Goal: Communication & Community: Answer question/provide support

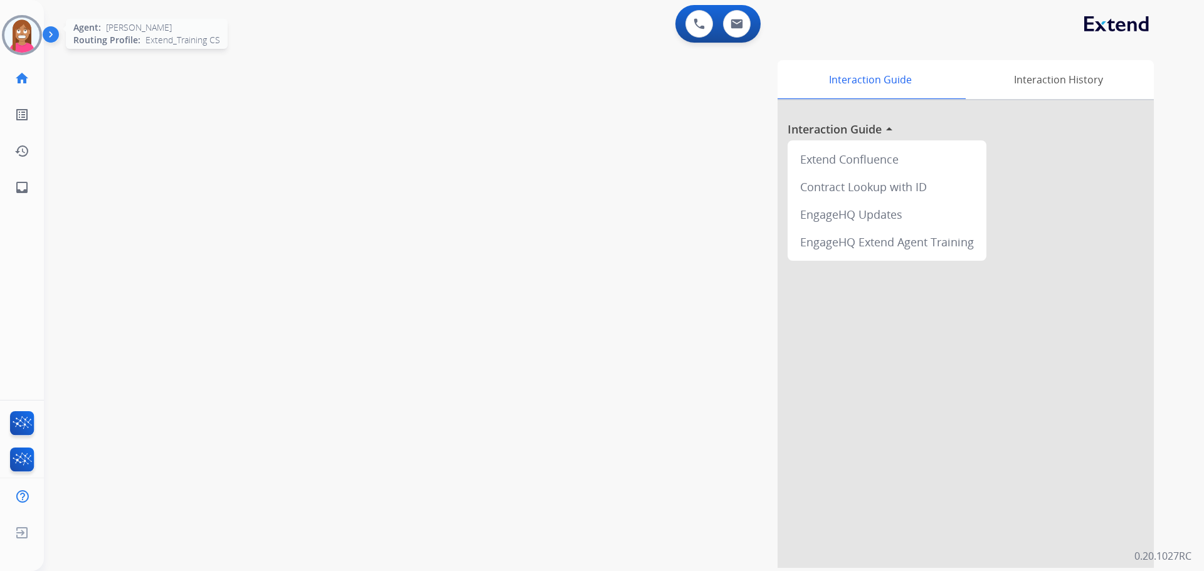
click at [23, 43] on img at bounding box center [21, 35] width 35 height 35
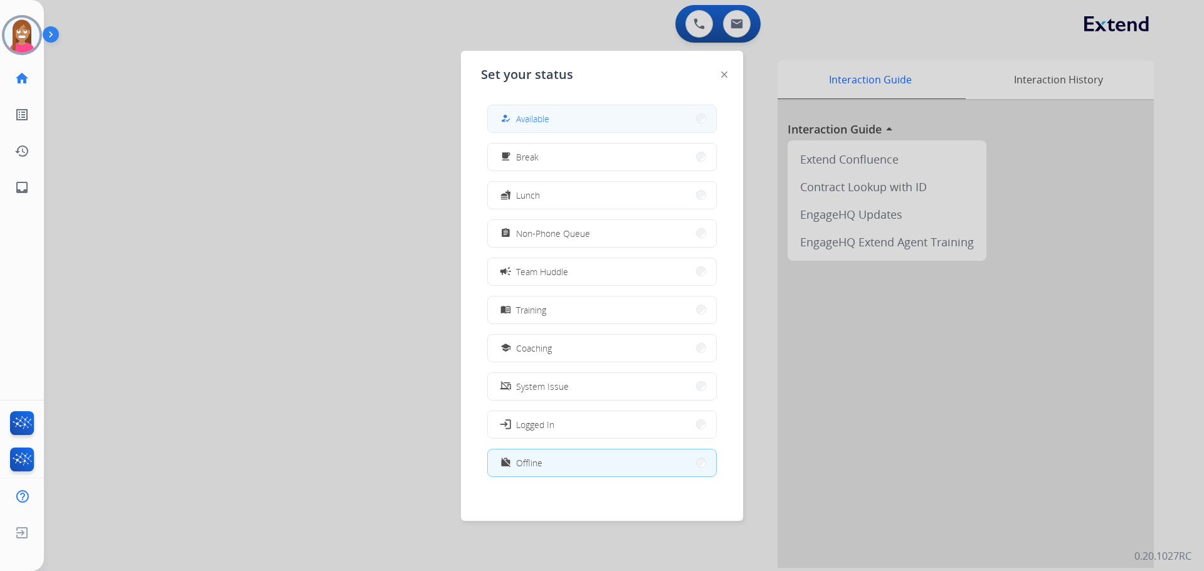
click at [547, 120] on span "Available" at bounding box center [532, 118] width 33 height 13
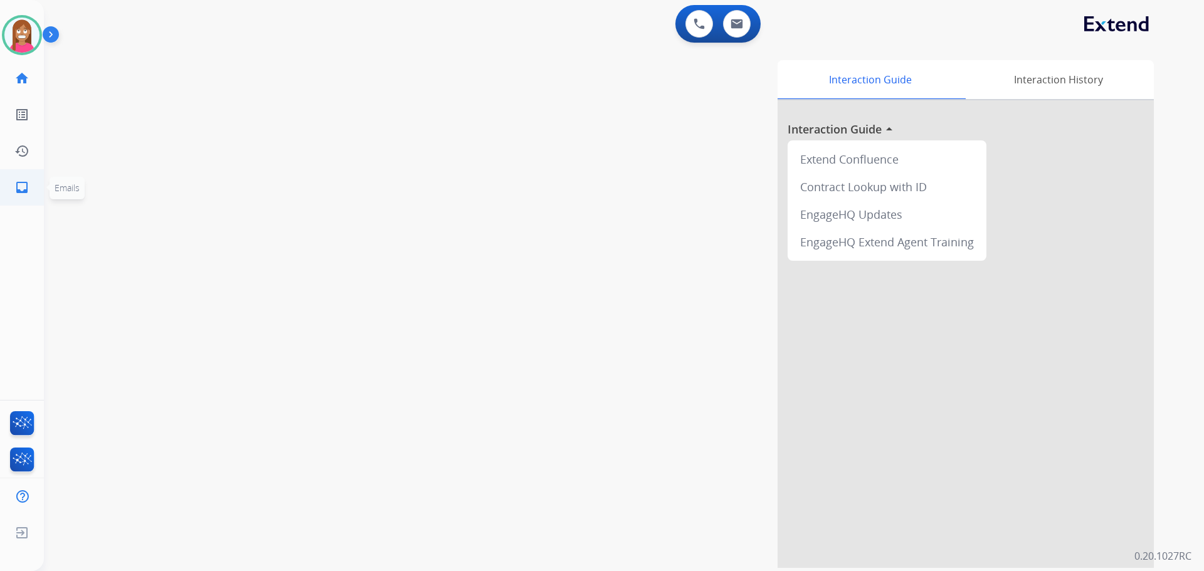
click at [21, 181] on mat-icon "inbox" at bounding box center [21, 187] width 15 height 15
select select "**********"
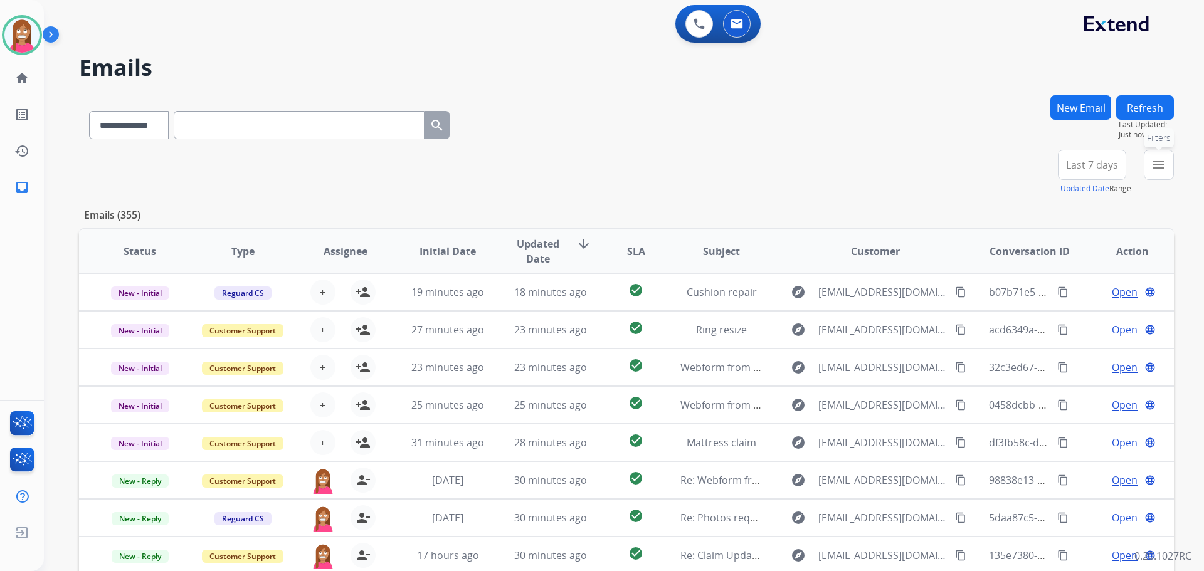
click at [1162, 166] on mat-icon "menu" at bounding box center [1159, 164] width 15 height 15
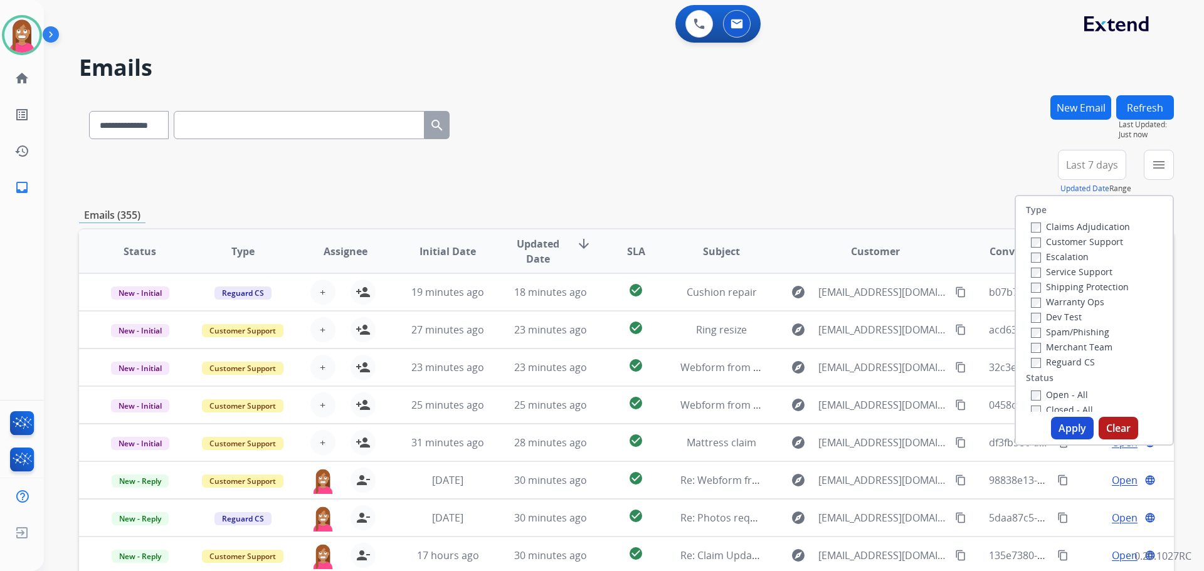
click at [1078, 239] on label "Customer Support" at bounding box center [1077, 242] width 92 height 12
click at [1054, 285] on label "Shipping Protection" at bounding box center [1080, 287] width 98 height 12
click at [1050, 361] on label "Reguard CS" at bounding box center [1063, 362] width 64 height 12
click at [1047, 396] on label "Open - All" at bounding box center [1059, 395] width 57 height 12
click at [1053, 416] on div "Type Claims Adjudication Customer Support Escalation Service Support Shipping P…" at bounding box center [1094, 320] width 159 height 251
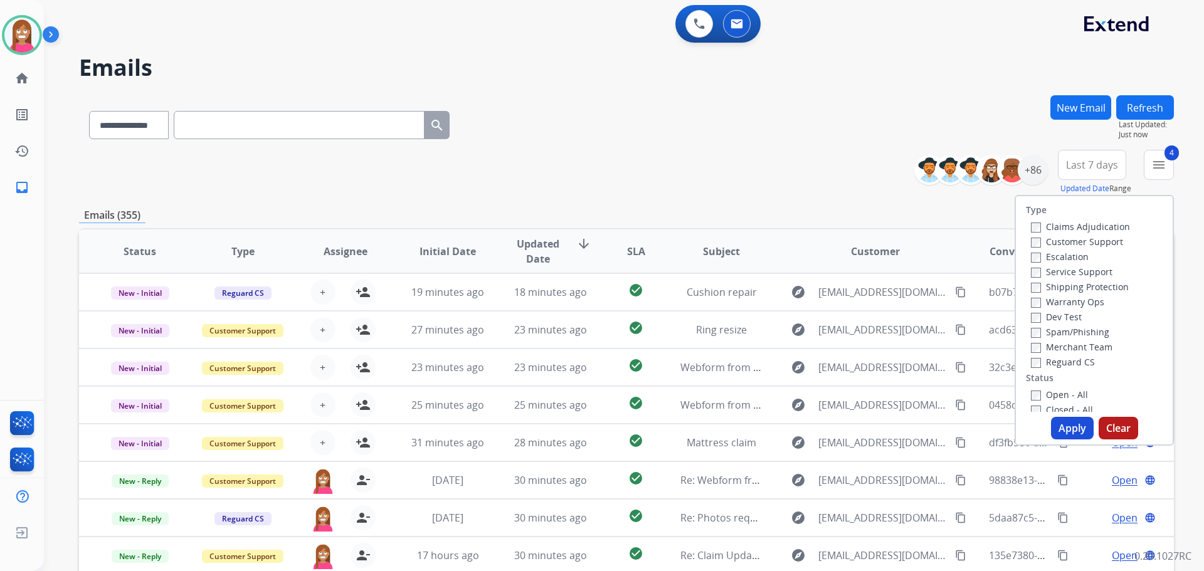
click at [1057, 427] on button "Apply" at bounding box center [1072, 428] width 43 height 23
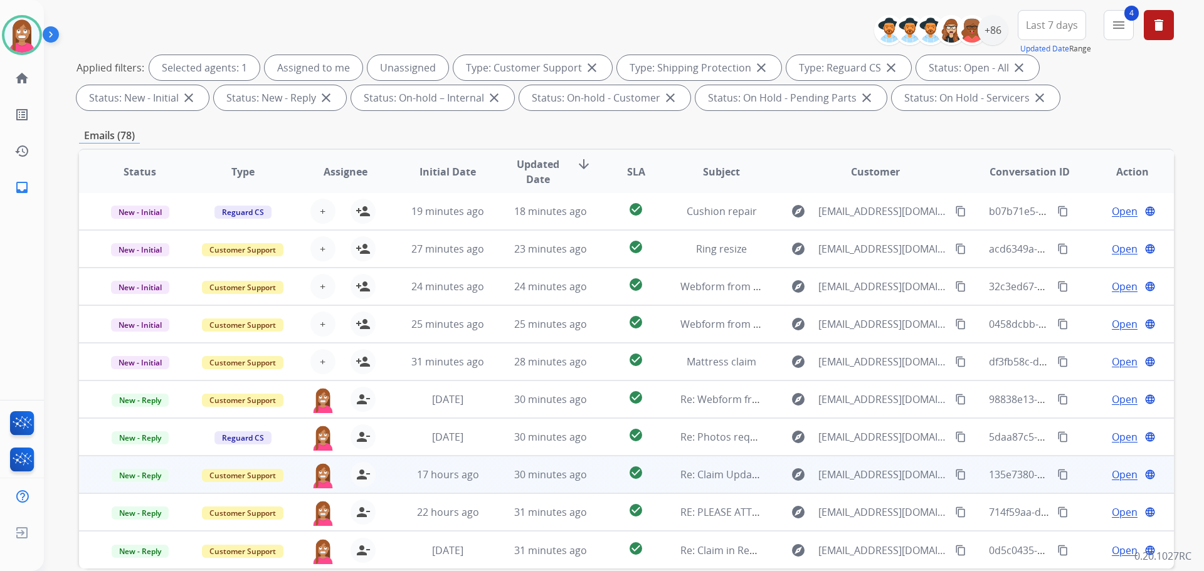
scroll to position [203, 0]
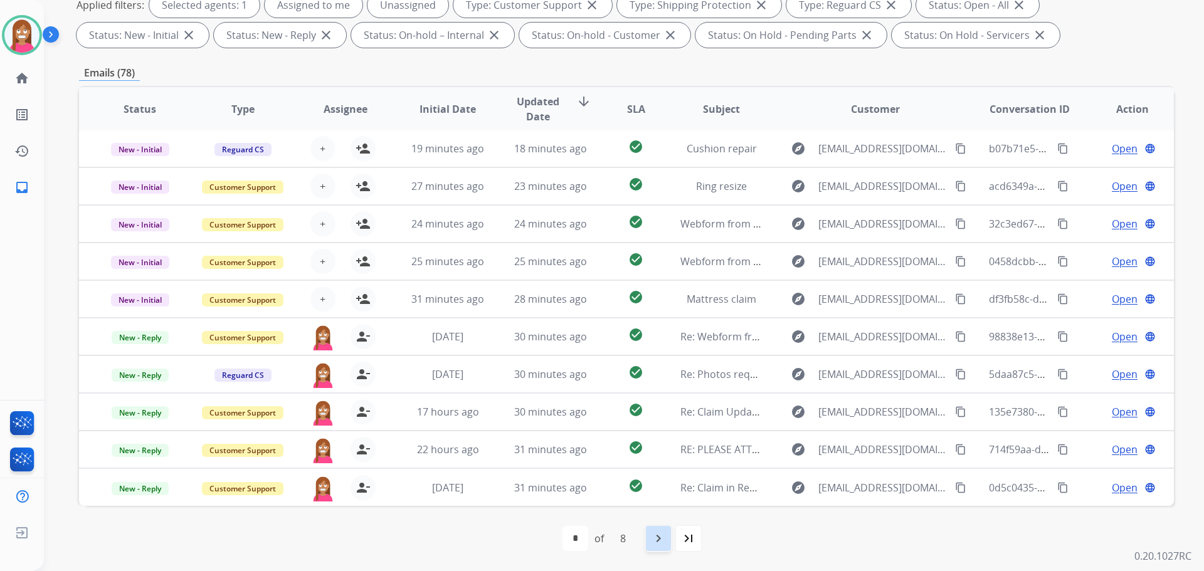
click at [656, 531] on mat-icon "navigate_next" at bounding box center [658, 538] width 15 height 15
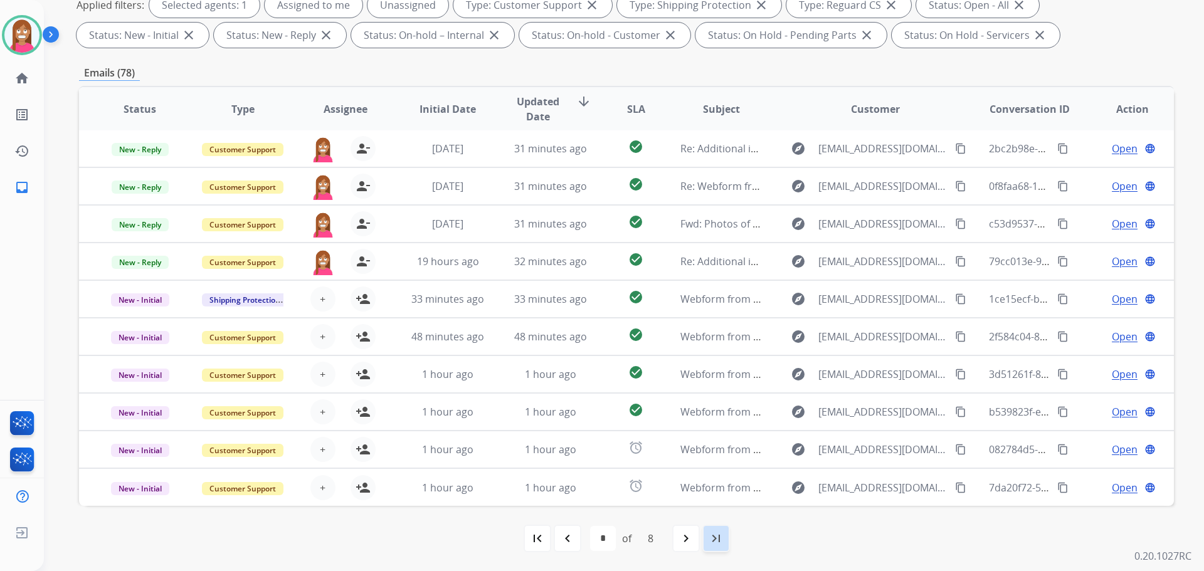
click at [724, 550] on div "last_page" at bounding box center [716, 539] width 28 height 28
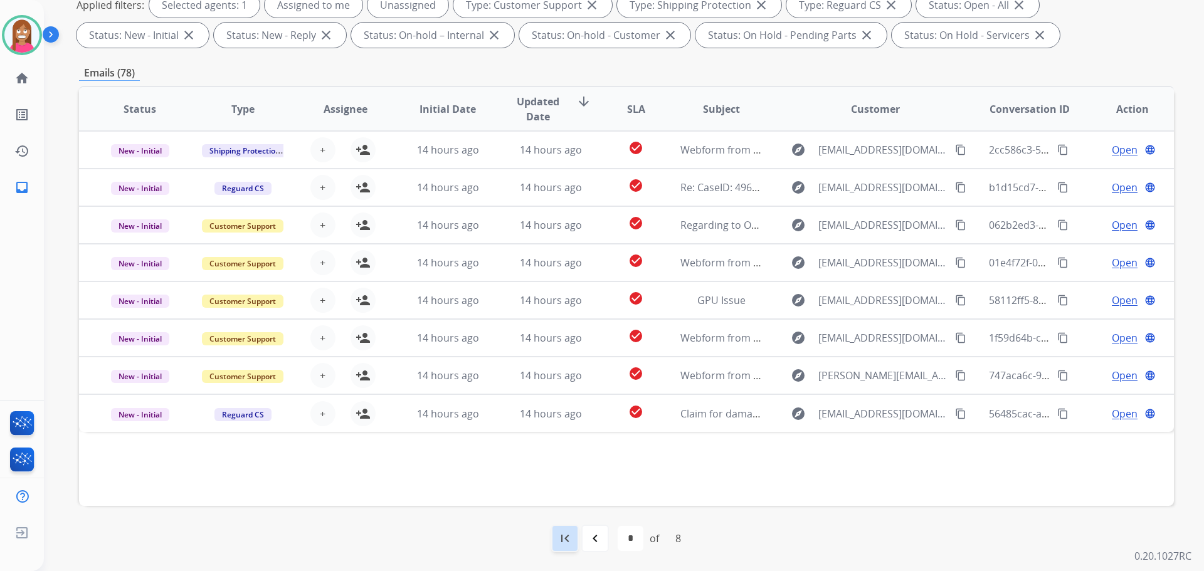
click at [562, 535] on mat-icon "first_page" at bounding box center [565, 538] width 15 height 15
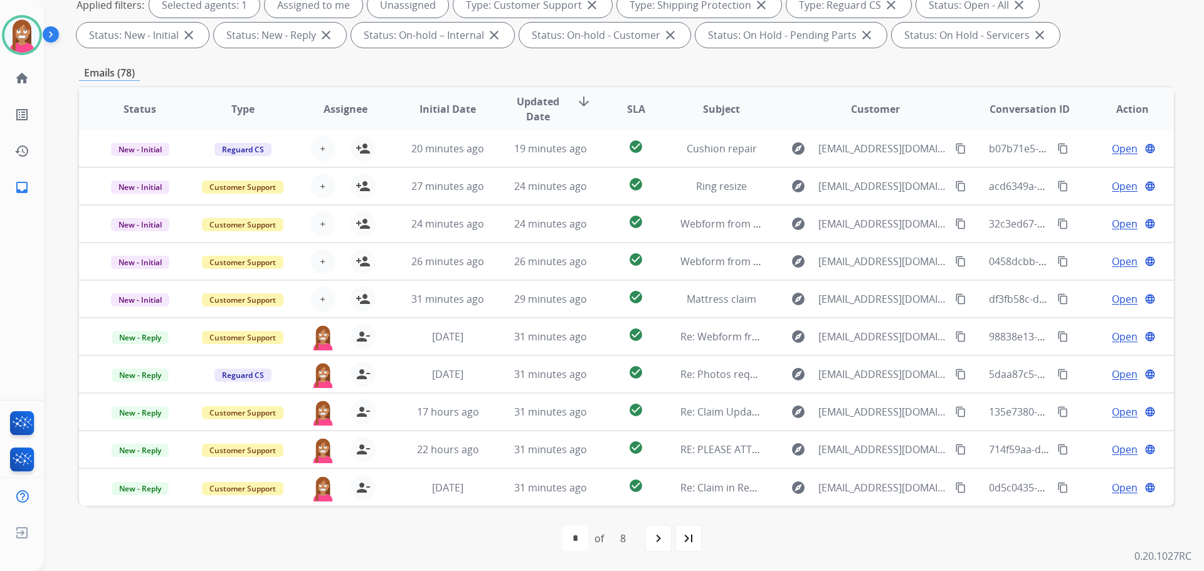
scroll to position [0, 0]
click at [656, 543] on mat-icon "navigate_next" at bounding box center [658, 538] width 15 height 15
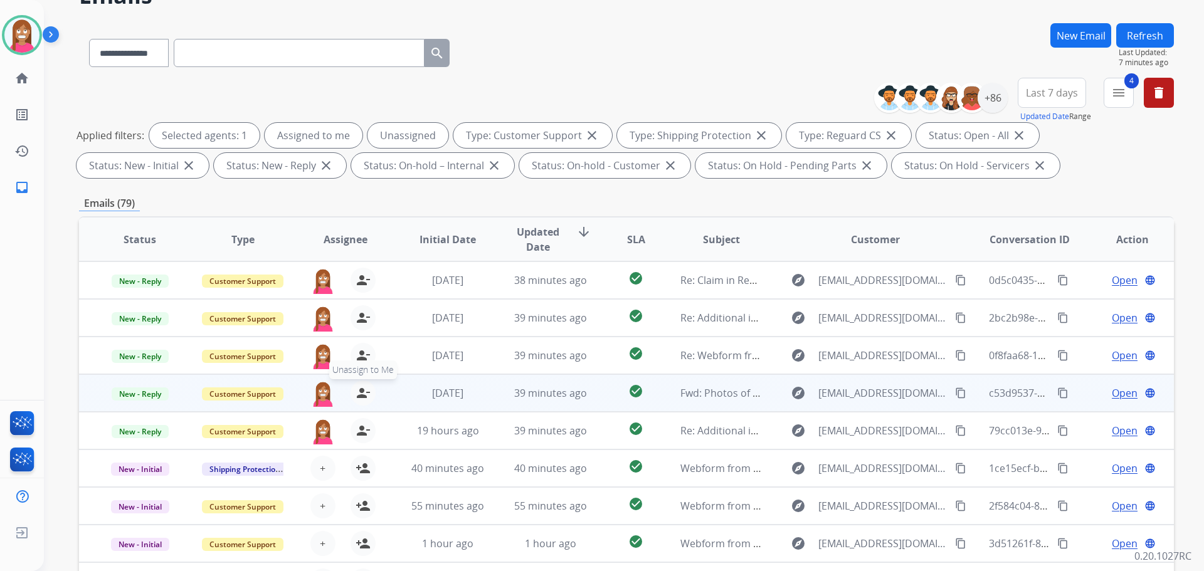
scroll to position [203, 0]
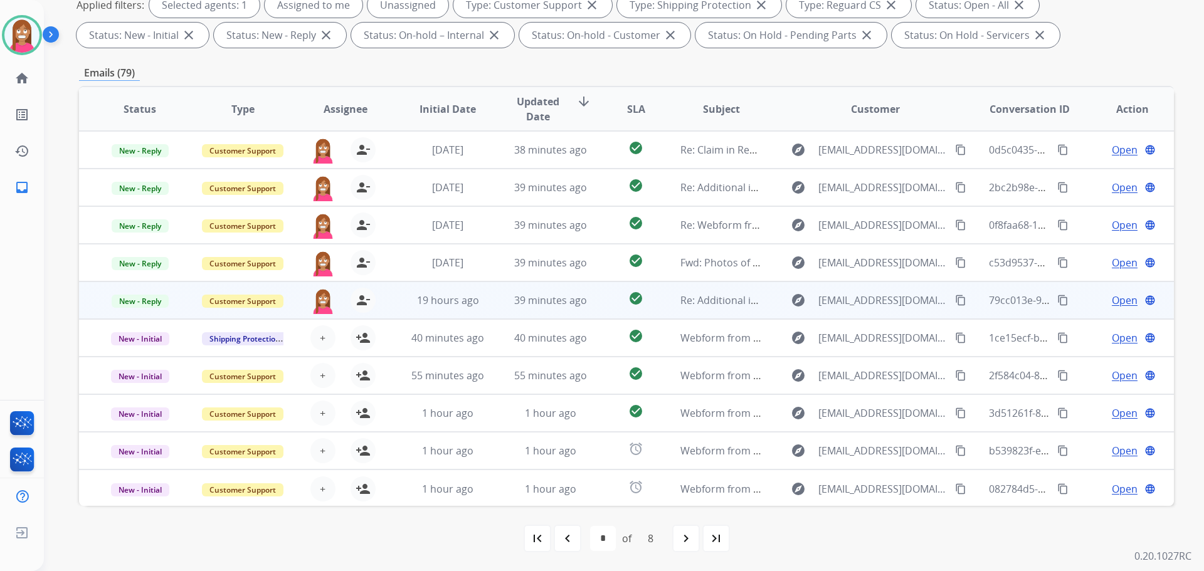
click at [395, 313] on td "19 hours ago" at bounding box center [438, 301] width 103 height 38
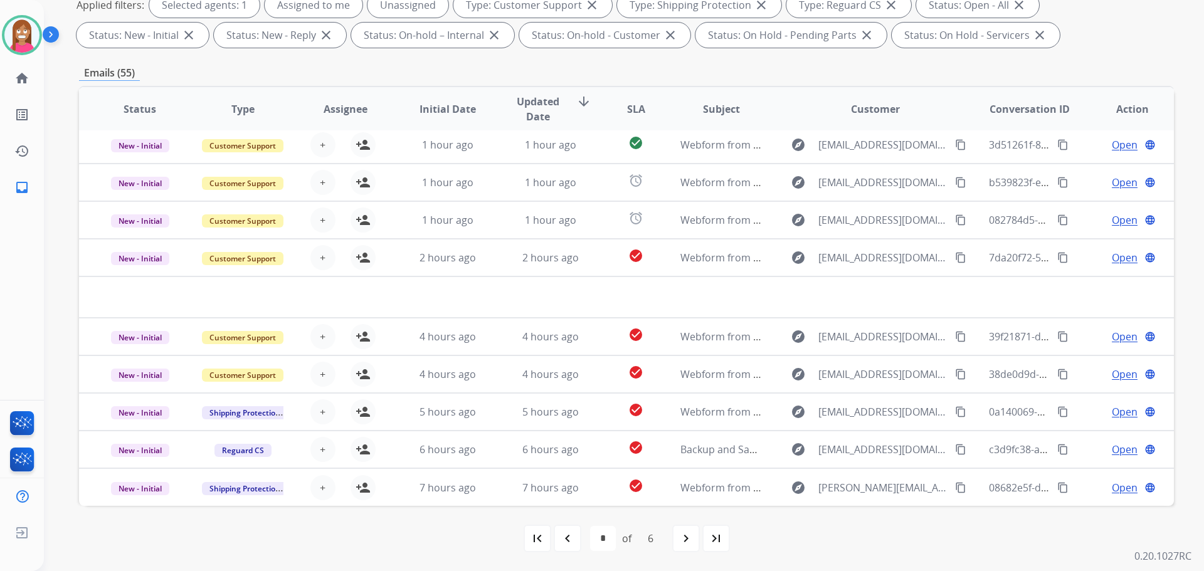
click at [716, 538] on mat-icon "last_page" at bounding box center [716, 538] width 15 height 15
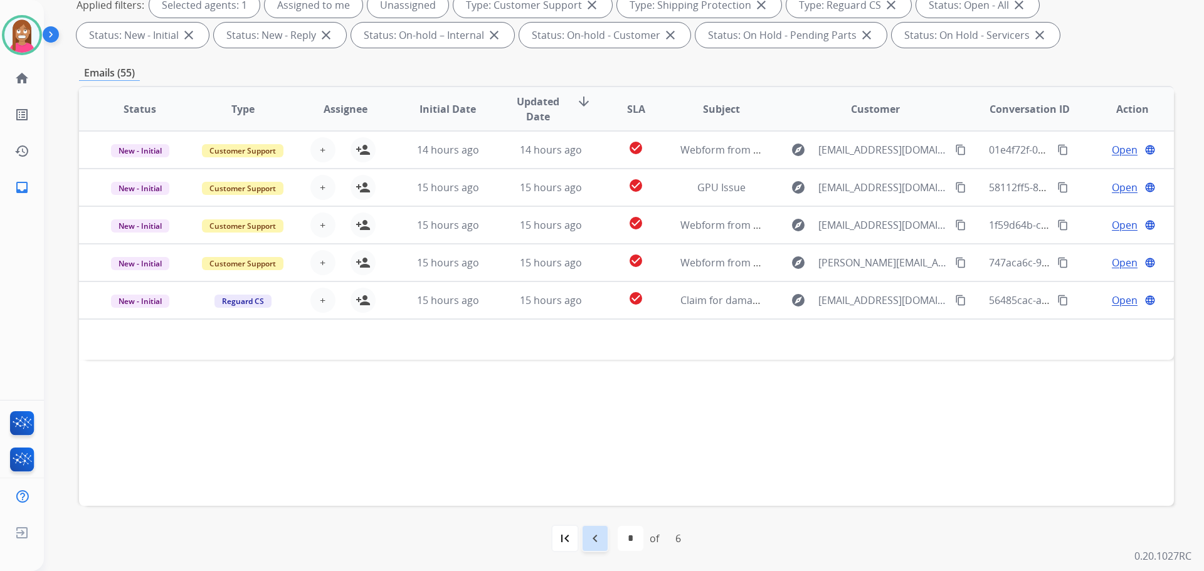
click at [591, 534] on mat-icon "navigate_before" at bounding box center [595, 538] width 15 height 15
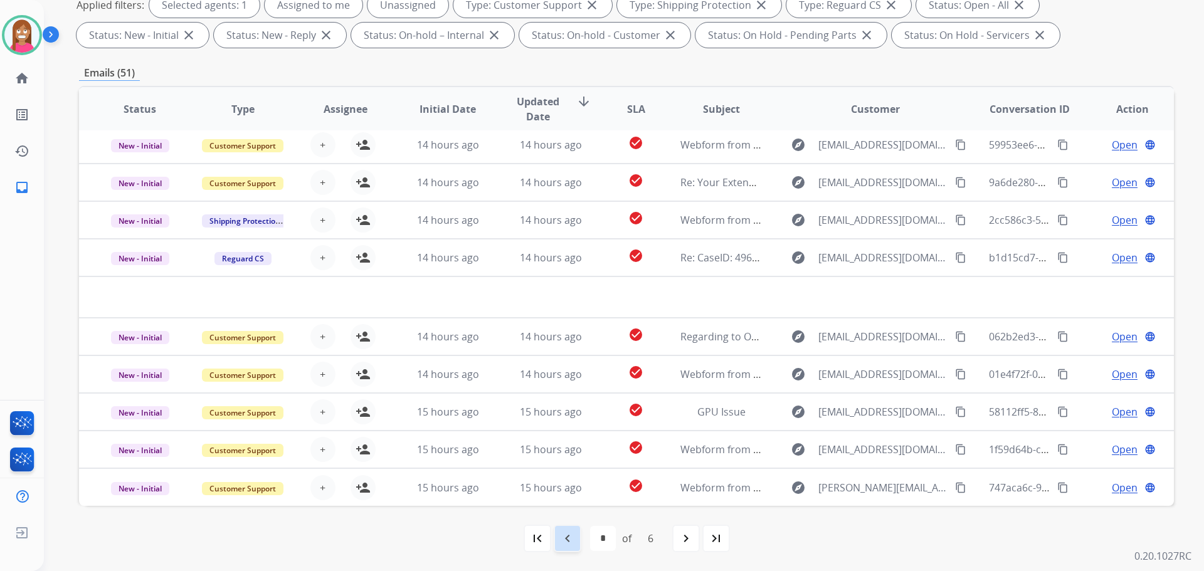
click at [577, 543] on div "navigate_before" at bounding box center [568, 539] width 28 height 28
click at [569, 542] on mat-icon "navigate_before" at bounding box center [567, 538] width 15 height 15
click at [568, 542] on mat-icon "navigate_before" at bounding box center [567, 538] width 15 height 15
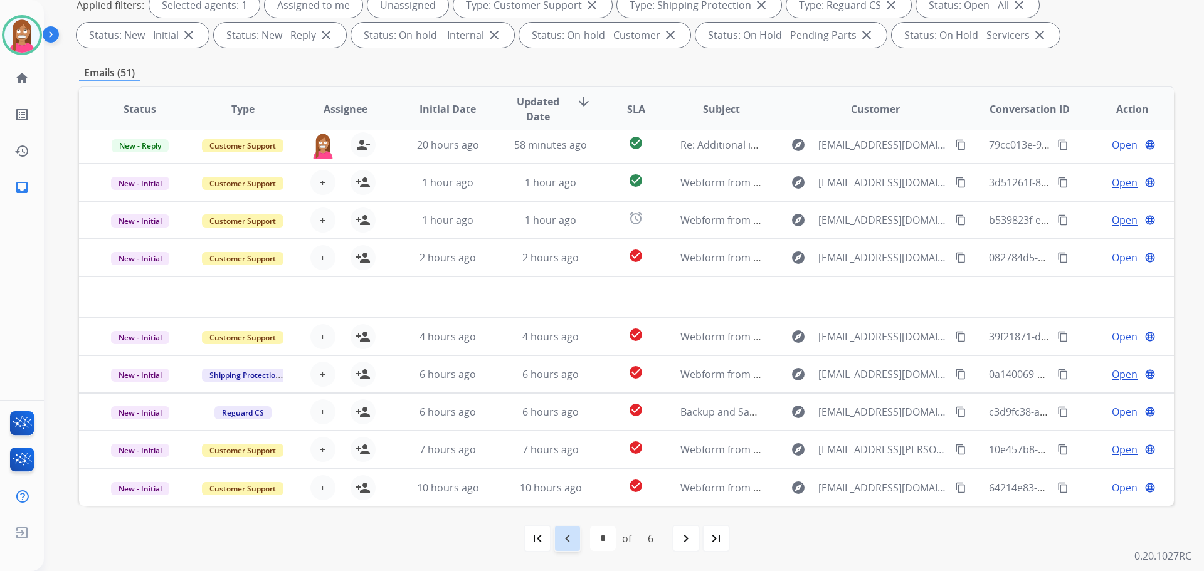
click at [565, 542] on mat-icon "navigate_before" at bounding box center [567, 538] width 15 height 15
select select "*"
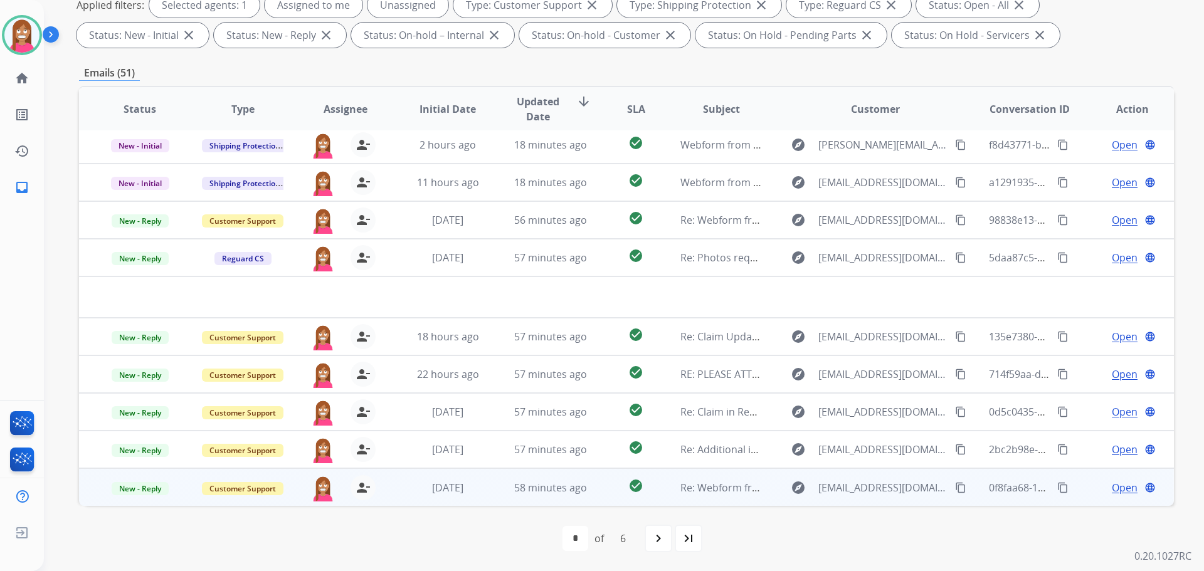
click at [490, 496] on td "58 minutes ago" at bounding box center [541, 488] width 103 height 38
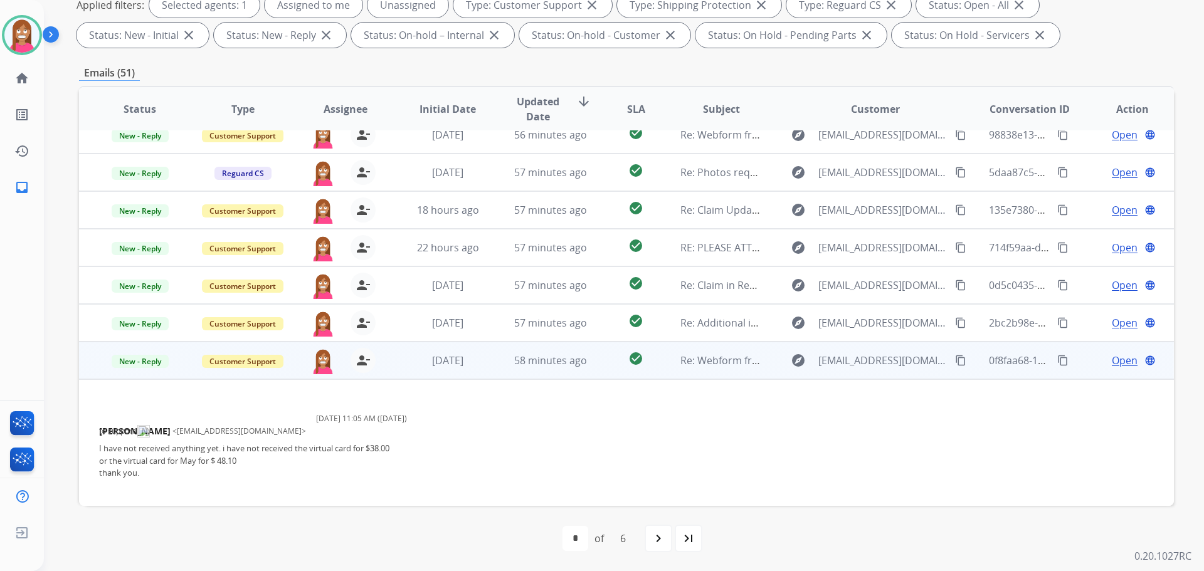
scroll to position [137, 0]
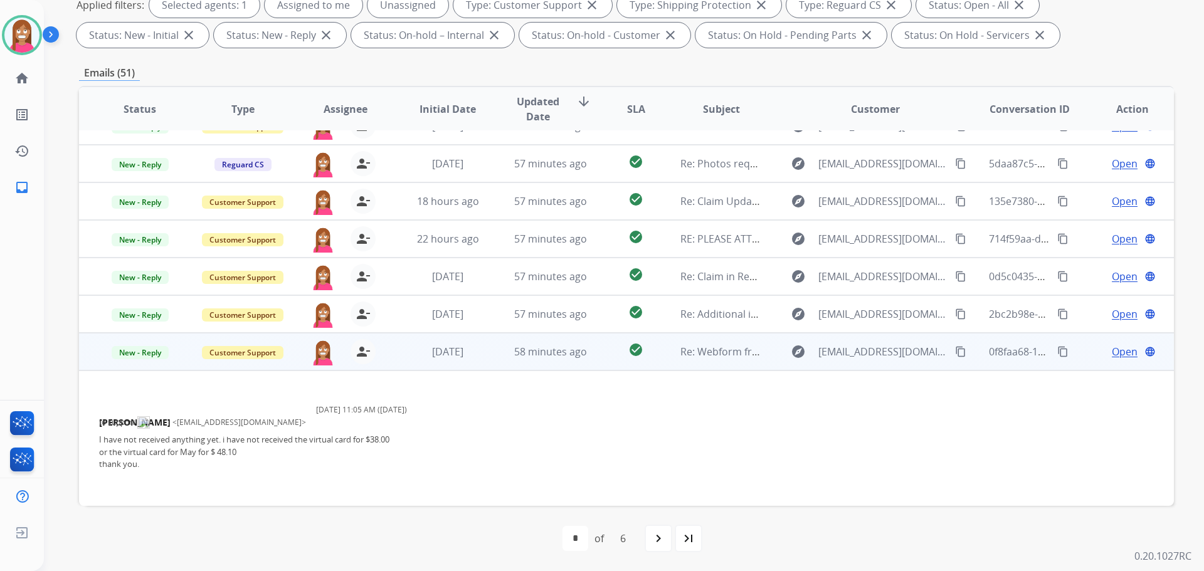
click at [955, 353] on mat-icon "content_copy" at bounding box center [960, 351] width 11 height 11
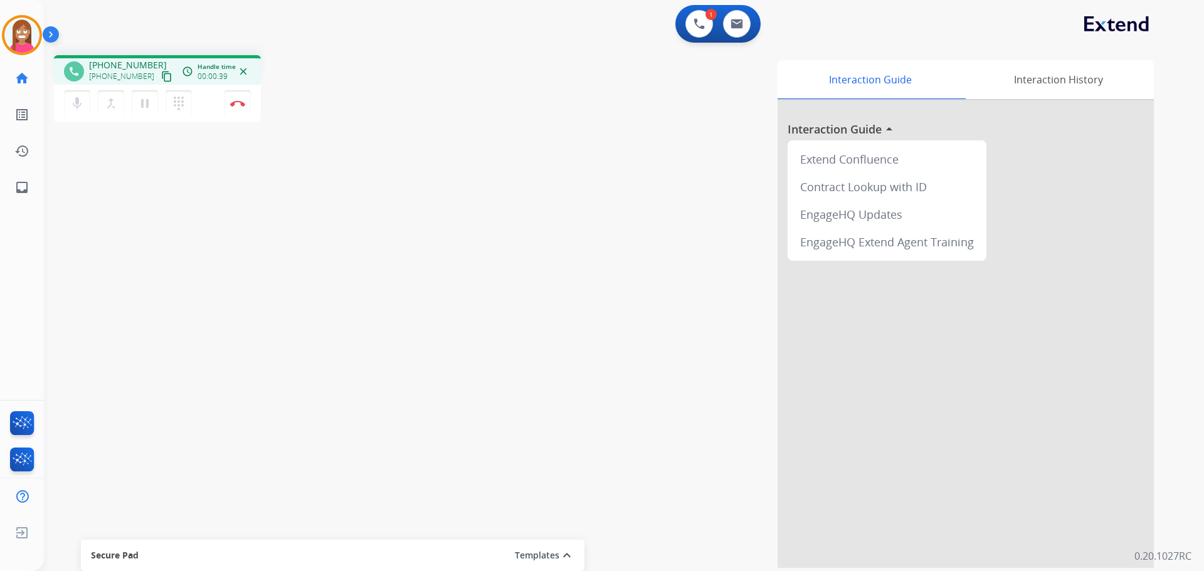
click at [161, 80] on mat-icon "content_copy" at bounding box center [166, 76] width 11 height 11
click at [26, 191] on mat-icon "inbox" at bounding box center [21, 187] width 15 height 15
select select "**********"
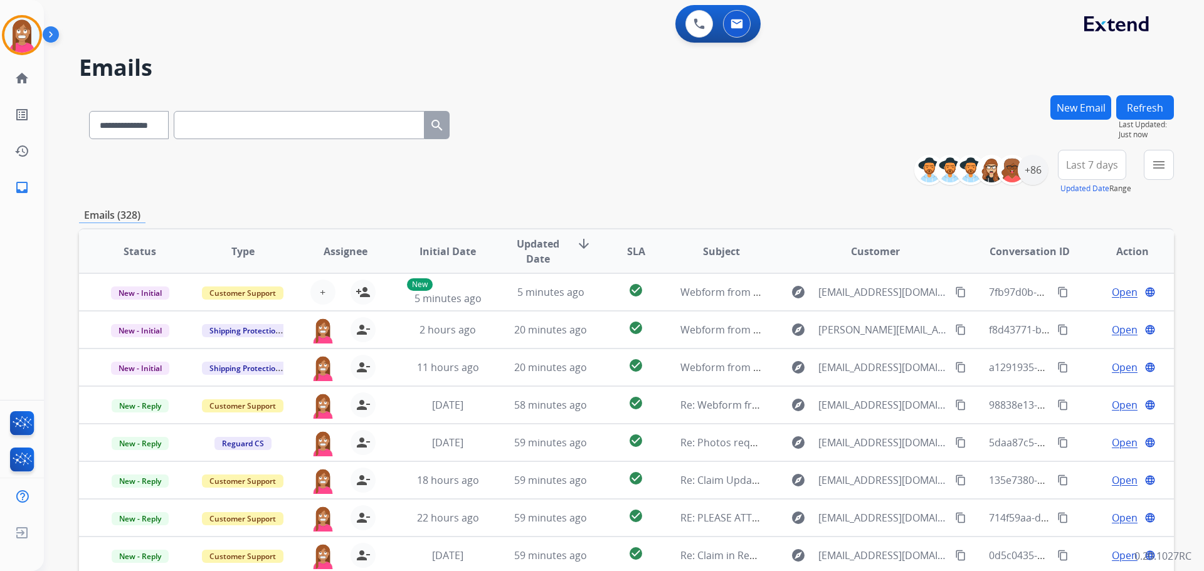
click at [1078, 102] on button "New Email" at bounding box center [1081, 107] width 61 height 24
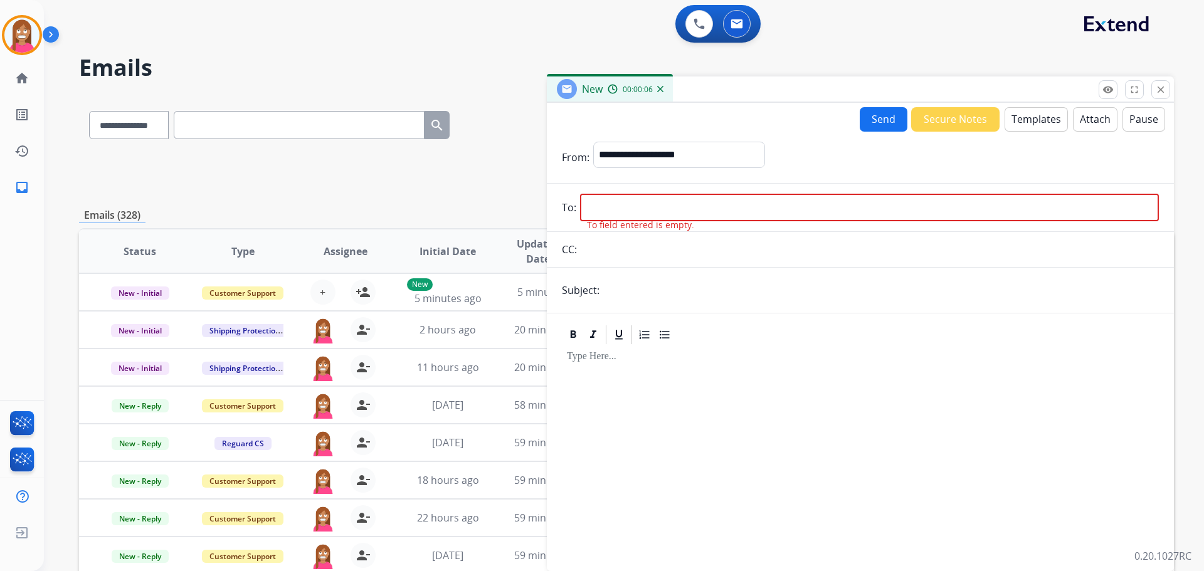
paste input "**********"
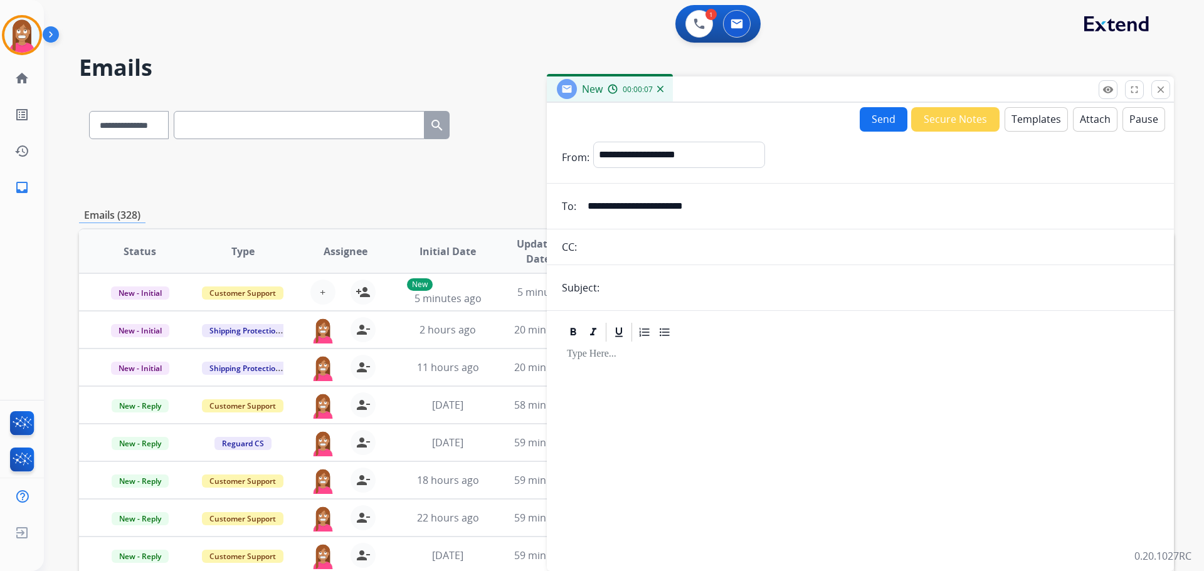
type input "**********"
click at [657, 161] on select "**********" at bounding box center [678, 154] width 171 height 25
select select "**********"
click at [593, 142] on select "**********" at bounding box center [678, 154] width 171 height 25
click at [836, 278] on input "text" at bounding box center [881, 287] width 556 height 25
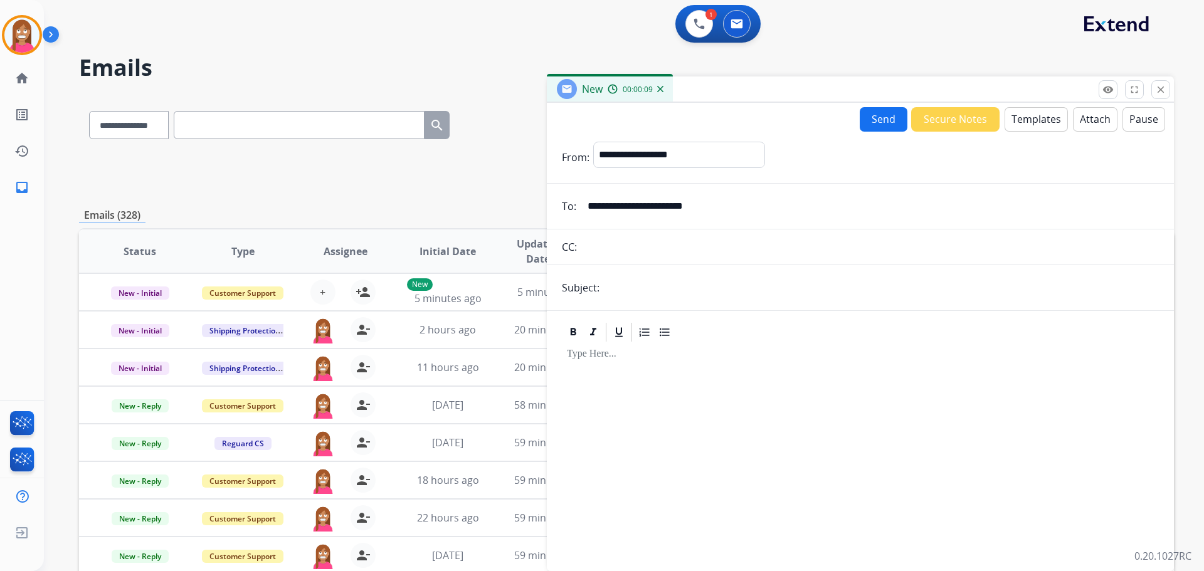
type input "**********"
click at [1042, 117] on button "Templates" at bounding box center [1036, 119] width 63 height 24
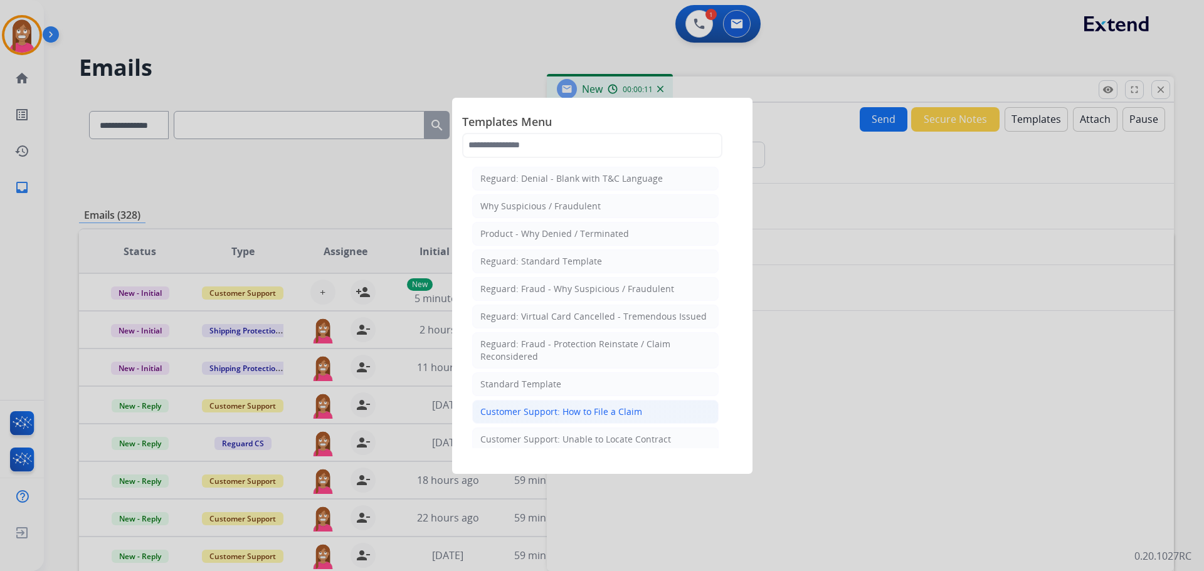
click at [558, 415] on div "Customer Support: How to File a Claim" at bounding box center [561, 412] width 162 height 13
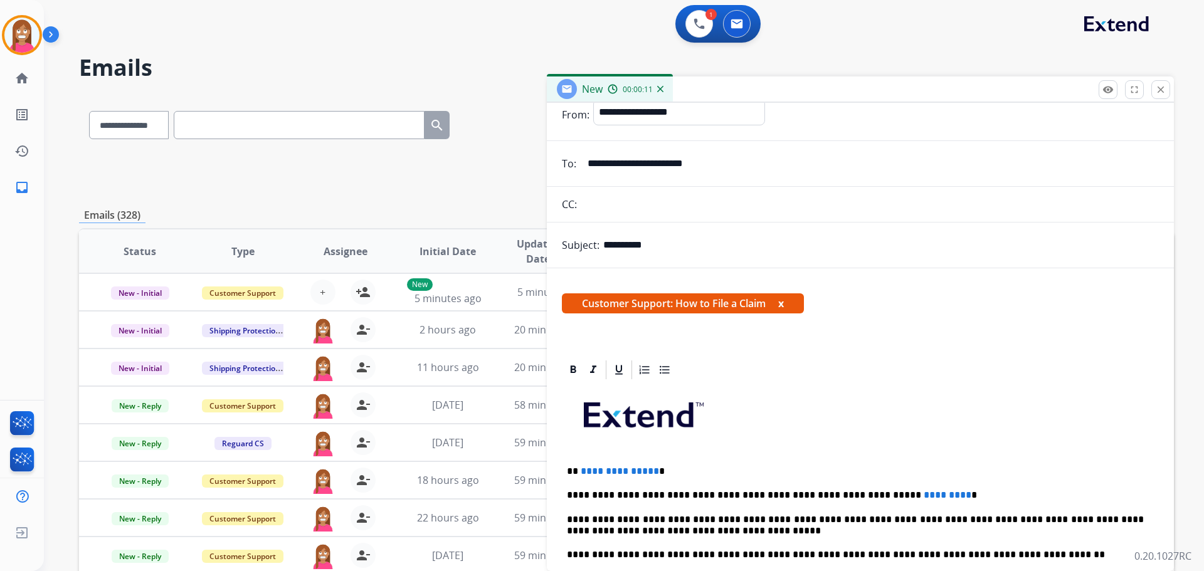
scroll to position [63, 0]
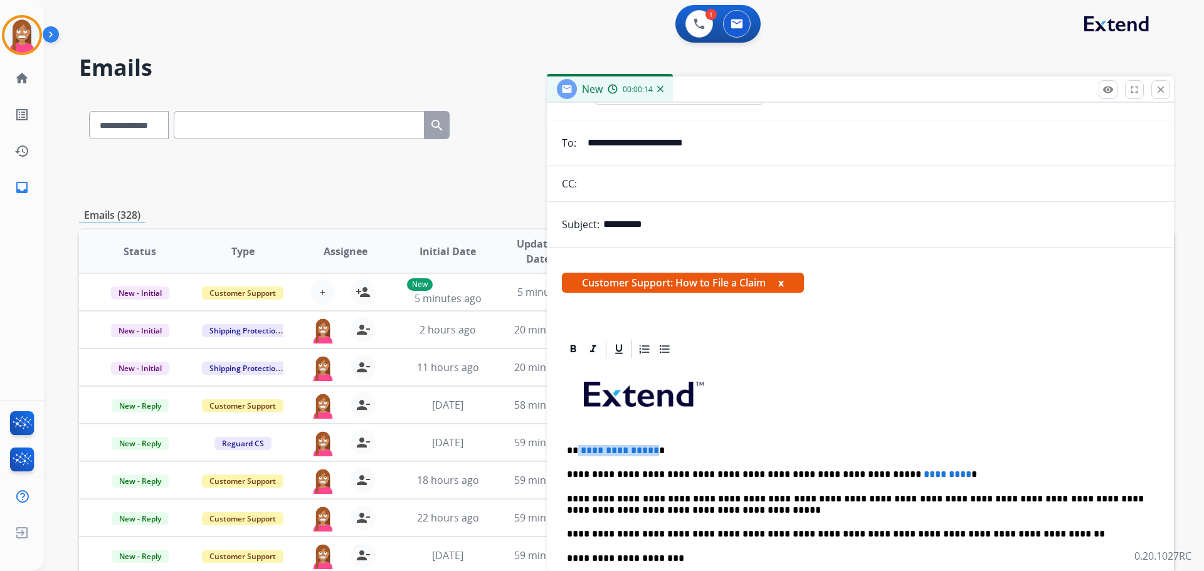
drag, startPoint x: 652, startPoint y: 445, endPoint x: 577, endPoint y: 447, distance: 74.7
click at [577, 447] on p "**********" at bounding box center [855, 450] width 577 height 11
drag, startPoint x: 909, startPoint y: 465, endPoint x: 820, endPoint y: 472, distance: 90.0
click at [820, 472] on div "**********" at bounding box center [860, 552] width 597 height 383
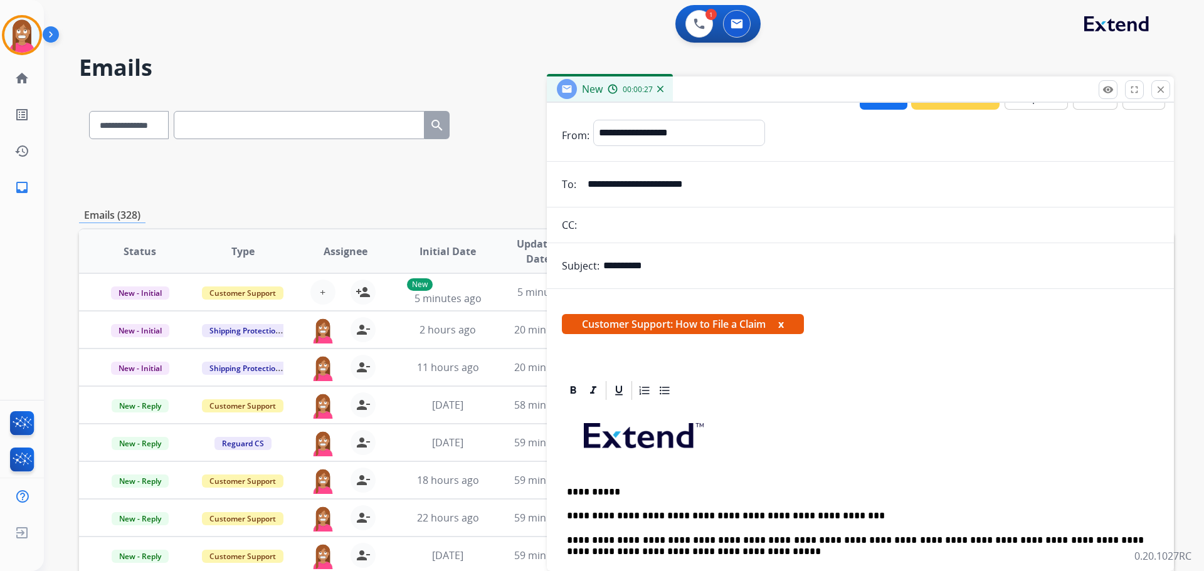
scroll to position [0, 0]
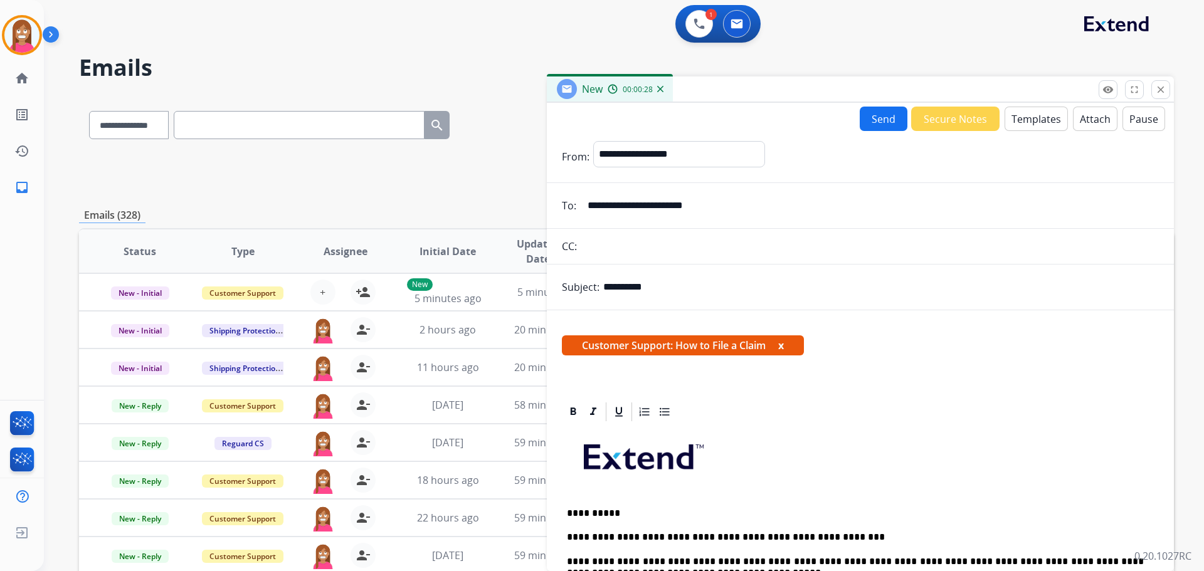
click at [864, 124] on button "Send" at bounding box center [884, 119] width 48 height 24
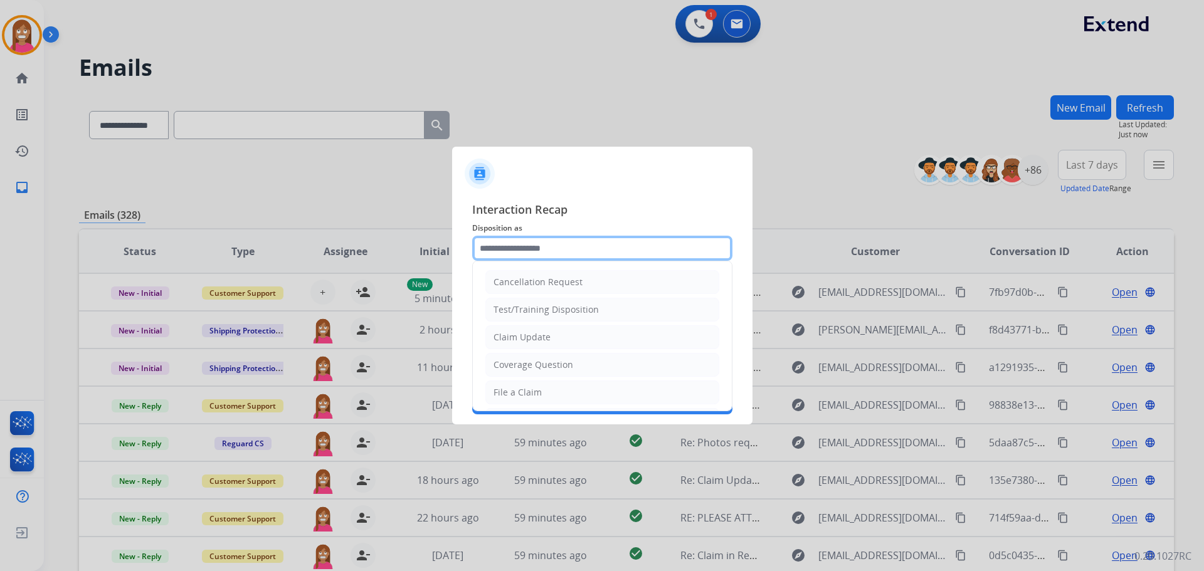
click at [519, 249] on input "text" at bounding box center [602, 248] width 260 height 25
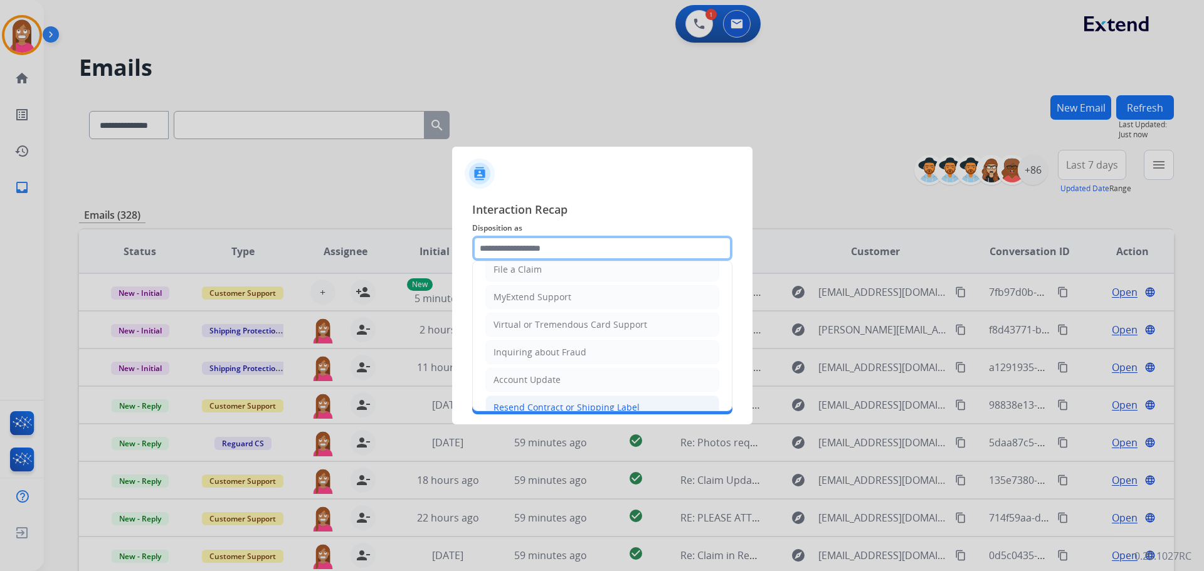
scroll to position [8, 0]
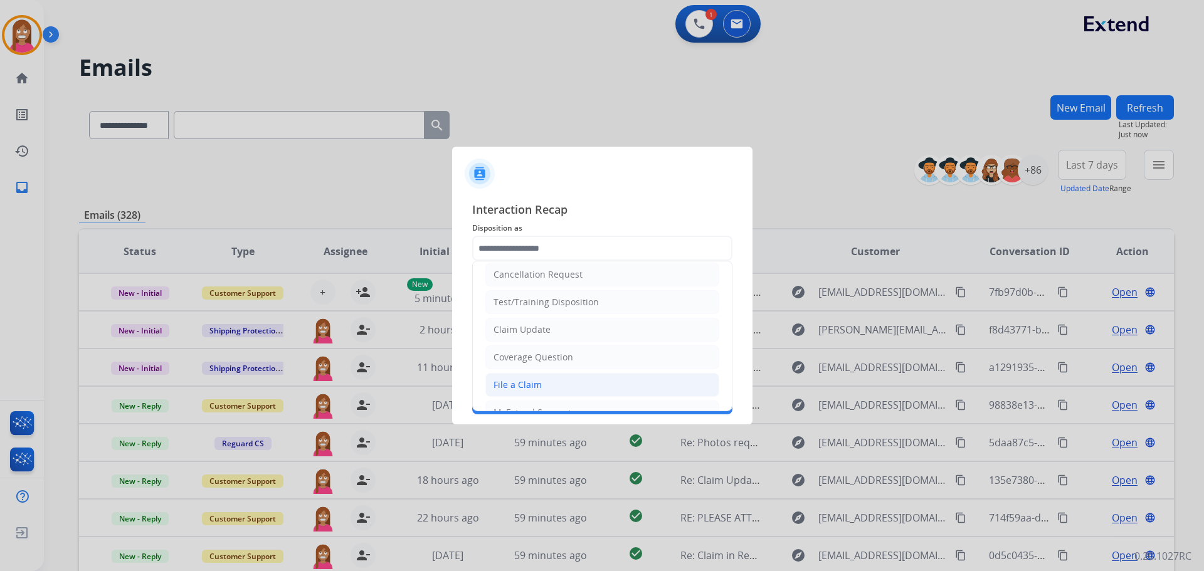
click at [514, 383] on div "File a Claim" at bounding box center [518, 385] width 48 height 13
type input "**********"
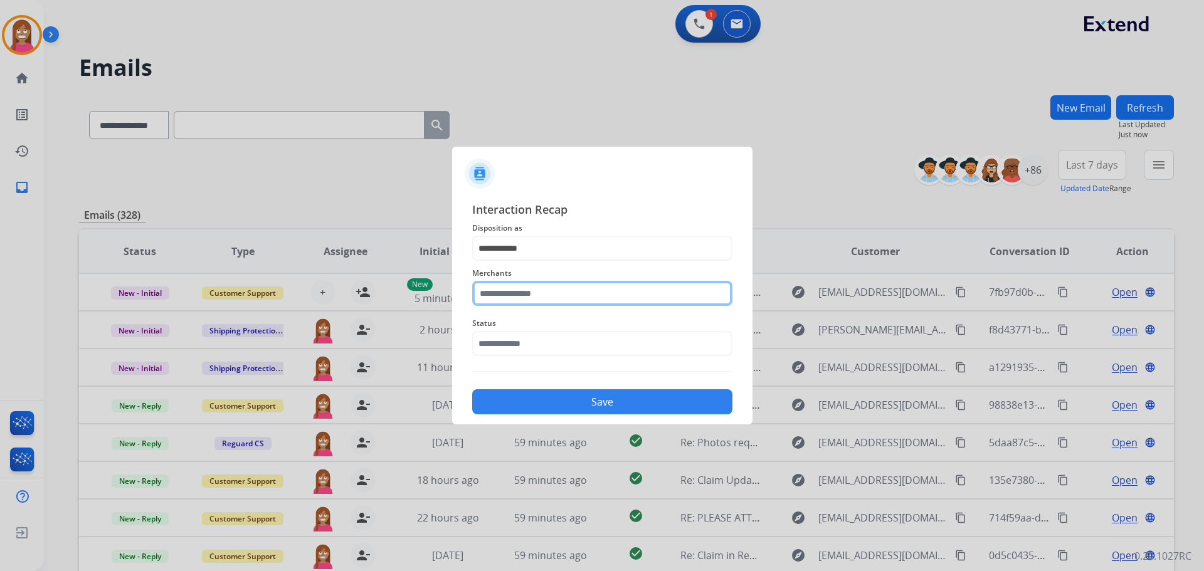
click at [502, 298] on input "text" at bounding box center [602, 293] width 260 height 25
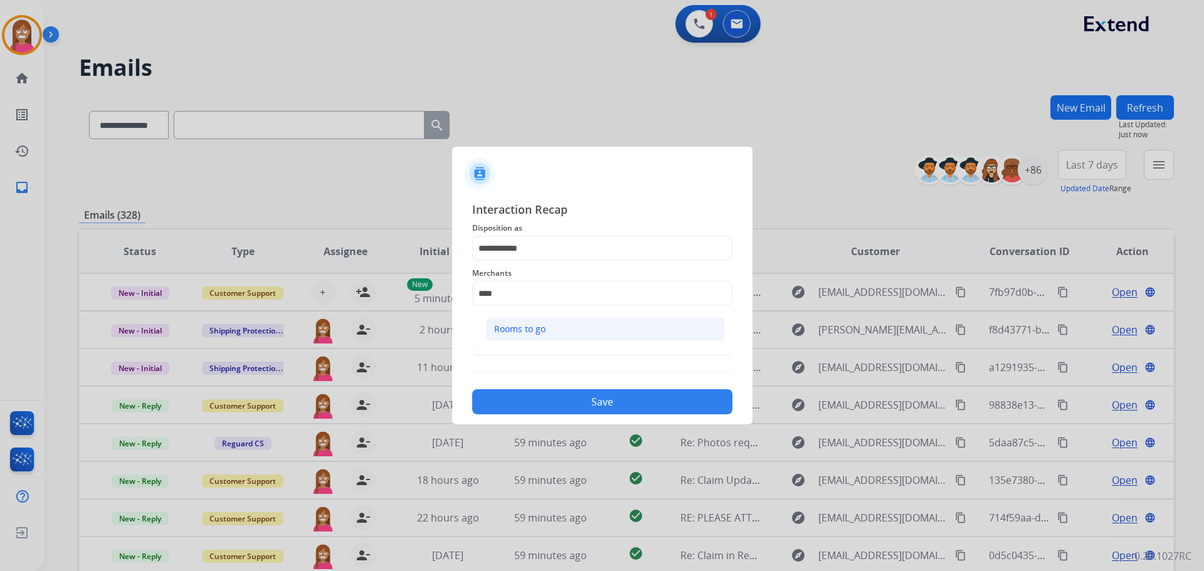
click at [532, 331] on div "Rooms to go" at bounding box center [519, 329] width 51 height 13
type input "**********"
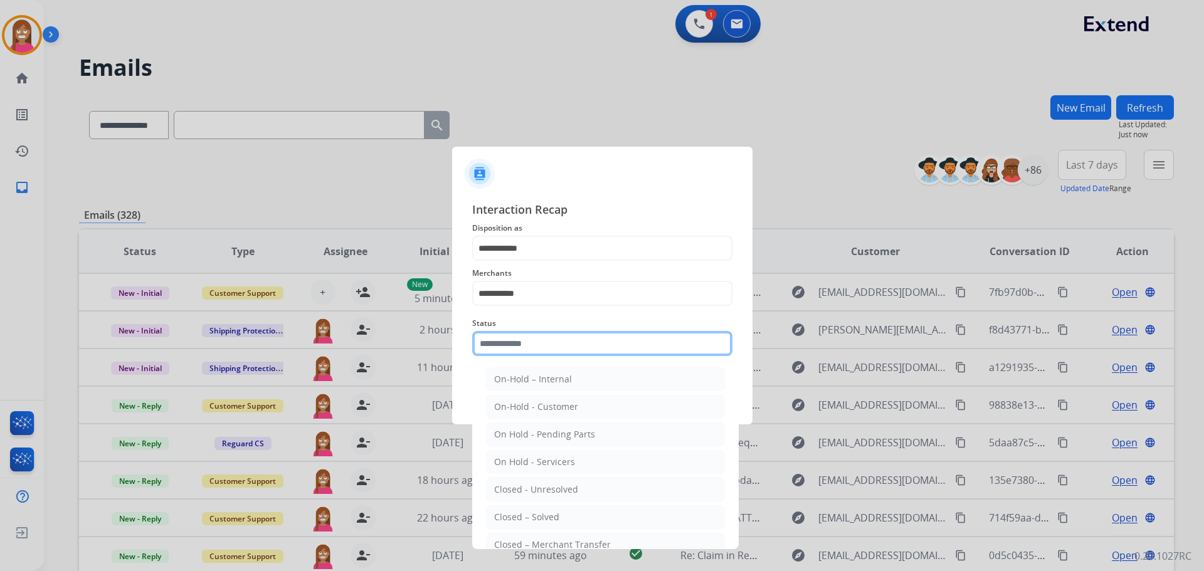
click at [531, 346] on input "text" at bounding box center [602, 343] width 260 height 25
drag, startPoint x: 524, startPoint y: 512, endPoint x: 546, endPoint y: 437, distance: 78.6
click at [524, 513] on div "Closed – Solved" at bounding box center [526, 517] width 65 height 13
type input "**********"
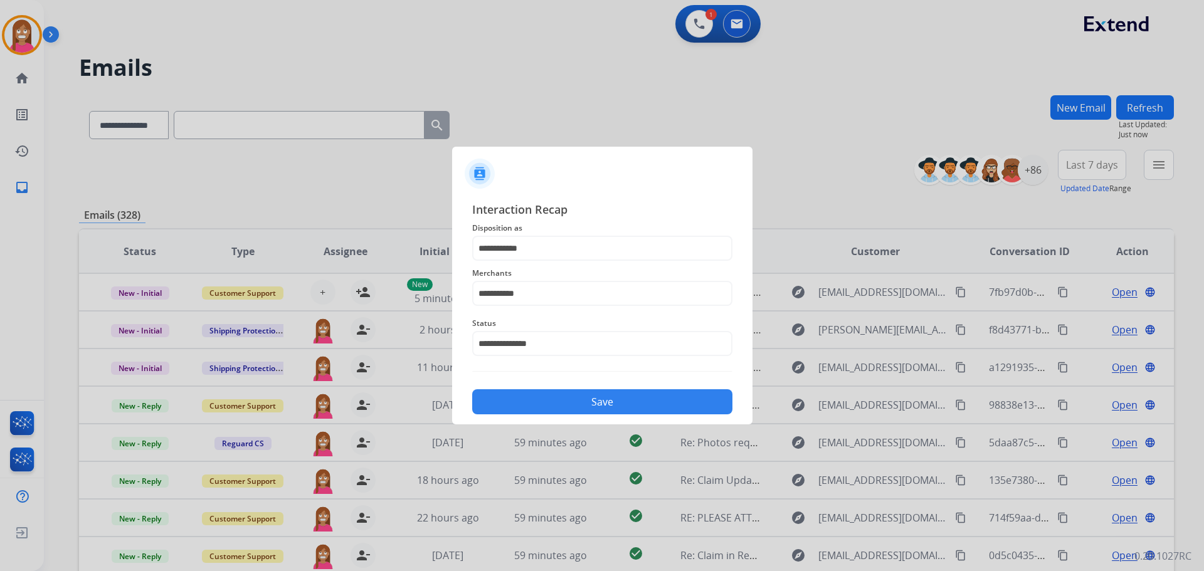
click at [551, 393] on button "Save" at bounding box center [602, 401] width 260 height 25
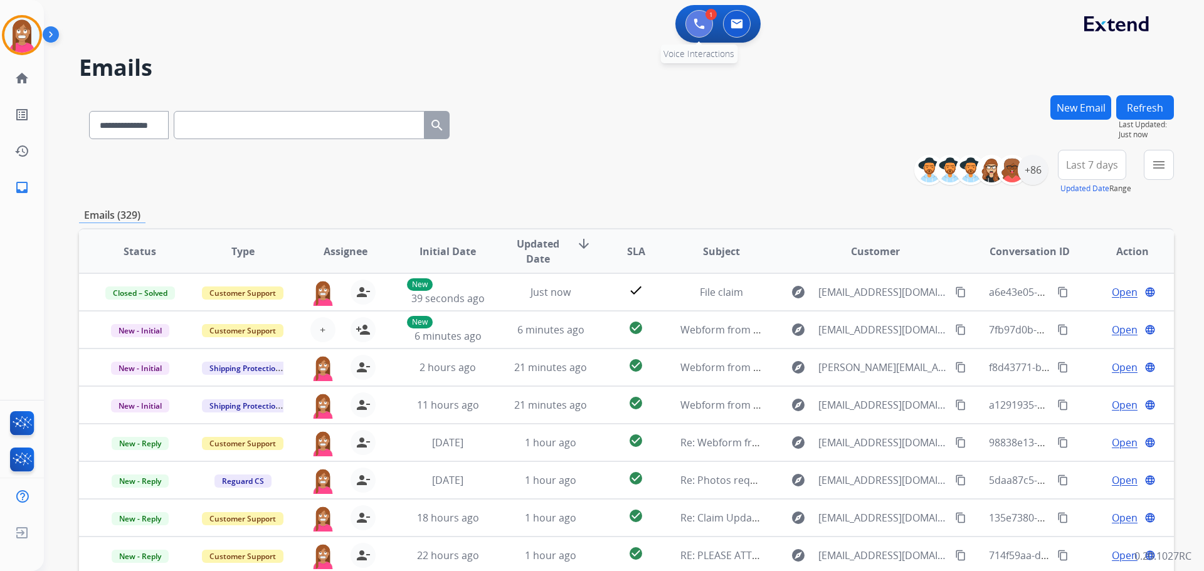
click at [696, 26] on img at bounding box center [699, 23] width 11 height 11
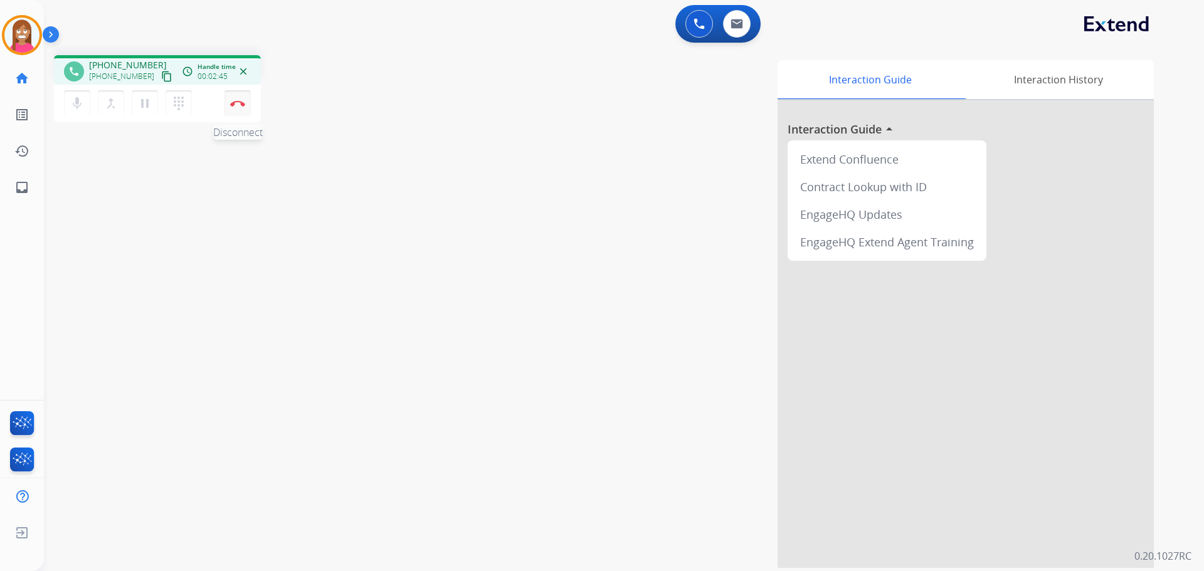
click at [238, 107] on button "Disconnect" at bounding box center [238, 103] width 26 height 26
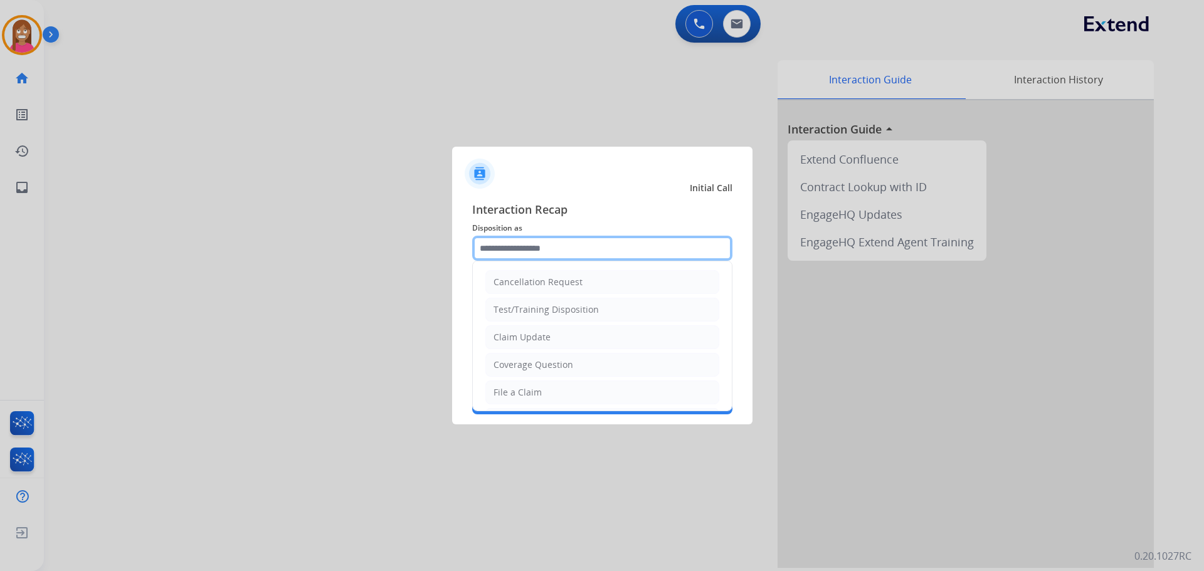
drag, startPoint x: 507, startPoint y: 252, endPoint x: 506, endPoint y: 258, distance: 6.9
click at [506, 258] on input "text" at bounding box center [602, 248] width 260 height 25
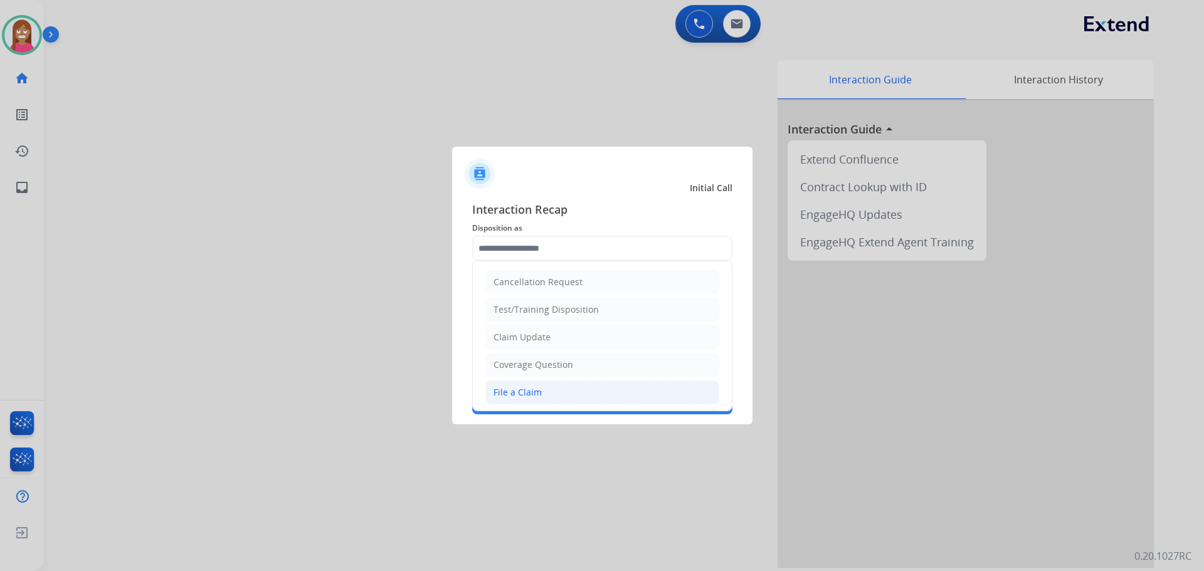
click at [536, 398] on div "File a Claim" at bounding box center [518, 392] width 48 height 13
type input "**********"
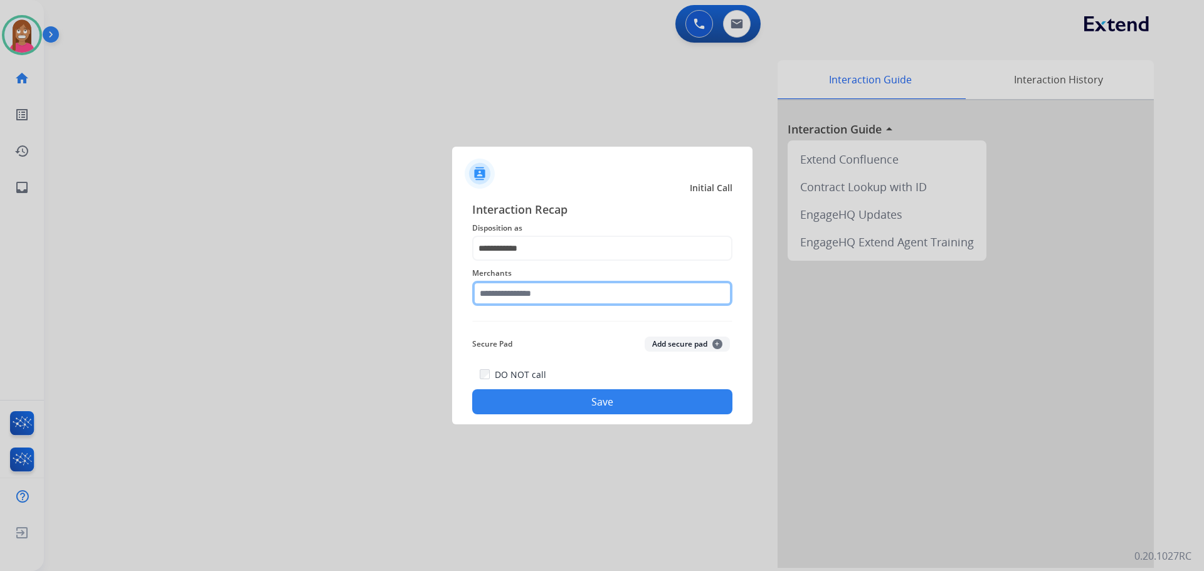
click at [490, 294] on input "text" at bounding box center [602, 293] width 260 height 25
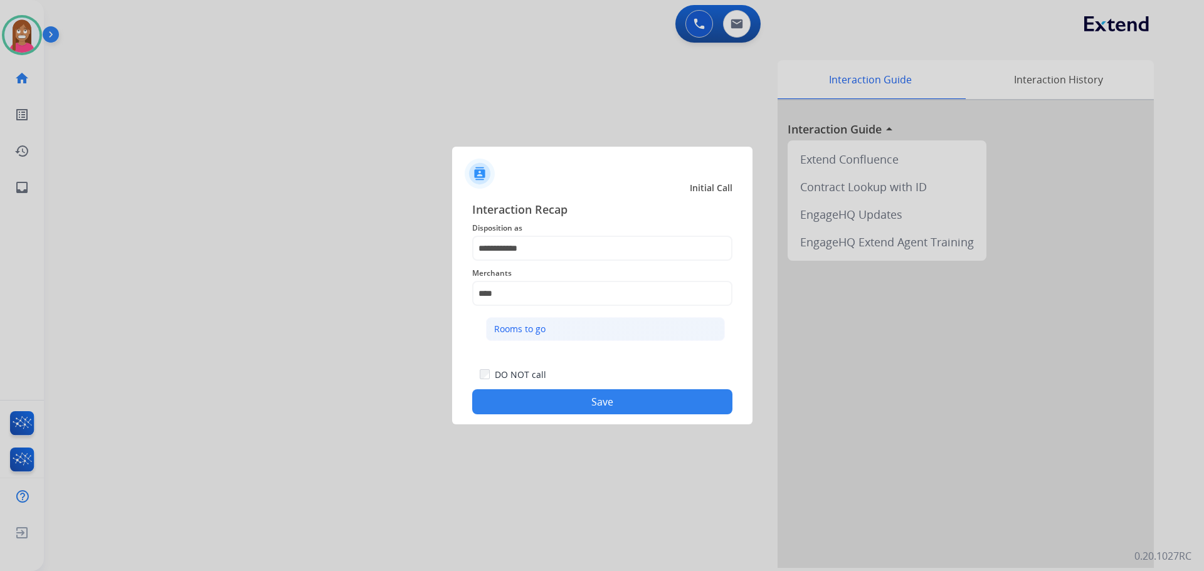
click at [507, 332] on div "Rooms to go" at bounding box center [519, 329] width 51 height 13
type input "**********"
click at [529, 406] on button "Save" at bounding box center [602, 401] width 260 height 25
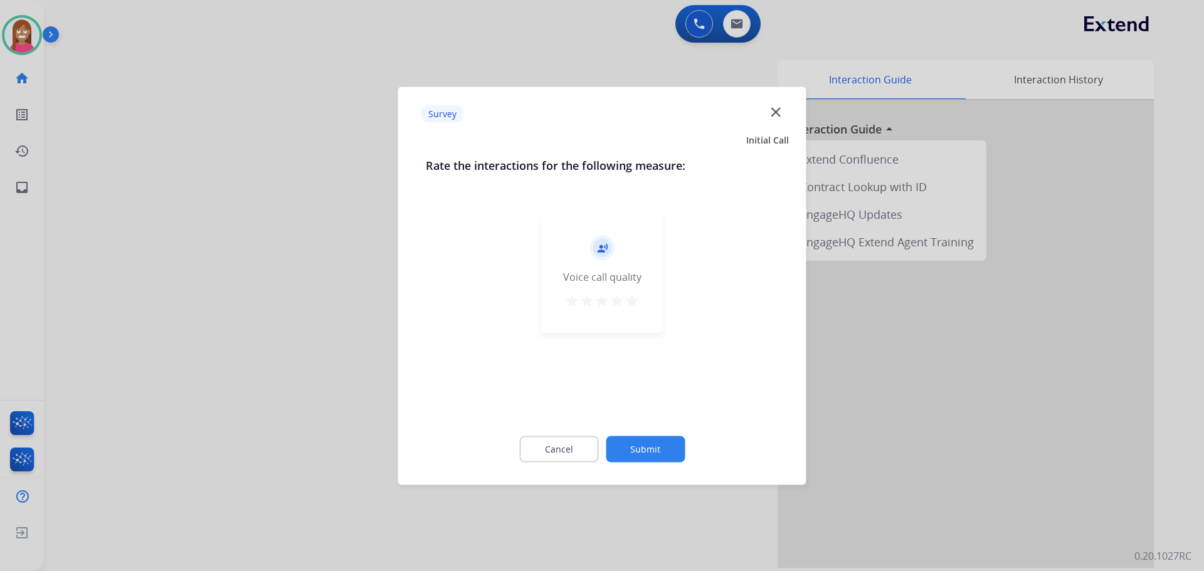
click at [775, 113] on mat-icon "close" at bounding box center [776, 111] width 16 height 16
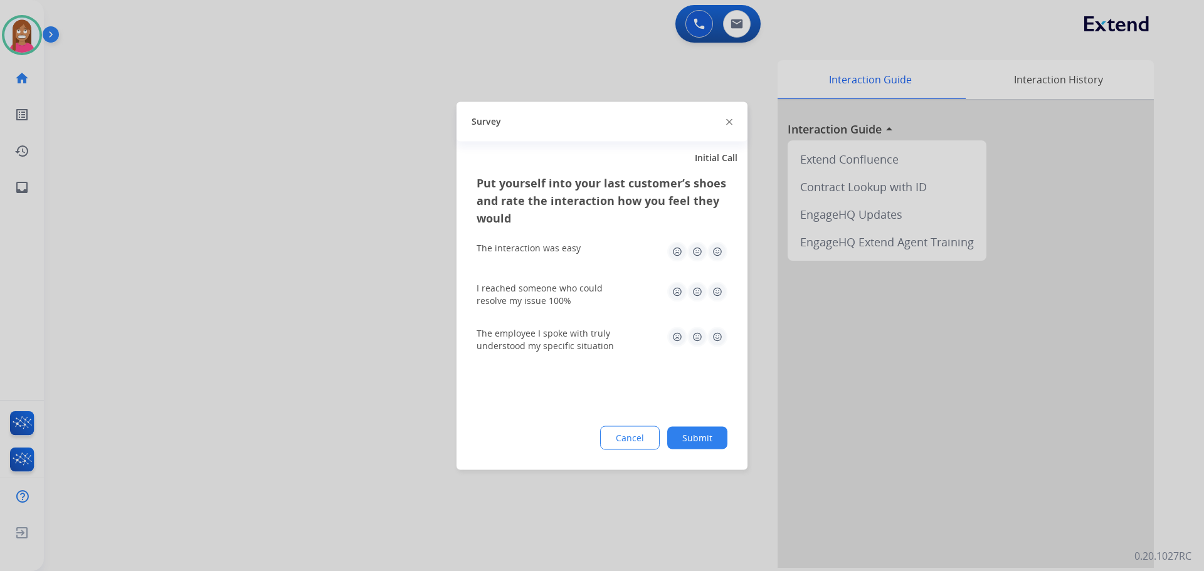
click at [727, 117] on div at bounding box center [729, 121] width 6 height 15
click at [729, 120] on img at bounding box center [729, 122] width 6 height 6
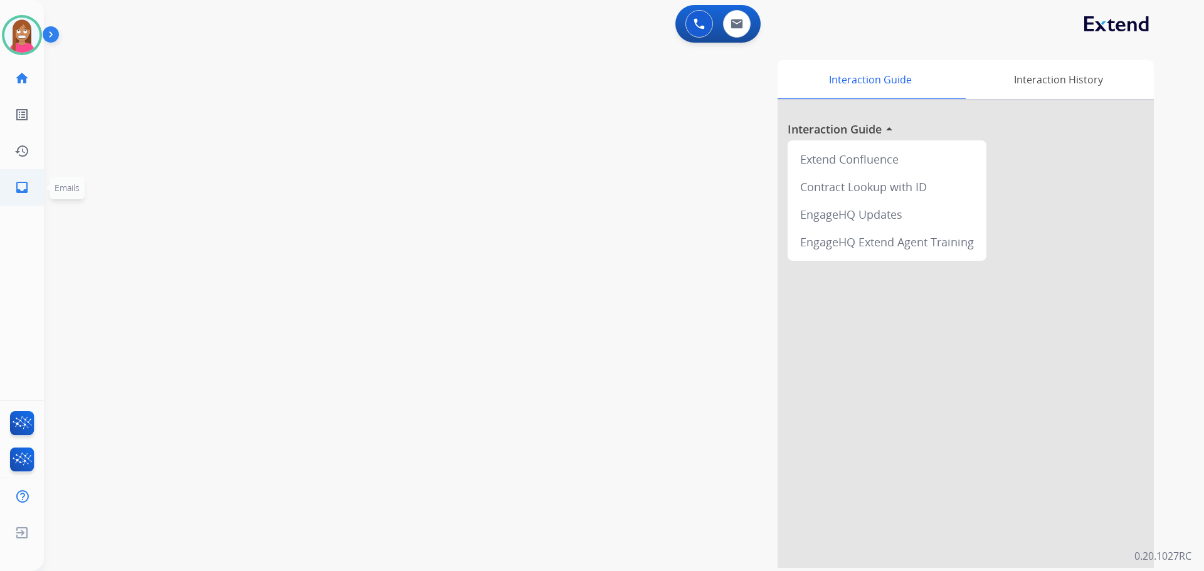
click at [12, 193] on link "inbox Emails" at bounding box center [21, 187] width 35 height 35
select select "**********"
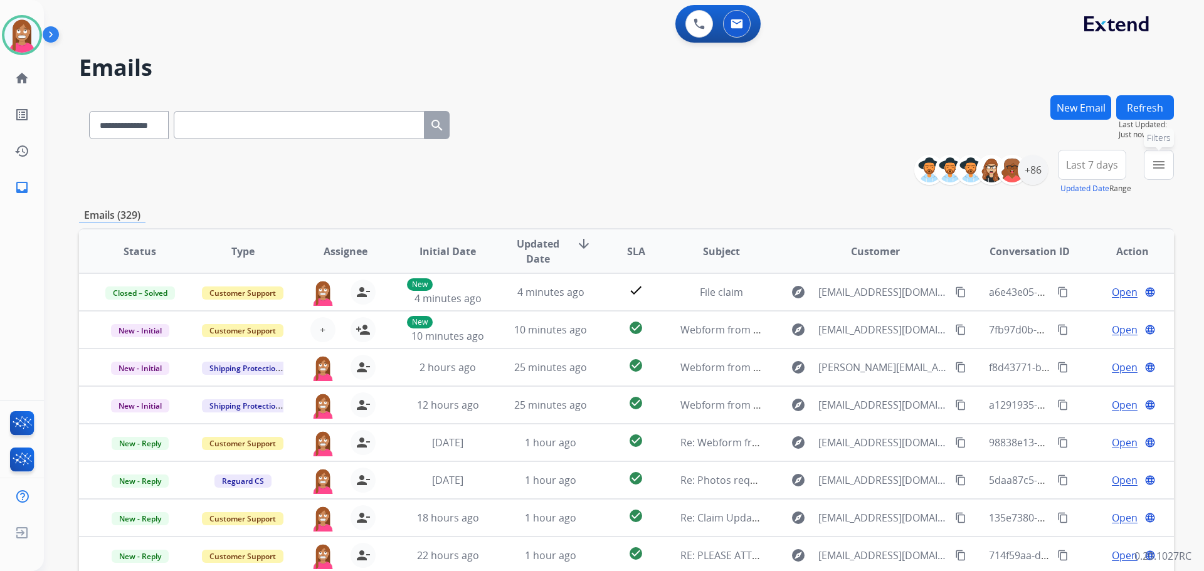
click at [1156, 173] on button "menu Filters" at bounding box center [1159, 165] width 30 height 30
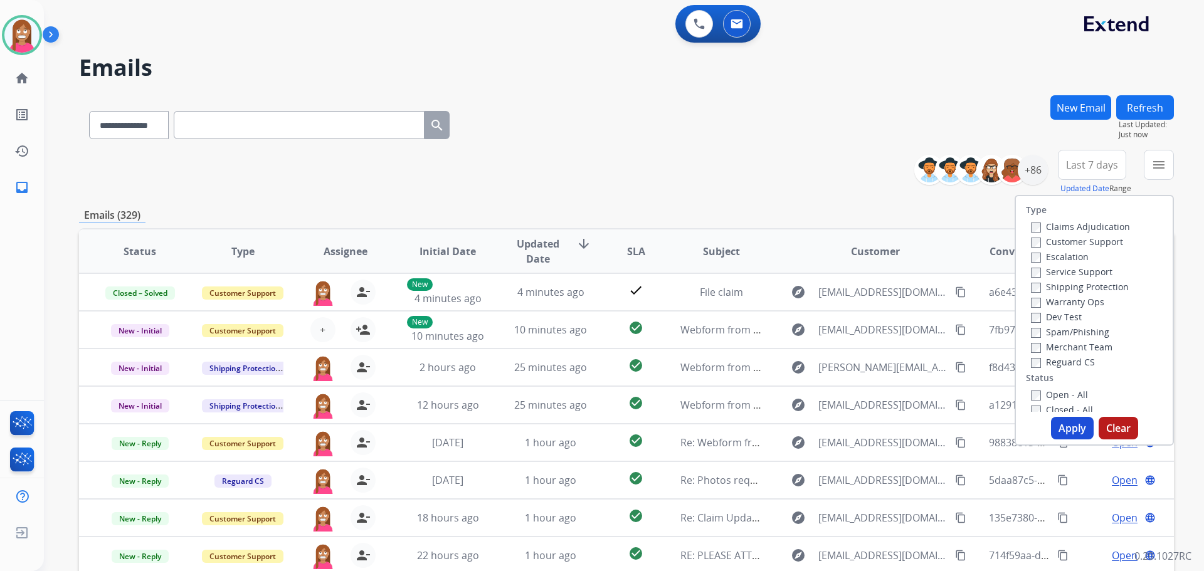
click at [1054, 245] on label "Customer Support" at bounding box center [1077, 242] width 92 height 12
click at [1038, 287] on label "Shipping Protection" at bounding box center [1080, 287] width 98 height 12
click at [1054, 365] on label "Reguard CS" at bounding box center [1063, 362] width 64 height 12
click at [1052, 393] on label "Open - All" at bounding box center [1059, 395] width 57 height 12
click at [1059, 428] on button "Apply" at bounding box center [1072, 428] width 43 height 23
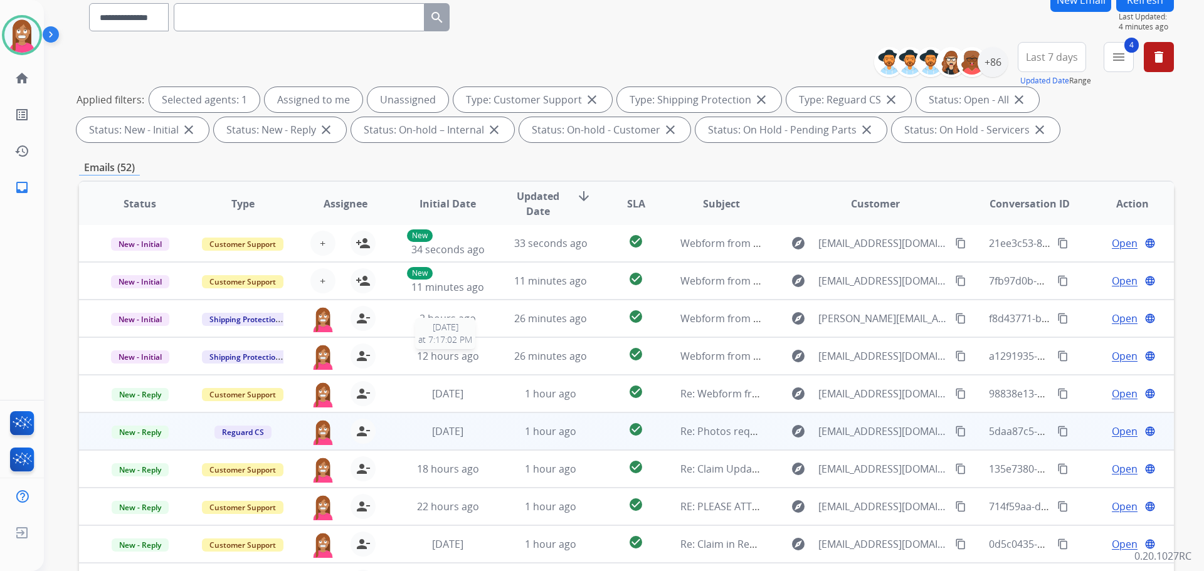
scroll to position [203, 0]
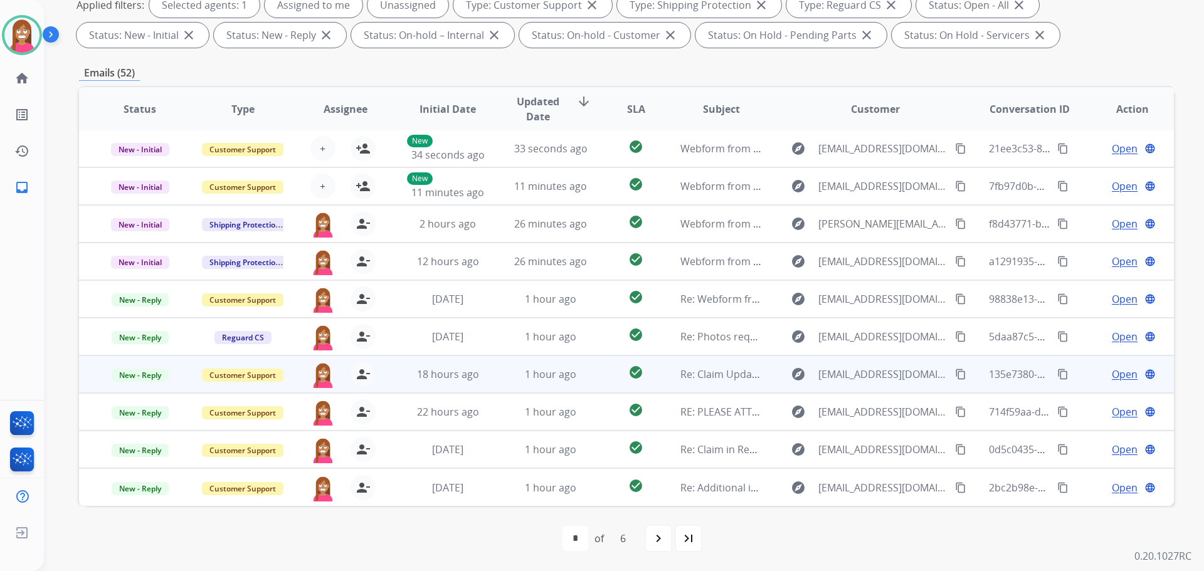
click at [1112, 376] on span "Open" at bounding box center [1125, 374] width 26 height 15
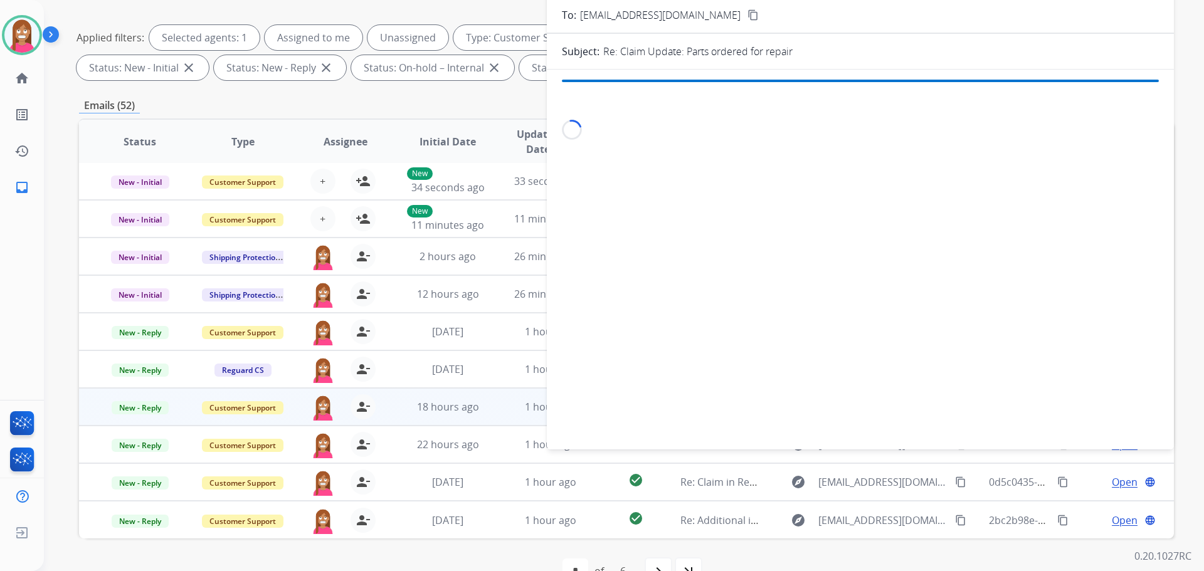
scroll to position [14, 0]
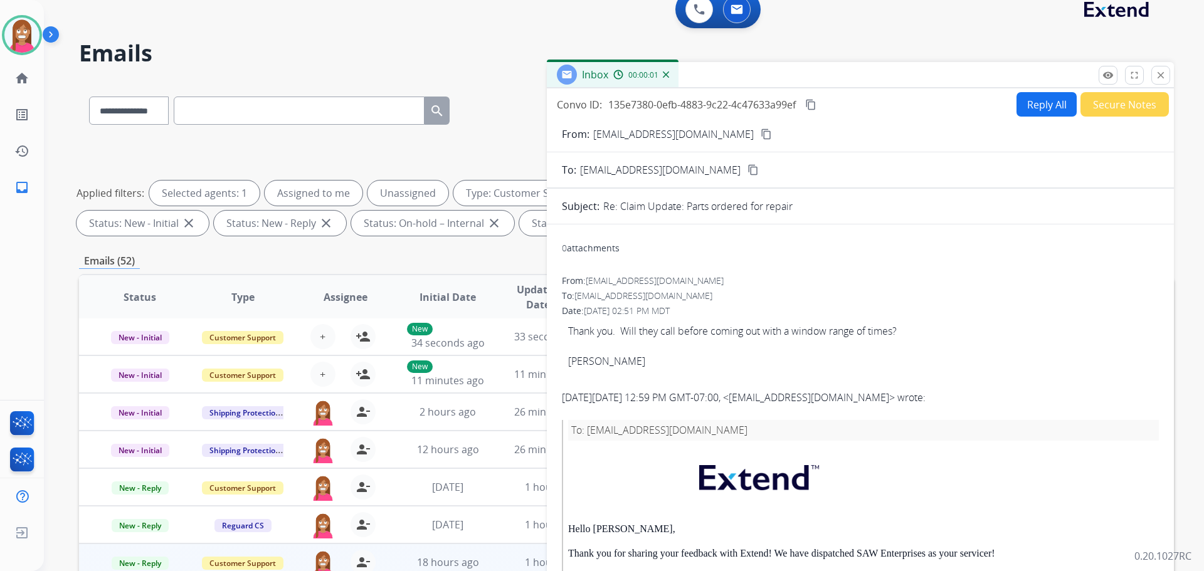
click at [1025, 102] on button "Reply All" at bounding box center [1047, 104] width 60 height 24
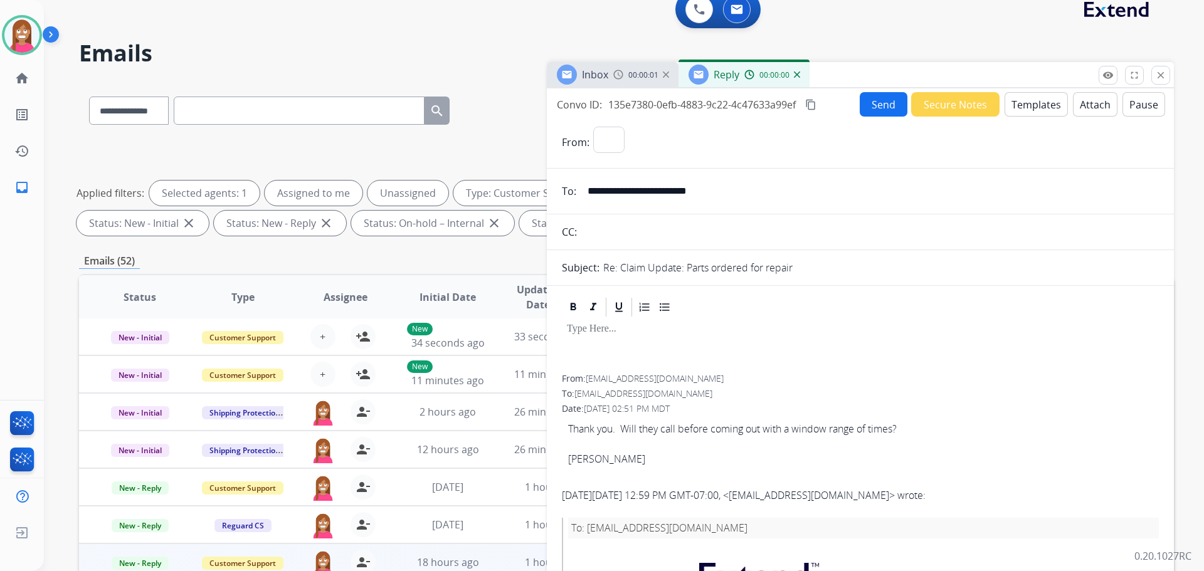
select select "**********"
click at [1033, 111] on button "Templates" at bounding box center [1036, 104] width 63 height 24
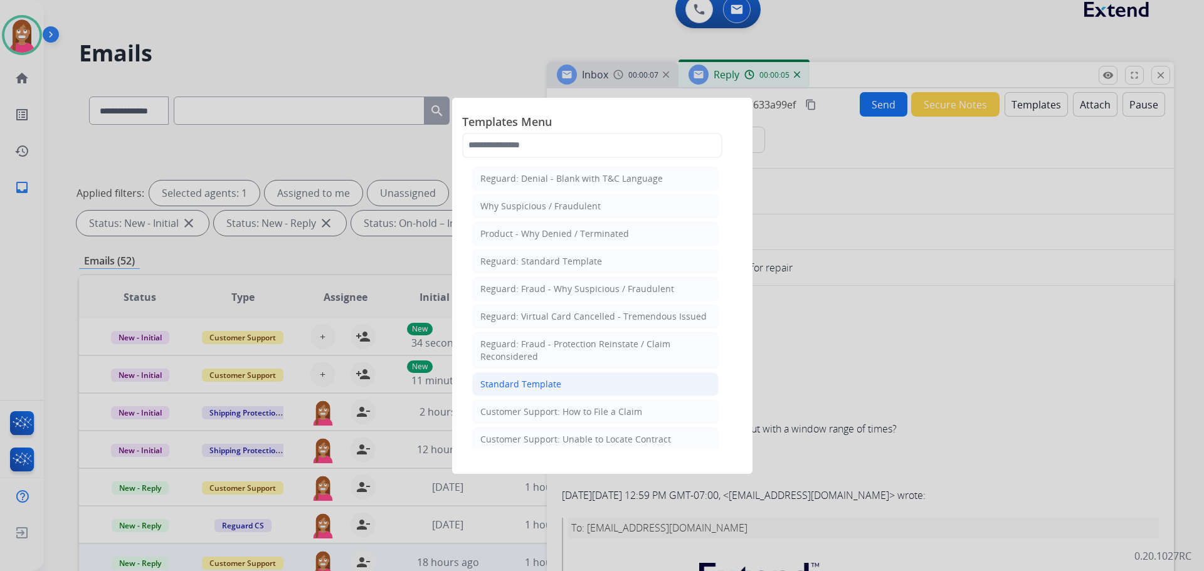
click at [539, 379] on div "Standard Template" at bounding box center [520, 384] width 81 height 13
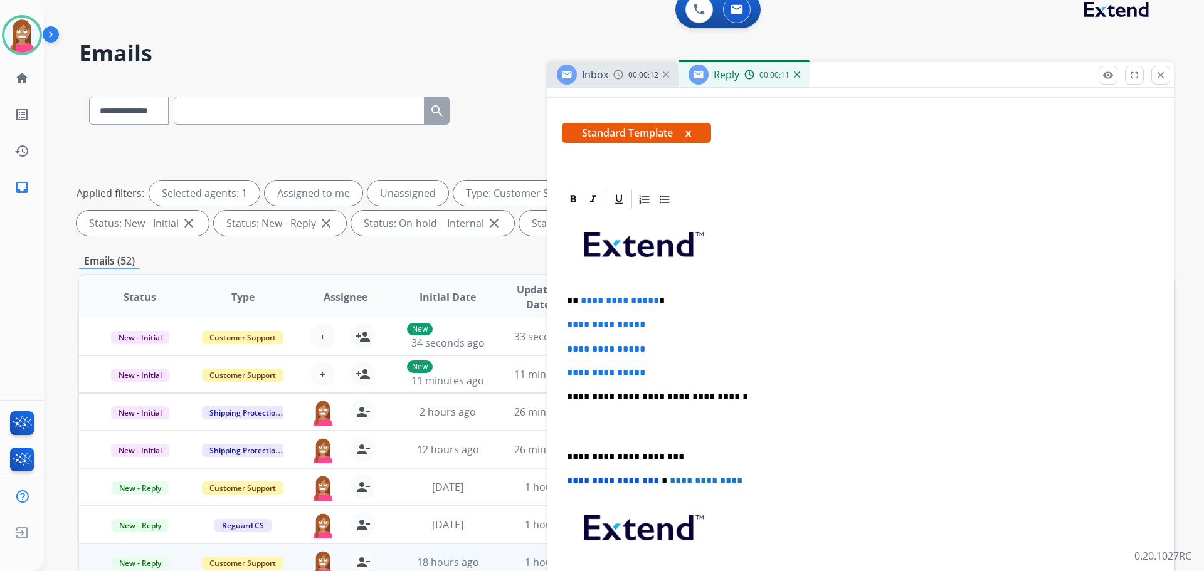
scroll to position [63, 0]
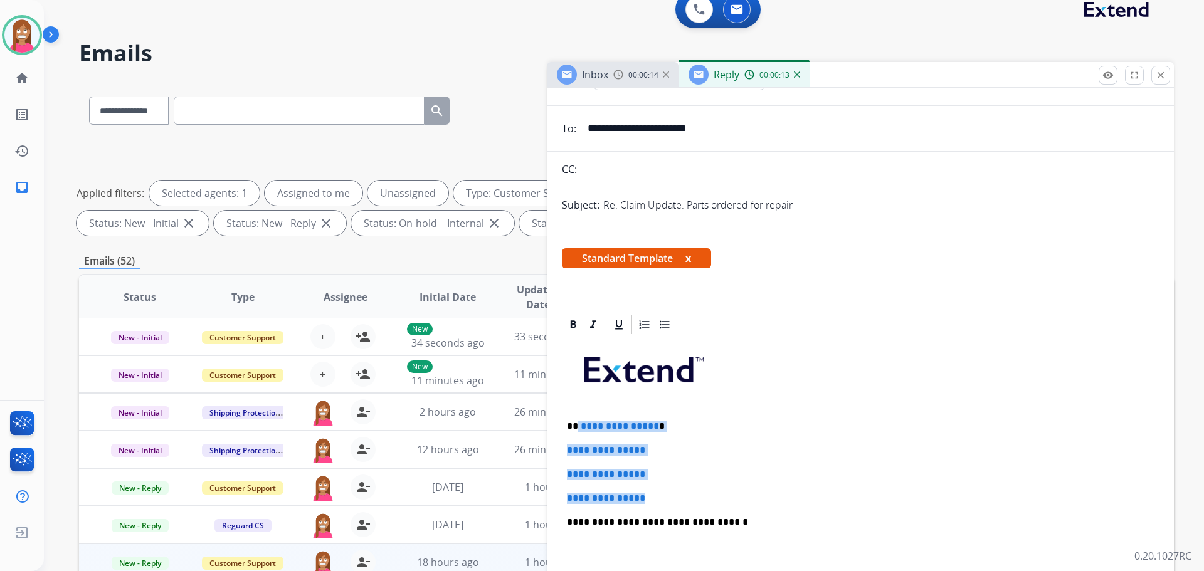
drag, startPoint x: 672, startPoint y: 501, endPoint x: 578, endPoint y: 423, distance: 122.5
click at [578, 423] on div "**********" at bounding box center [860, 552] width 597 height 432
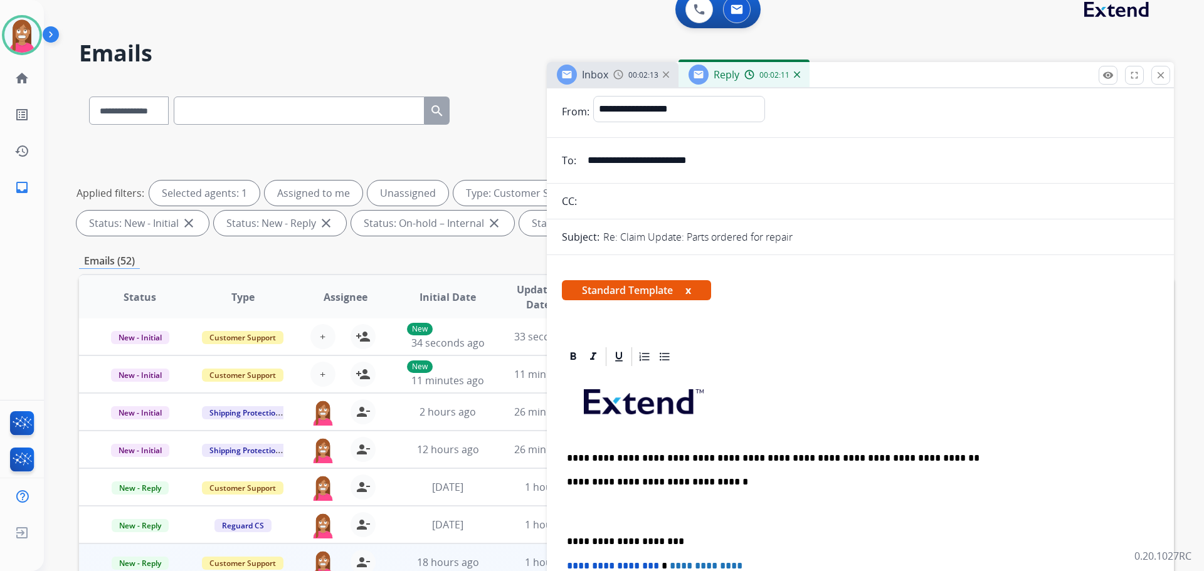
scroll to position [0, 0]
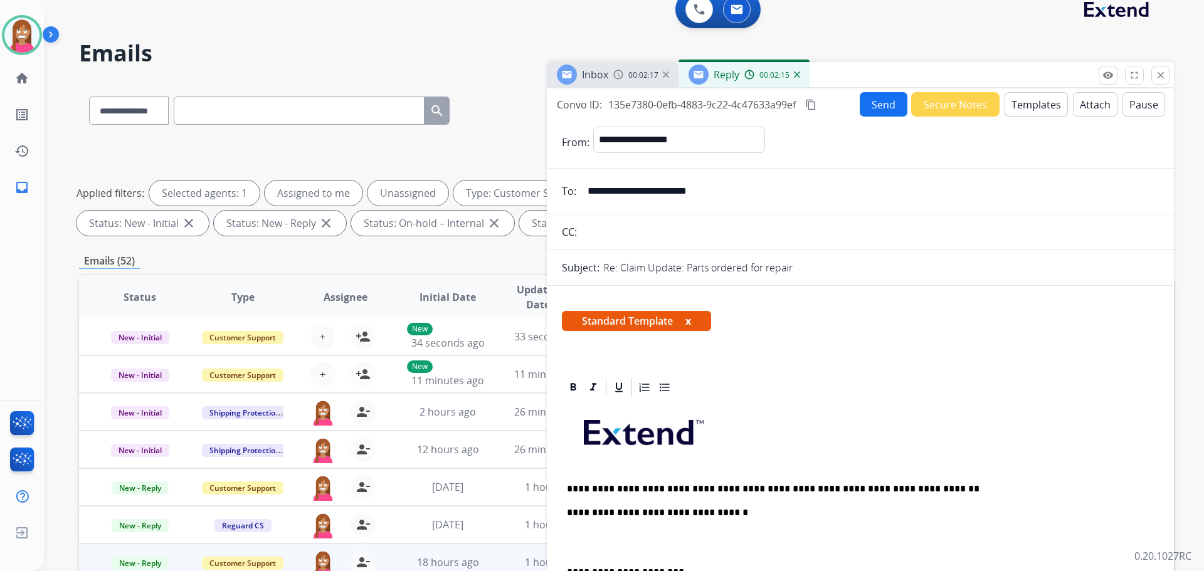
click at [881, 112] on button "Send" at bounding box center [884, 104] width 48 height 24
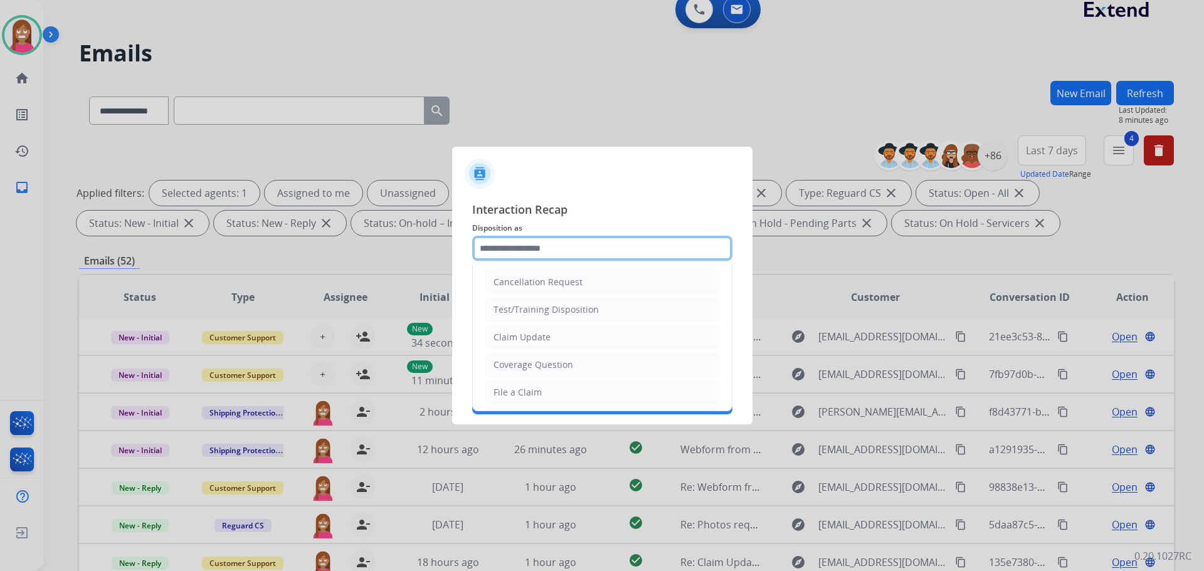
click at [505, 255] on input "text" at bounding box center [602, 248] width 260 height 25
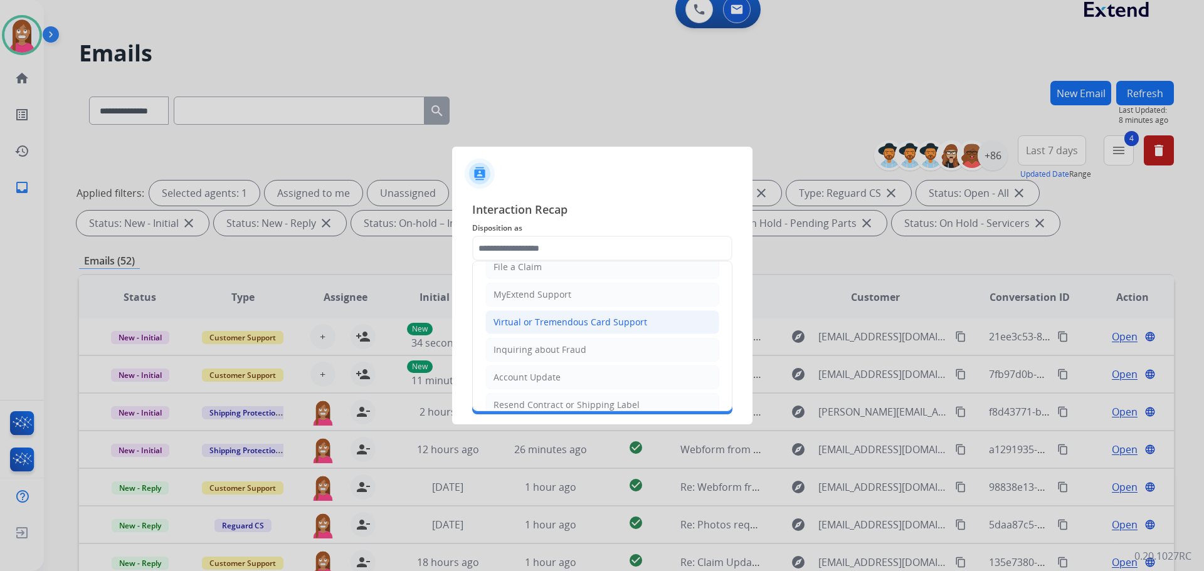
click at [517, 326] on div "Virtual or Tremendous Card Support" at bounding box center [571, 322] width 154 height 13
type input "**********"
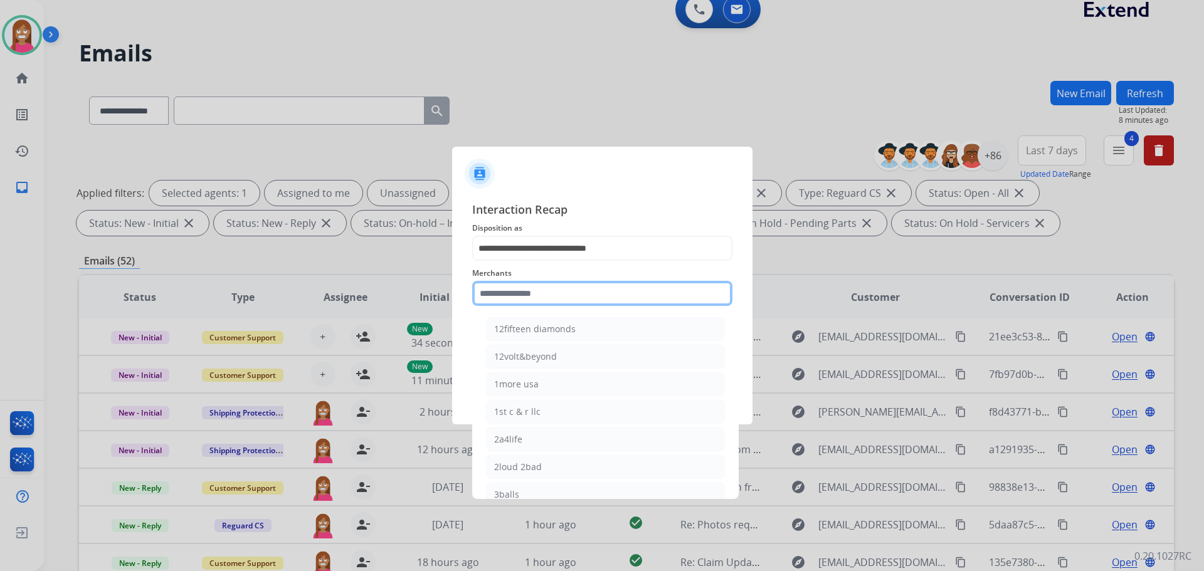
click at [495, 296] on input "text" at bounding box center [602, 293] width 260 height 25
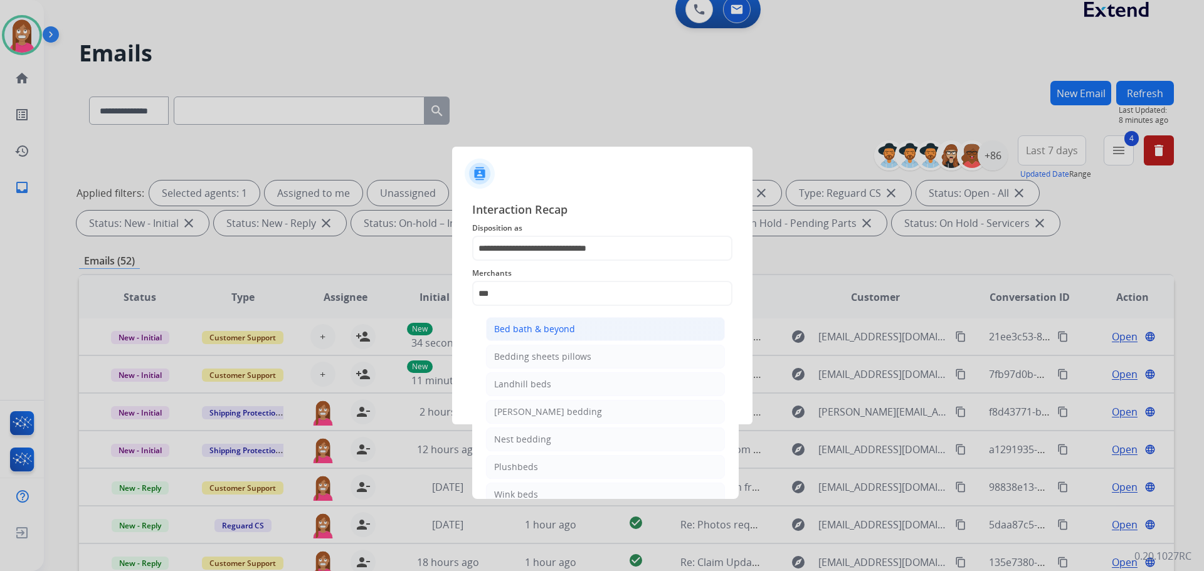
click at [551, 326] on div "Bed bath & beyond" at bounding box center [534, 329] width 81 height 13
type input "**********"
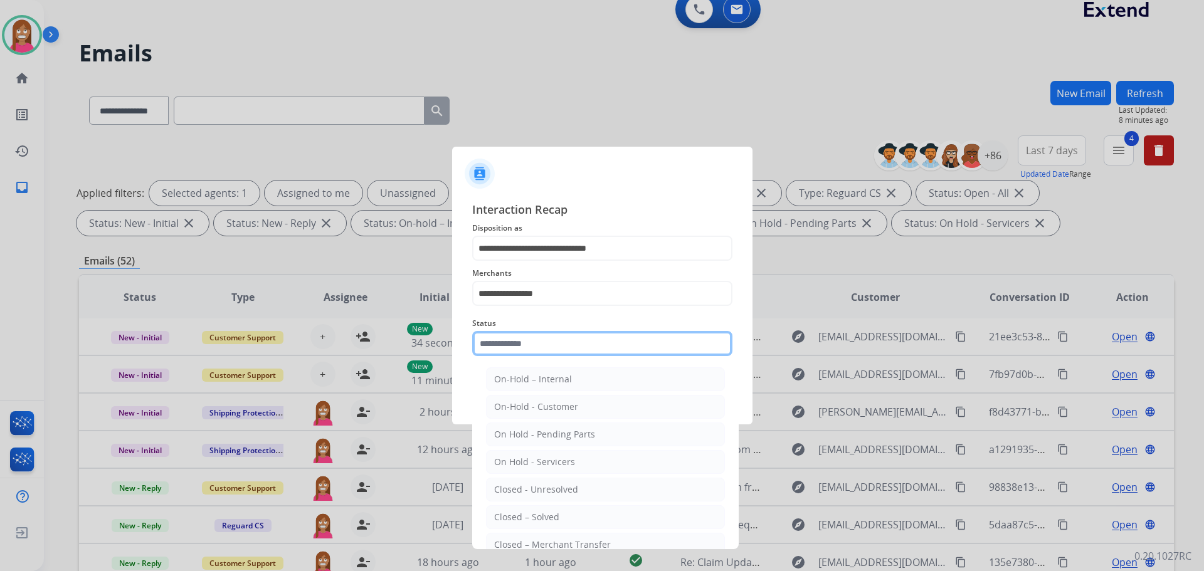
click at [521, 346] on input "text" at bounding box center [602, 343] width 260 height 25
click at [511, 512] on div "Closed – Solved" at bounding box center [526, 517] width 65 height 13
type input "**********"
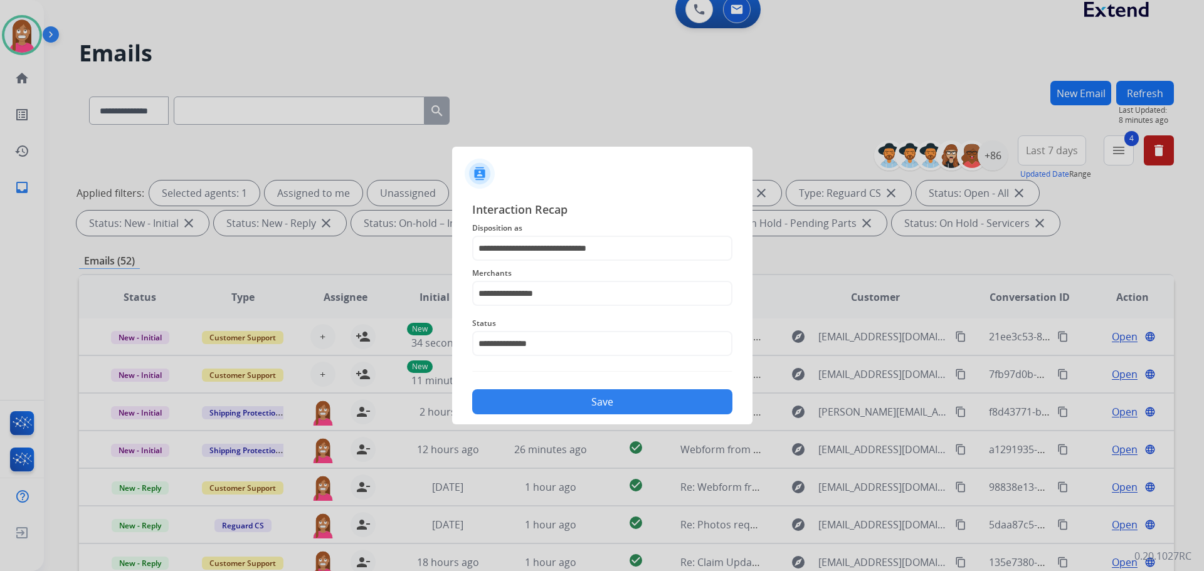
click at [519, 397] on button "Save" at bounding box center [602, 401] width 260 height 25
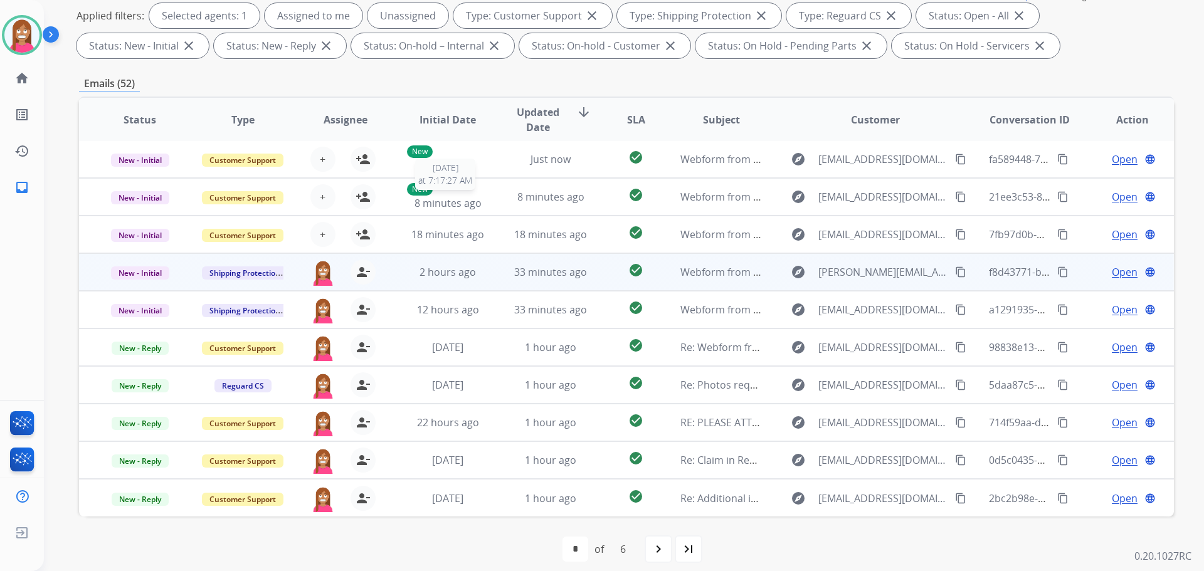
scroll to position [203, 0]
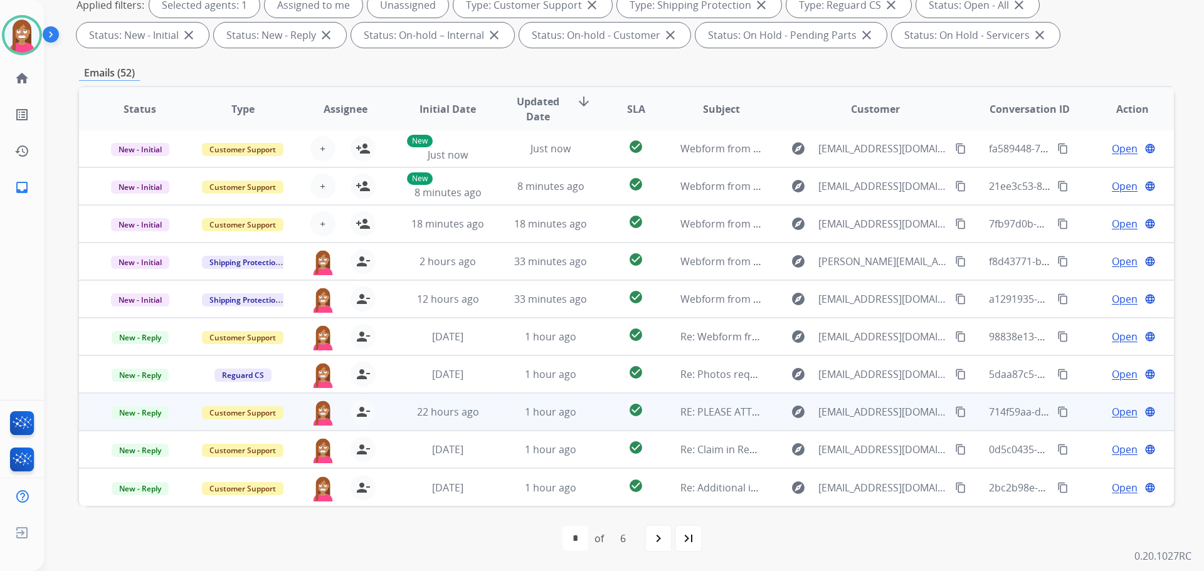
click at [497, 416] on td "1 hour ago" at bounding box center [541, 412] width 103 height 38
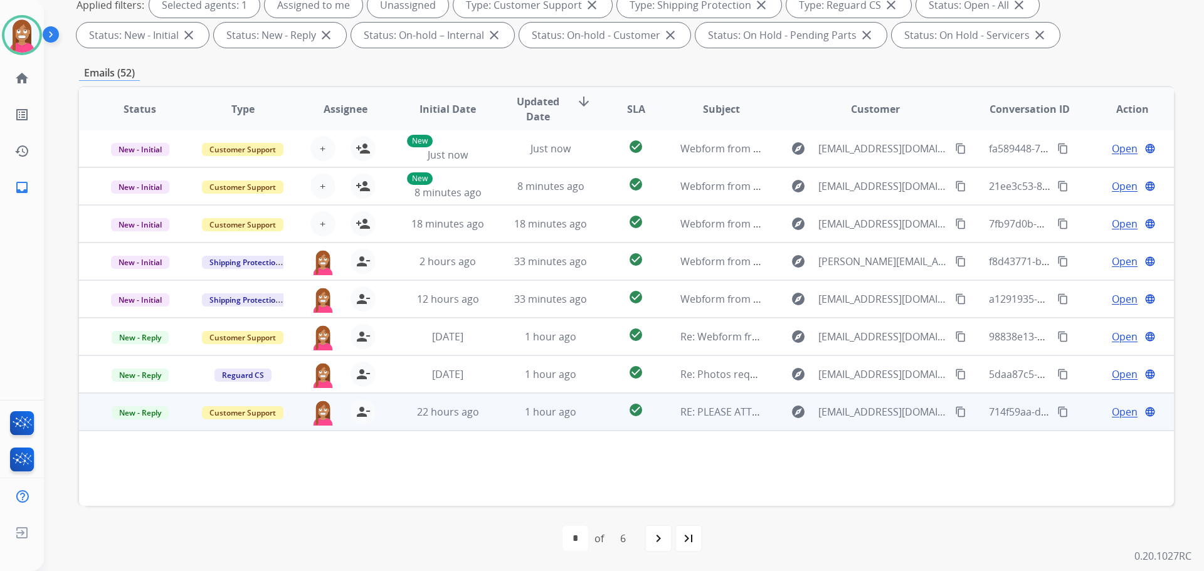
scroll to position [103, 0]
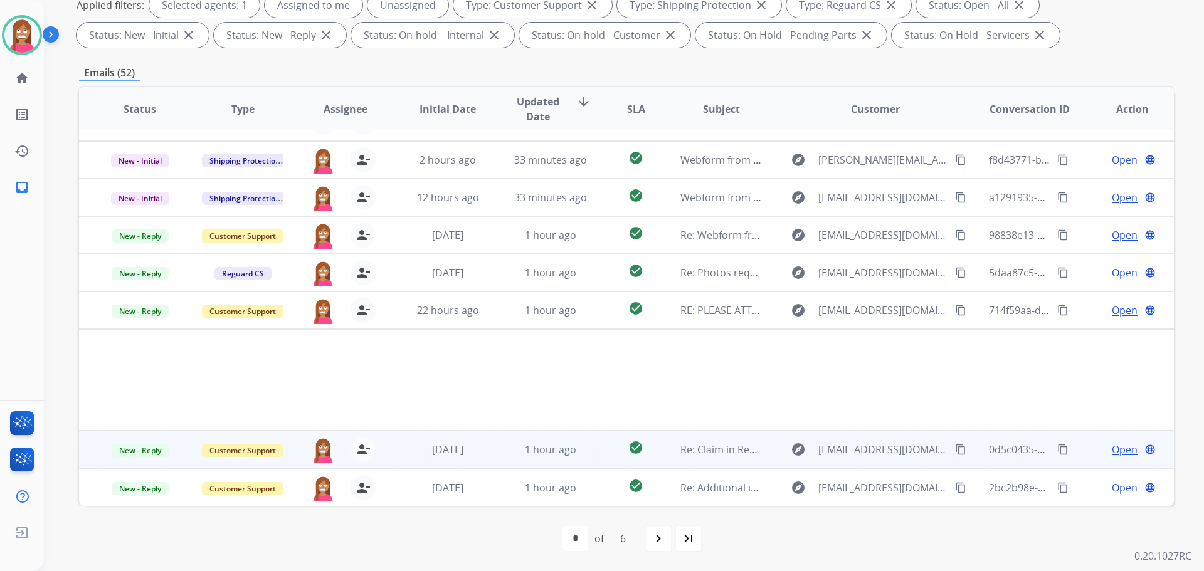
click at [490, 453] on td "1 hour ago" at bounding box center [541, 450] width 103 height 38
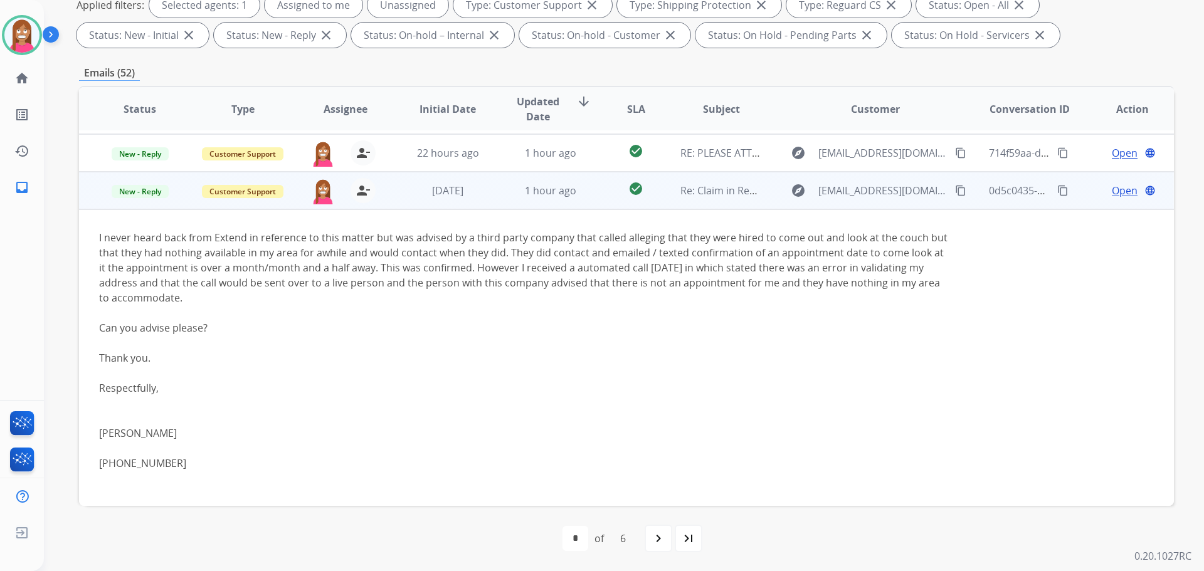
scroll to position [238, 0]
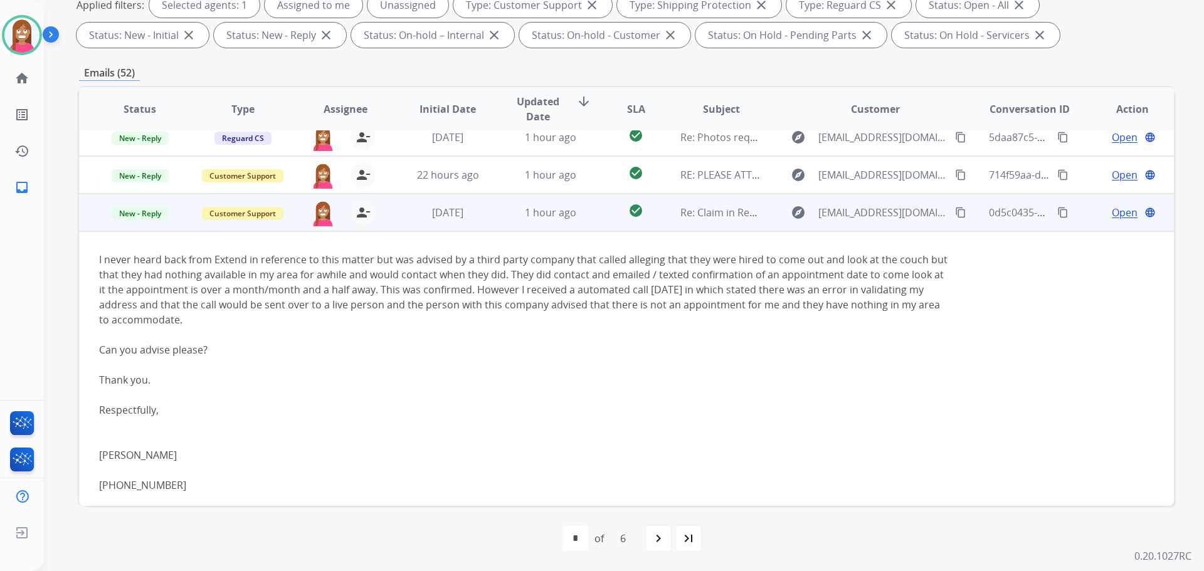
click at [955, 209] on mat-icon "content_copy" at bounding box center [960, 212] width 11 height 11
click at [1112, 214] on span "Open" at bounding box center [1125, 212] width 26 height 15
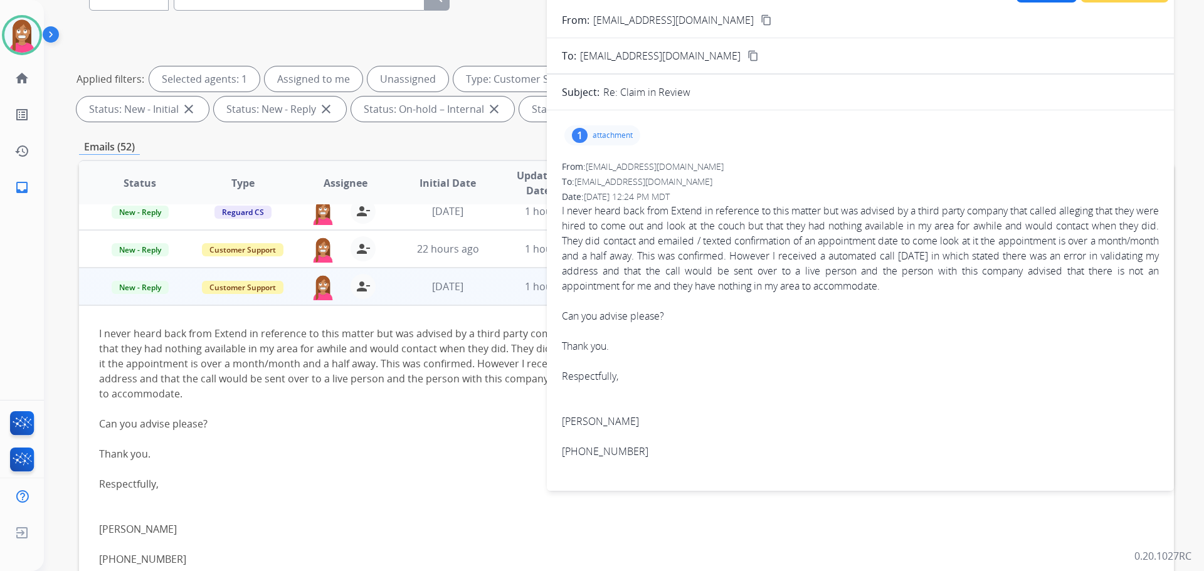
scroll to position [14, 0]
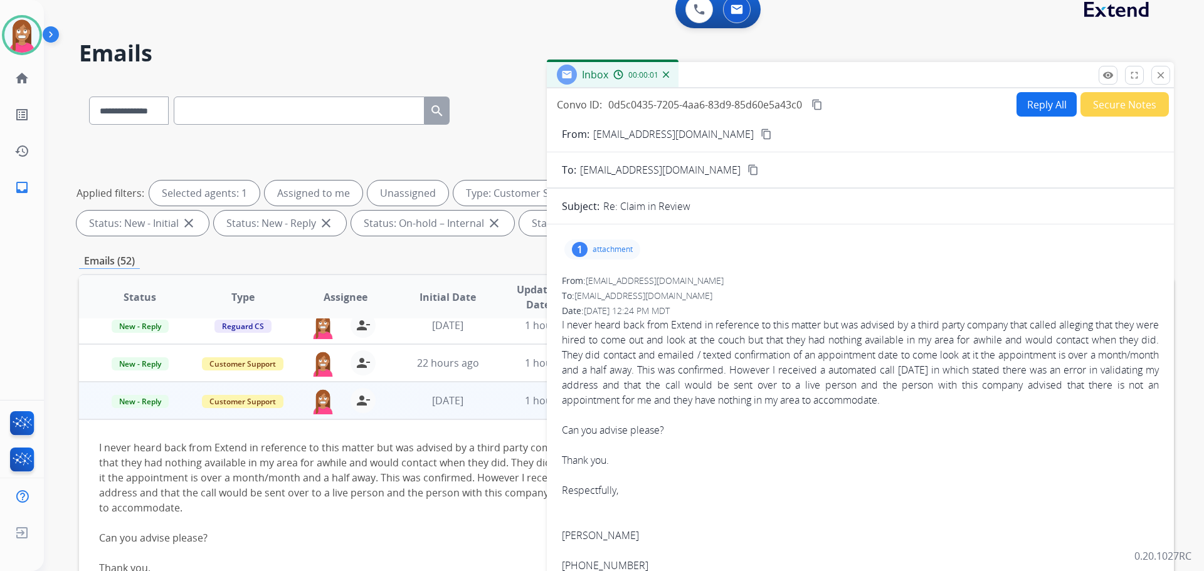
click at [1037, 105] on button "Reply All" at bounding box center [1047, 104] width 60 height 24
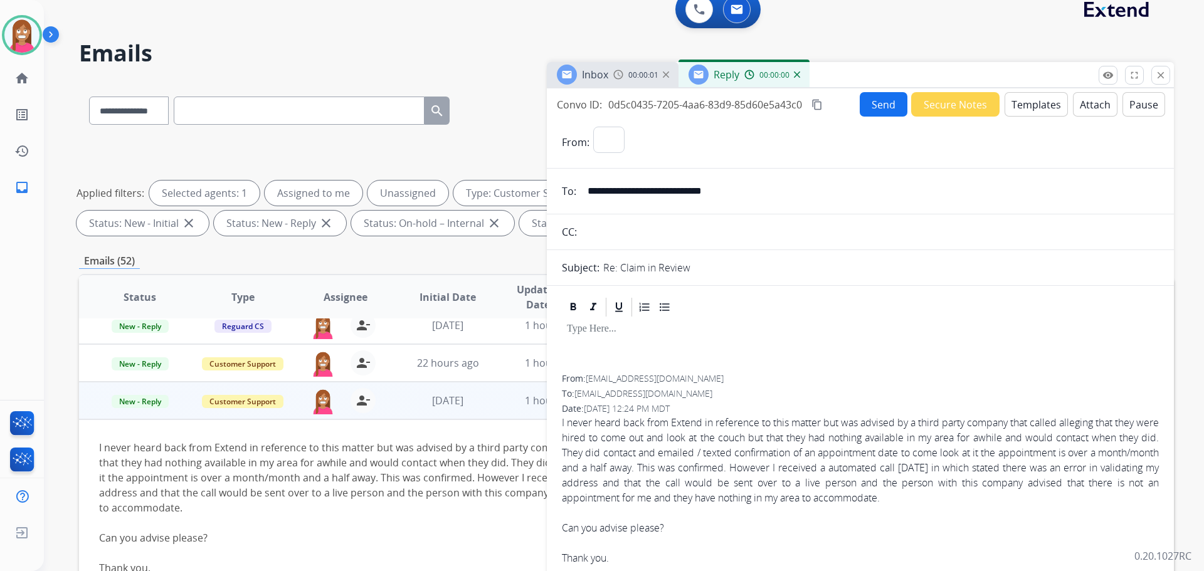
select select "**********"
click at [1159, 79] on mat-icon "close" at bounding box center [1160, 75] width 11 height 11
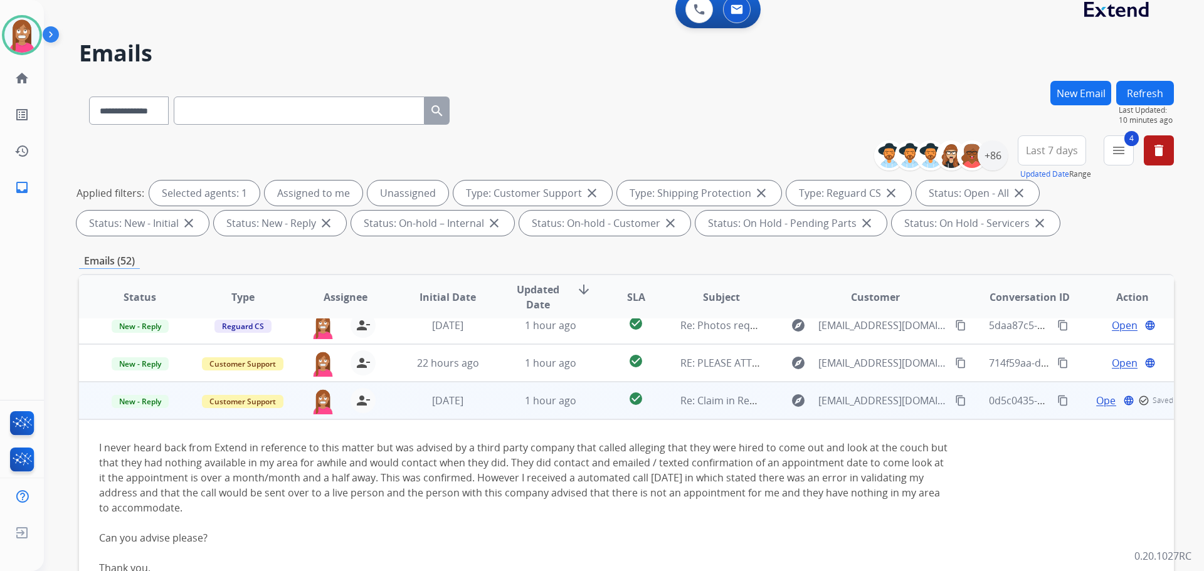
click at [1096, 406] on span "Open" at bounding box center [1109, 400] width 26 height 15
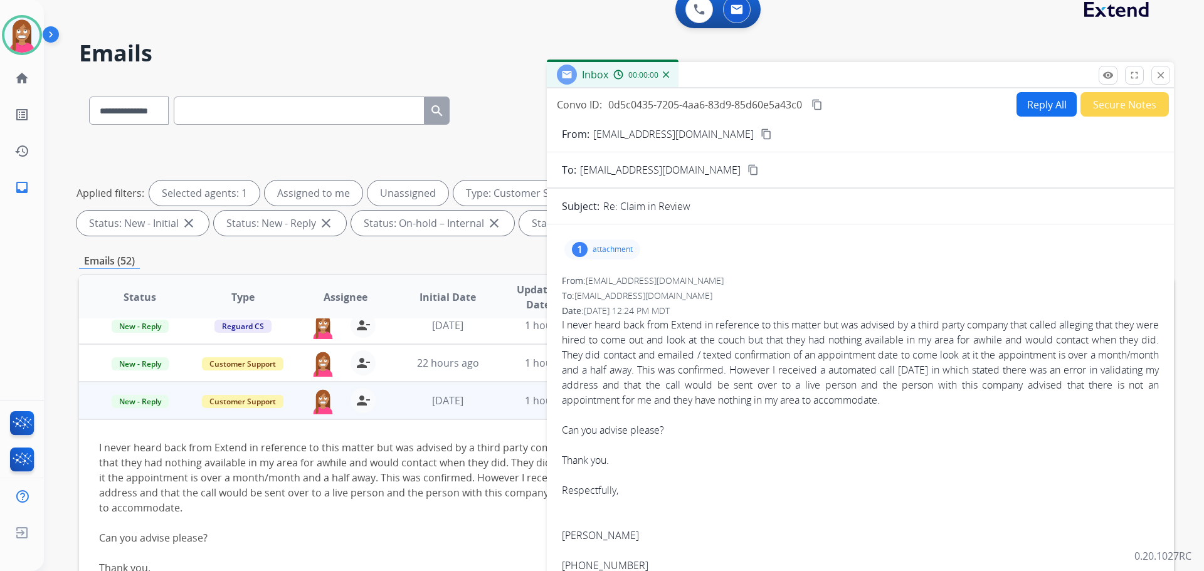
click at [594, 250] on p "attachment" at bounding box center [613, 250] width 40 height 10
click at [614, 281] on p "EXT-FURUS-02 (12-2022) 3.22.23 DSGU_en (3).pdf" at bounding box center [688, 281] width 226 height 15
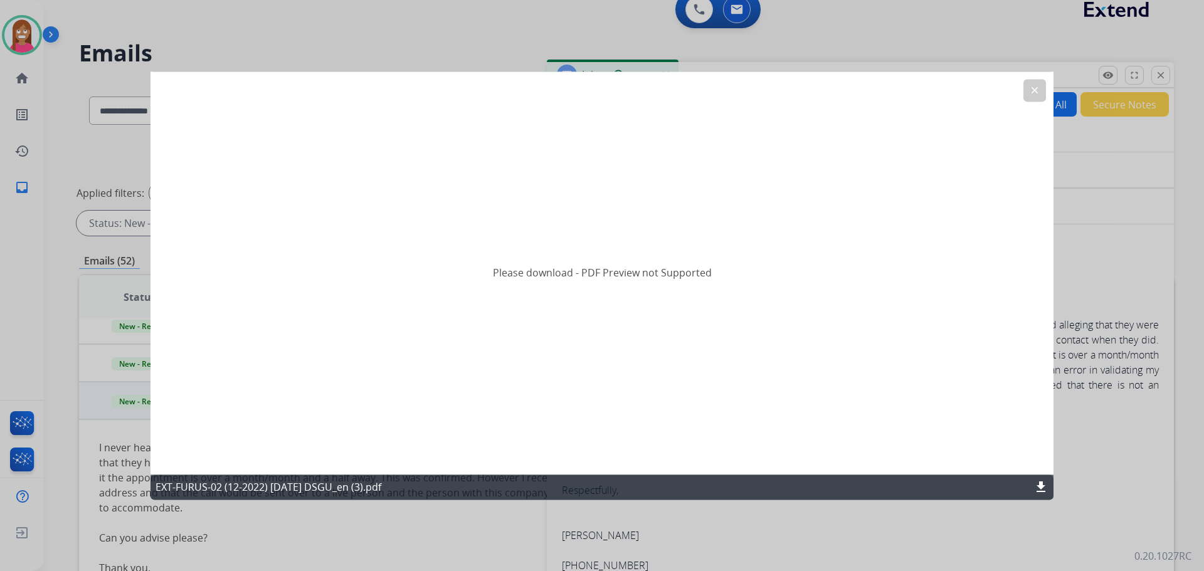
click at [1035, 90] on mat-icon "clear" at bounding box center [1034, 90] width 11 height 11
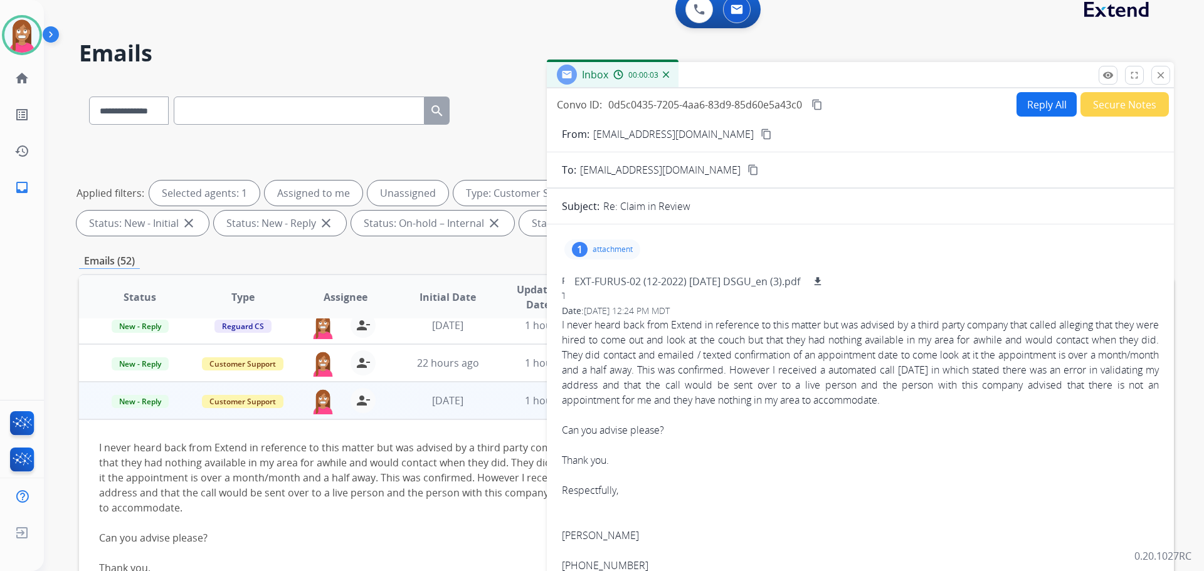
click at [1040, 99] on button "Reply All" at bounding box center [1047, 104] width 60 height 24
select select "**********"
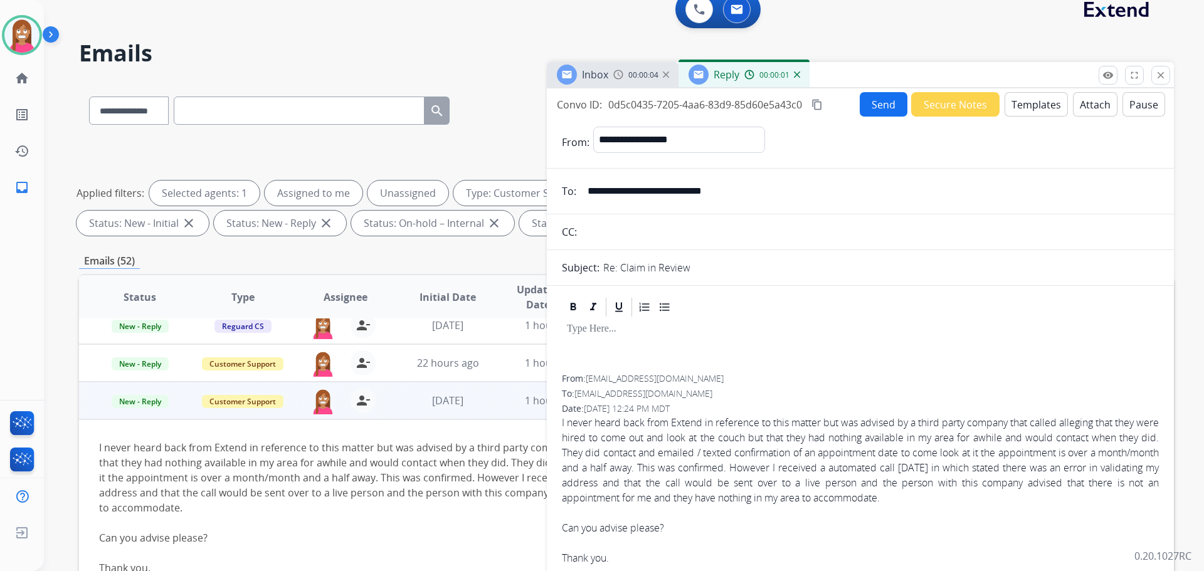
click at [1010, 113] on button "Templates" at bounding box center [1036, 104] width 63 height 24
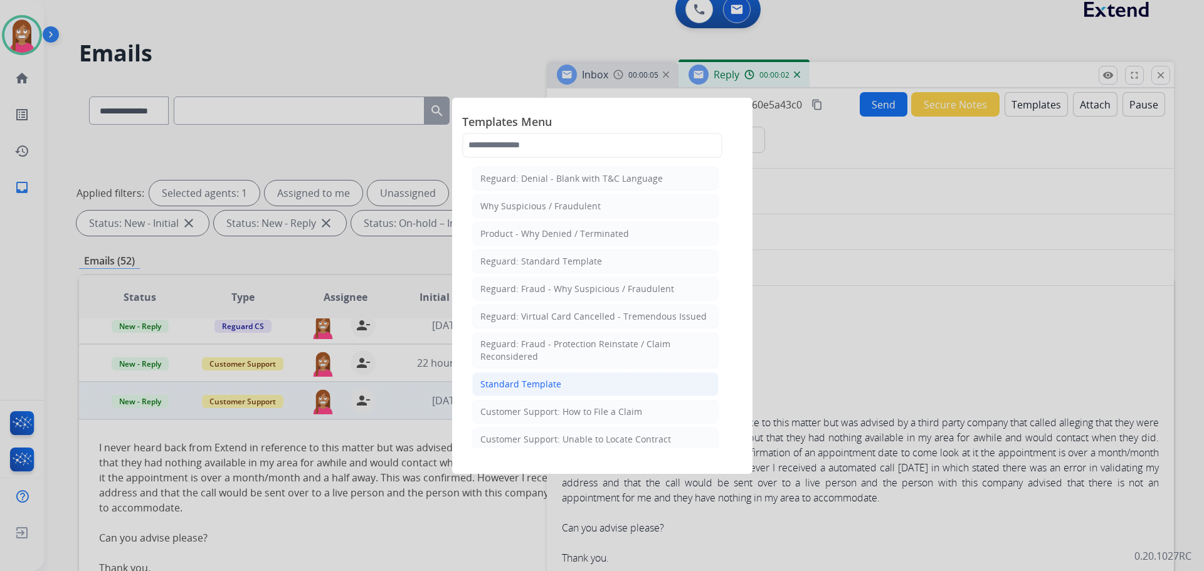
click at [504, 376] on li "Standard Template" at bounding box center [595, 385] width 246 height 24
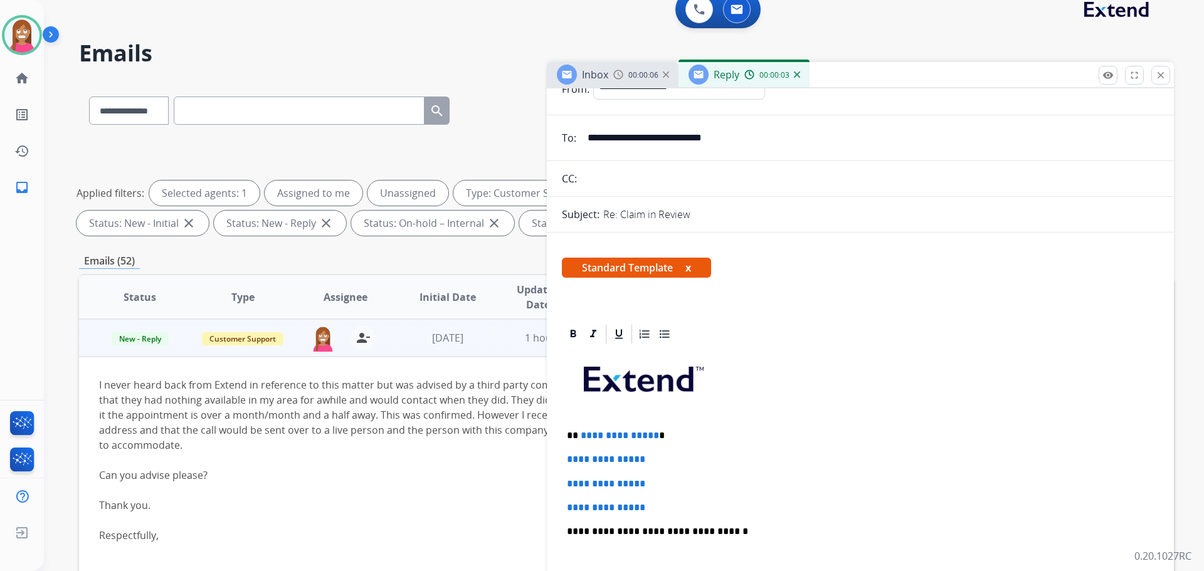
scroll to position [125, 0]
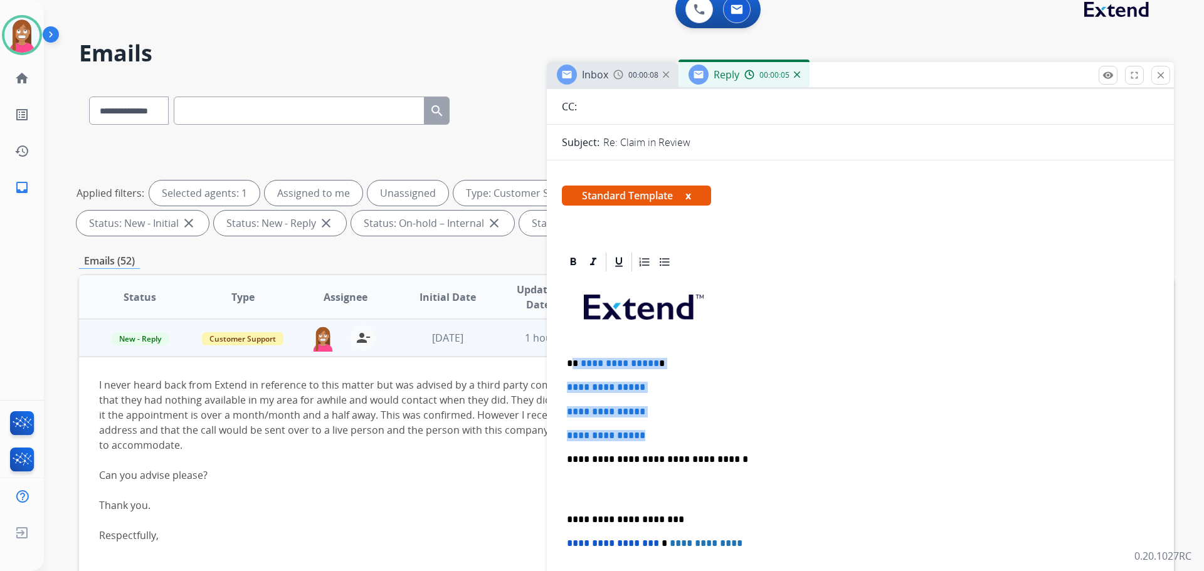
drag, startPoint x: 656, startPoint y: 437, endPoint x: 574, endPoint y: 361, distance: 112.3
click at [574, 361] on div "**********" at bounding box center [860, 489] width 597 height 432
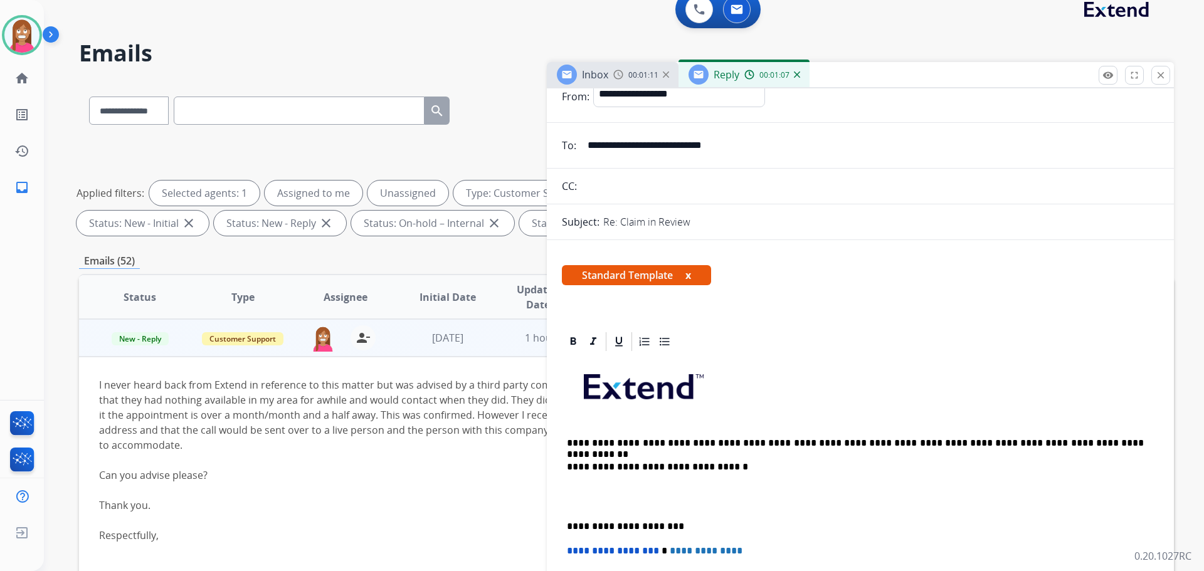
scroll to position [0, 0]
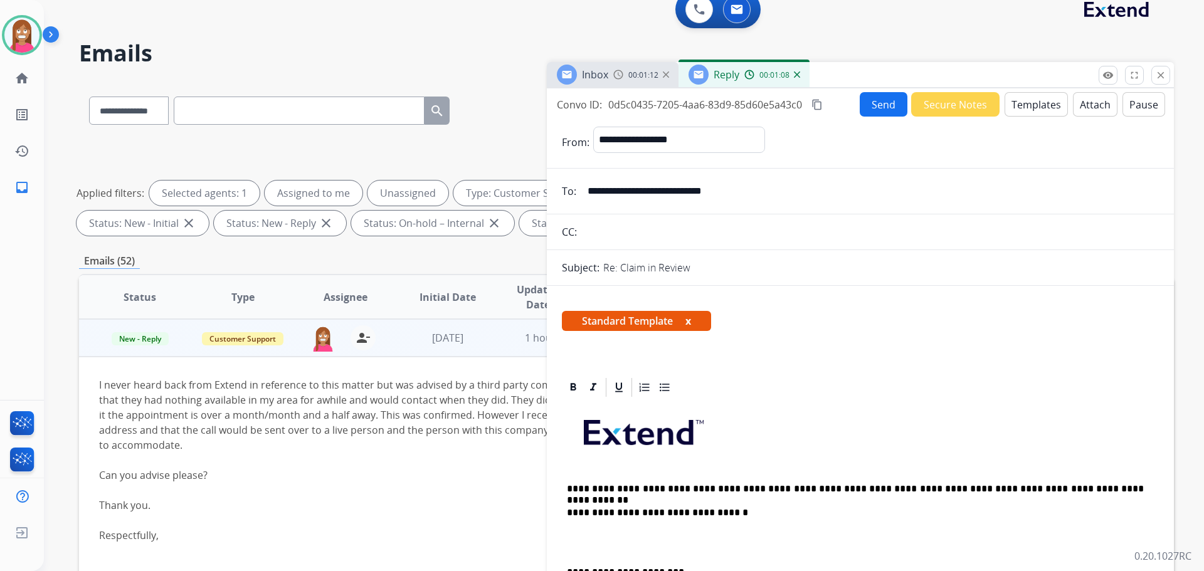
click at [865, 105] on button "Send" at bounding box center [884, 104] width 48 height 24
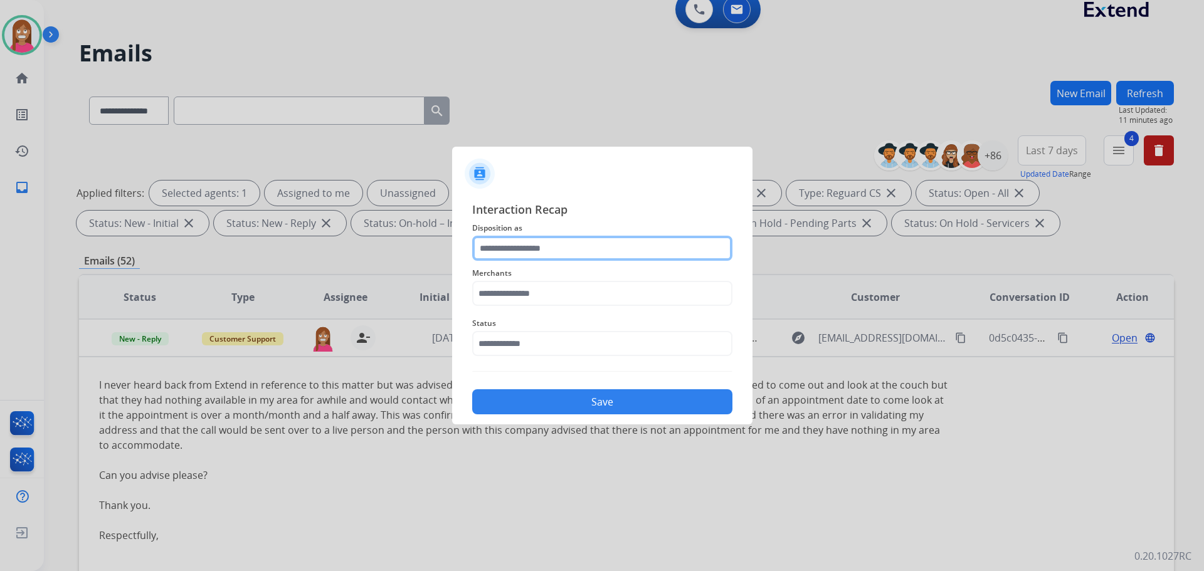
click at [493, 248] on input "text" at bounding box center [602, 248] width 260 height 25
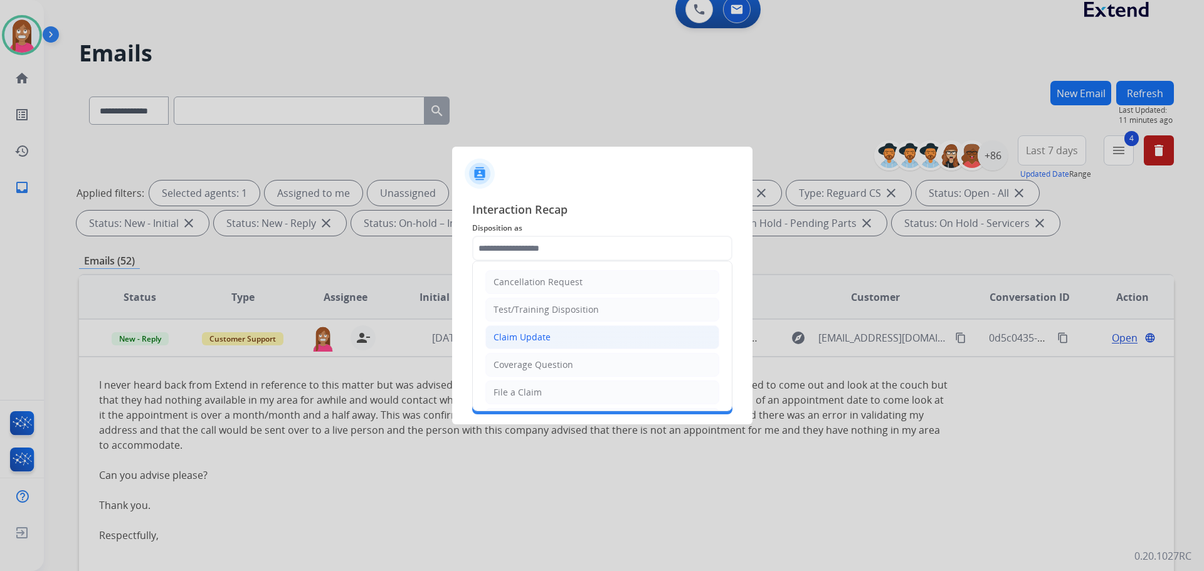
click at [517, 342] on div "Claim Update" at bounding box center [522, 337] width 57 height 13
type input "**********"
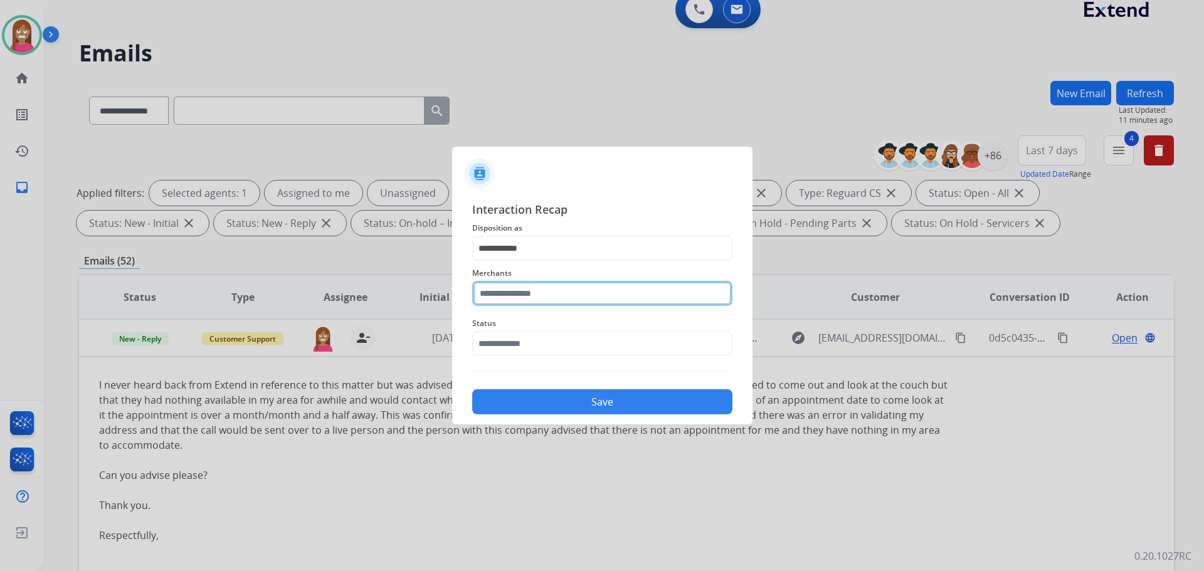
click at [514, 297] on input "text" at bounding box center [602, 293] width 260 height 25
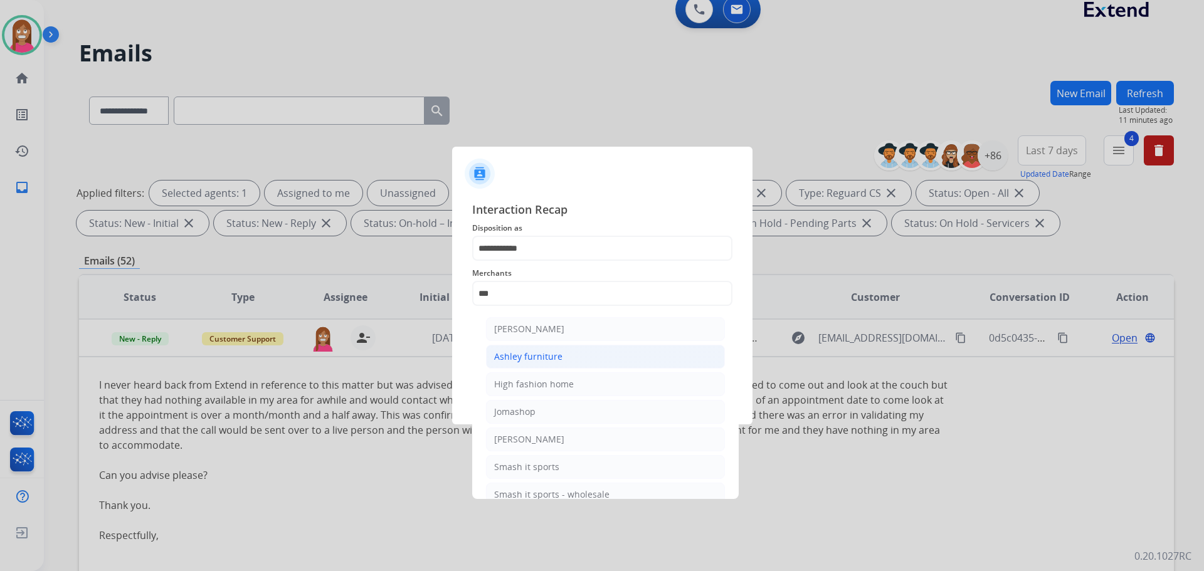
click at [506, 368] on li "Ashley furniture" at bounding box center [605, 357] width 239 height 24
type input "**********"
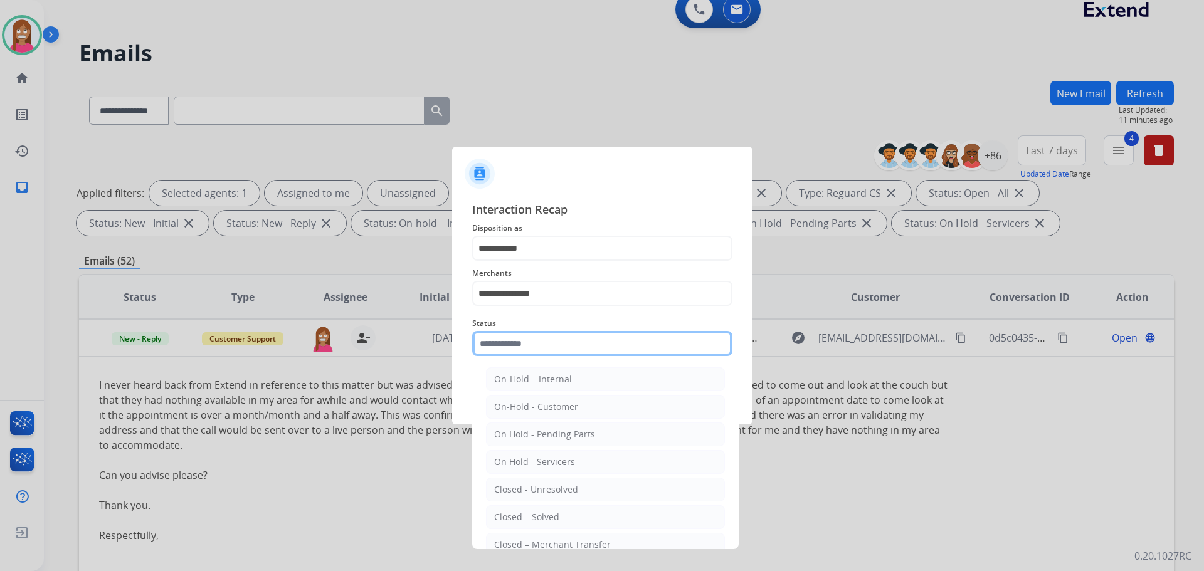
click at [506, 355] on input "text" at bounding box center [602, 343] width 260 height 25
drag, startPoint x: 504, startPoint y: 518, endPoint x: 504, endPoint y: 482, distance: 36.4
click at [505, 517] on div "Closed – Solved" at bounding box center [526, 517] width 65 height 13
type input "**********"
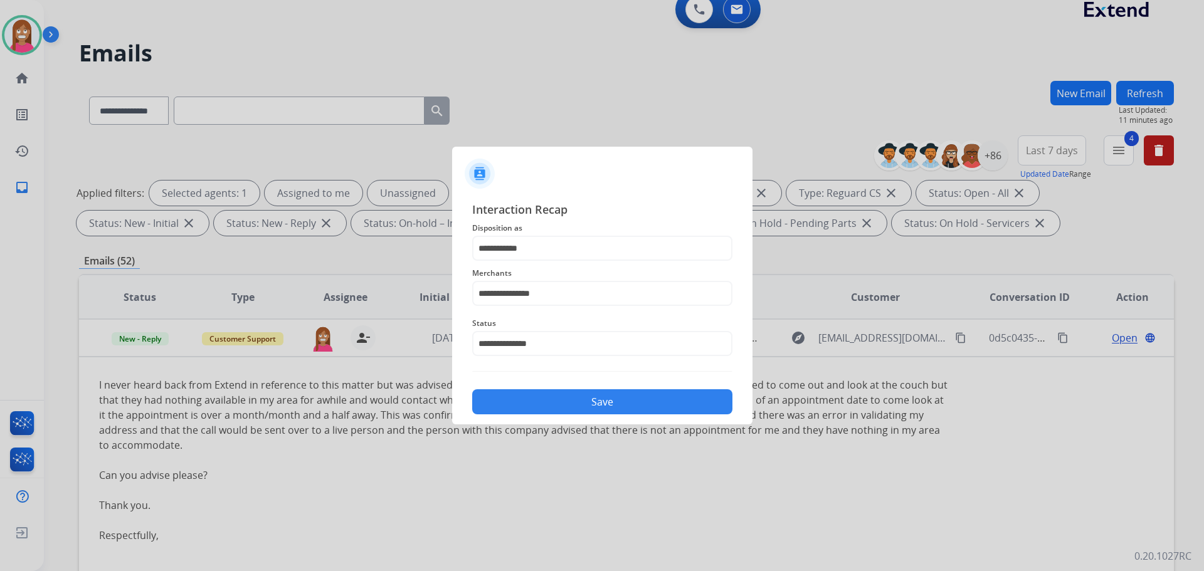
click at [514, 406] on button "Save" at bounding box center [602, 401] width 260 height 25
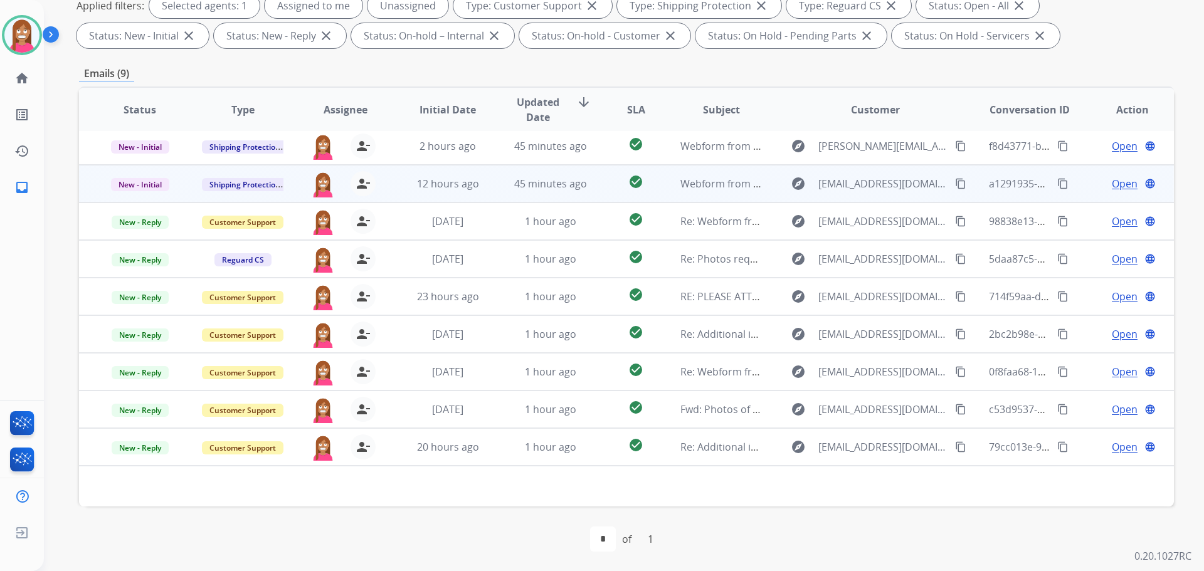
scroll to position [203, 0]
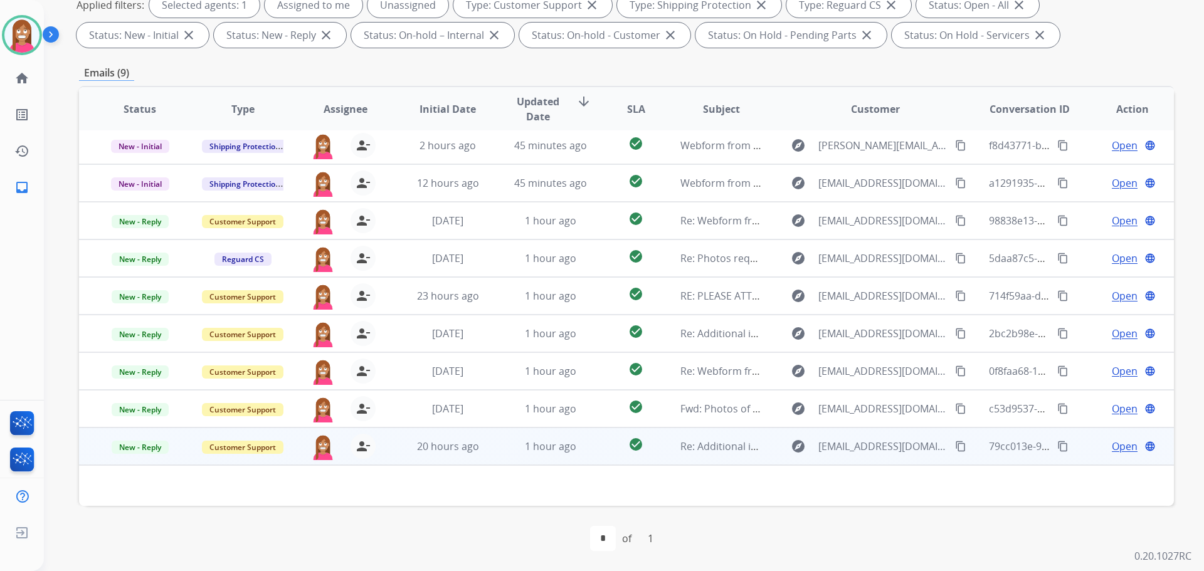
click at [503, 458] on td "1 hour ago" at bounding box center [541, 447] width 103 height 38
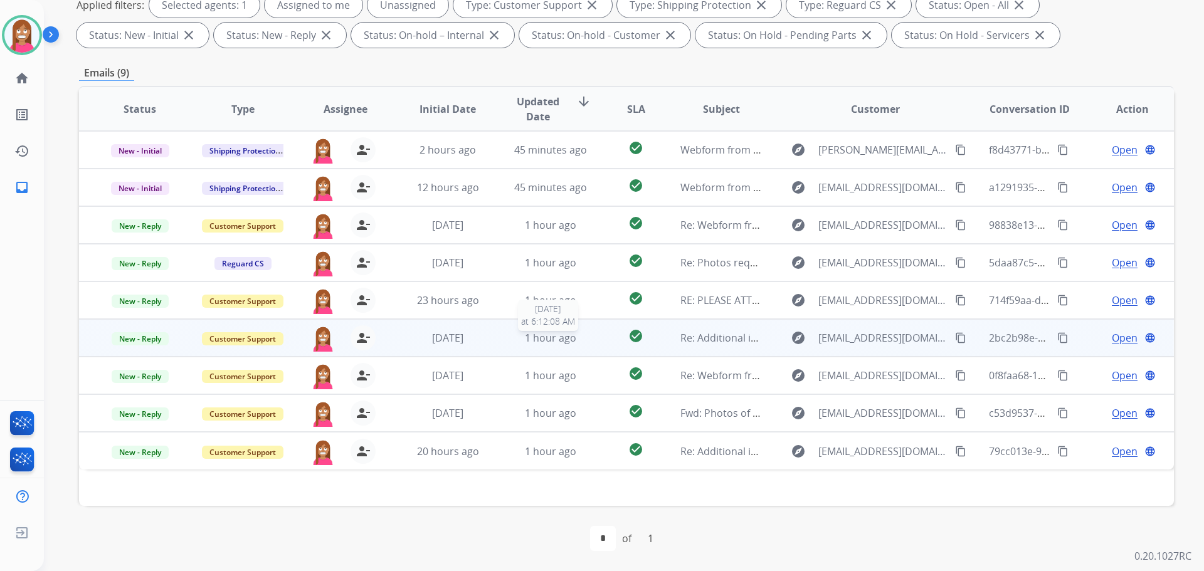
click at [510, 342] on div "1 hour ago" at bounding box center [551, 338] width 82 height 15
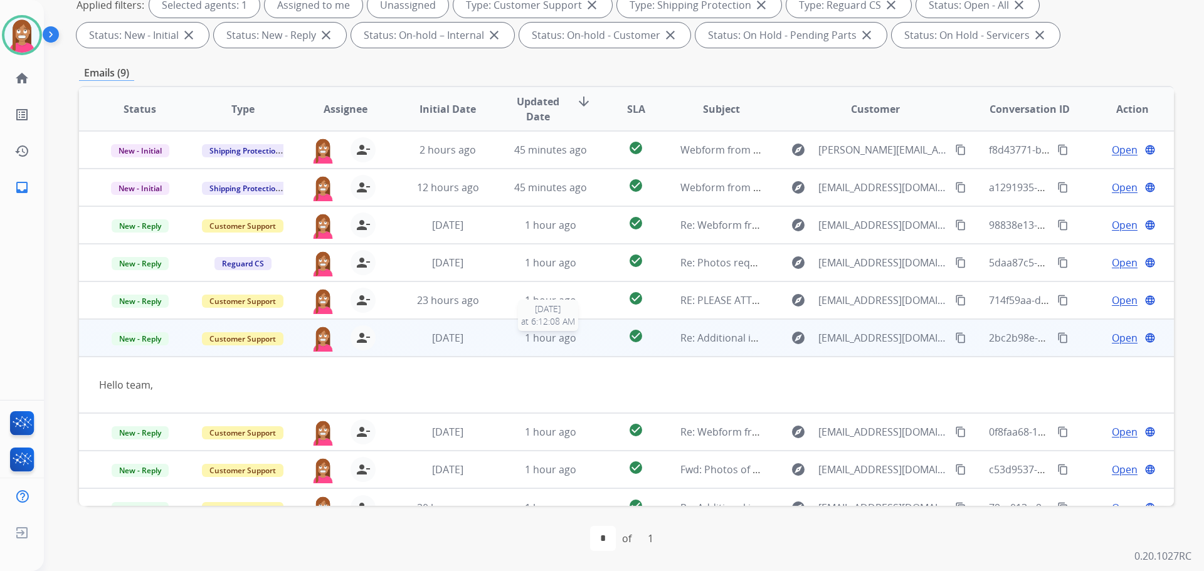
scroll to position [20, 0]
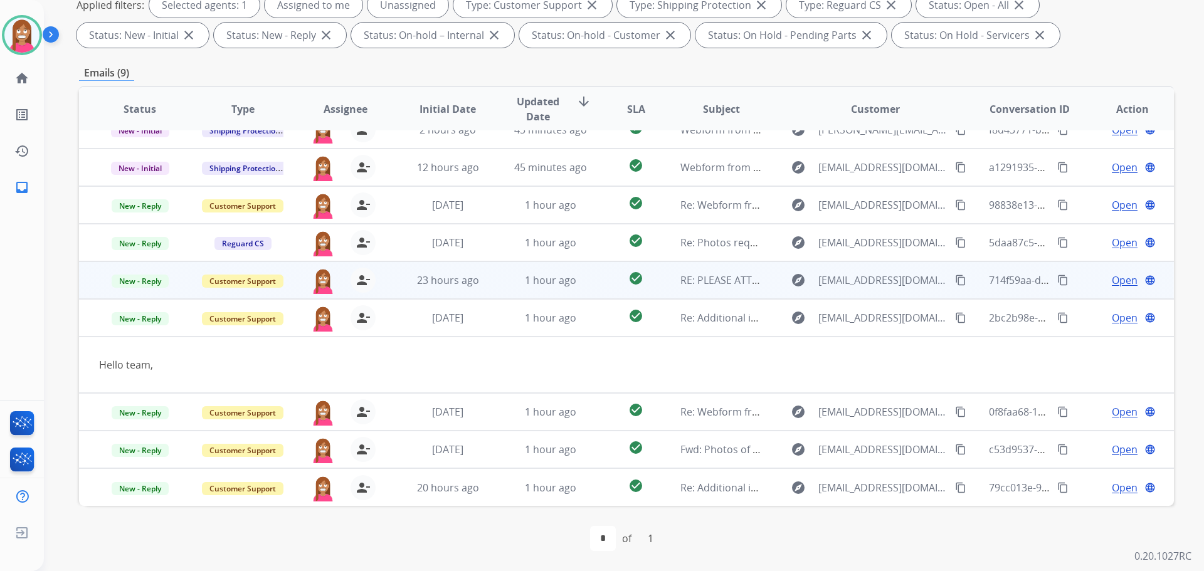
click at [490, 288] on td "1 hour ago" at bounding box center [541, 281] width 103 height 38
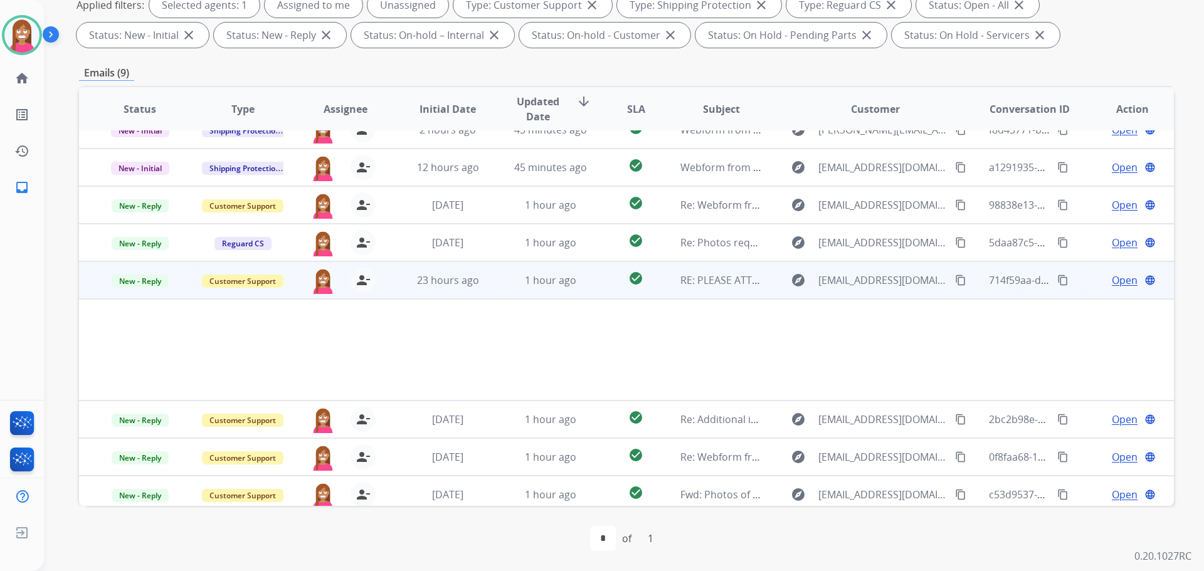
scroll to position [65, 0]
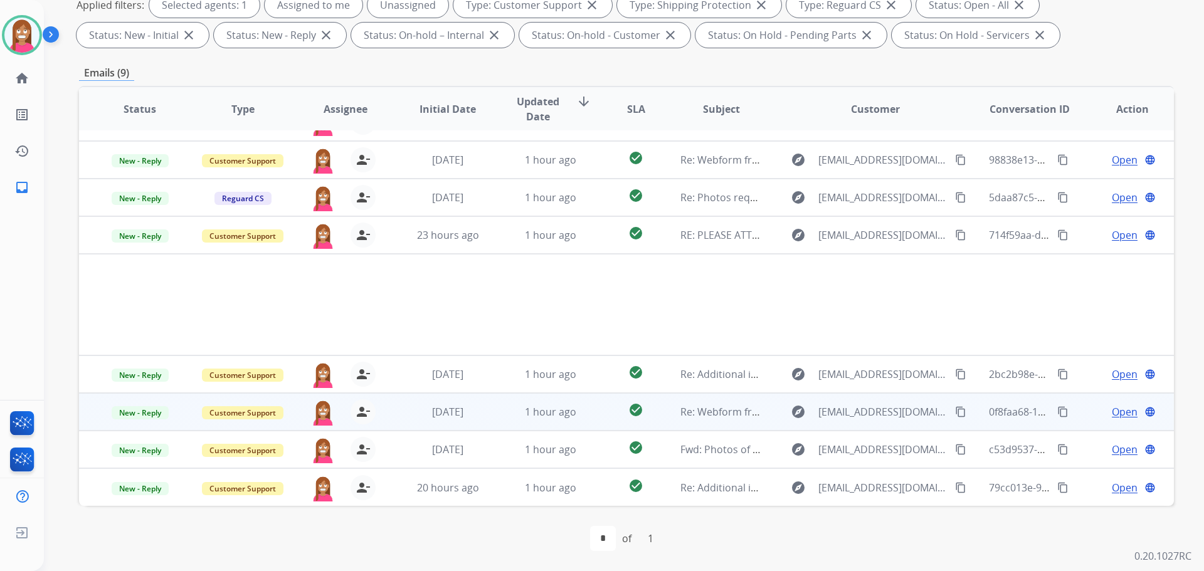
click at [500, 426] on td "1 hour ago" at bounding box center [541, 412] width 103 height 38
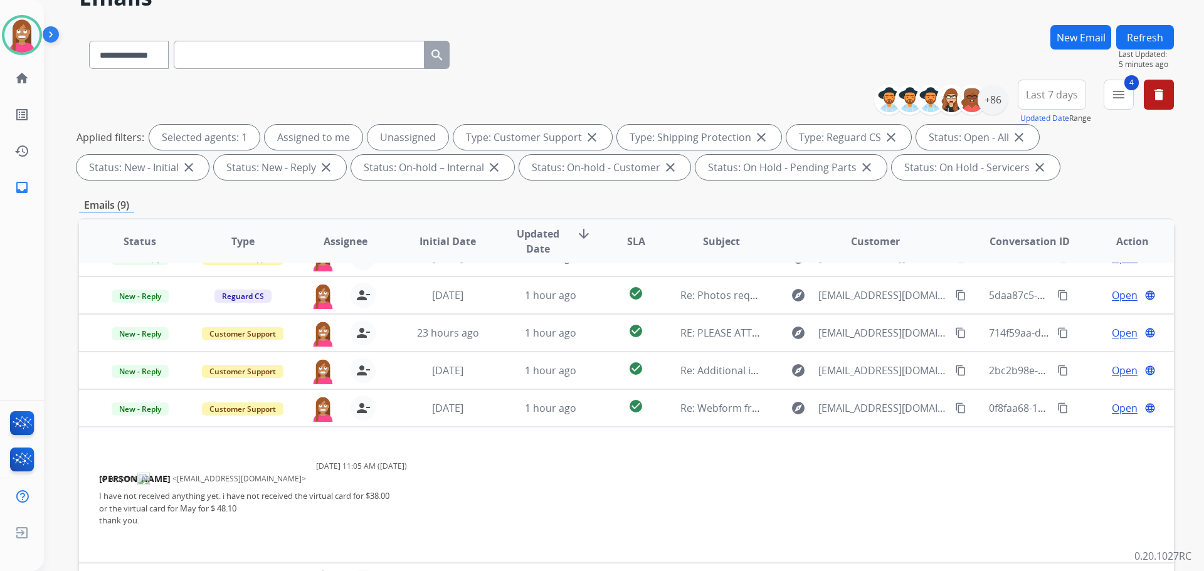
scroll to position [125, 0]
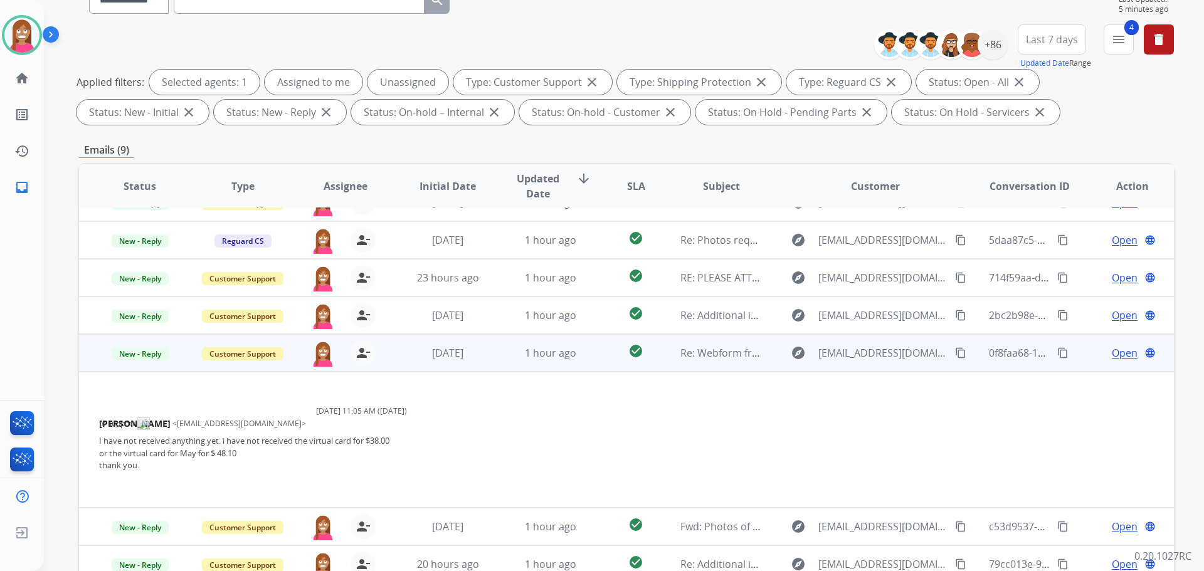
click at [1112, 349] on span "Open" at bounding box center [1125, 353] width 26 height 15
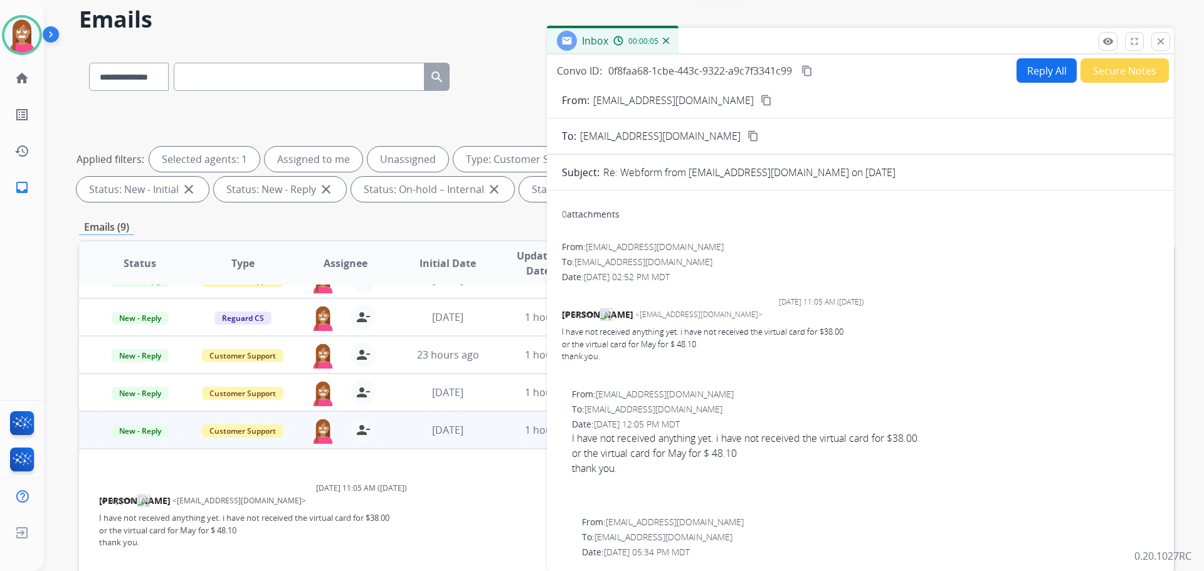
scroll to position [0, 0]
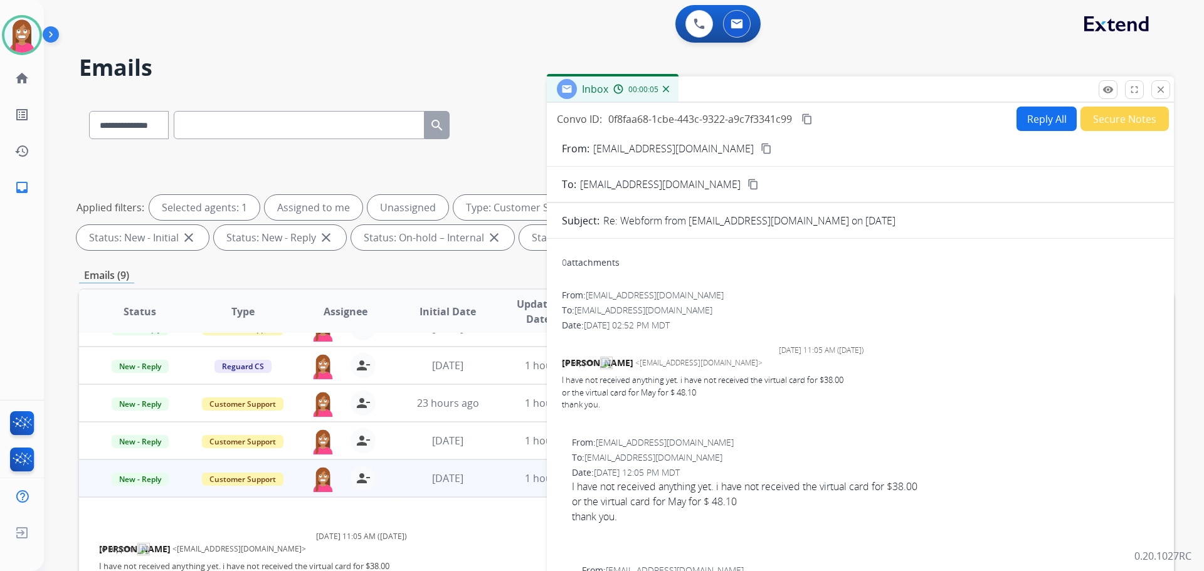
drag, startPoint x: 1165, startPoint y: 88, endPoint x: 1143, endPoint y: 115, distance: 35.2
click at [1163, 90] on mat-icon "close" at bounding box center [1160, 89] width 11 height 11
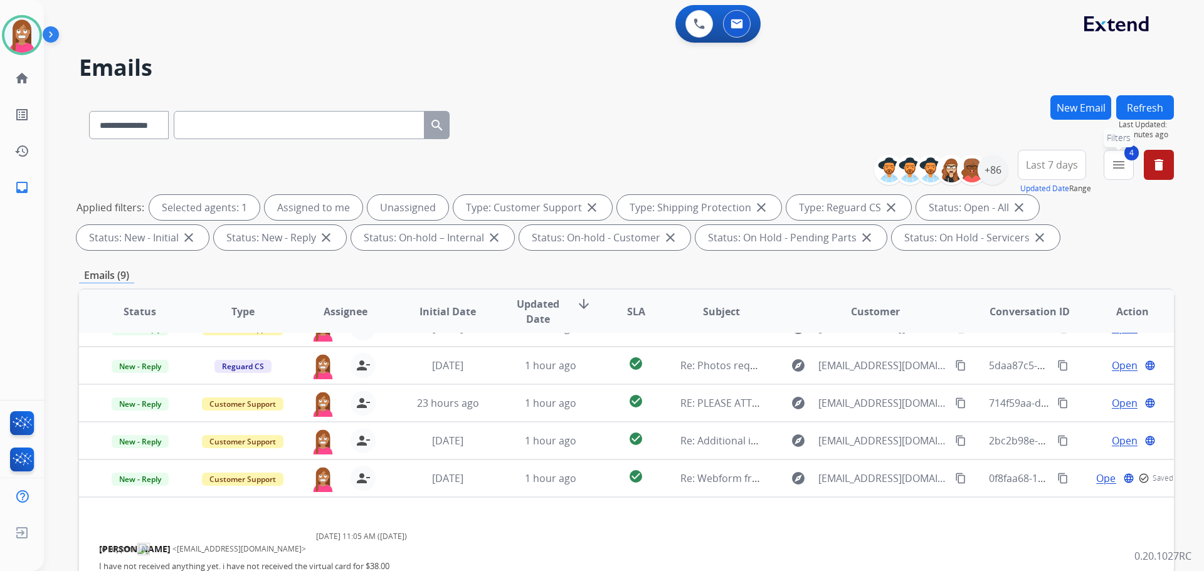
click at [1112, 169] on mat-icon "menu" at bounding box center [1118, 164] width 15 height 15
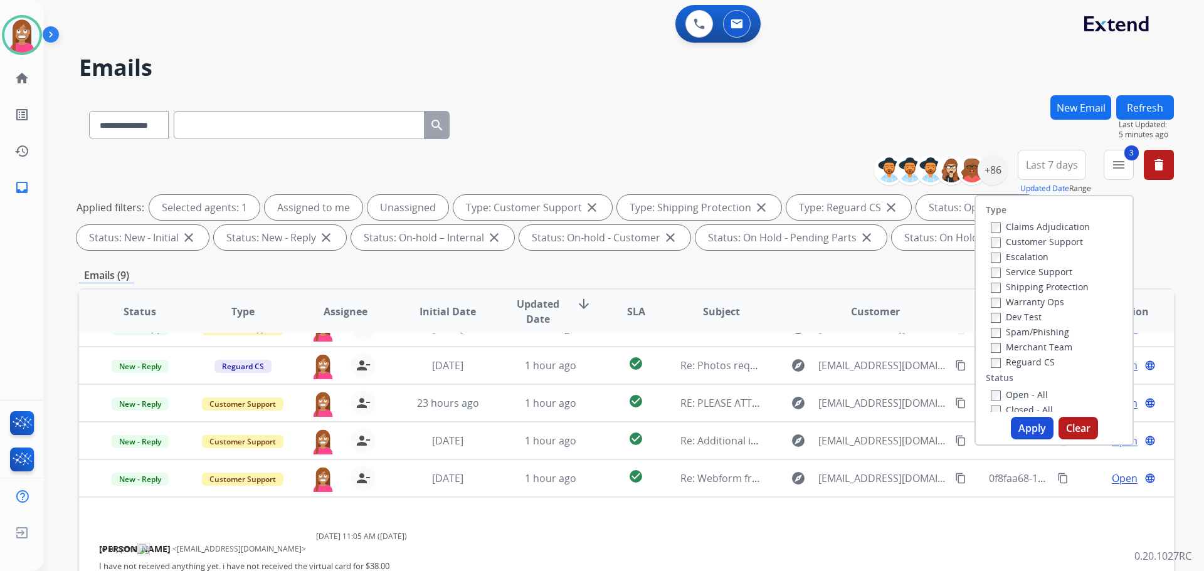
click at [990, 412] on div "Type Claims Adjudication Customer Support Escalation Service Support Shipping P…" at bounding box center [1054, 320] width 159 height 251
click at [1014, 423] on button "Apply" at bounding box center [1032, 428] width 43 height 23
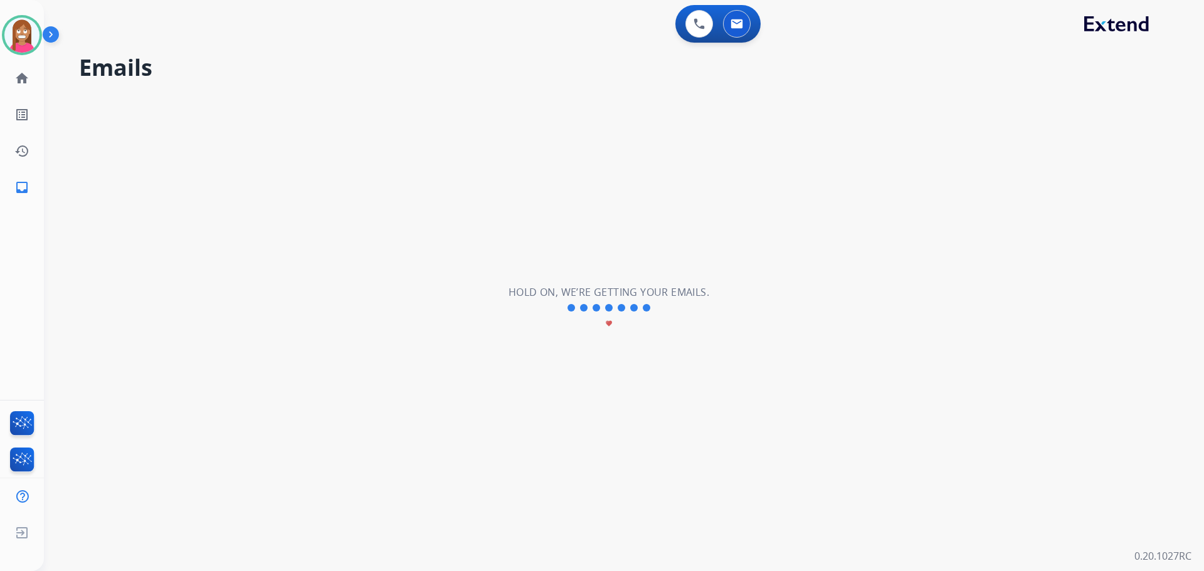
scroll to position [43, 0]
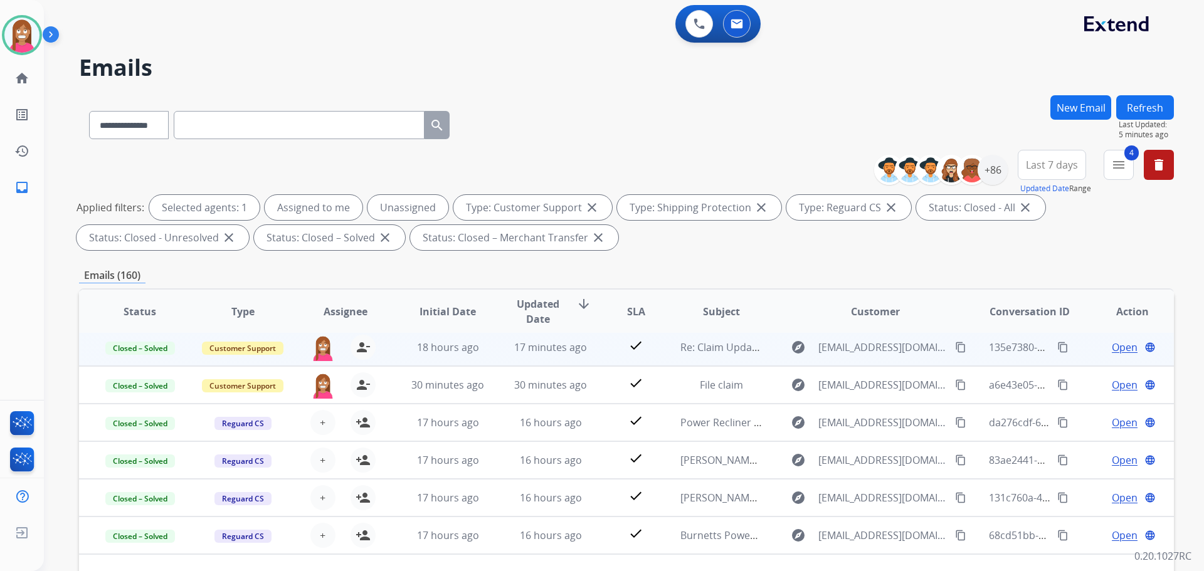
click at [603, 356] on td "check" at bounding box center [626, 348] width 68 height 38
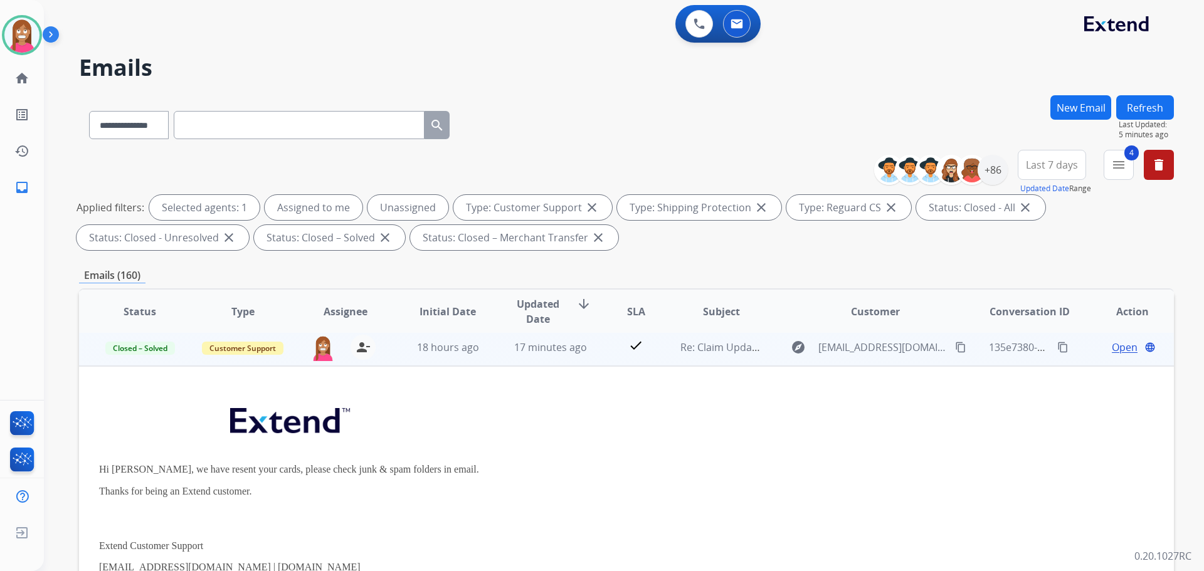
scroll to position [38, 0]
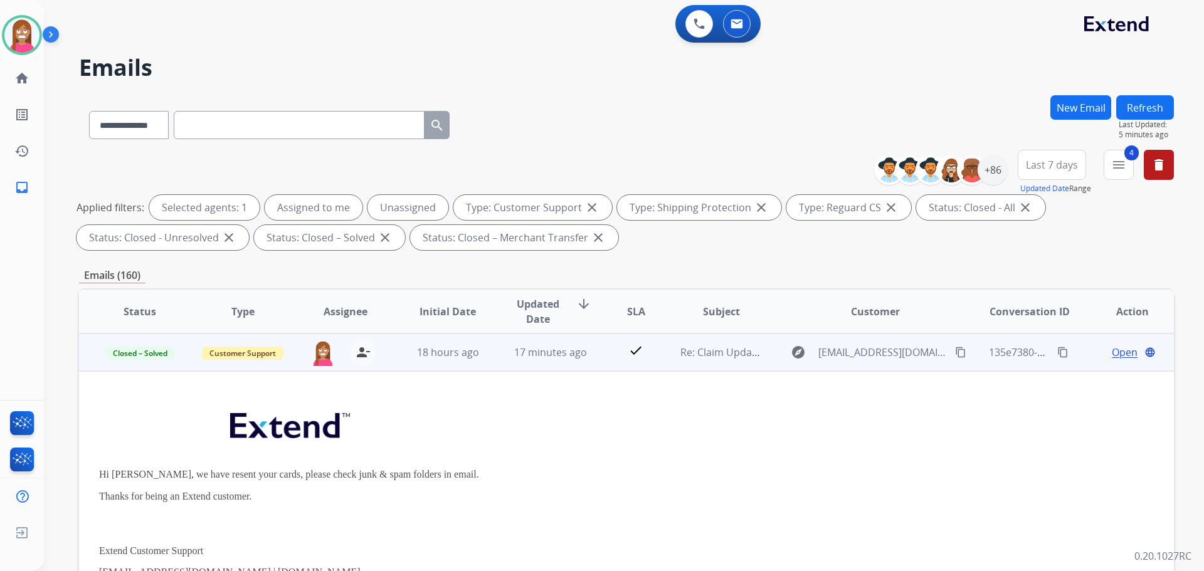
click at [1115, 360] on td "Open language" at bounding box center [1122, 353] width 103 height 38
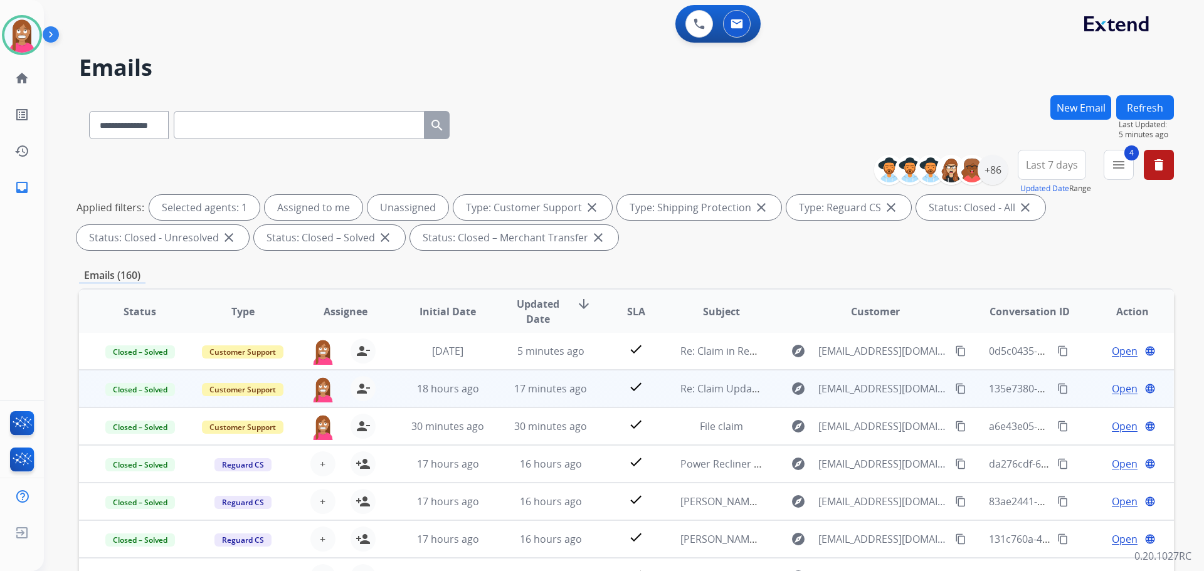
scroll to position [1, 0]
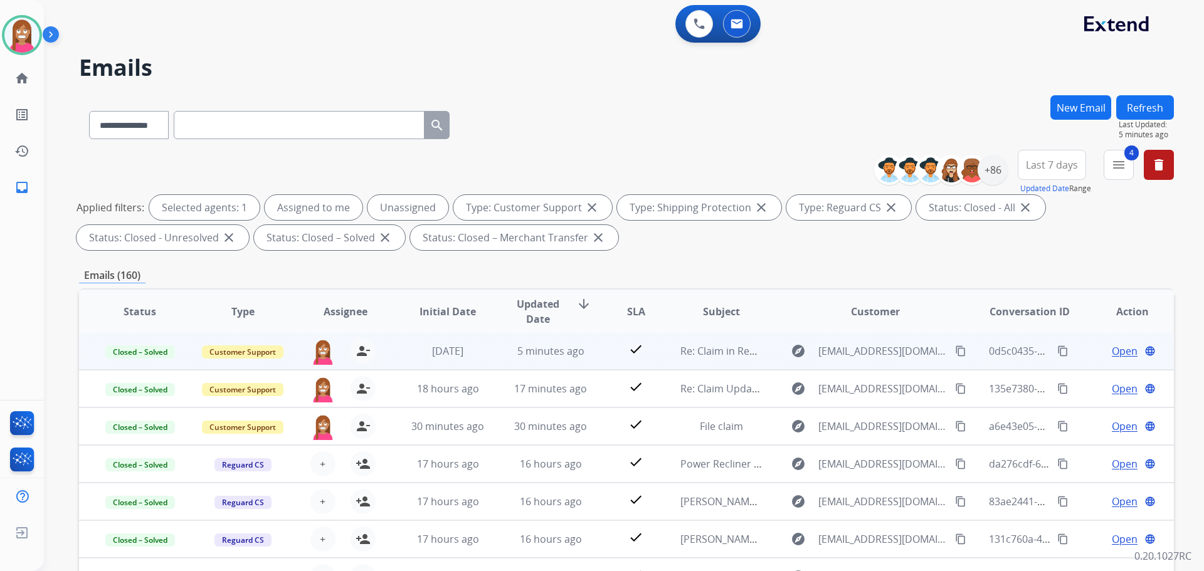
click at [1112, 354] on span "Open" at bounding box center [1125, 351] width 26 height 15
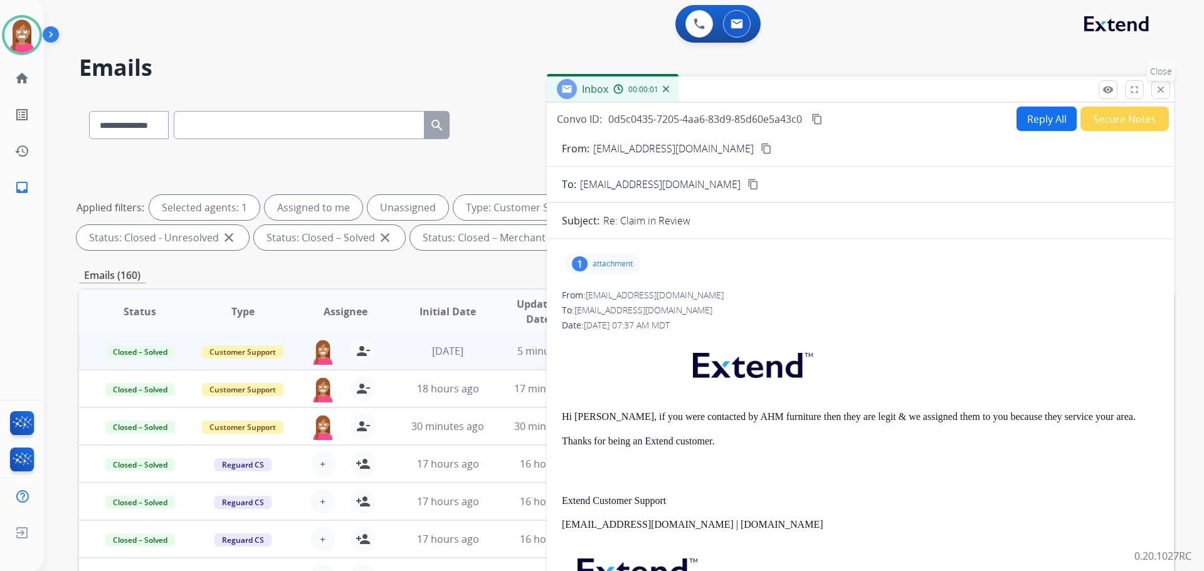
click at [1163, 92] on mat-icon "close" at bounding box center [1160, 89] width 11 height 11
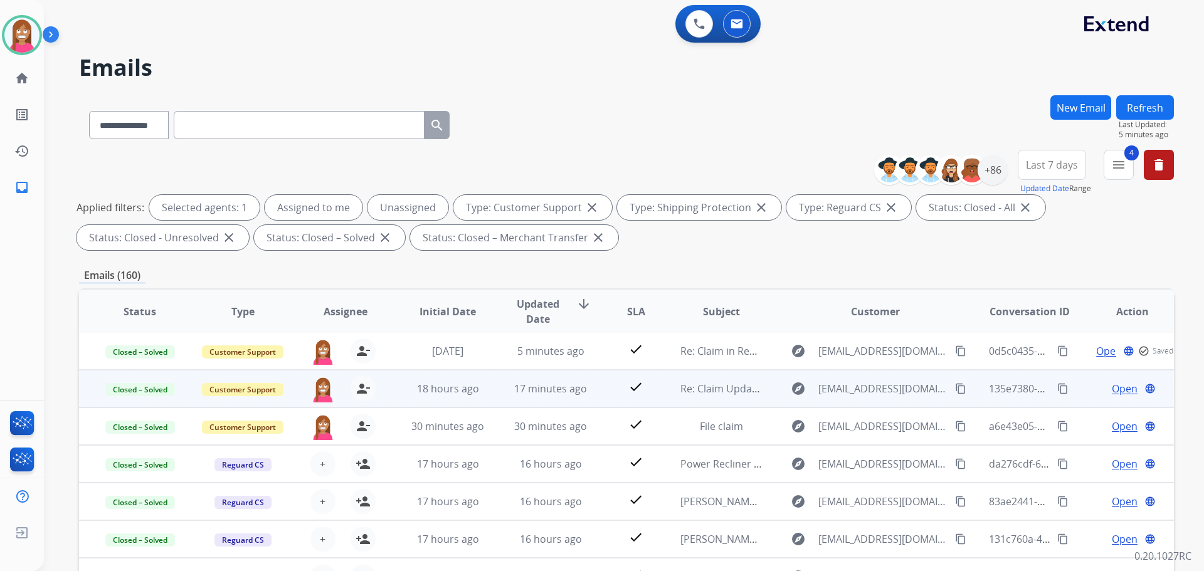
click at [1114, 395] on span "Open" at bounding box center [1125, 388] width 26 height 15
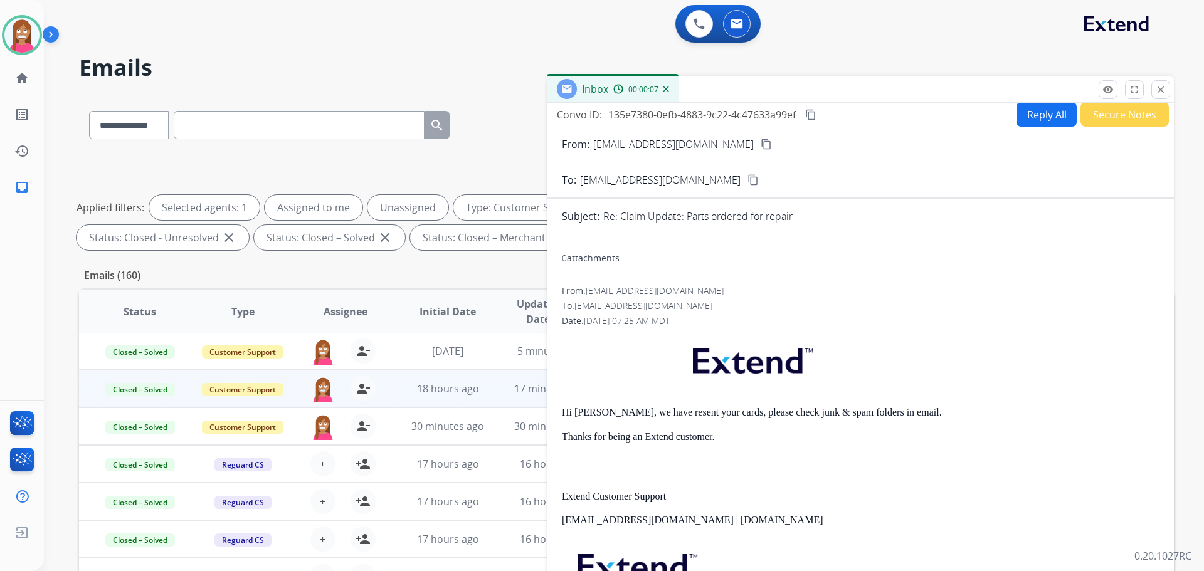
scroll to position [0, 0]
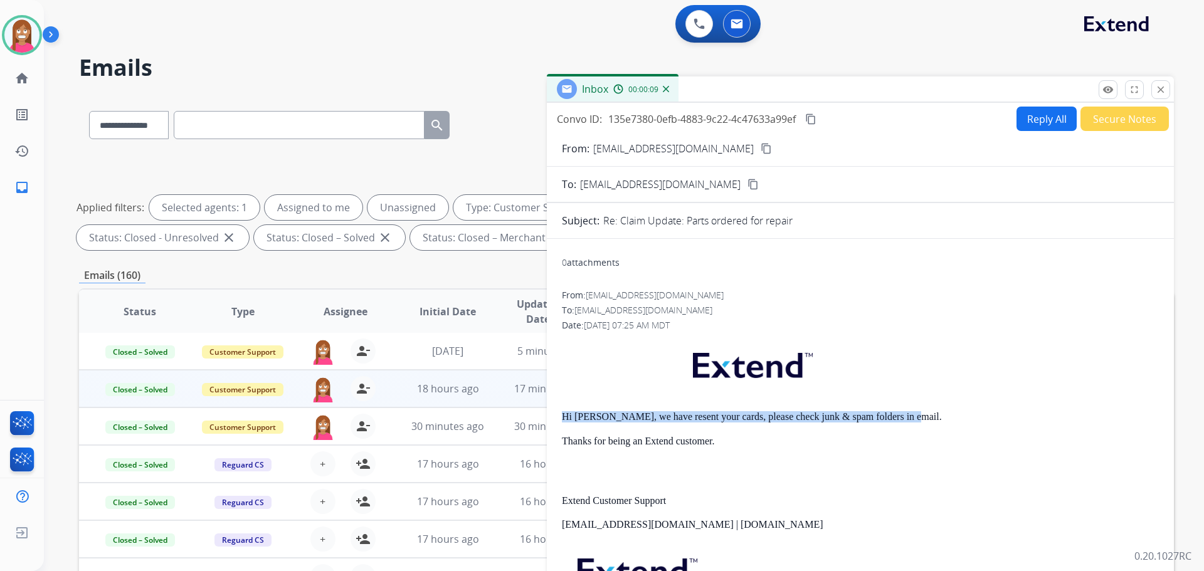
drag, startPoint x: 904, startPoint y: 413, endPoint x: 549, endPoint y: 419, distance: 355.0
copy p "Hi Marshall, we have resent your cards, please check junk & spam folders in ema…"
click at [1052, 122] on button "Reply All" at bounding box center [1047, 119] width 60 height 24
select select "**********"
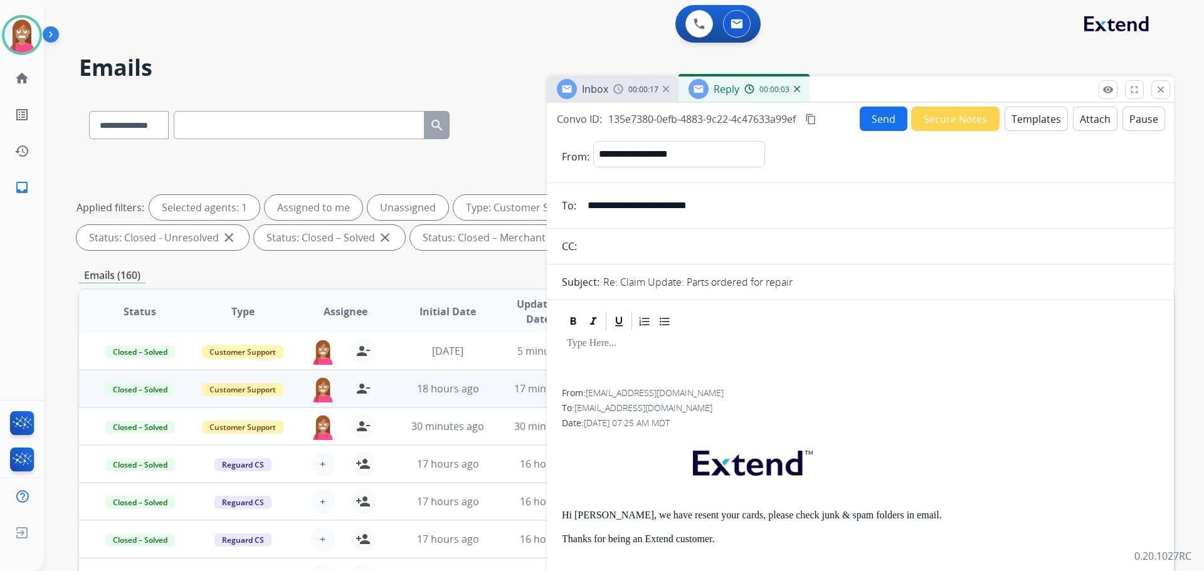
click at [1039, 118] on button "Templates" at bounding box center [1036, 119] width 63 height 24
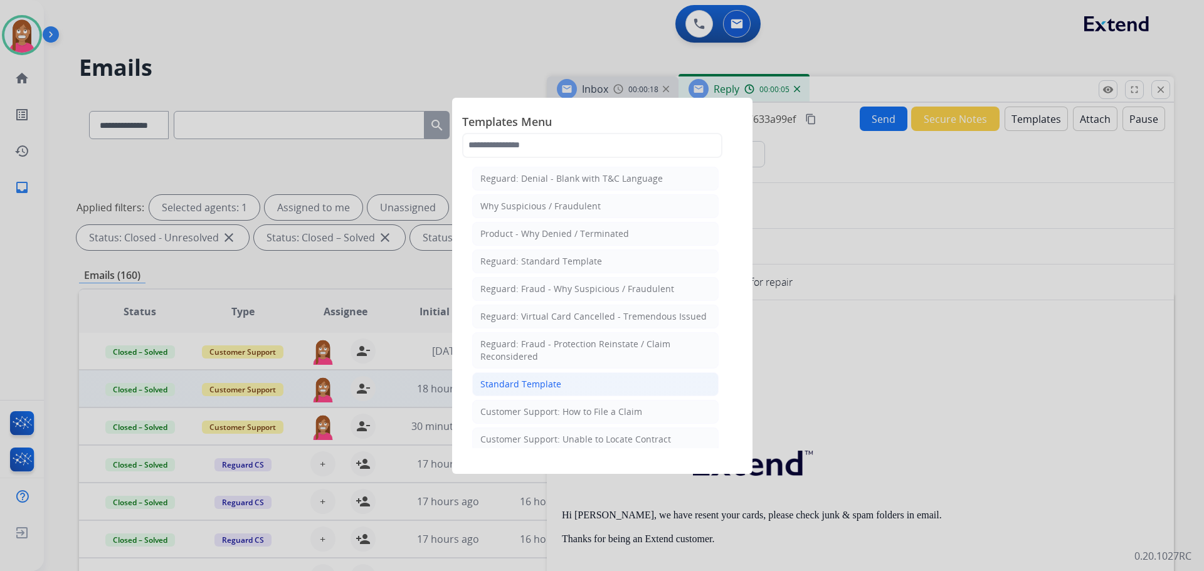
click at [520, 384] on div "Standard Template" at bounding box center [520, 384] width 81 height 13
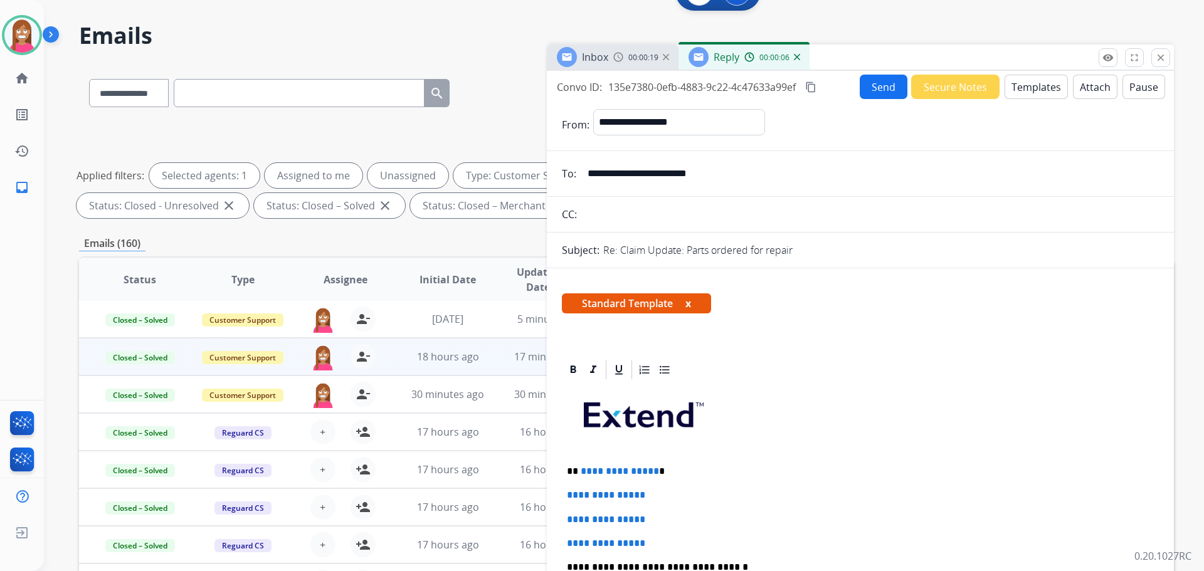
scroll to position [63, 0]
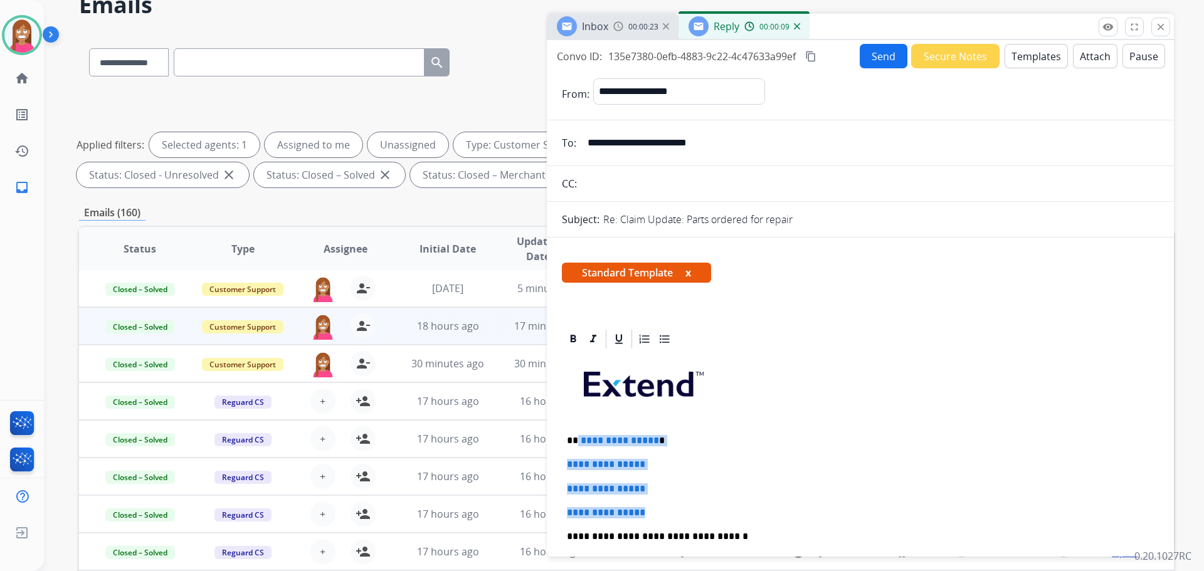
drag, startPoint x: 657, startPoint y: 509, endPoint x: 578, endPoint y: 438, distance: 106.6
click at [578, 438] on div "**********" at bounding box center [860, 567] width 597 height 432
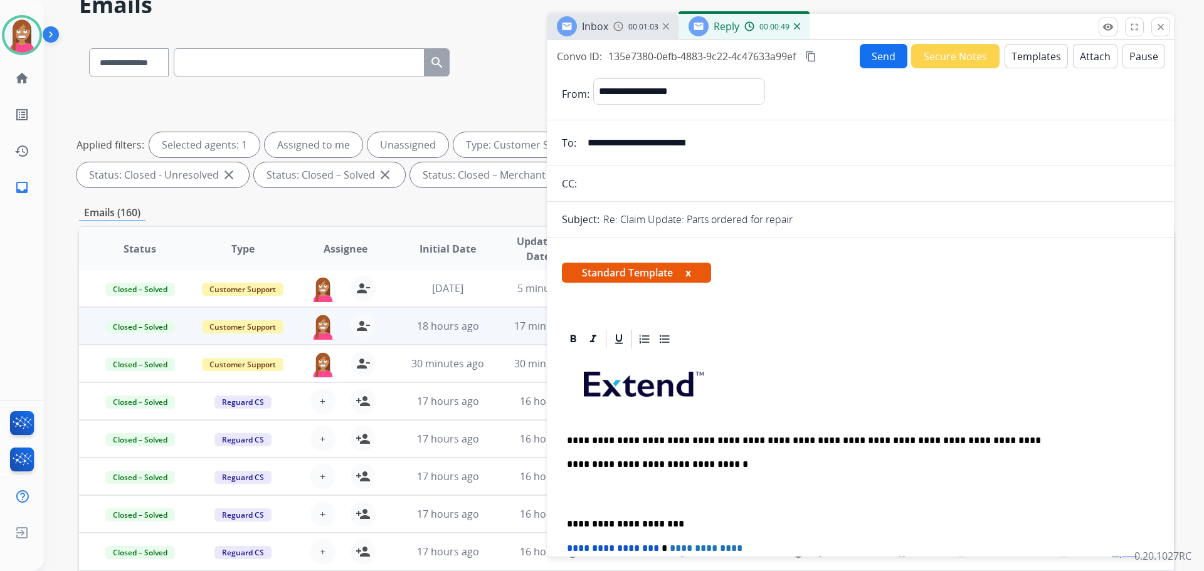
drag, startPoint x: 733, startPoint y: 146, endPoint x: 590, endPoint y: 147, distance: 143.6
click at [590, 147] on input "**********" at bounding box center [869, 142] width 579 height 25
drag, startPoint x: 953, startPoint y: 441, endPoint x: 939, endPoint y: 430, distance: 17.4
click at [953, 440] on p "**********" at bounding box center [855, 440] width 577 height 11
drag, startPoint x: 1014, startPoint y: 445, endPoint x: 781, endPoint y: 436, distance: 232.3
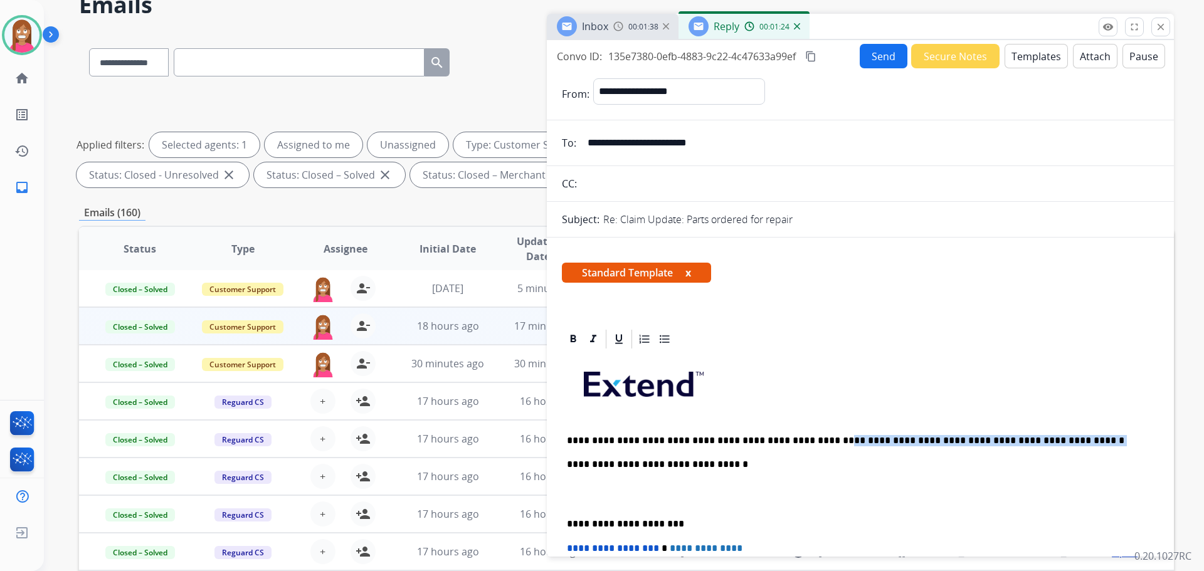
click at [781, 436] on p "**********" at bounding box center [855, 440] width 577 height 11
click at [880, 62] on button "Send" at bounding box center [884, 56] width 48 height 24
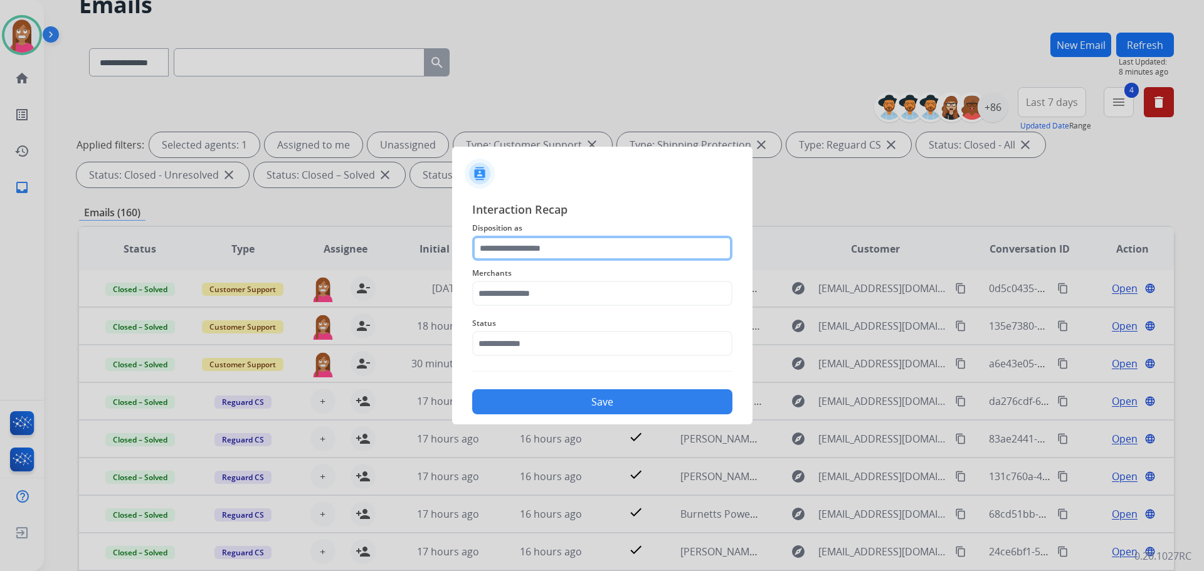
click at [504, 252] on input "text" at bounding box center [602, 248] width 260 height 25
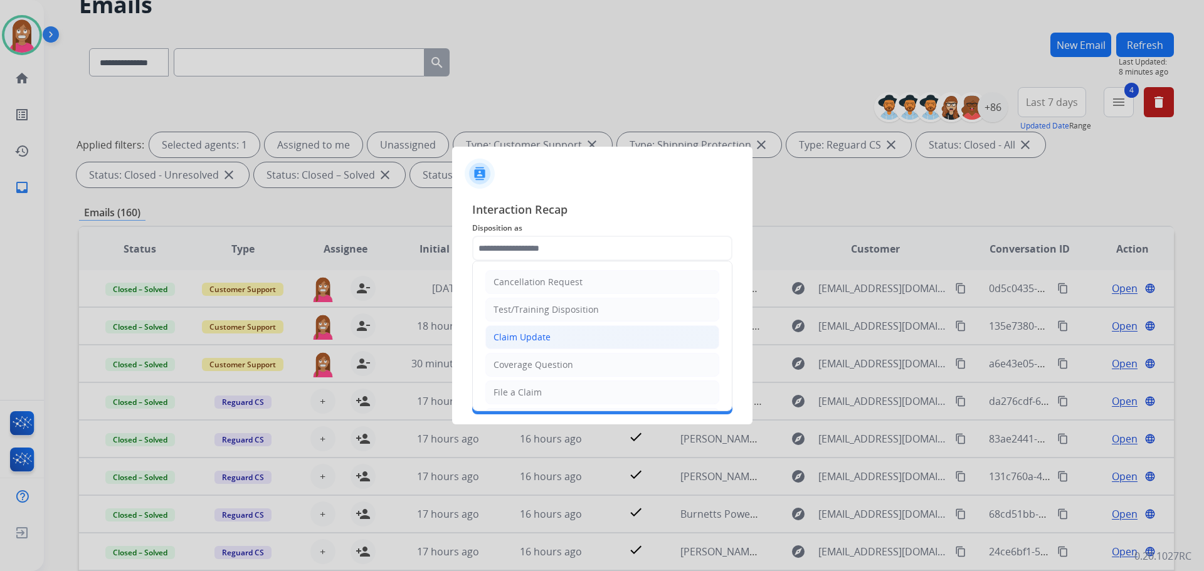
click at [530, 340] on div "Claim Update" at bounding box center [522, 337] width 57 height 13
type input "**********"
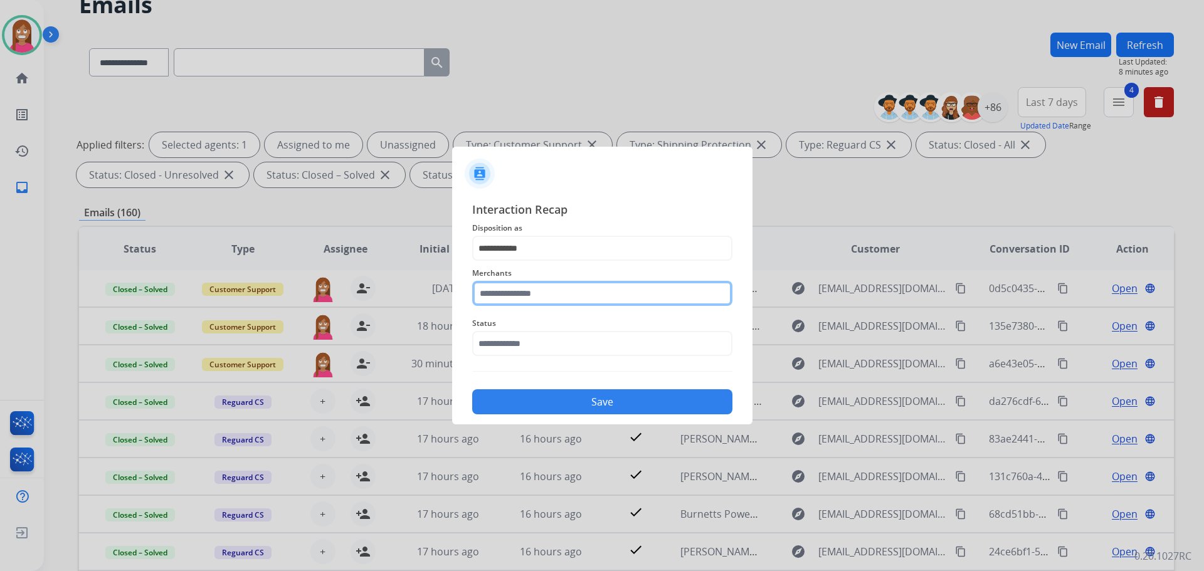
click at [501, 292] on input "text" at bounding box center [602, 293] width 260 height 25
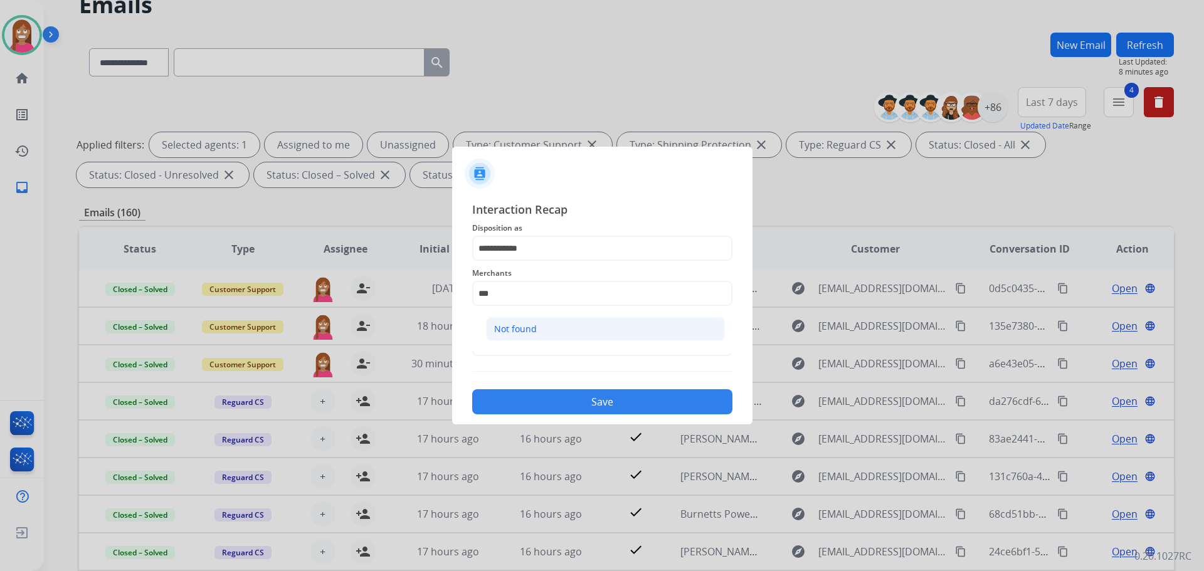
click at [518, 327] on div "Not found" at bounding box center [515, 329] width 43 height 13
type input "*********"
click at [504, 346] on input "text" at bounding box center [602, 343] width 260 height 25
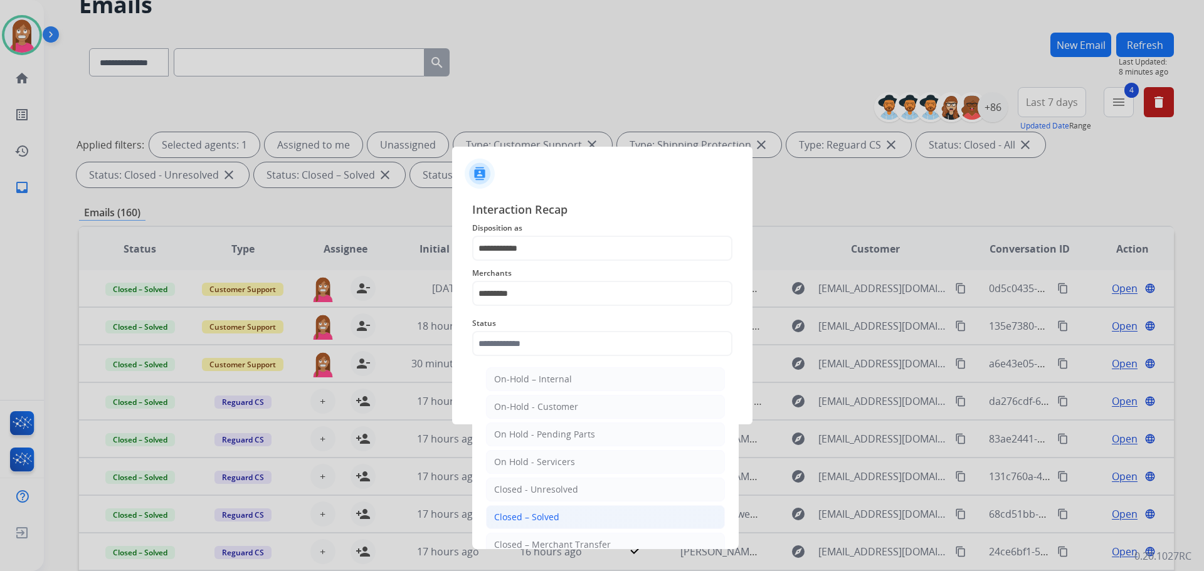
click at [504, 516] on div "Closed – Solved" at bounding box center [526, 517] width 65 height 13
type input "**********"
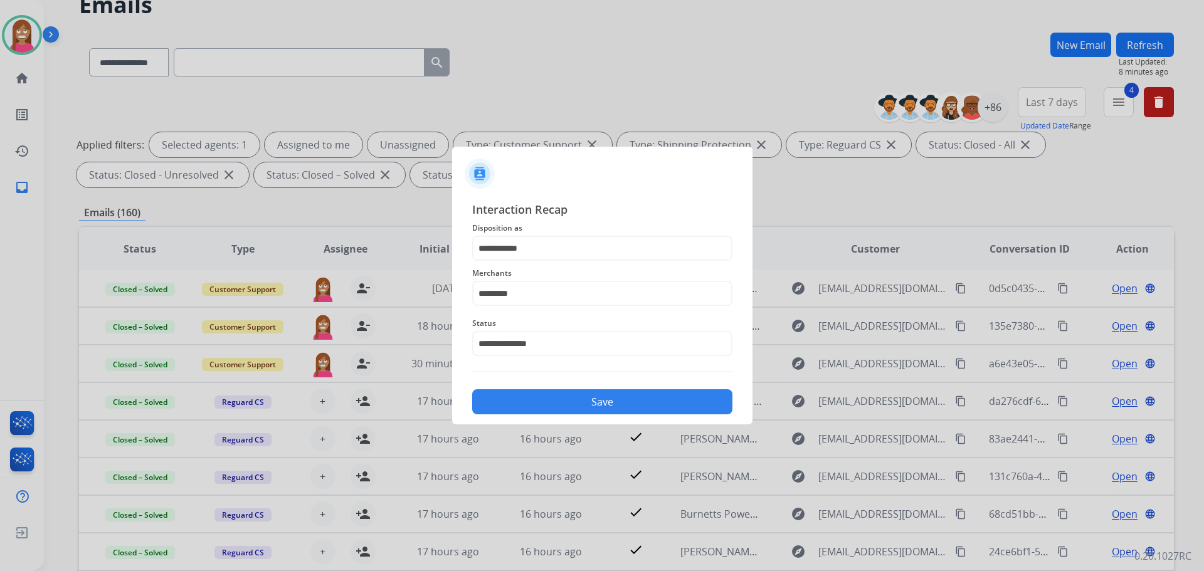
click at [500, 411] on button "Save" at bounding box center [602, 401] width 260 height 25
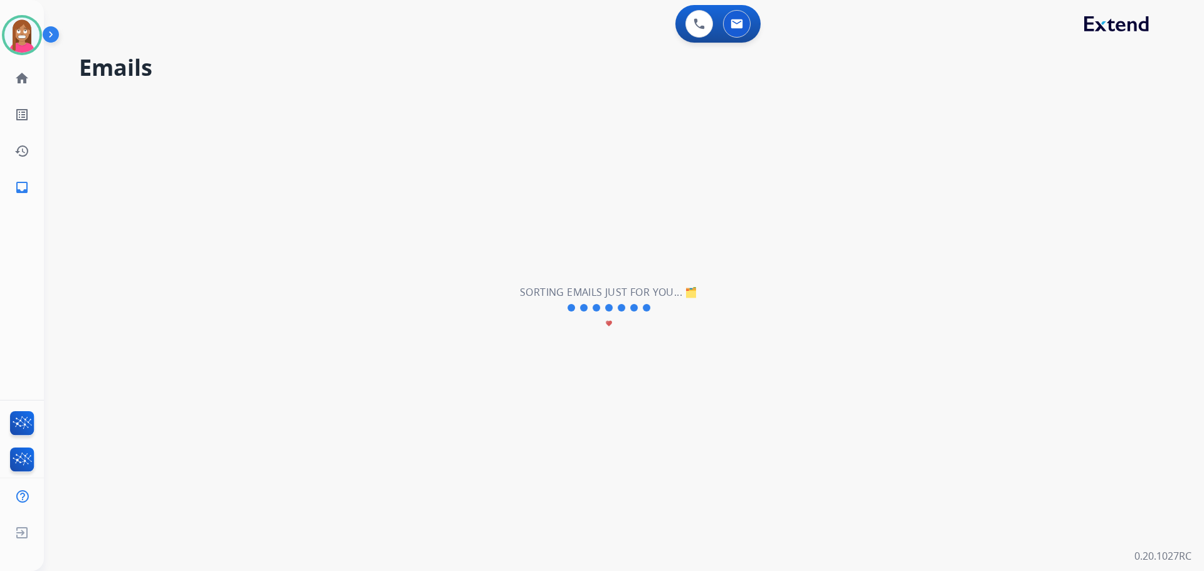
scroll to position [0, 0]
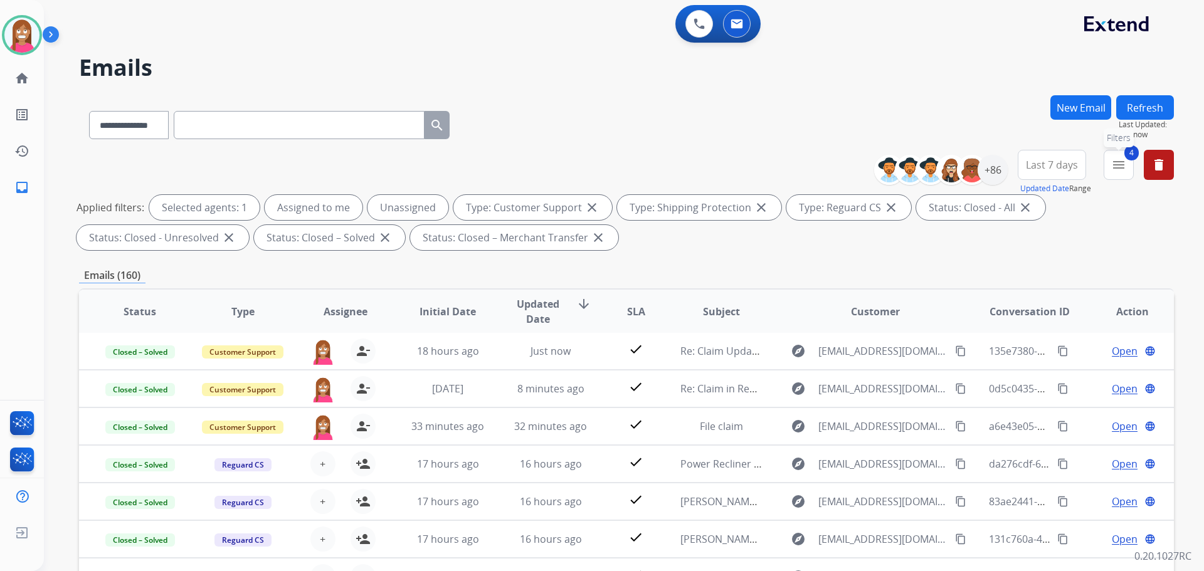
click at [1125, 167] on mat-icon "menu" at bounding box center [1118, 164] width 15 height 15
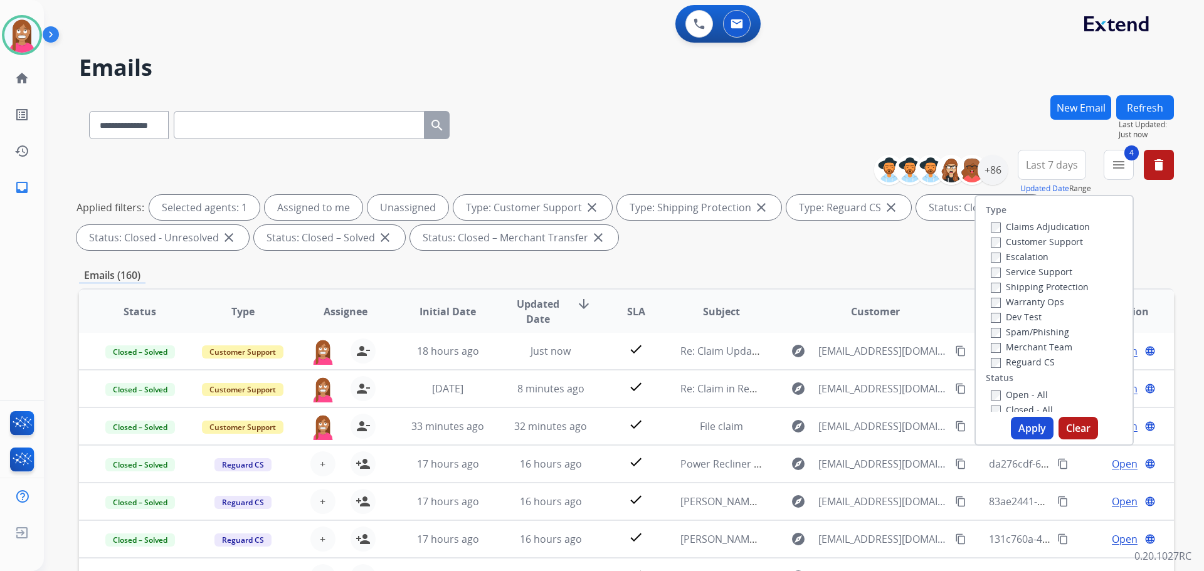
click at [1033, 421] on button "Apply" at bounding box center [1032, 428] width 43 height 23
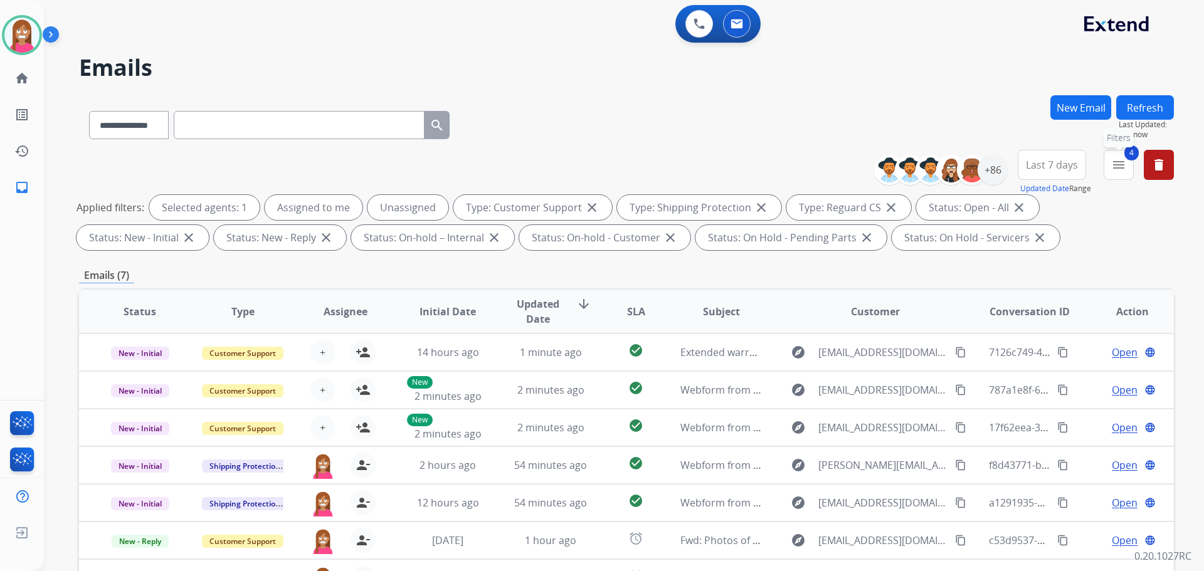
click at [1119, 167] on mat-icon "menu" at bounding box center [1118, 164] width 15 height 15
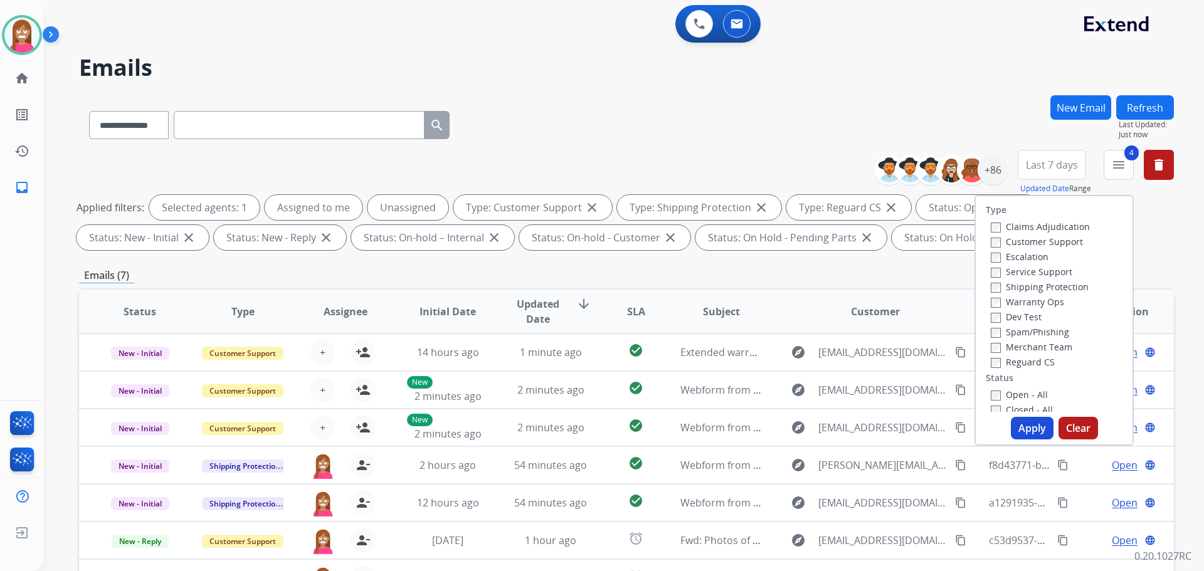
click at [1025, 430] on button "Apply" at bounding box center [1032, 428] width 43 height 23
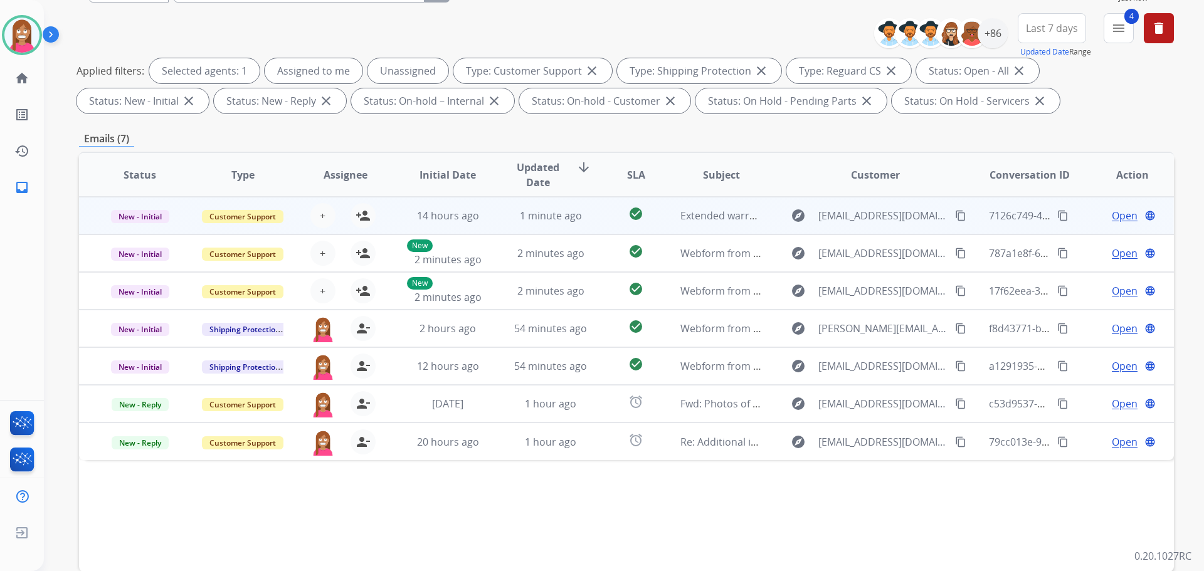
scroll to position [14, 0]
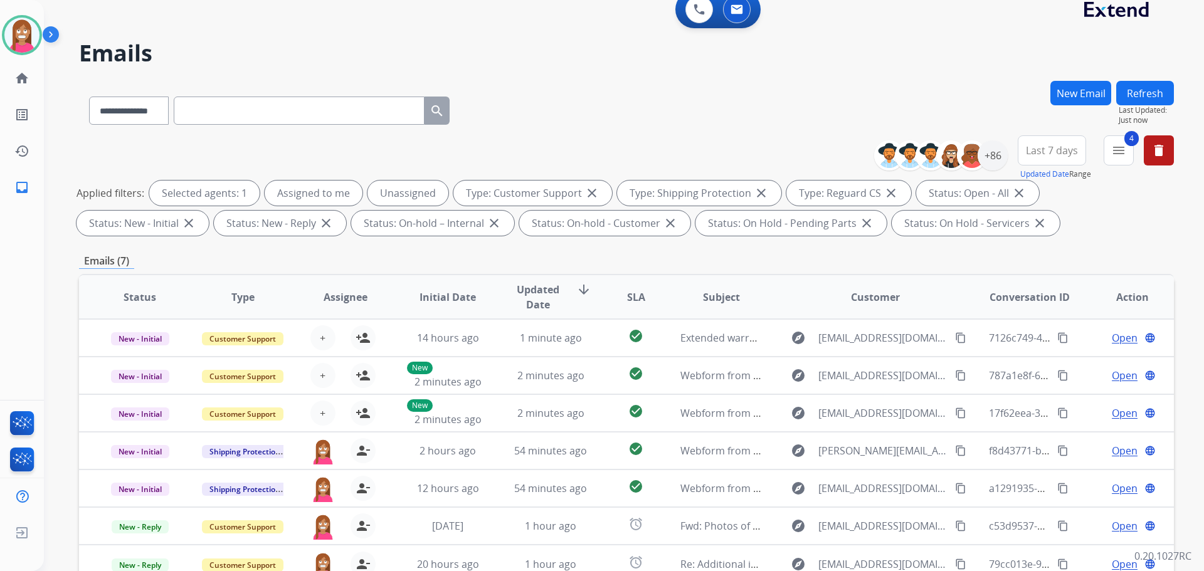
drag, startPoint x: 274, startPoint y: 118, endPoint x: 250, endPoint y: 120, distance: 23.9
click at [250, 120] on input "text" at bounding box center [299, 111] width 251 height 28
click at [249, 110] on input "text" at bounding box center [299, 111] width 251 height 28
paste input "**********"
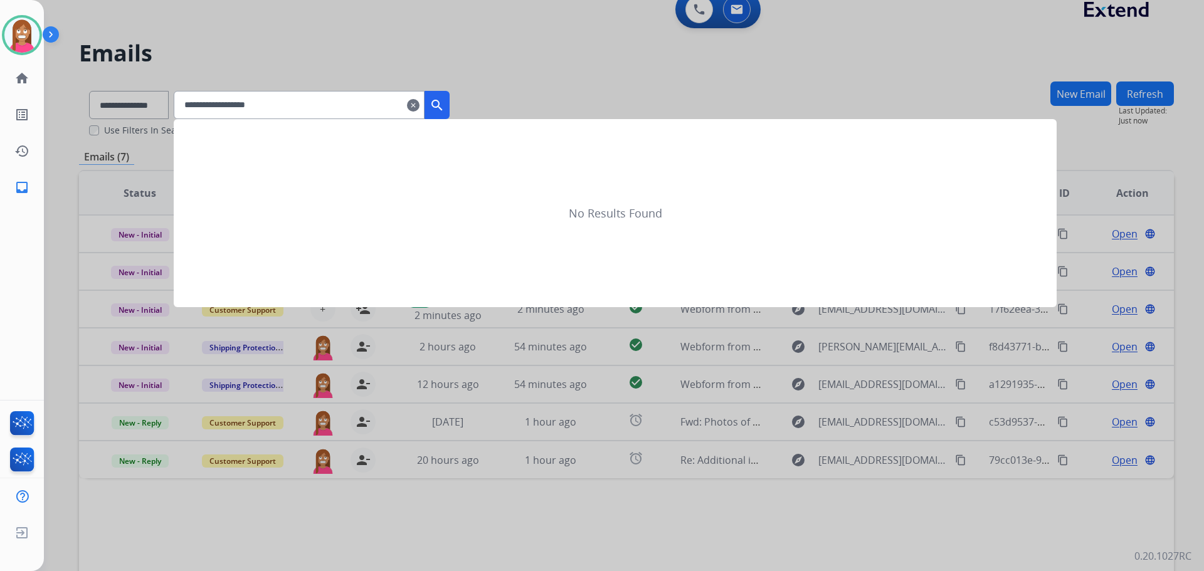
type input "**********"
click at [445, 103] on mat-icon "search" at bounding box center [437, 105] width 15 height 15
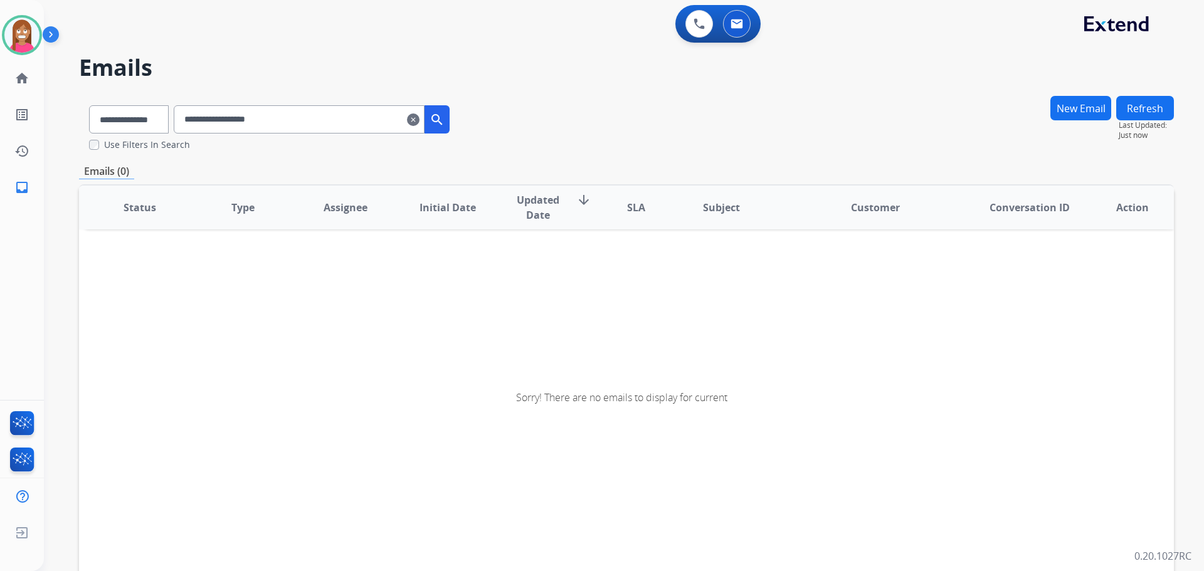
click at [442, 117] on button "search" at bounding box center [437, 119] width 25 height 28
click at [420, 120] on mat-icon "clear" at bounding box center [413, 119] width 13 height 15
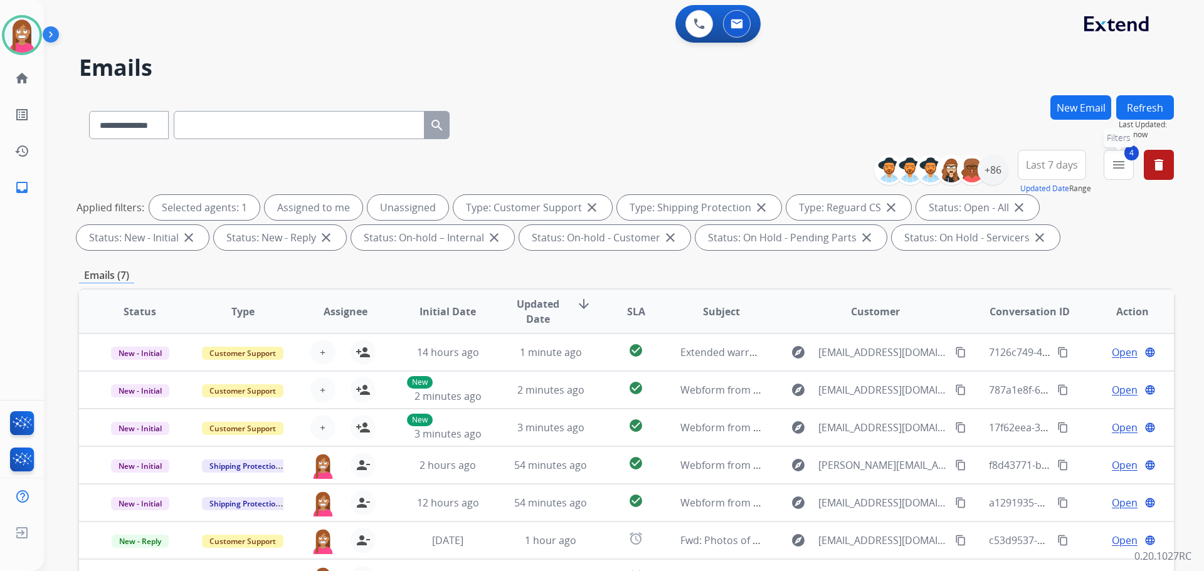
click at [1126, 168] on button "4 menu Filters" at bounding box center [1119, 165] width 30 height 30
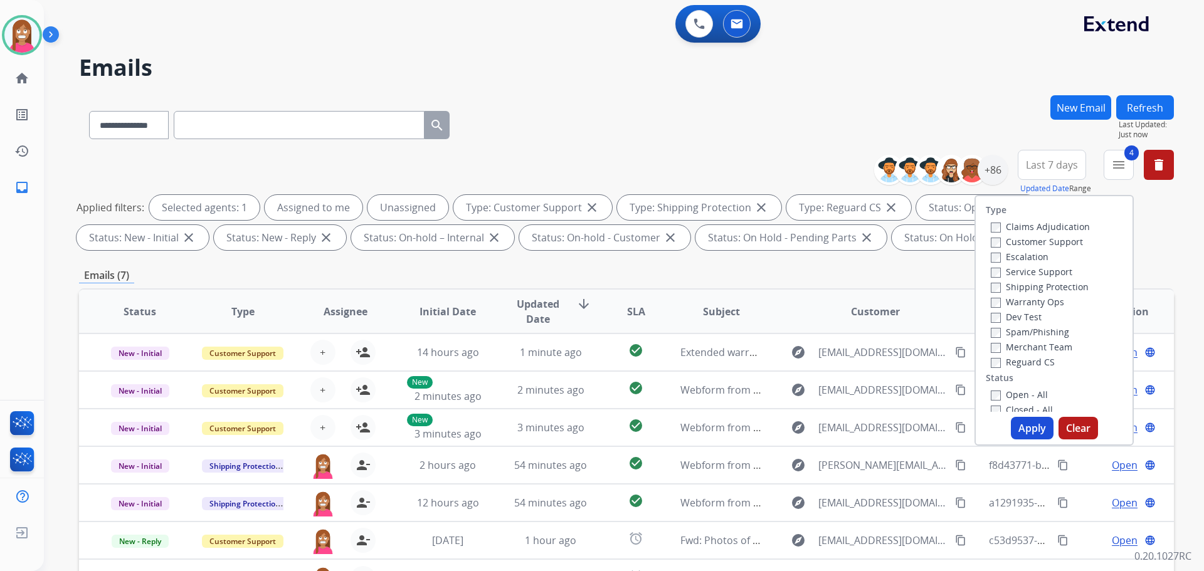
click at [1017, 423] on button "Apply" at bounding box center [1032, 428] width 43 height 23
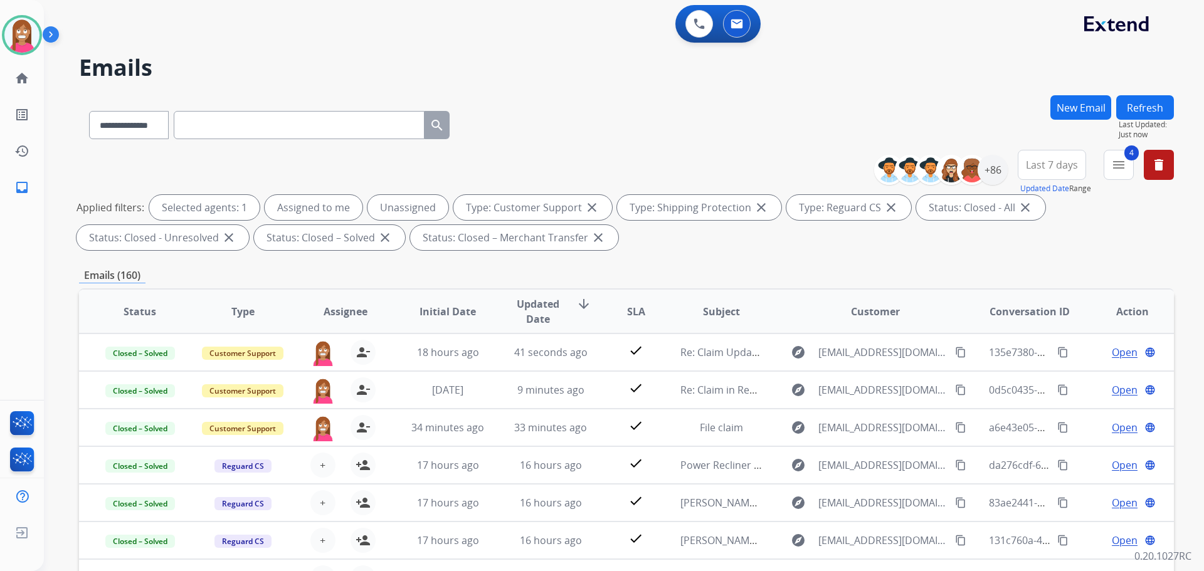
click at [1065, 109] on button "New Email" at bounding box center [1081, 107] width 61 height 24
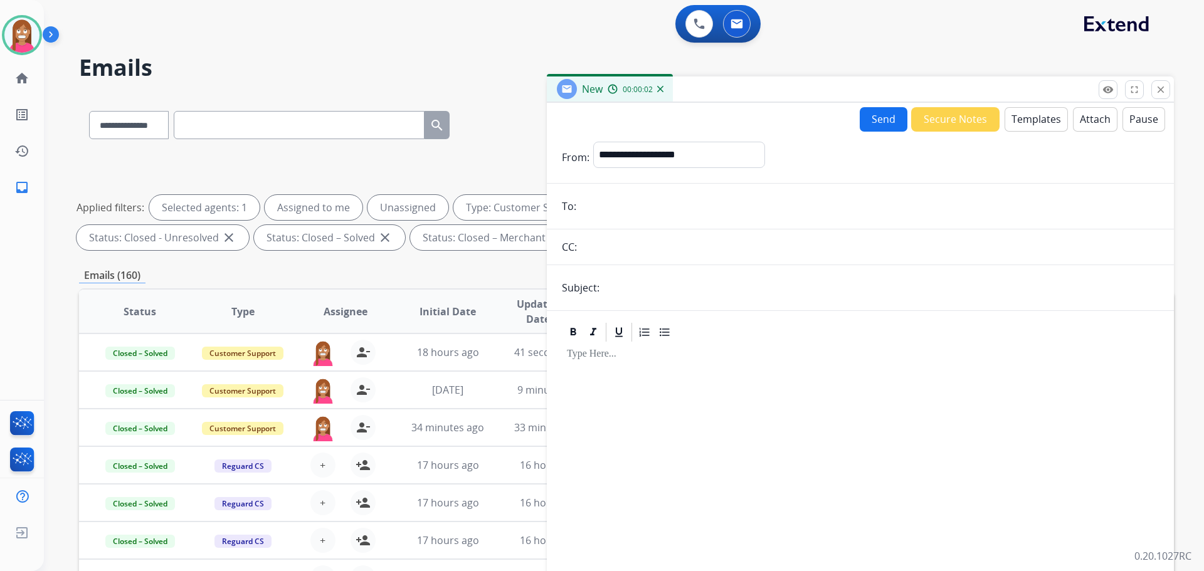
paste input "**********"
type input "**********"
click at [630, 147] on select "**********" at bounding box center [678, 154] width 171 height 25
select select "**********"
click at [593, 142] on select "**********" at bounding box center [678, 154] width 171 height 25
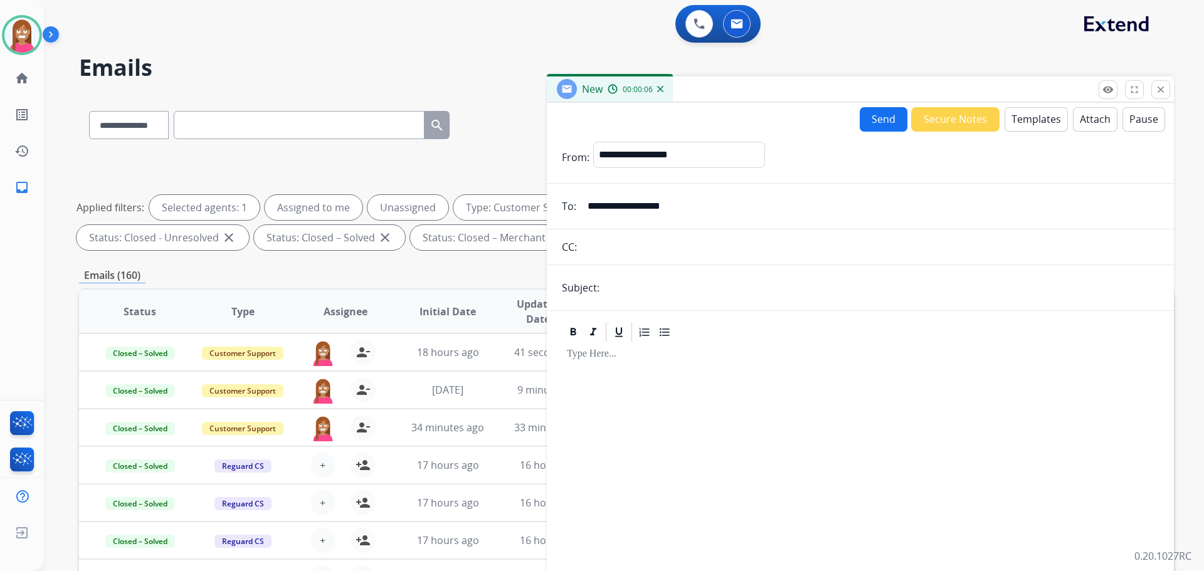
click at [625, 283] on input "text" at bounding box center [881, 287] width 556 height 25
type input "**********"
click at [1010, 125] on button "Templates" at bounding box center [1036, 119] width 63 height 24
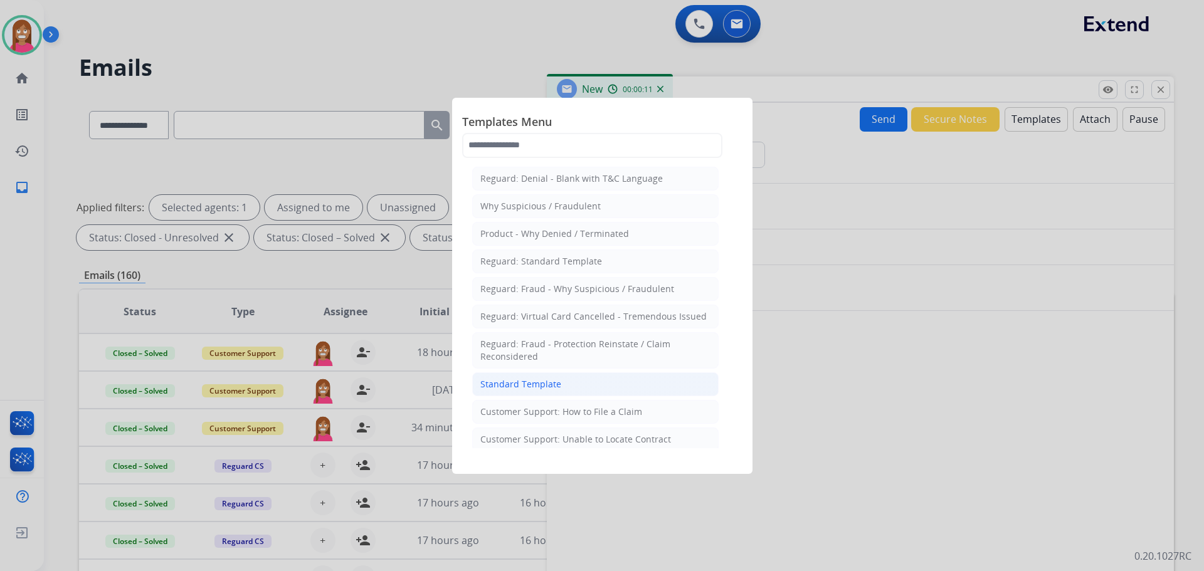
click at [499, 389] on div "Standard Template" at bounding box center [520, 384] width 81 height 13
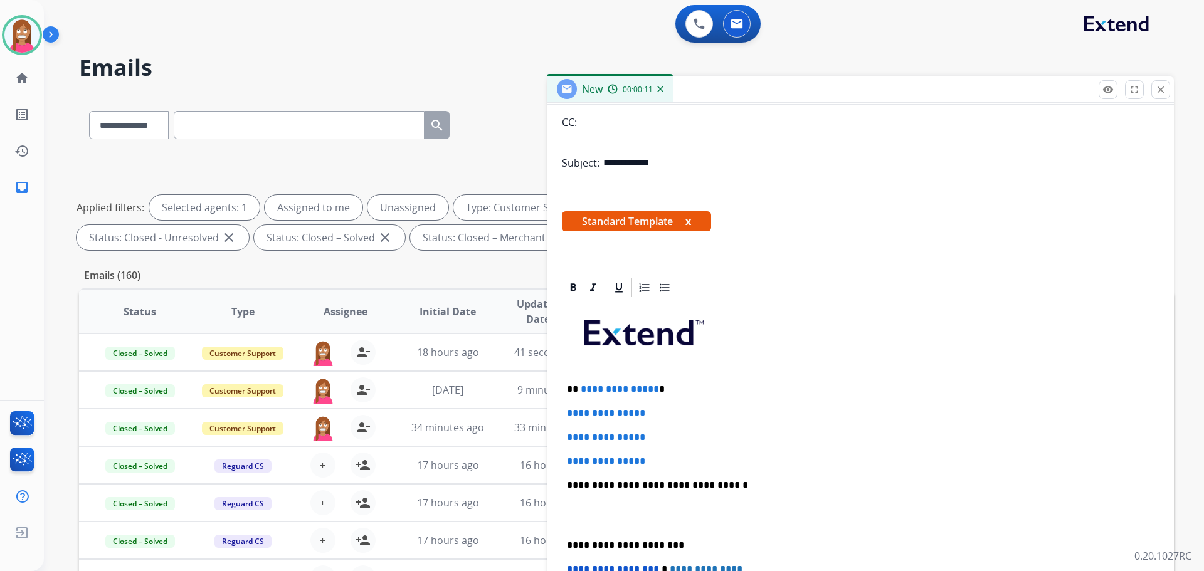
scroll to position [125, 0]
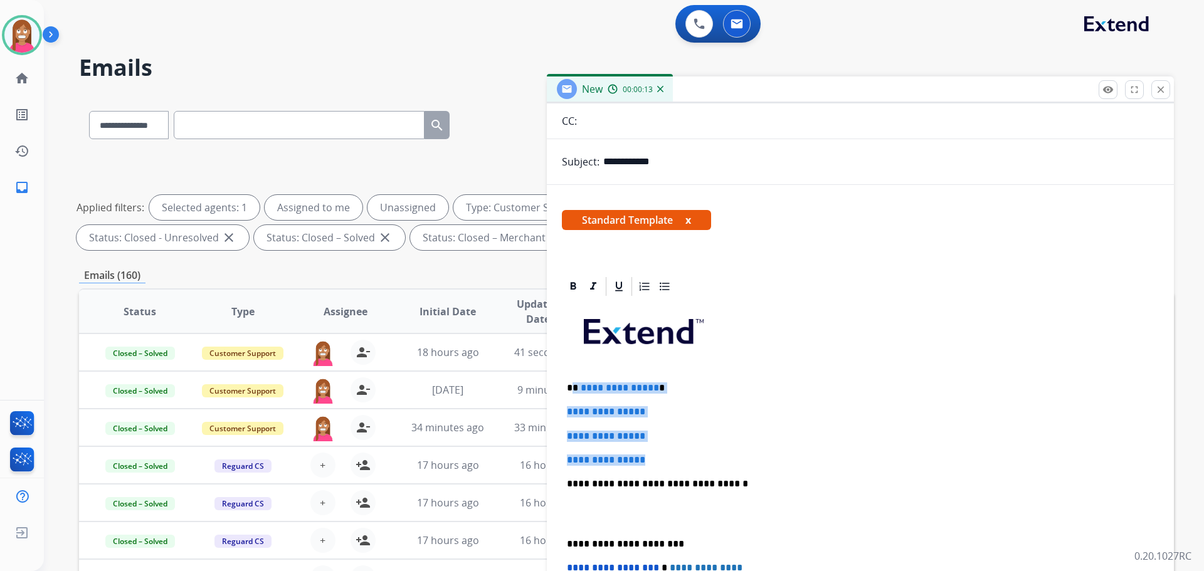
drag, startPoint x: 673, startPoint y: 458, endPoint x: 571, endPoint y: 386, distance: 124.8
click at [571, 386] on div "**********" at bounding box center [860, 514] width 597 height 432
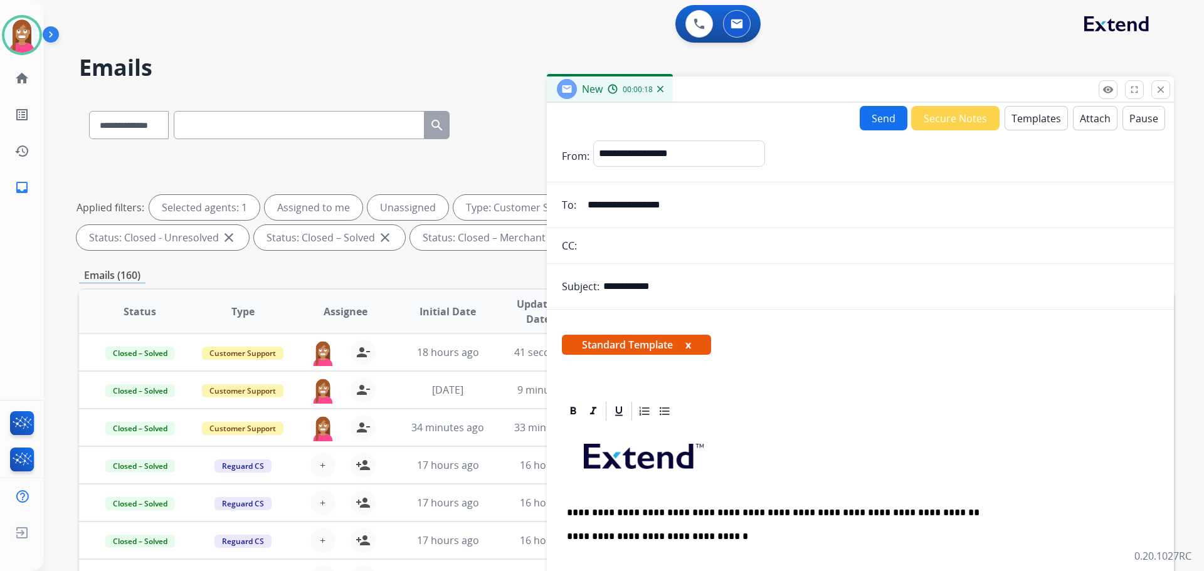
scroll to position [0, 0]
click at [865, 124] on button "Send" at bounding box center [884, 119] width 48 height 24
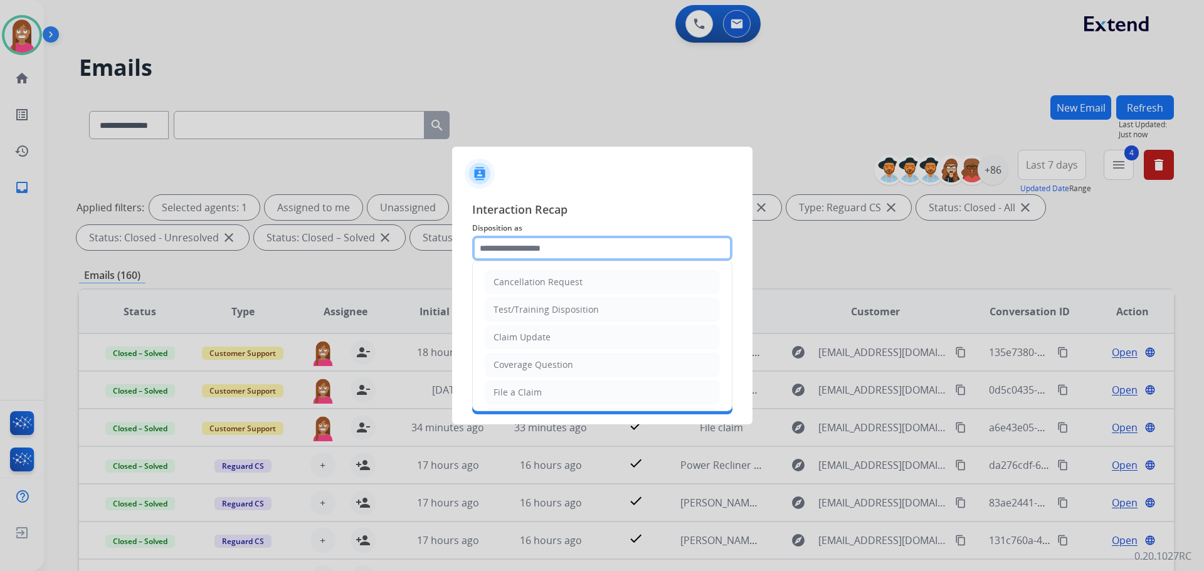
click at [504, 258] on input "text" at bounding box center [602, 248] width 260 height 25
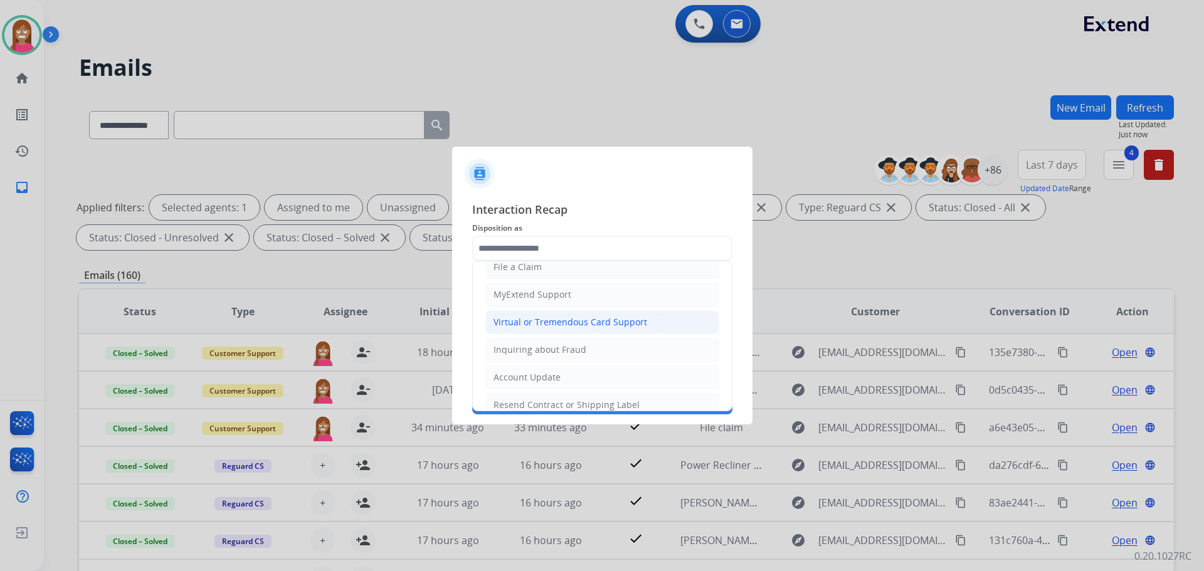
click at [514, 324] on div "Virtual or Tremendous Card Support" at bounding box center [571, 322] width 154 height 13
type input "**********"
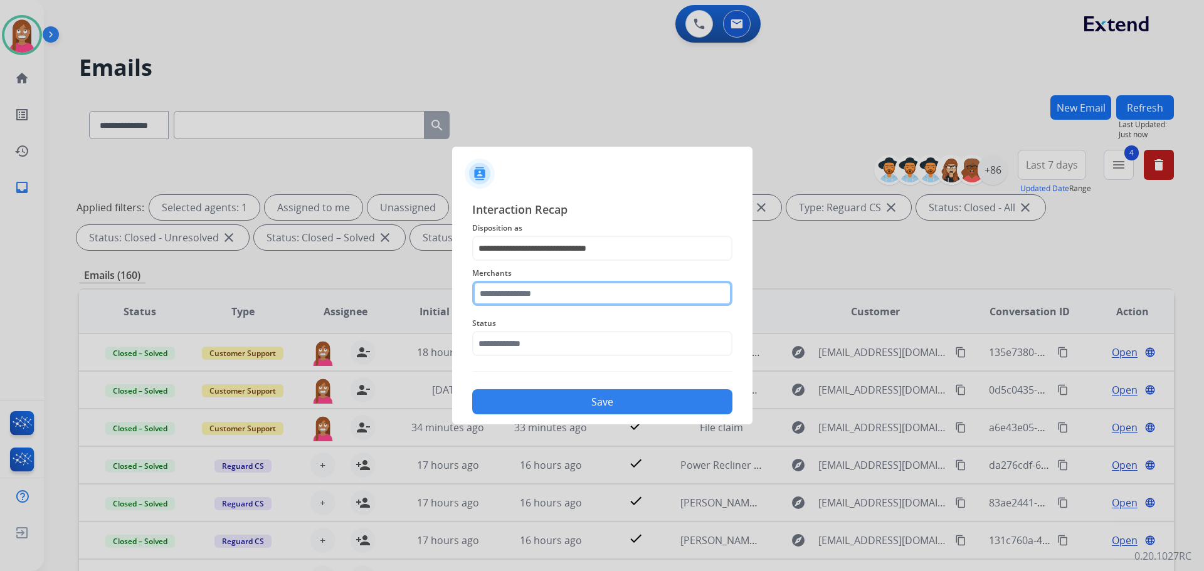
click at [510, 300] on input "text" at bounding box center [602, 293] width 260 height 25
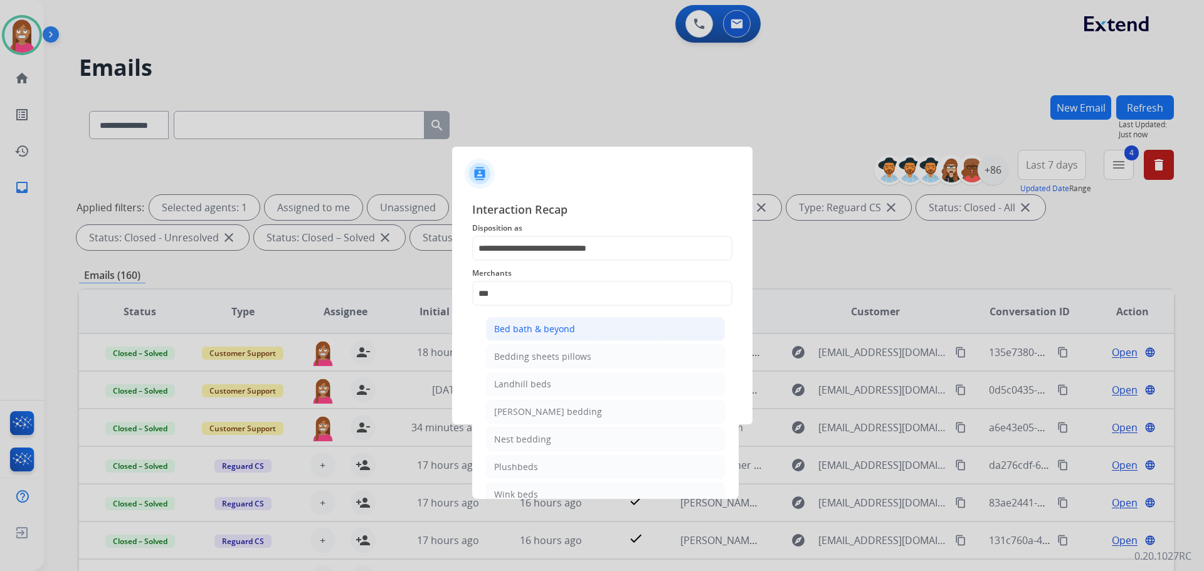
click at [507, 336] on li "Bed bath & beyond" at bounding box center [605, 329] width 239 height 24
type input "**********"
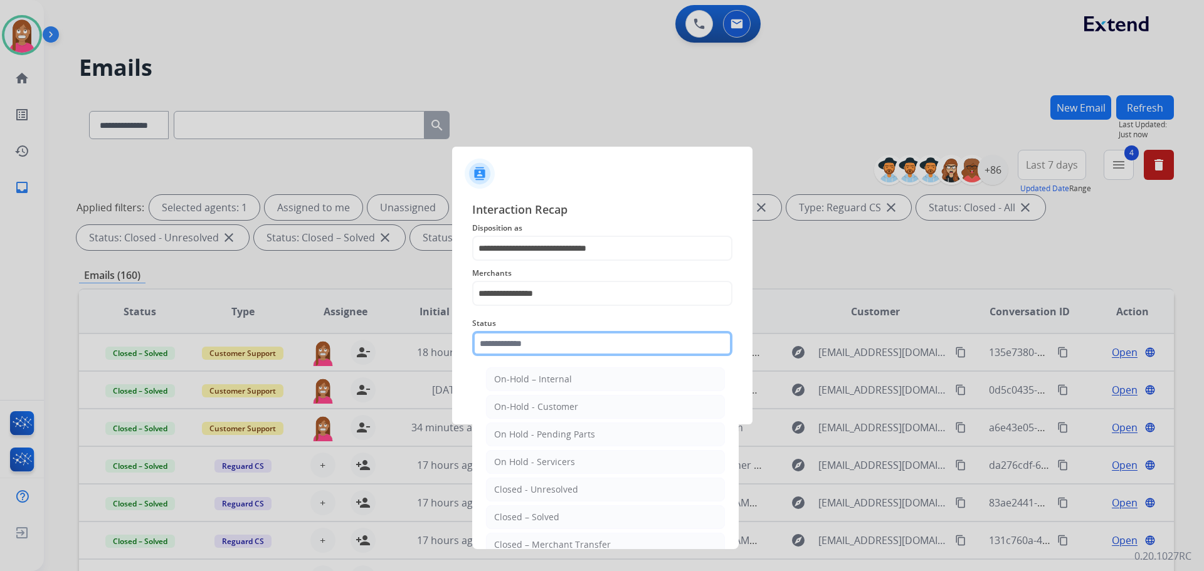
click at [504, 348] on input "text" at bounding box center [602, 343] width 260 height 25
click at [514, 523] on div "Closed – Solved" at bounding box center [526, 517] width 65 height 13
type input "**********"
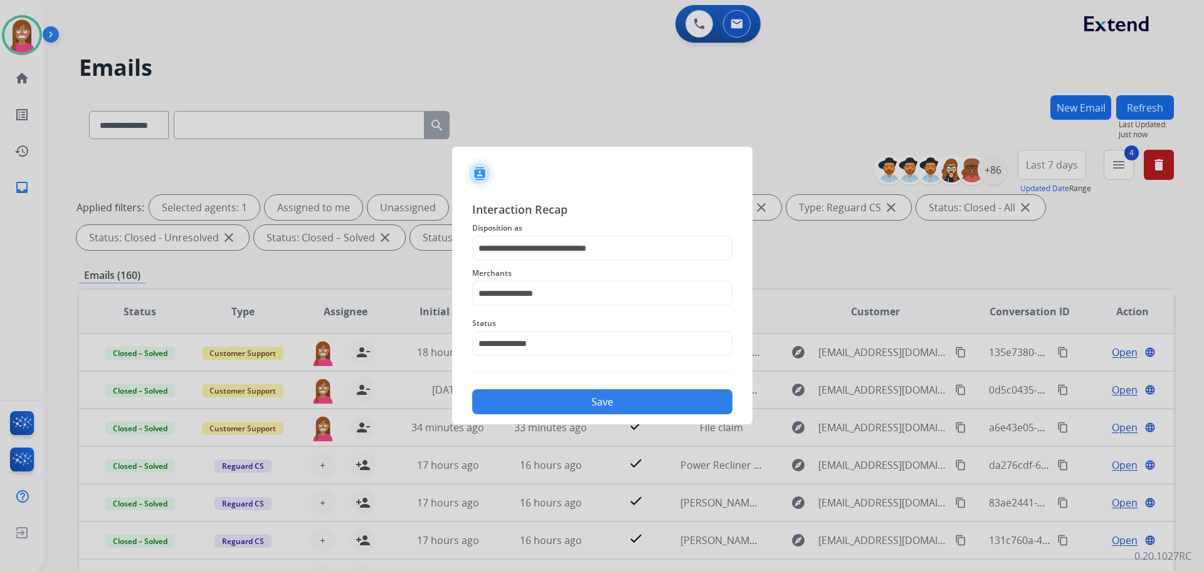
click at [526, 401] on button "Save" at bounding box center [602, 401] width 260 height 25
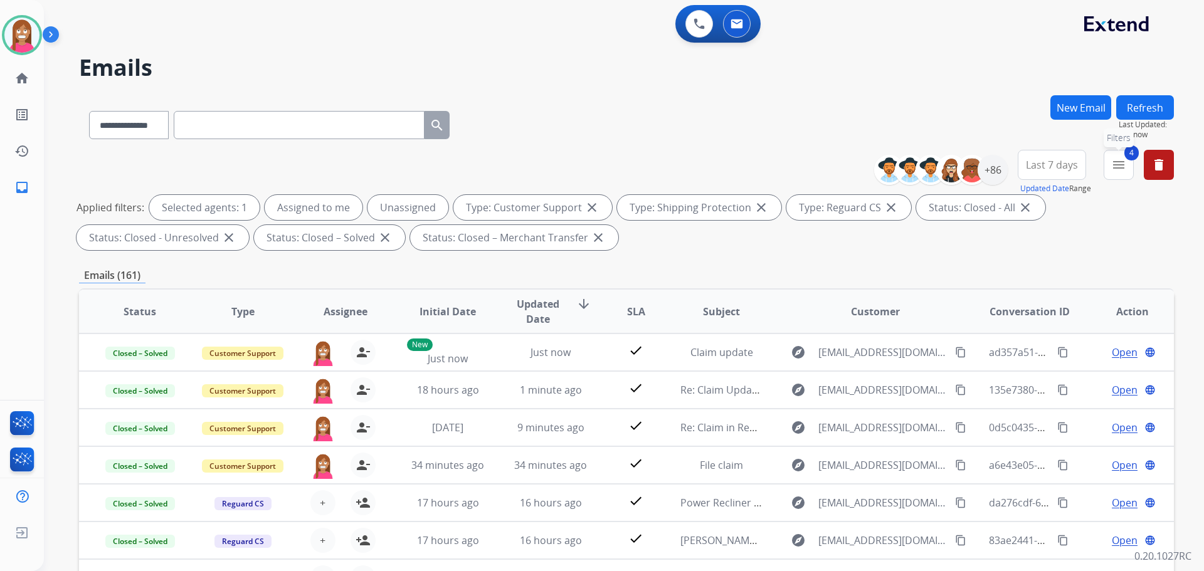
click at [1120, 168] on mat-icon "menu" at bounding box center [1118, 164] width 15 height 15
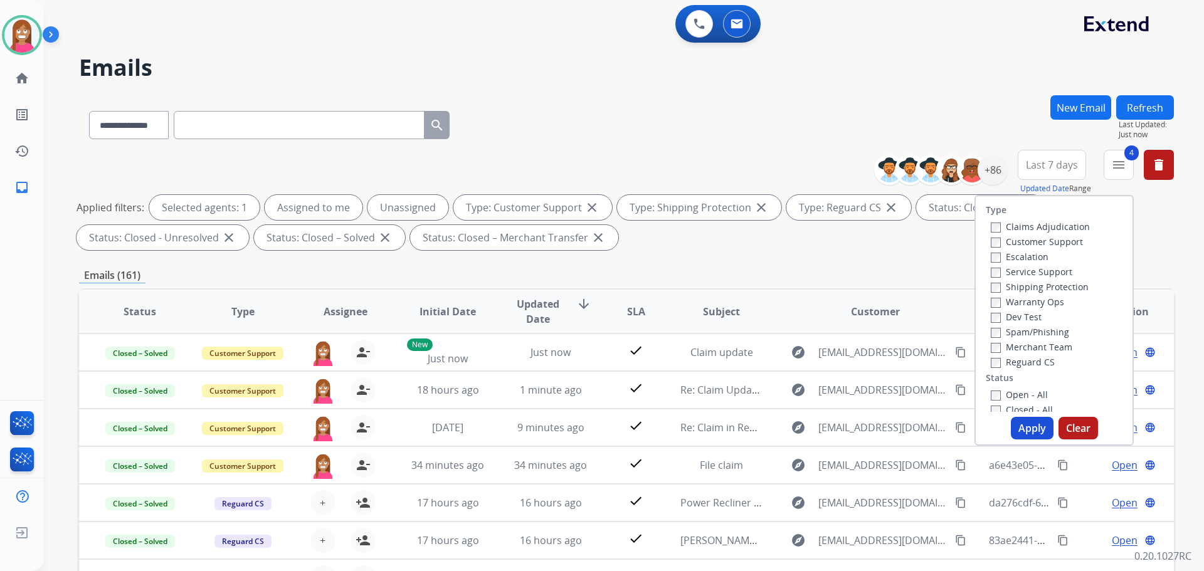
click at [1035, 430] on button "Apply" at bounding box center [1032, 428] width 43 height 23
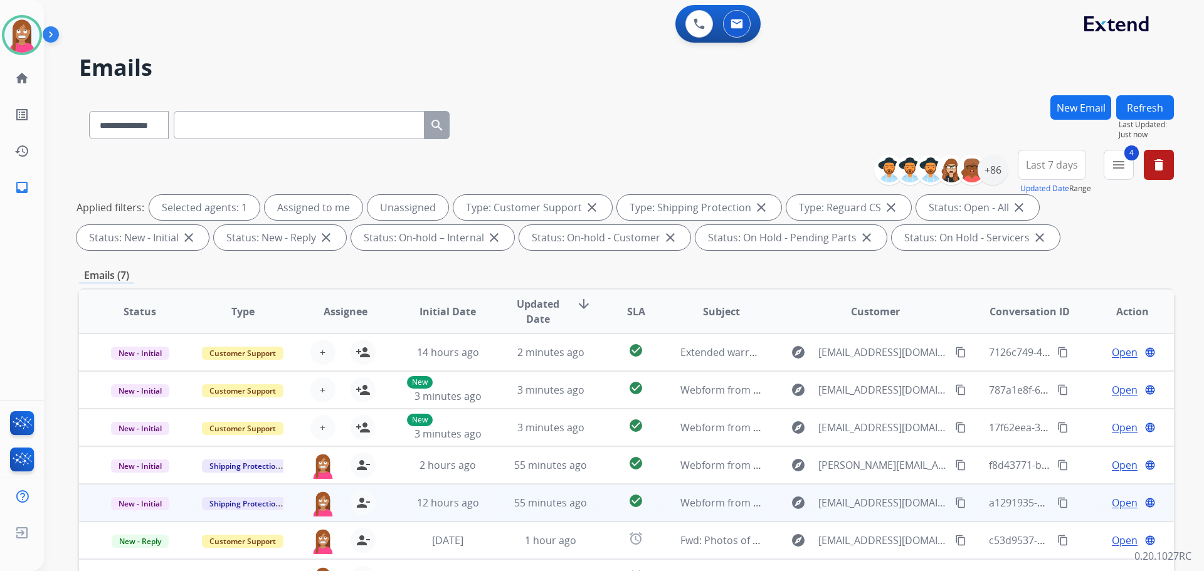
scroll to position [203, 0]
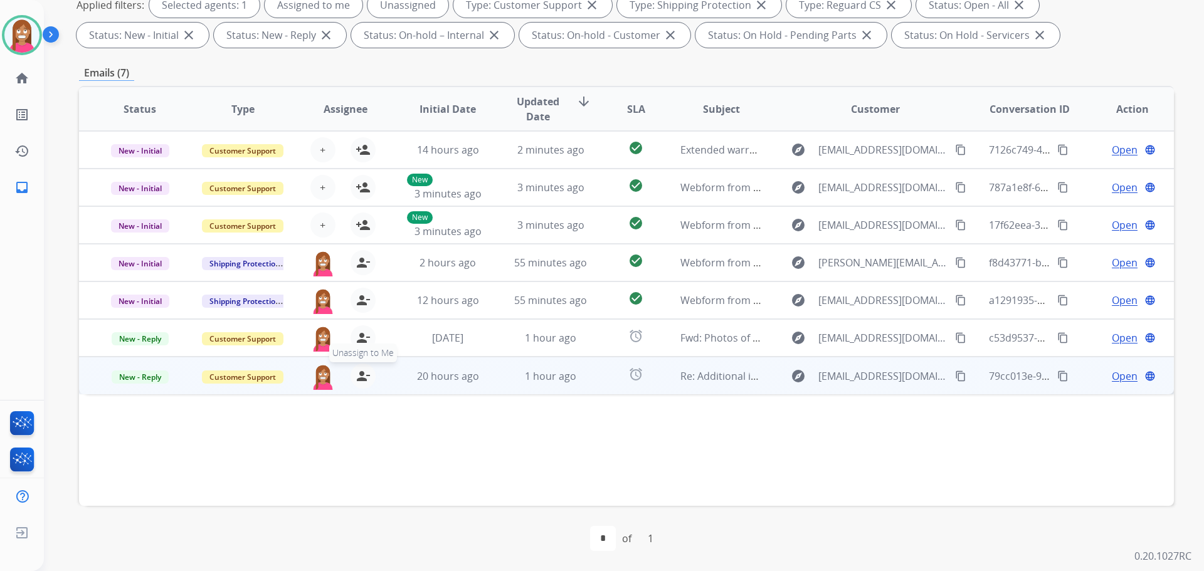
click at [359, 376] on mat-icon "person_remove" at bounding box center [363, 376] width 15 height 15
click at [359, 376] on mat-icon "person_add" at bounding box center [363, 376] width 15 height 15
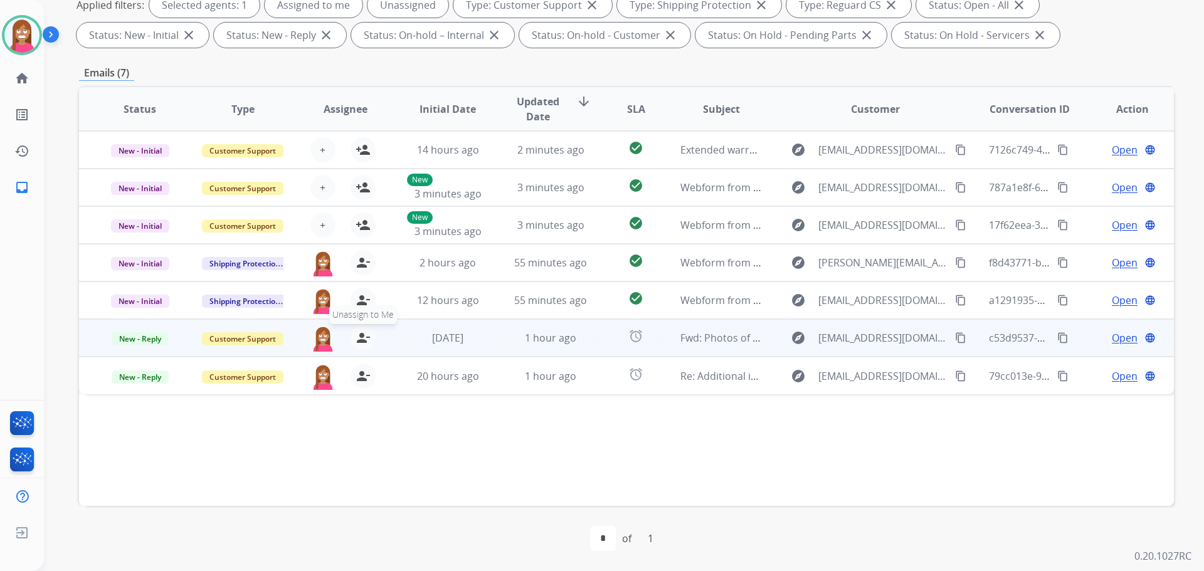
click at [359, 339] on mat-icon "person_remove" at bounding box center [363, 338] width 15 height 15
click at [359, 339] on mat-icon "person_add" at bounding box center [363, 338] width 15 height 15
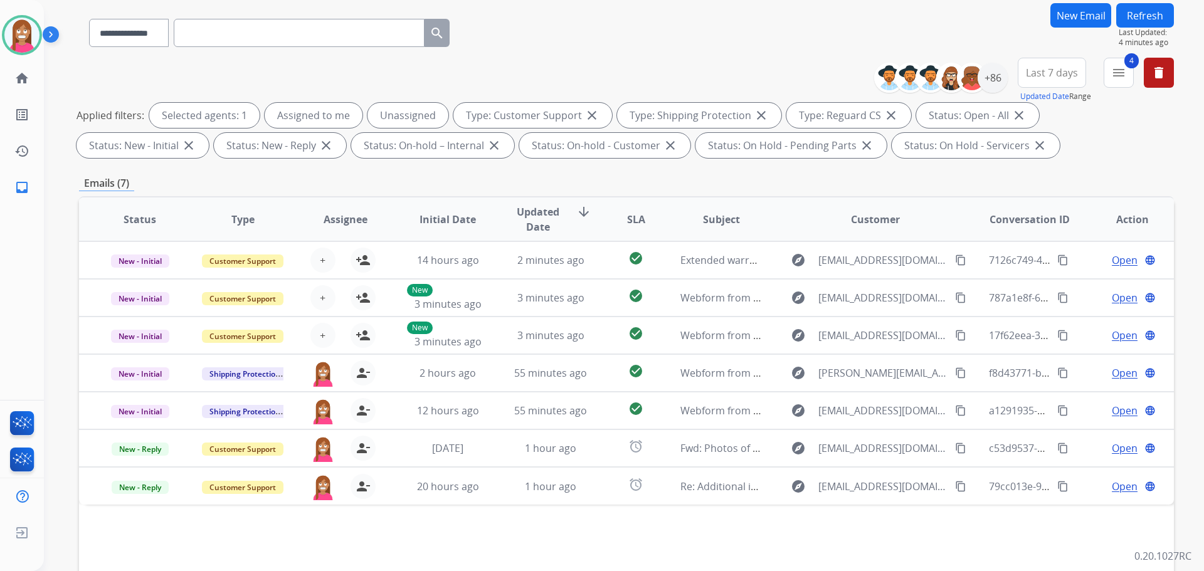
scroll to position [0, 0]
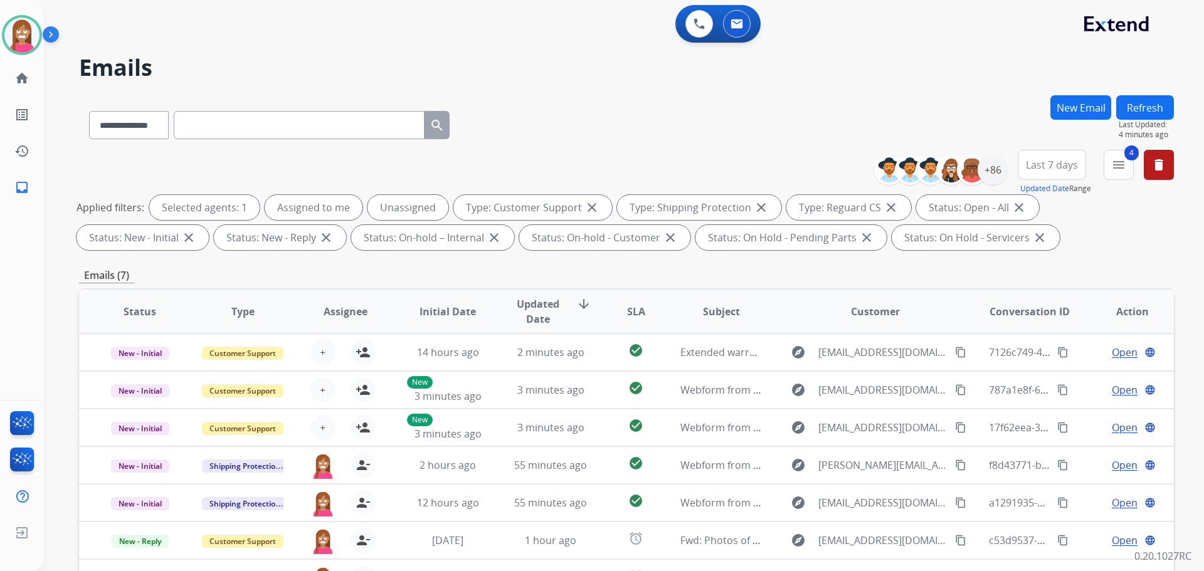
click at [1134, 112] on button "Refresh" at bounding box center [1145, 107] width 58 height 24
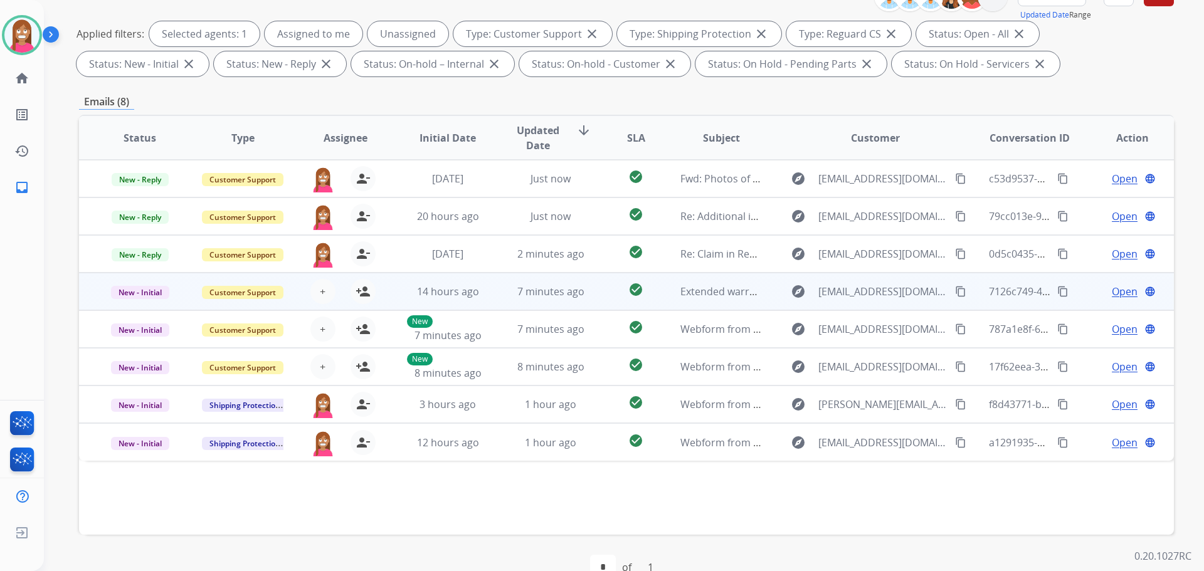
scroll to position [203, 0]
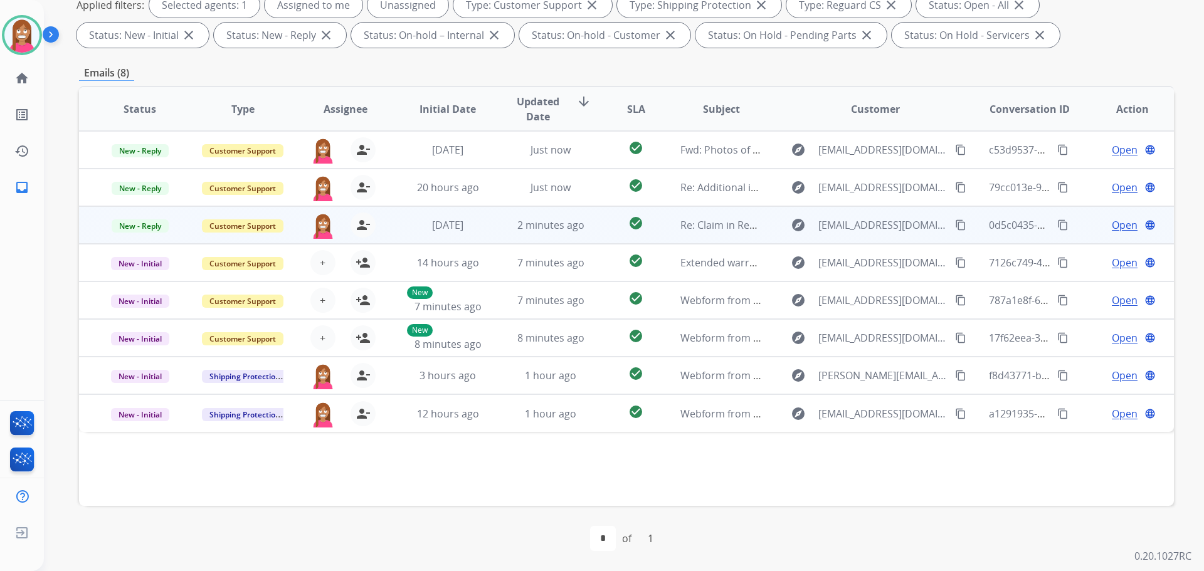
click at [592, 238] on td "check_circle" at bounding box center [626, 225] width 68 height 38
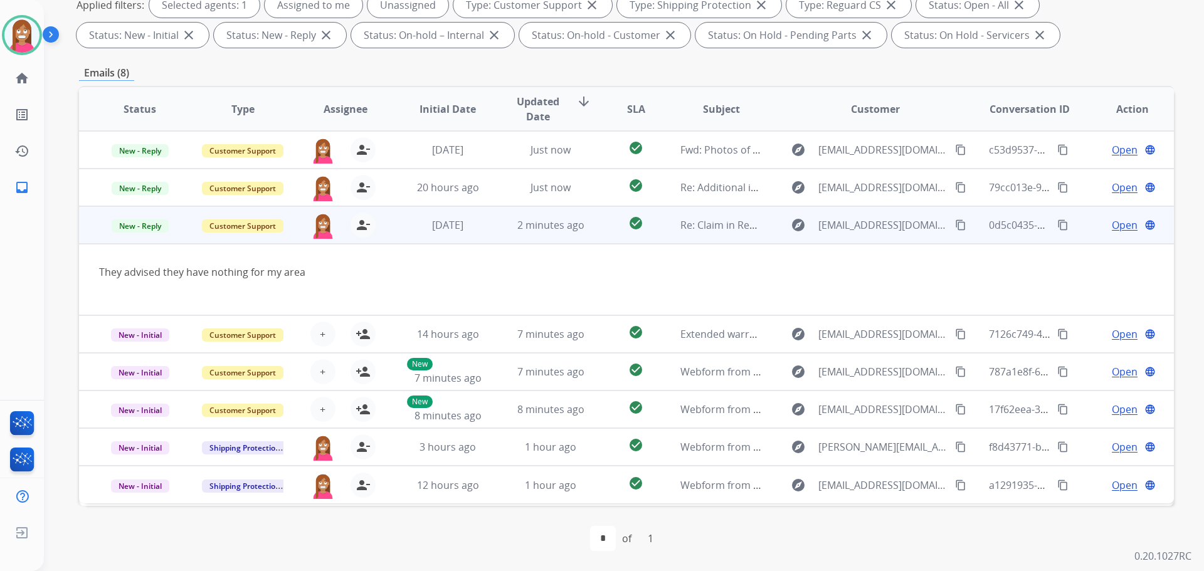
click at [955, 225] on mat-icon "content_copy" at bounding box center [960, 225] width 11 height 11
click at [1112, 228] on span "Open" at bounding box center [1125, 225] width 26 height 15
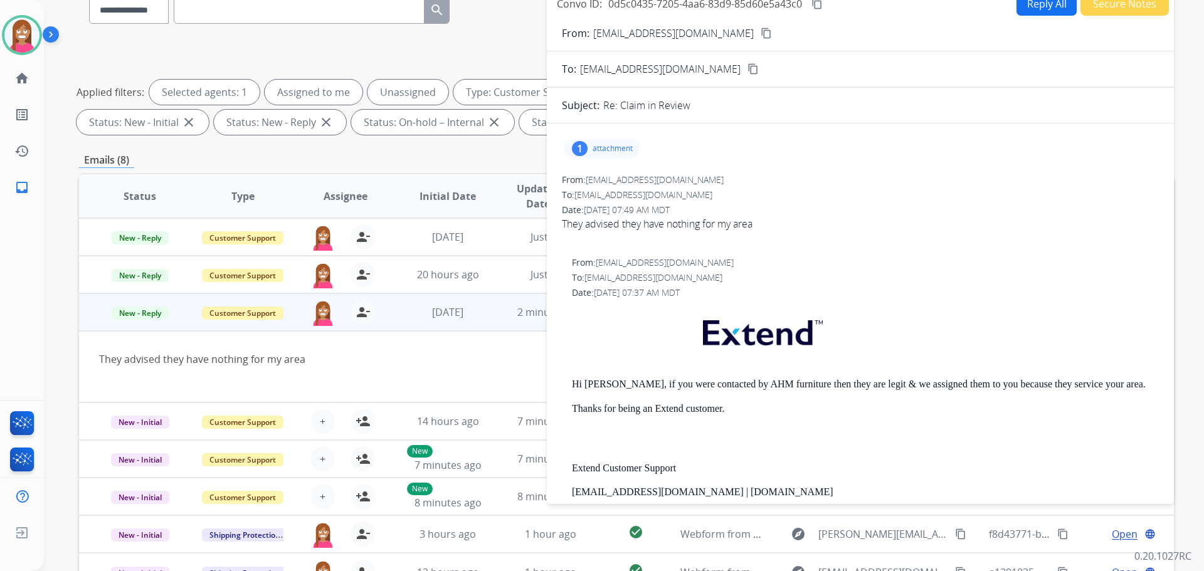
scroll to position [0, 0]
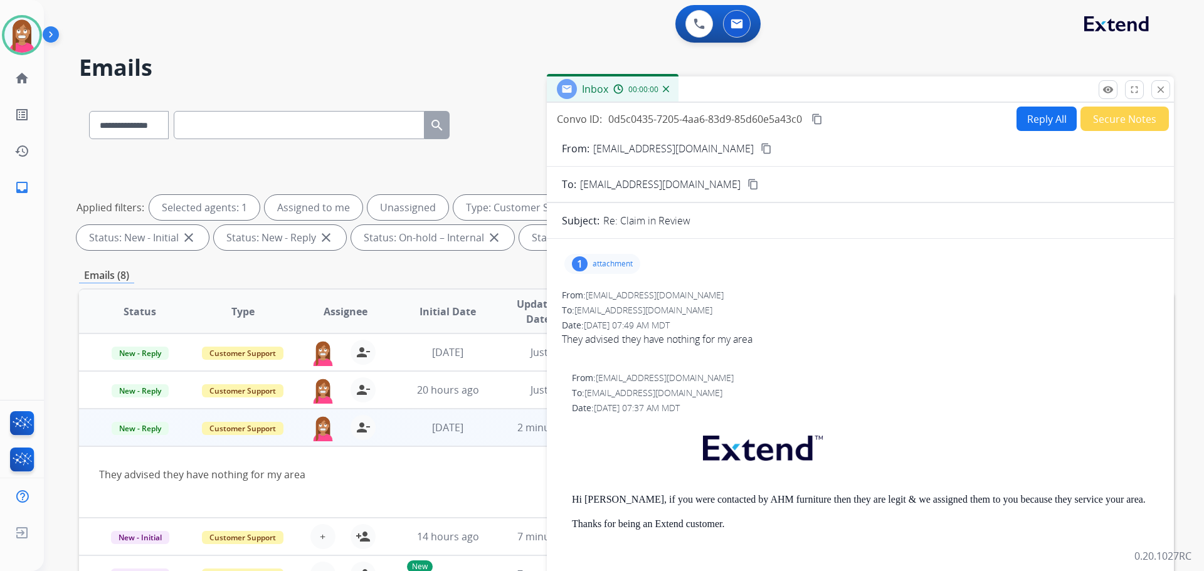
click at [1033, 115] on button "Reply All" at bounding box center [1047, 119] width 60 height 24
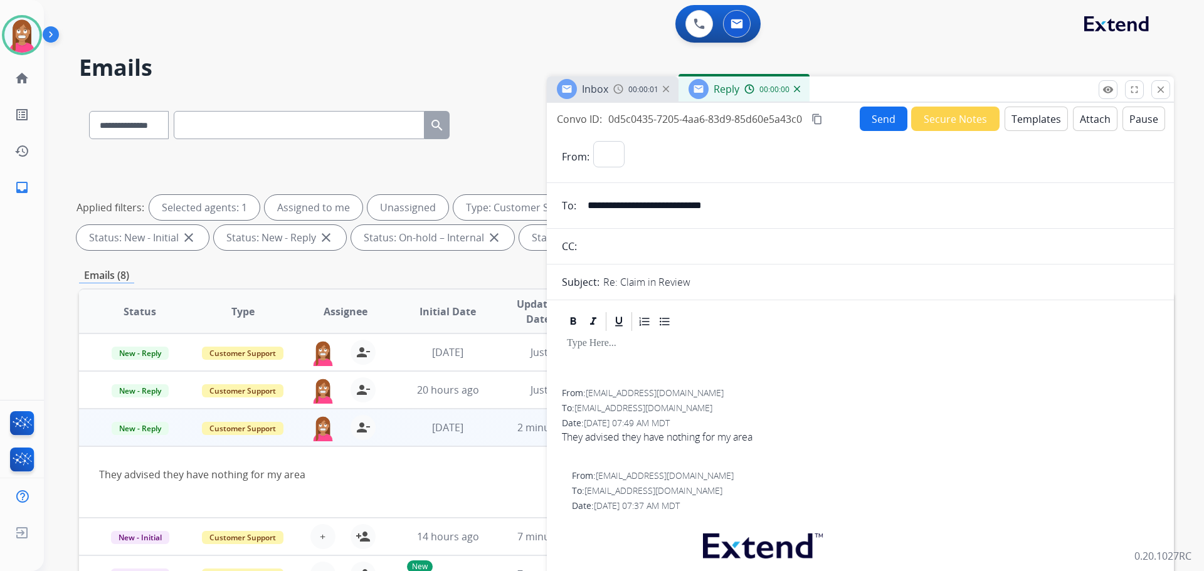
select select "**********"
click at [1041, 115] on button "Templates" at bounding box center [1036, 119] width 63 height 24
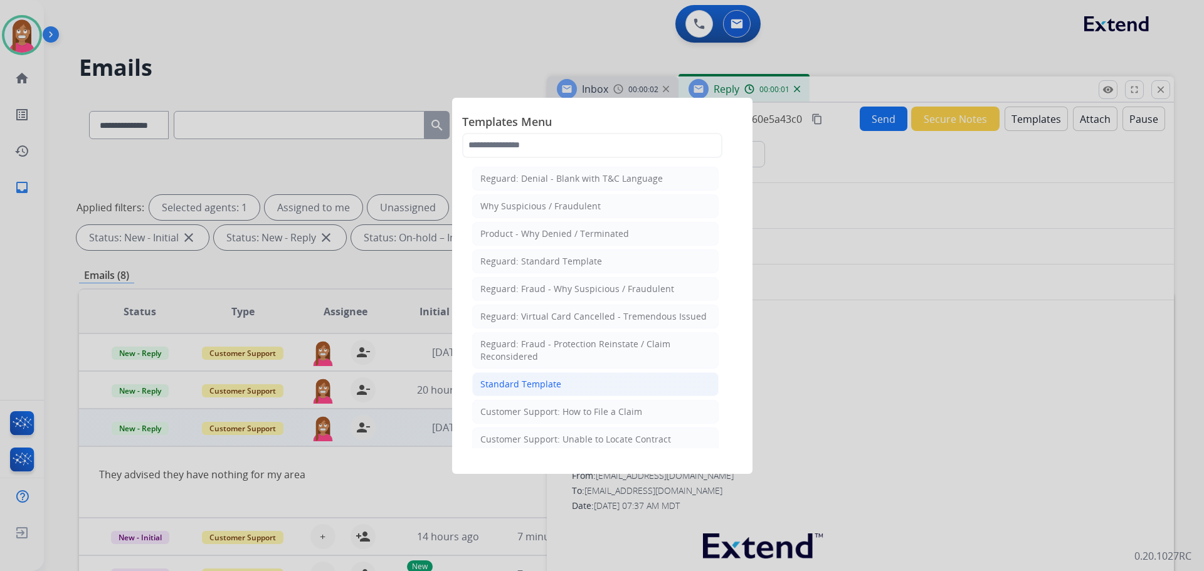
click at [550, 383] on div "Standard Template" at bounding box center [520, 384] width 81 height 13
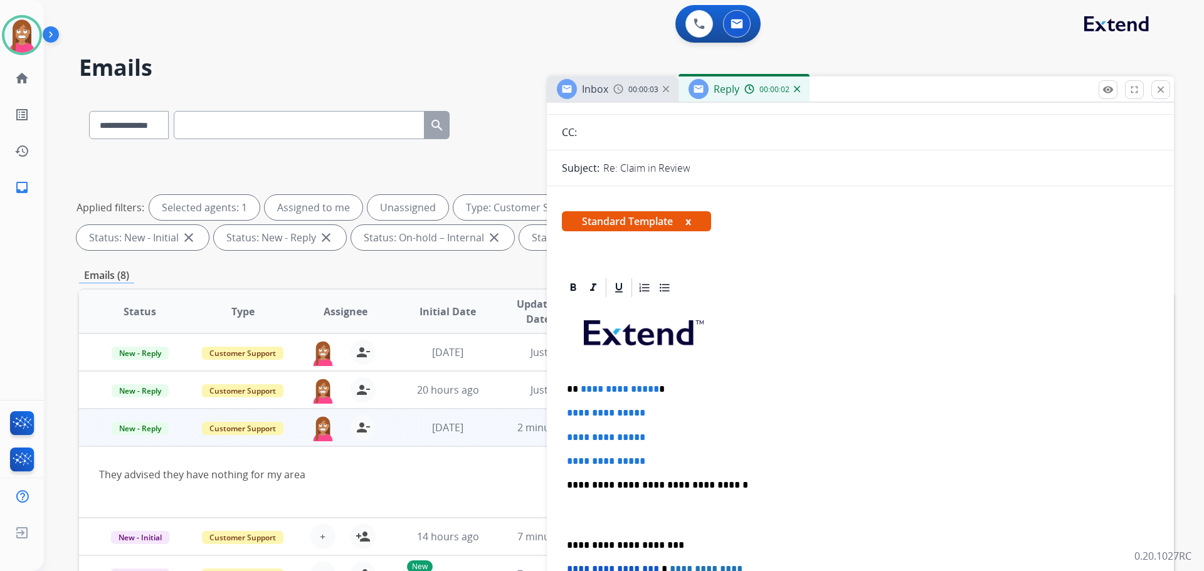
scroll to position [125, 0]
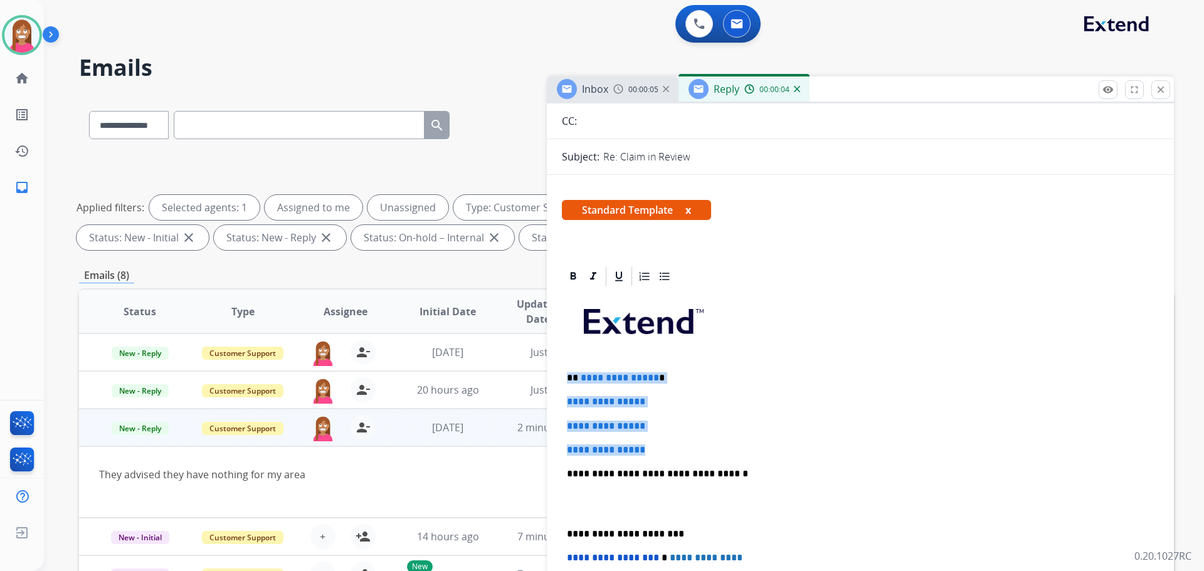
drag, startPoint x: 665, startPoint y: 453, endPoint x: 568, endPoint y: 372, distance: 126.5
click at [568, 372] on div "**********" at bounding box center [860, 504] width 597 height 432
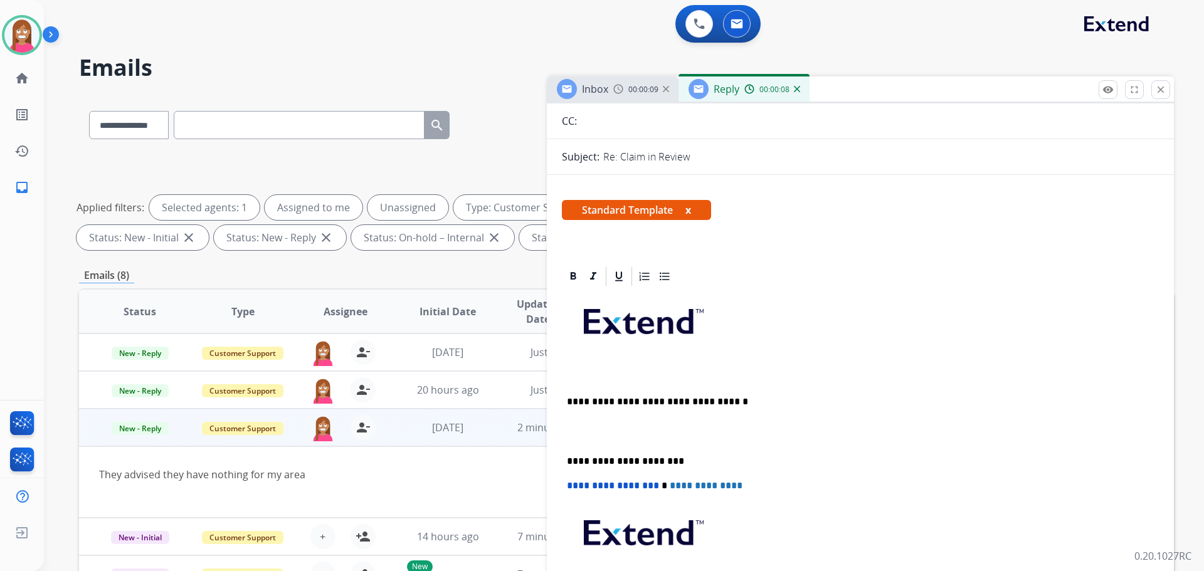
paste div
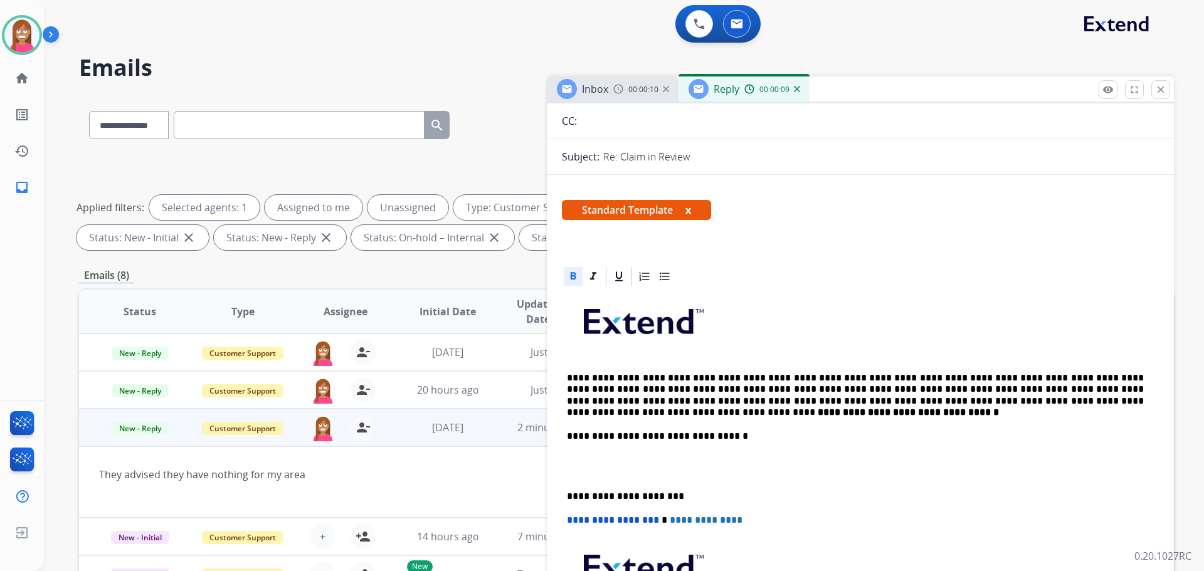
click at [564, 374] on div "**********" at bounding box center [860, 485] width 597 height 394
click at [755, 415] on p "**********" at bounding box center [855, 396] width 577 height 46
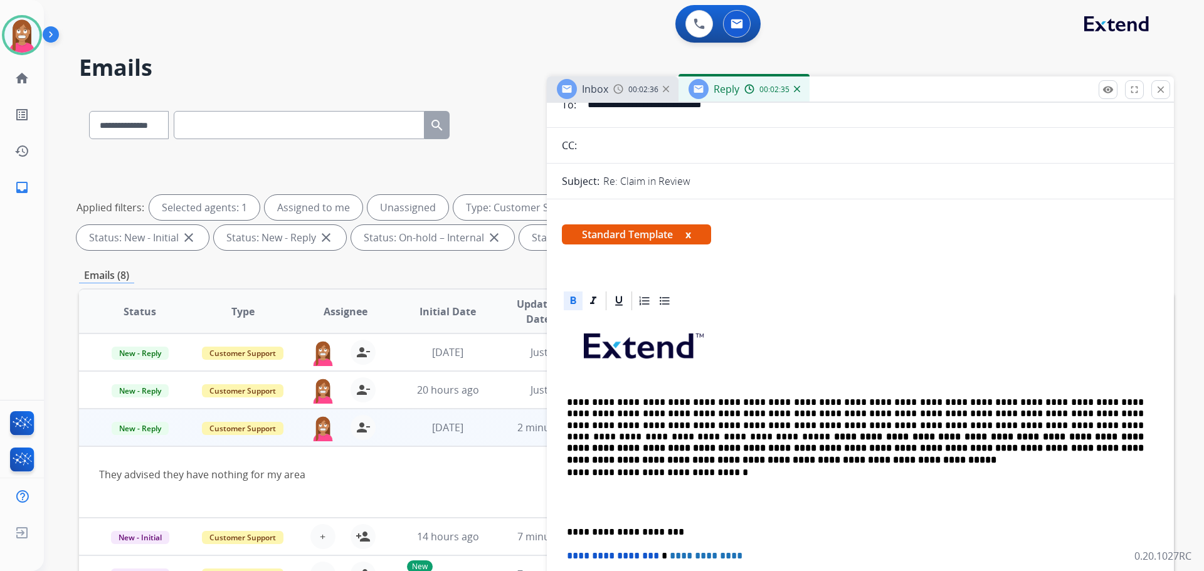
scroll to position [0, 0]
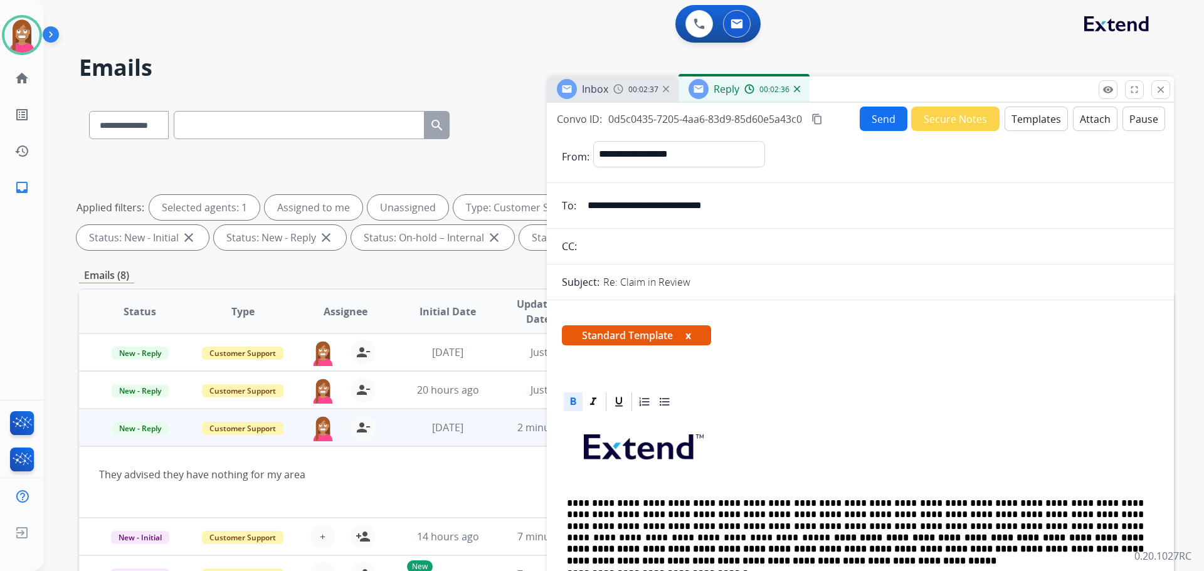
click at [871, 115] on button "Send" at bounding box center [884, 119] width 48 height 24
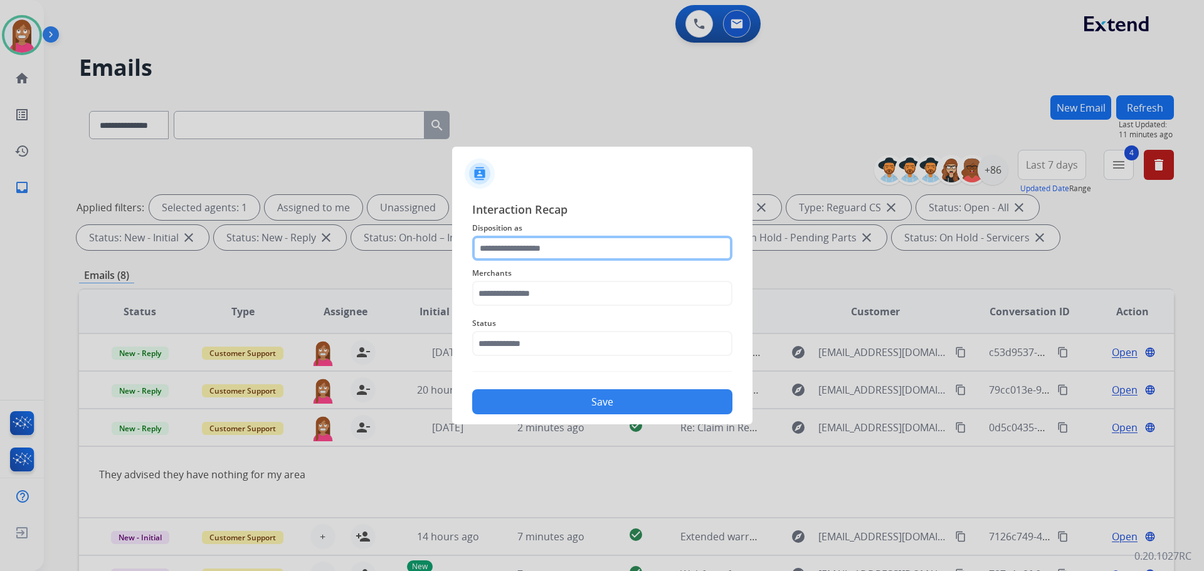
click at [529, 250] on input "text" at bounding box center [602, 248] width 260 height 25
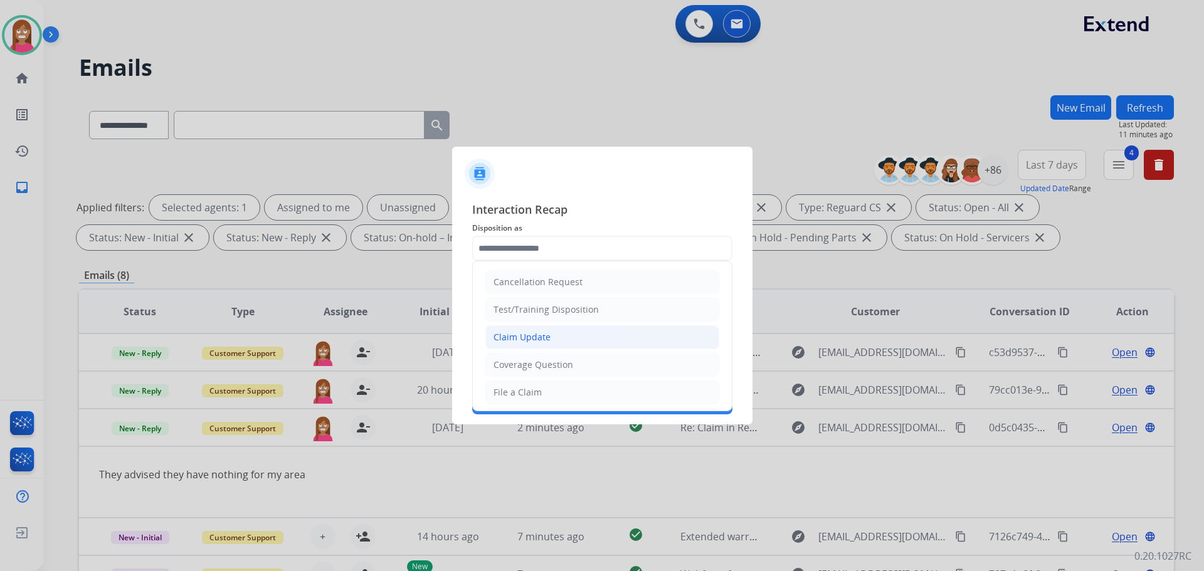
click at [514, 339] on div "Claim Update" at bounding box center [522, 337] width 57 height 13
type input "**********"
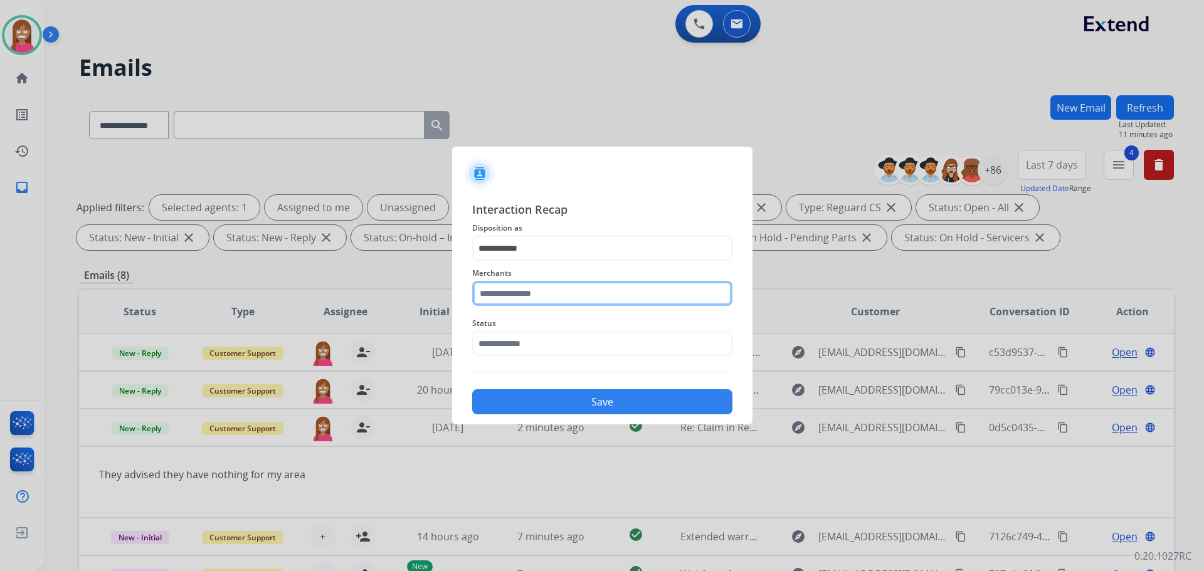
click at [502, 299] on input "text" at bounding box center [602, 293] width 260 height 25
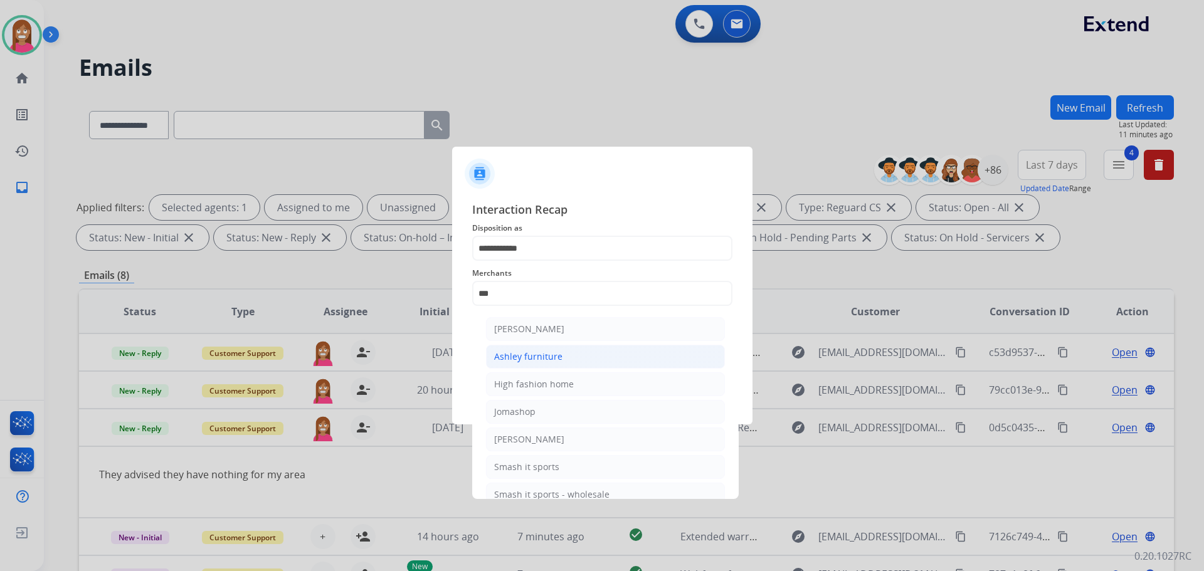
click at [523, 361] on div "Ashley furniture" at bounding box center [528, 357] width 68 height 13
type input "**********"
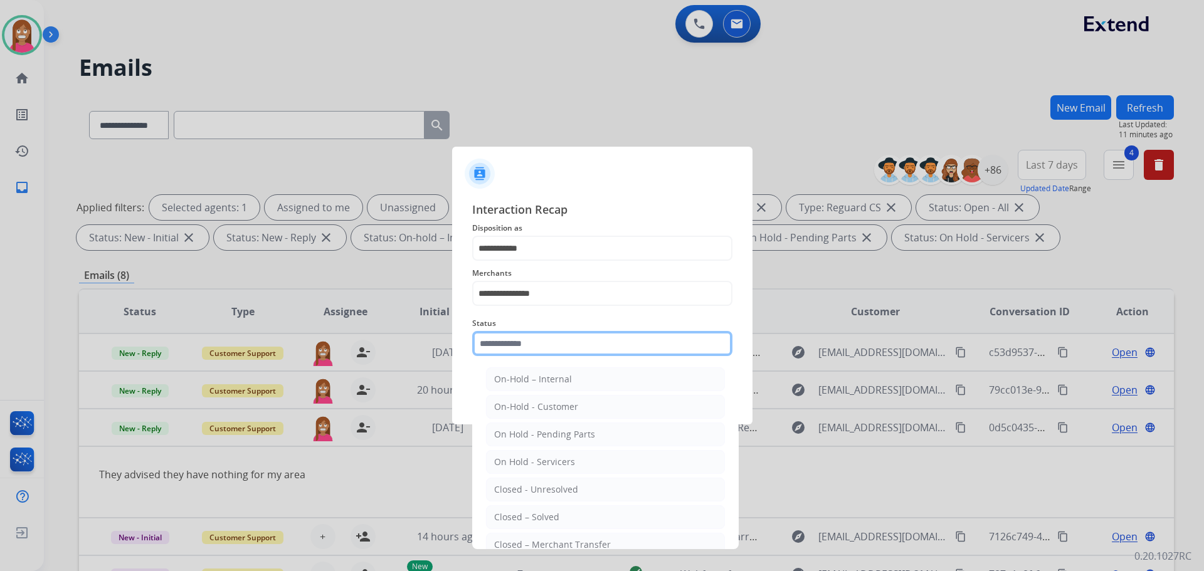
click at [490, 346] on input "text" at bounding box center [602, 343] width 260 height 25
click at [538, 514] on div "Closed – Solved" at bounding box center [526, 517] width 65 height 13
type input "**********"
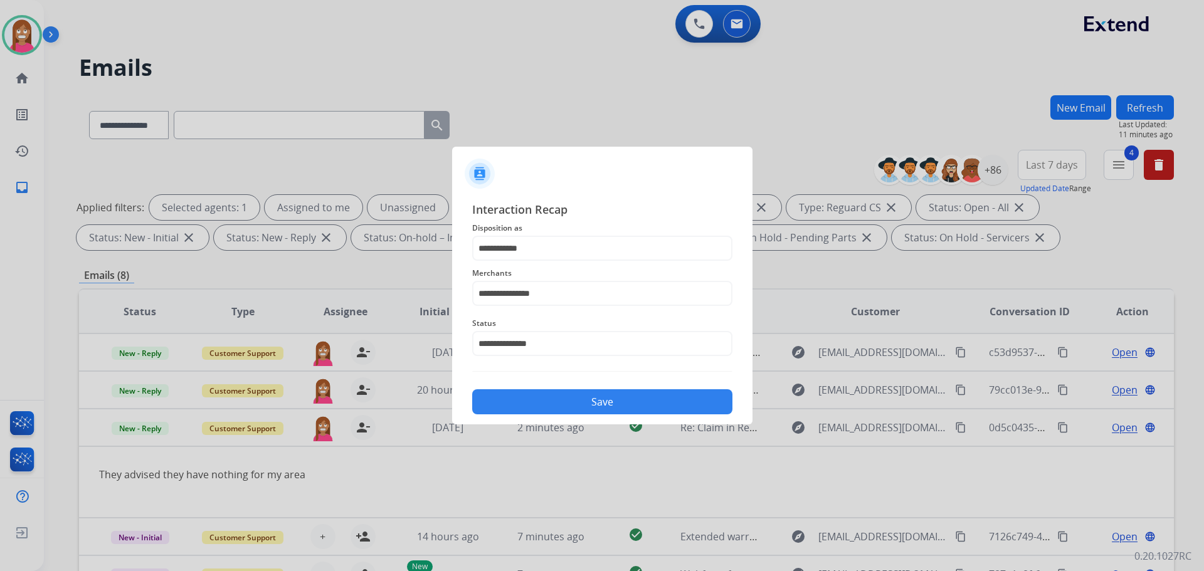
click at [559, 395] on button "Save" at bounding box center [602, 401] width 260 height 25
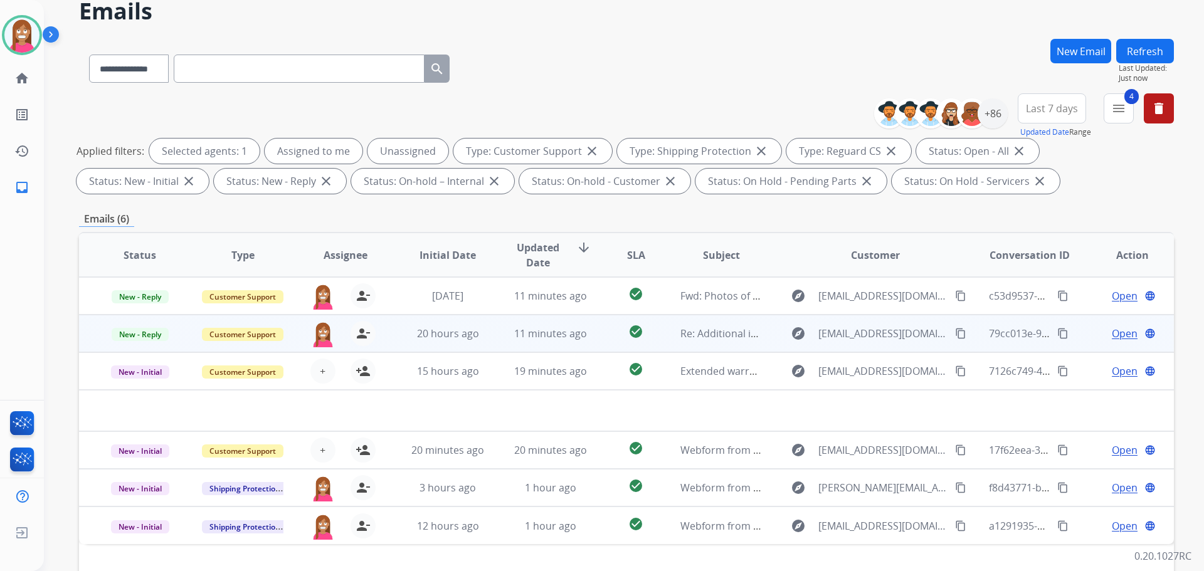
scroll to position [203, 0]
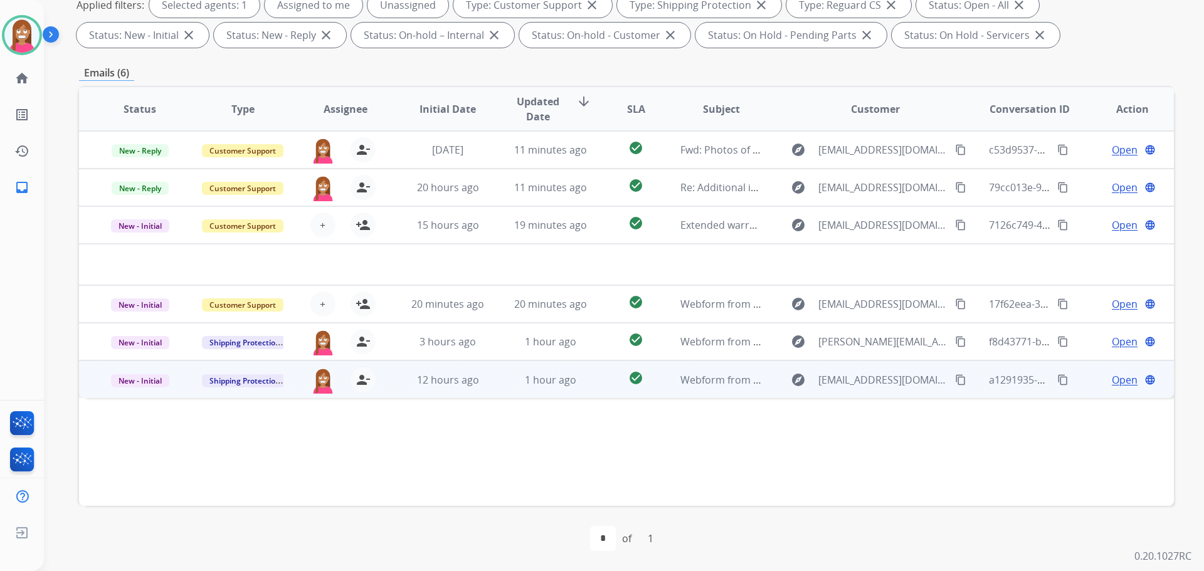
click at [496, 387] on td "1 hour ago" at bounding box center [541, 380] width 103 height 38
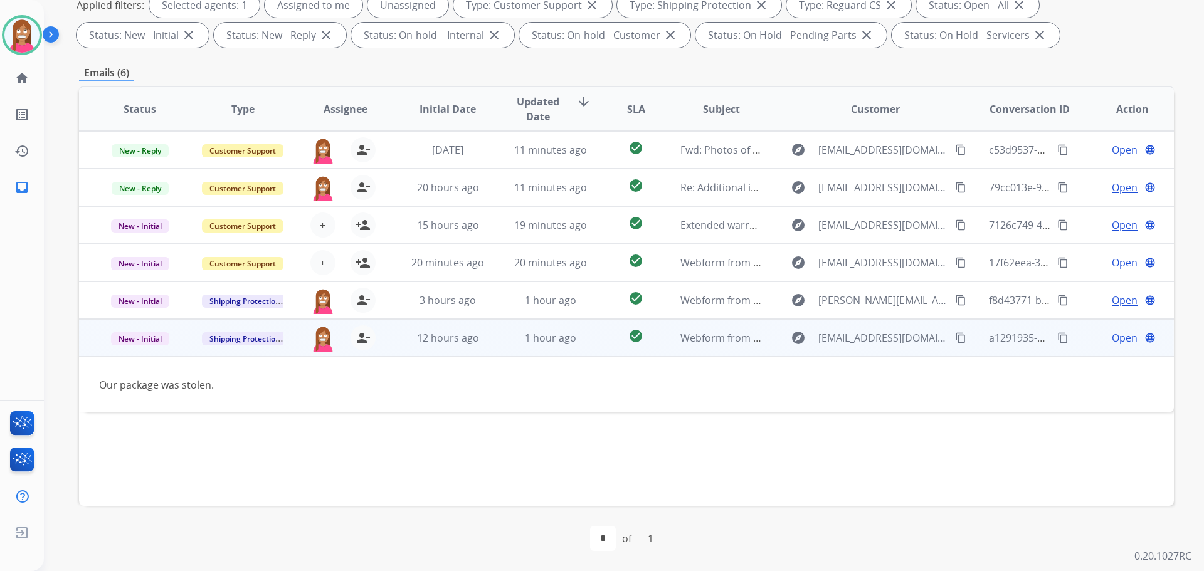
click at [955, 339] on mat-icon "content_copy" at bounding box center [960, 337] width 11 height 11
click at [1112, 339] on span "Open" at bounding box center [1125, 338] width 26 height 15
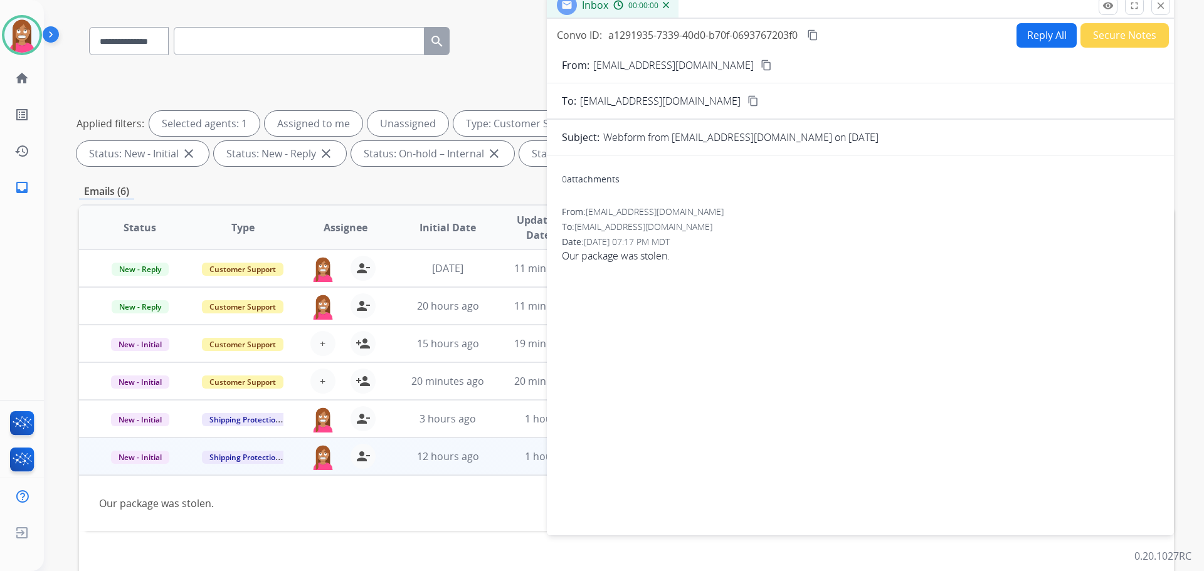
scroll to position [0, 0]
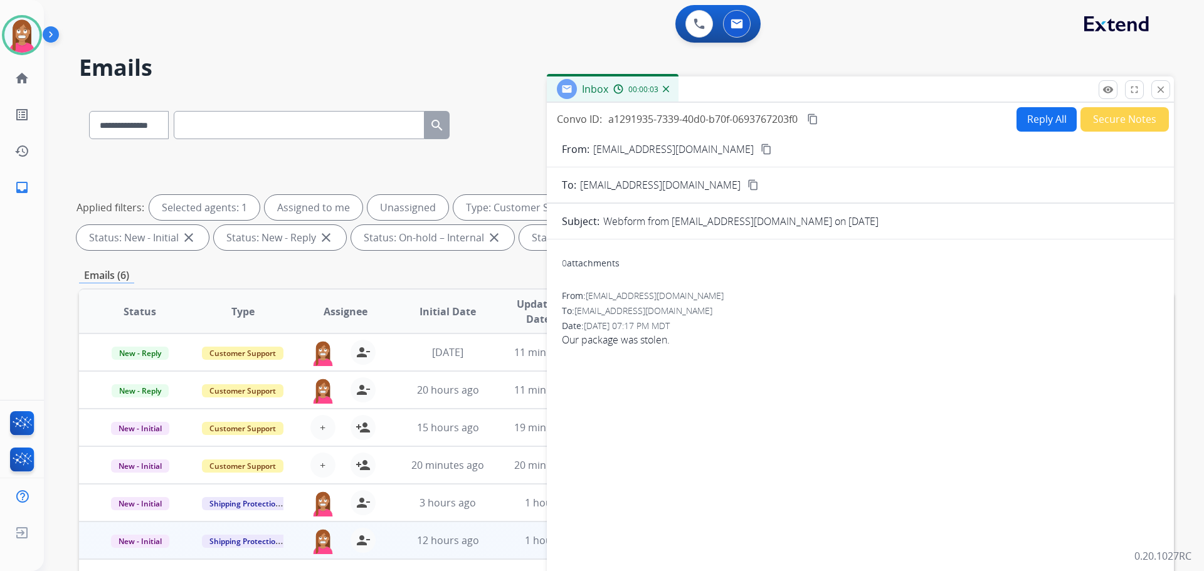
click at [1047, 125] on button "Reply All" at bounding box center [1047, 119] width 60 height 24
select select "**********"
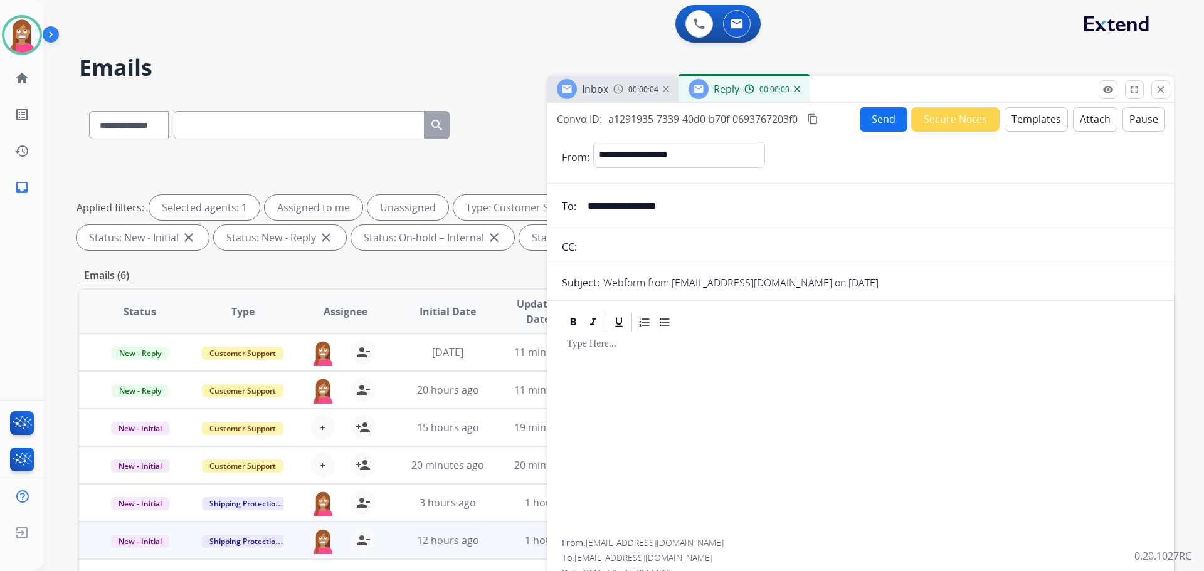
click at [1034, 120] on button "Templates" at bounding box center [1036, 119] width 63 height 24
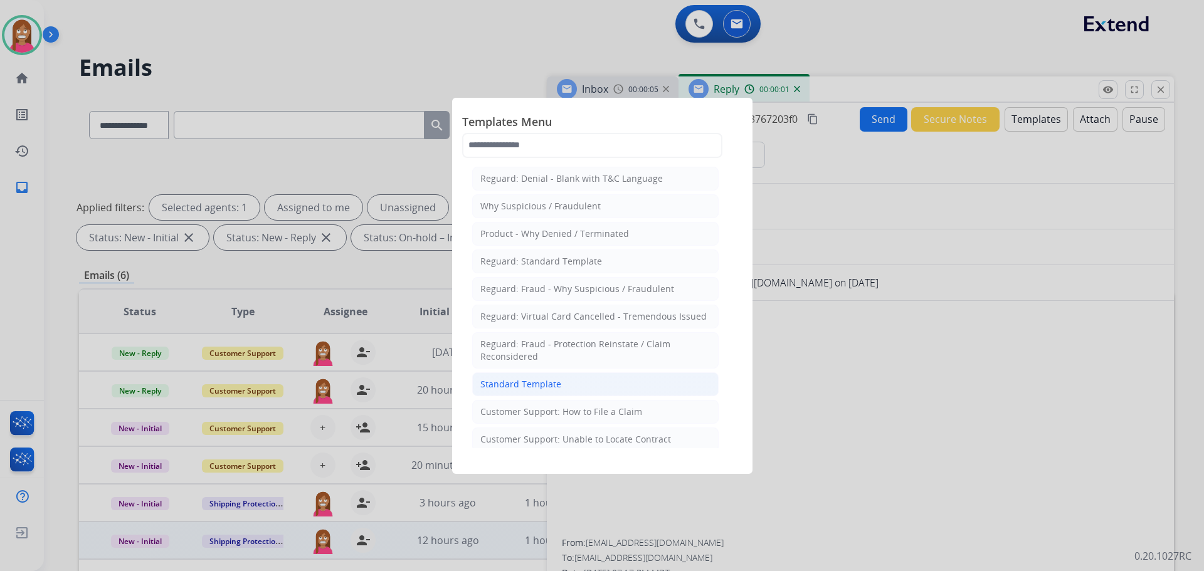
click at [554, 389] on div "Standard Template" at bounding box center [520, 384] width 81 height 13
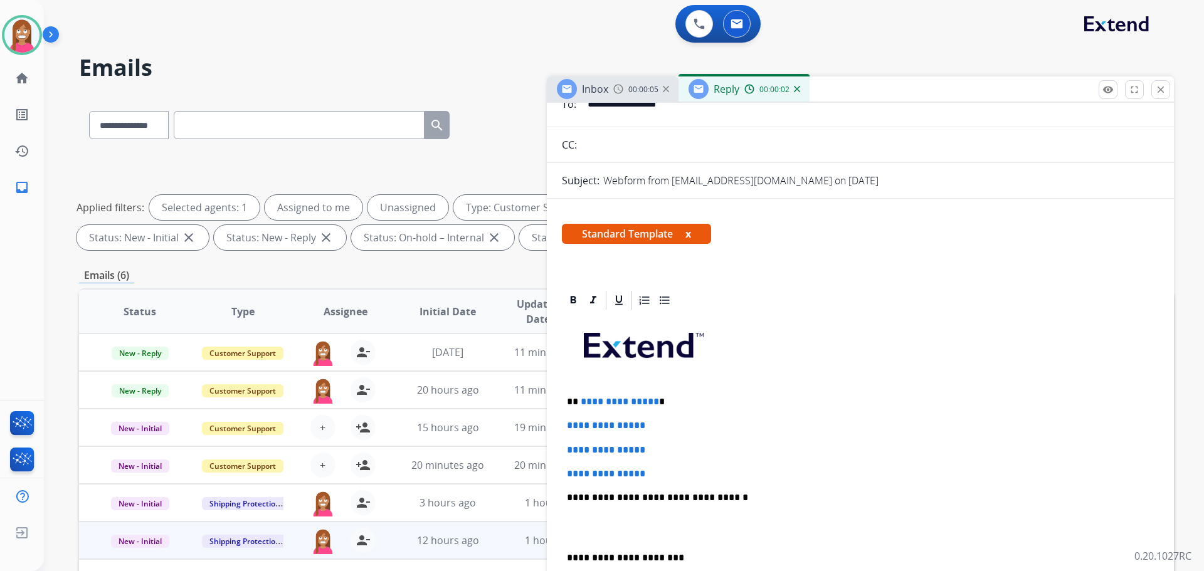
scroll to position [125, 0]
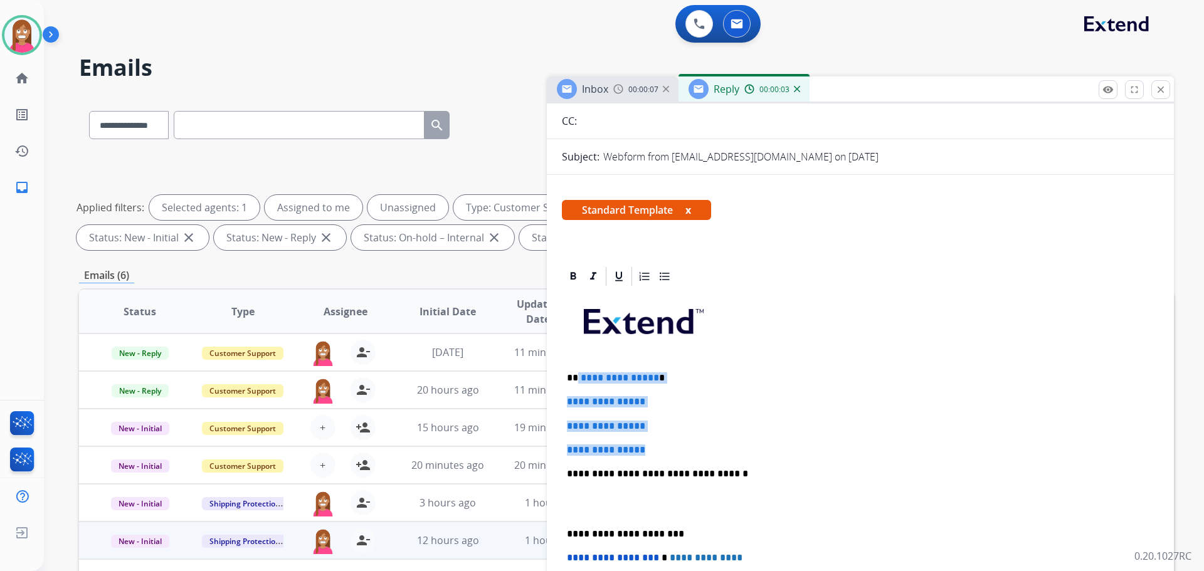
drag, startPoint x: 662, startPoint y: 452, endPoint x: 577, endPoint y: 365, distance: 121.1
click at [577, 365] on div "**********" at bounding box center [860, 504] width 597 height 432
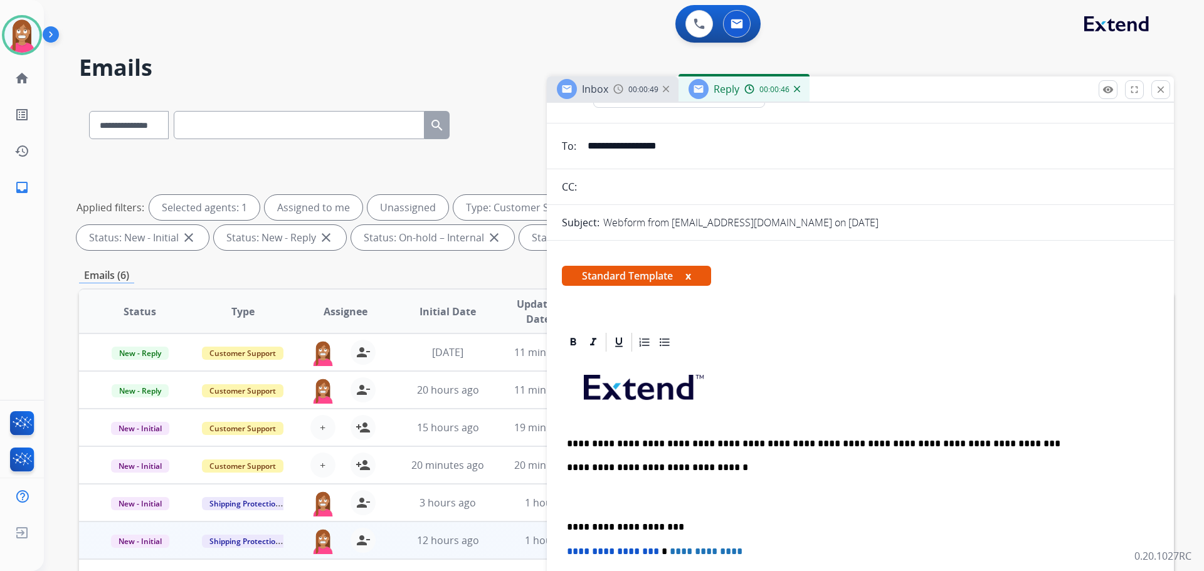
scroll to position [0, 0]
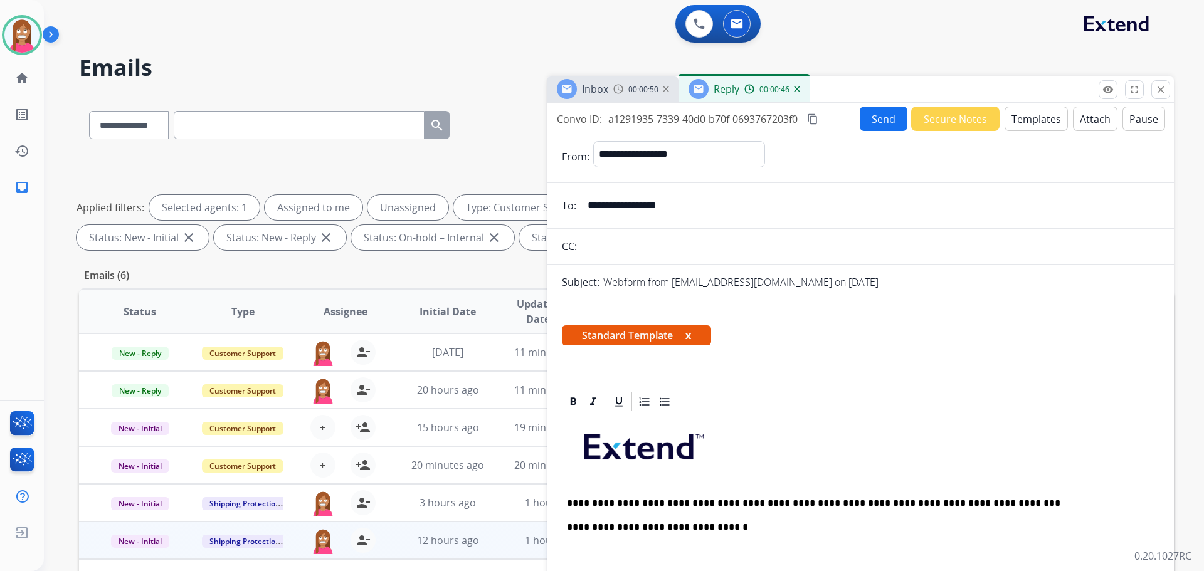
click at [872, 114] on button "Send" at bounding box center [884, 119] width 48 height 24
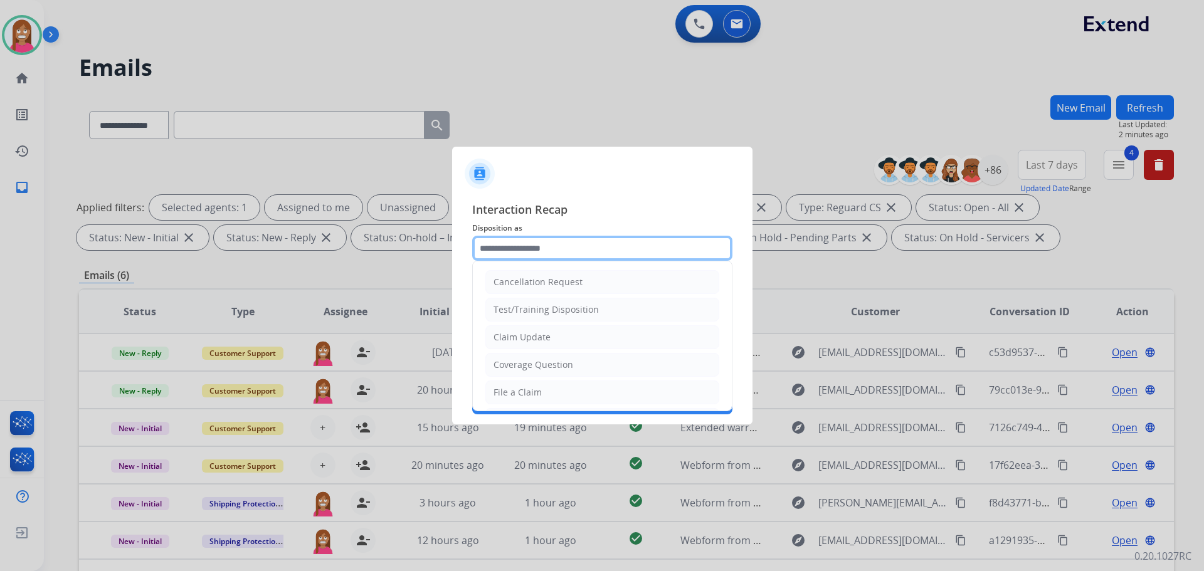
click at [502, 260] on input "text" at bounding box center [602, 248] width 260 height 25
click at [509, 339] on div "Claim Update" at bounding box center [522, 337] width 57 height 13
type input "**********"
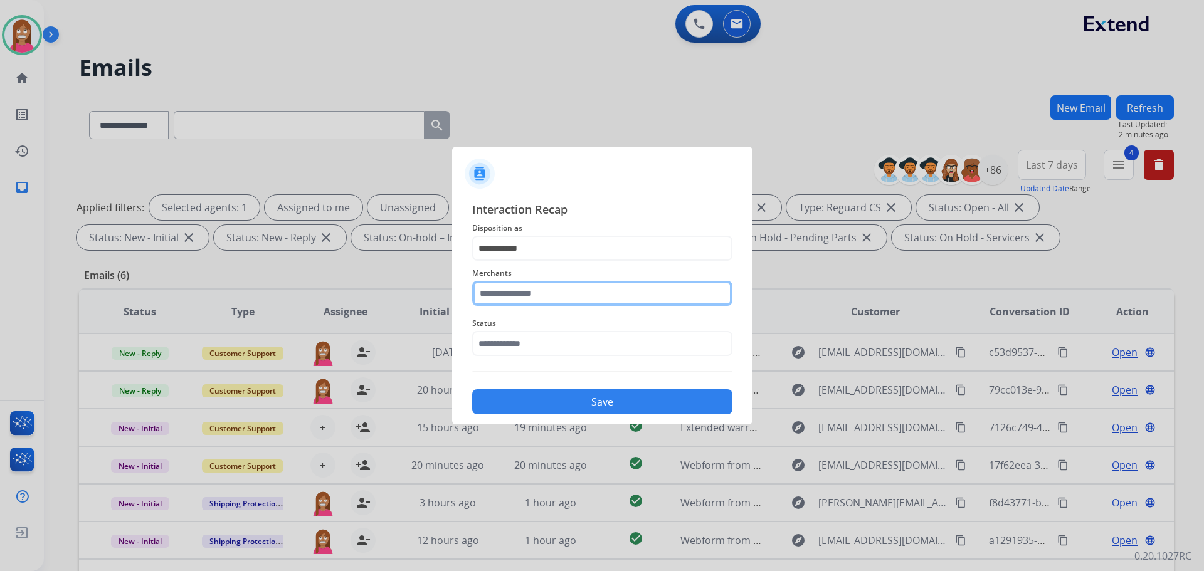
click at [517, 295] on input "text" at bounding box center [602, 293] width 260 height 25
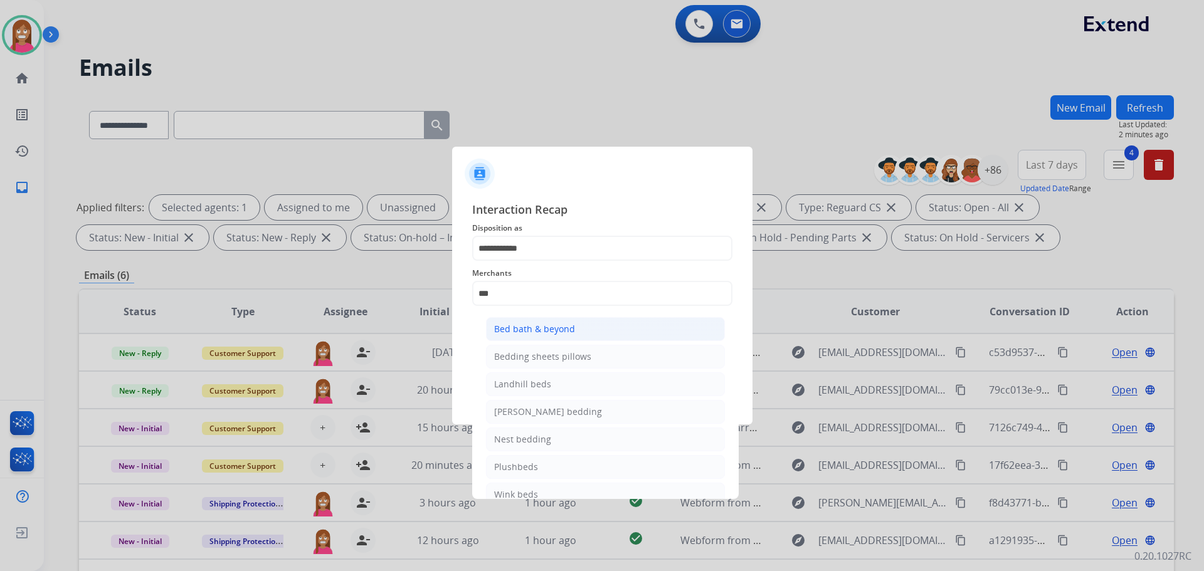
click at [511, 329] on div "Bed bath & beyond" at bounding box center [534, 329] width 81 height 13
type input "**********"
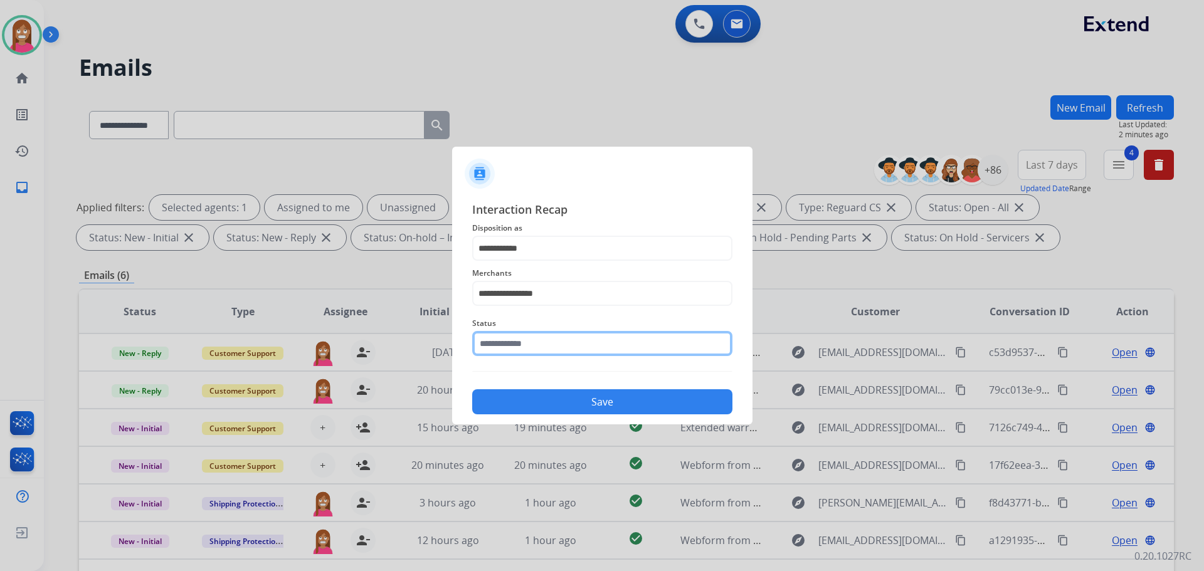
click at [518, 345] on input "text" at bounding box center [602, 343] width 260 height 25
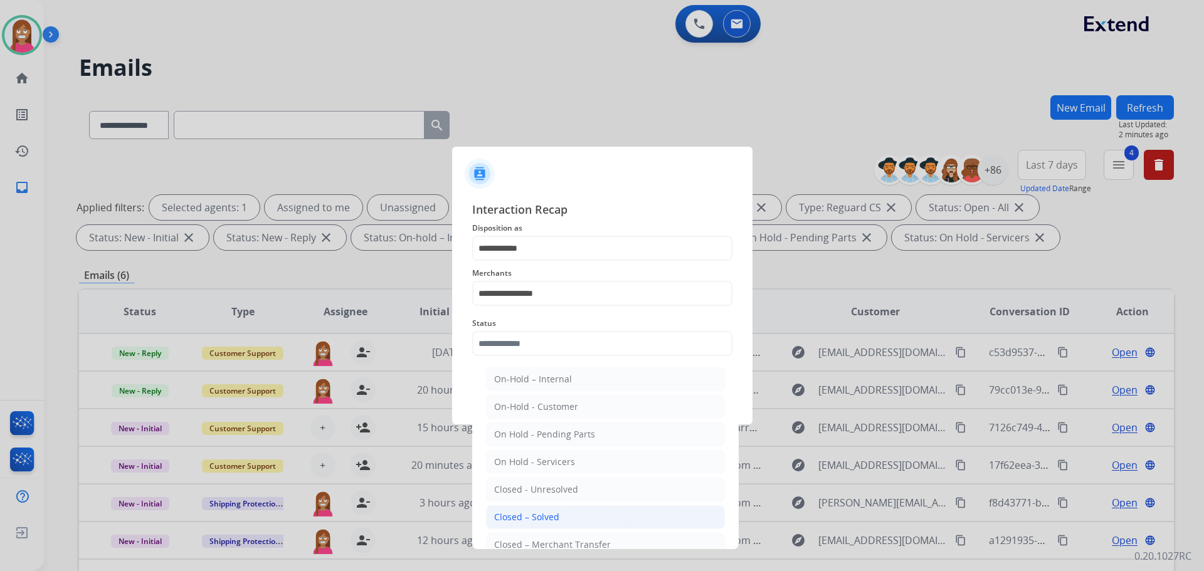
click at [560, 513] on li "Closed – Solved" at bounding box center [605, 518] width 239 height 24
type input "**********"
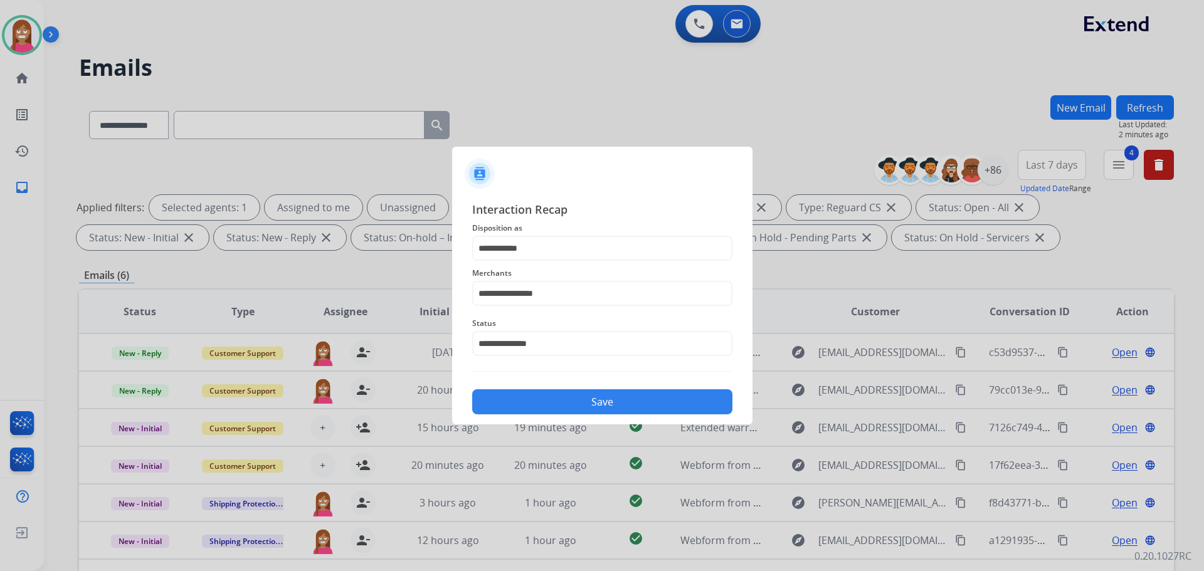
click at [559, 400] on button "Save" at bounding box center [602, 401] width 260 height 25
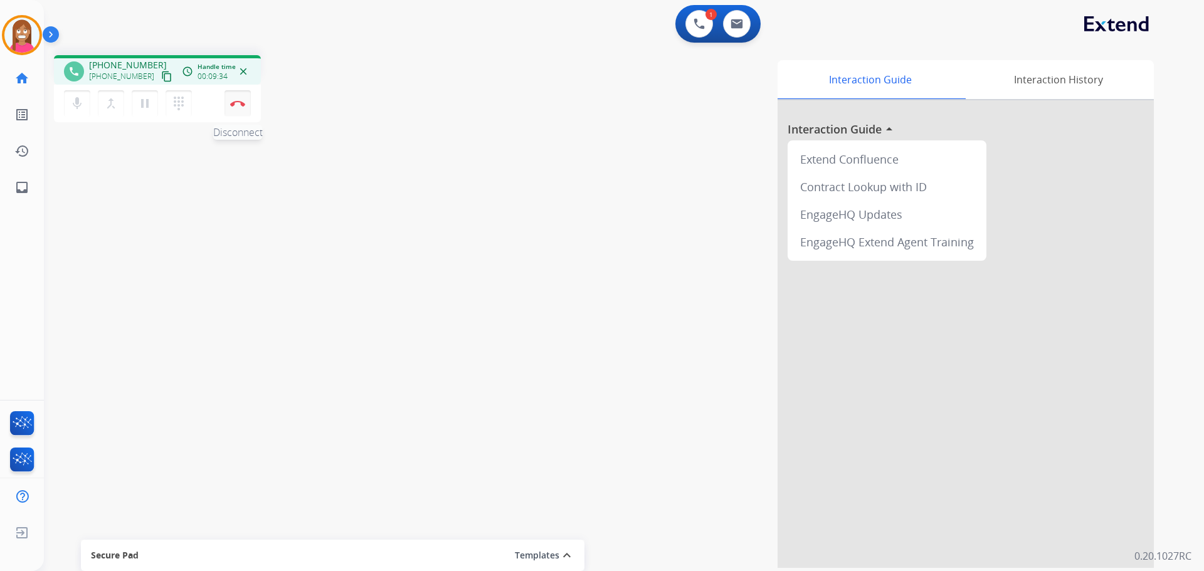
click at [235, 102] on img at bounding box center [237, 103] width 15 height 6
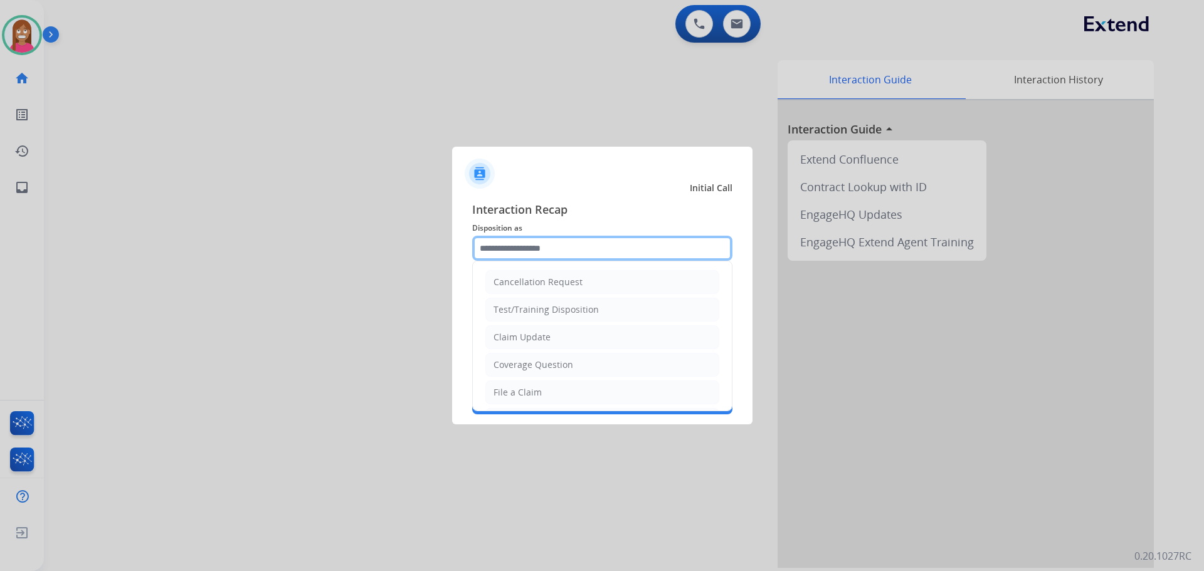
click at [546, 246] on input "text" at bounding box center [602, 248] width 260 height 25
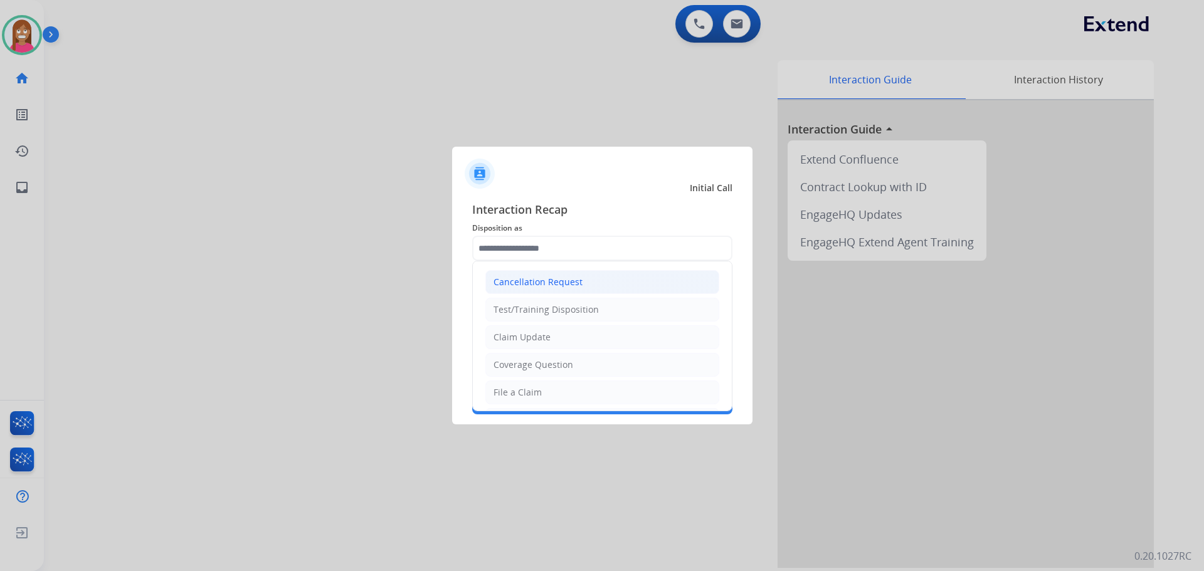
click at [532, 282] on div "Cancellation Request" at bounding box center [538, 282] width 89 height 13
type input "**********"
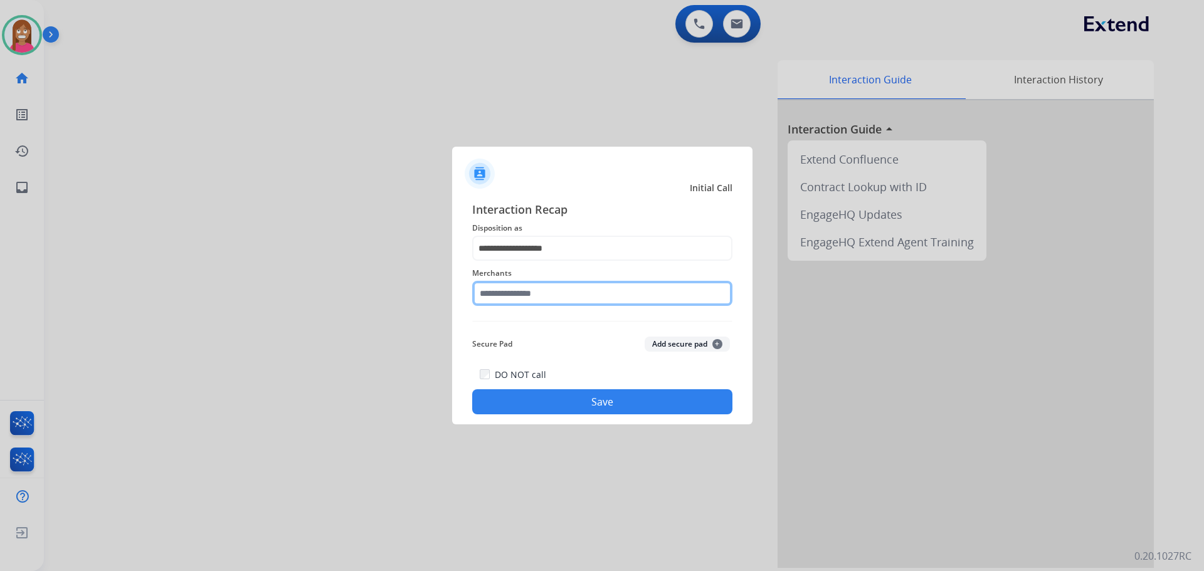
click at [534, 299] on input "text" at bounding box center [602, 293] width 260 height 25
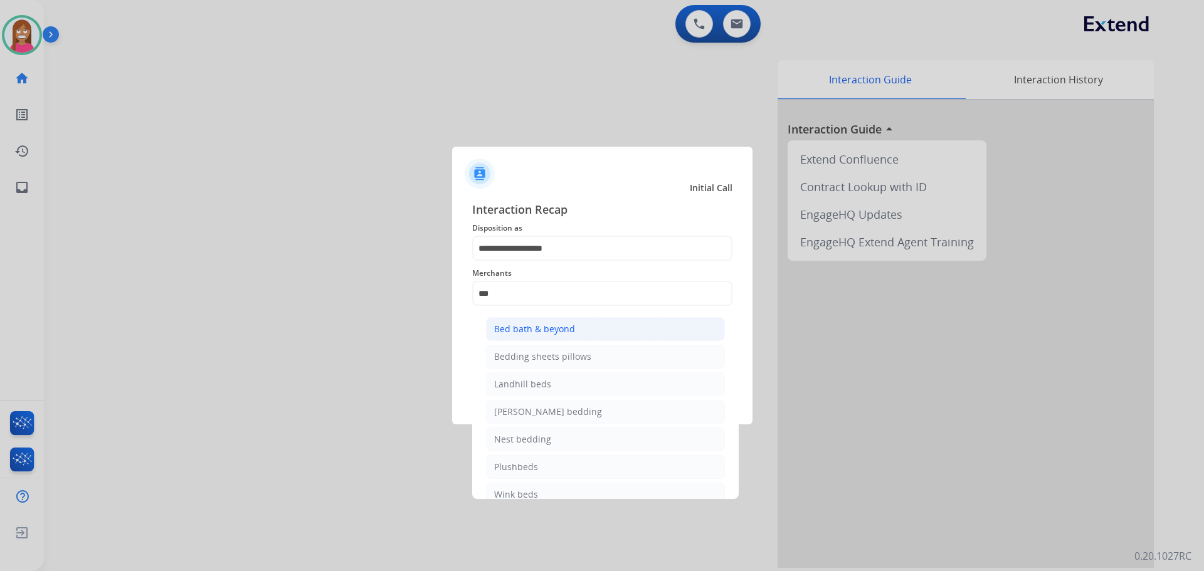
click at [538, 331] on div "Bed bath & beyond" at bounding box center [534, 329] width 81 height 13
type input "**********"
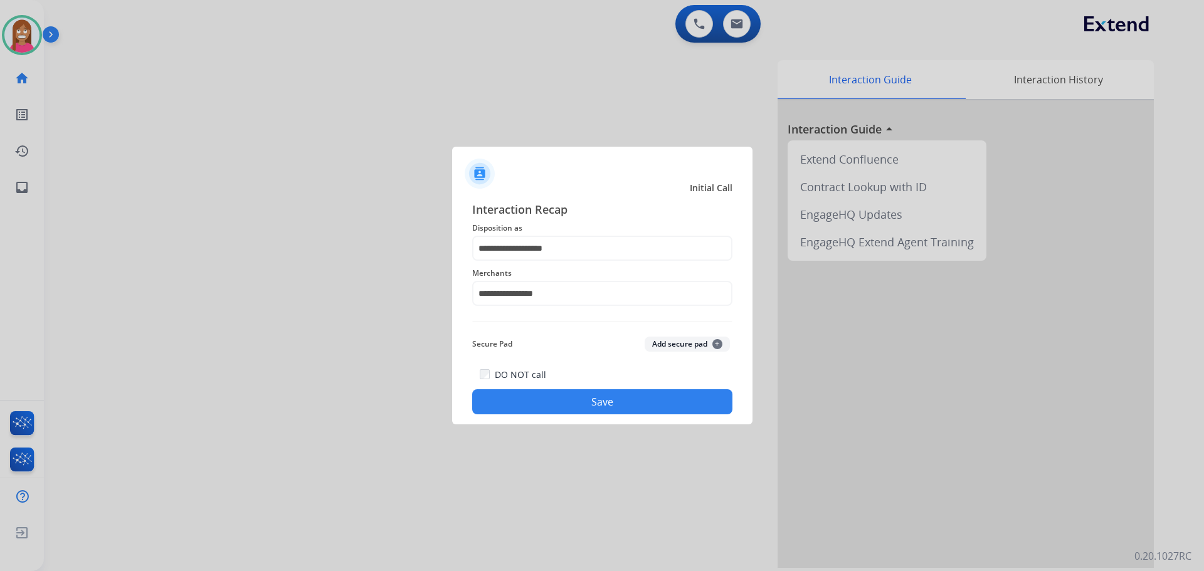
click at [561, 400] on button "Save" at bounding box center [602, 401] width 260 height 25
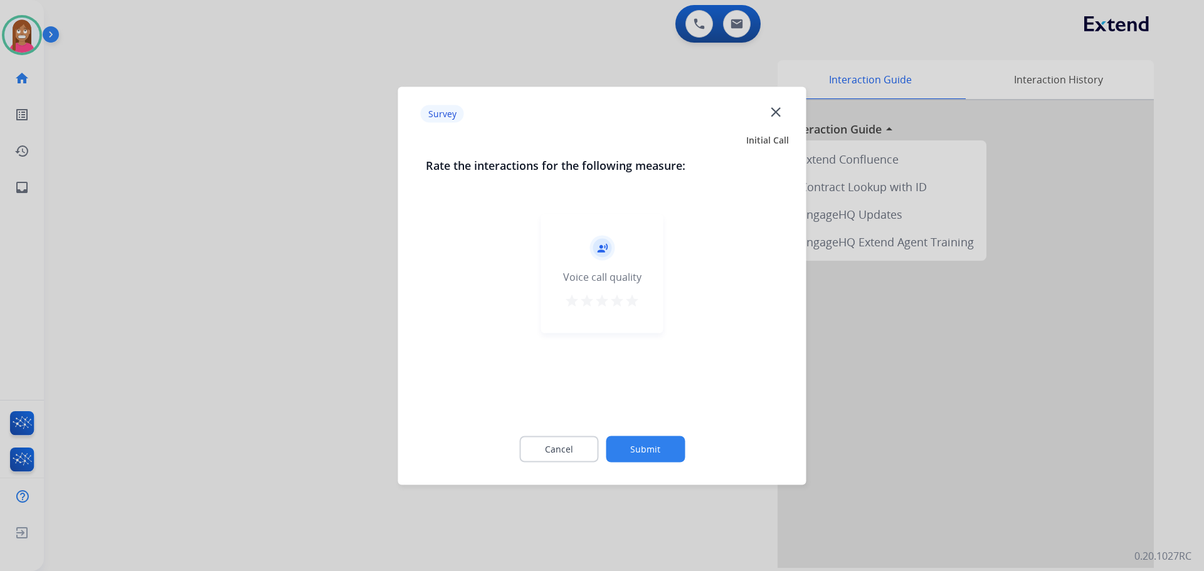
click at [768, 107] on mat-icon "close" at bounding box center [776, 111] width 16 height 16
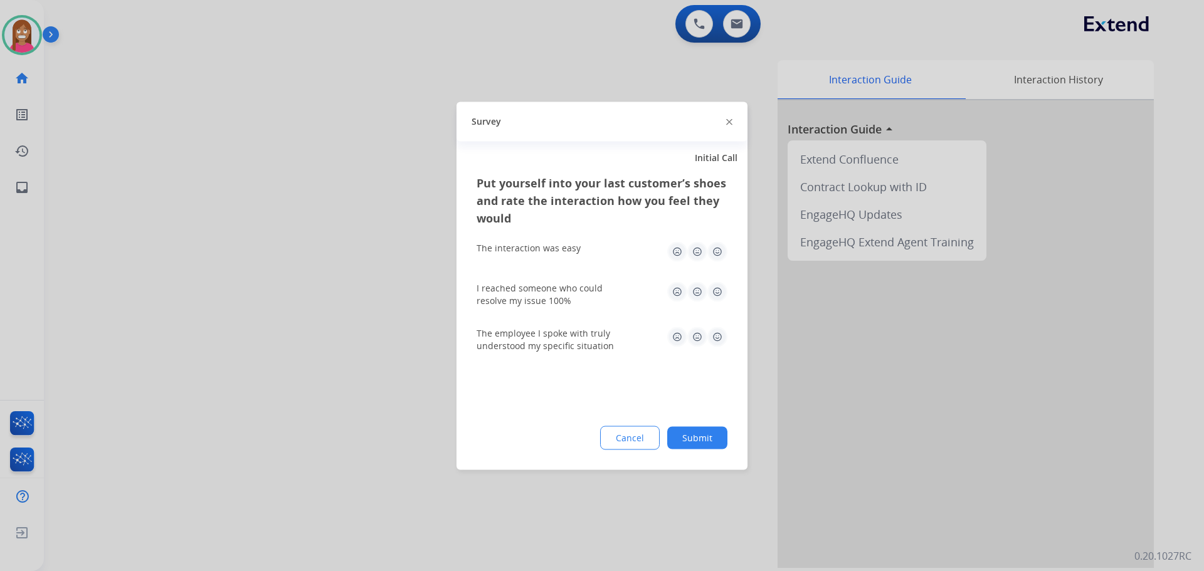
click at [731, 120] on img at bounding box center [729, 122] width 6 height 6
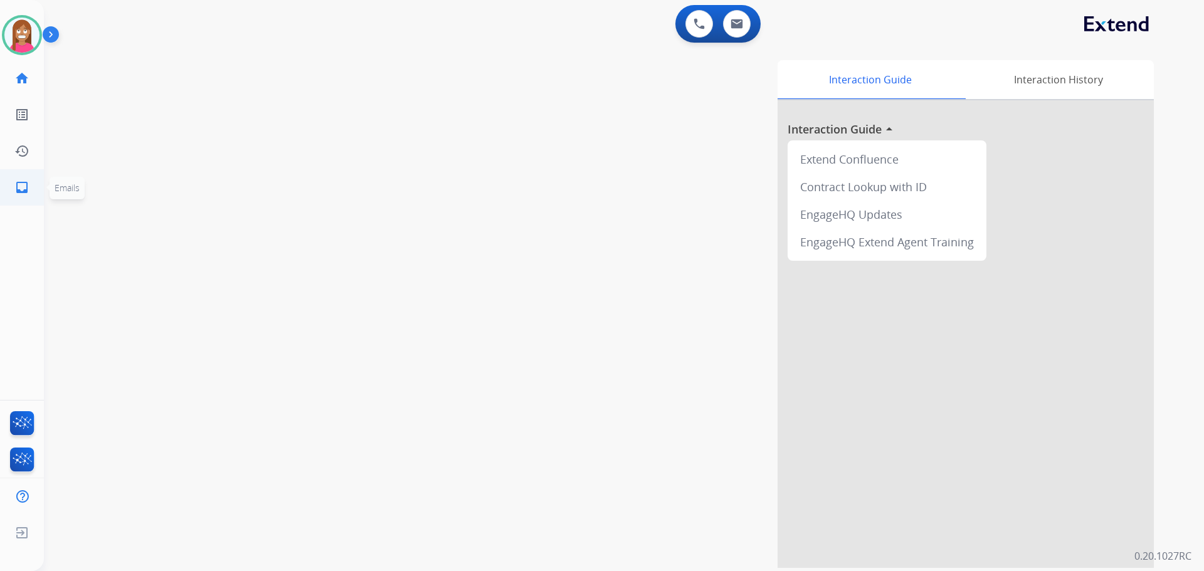
click at [24, 190] on mat-icon "inbox" at bounding box center [21, 187] width 15 height 15
select select "**********"
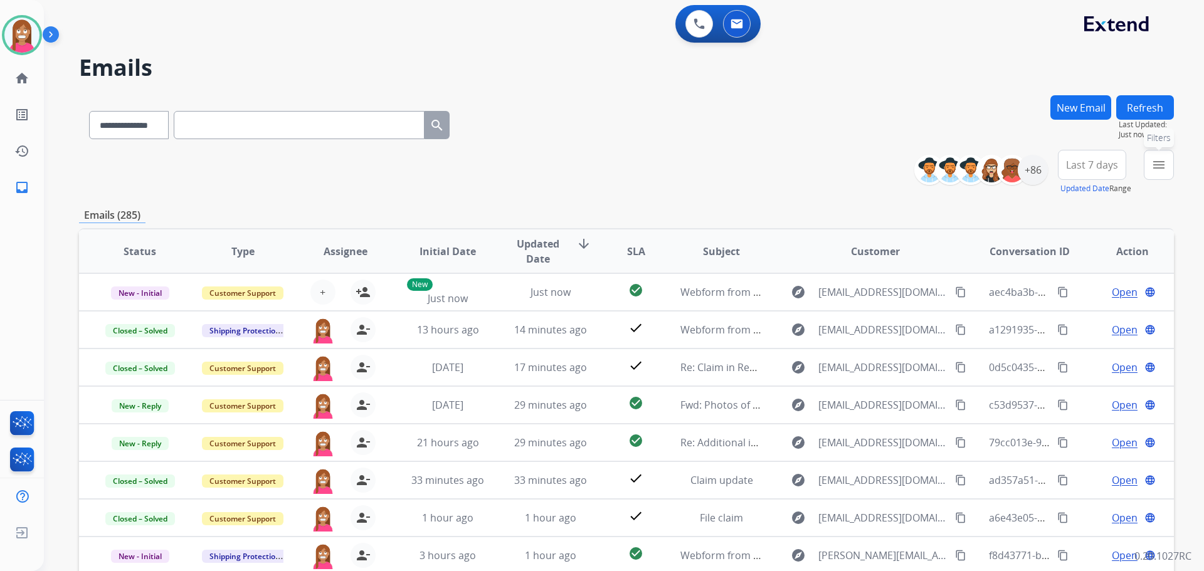
click at [1149, 172] on button "menu Filters" at bounding box center [1159, 165] width 30 height 30
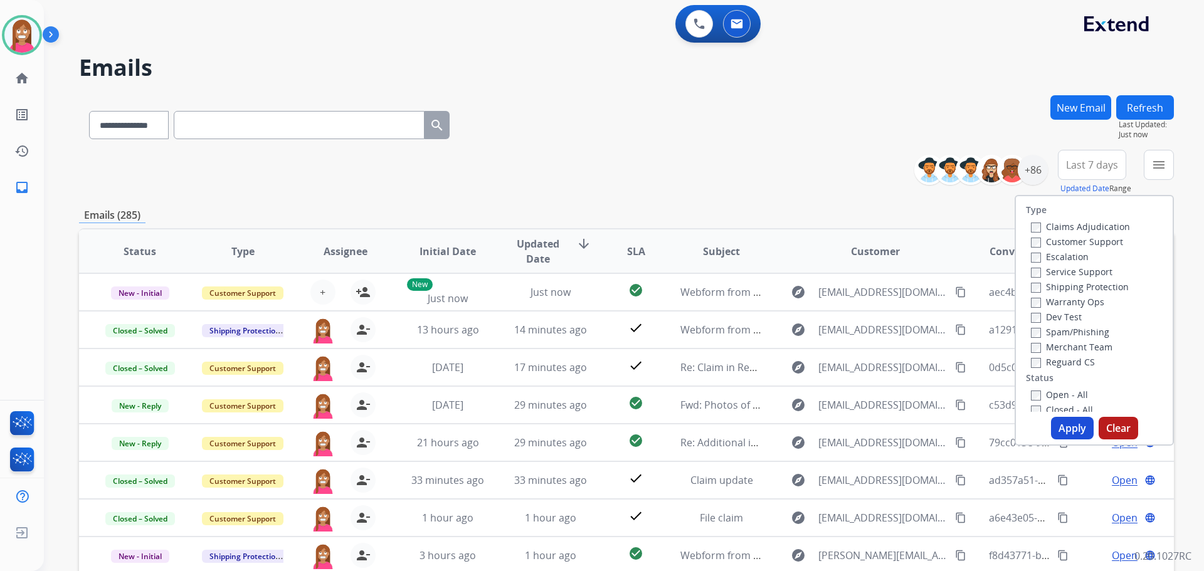
click at [1037, 245] on label "Customer Support" at bounding box center [1077, 242] width 92 height 12
click at [1044, 285] on label "Shipping Protection" at bounding box center [1080, 287] width 98 height 12
click at [1047, 364] on label "Reguard CS" at bounding box center [1063, 362] width 64 height 12
click at [1041, 395] on label "Open - All" at bounding box center [1059, 395] width 57 height 12
drag, startPoint x: 1062, startPoint y: 434, endPoint x: 977, endPoint y: 410, distance: 89.3
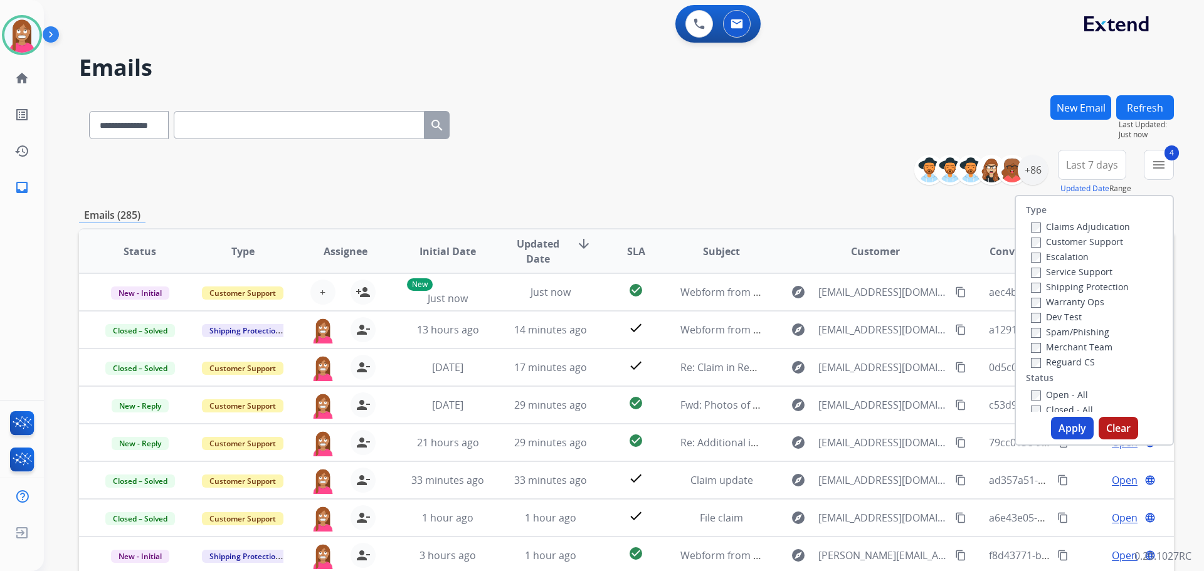
click at [1061, 432] on button "Apply" at bounding box center [1072, 428] width 43 height 23
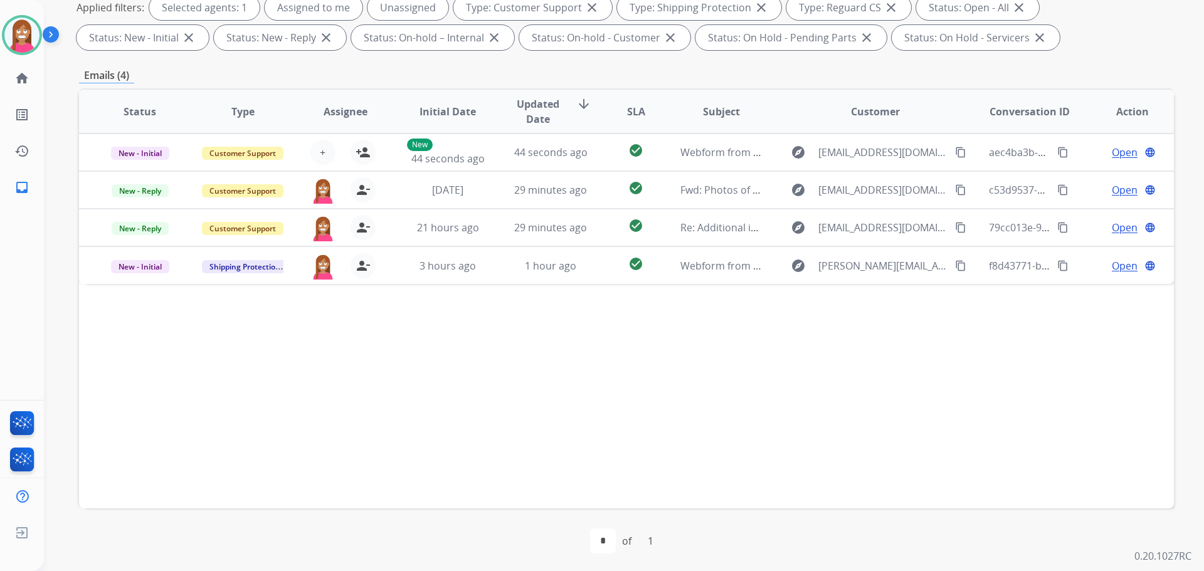
scroll to position [203, 0]
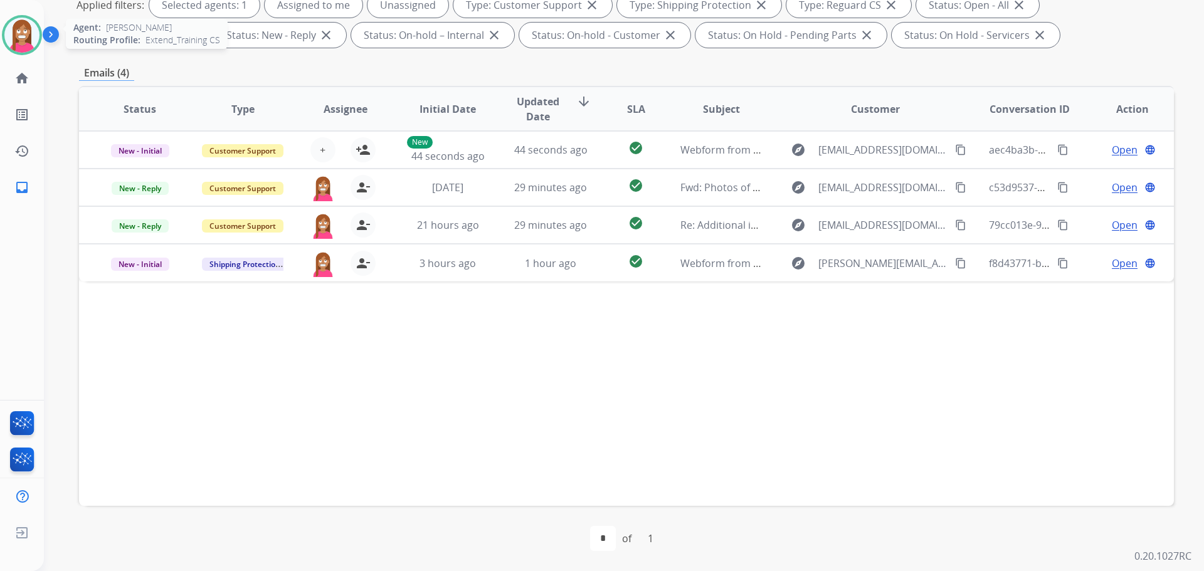
click at [14, 45] on img at bounding box center [21, 35] width 35 height 35
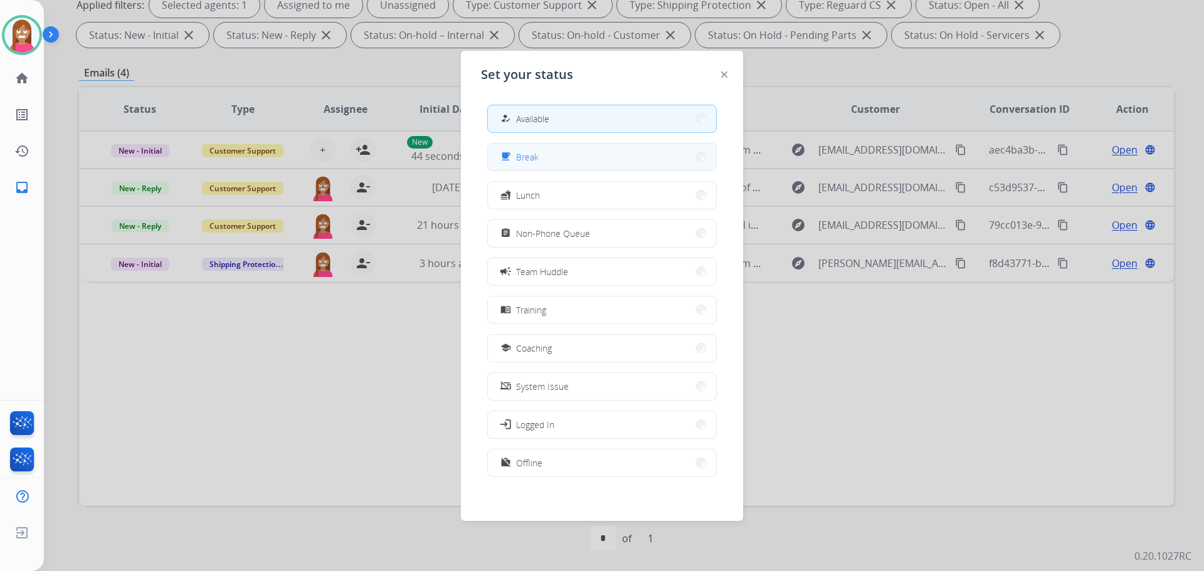
click at [542, 168] on button "free_breakfast Break" at bounding box center [602, 157] width 228 height 27
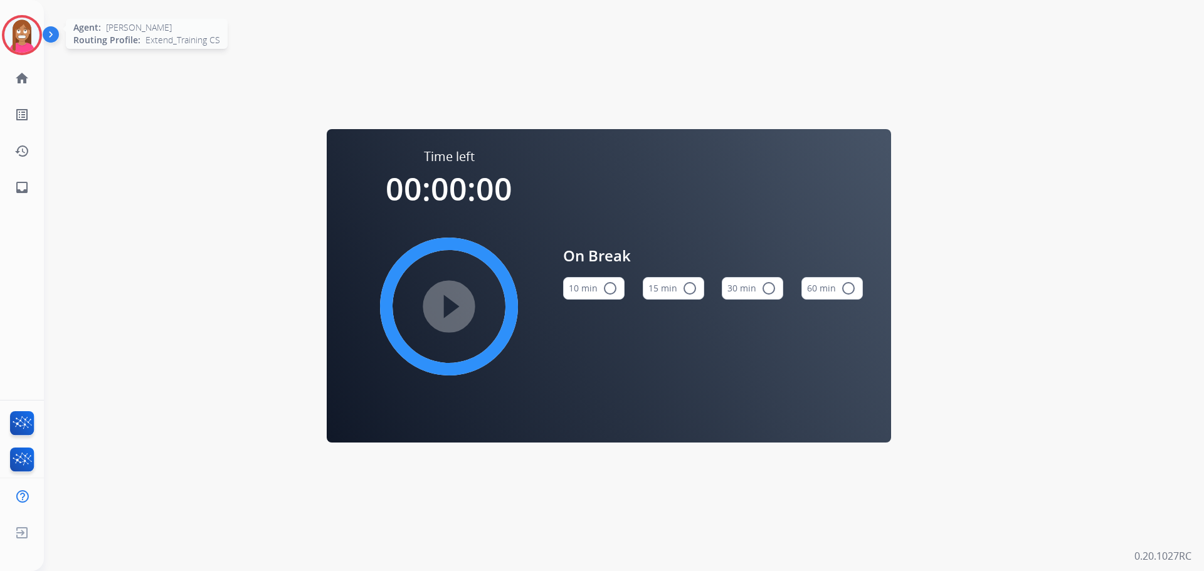
click at [5, 33] on img at bounding box center [21, 35] width 35 height 35
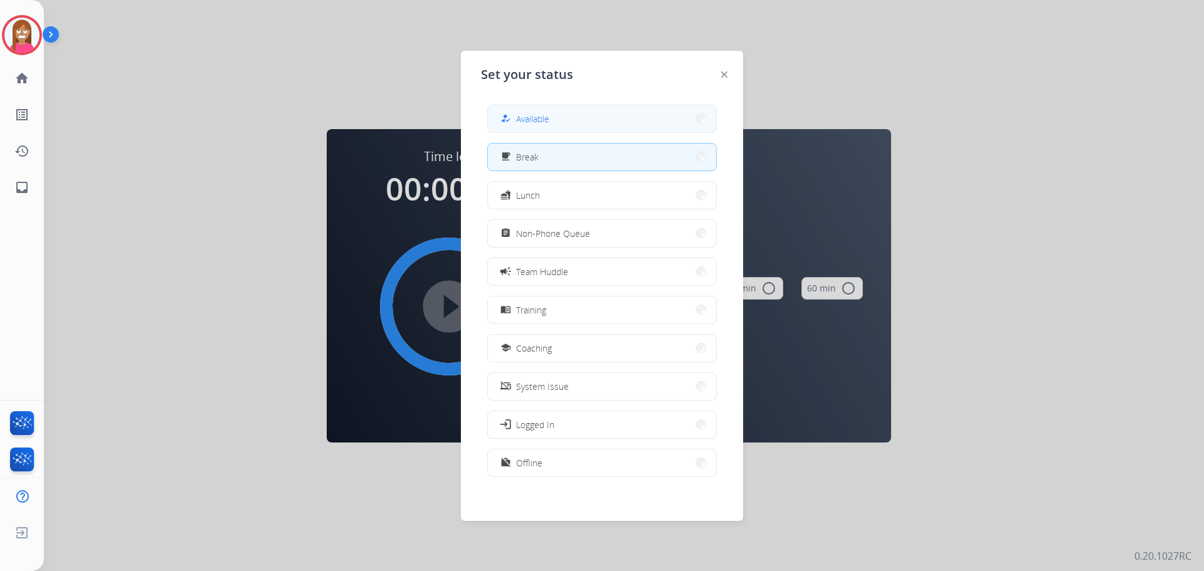
click at [518, 112] on div "how_to_reg Available" at bounding box center [523, 118] width 51 height 15
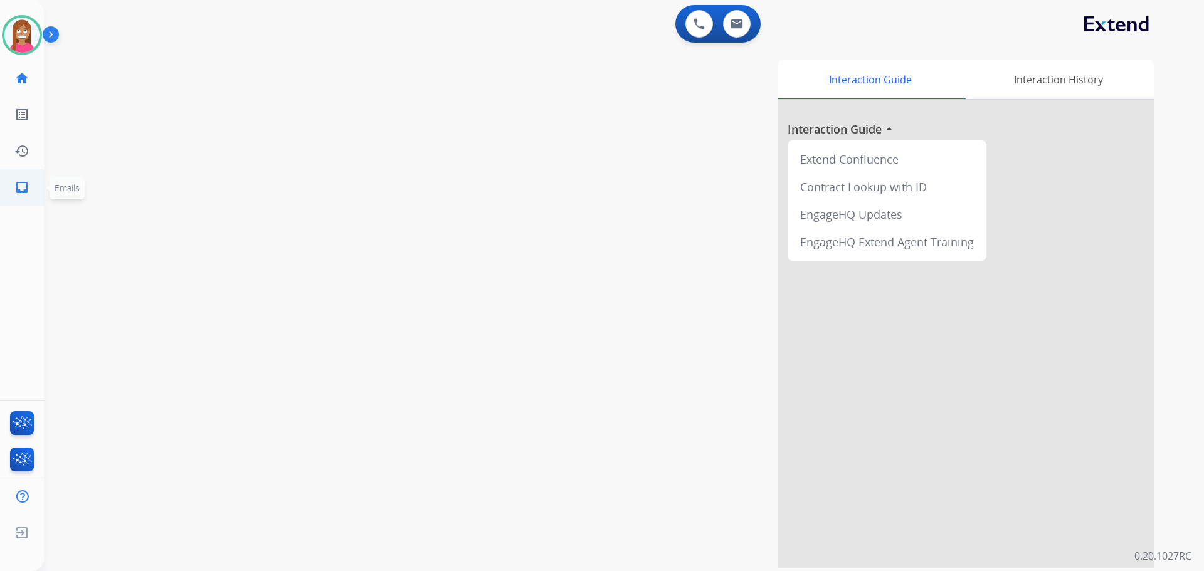
click at [31, 178] on link "inbox Emails" at bounding box center [21, 187] width 35 height 35
select select "**********"
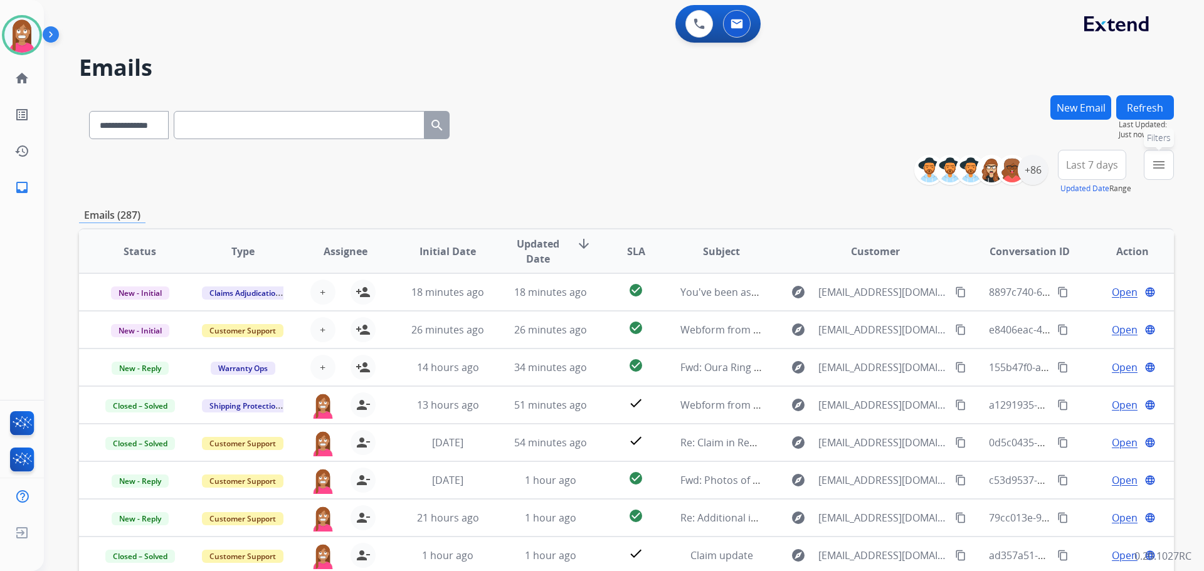
click at [1157, 170] on mat-icon "menu" at bounding box center [1159, 164] width 15 height 15
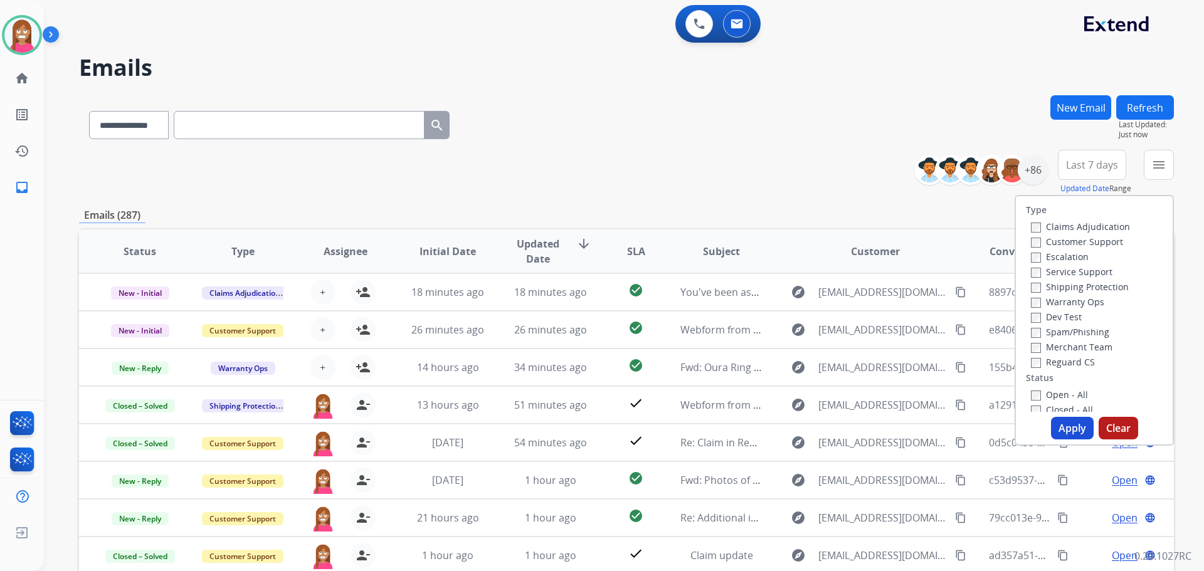
click at [1095, 238] on label "Customer Support" at bounding box center [1077, 242] width 92 height 12
click at [1048, 286] on label "Shipping Protection" at bounding box center [1080, 287] width 98 height 12
click at [1038, 359] on label "Reguard CS" at bounding box center [1063, 362] width 64 height 12
click at [1043, 390] on label "Open - All" at bounding box center [1059, 395] width 57 height 12
click at [1060, 416] on div "Type Claims Adjudication Customer Support Escalation Service Support Shipping P…" at bounding box center [1094, 320] width 159 height 251
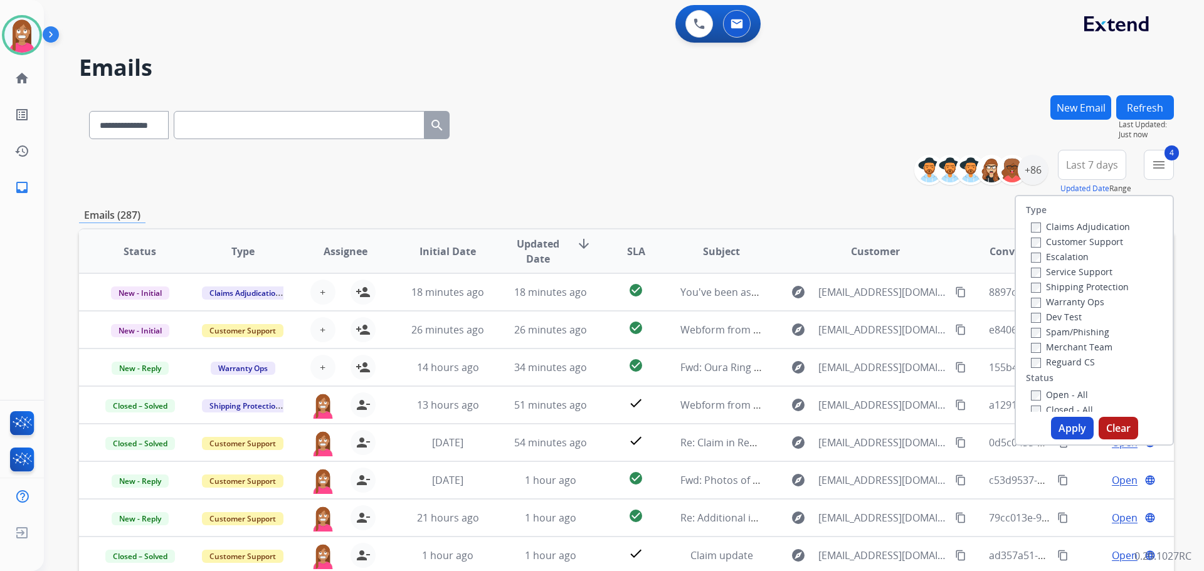
click at [1053, 428] on button "Apply" at bounding box center [1072, 428] width 43 height 23
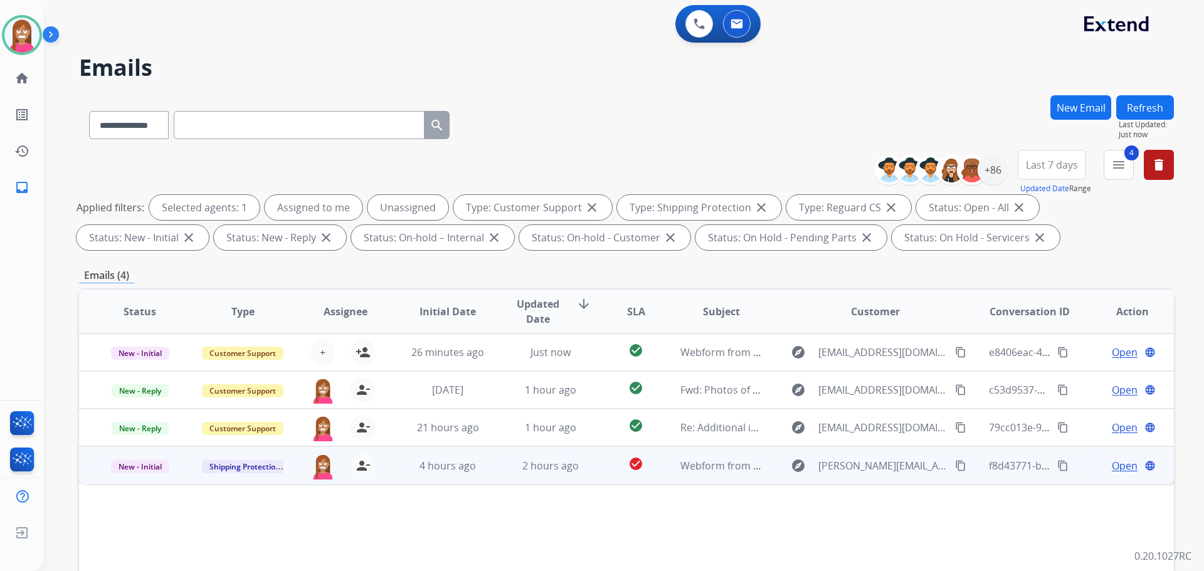
click at [493, 478] on td "2 hours ago" at bounding box center [541, 466] width 103 height 38
click at [955, 465] on mat-icon "content_copy" at bounding box center [960, 465] width 11 height 11
click at [1112, 468] on span "Open" at bounding box center [1125, 465] width 26 height 15
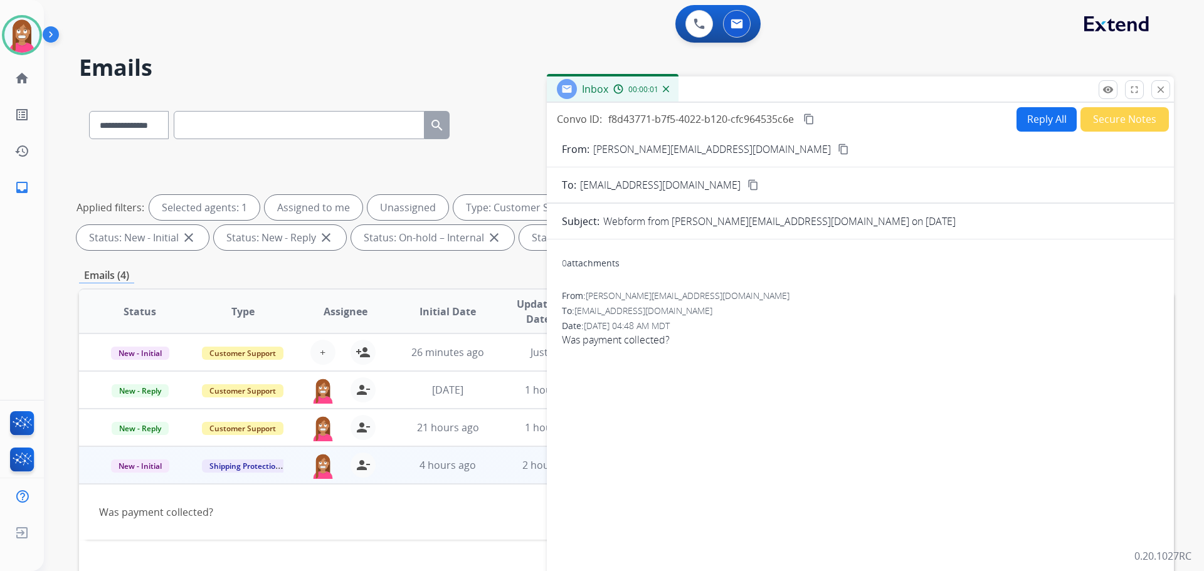
click at [1020, 114] on button "Reply All" at bounding box center [1047, 119] width 60 height 24
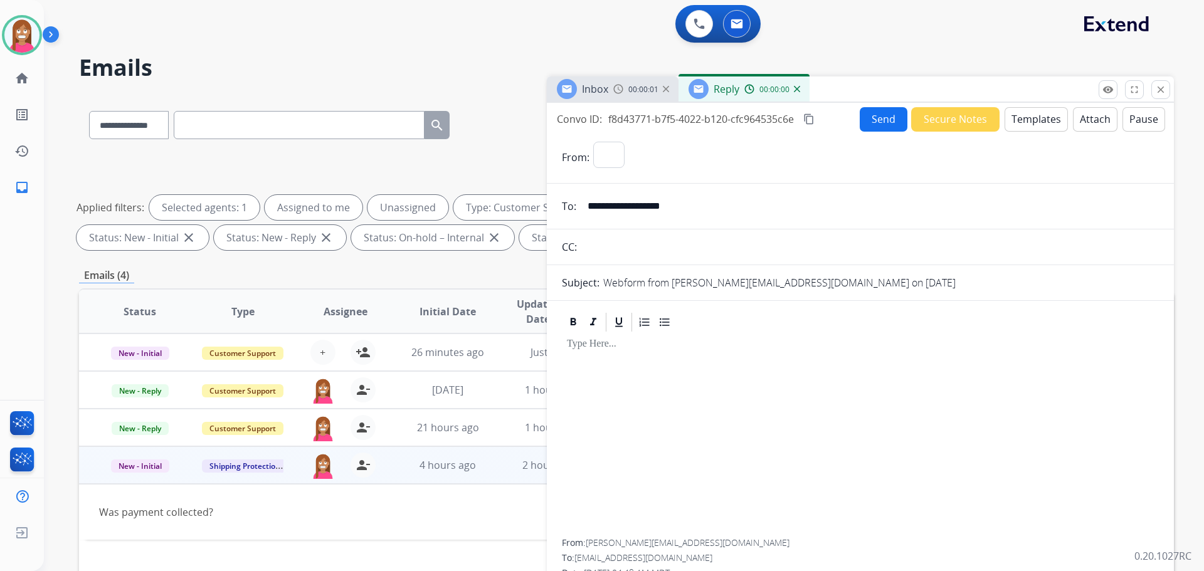
select select "**********"
click at [1020, 116] on button "Templates" at bounding box center [1036, 119] width 63 height 24
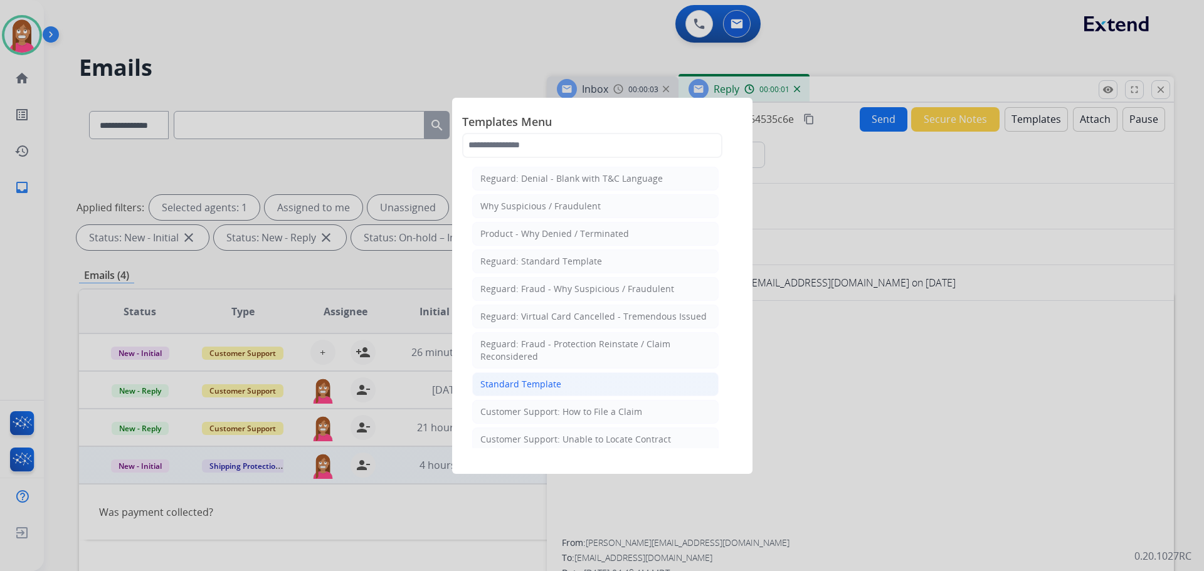
click at [538, 375] on li "Standard Template" at bounding box center [595, 385] width 246 height 24
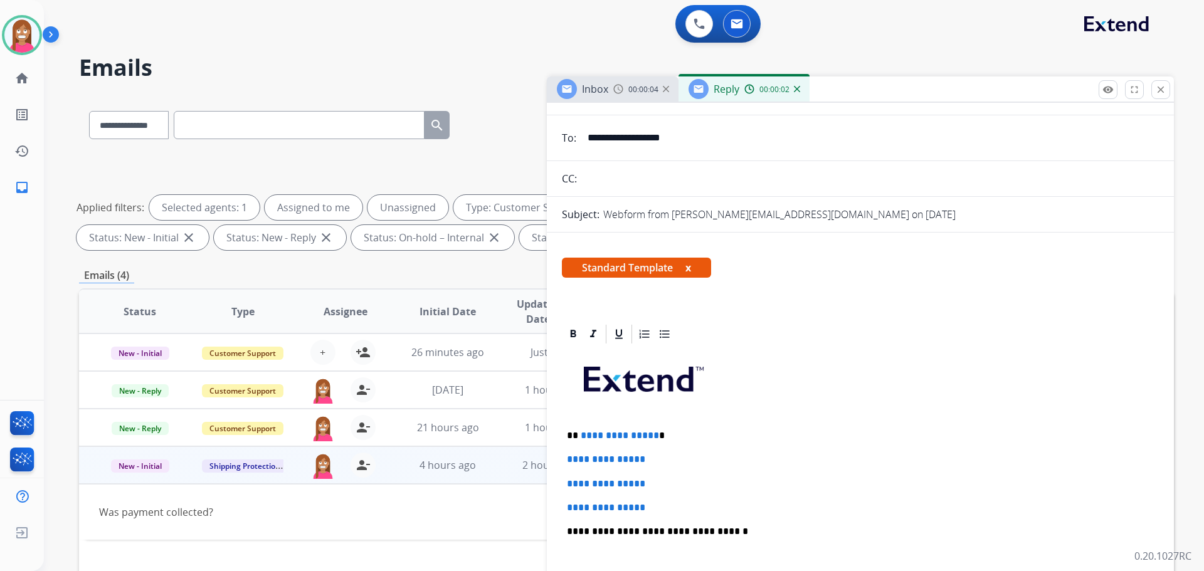
scroll to position [125, 0]
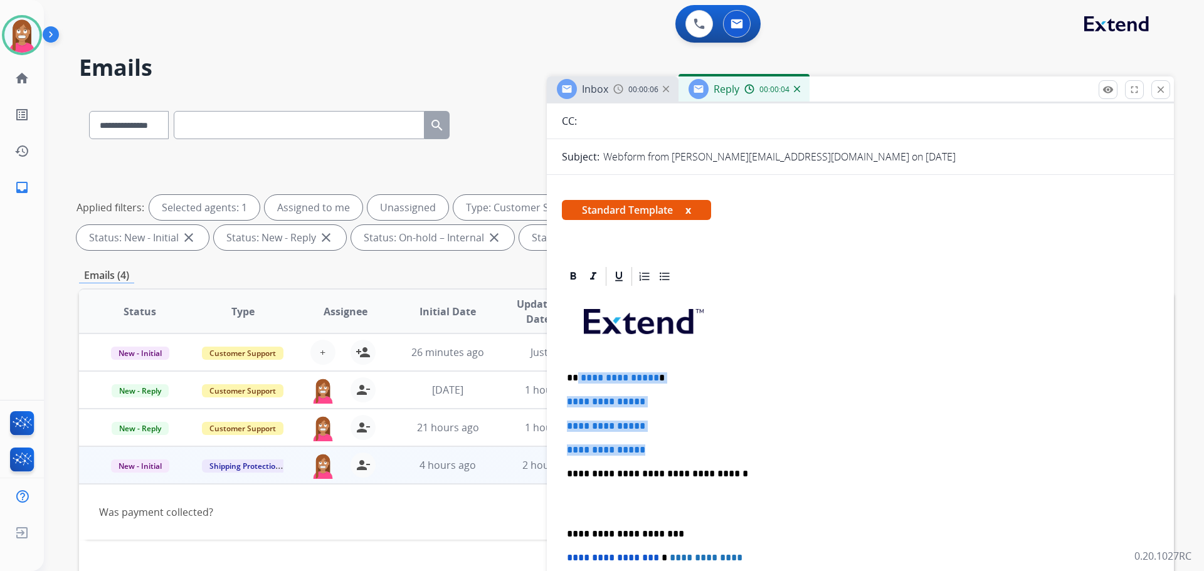
drag, startPoint x: 662, startPoint y: 448, endPoint x: 578, endPoint y: 369, distance: 115.8
click at [578, 369] on div "**********" at bounding box center [860, 504] width 597 height 432
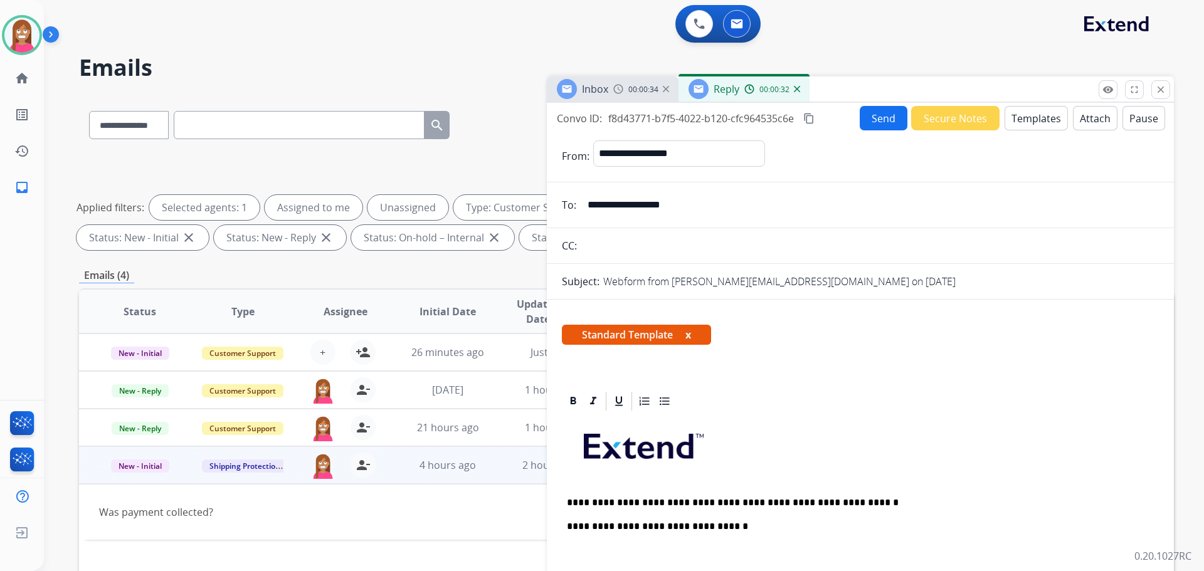
scroll to position [0, 0]
click at [860, 116] on button "Send" at bounding box center [884, 119] width 48 height 24
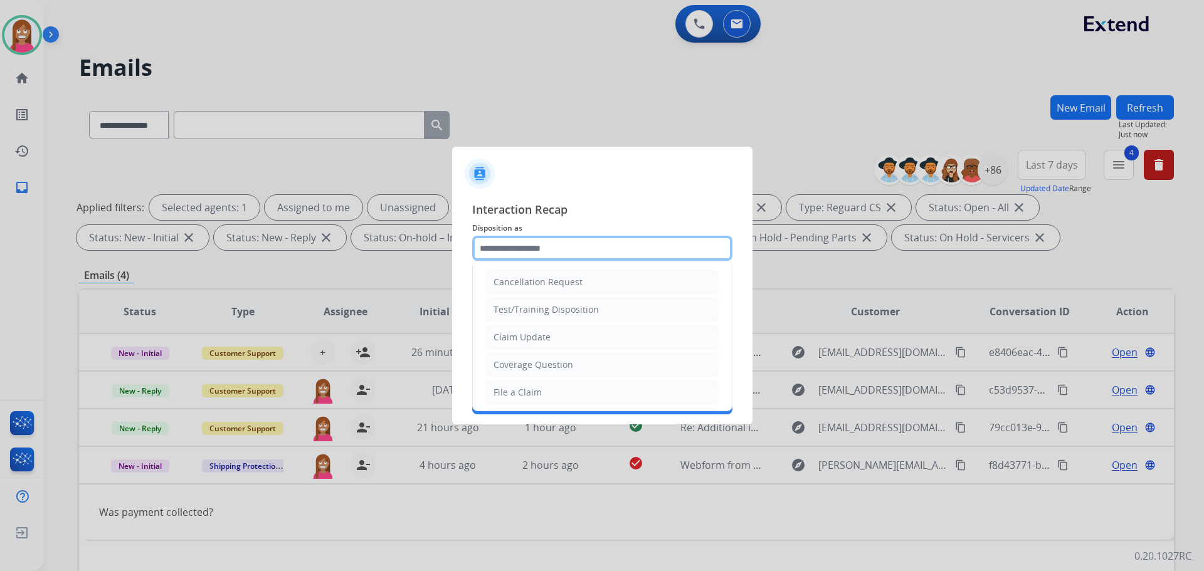
click at [530, 244] on input "text" at bounding box center [602, 248] width 260 height 25
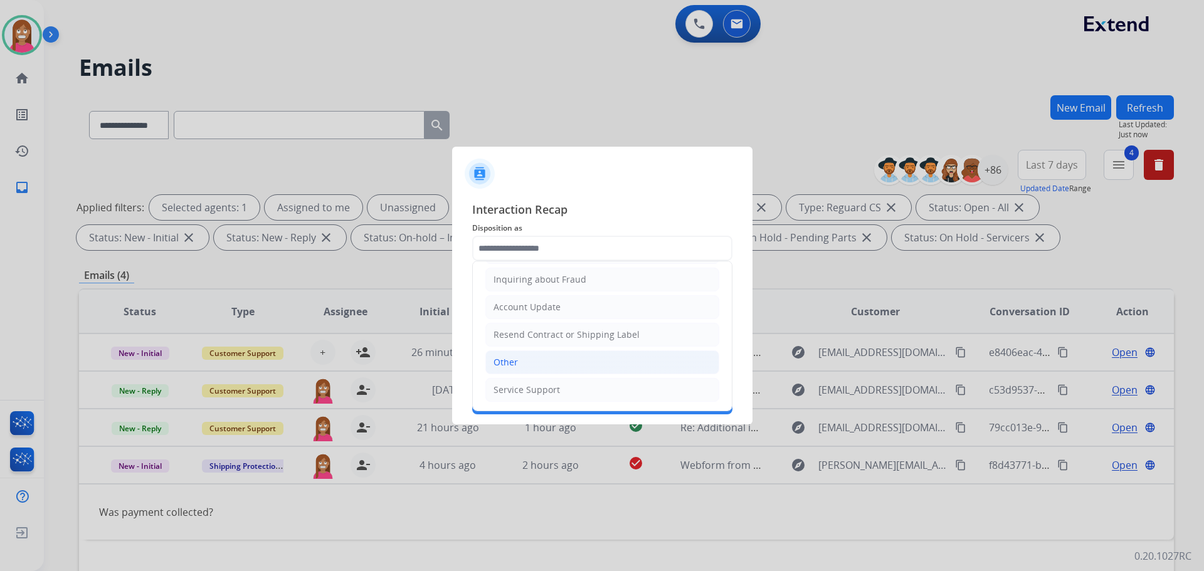
click at [511, 364] on div "Other" at bounding box center [506, 362] width 24 height 13
type input "*****"
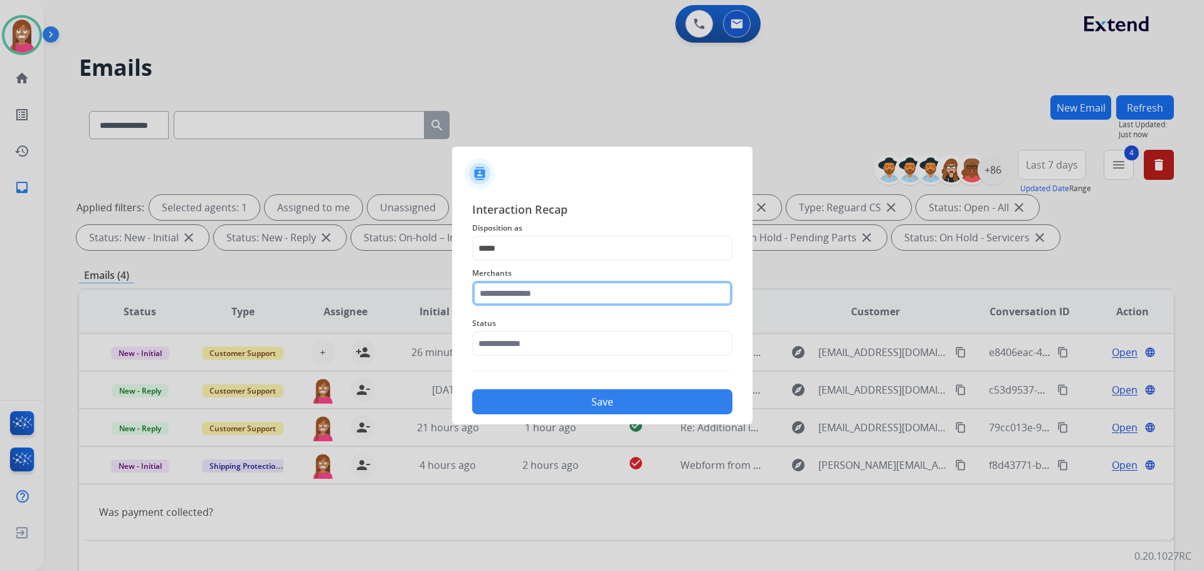
click at [507, 297] on input "text" at bounding box center [602, 293] width 260 height 25
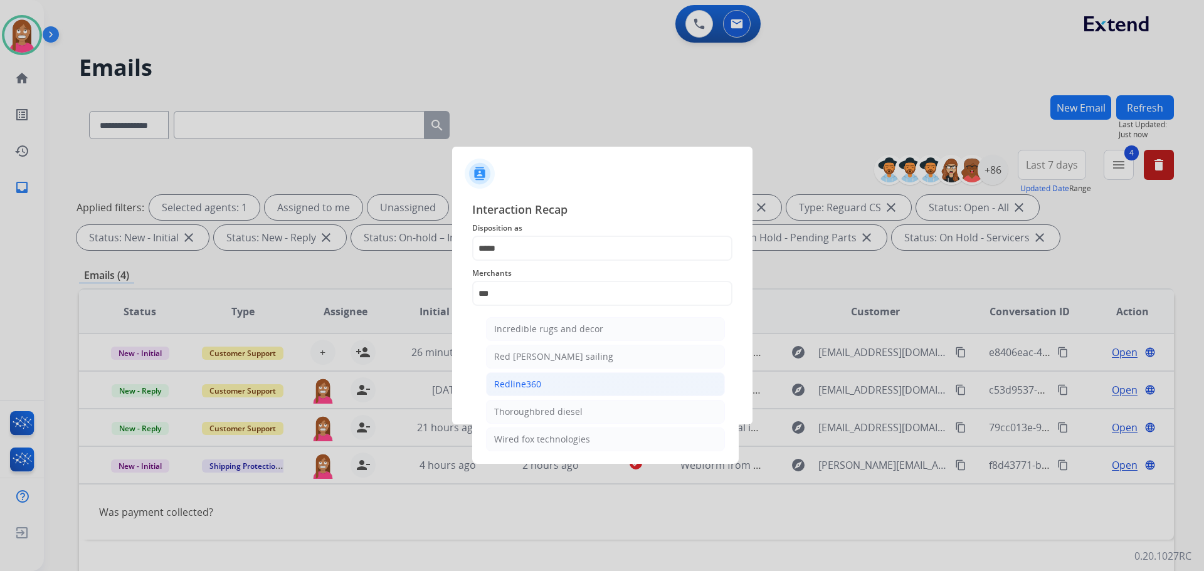
click at [506, 385] on div "Redline360" at bounding box center [517, 384] width 47 height 13
type input "**********"
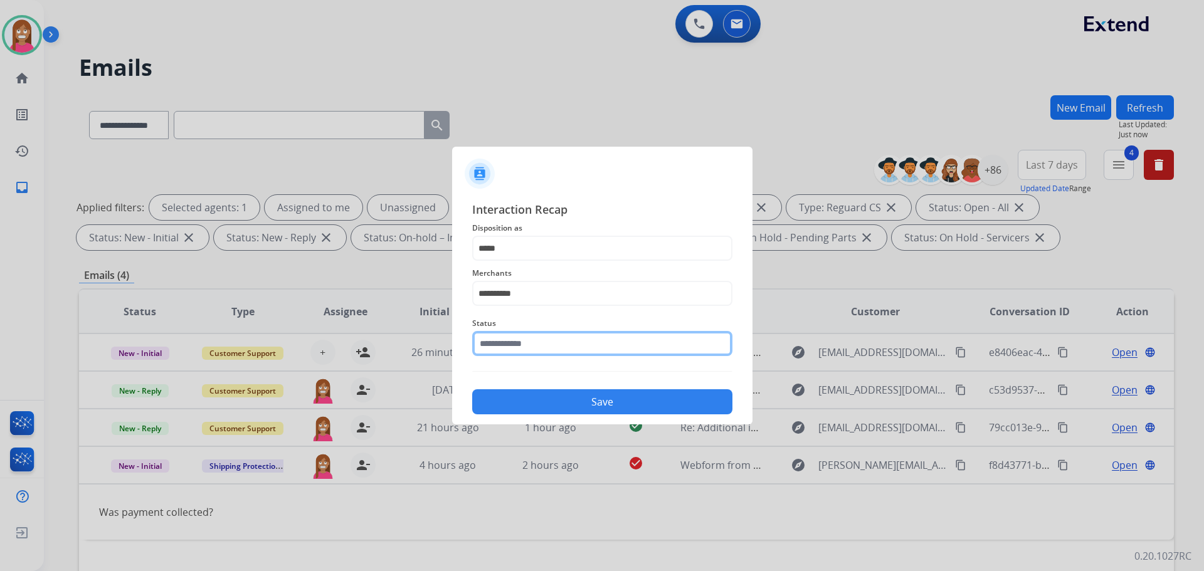
click at [501, 343] on input "text" at bounding box center [602, 343] width 260 height 25
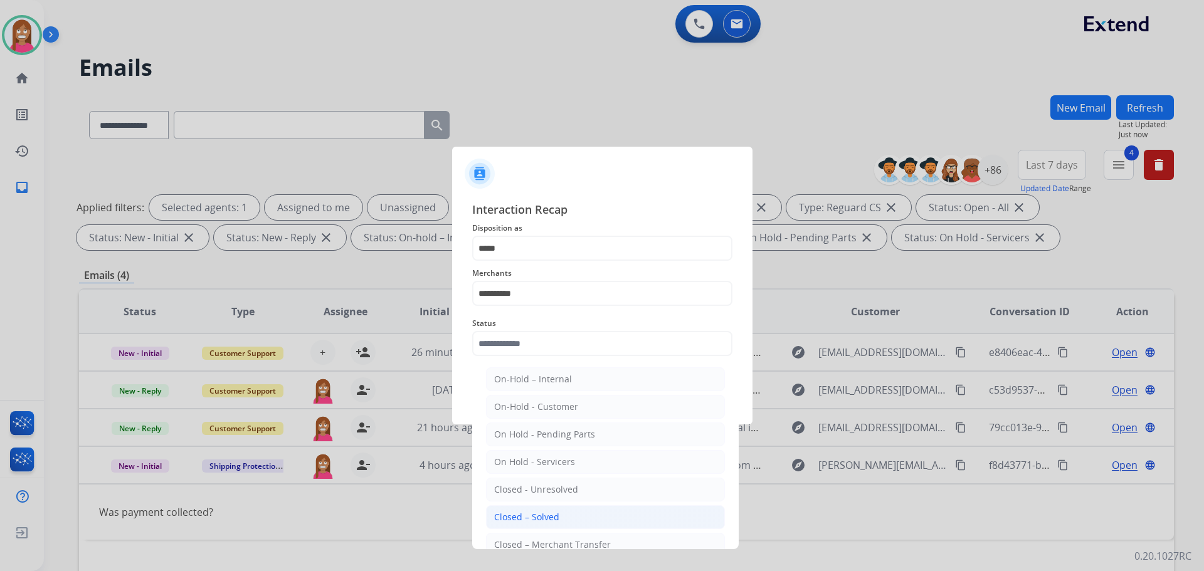
drag, startPoint x: 541, startPoint y: 514, endPoint x: 535, endPoint y: 497, distance: 17.5
click at [541, 513] on div "Closed – Solved" at bounding box center [526, 517] width 65 height 13
type input "**********"
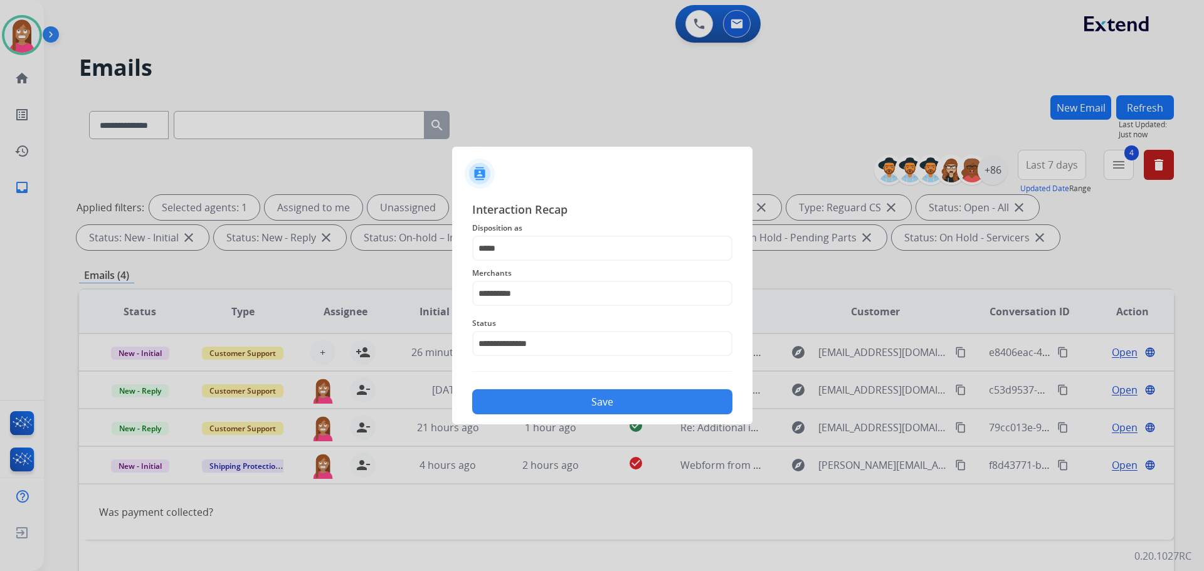
click at [559, 397] on button "Save" at bounding box center [602, 401] width 260 height 25
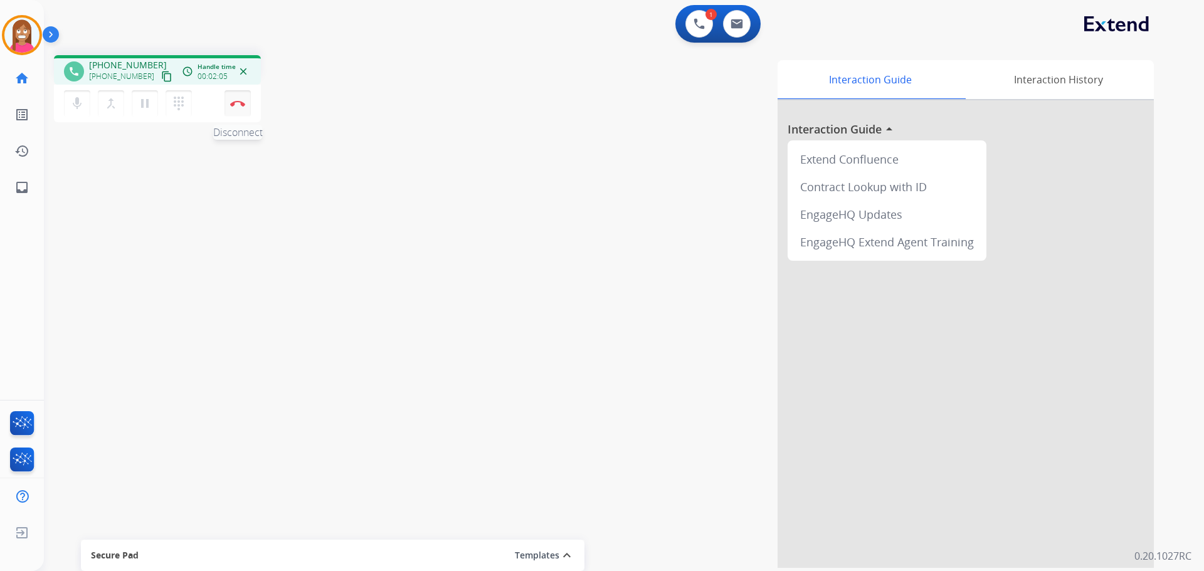
click at [233, 112] on button "Disconnect" at bounding box center [238, 103] width 26 height 26
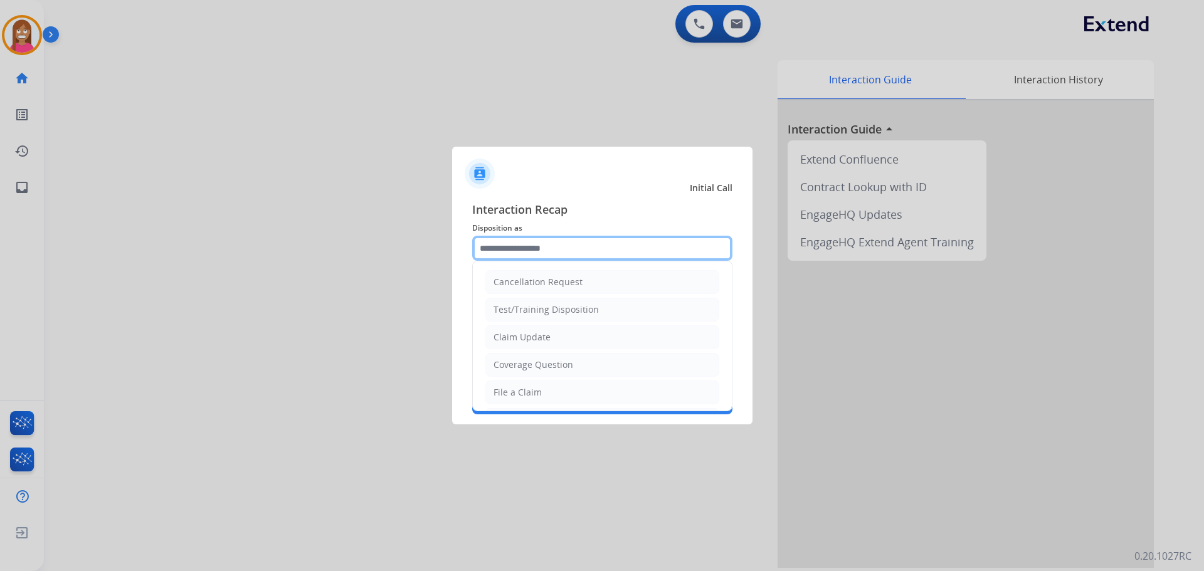
click at [541, 247] on input "text" at bounding box center [602, 248] width 260 height 25
click at [513, 331] on div "Claim Update" at bounding box center [522, 337] width 57 height 13
type input "**********"
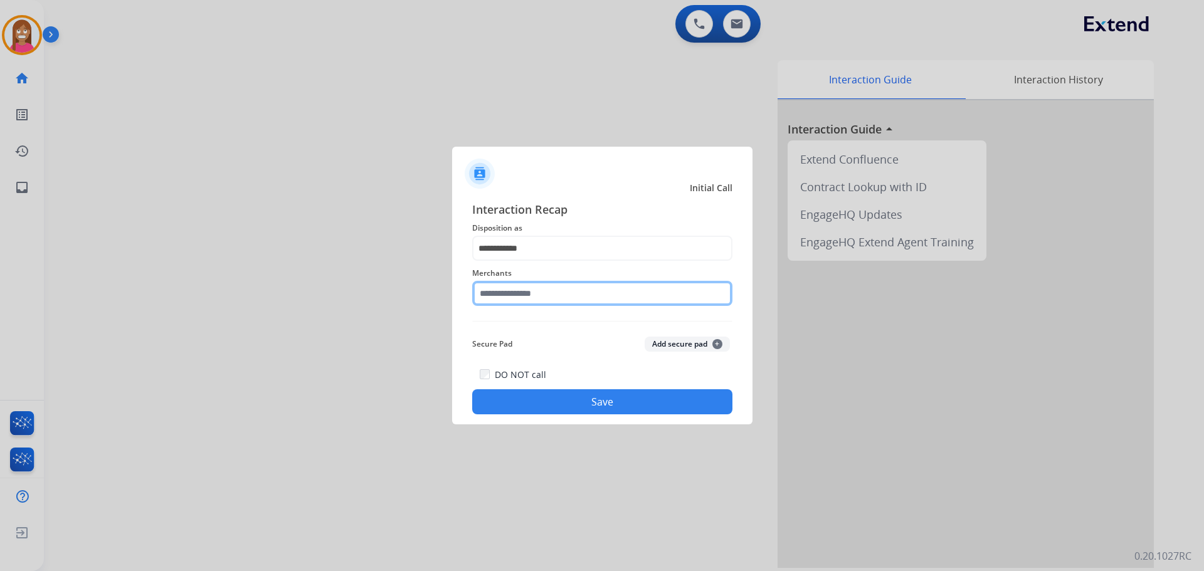
click at [513, 298] on input "text" at bounding box center [602, 293] width 260 height 25
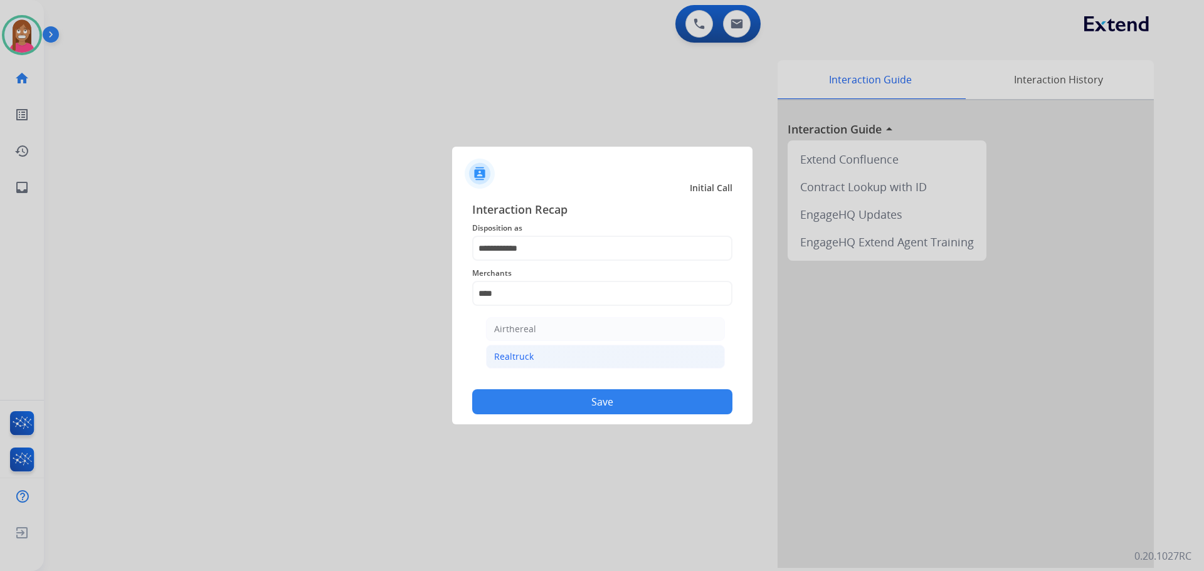
click at [568, 357] on li "Realtruck" at bounding box center [605, 357] width 239 height 24
type input "*********"
click at [551, 415] on div "**********" at bounding box center [602, 308] width 300 height 234
click at [544, 403] on button "Save" at bounding box center [602, 401] width 260 height 25
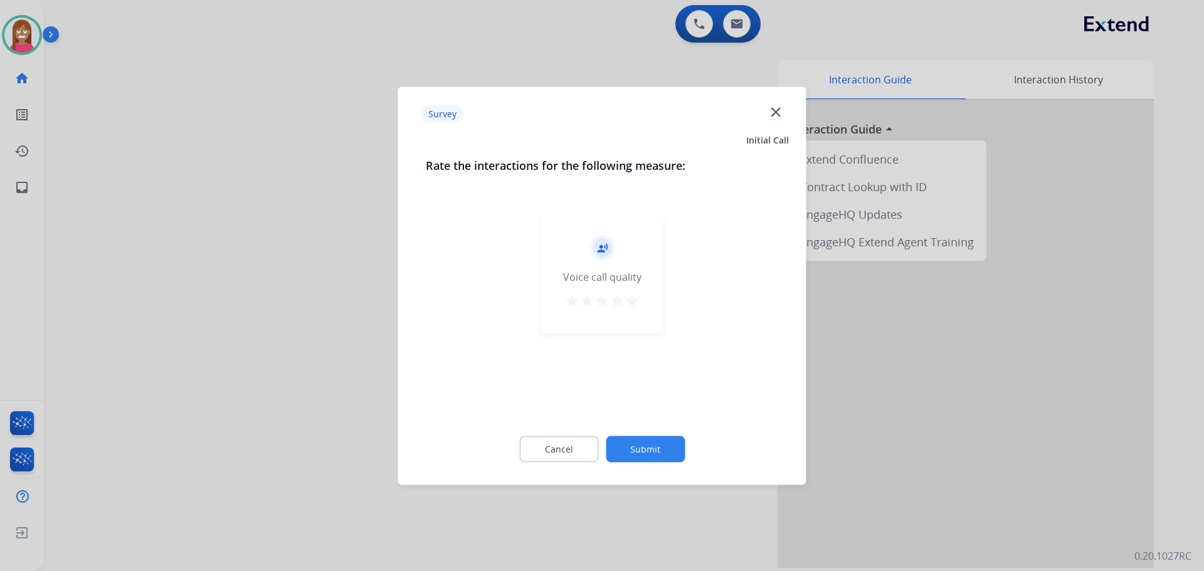
click at [778, 110] on mat-icon "close" at bounding box center [776, 111] width 16 height 16
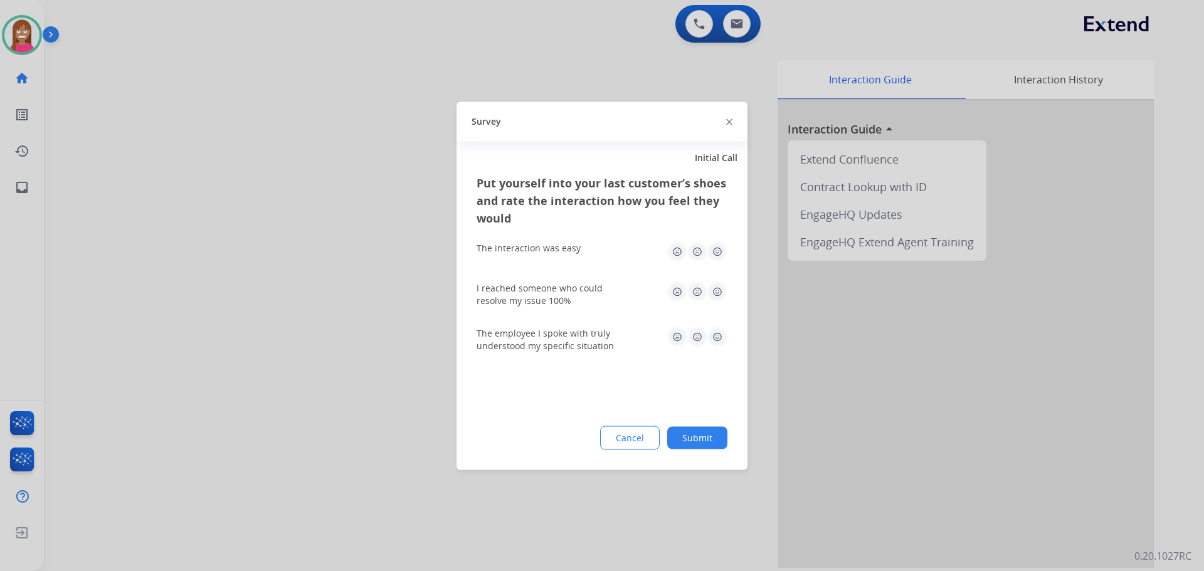
click at [729, 122] on img at bounding box center [729, 122] width 6 height 6
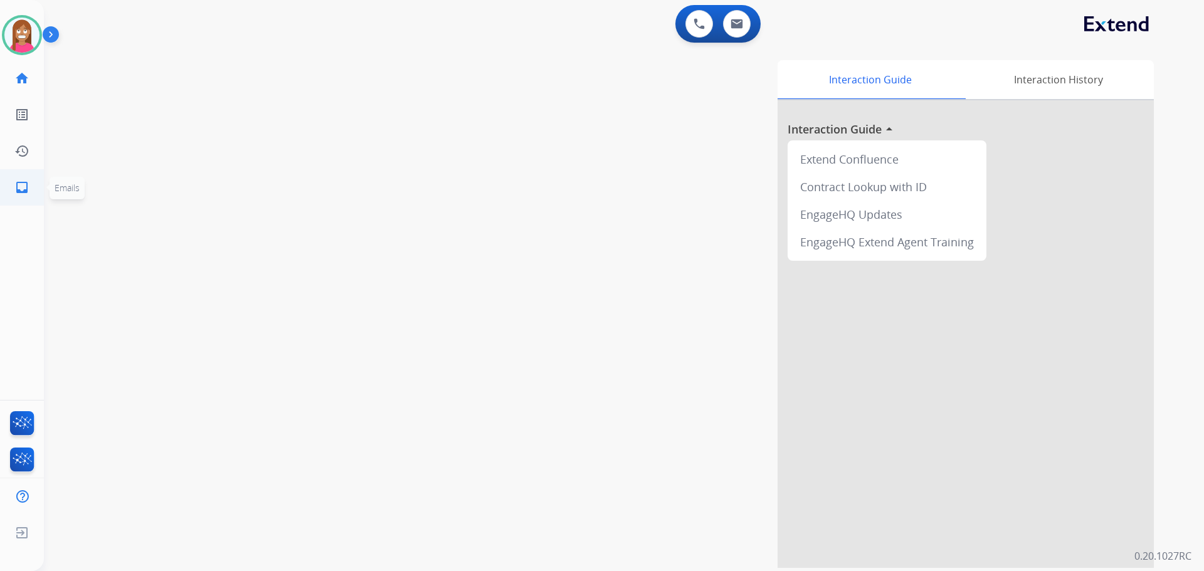
click at [18, 189] on mat-icon "inbox" at bounding box center [21, 187] width 15 height 15
select select "**********"
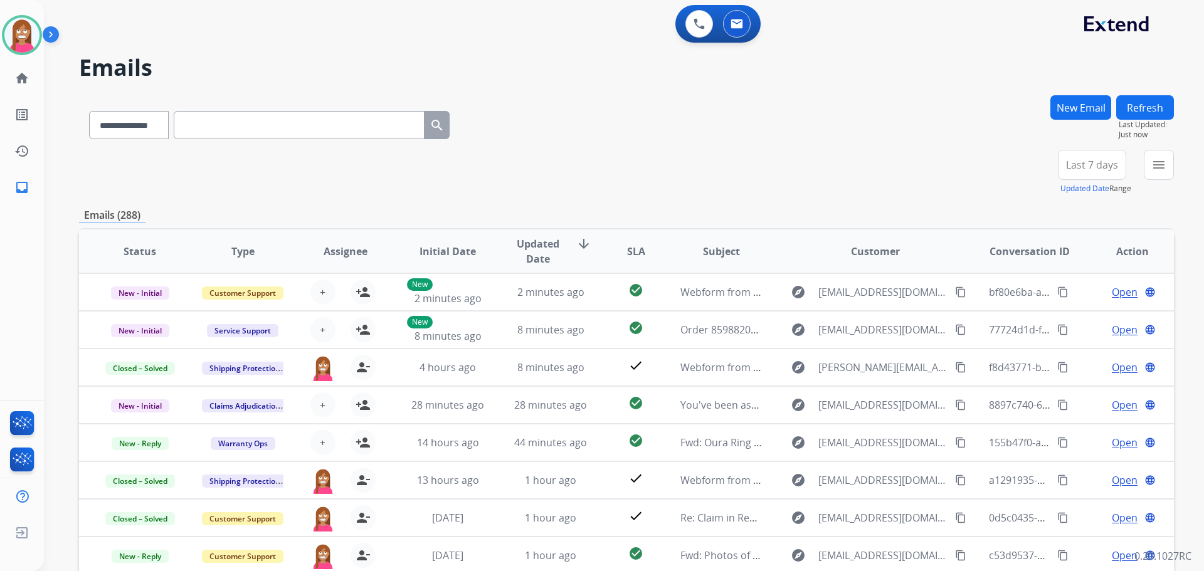
click at [1085, 112] on button "New Email" at bounding box center [1081, 107] width 61 height 24
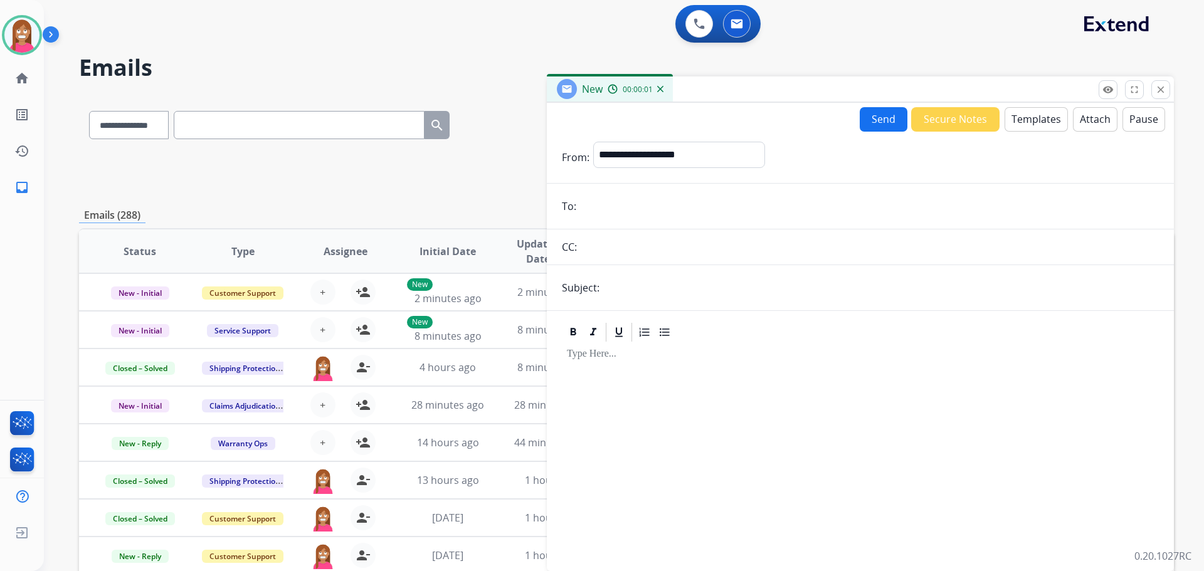
paste input "**********"
type input "**********"
click at [635, 153] on select "**********" at bounding box center [678, 154] width 171 height 25
select select "**********"
click at [593, 142] on select "**********" at bounding box center [678, 154] width 171 height 25
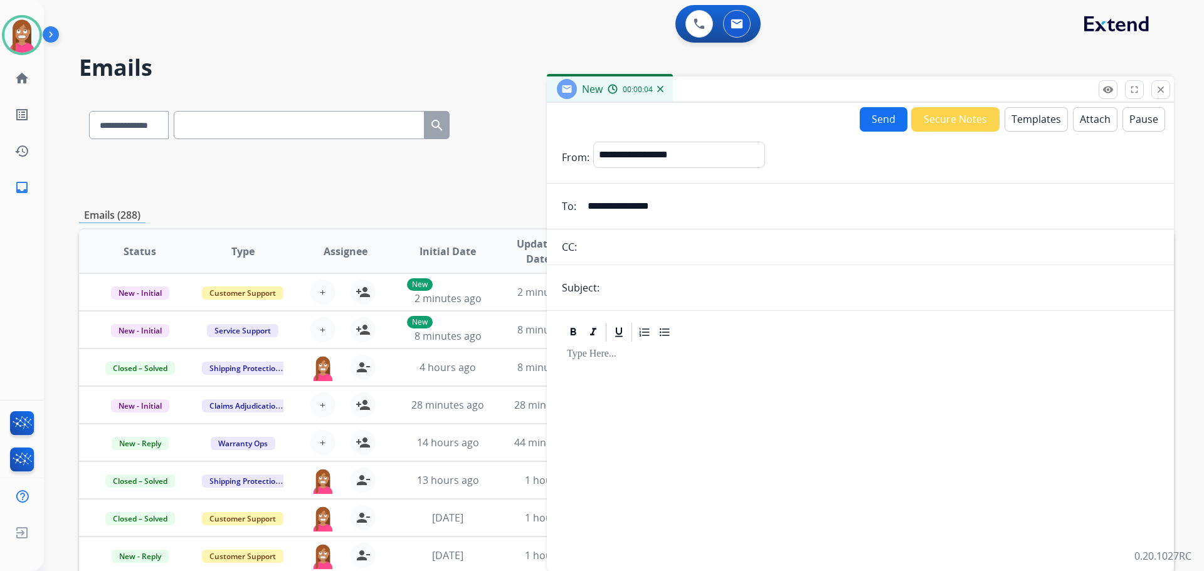
click at [631, 289] on input "text" at bounding box center [881, 287] width 556 height 25
type input "**********"
click at [1007, 130] on button "Templates" at bounding box center [1036, 119] width 63 height 24
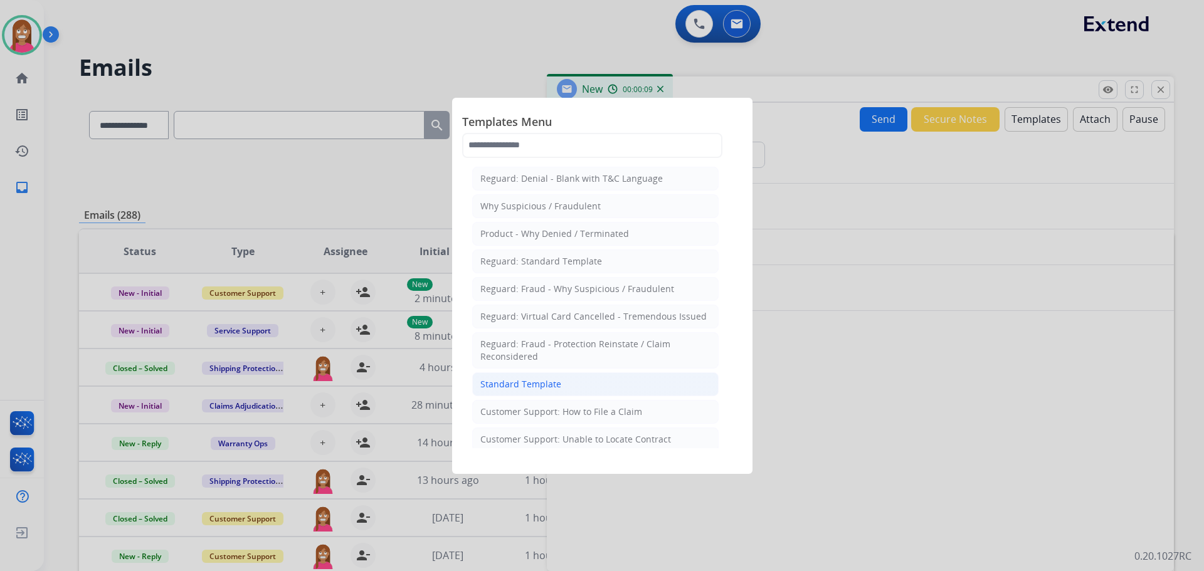
click at [571, 381] on li "Standard Template" at bounding box center [595, 385] width 246 height 24
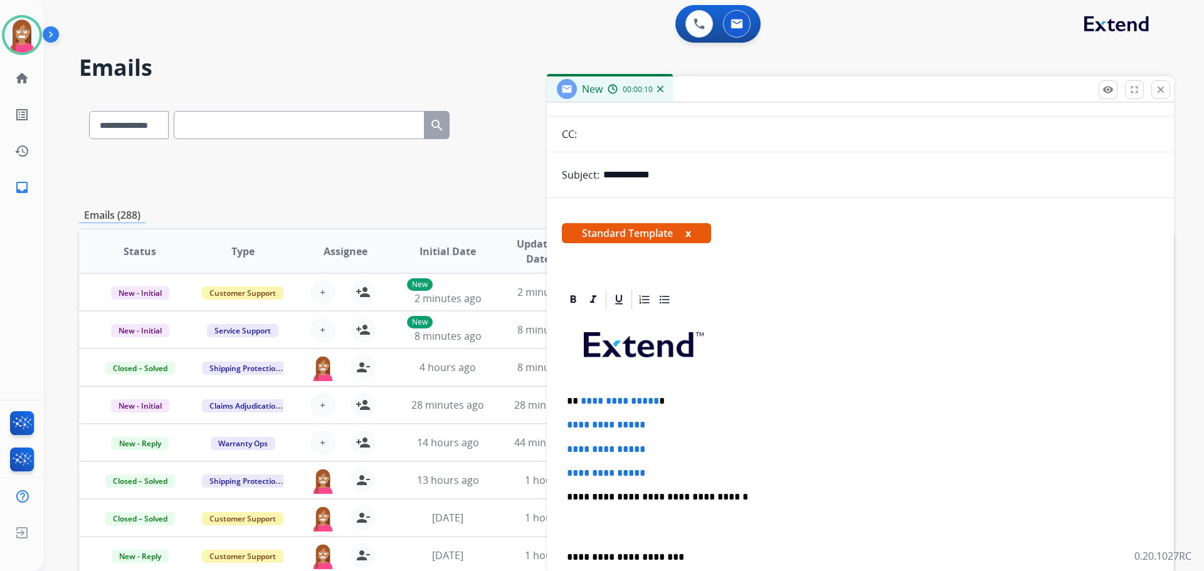
scroll to position [125, 0]
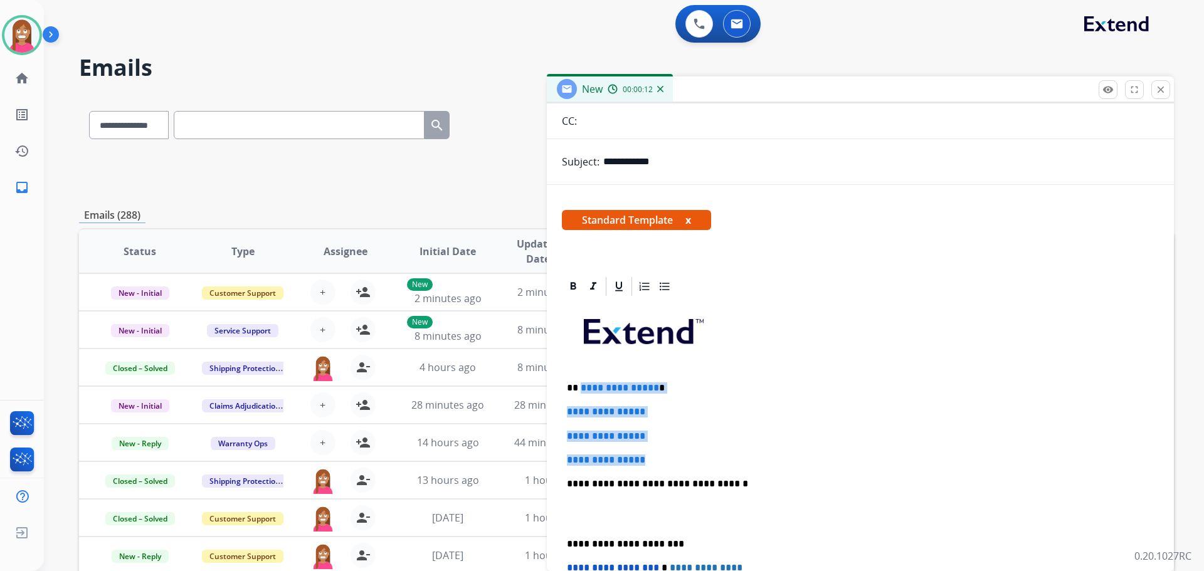
drag, startPoint x: 664, startPoint y: 459, endPoint x: 579, endPoint y: 383, distance: 114.2
click at [579, 383] on div "**********" at bounding box center [860, 514] width 597 height 432
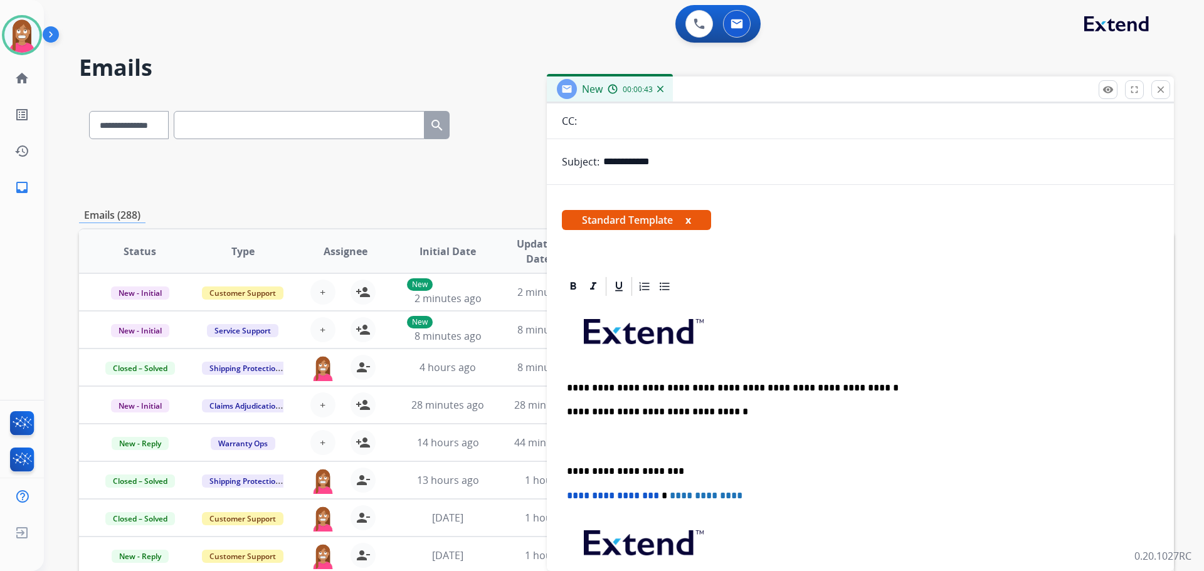
click at [718, 383] on p "**********" at bounding box center [855, 388] width 577 height 11
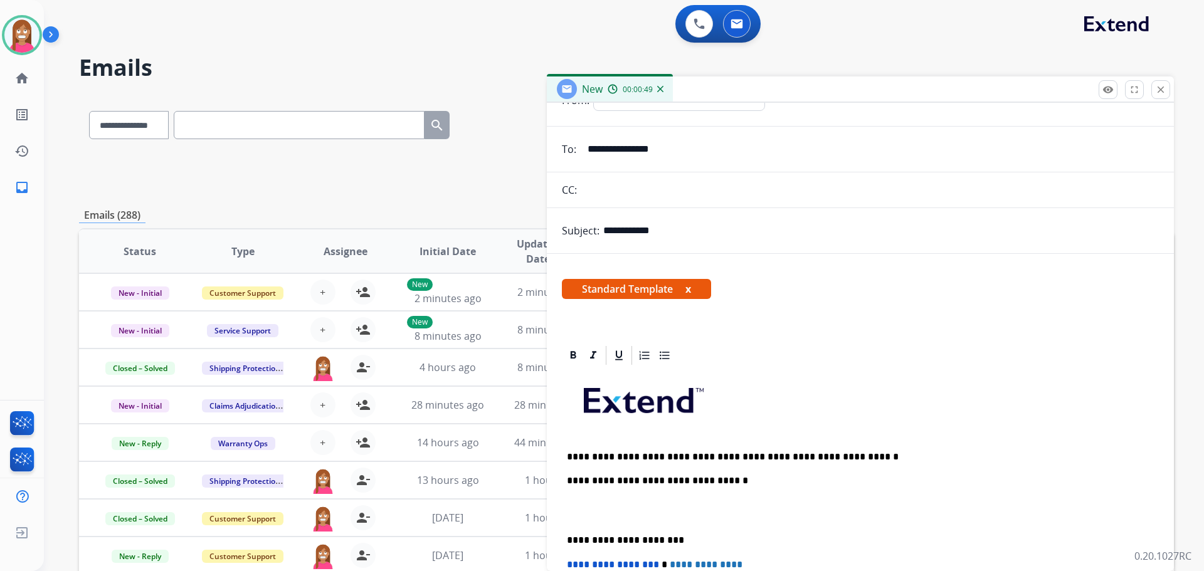
scroll to position [0, 0]
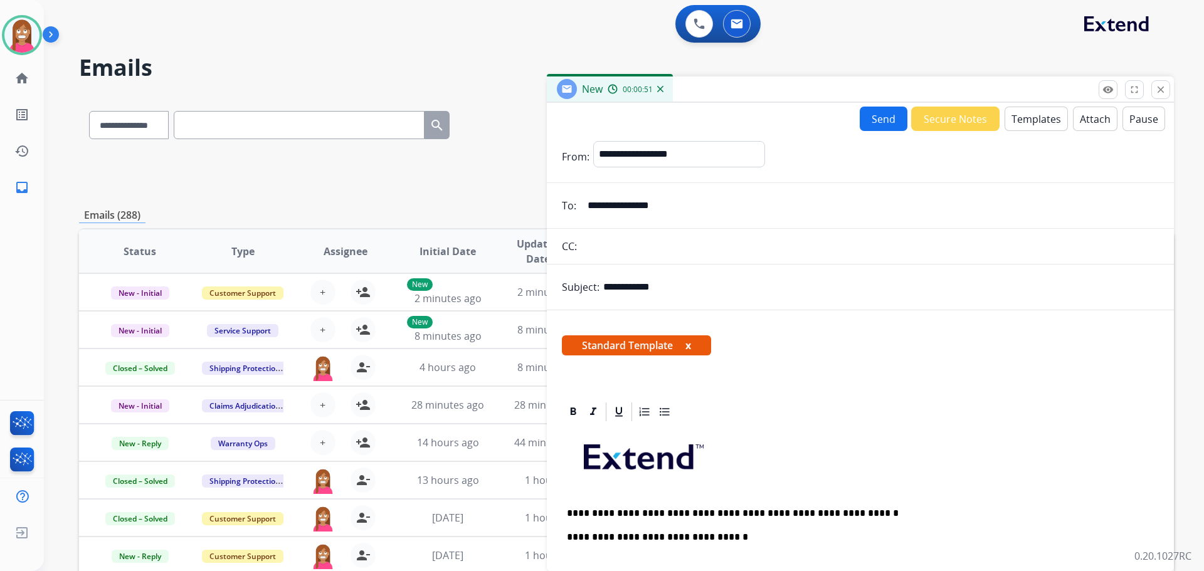
click at [876, 125] on button "Send" at bounding box center [884, 119] width 48 height 24
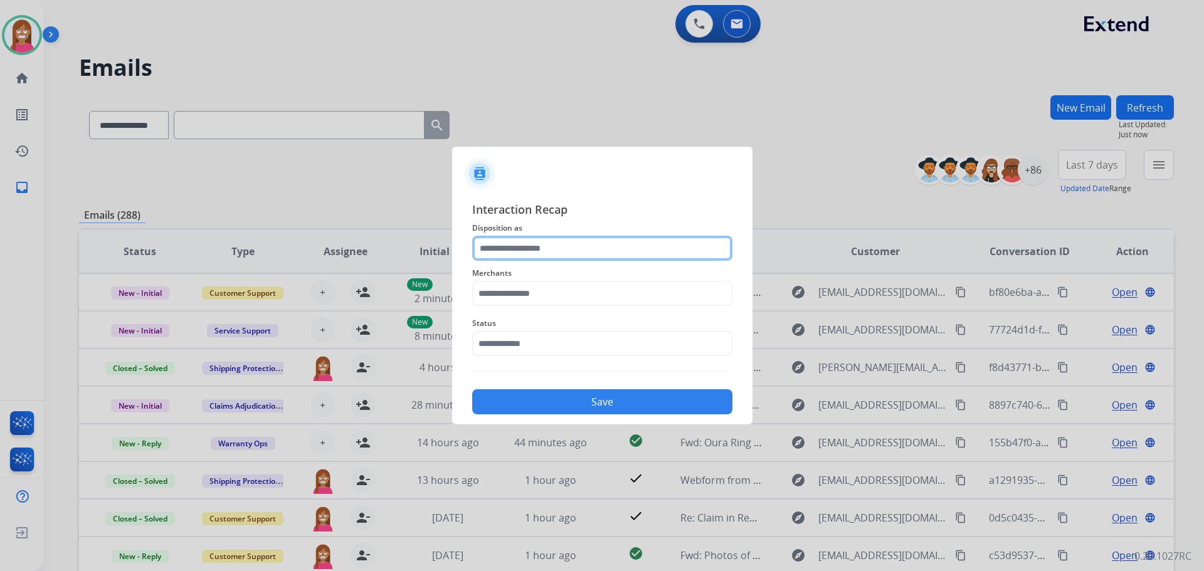
click at [539, 245] on input "text" at bounding box center [602, 248] width 260 height 25
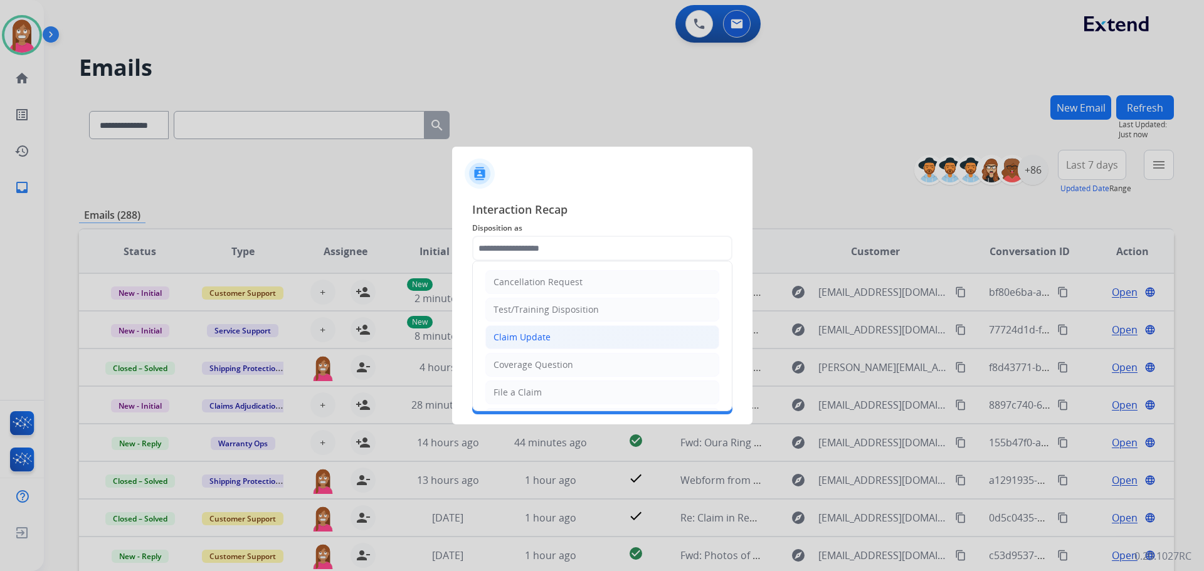
click at [508, 338] on div "Claim Update" at bounding box center [522, 337] width 57 height 13
type input "**********"
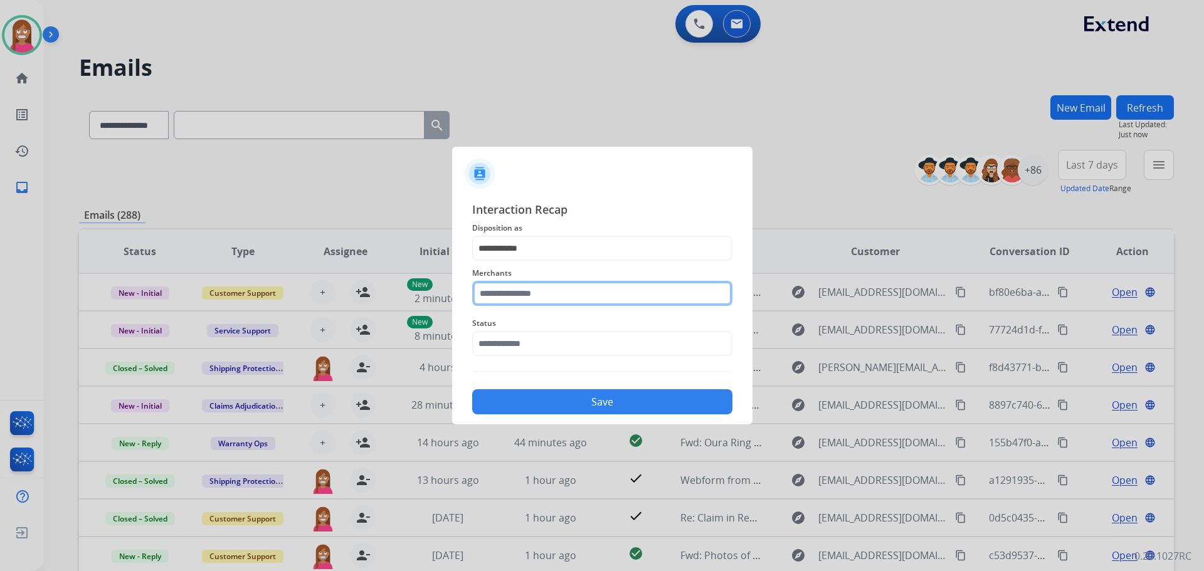
click at [505, 298] on input "text" at bounding box center [602, 293] width 260 height 25
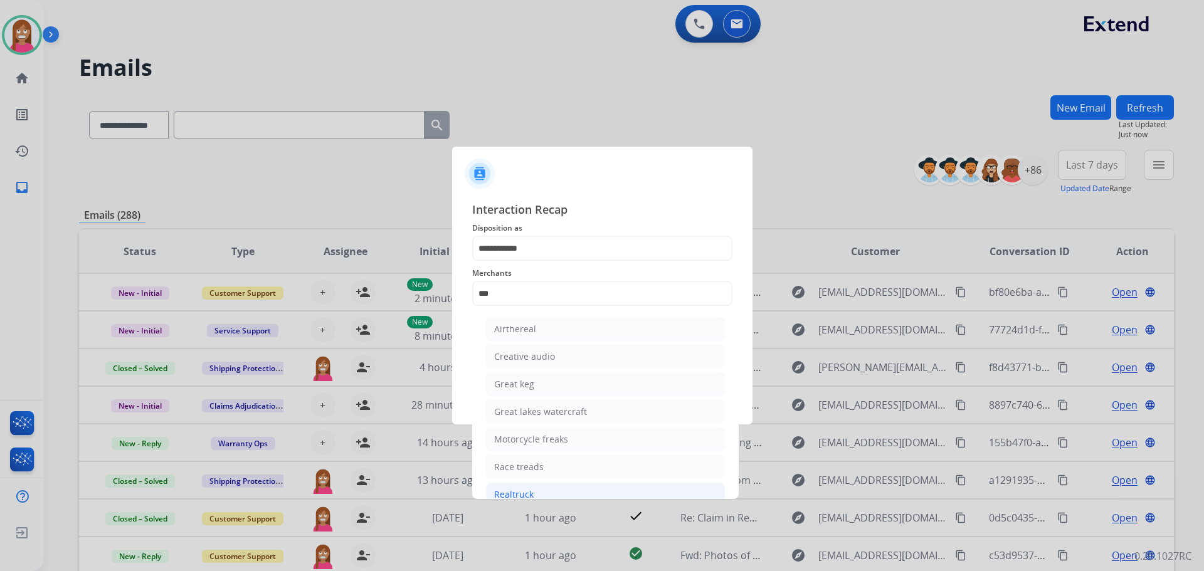
click at [511, 499] on div "Realtruck" at bounding box center [514, 495] width 40 height 13
type input "*********"
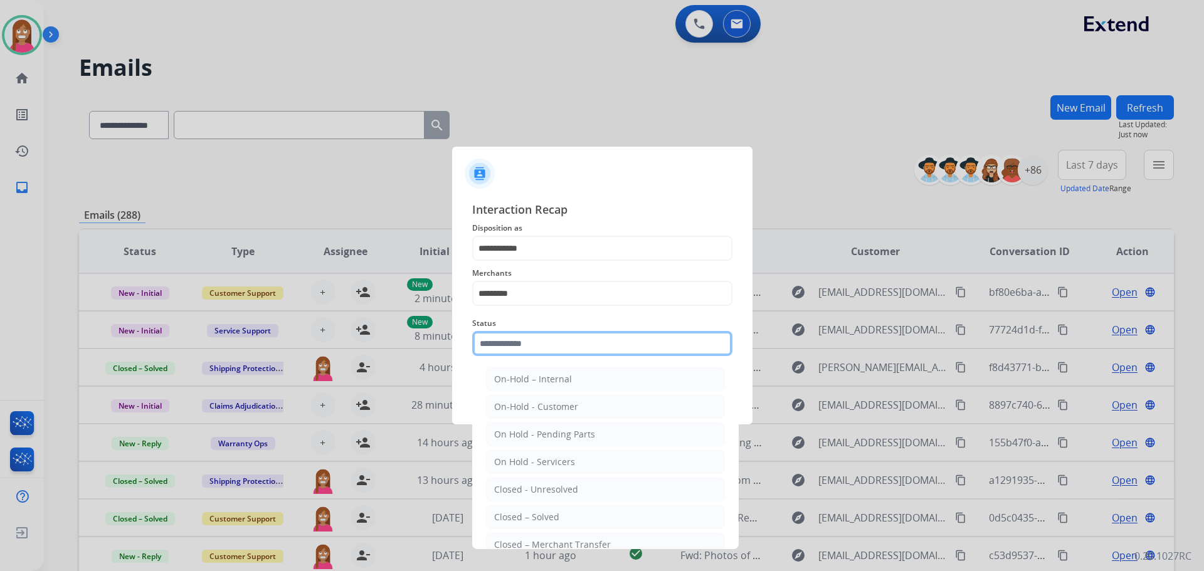
click at [502, 352] on input "text" at bounding box center [602, 343] width 260 height 25
click at [520, 517] on div "Closed – Solved" at bounding box center [526, 517] width 65 height 13
type input "**********"
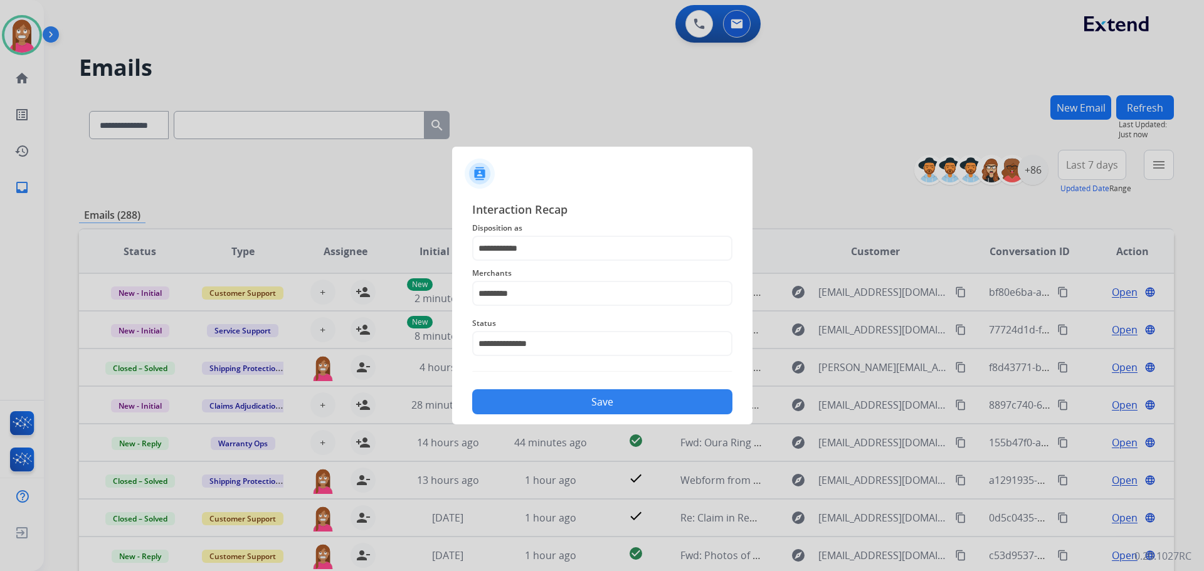
click at [523, 410] on button "Save" at bounding box center [602, 401] width 260 height 25
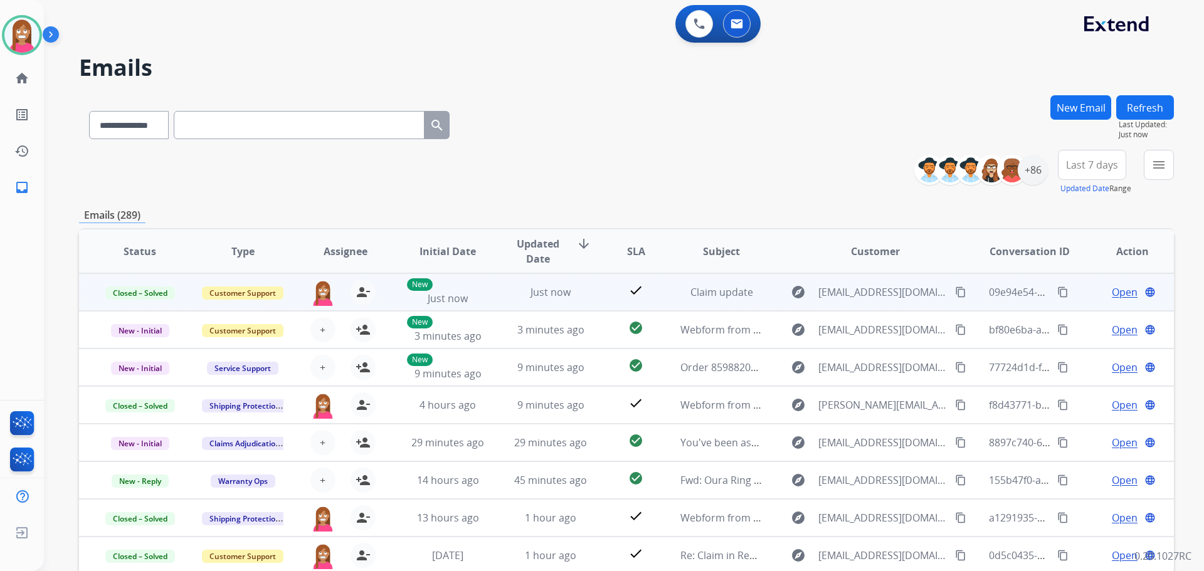
click at [1112, 295] on span "Open" at bounding box center [1125, 292] width 26 height 15
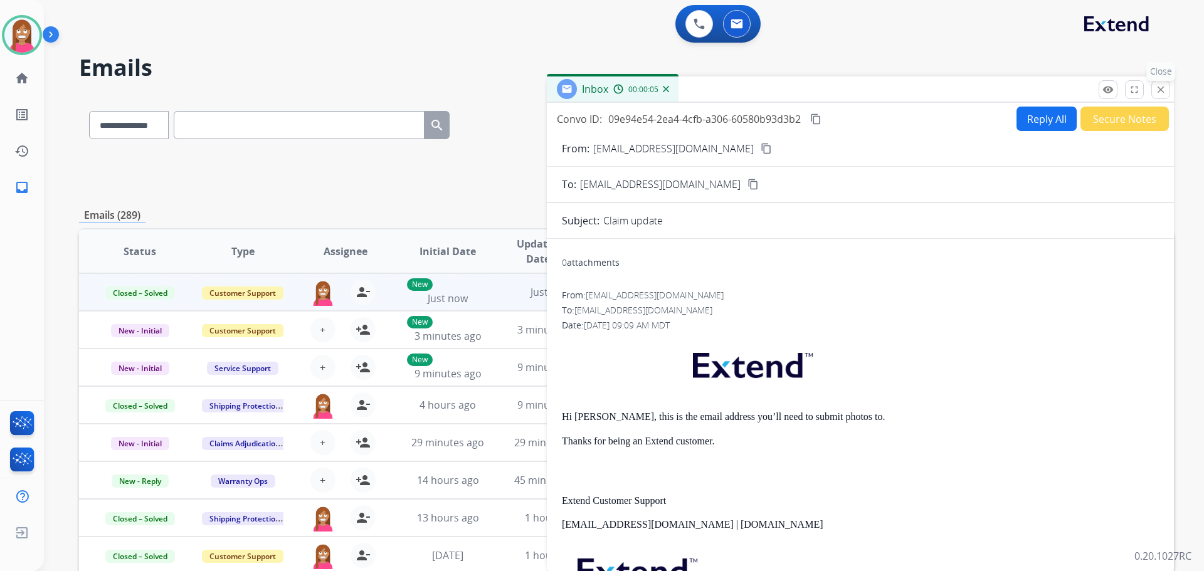
click at [1161, 93] on mat-icon "close" at bounding box center [1160, 89] width 11 height 11
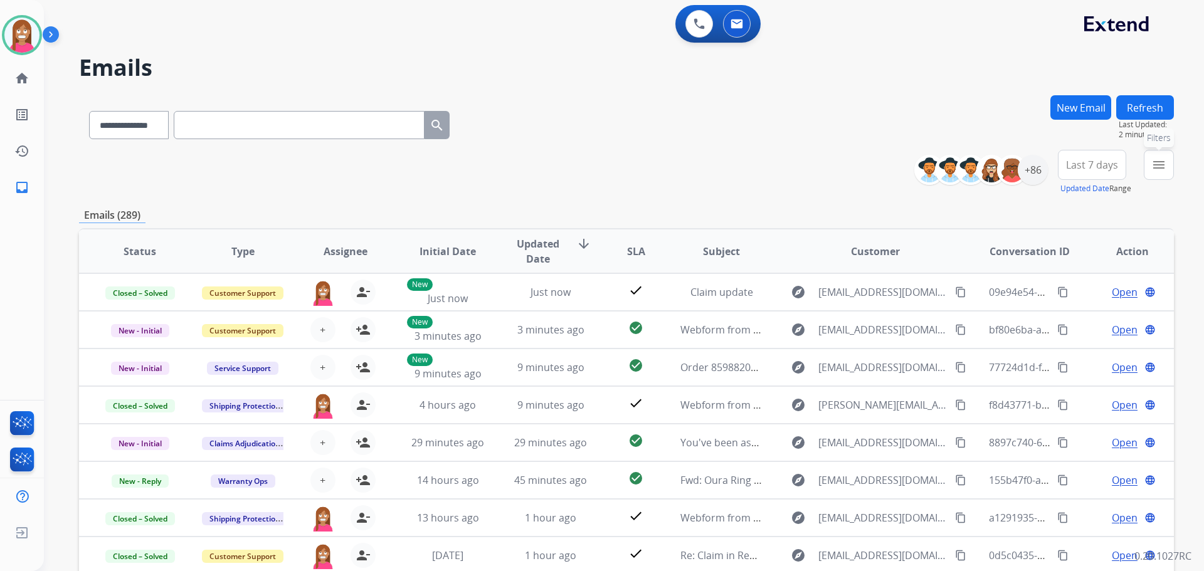
click at [1153, 174] on button "menu Filters" at bounding box center [1159, 165] width 30 height 30
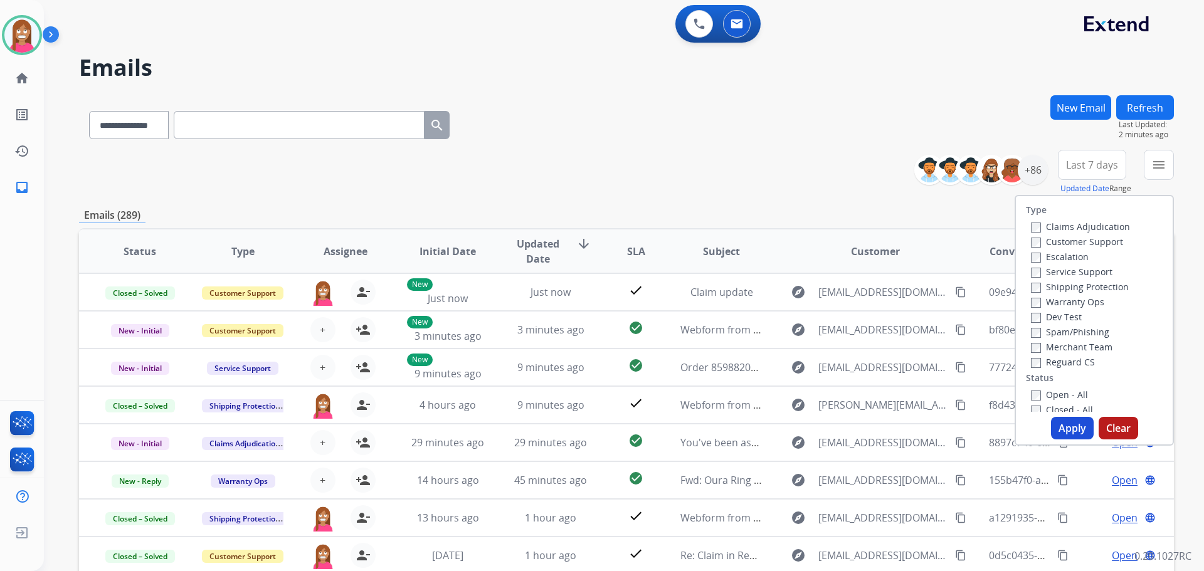
click at [1049, 235] on div "Customer Support" at bounding box center [1080, 241] width 99 height 15
click at [1059, 240] on label "Customer Support" at bounding box center [1077, 242] width 92 height 12
click at [1073, 286] on label "Shipping Protection" at bounding box center [1080, 287] width 98 height 12
click at [1051, 359] on label "Reguard CS" at bounding box center [1063, 362] width 64 height 12
click at [1049, 396] on label "Open - All" at bounding box center [1059, 395] width 57 height 12
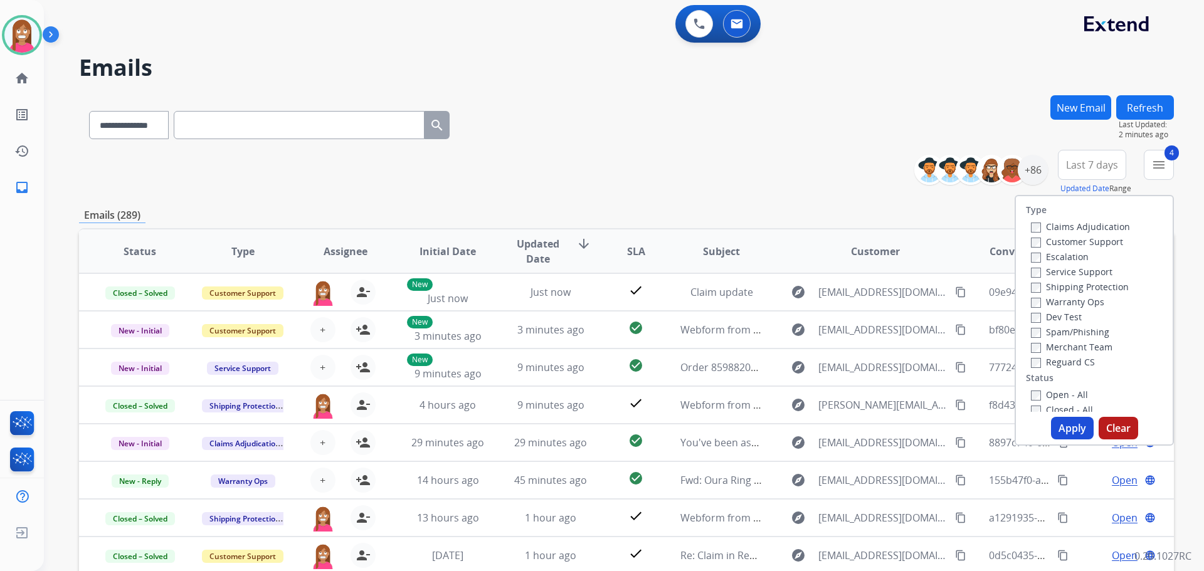
click at [1058, 428] on button "Apply" at bounding box center [1072, 428] width 43 height 23
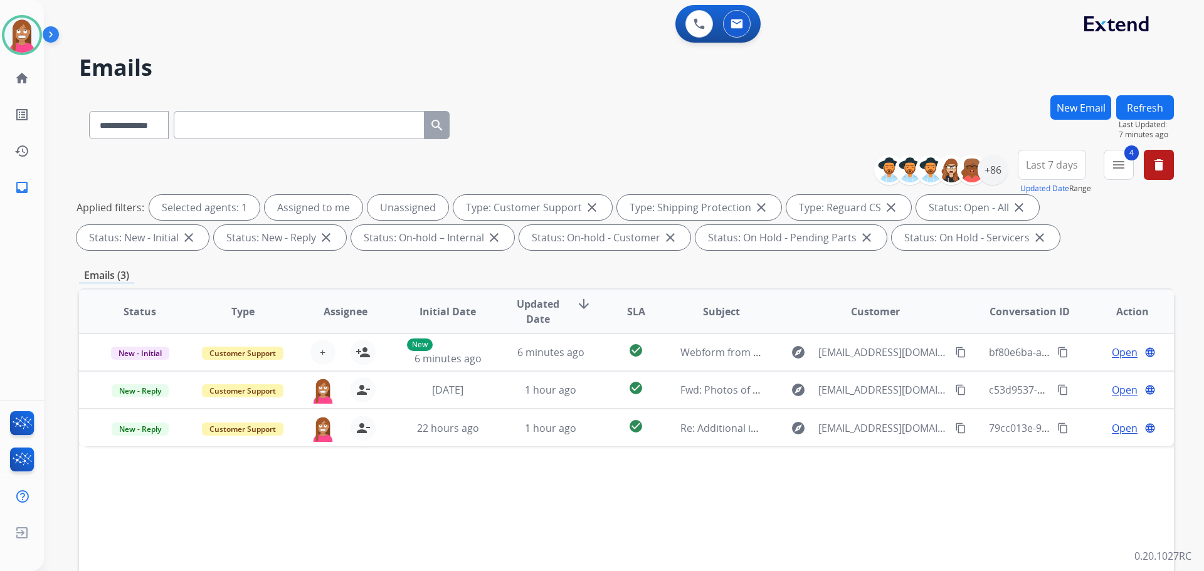
click at [1128, 106] on button "Refresh" at bounding box center [1145, 107] width 58 height 24
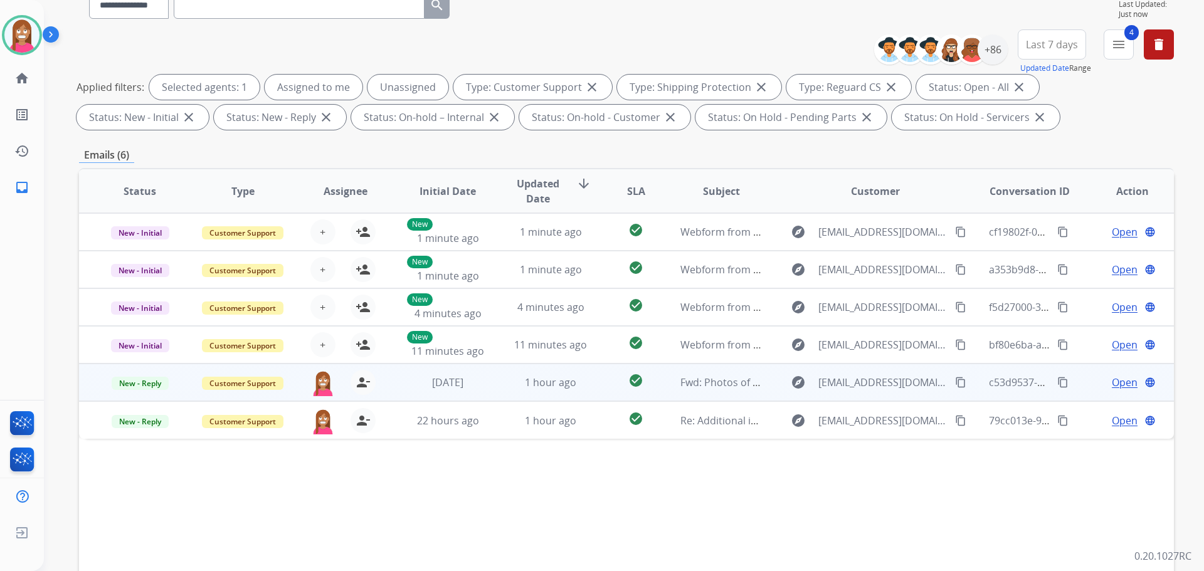
scroll to position [203, 0]
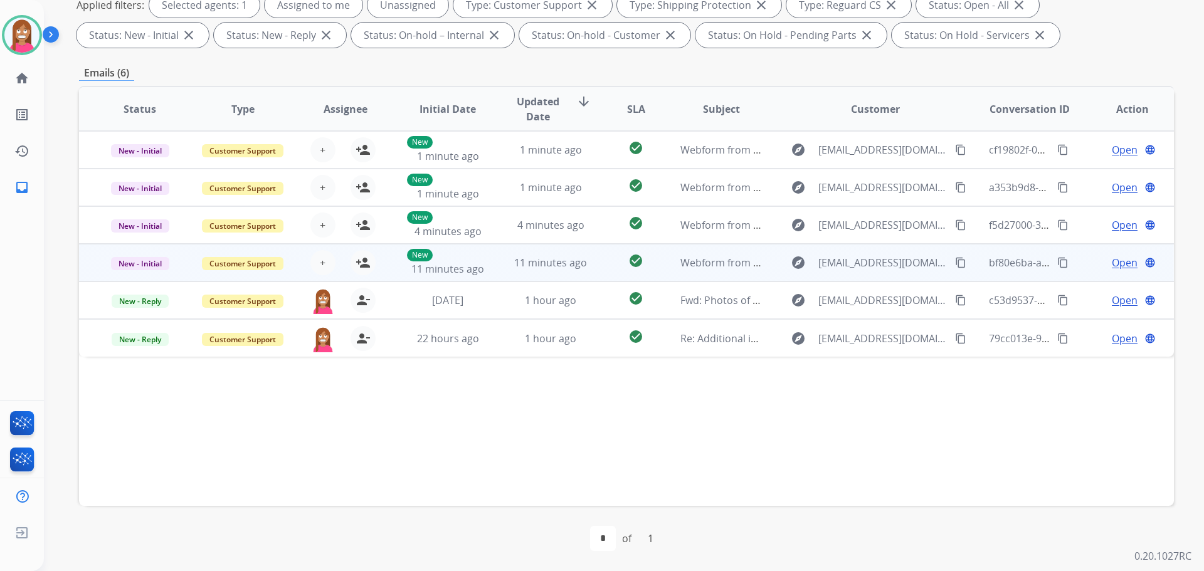
click at [593, 269] on td "check_circle" at bounding box center [626, 263] width 68 height 38
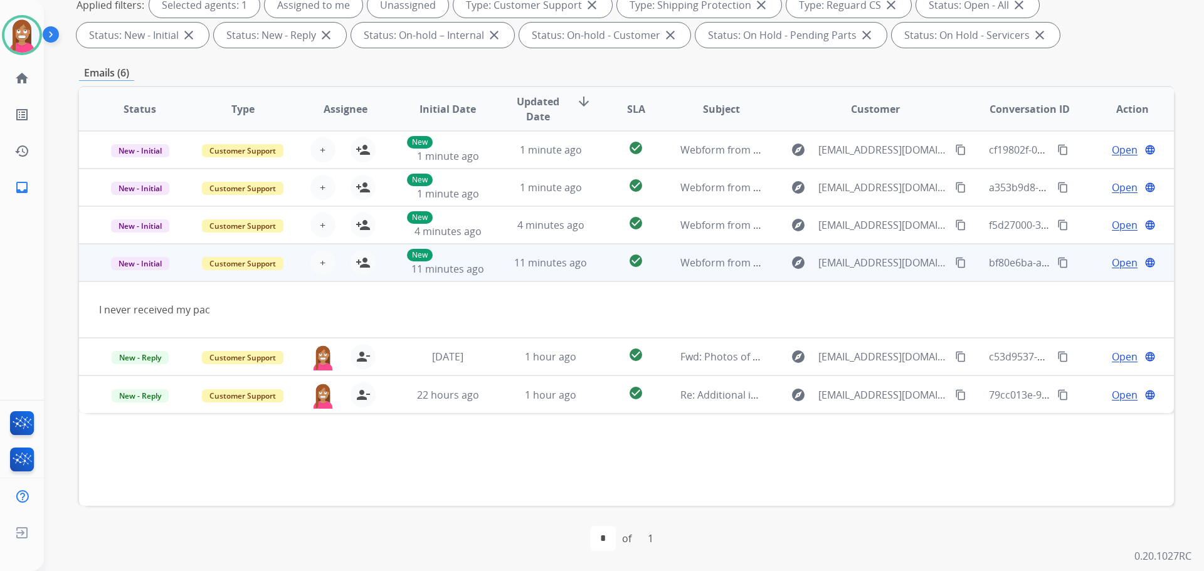
click at [955, 262] on mat-icon "content_copy" at bounding box center [960, 262] width 11 height 11
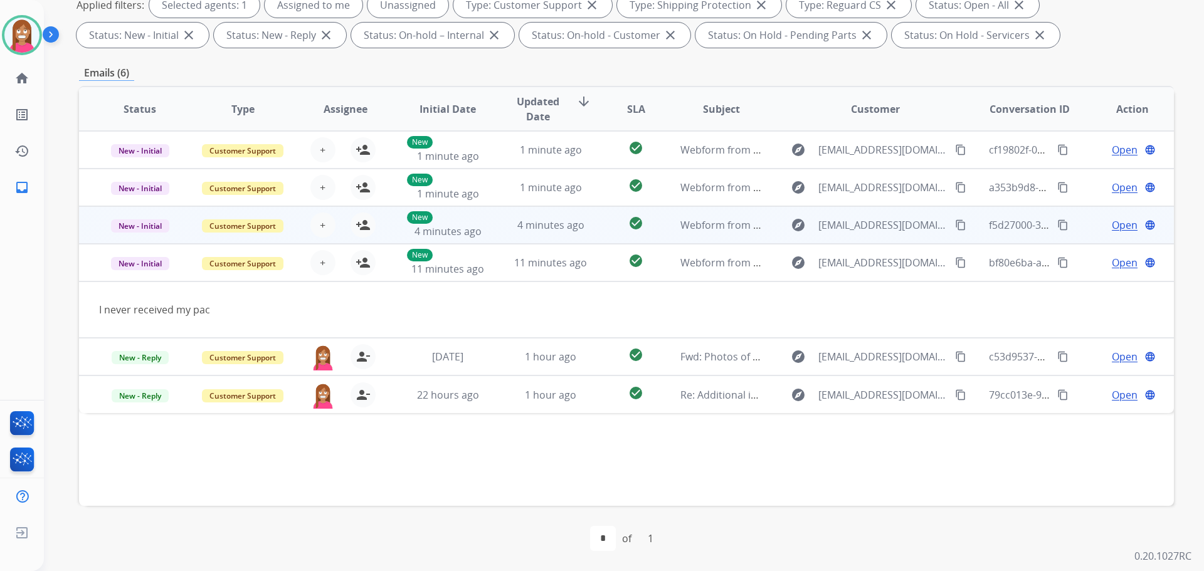
click at [509, 240] on td "4 minutes ago" at bounding box center [541, 225] width 103 height 38
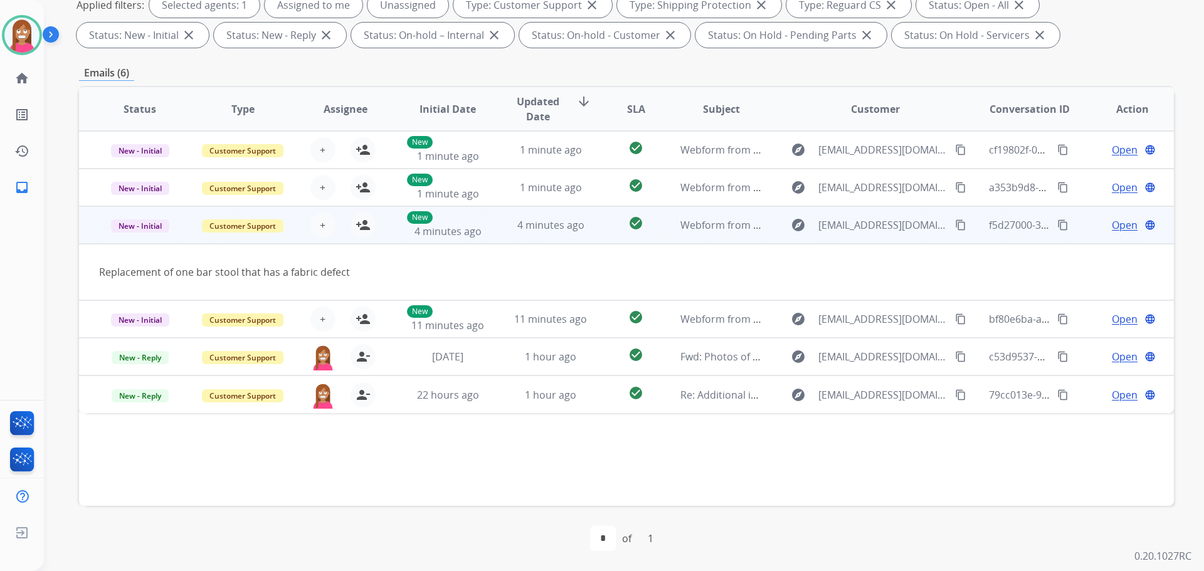
click at [955, 227] on mat-icon "content_copy" at bounding box center [960, 225] width 11 height 11
click at [361, 228] on mat-icon "person_add" at bounding box center [363, 225] width 15 height 15
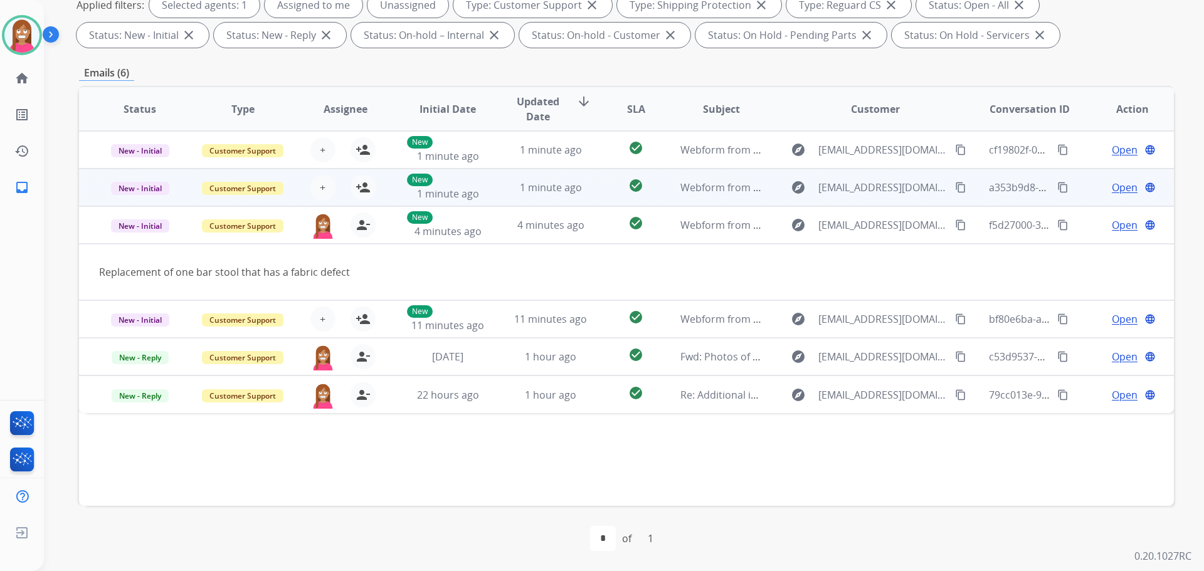
click at [584, 199] on td "1 minute ago" at bounding box center [541, 188] width 103 height 38
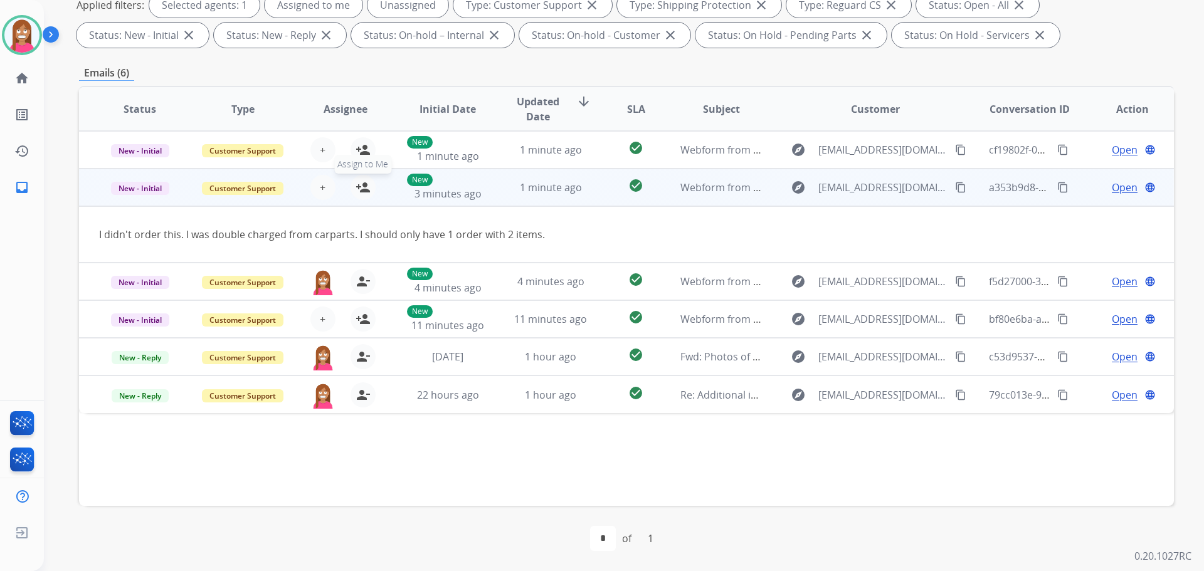
click at [361, 185] on mat-icon "person_add" at bounding box center [363, 187] width 15 height 15
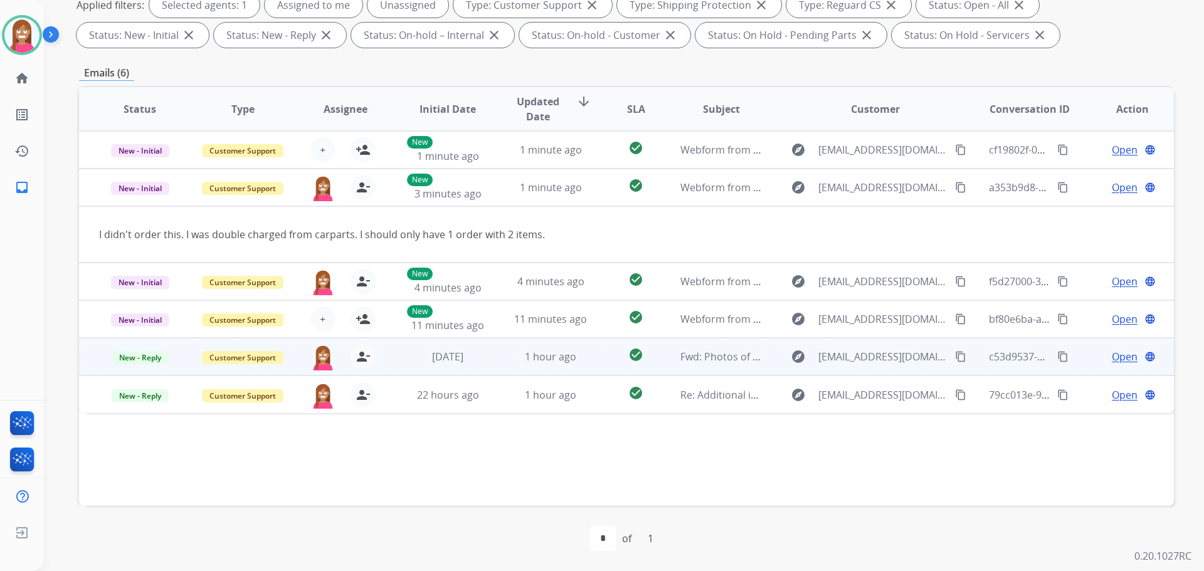
click at [501, 368] on td "1 hour ago" at bounding box center [541, 357] width 103 height 38
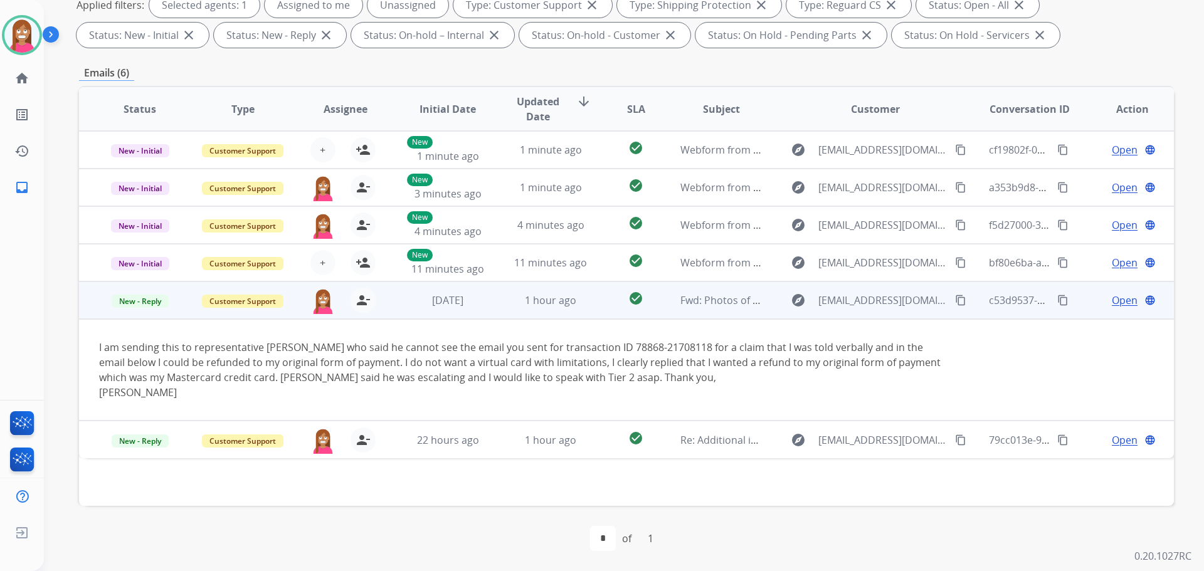
click at [1112, 302] on span "Open" at bounding box center [1125, 300] width 26 height 15
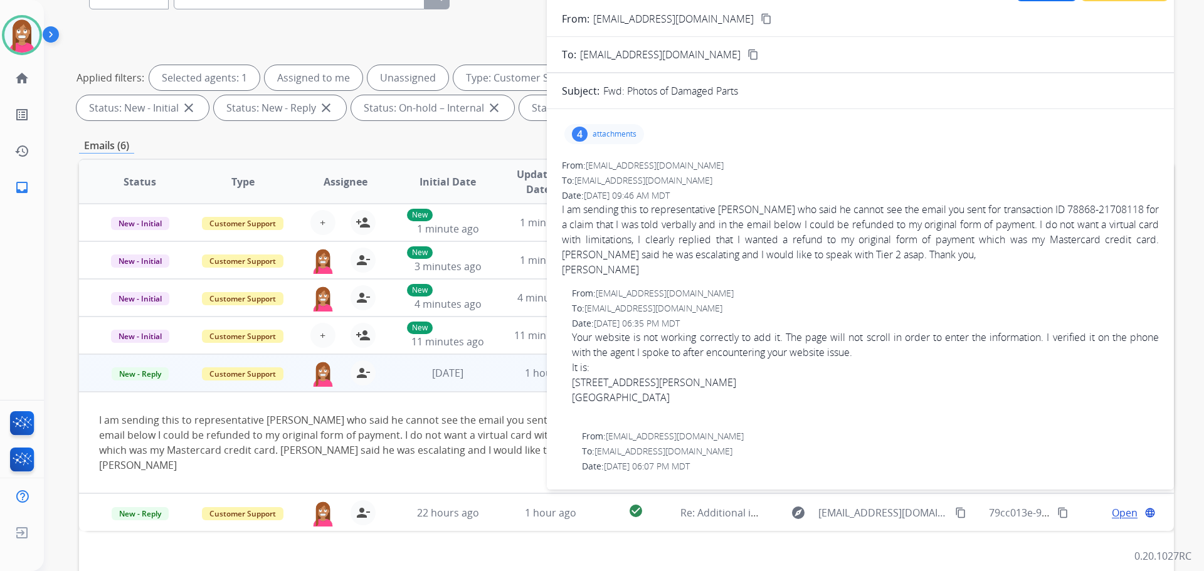
scroll to position [14, 0]
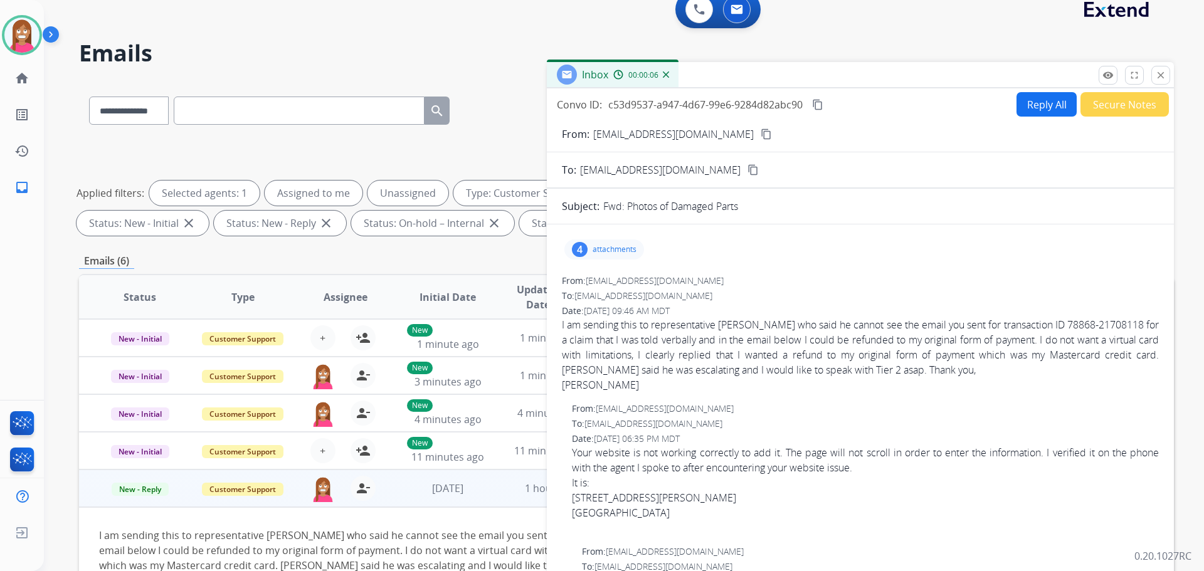
click at [1022, 103] on button "Reply All" at bounding box center [1047, 104] width 60 height 24
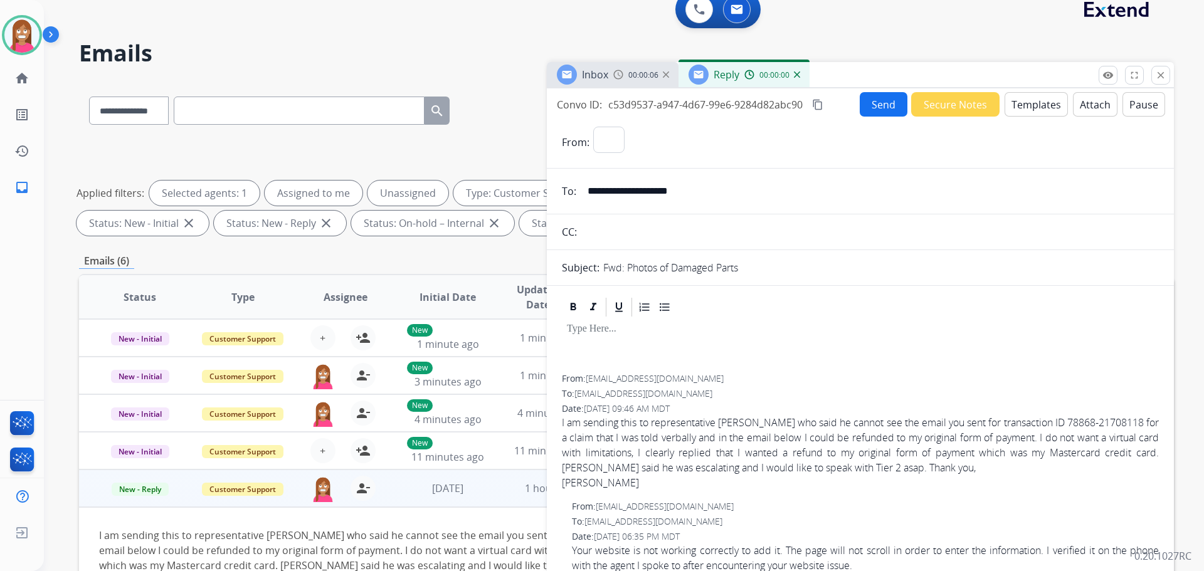
select select "**********"
click at [1012, 113] on button "Templates" at bounding box center [1036, 104] width 63 height 24
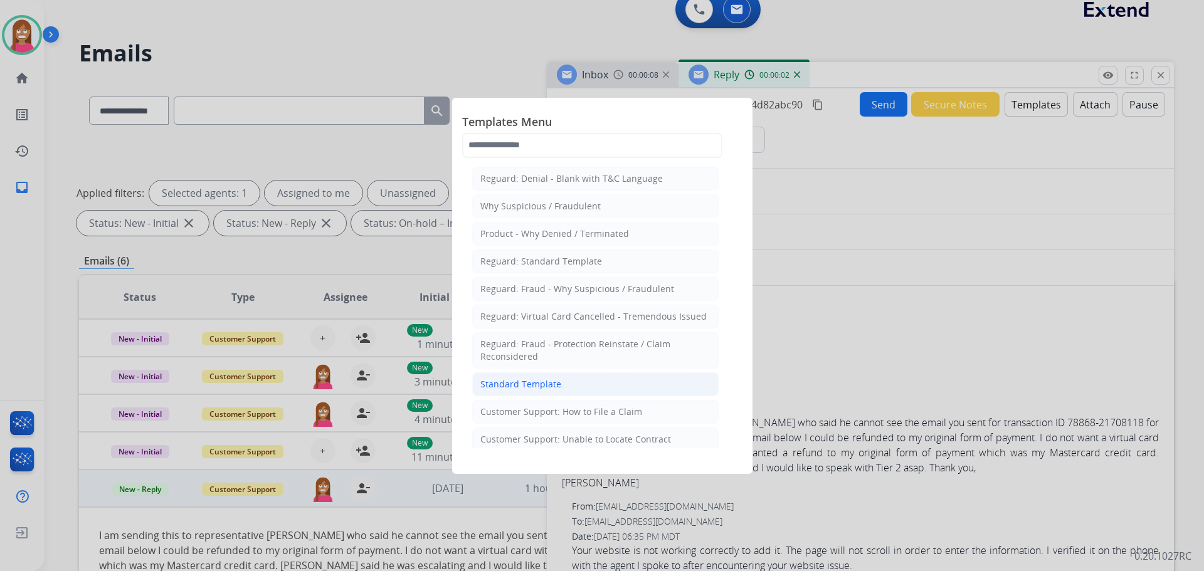
click at [501, 378] on div "Standard Template" at bounding box center [520, 384] width 81 height 13
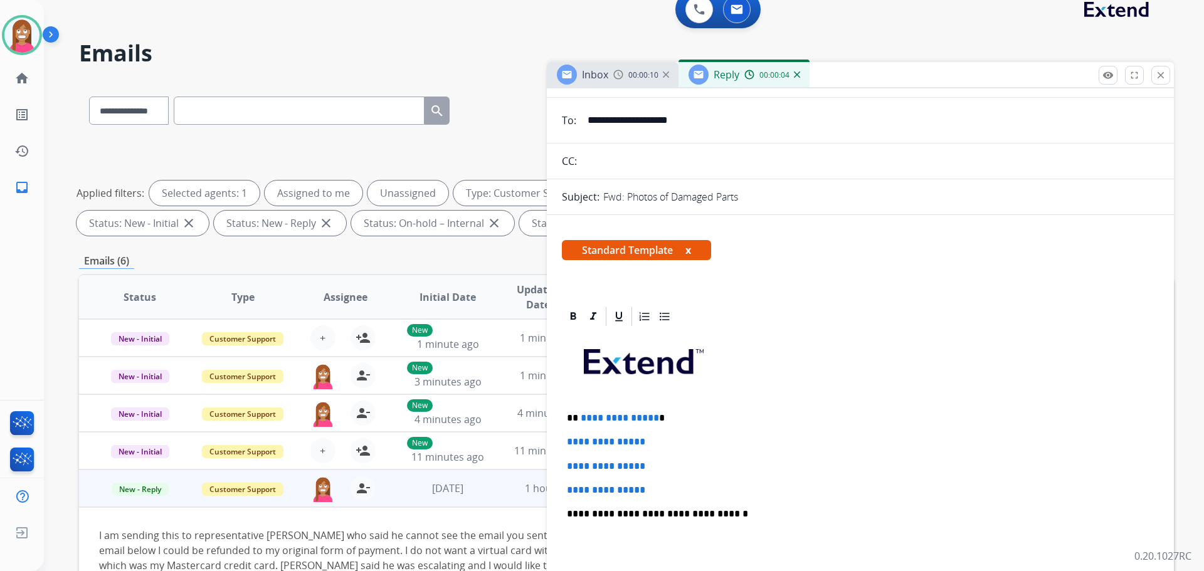
scroll to position [63, 0]
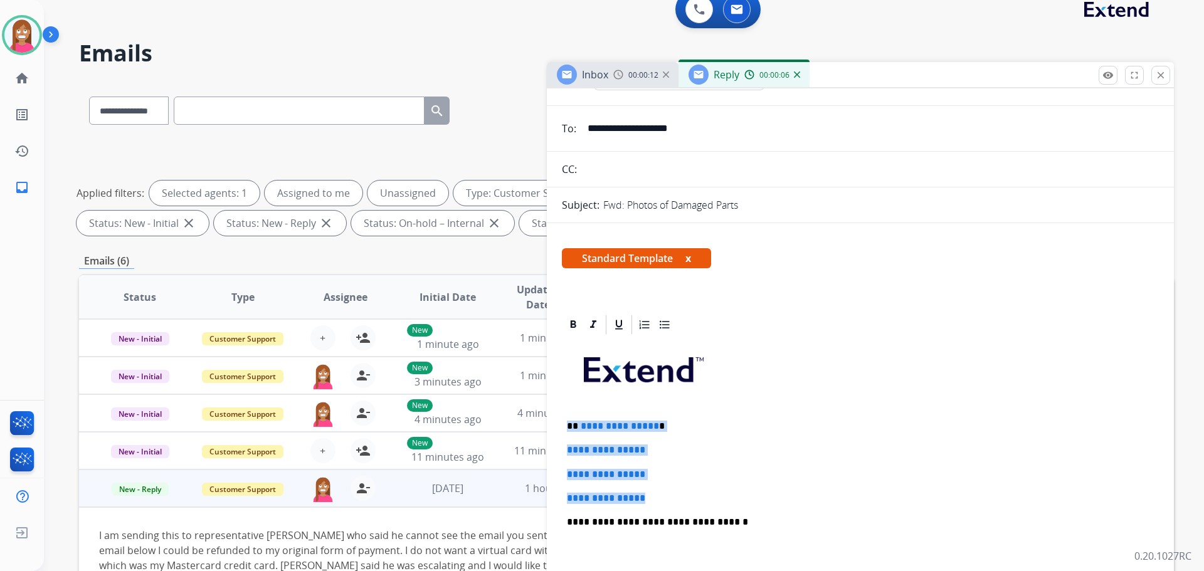
drag, startPoint x: 655, startPoint y: 499, endPoint x: 568, endPoint y: 413, distance: 122.8
click at [568, 413] on div "**********" at bounding box center [860, 552] width 597 height 432
click at [666, 474] on p "**********" at bounding box center [860, 474] width 587 height 11
drag, startPoint x: 675, startPoint y: 496, endPoint x: 576, endPoint y: 425, distance: 121.3
click at [576, 425] on div "**********" at bounding box center [860, 552] width 597 height 432
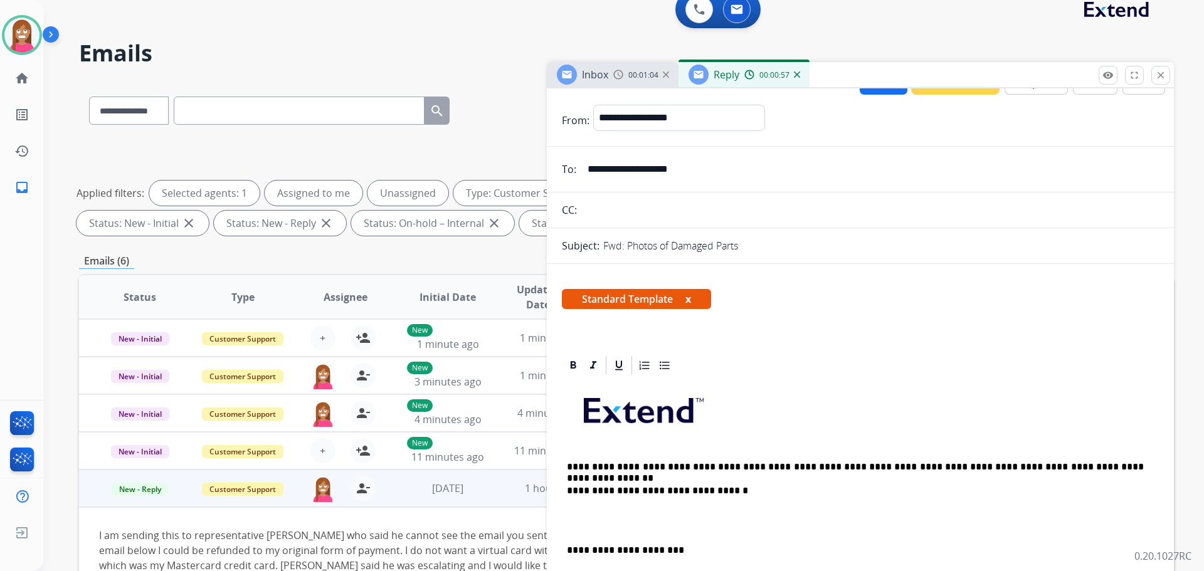
scroll to position [0, 0]
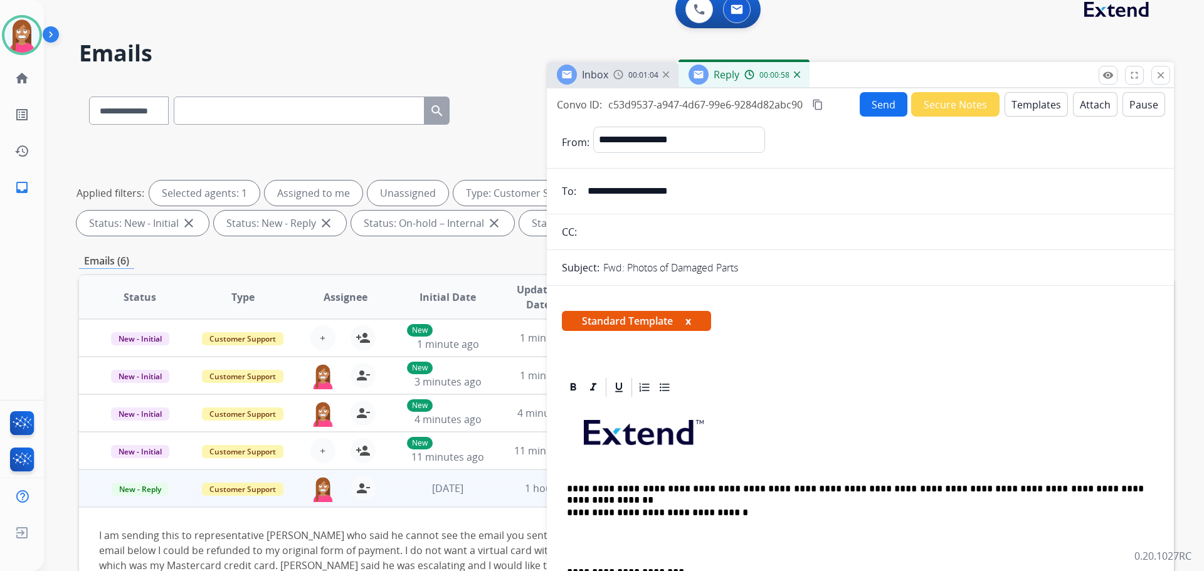
click at [885, 104] on button "Send" at bounding box center [884, 104] width 48 height 24
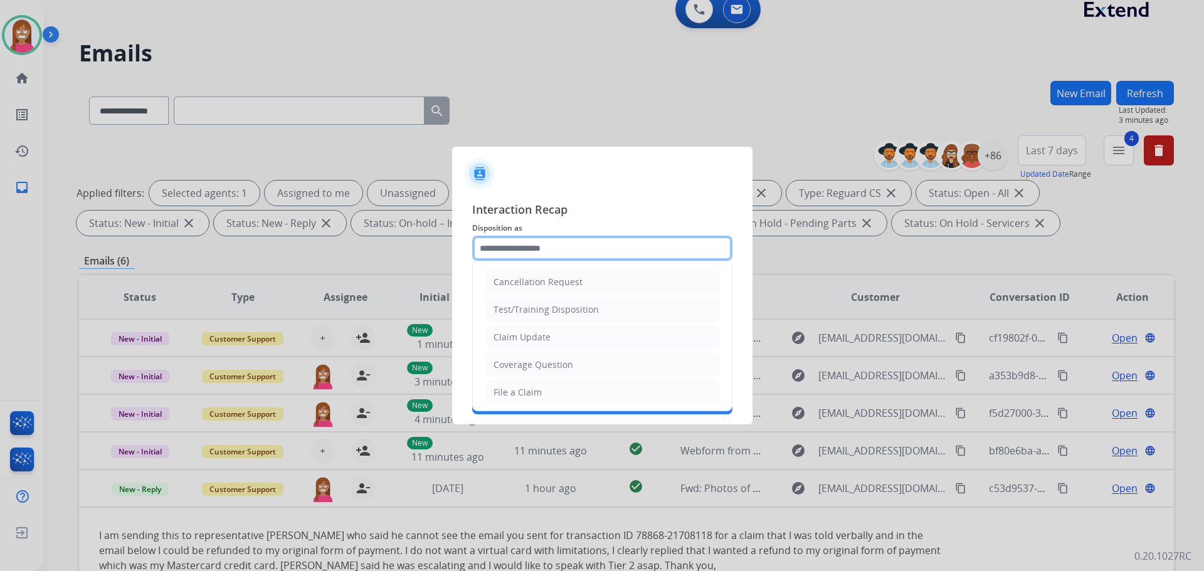
click at [523, 248] on input "text" at bounding box center [602, 248] width 260 height 25
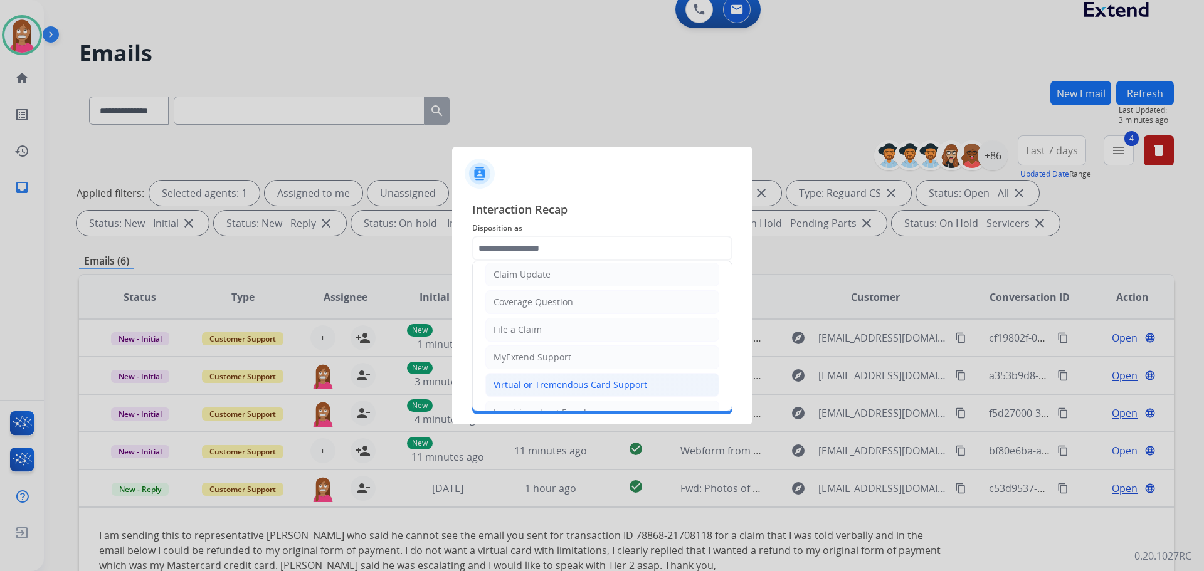
click at [528, 379] on div "Virtual or Tremendous Card Support" at bounding box center [571, 385] width 154 height 13
type input "**********"
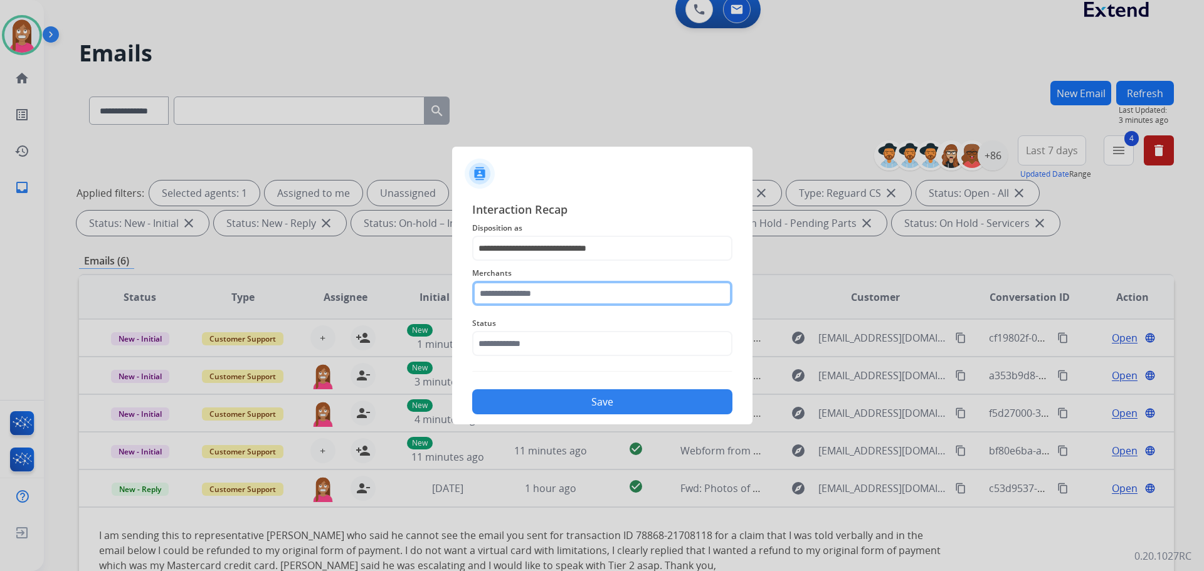
click at [511, 297] on input "text" at bounding box center [602, 293] width 260 height 25
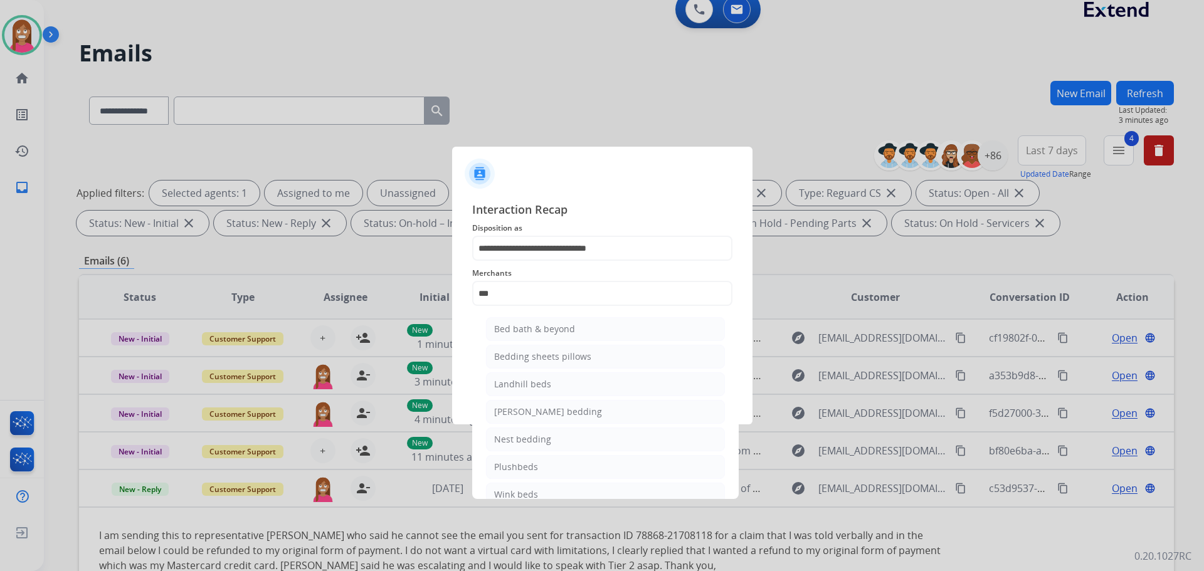
drag, startPoint x: 535, startPoint y: 335, endPoint x: 533, endPoint y: 342, distance: 7.2
click at [534, 335] on div "Bed bath & beyond" at bounding box center [534, 329] width 81 height 13
type input "**********"
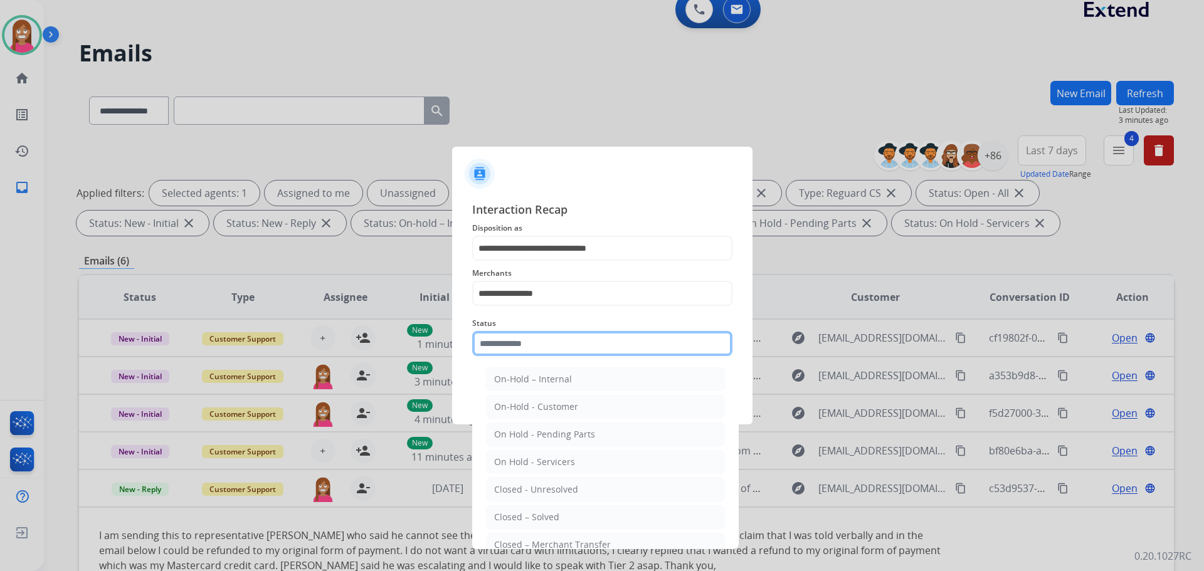
click at [518, 347] on input "text" at bounding box center [602, 343] width 260 height 25
click at [555, 516] on div "Closed – Solved" at bounding box center [526, 517] width 65 height 13
type input "**********"
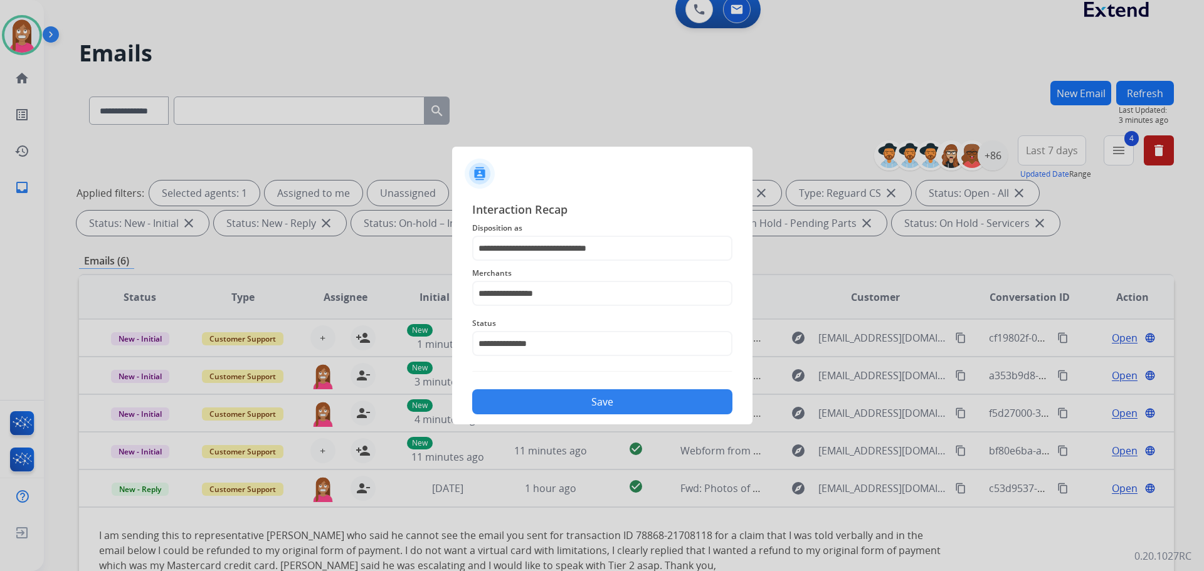
drag, startPoint x: 568, startPoint y: 404, endPoint x: 564, endPoint y: 398, distance: 6.8
click at [568, 403] on button "Save" at bounding box center [602, 401] width 260 height 25
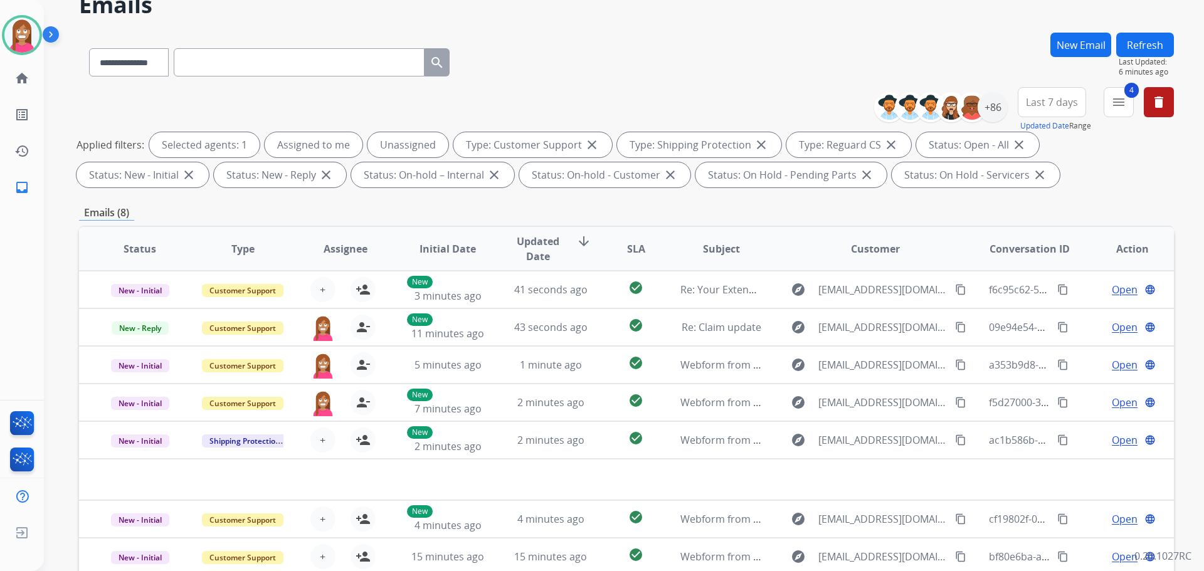
click at [1135, 44] on button "Refresh" at bounding box center [1145, 45] width 58 height 24
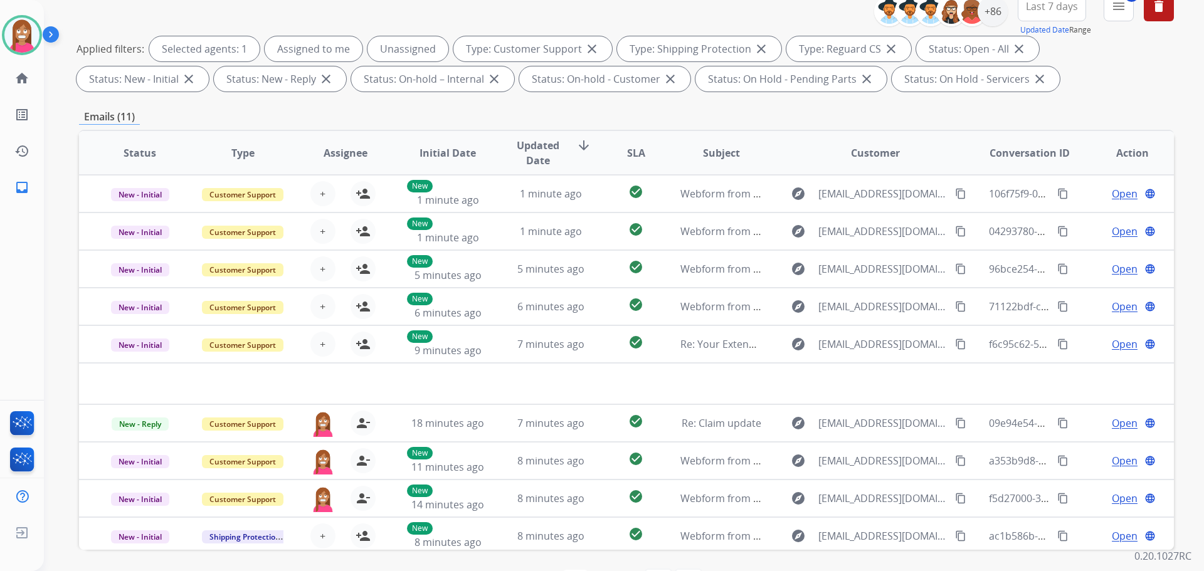
scroll to position [140, 0]
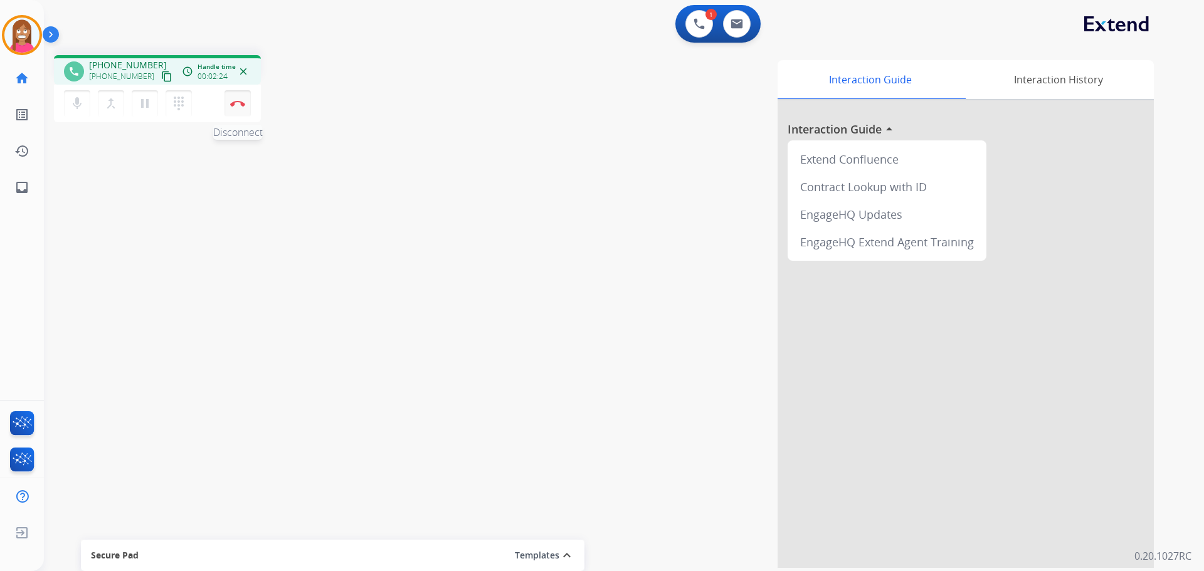
click at [233, 107] on button "Disconnect" at bounding box center [238, 103] width 26 height 26
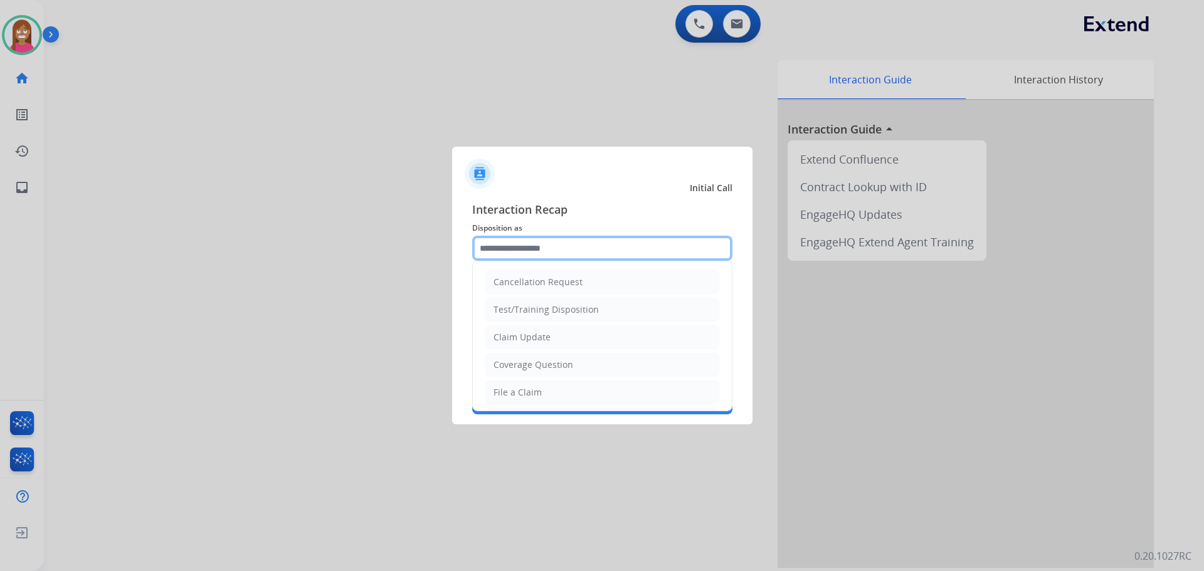
click at [495, 247] on input "text" at bounding box center [602, 248] width 260 height 25
click at [522, 393] on div "File a Claim" at bounding box center [518, 392] width 48 height 13
type input "**********"
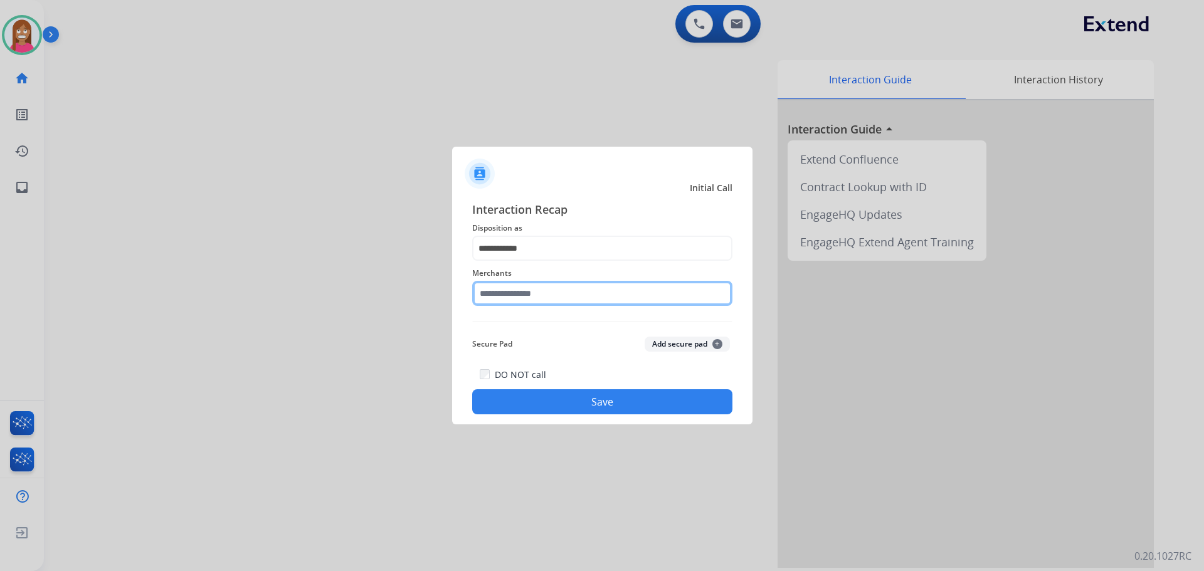
click at [490, 300] on input "text" at bounding box center [602, 293] width 260 height 25
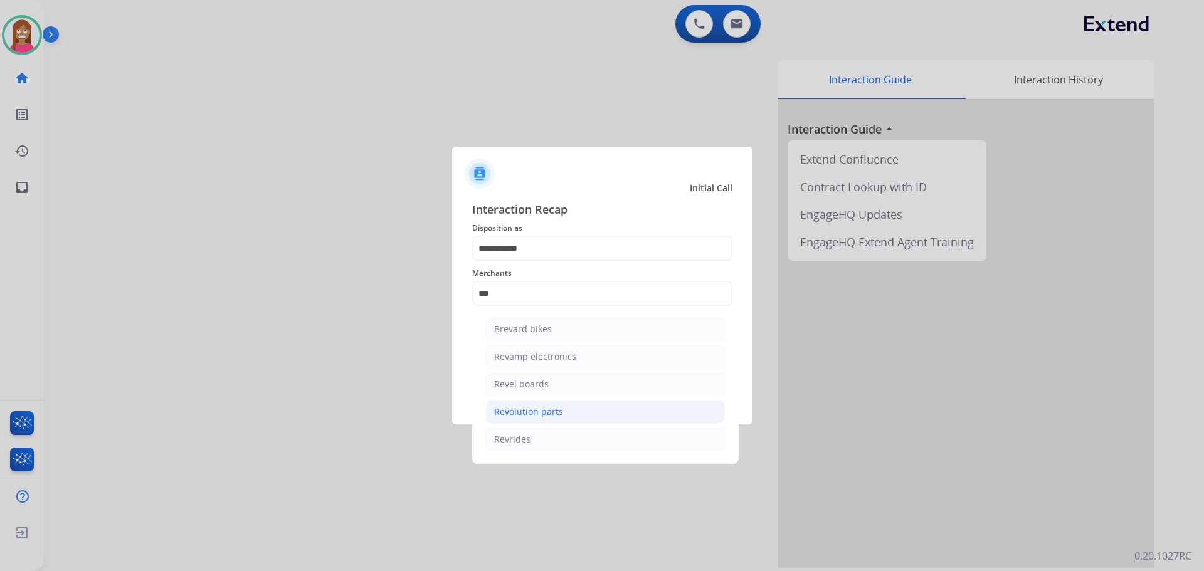
click at [653, 415] on li "Revolution parts" at bounding box center [605, 412] width 239 height 24
type input "**********"
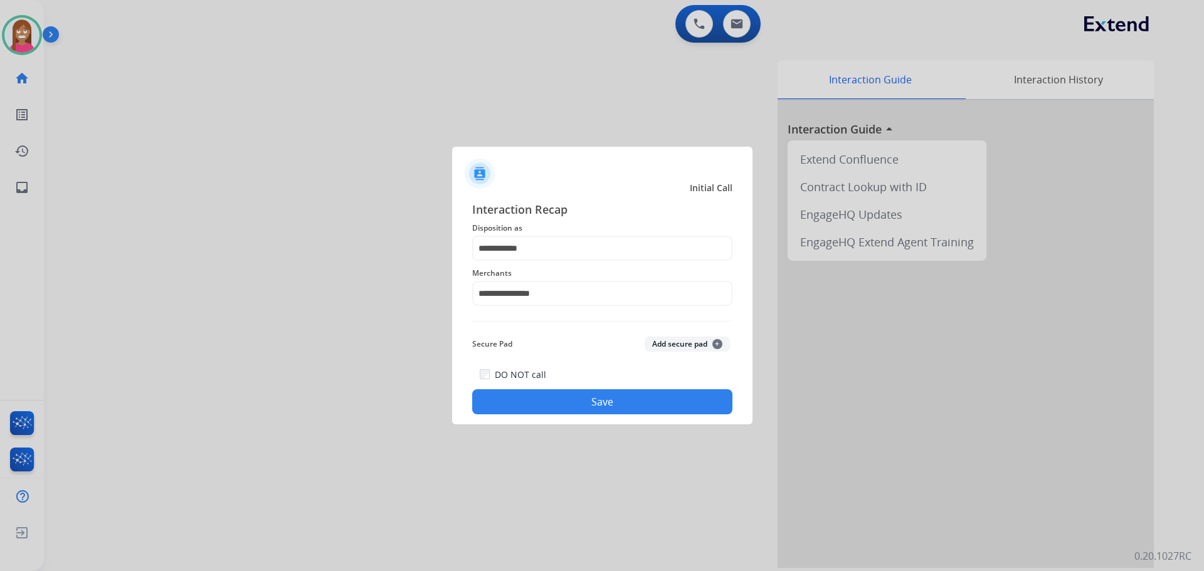
click at [634, 400] on button "Save" at bounding box center [602, 401] width 260 height 25
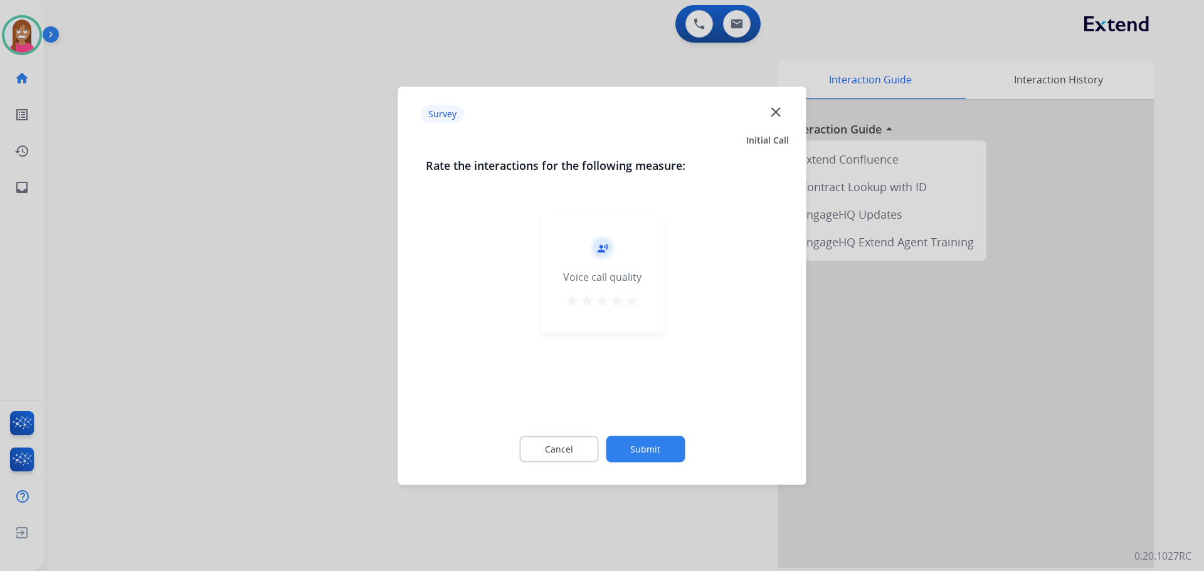
click at [773, 105] on mat-icon "close" at bounding box center [776, 111] width 16 height 16
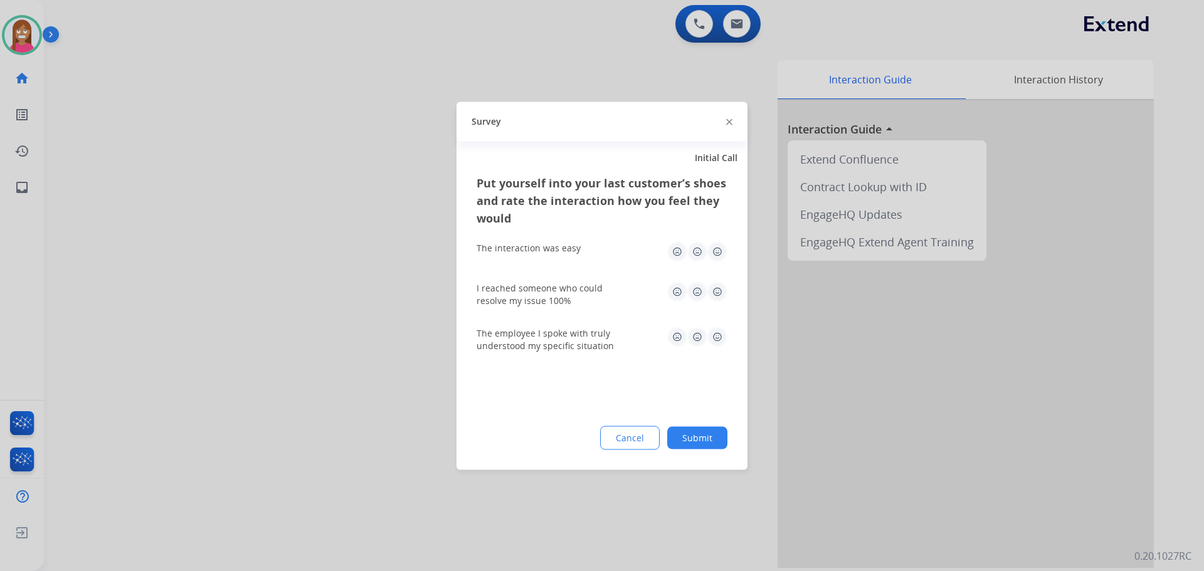
click at [729, 122] on img at bounding box center [729, 122] width 6 height 6
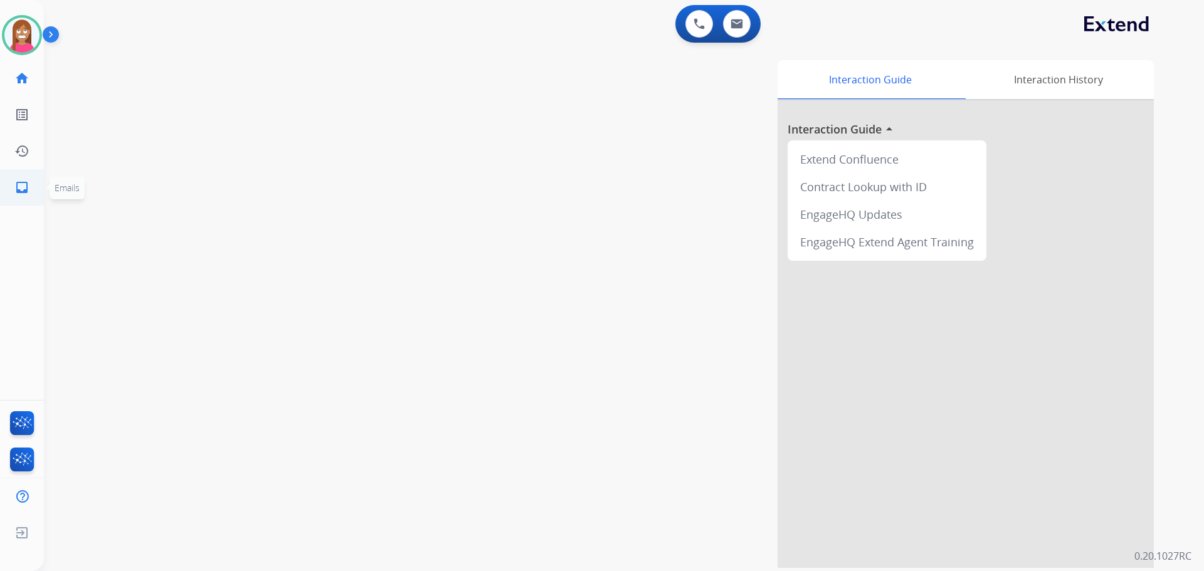
click at [25, 184] on mat-icon "inbox" at bounding box center [21, 187] width 15 height 15
select select "**********"
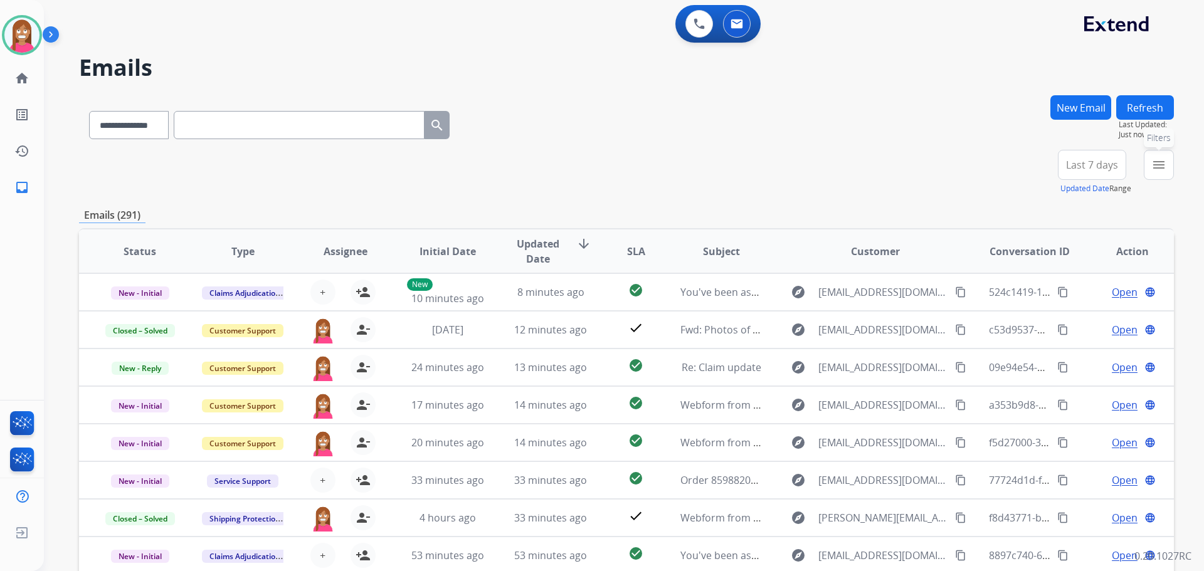
click at [1154, 170] on mat-icon "menu" at bounding box center [1159, 164] width 15 height 15
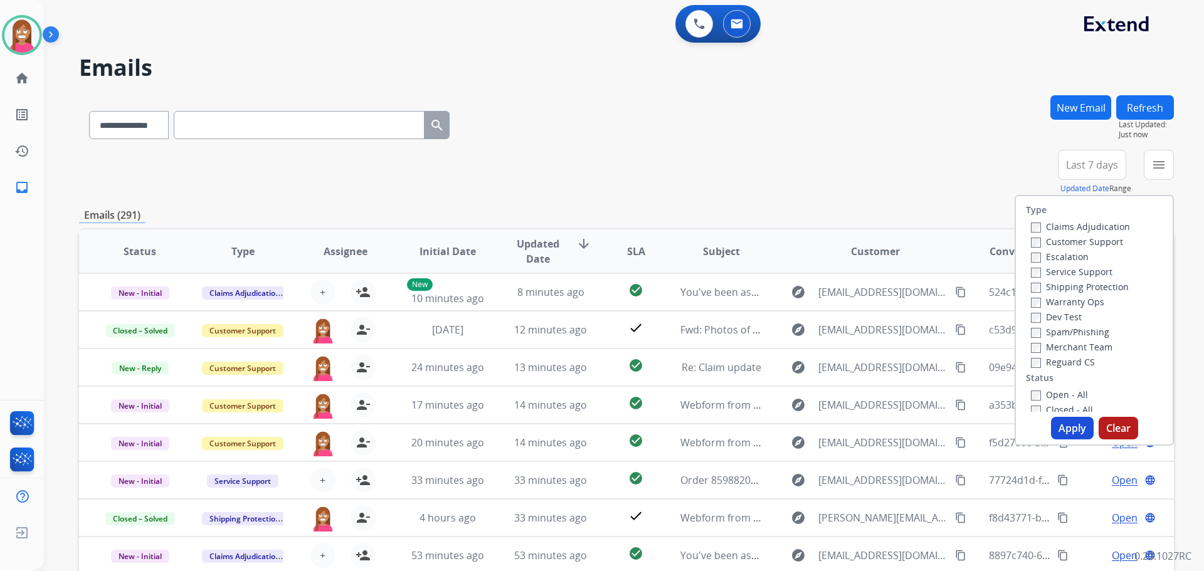
click at [1076, 238] on label "Customer Support" at bounding box center [1077, 242] width 92 height 12
click at [1077, 283] on label "Shipping Protection" at bounding box center [1080, 287] width 98 height 12
click at [1042, 365] on label "Reguard CS" at bounding box center [1063, 362] width 64 height 12
click at [1049, 362] on label "Reguard CS" at bounding box center [1063, 362] width 64 height 12
click at [1046, 395] on label "Open - All" at bounding box center [1059, 395] width 57 height 12
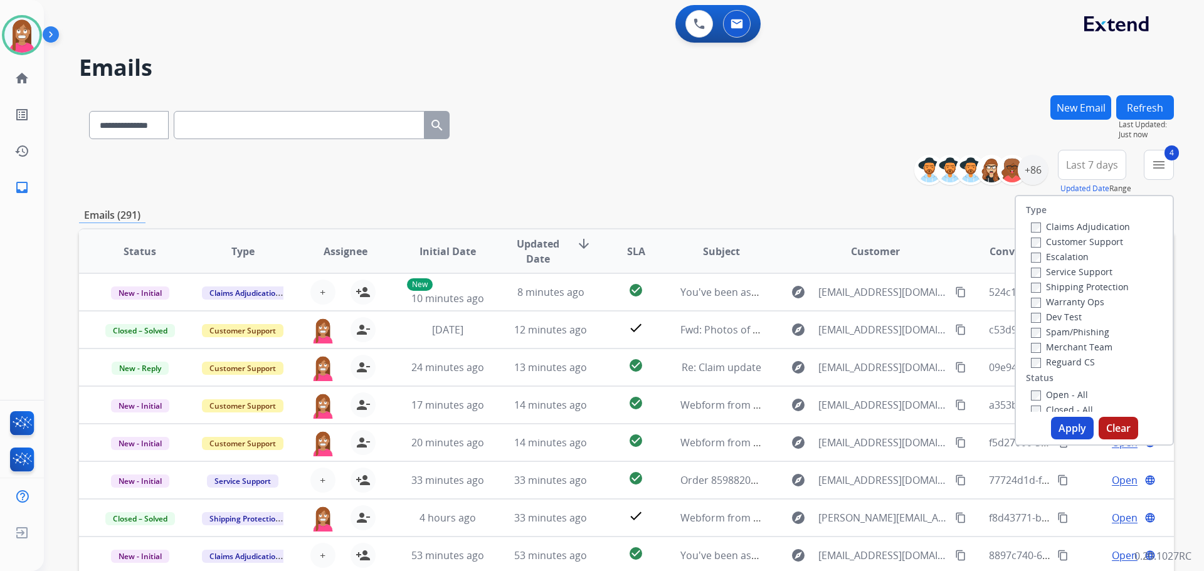
click at [1066, 428] on button "Apply" at bounding box center [1072, 428] width 43 height 23
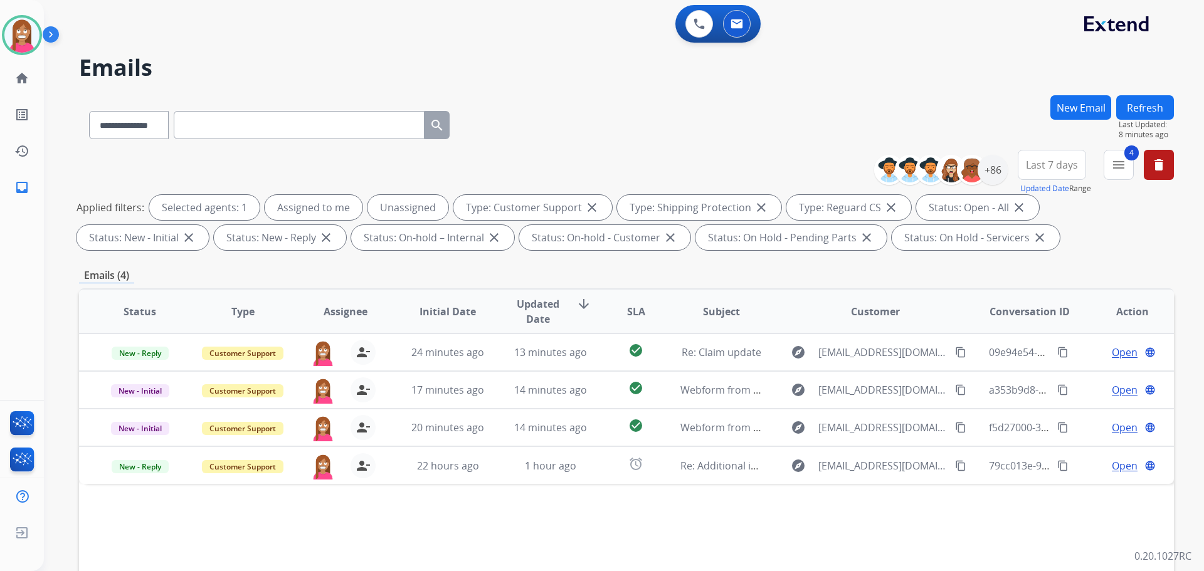
click at [1158, 106] on button "Refresh" at bounding box center [1145, 107] width 58 height 24
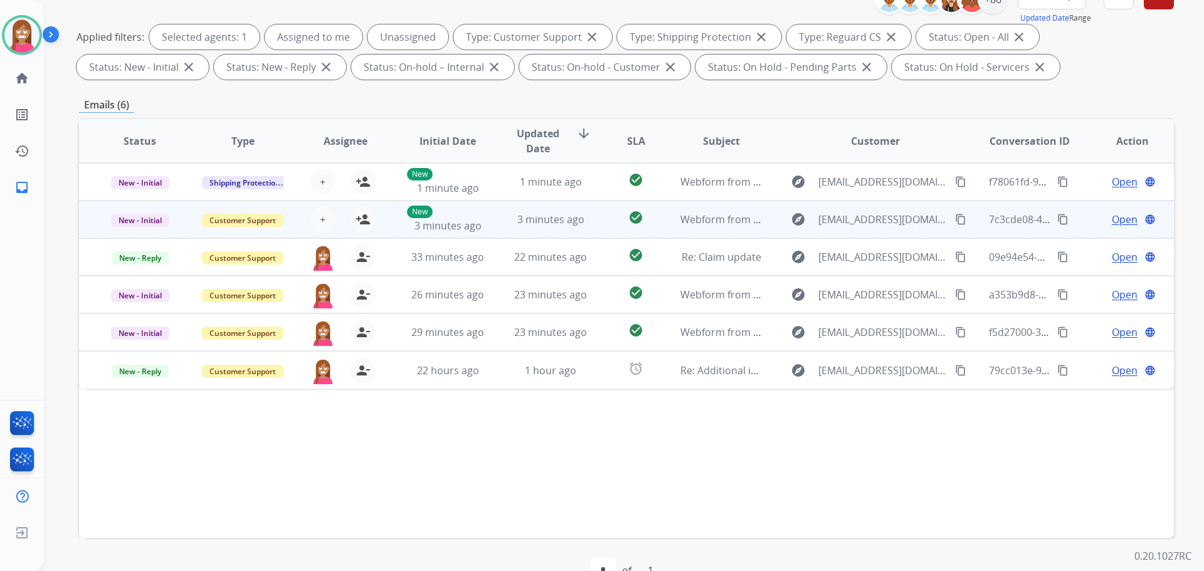
scroll to position [188, 0]
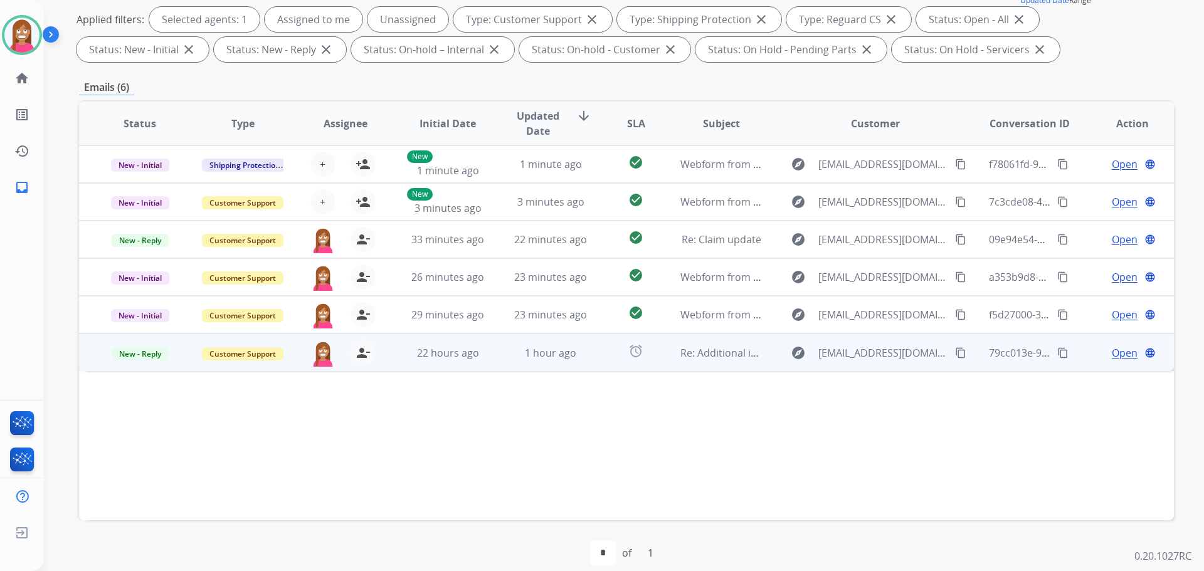
click at [592, 368] on td "alarm" at bounding box center [626, 353] width 68 height 38
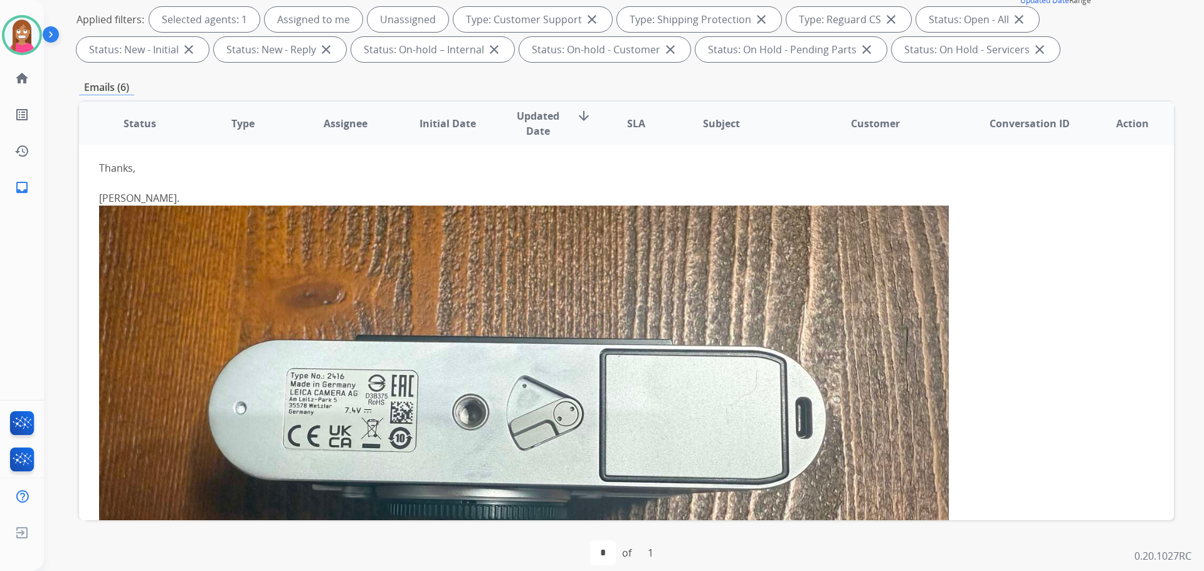
scroll to position [132, 0]
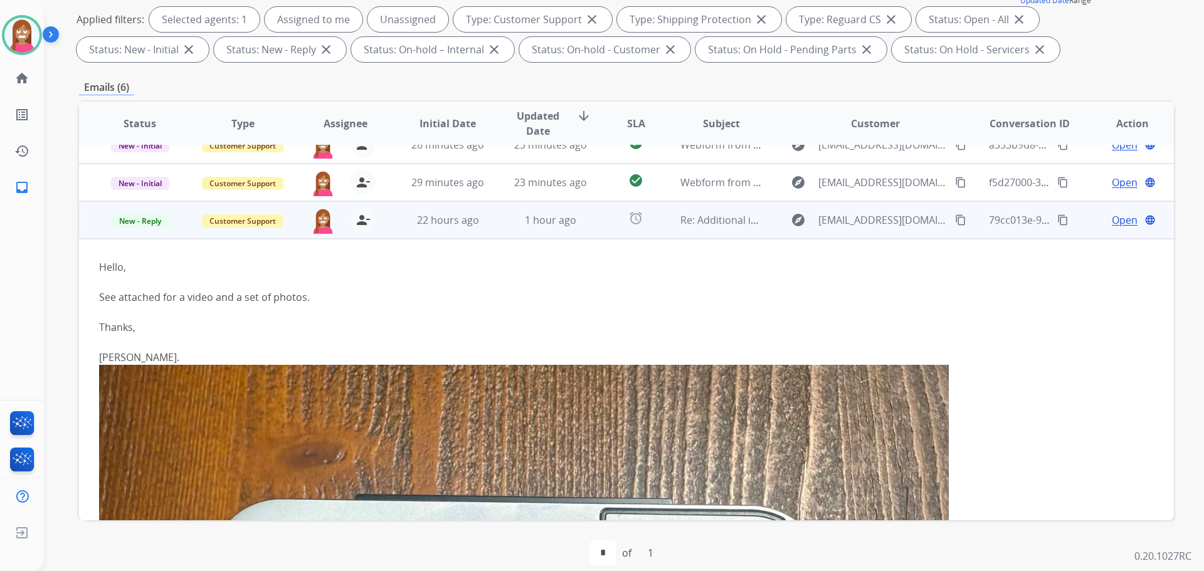
click at [955, 220] on mat-icon "content_copy" at bounding box center [960, 220] width 11 height 11
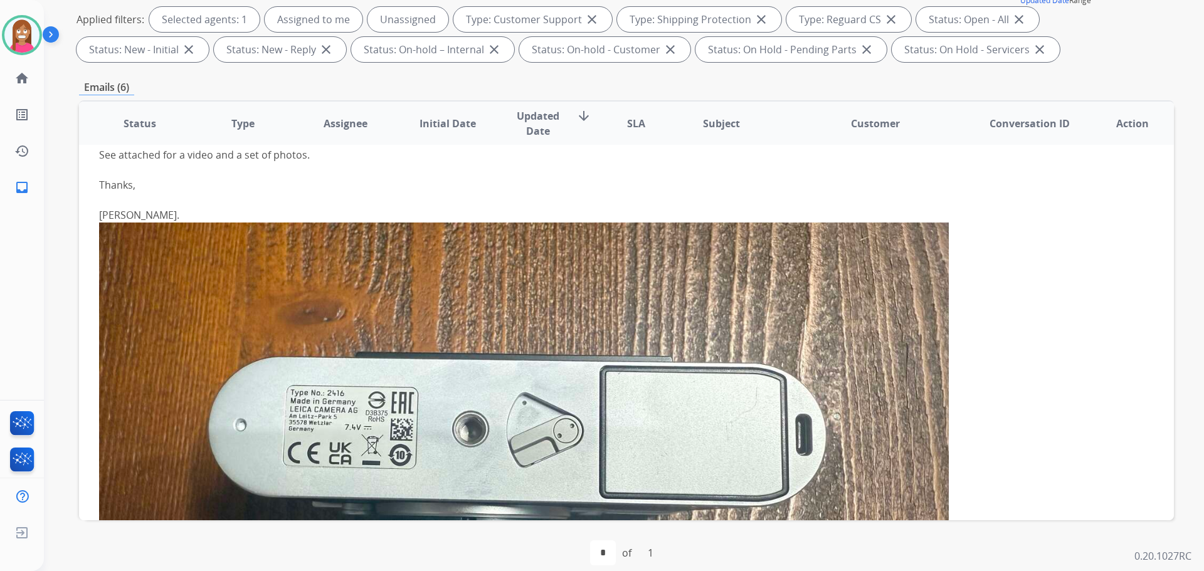
scroll to position [132, 0]
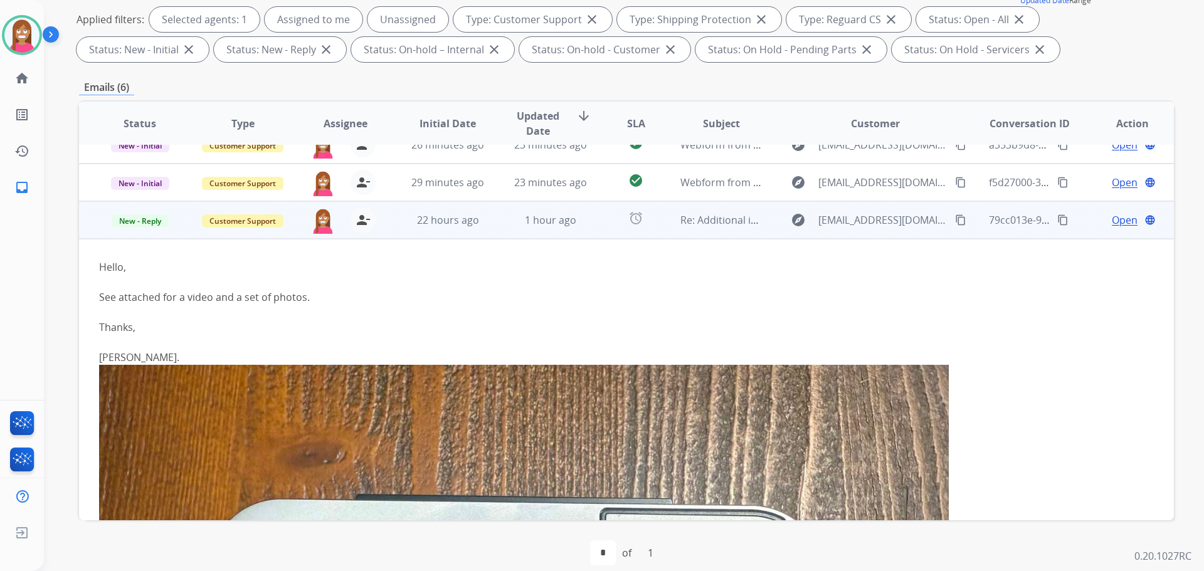
click at [1119, 225] on span "Open" at bounding box center [1125, 220] width 26 height 15
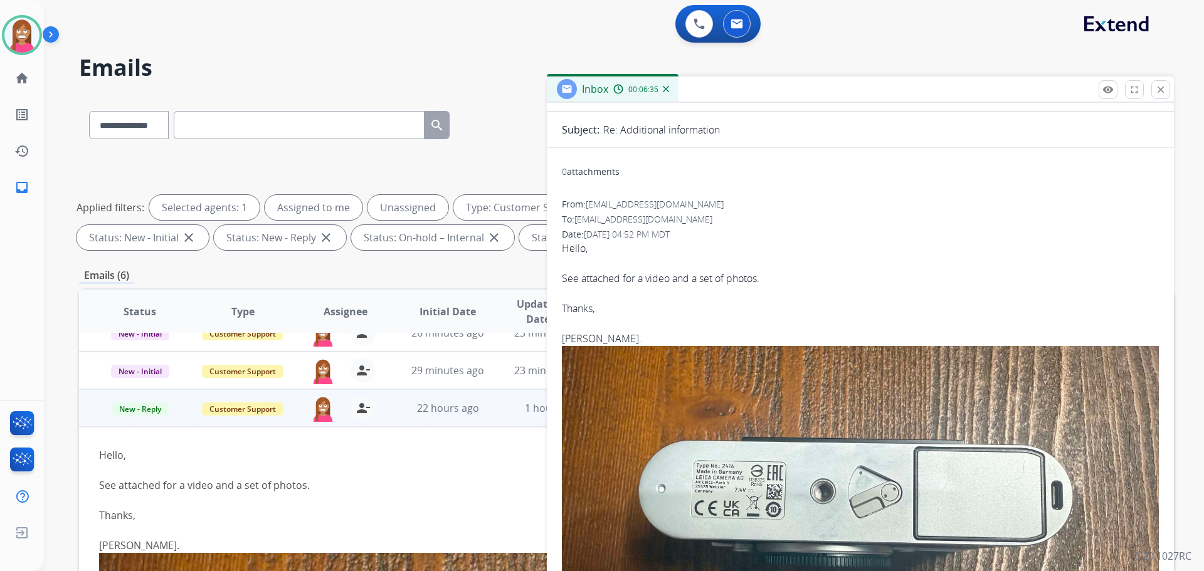
scroll to position [0, 0]
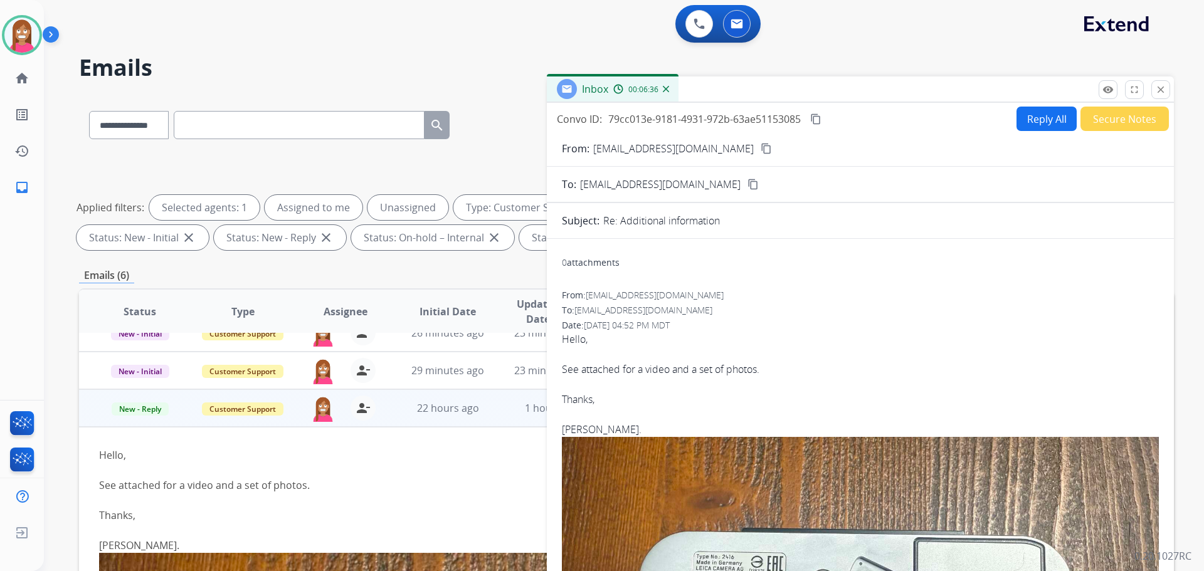
click at [1024, 124] on button "Reply All" at bounding box center [1047, 119] width 60 height 24
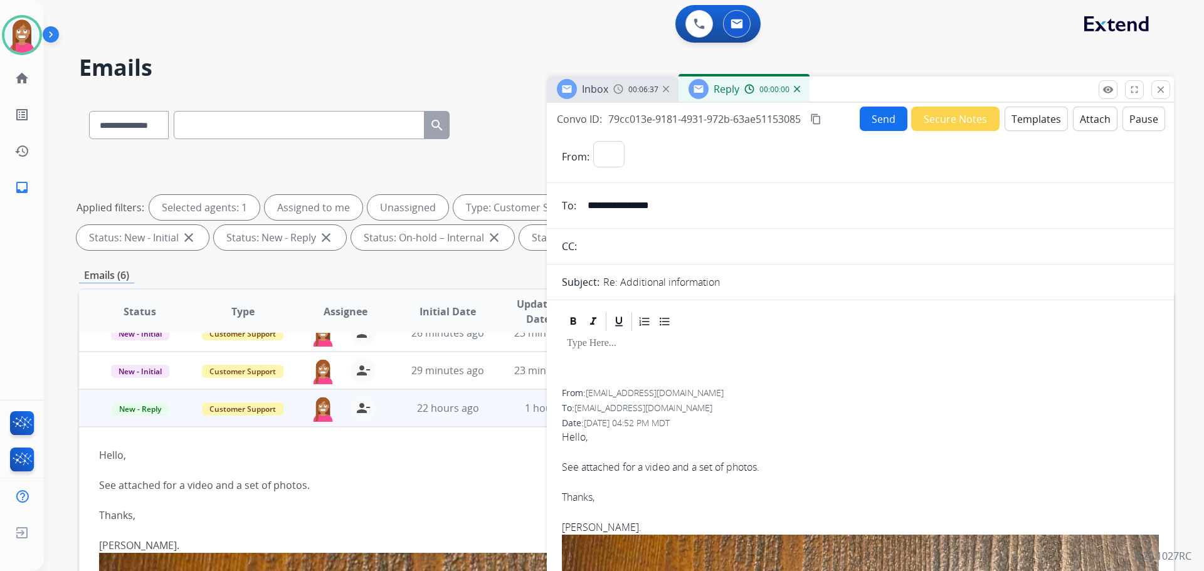
select select "**********"
click at [1014, 119] on button "Templates" at bounding box center [1036, 119] width 63 height 24
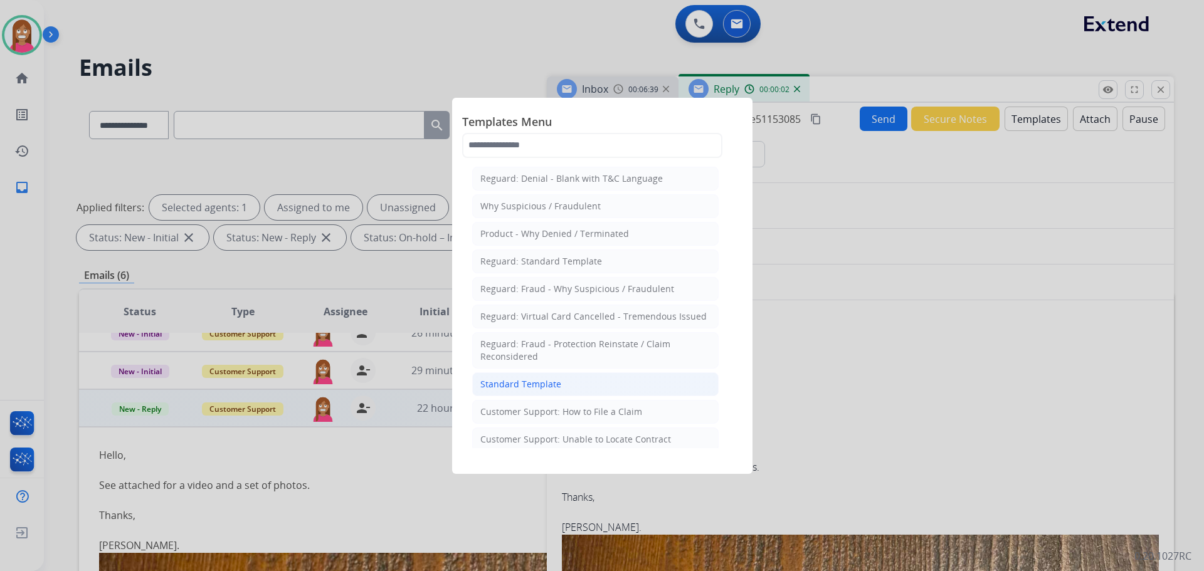
click at [526, 389] on div "Standard Template" at bounding box center [520, 384] width 81 height 13
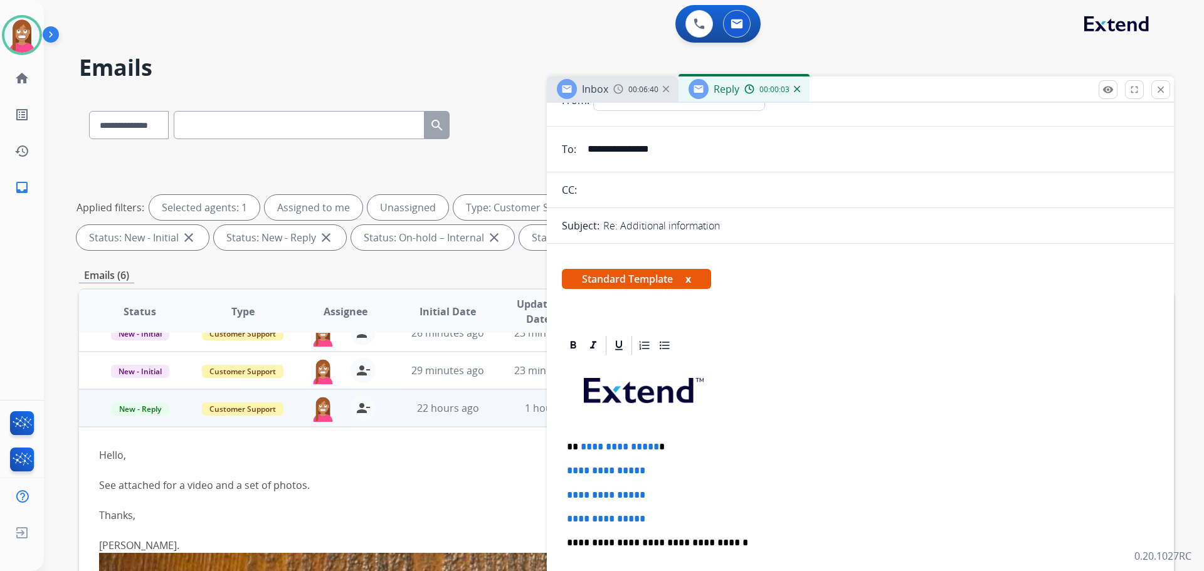
scroll to position [125, 0]
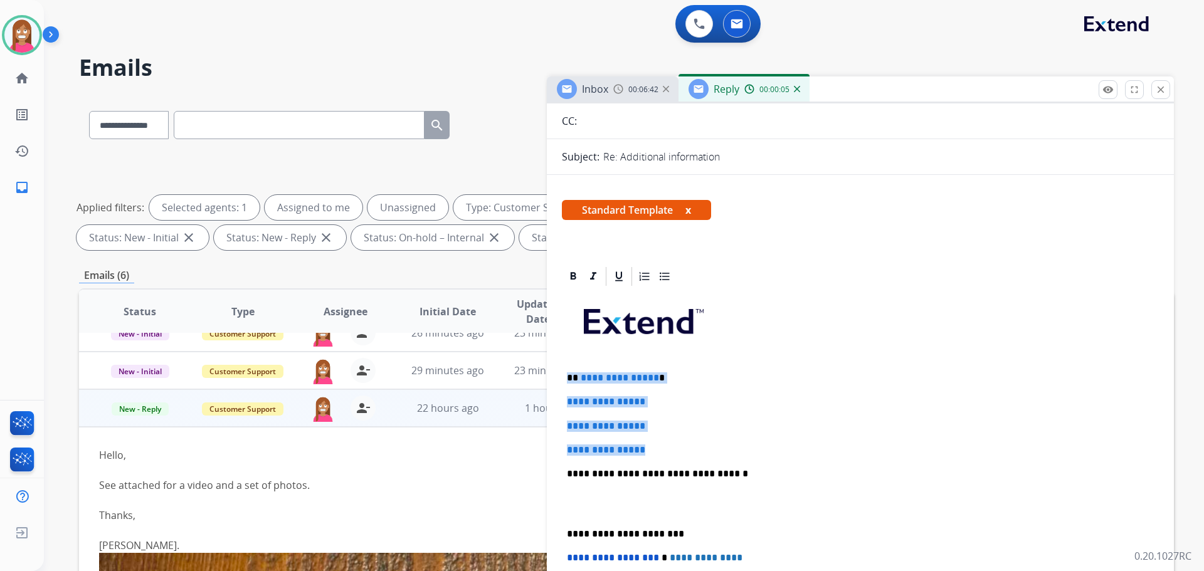
drag, startPoint x: 660, startPoint y: 453, endPoint x: 569, endPoint y: 375, distance: 119.7
click at [569, 375] on div "**********" at bounding box center [860, 504] width 597 height 432
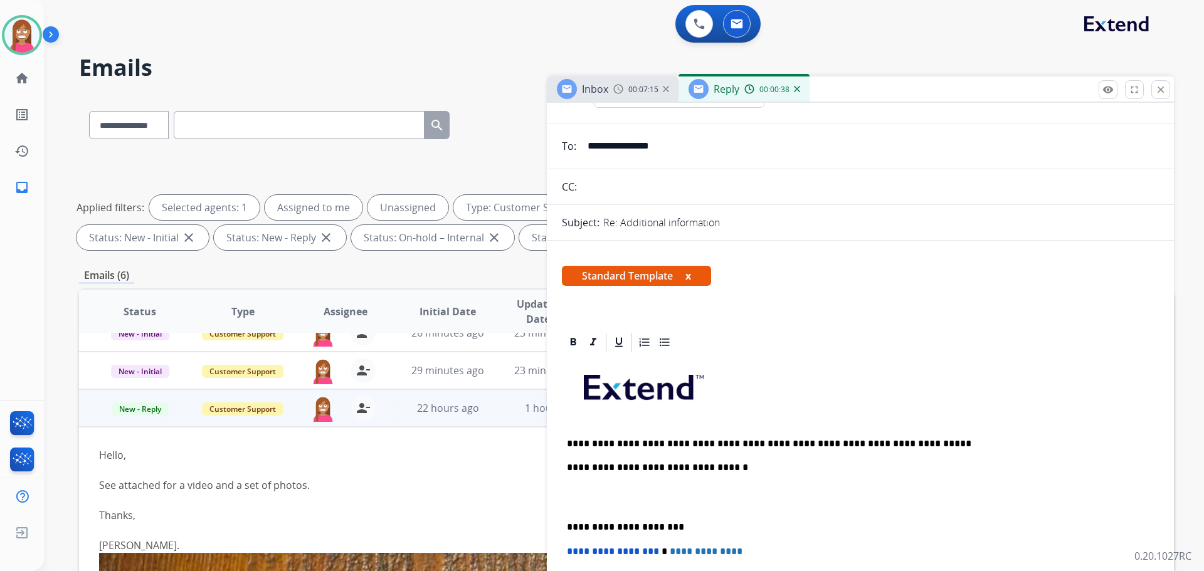
scroll to position [0, 0]
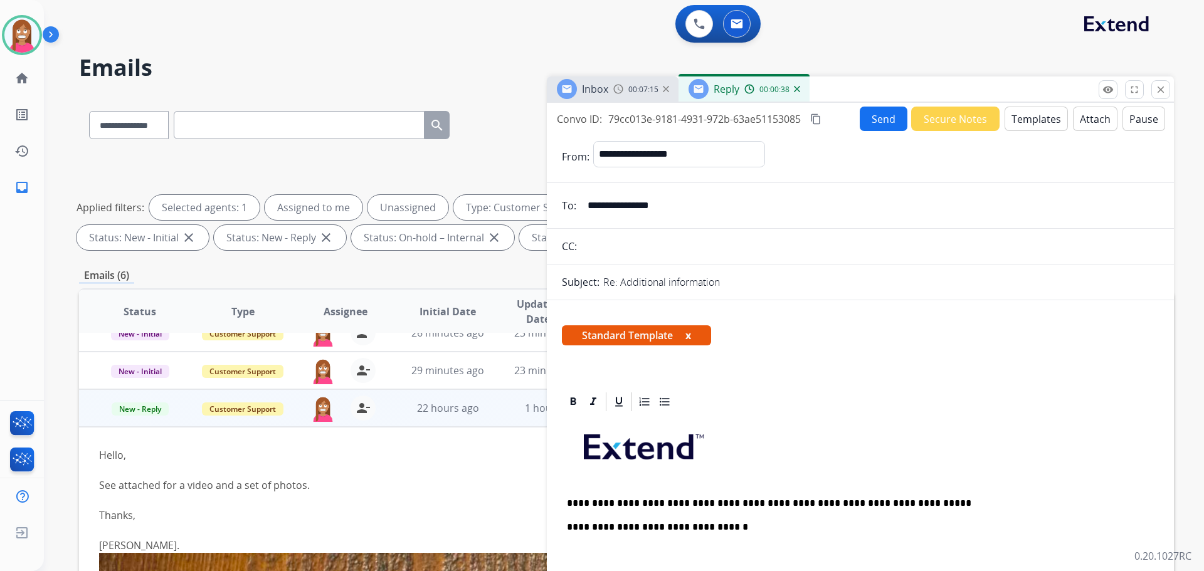
click at [861, 119] on button "Send" at bounding box center [884, 119] width 48 height 24
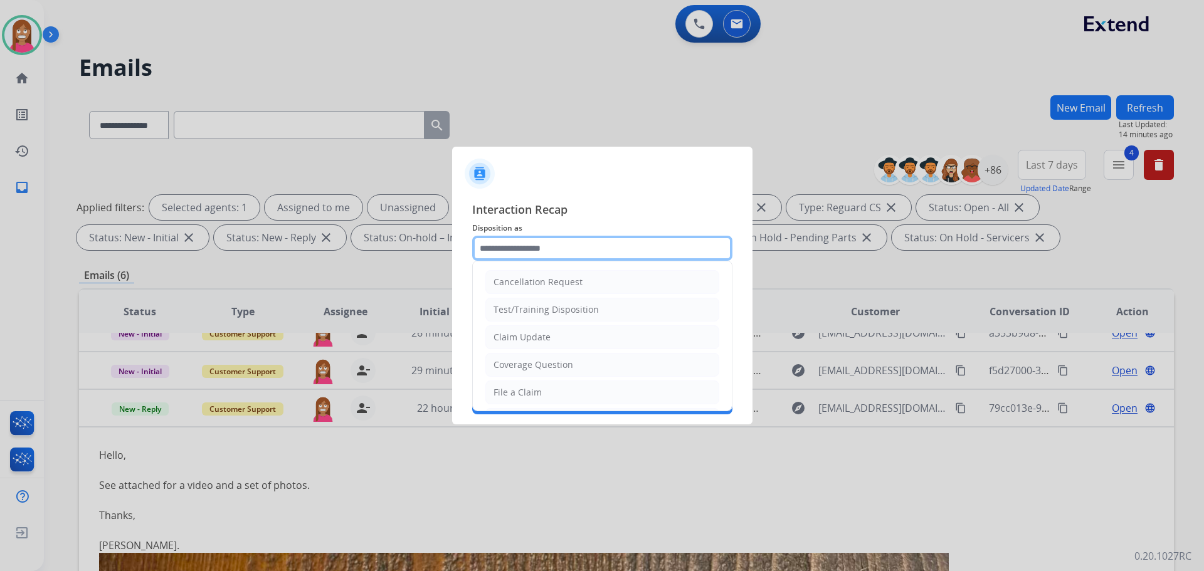
click at [515, 258] on input "text" at bounding box center [602, 248] width 260 height 25
click at [525, 334] on div "Claim Update" at bounding box center [522, 337] width 57 height 13
type input "**********"
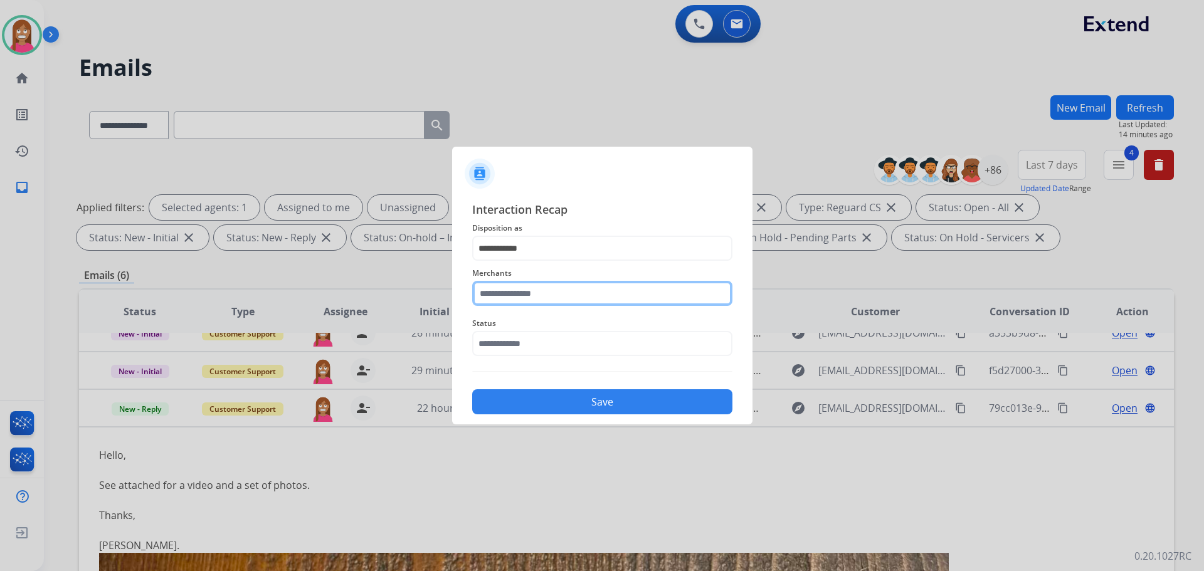
click at [505, 303] on input "text" at bounding box center [602, 293] width 260 height 25
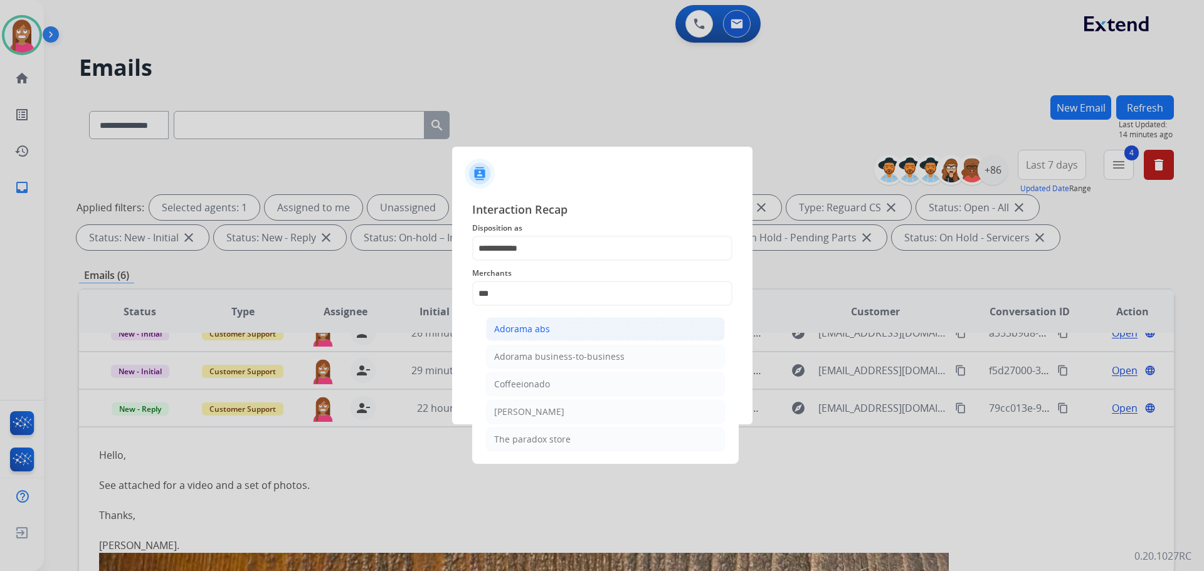
click at [543, 332] on div "Adorama abs" at bounding box center [522, 329] width 56 height 13
type input "**********"
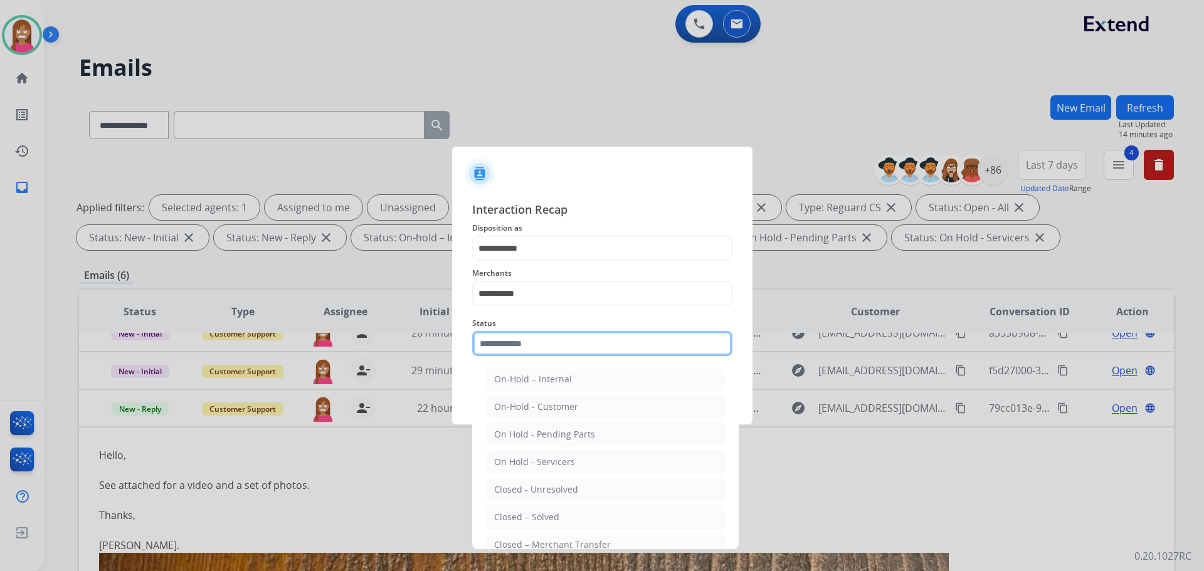
click at [527, 341] on input "text" at bounding box center [602, 343] width 260 height 25
click at [516, 509] on li "Closed – Solved" at bounding box center [605, 518] width 239 height 24
type input "**********"
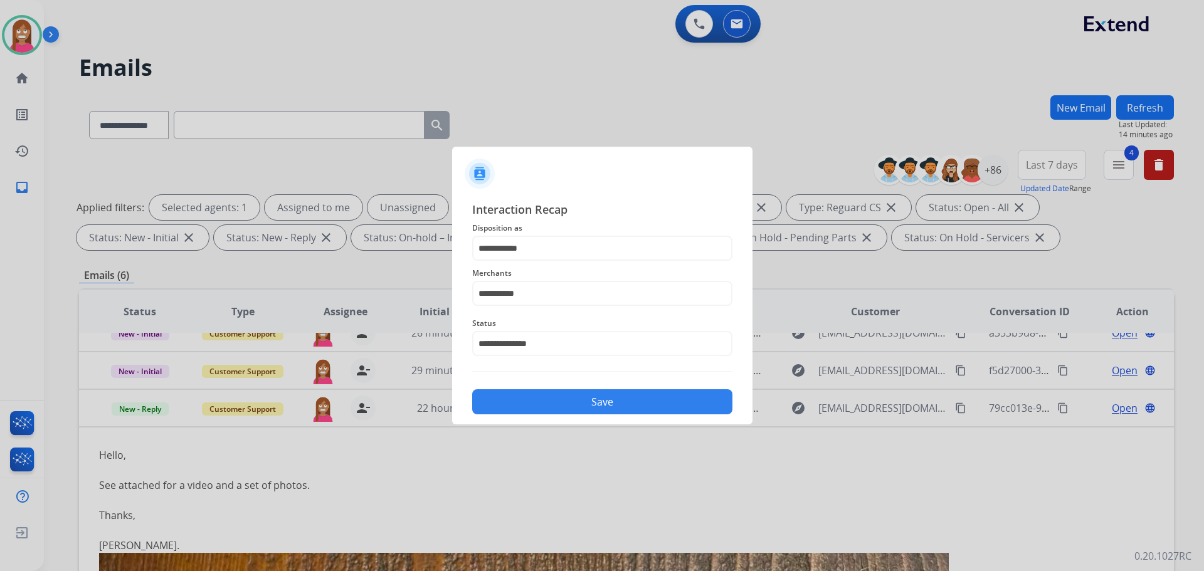
click at [535, 392] on button "Save" at bounding box center [602, 401] width 260 height 25
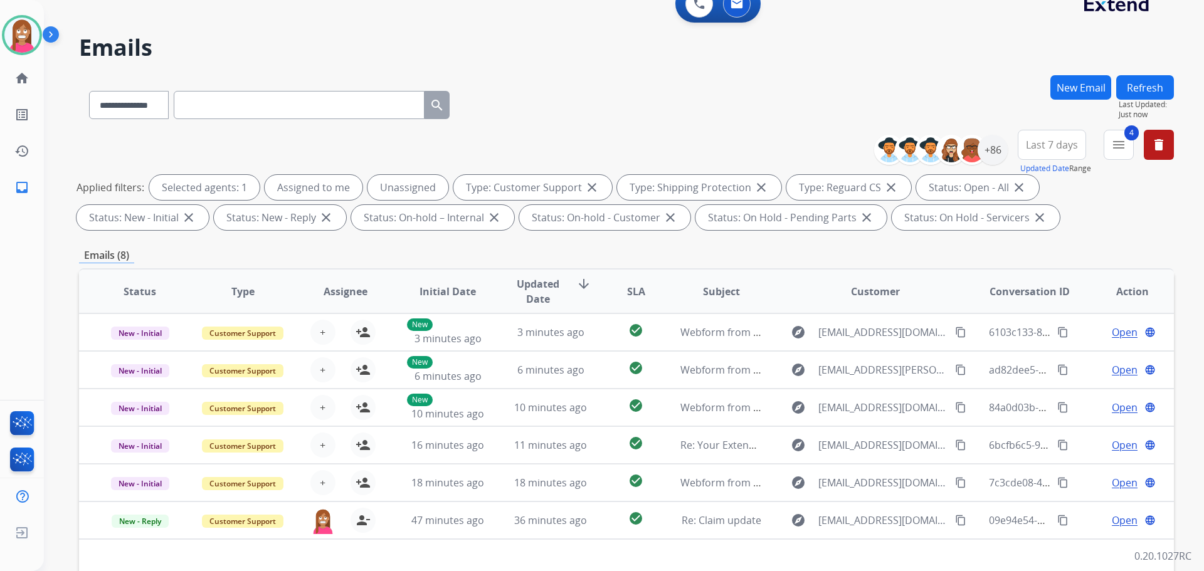
scroll to position [14, 0]
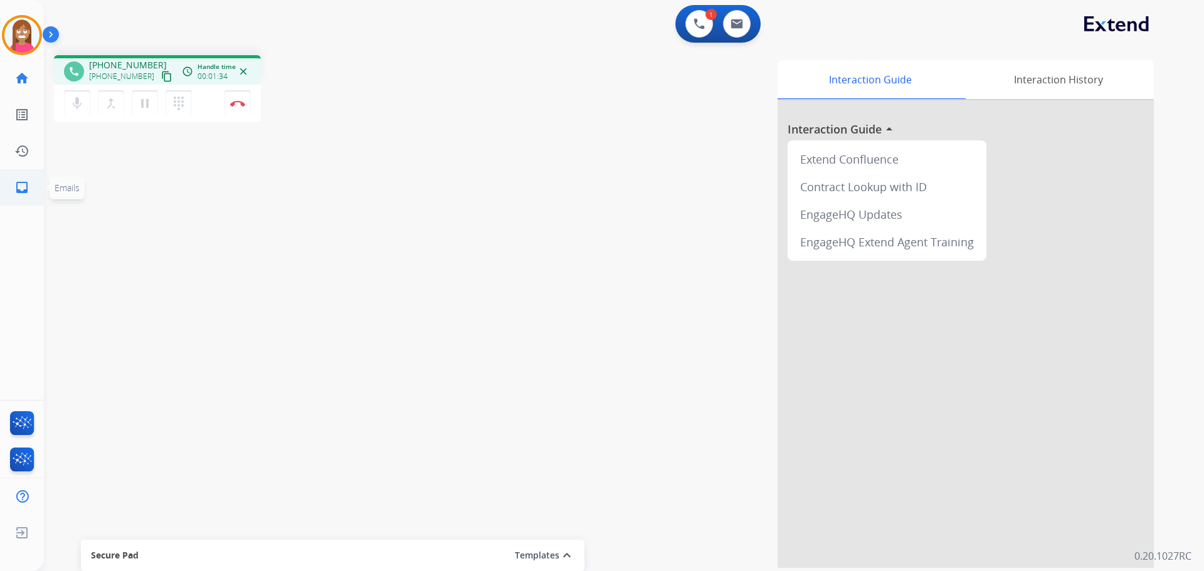
click at [3, 195] on ul "inbox Emails Emails" at bounding box center [22, 187] width 44 height 36
click at [8, 183] on link "inbox Emails" at bounding box center [21, 187] width 35 height 35
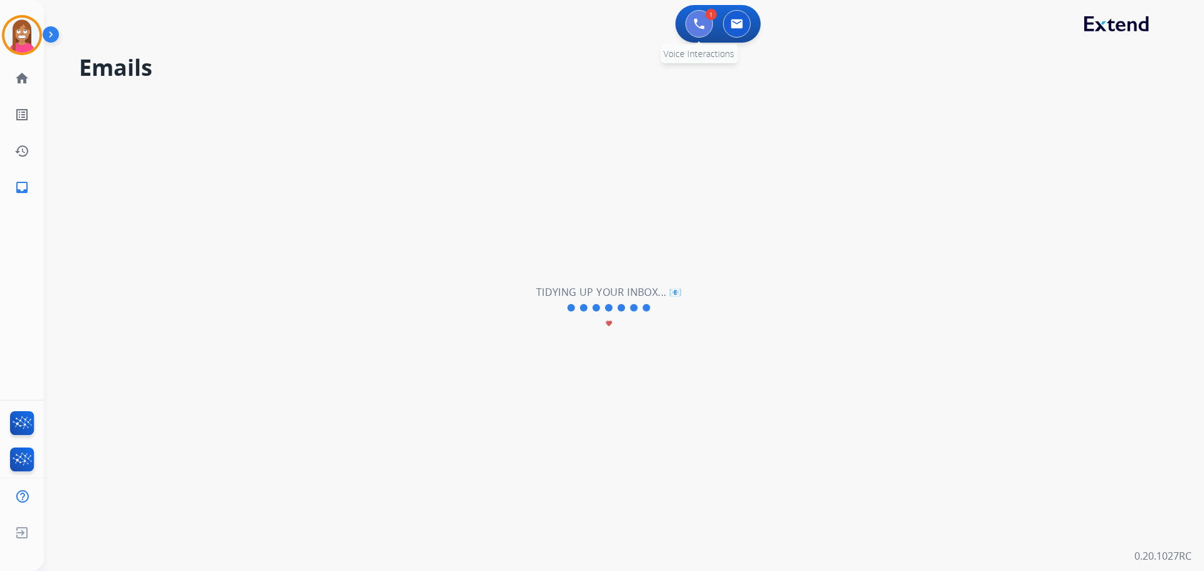
click at [687, 31] on button at bounding box center [700, 24] width 28 height 28
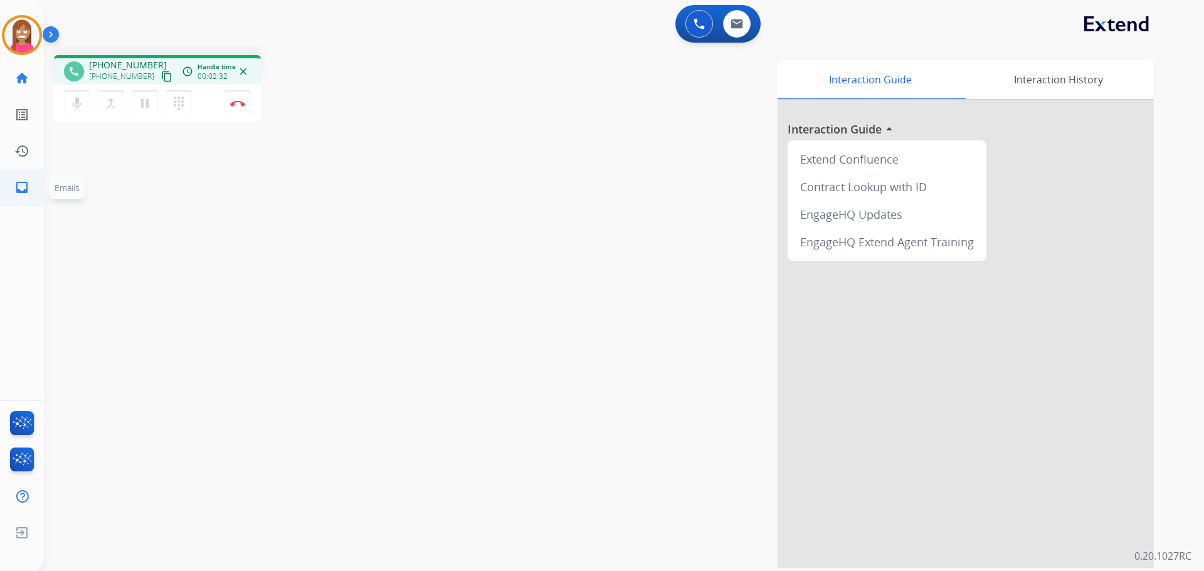
click at [5, 193] on link "inbox Emails" at bounding box center [21, 187] width 35 height 35
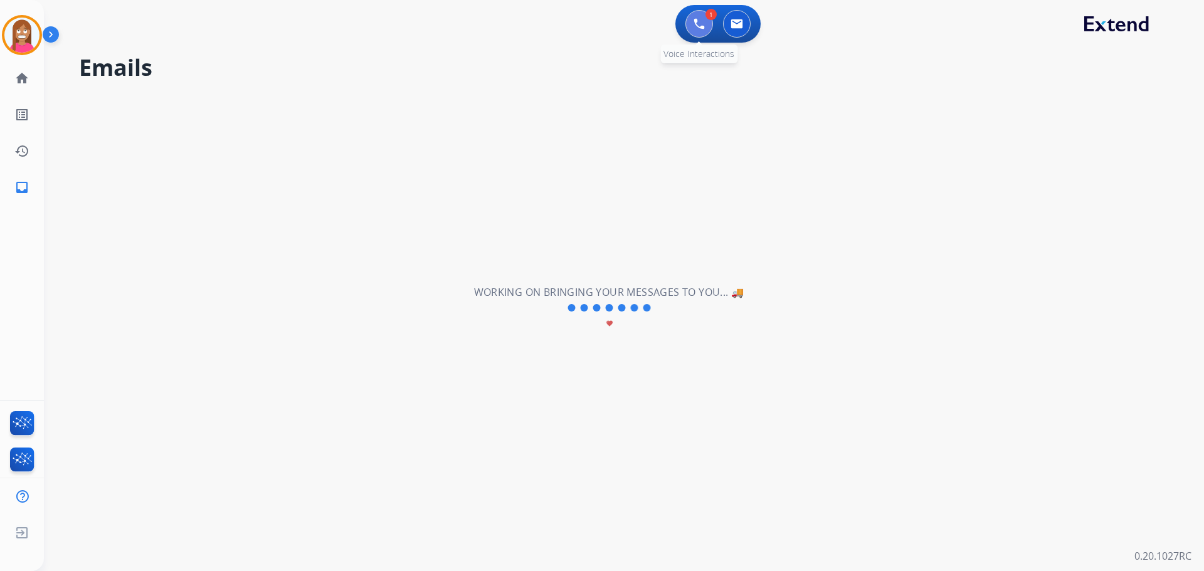
click at [694, 26] on img at bounding box center [699, 23] width 11 height 11
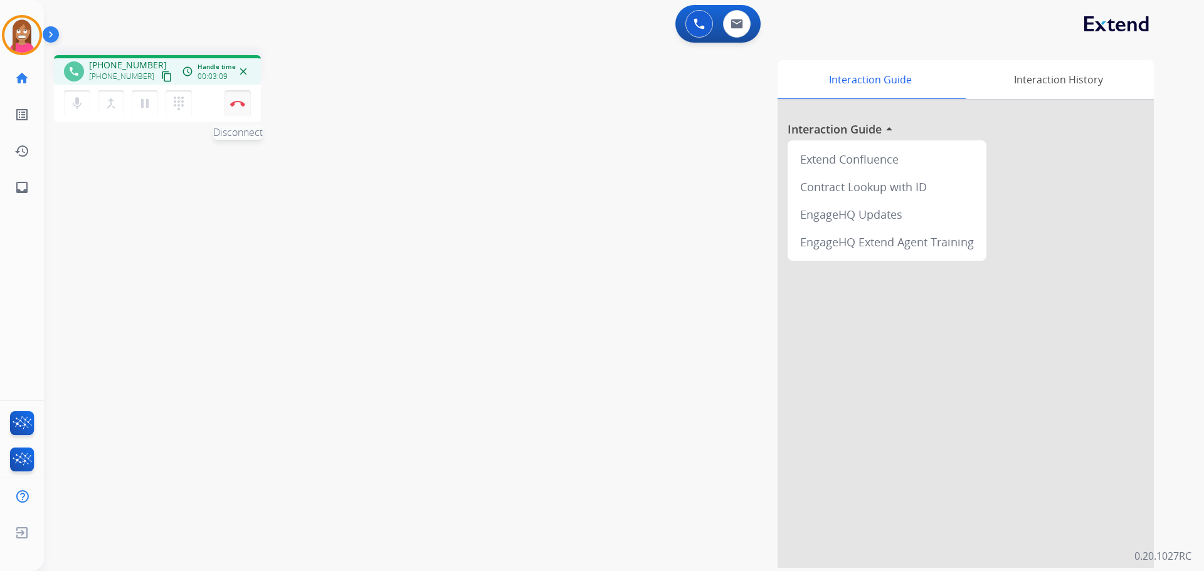
click at [239, 112] on button "Disconnect" at bounding box center [238, 103] width 26 height 26
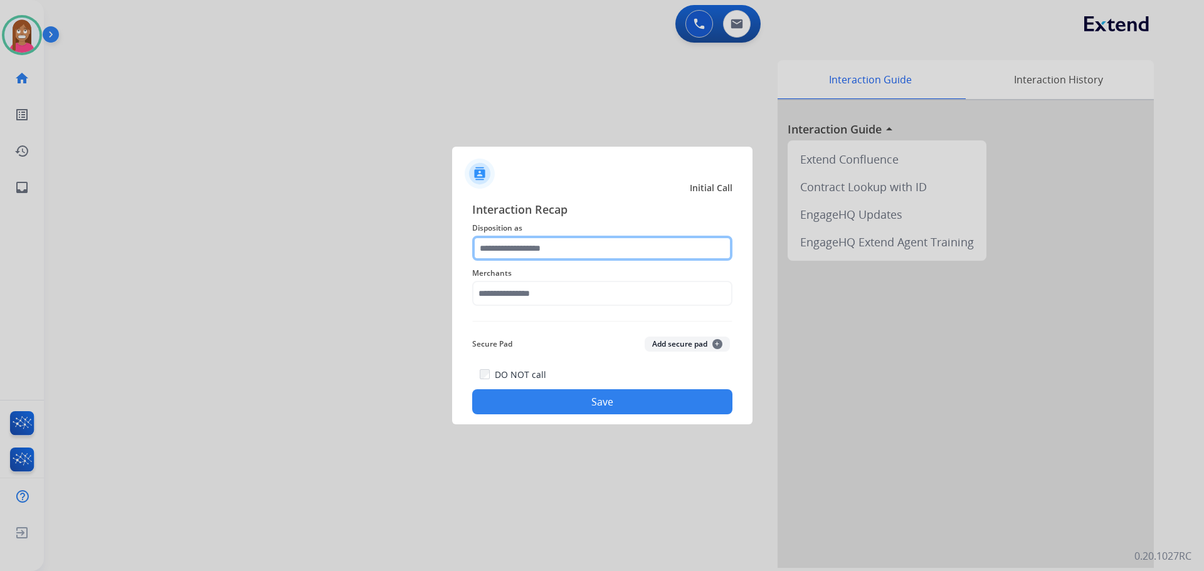
click at [489, 248] on input "text" at bounding box center [602, 248] width 260 height 25
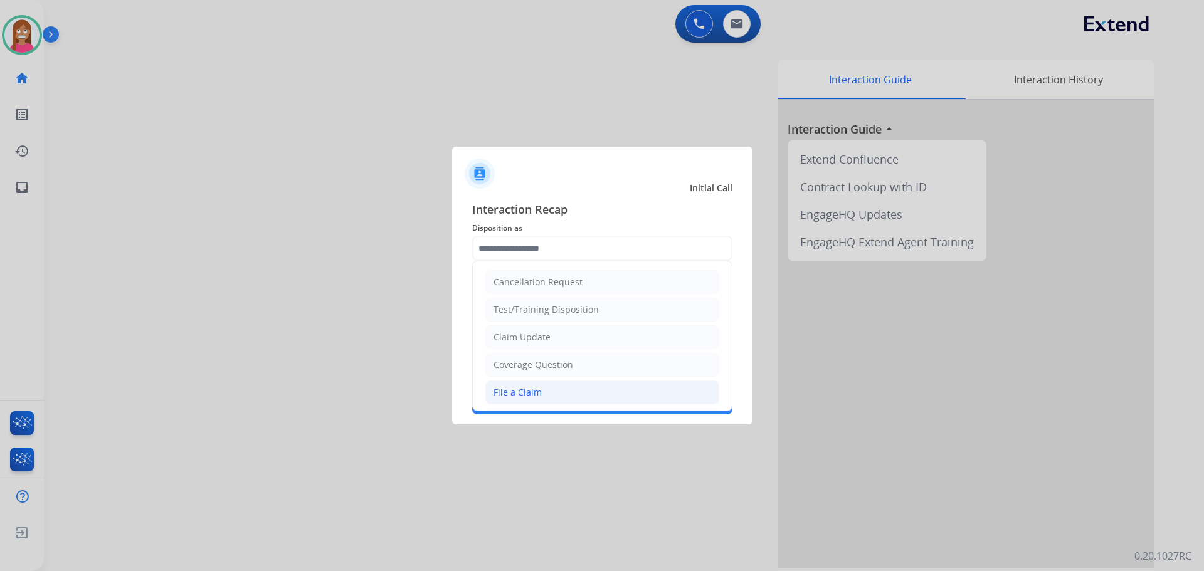
click at [499, 390] on div "File a Claim" at bounding box center [518, 392] width 48 height 13
type input "**********"
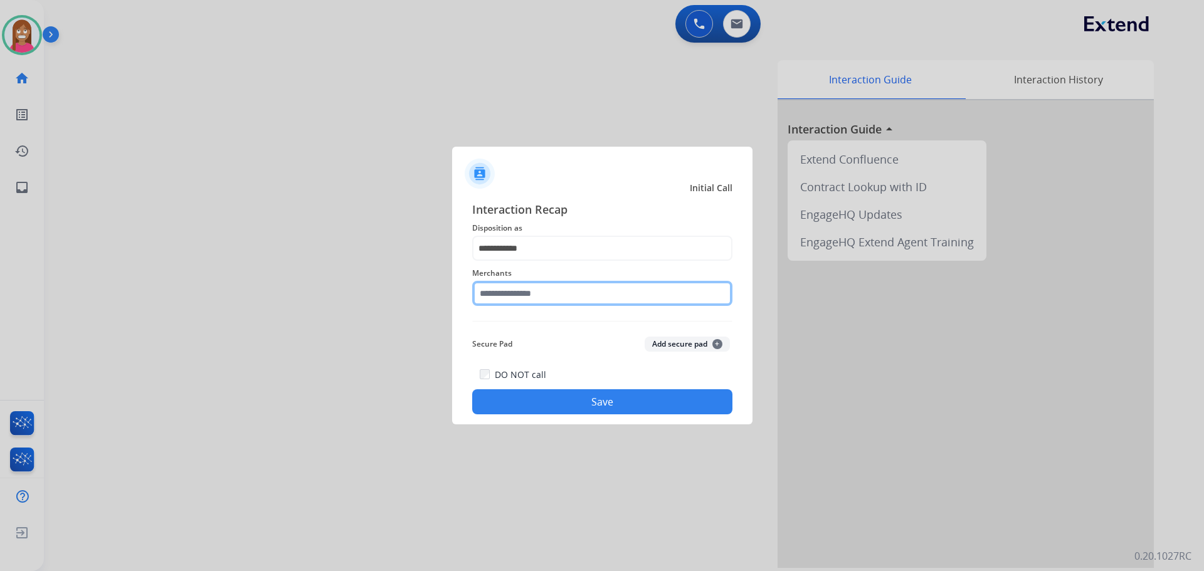
click at [492, 299] on input "text" at bounding box center [602, 293] width 260 height 25
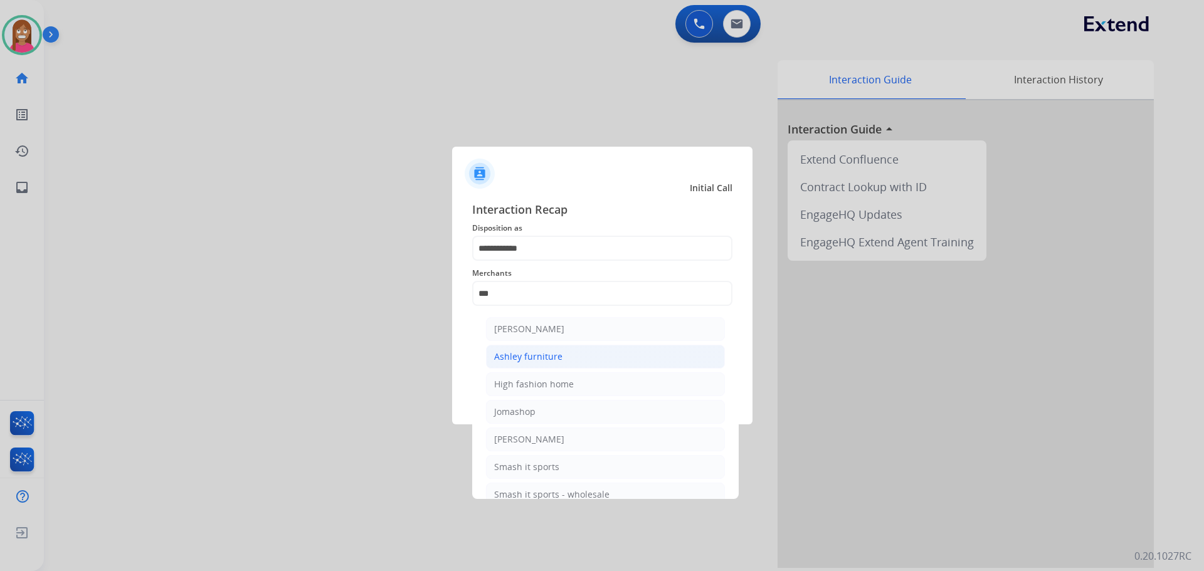
click at [537, 363] on div "Ashley furniture" at bounding box center [528, 357] width 68 height 13
type input "**********"
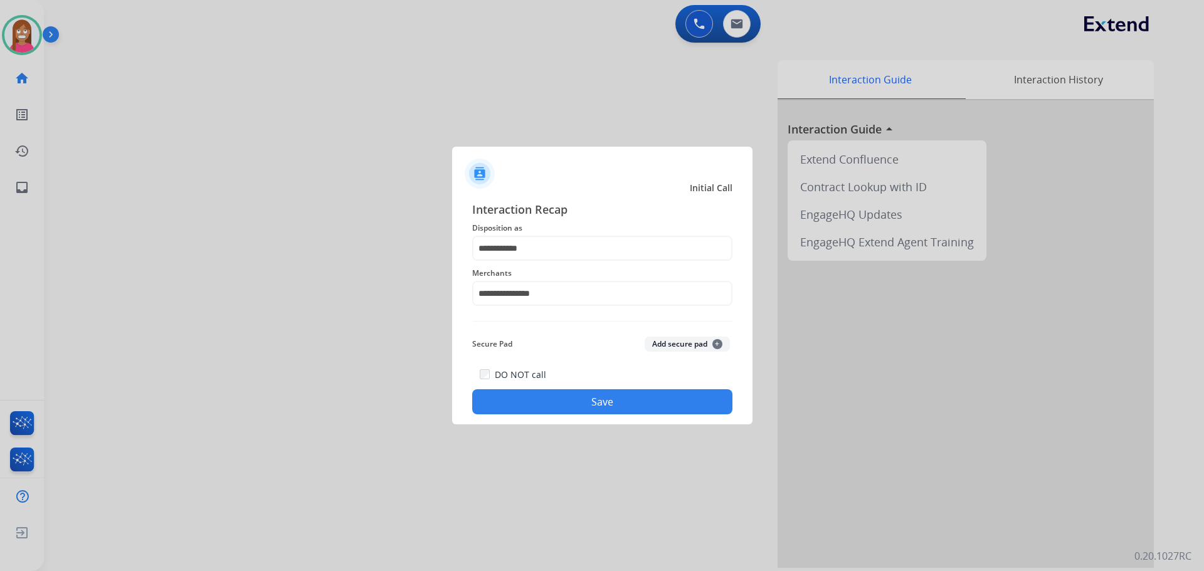
click at [550, 403] on button "Save" at bounding box center [602, 401] width 260 height 25
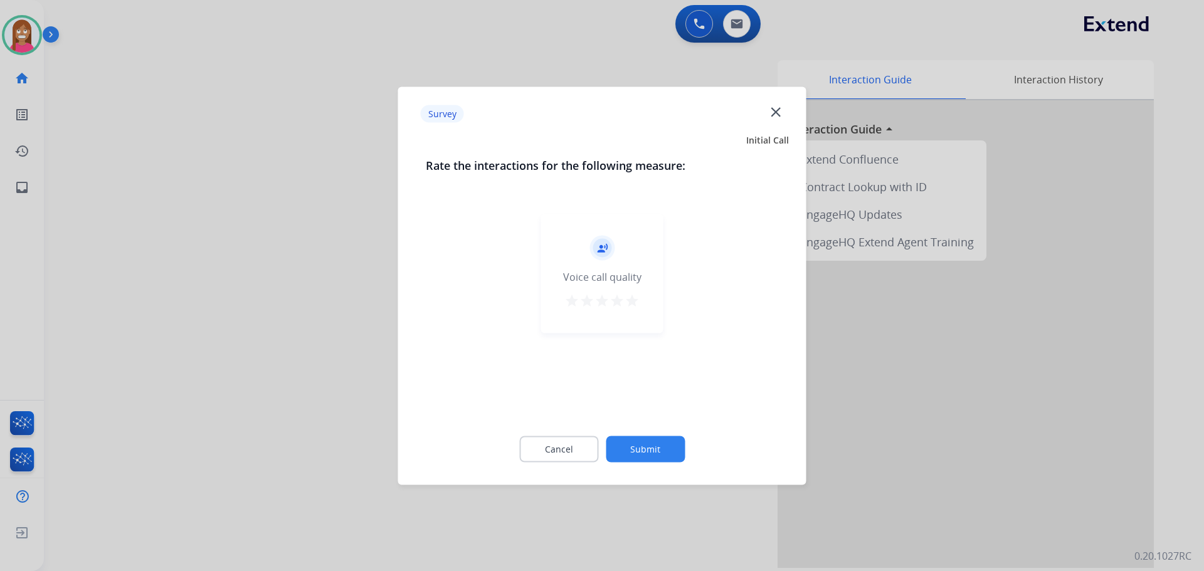
click at [781, 109] on mat-icon "close" at bounding box center [776, 111] width 16 height 16
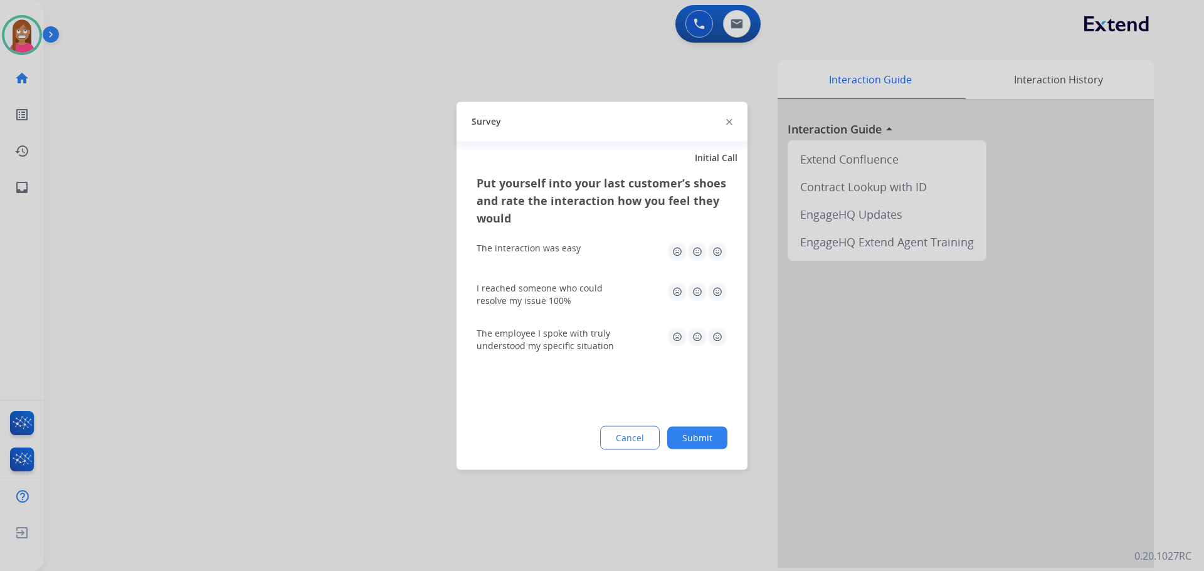
click at [729, 125] on img at bounding box center [729, 122] width 6 height 6
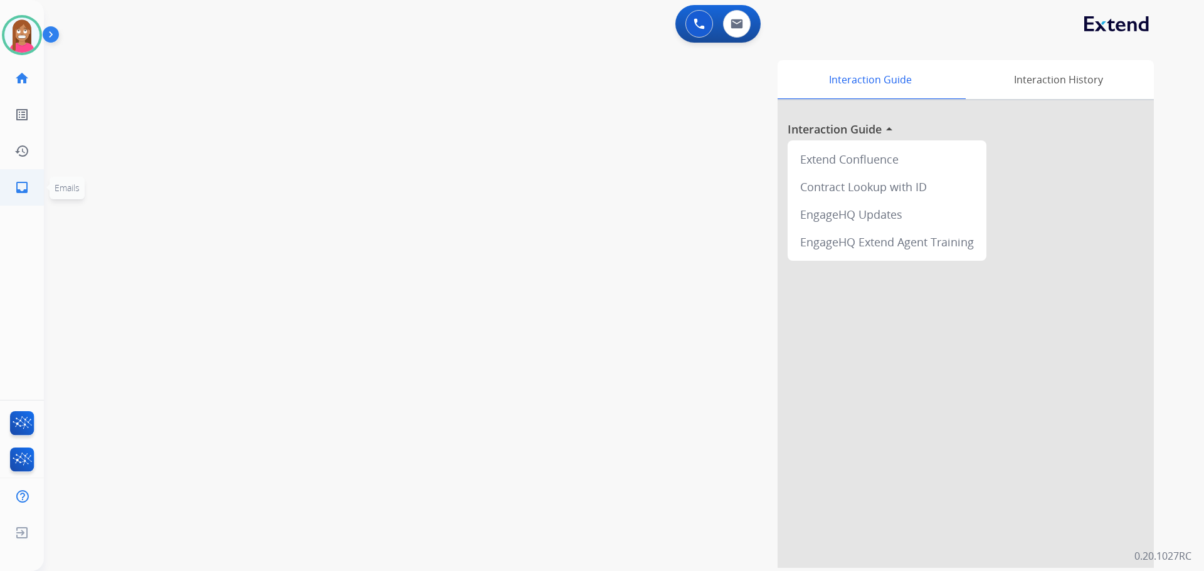
click at [11, 187] on link "inbox Emails" at bounding box center [21, 187] width 35 height 35
select select "**********"
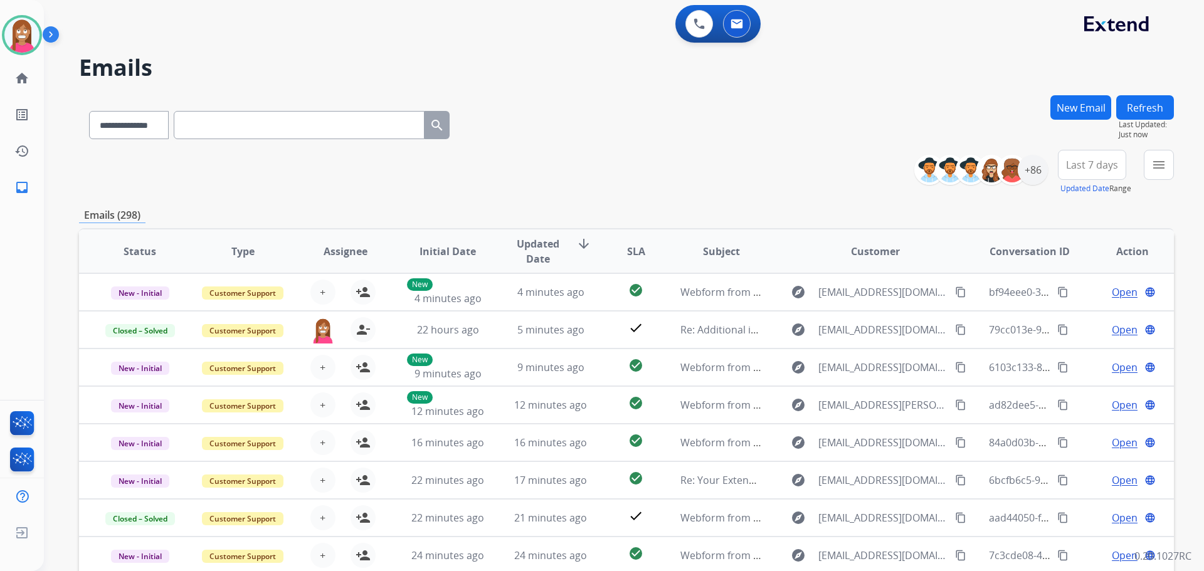
click at [1059, 112] on button "New Email" at bounding box center [1081, 107] width 61 height 24
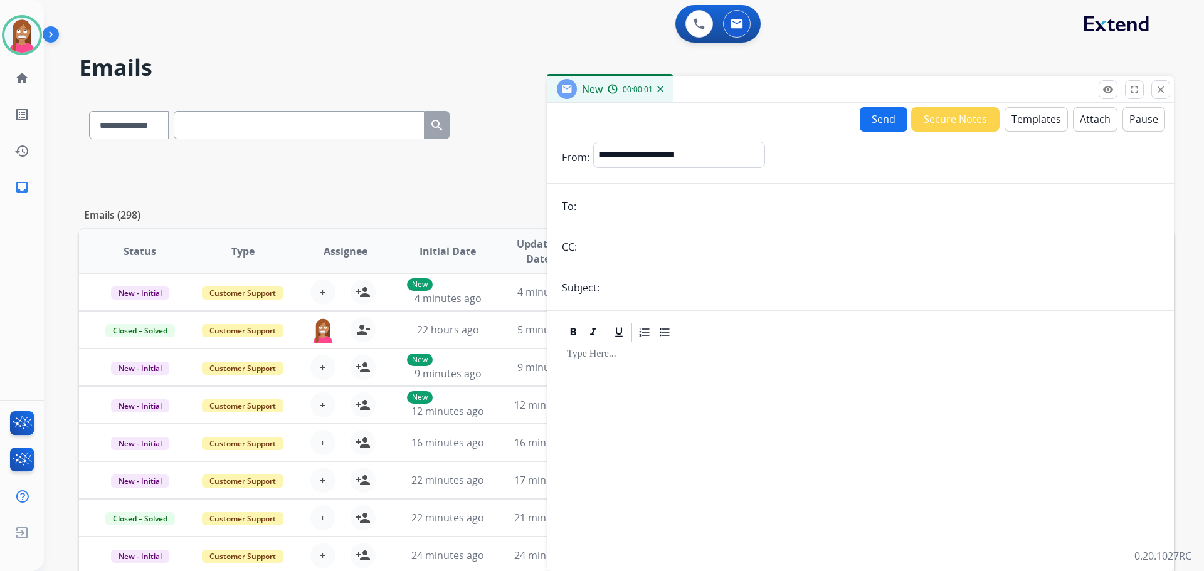
paste input "**********"
type input "**********"
click at [647, 153] on select "**********" at bounding box center [678, 154] width 171 height 25
select select "**********"
click at [593, 142] on select "**********" at bounding box center [678, 154] width 171 height 25
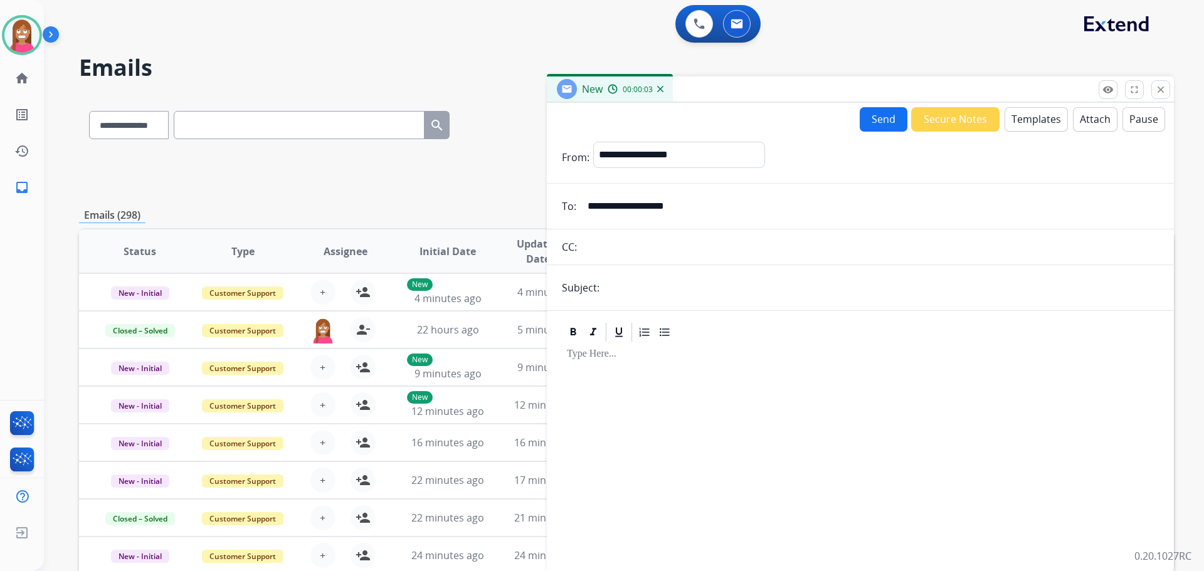
click at [633, 288] on input "text" at bounding box center [881, 287] width 556 height 25
type input "**********"
click at [1079, 128] on button "Attach" at bounding box center [1095, 119] width 45 height 24
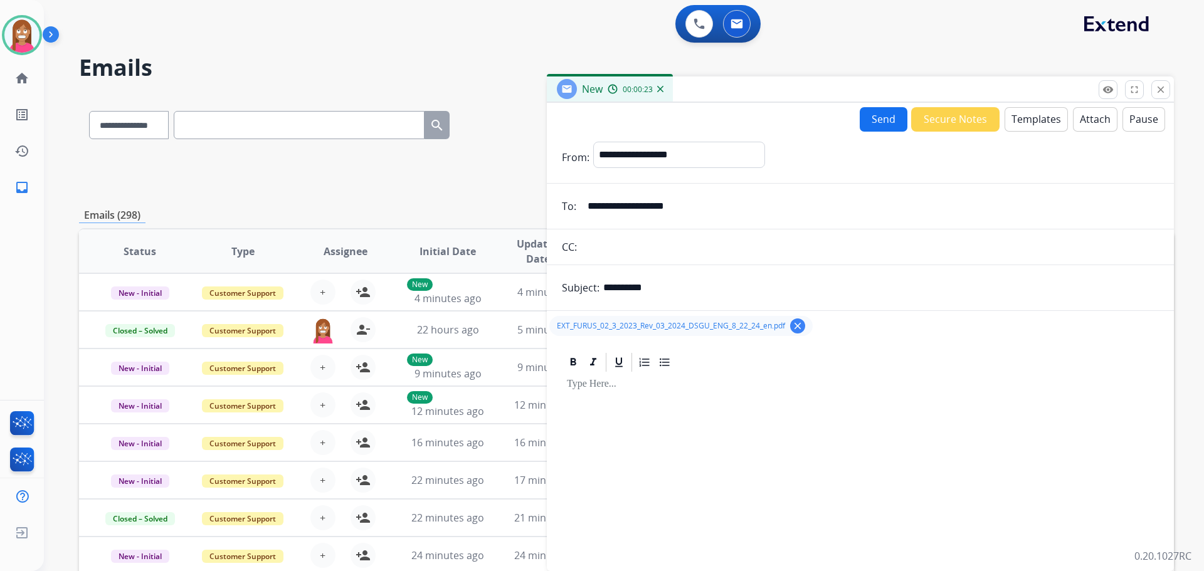
click at [1019, 125] on button "Templates" at bounding box center [1036, 119] width 63 height 24
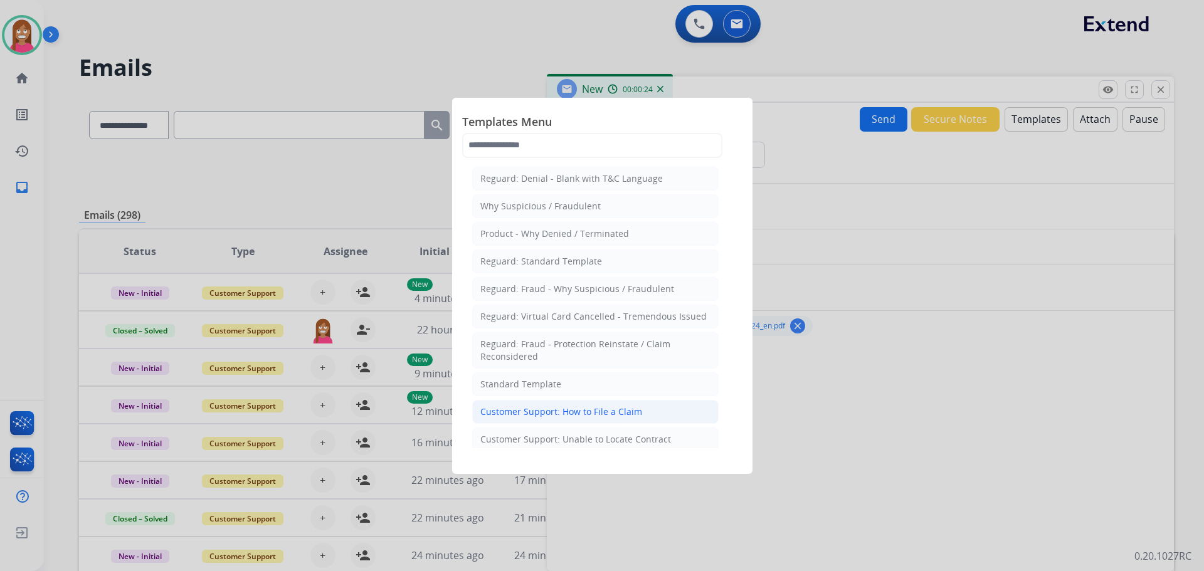
click at [548, 411] on div "Customer Support: How to File a Claim" at bounding box center [561, 412] width 162 height 13
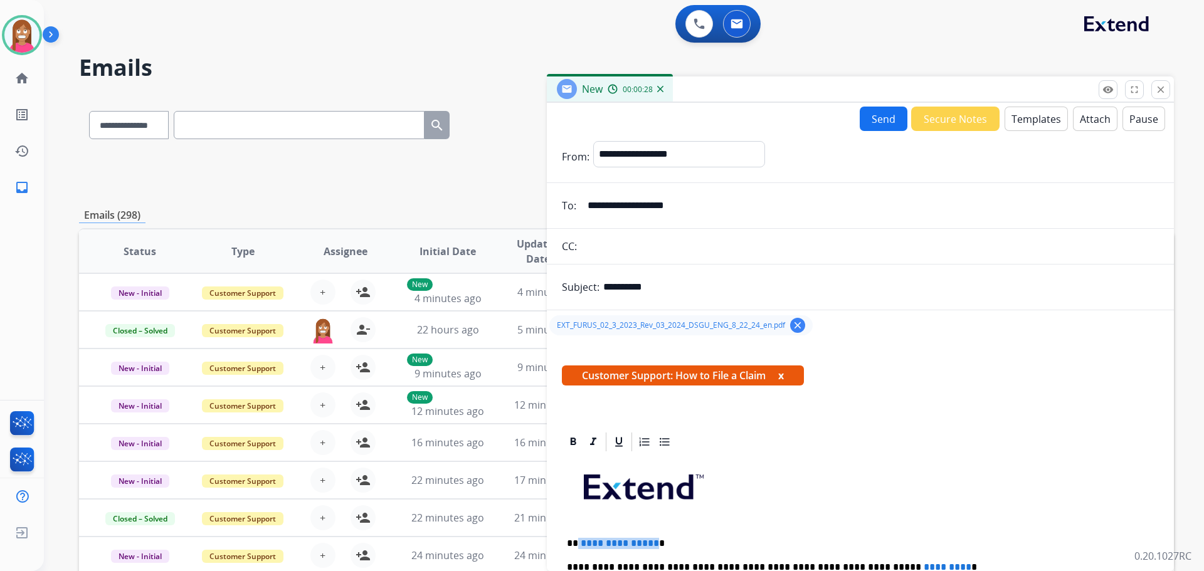
drag, startPoint x: 651, startPoint y: 538, endPoint x: 576, endPoint y: 531, distance: 74.9
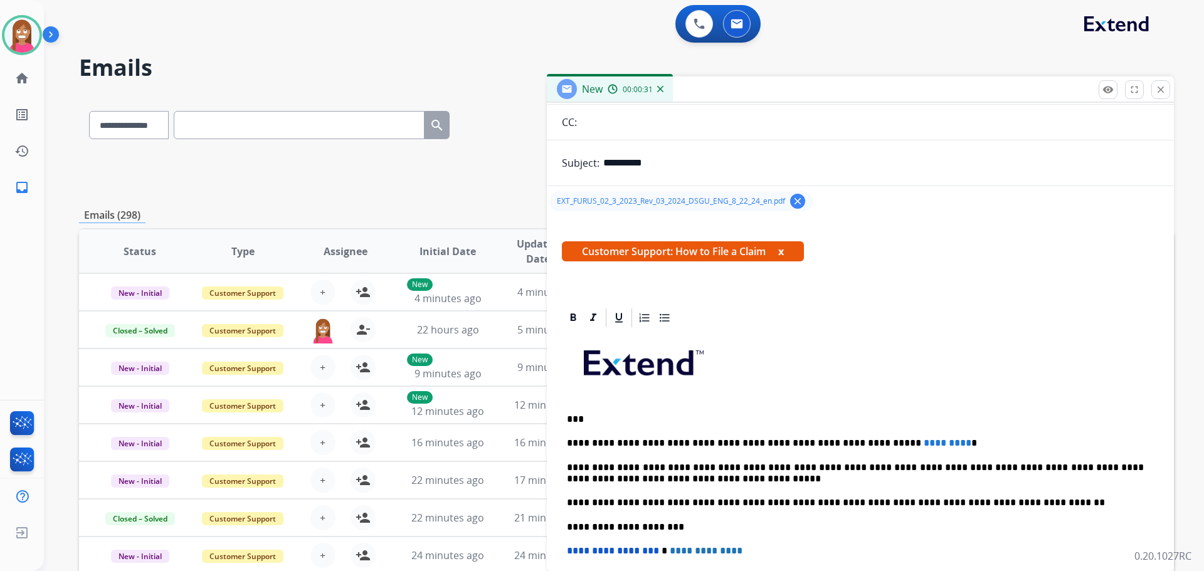
scroll to position [125, 0]
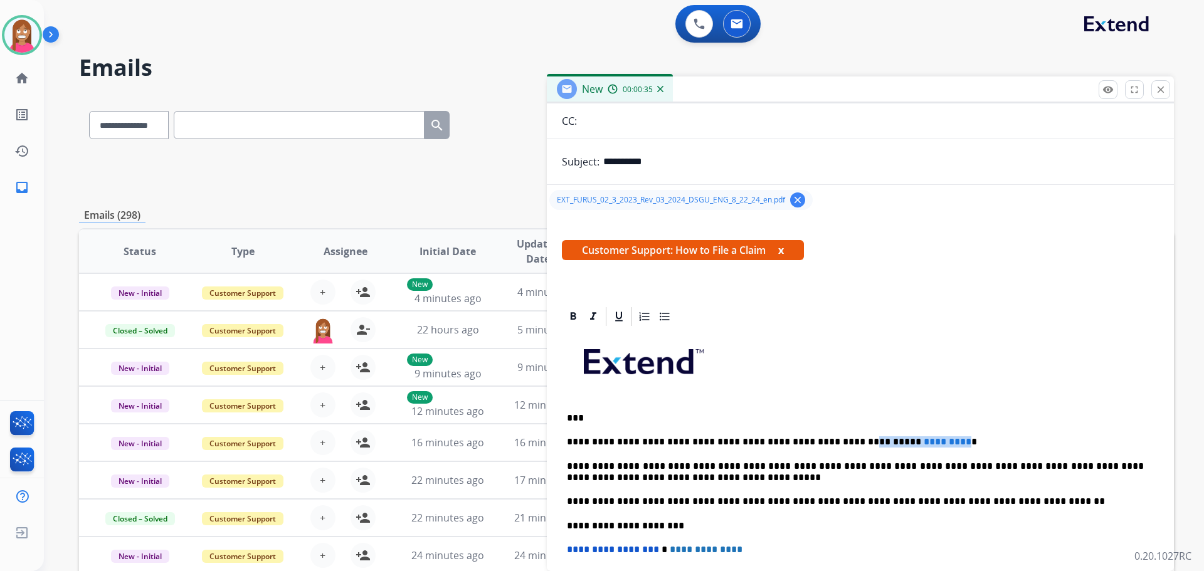
drag, startPoint x: 908, startPoint y: 437, endPoint x: 820, endPoint y: 441, distance: 88.5
click at [820, 441] on p "**********" at bounding box center [855, 442] width 577 height 11
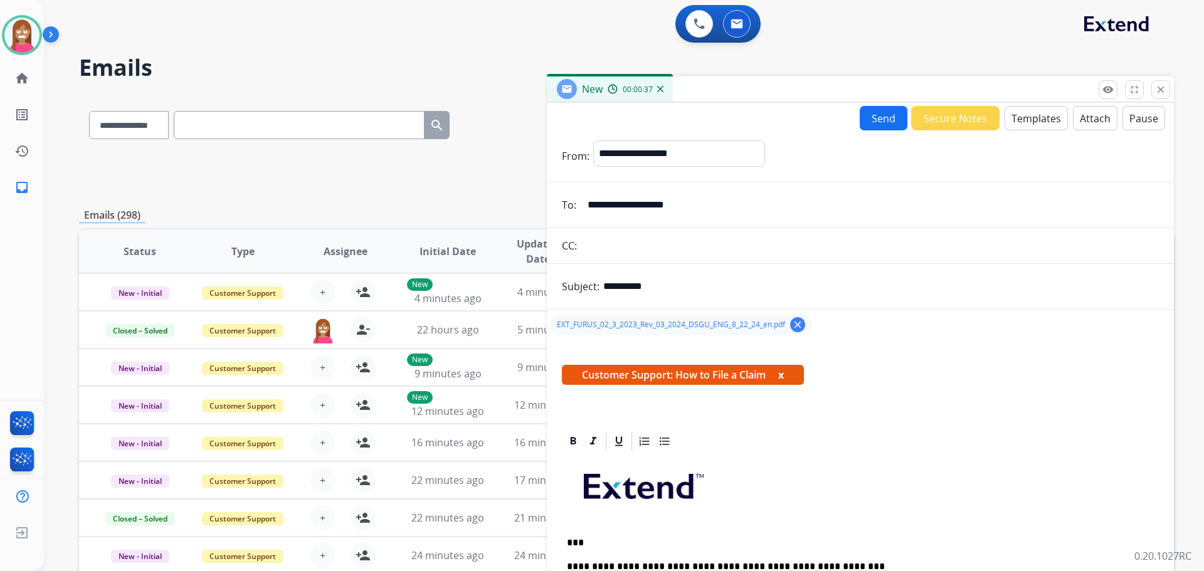
scroll to position [0, 0]
click at [884, 115] on button "Send" at bounding box center [884, 119] width 48 height 24
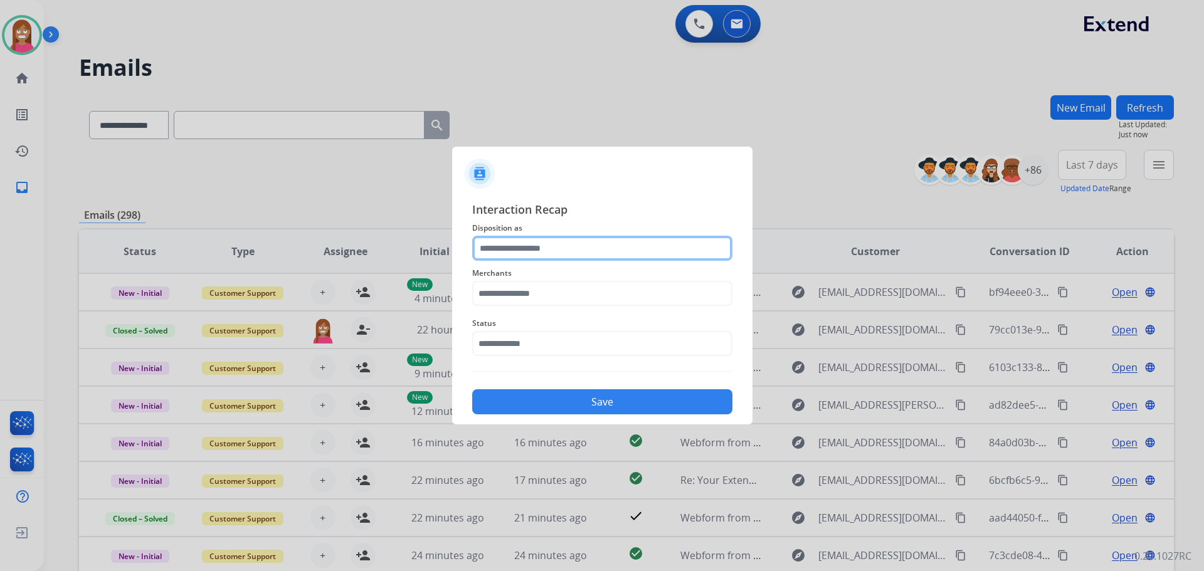
click at [502, 249] on input "text" at bounding box center [602, 248] width 260 height 25
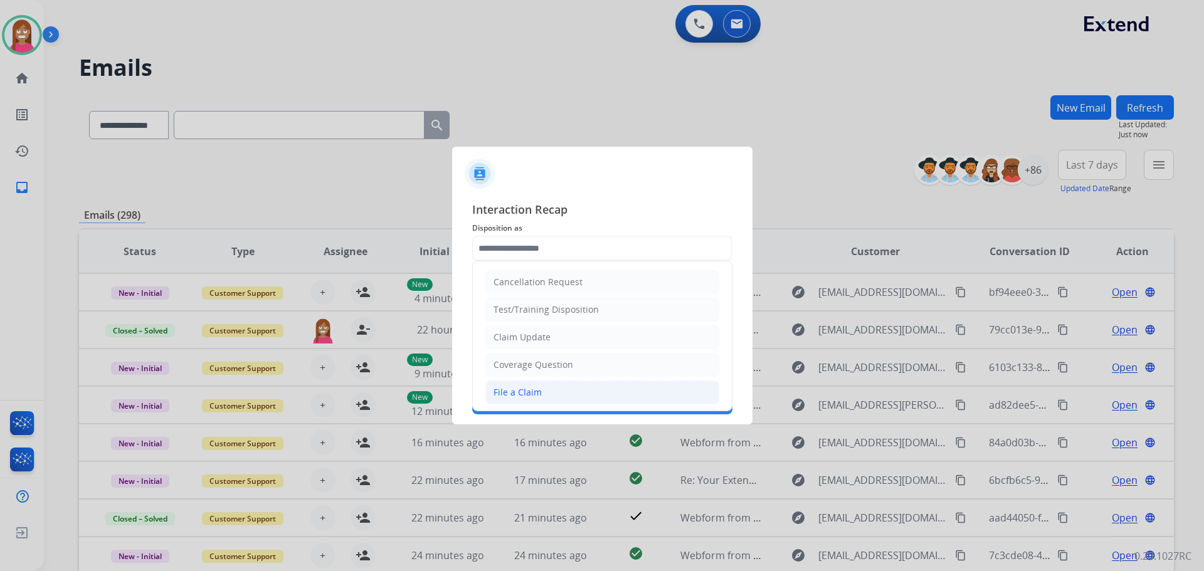
drag, startPoint x: 506, startPoint y: 396, endPoint x: 495, endPoint y: 312, distance: 84.7
click at [507, 396] on div "File a Claim" at bounding box center [518, 392] width 48 height 13
type input "**********"
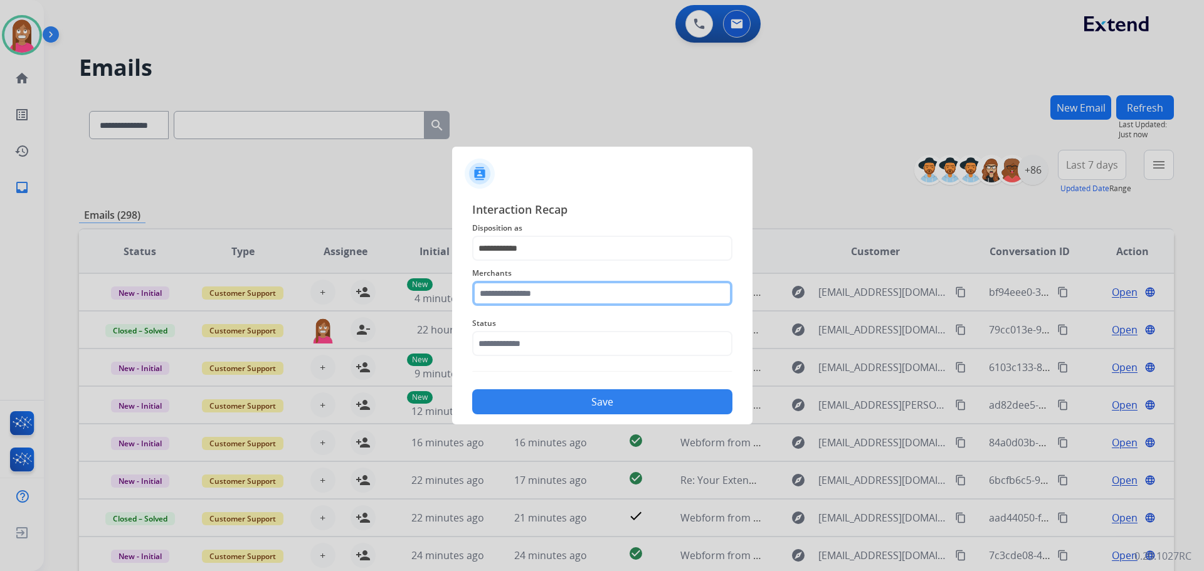
click at [495, 295] on input "text" at bounding box center [602, 293] width 260 height 25
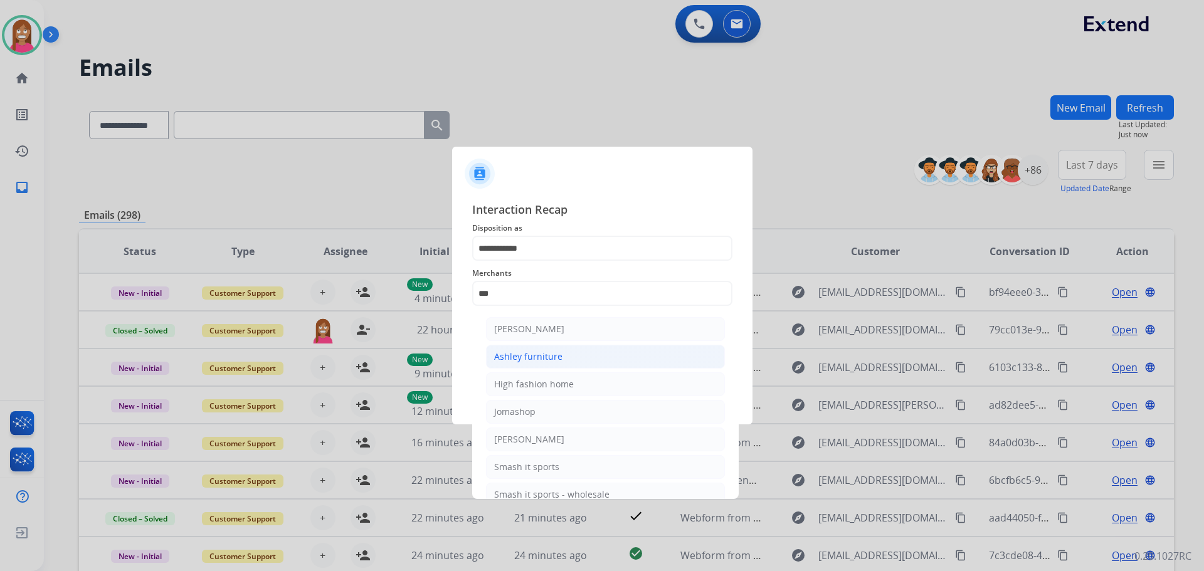
click at [544, 363] on div "Ashley furniture" at bounding box center [528, 357] width 68 height 13
type input "**********"
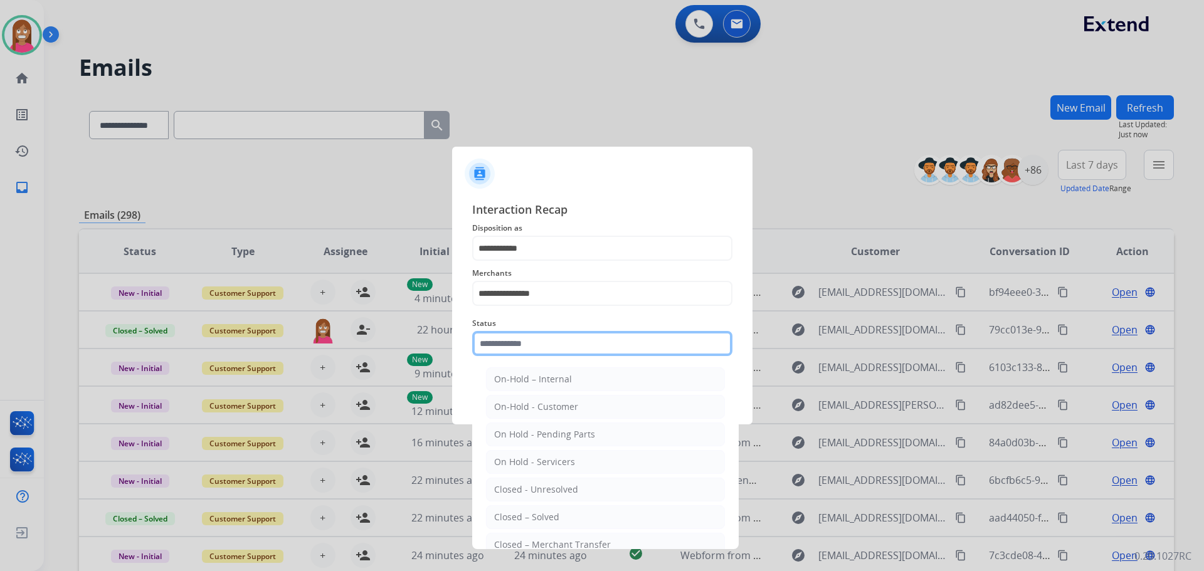
click at [516, 342] on input "text" at bounding box center [602, 343] width 260 height 25
click at [555, 516] on div "Closed – Solved" at bounding box center [526, 517] width 65 height 13
type input "**********"
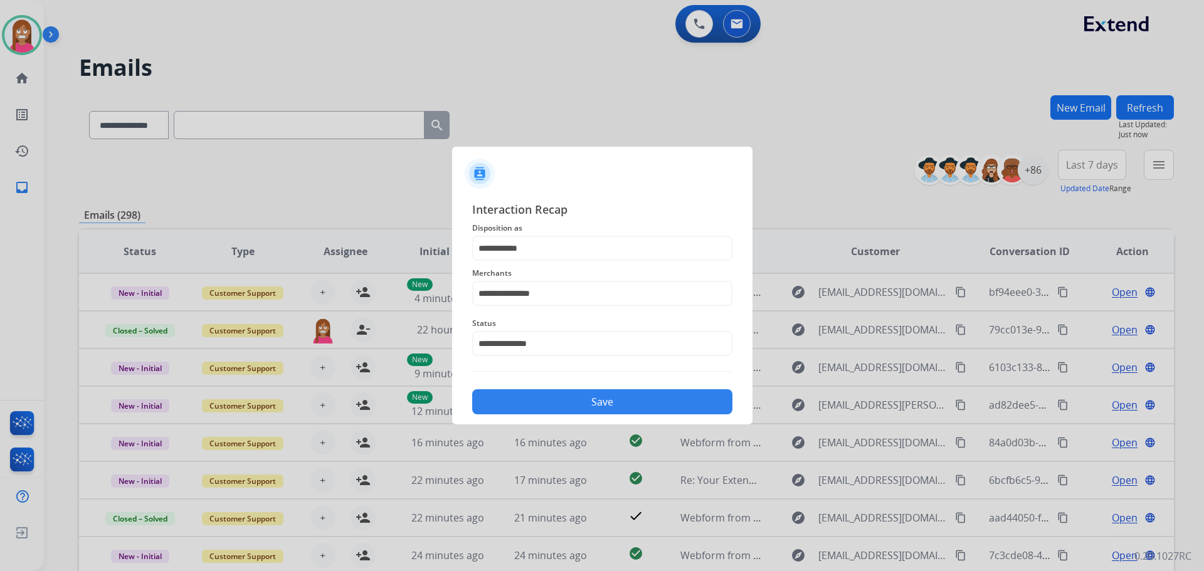
click at [546, 410] on button "Save" at bounding box center [602, 401] width 260 height 25
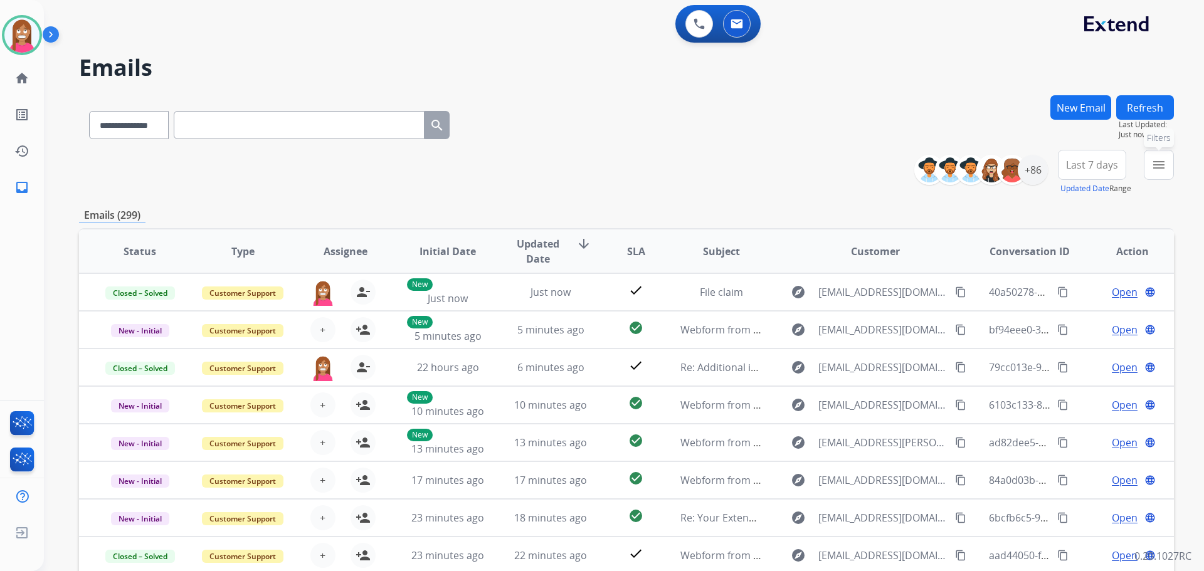
click at [1170, 174] on button "menu Filters" at bounding box center [1159, 165] width 30 height 30
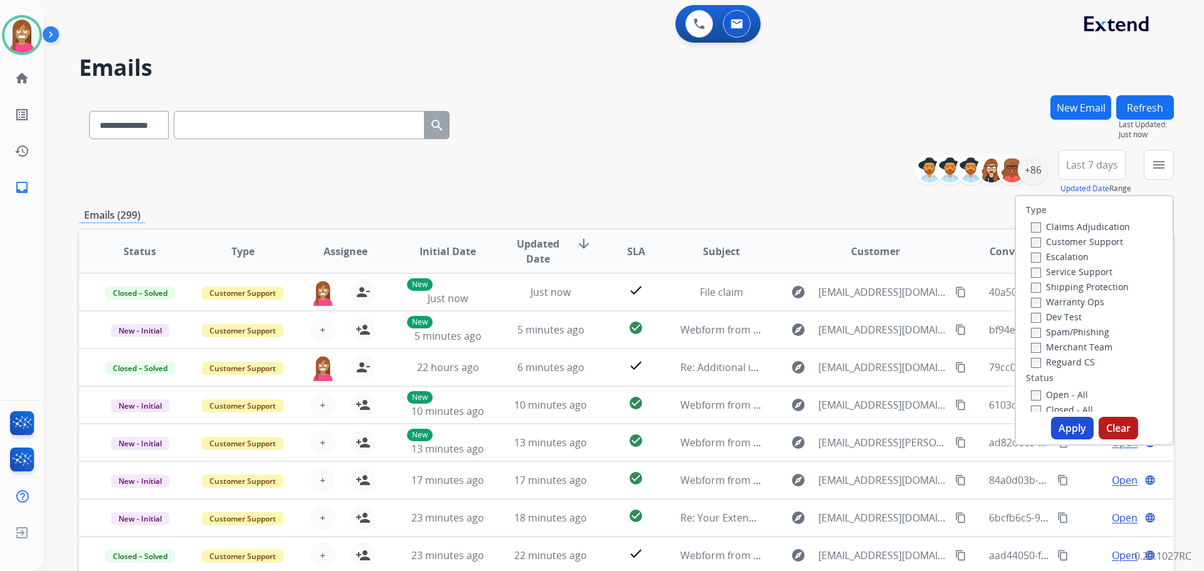
click at [1064, 240] on label "Customer Support" at bounding box center [1077, 242] width 92 height 12
click at [1057, 286] on label "Shipping Protection" at bounding box center [1080, 287] width 98 height 12
click at [1048, 365] on label "Reguard CS" at bounding box center [1063, 362] width 64 height 12
drag, startPoint x: 1049, startPoint y: 395, endPoint x: 1064, endPoint y: 411, distance: 21.3
click at [1050, 395] on label "Open - All" at bounding box center [1059, 395] width 57 height 12
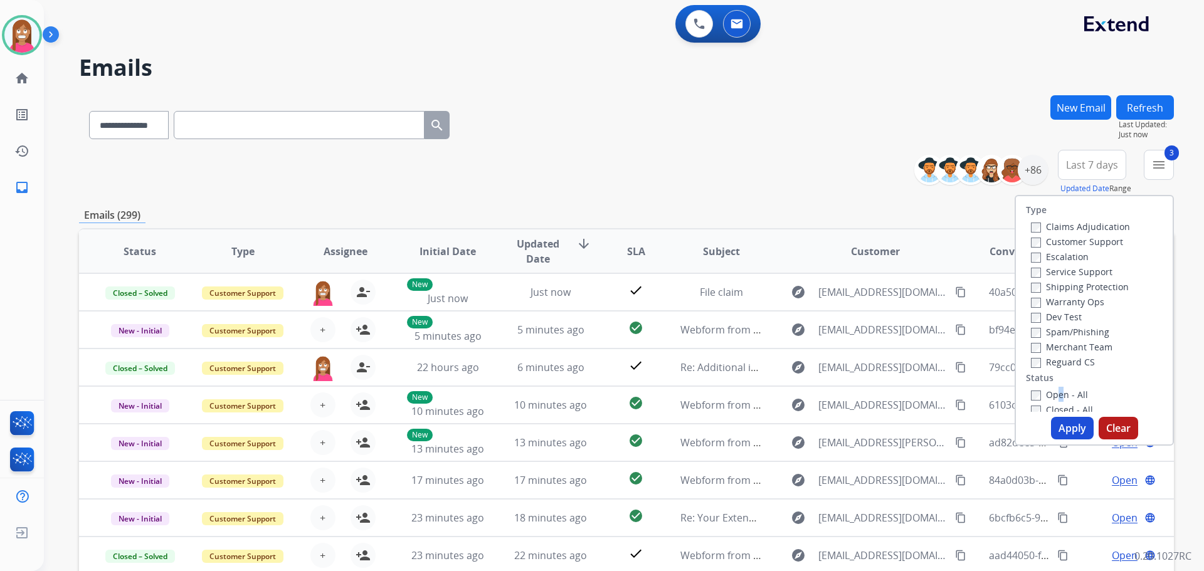
click at [1074, 431] on button "Apply" at bounding box center [1072, 428] width 43 height 23
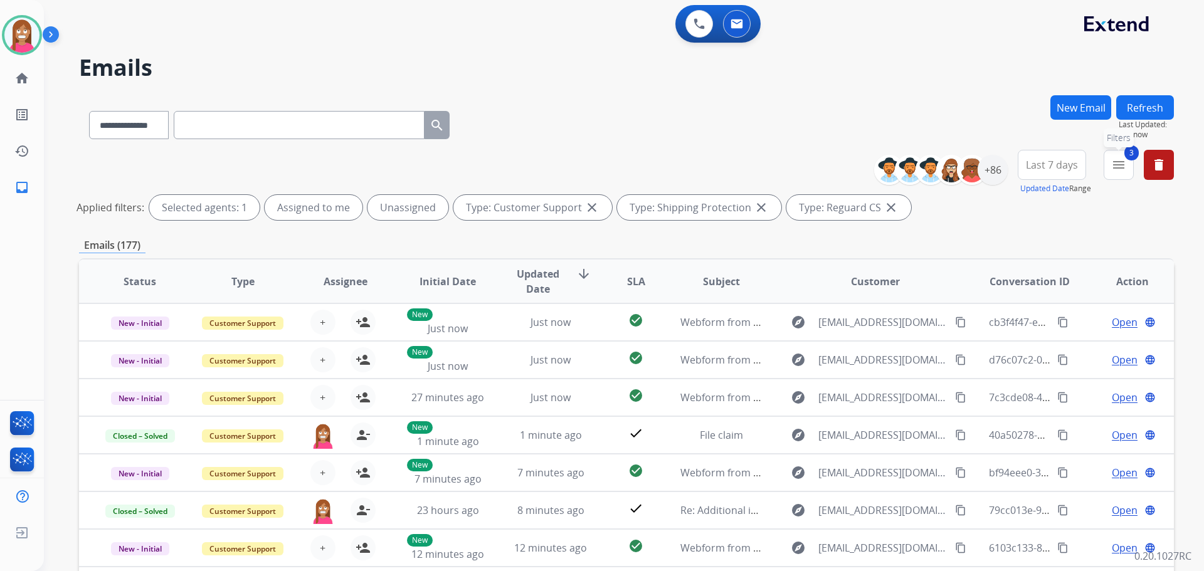
click at [1118, 164] on mat-icon "menu" at bounding box center [1118, 164] width 15 height 15
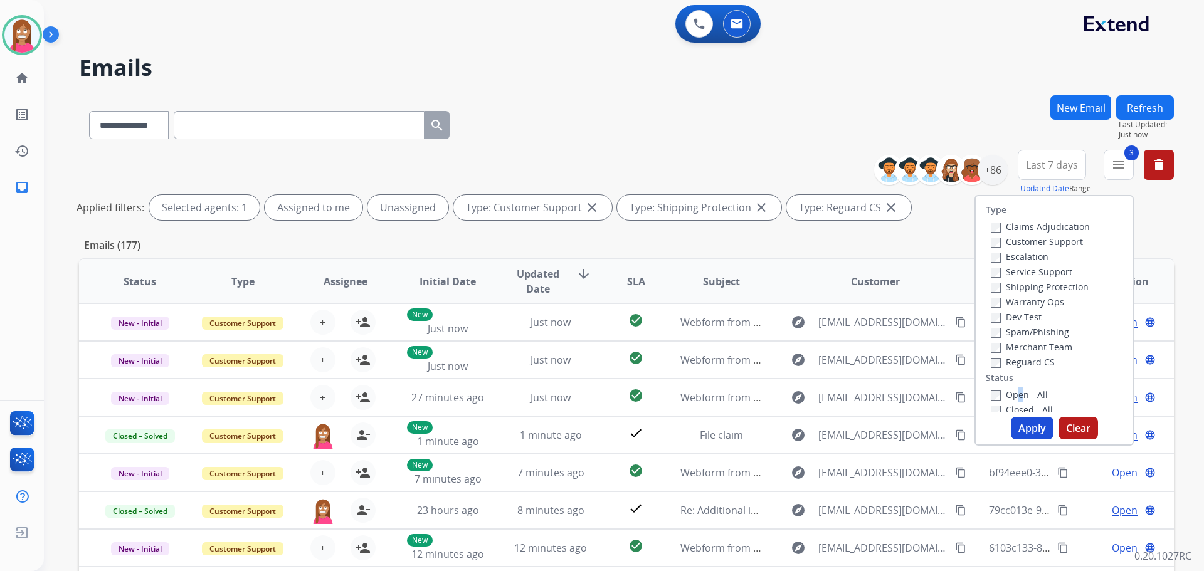
click at [1004, 389] on label "Open - All" at bounding box center [1019, 395] width 57 height 12
click at [1022, 420] on button "Apply" at bounding box center [1032, 428] width 43 height 23
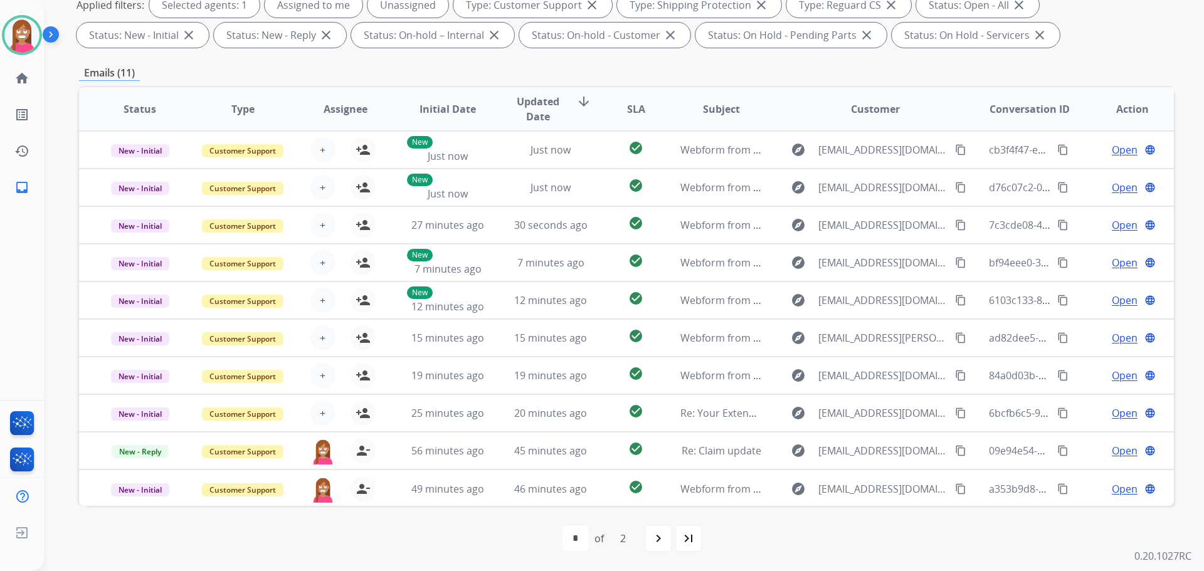
click at [260, 528] on div "first_page navigate_before * * of 2 navigate_next last_page" at bounding box center [626, 538] width 1095 height 25
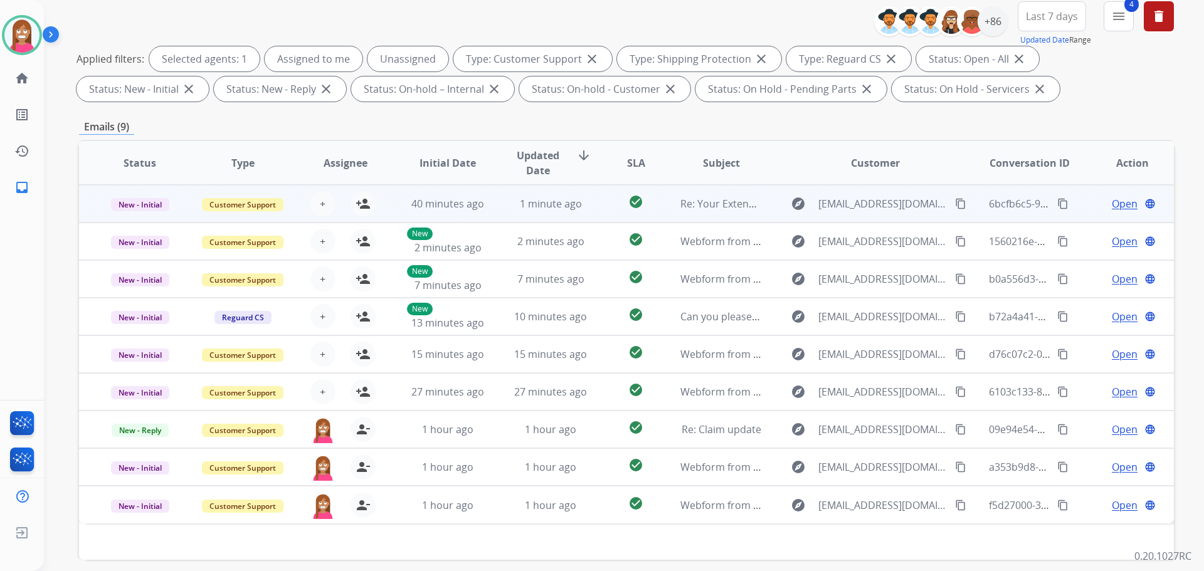
scroll to position [77, 0]
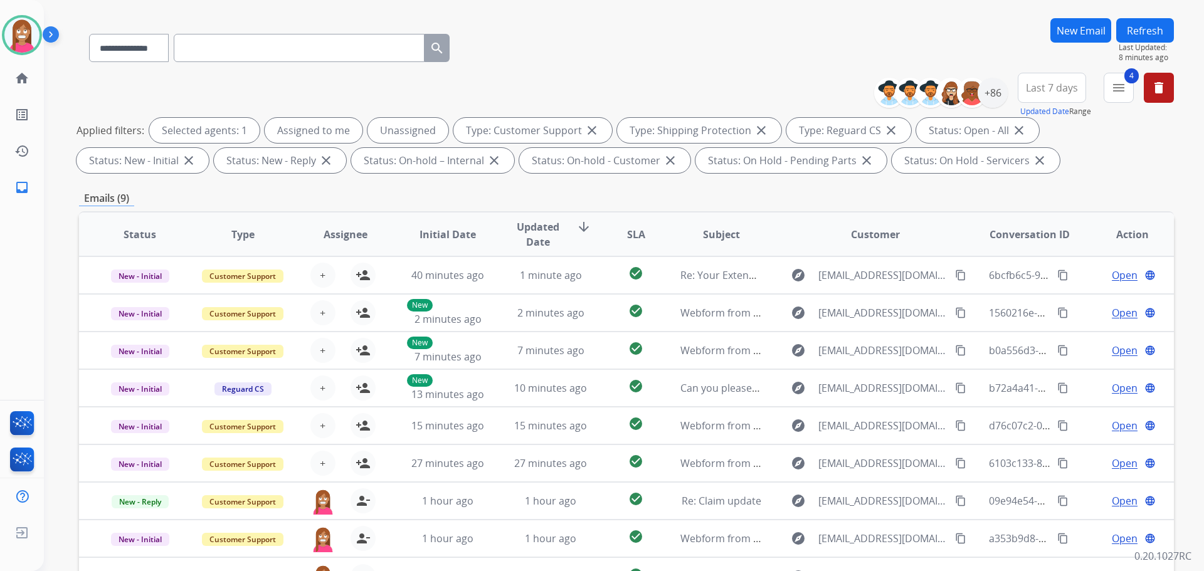
drag, startPoint x: 1152, startPoint y: 24, endPoint x: 1145, endPoint y: 26, distance: 6.5
click at [1150, 26] on button "Refresh" at bounding box center [1145, 30] width 58 height 24
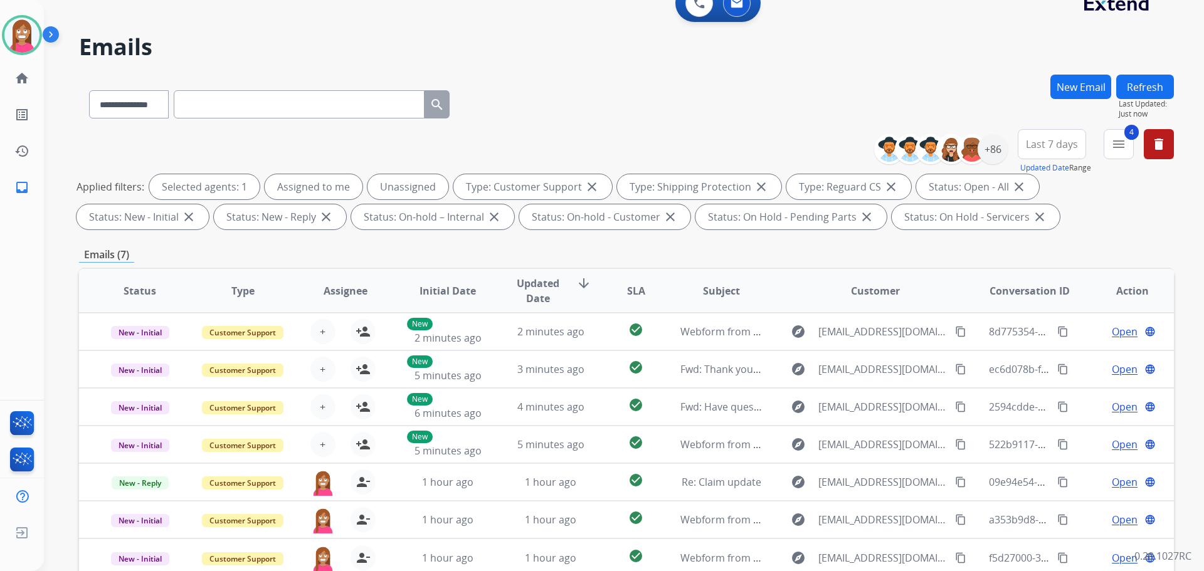
scroll to position [14, 0]
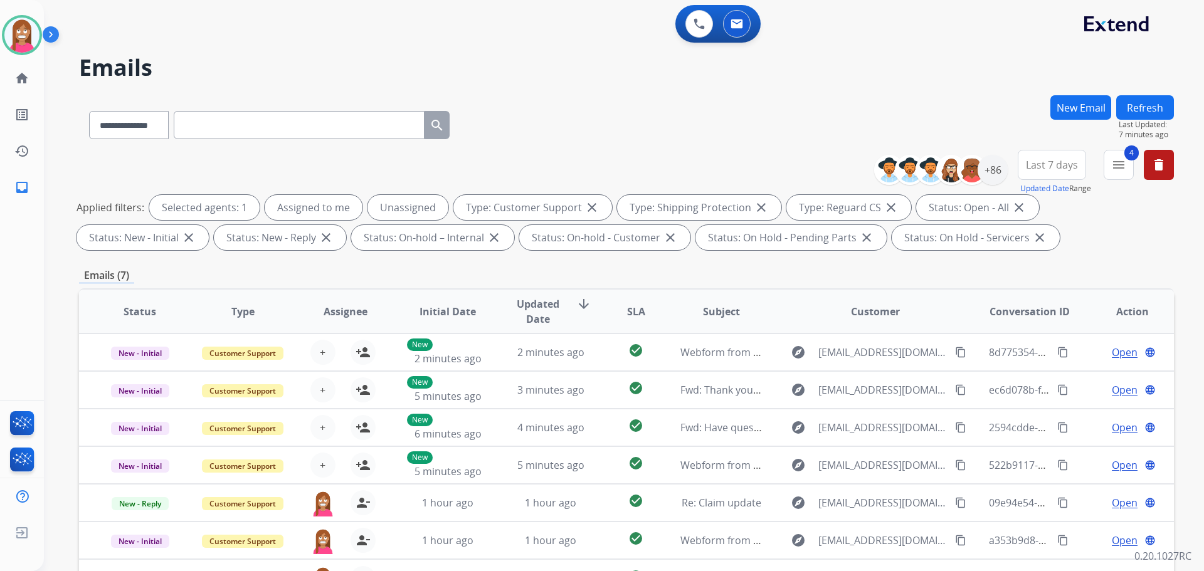
select select "**********"
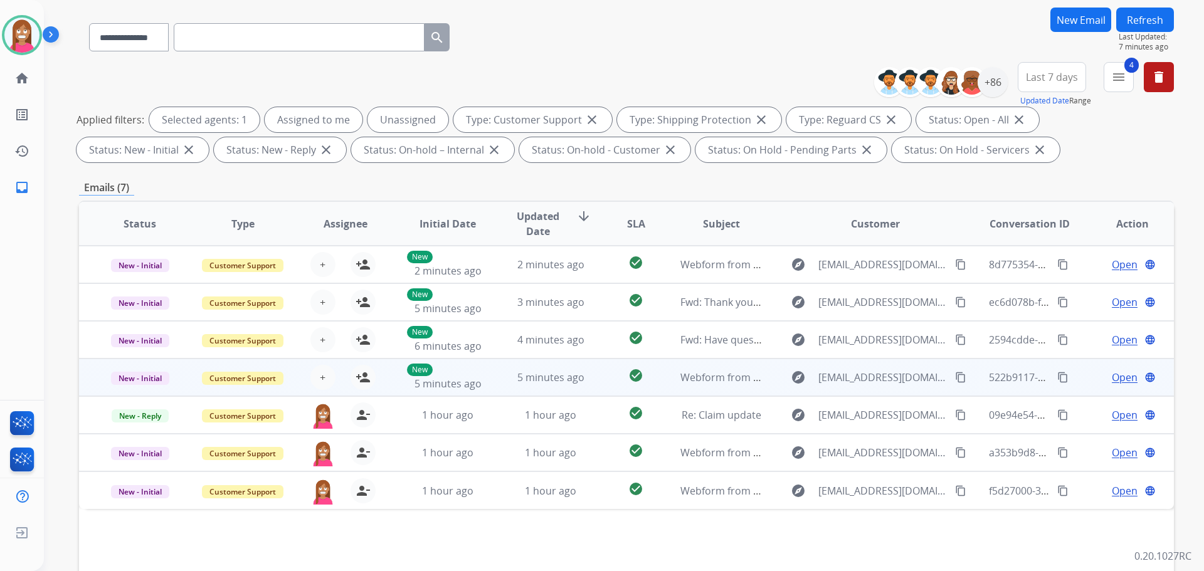
scroll to position [203, 0]
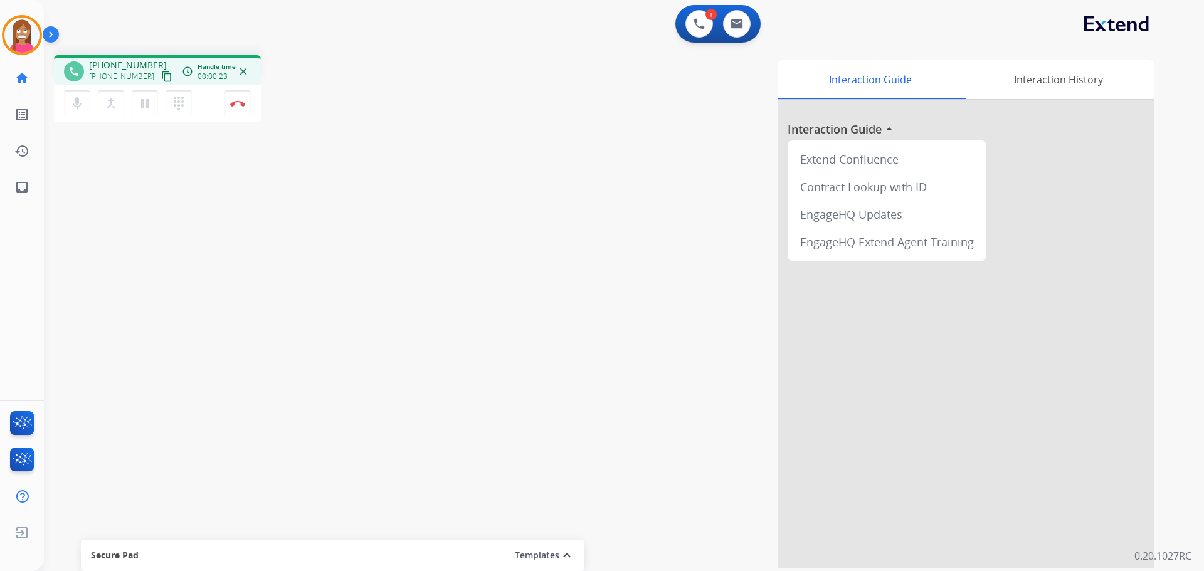
drag, startPoint x: 151, startPoint y: 78, endPoint x: 177, endPoint y: 74, distance: 26.6
click at [161, 78] on mat-icon "content_copy" at bounding box center [166, 76] width 11 height 11
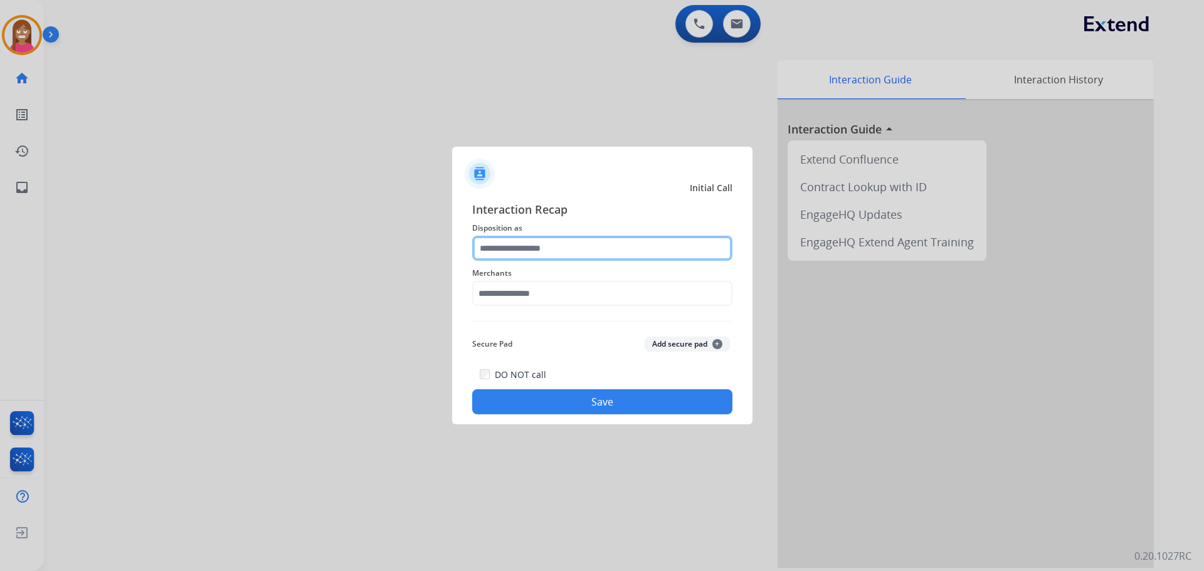
click at [587, 248] on input "text" at bounding box center [602, 248] width 260 height 25
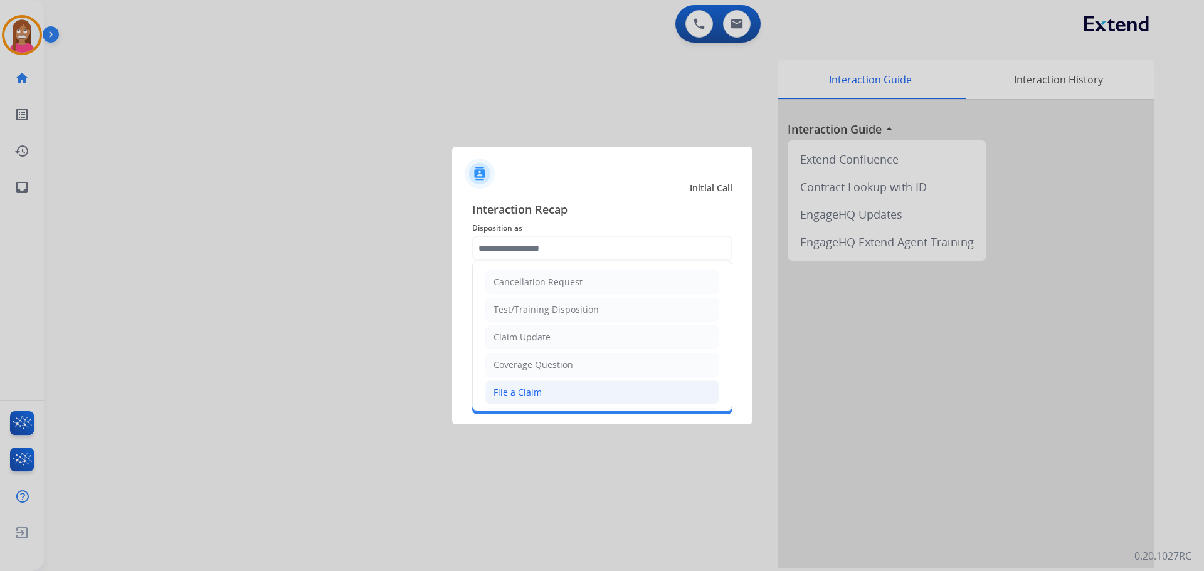
click at [504, 395] on div "File a Claim" at bounding box center [518, 392] width 48 height 13
type input "**********"
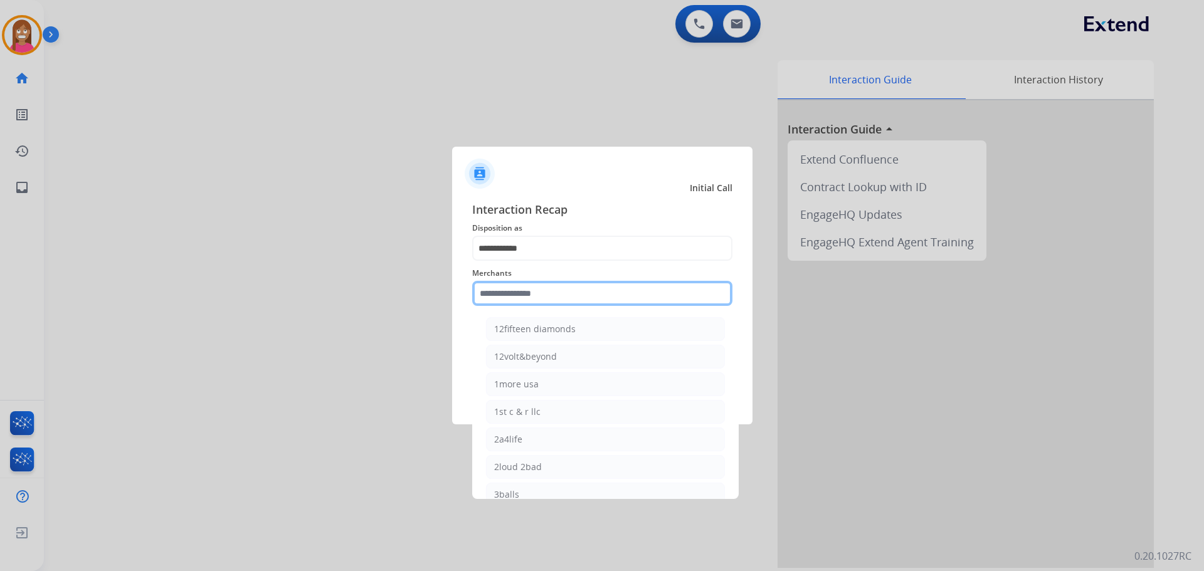
click at [504, 300] on input "text" at bounding box center [602, 293] width 260 height 25
click at [549, 359] on div "Ashley furniture" at bounding box center [528, 357] width 68 height 13
type input "**********"
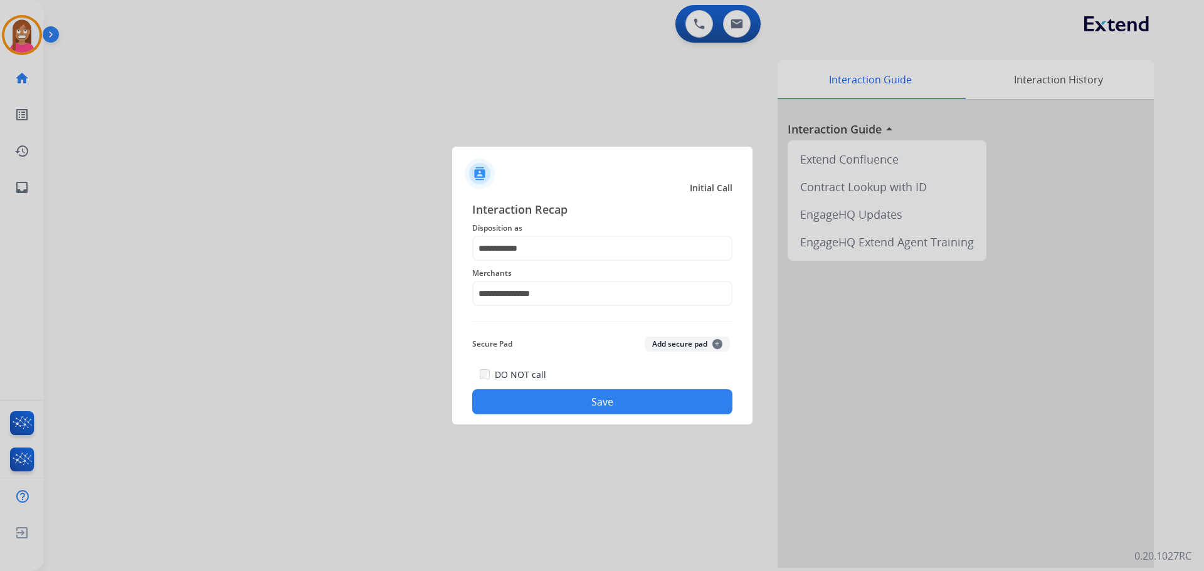
click at [550, 400] on button "Save" at bounding box center [602, 401] width 260 height 25
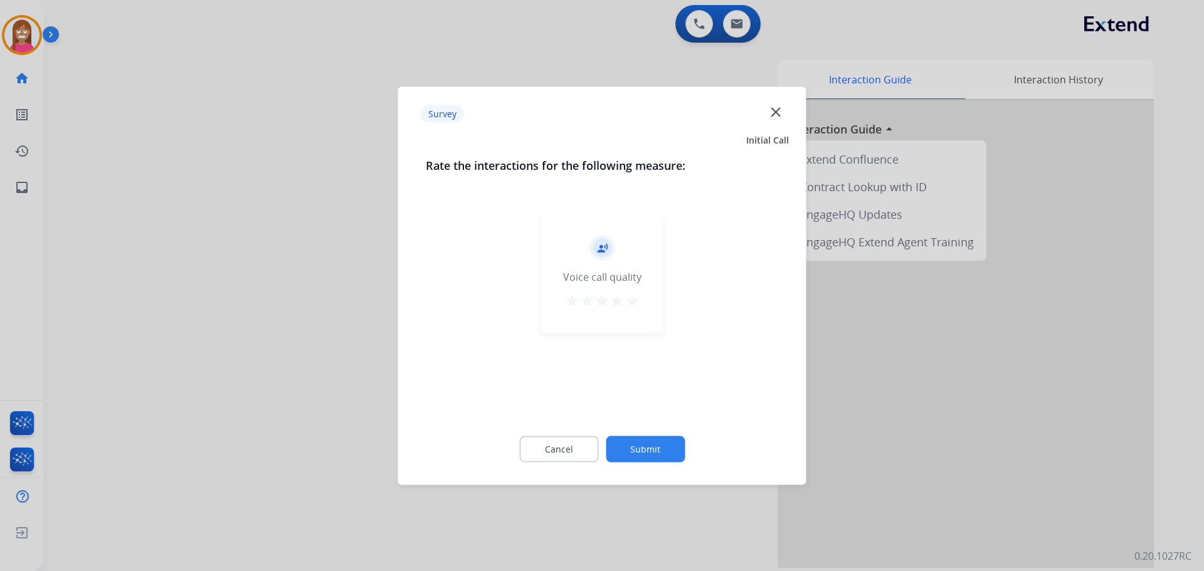
click at [780, 114] on mat-icon "close" at bounding box center [776, 111] width 16 height 16
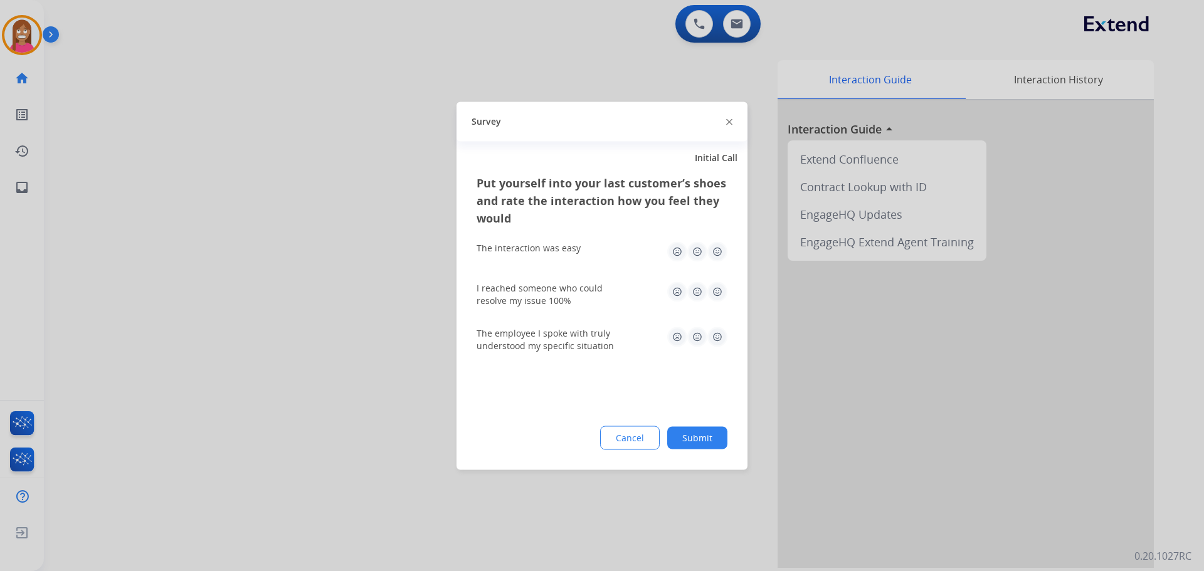
click at [727, 124] on img at bounding box center [729, 122] width 6 height 6
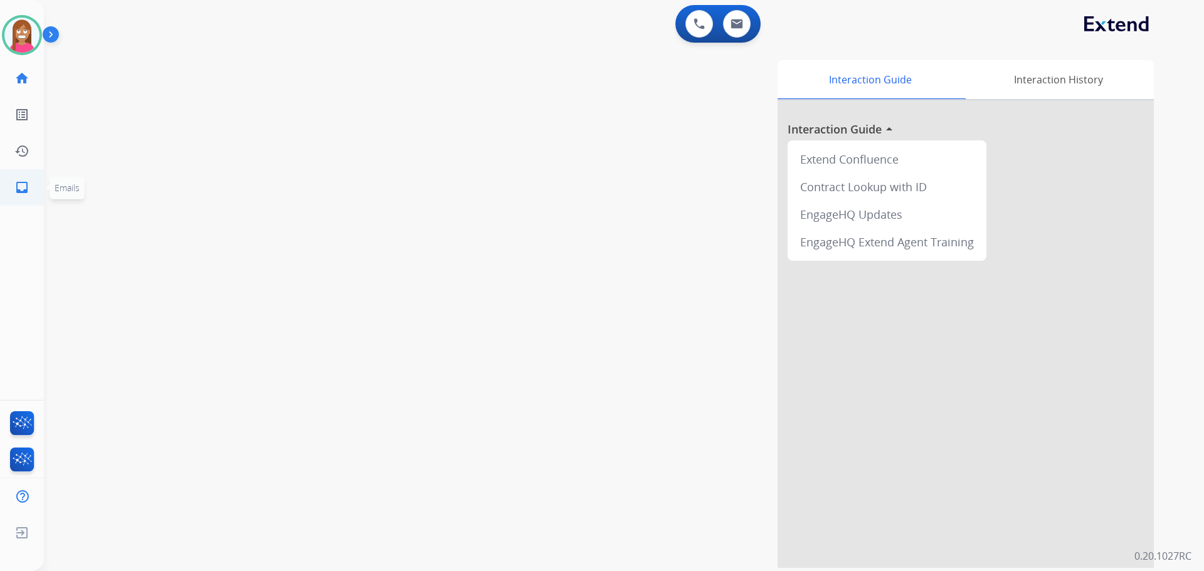
click at [29, 184] on link "inbox Emails" at bounding box center [21, 187] width 35 height 35
select select "**********"
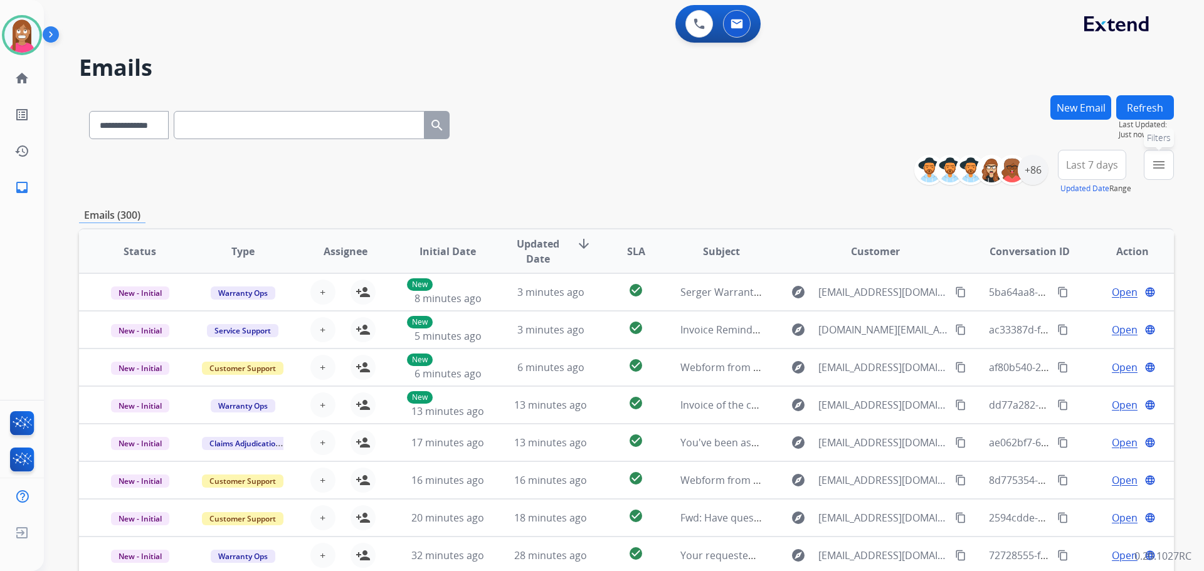
click at [1157, 177] on button "menu Filters" at bounding box center [1159, 165] width 30 height 30
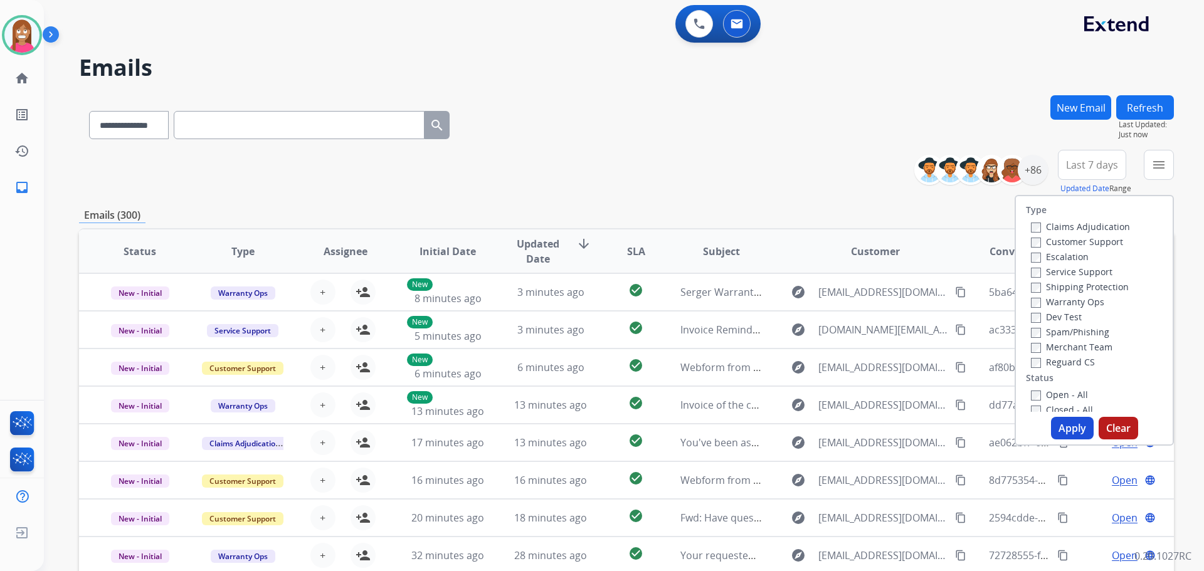
click at [1084, 241] on label "Customer Support" at bounding box center [1077, 242] width 92 height 12
click at [1049, 283] on label "Shipping Protection" at bounding box center [1080, 287] width 98 height 12
click at [1049, 365] on label "Reguard CS" at bounding box center [1063, 362] width 64 height 12
click at [1050, 396] on label "Open - All" at bounding box center [1059, 395] width 57 height 12
click at [1065, 435] on button "Apply" at bounding box center [1072, 428] width 43 height 23
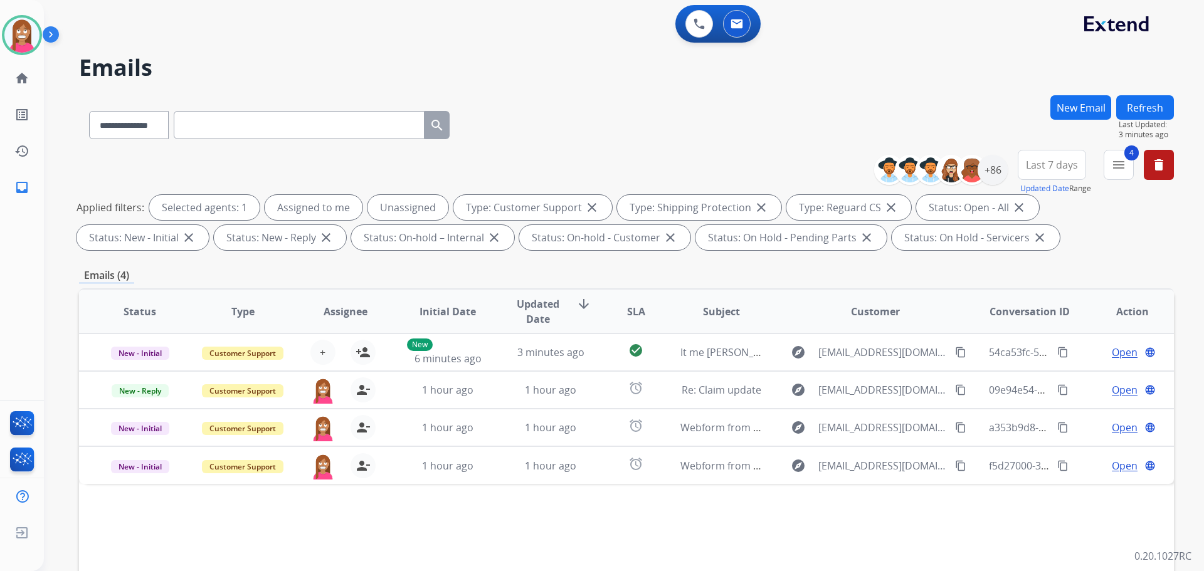
click at [1141, 112] on button "Refresh" at bounding box center [1145, 107] width 58 height 24
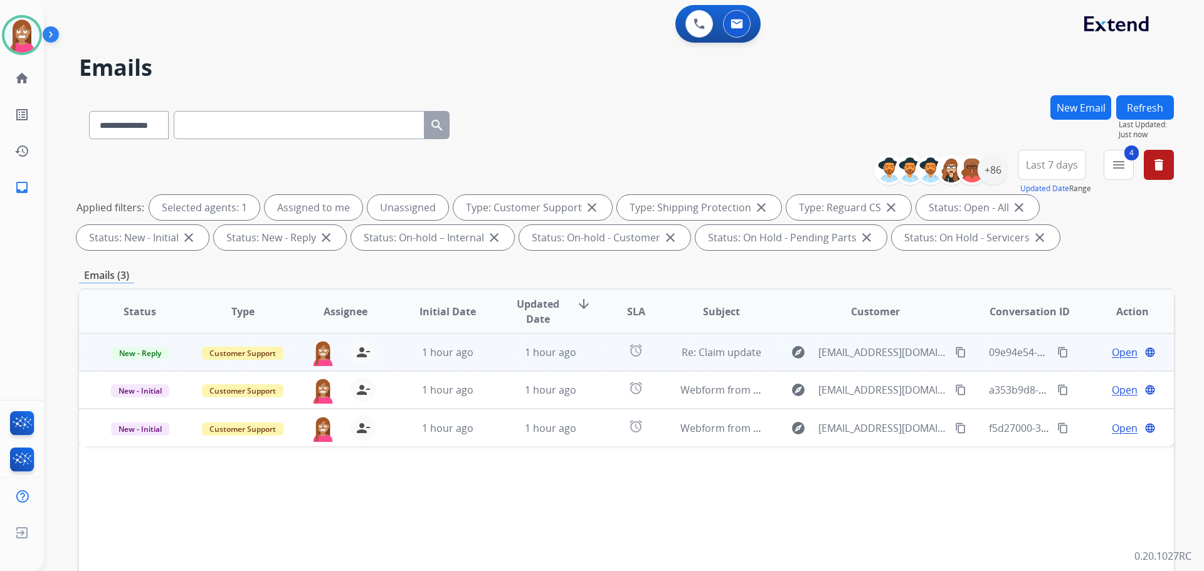
click at [1116, 347] on span "Open" at bounding box center [1125, 352] width 26 height 15
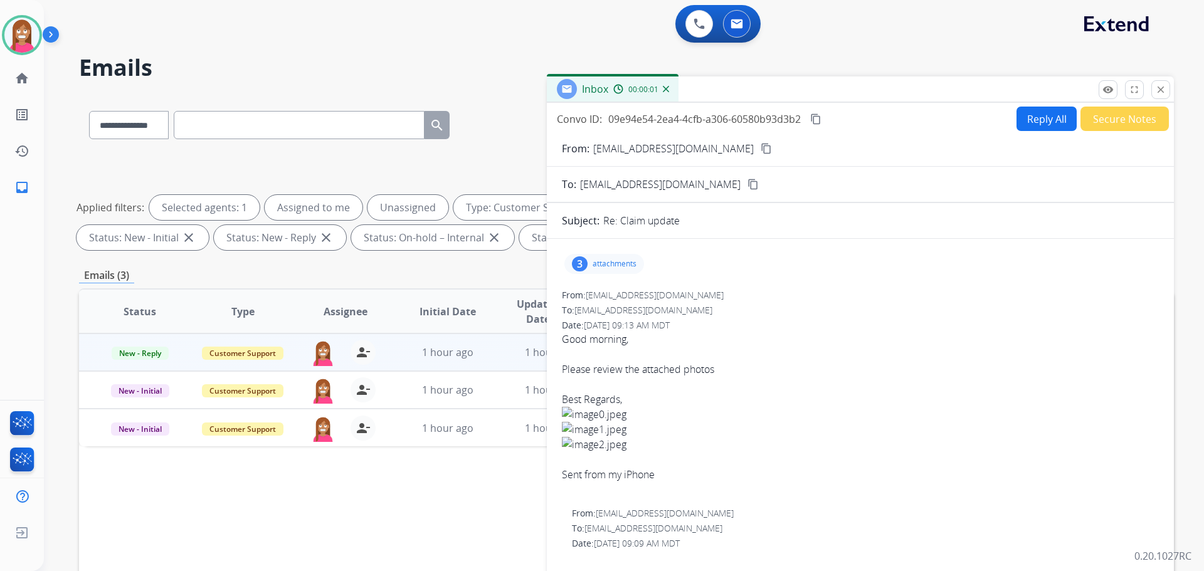
click at [595, 265] on p "attachments" at bounding box center [615, 264] width 44 height 10
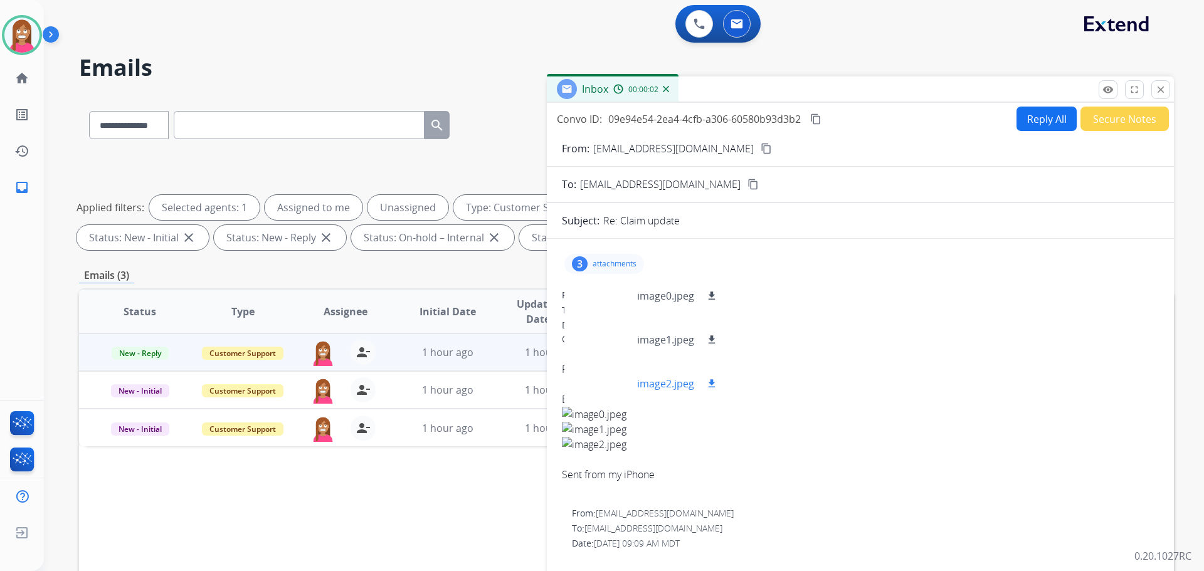
scroll to position [63, 0]
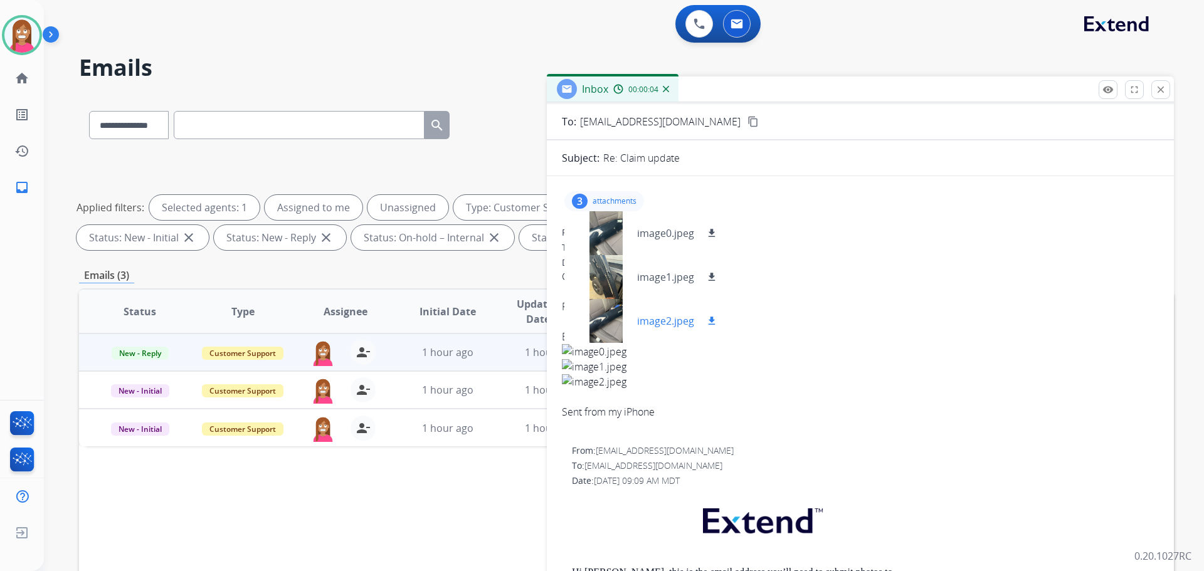
click at [615, 316] on div at bounding box center [606, 321] width 63 height 44
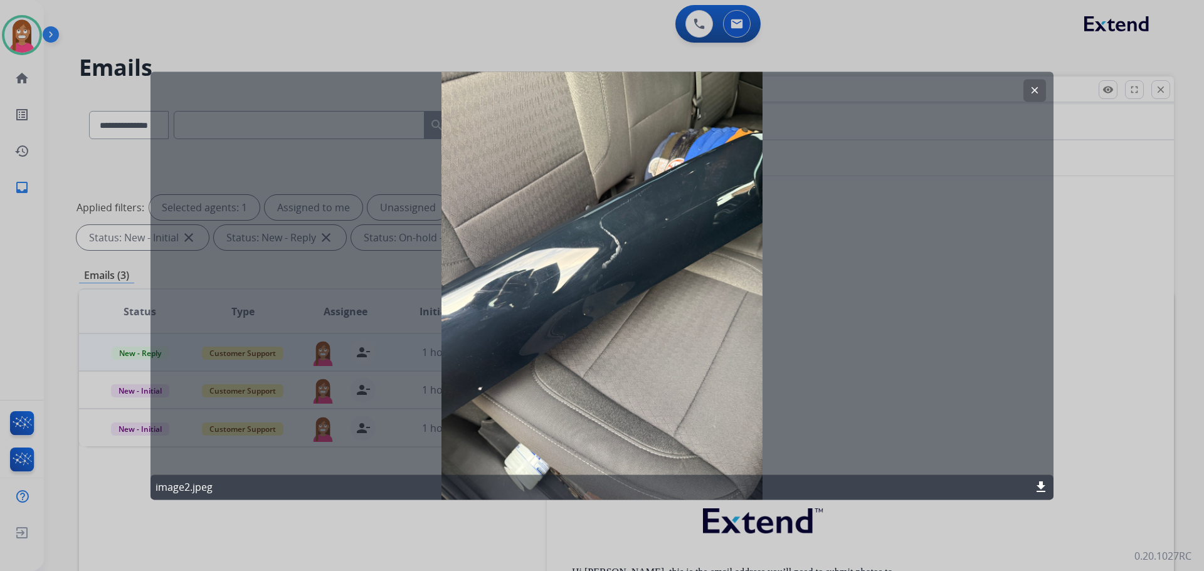
click at [1118, 247] on div at bounding box center [602, 285] width 1204 height 571
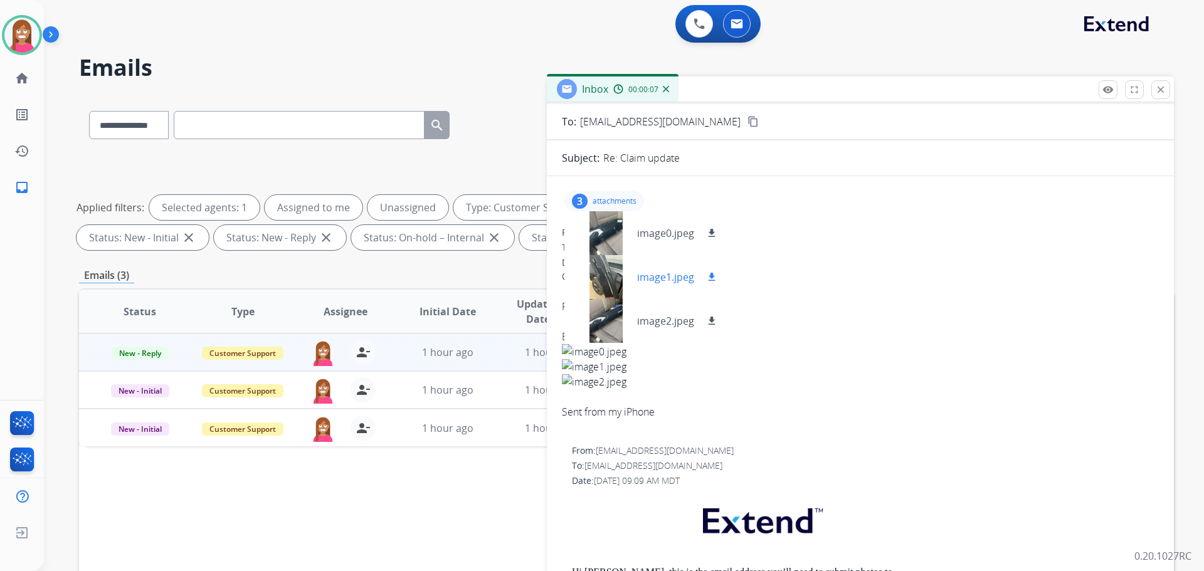
click at [620, 265] on div at bounding box center [606, 277] width 63 height 44
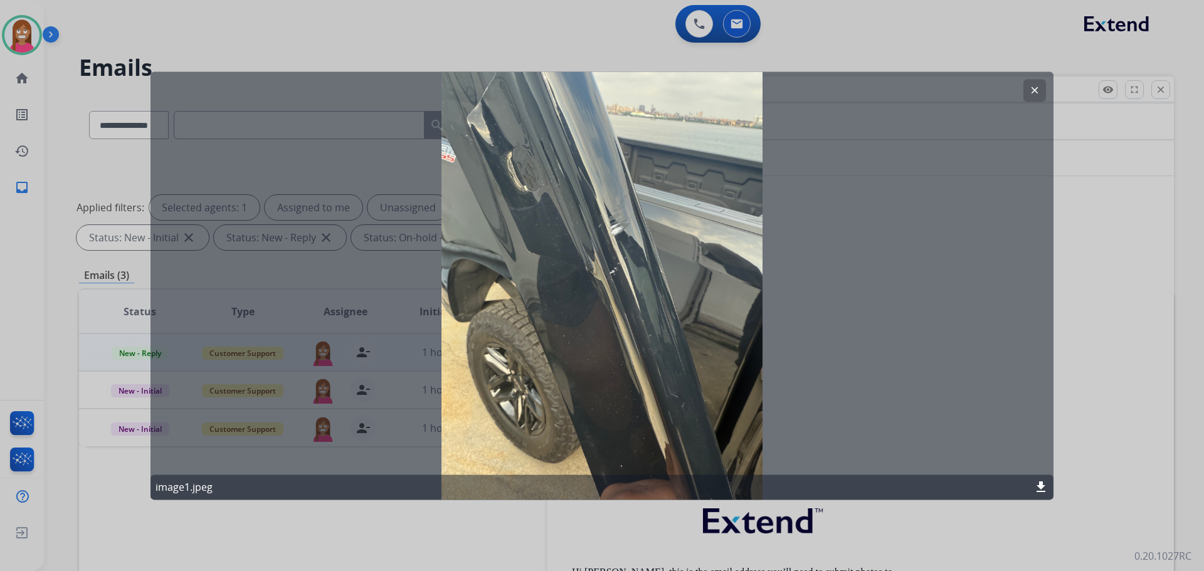
click at [1072, 284] on div at bounding box center [602, 285] width 1204 height 571
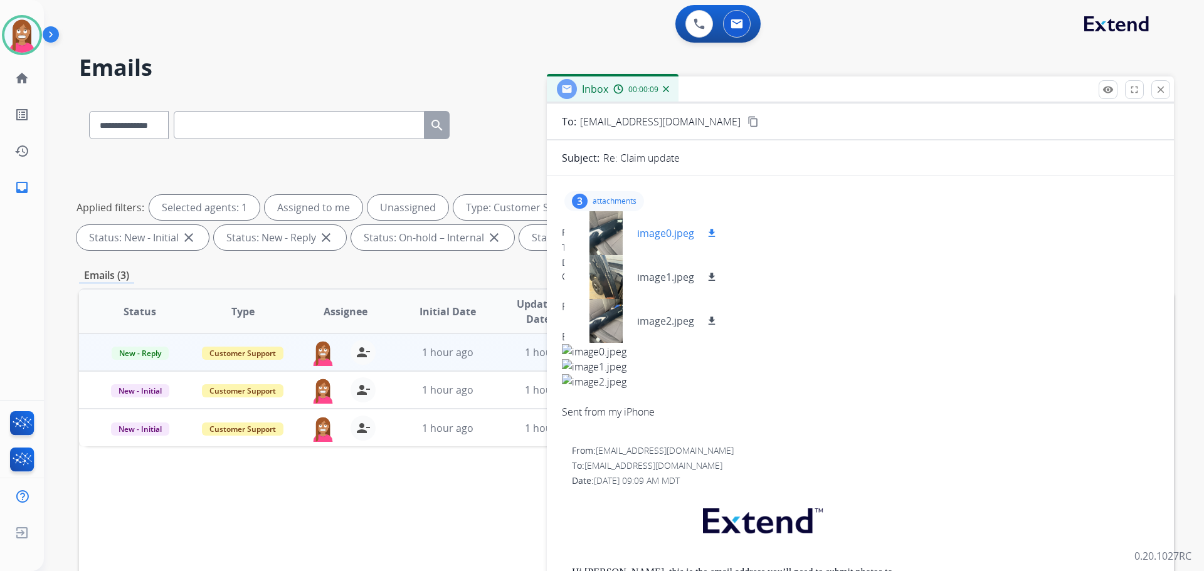
click at [612, 213] on div at bounding box center [606, 233] width 63 height 44
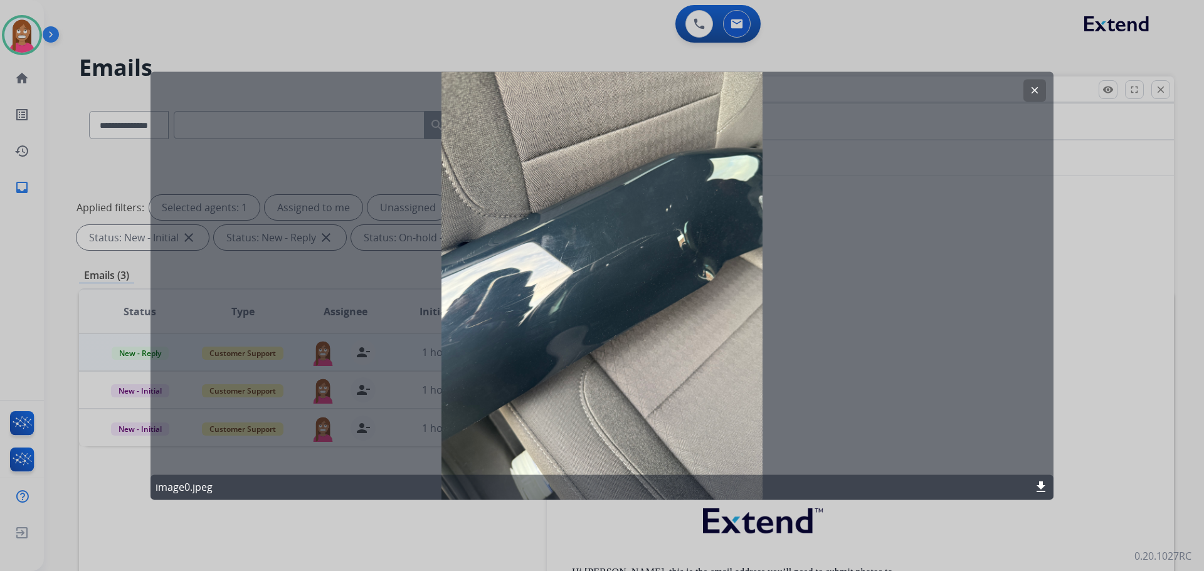
click at [1137, 240] on div at bounding box center [602, 285] width 1204 height 571
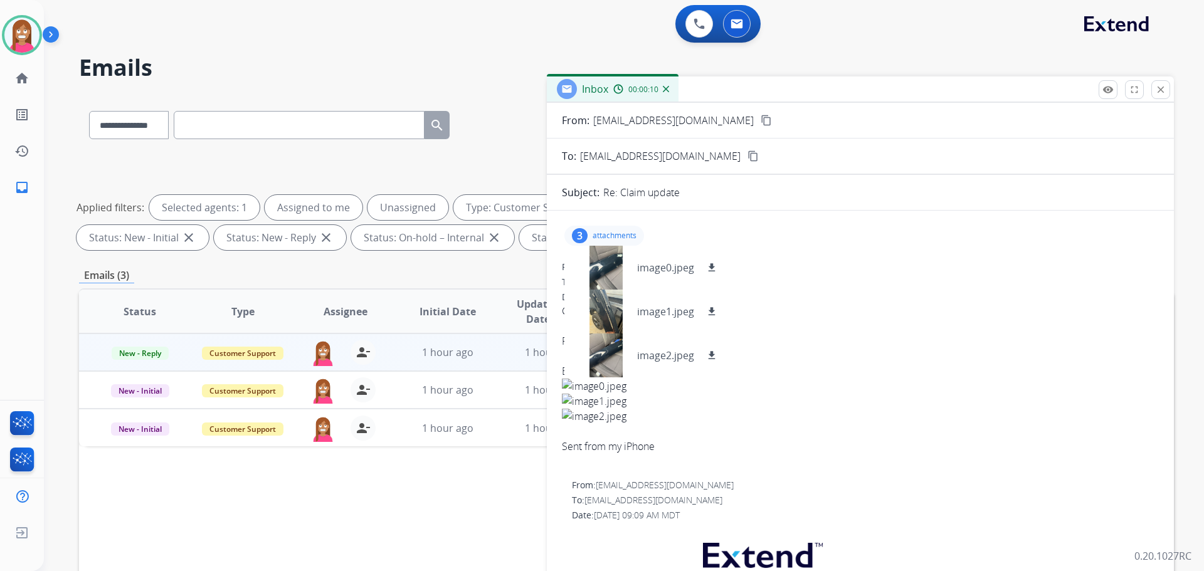
scroll to position [0, 0]
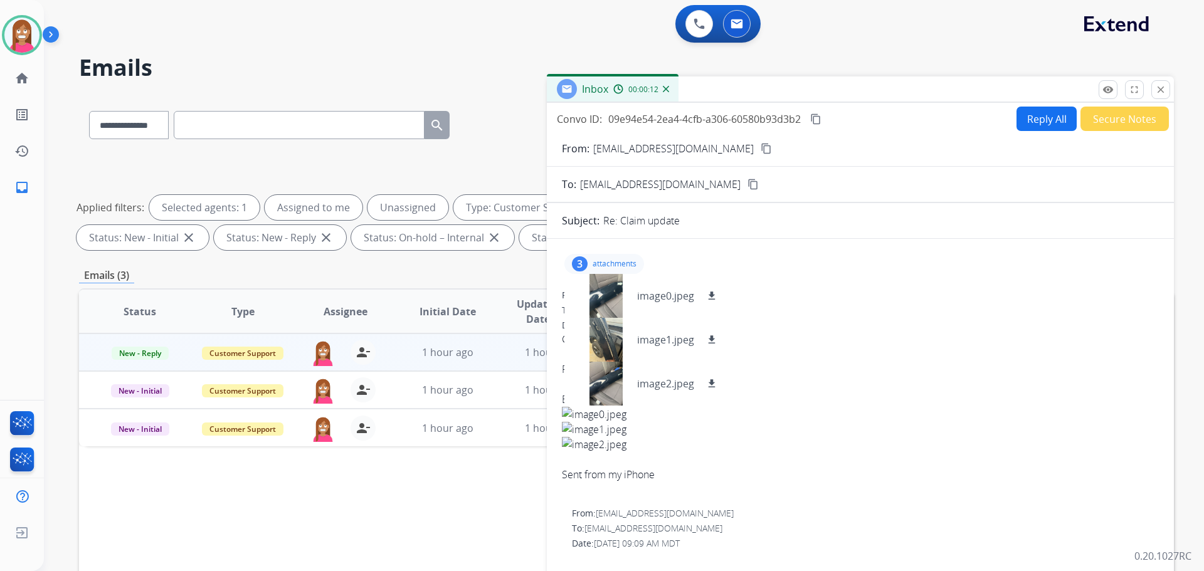
click at [761, 145] on mat-icon "content_copy" at bounding box center [766, 148] width 11 height 11
click at [1019, 117] on button "Reply All" at bounding box center [1047, 119] width 60 height 24
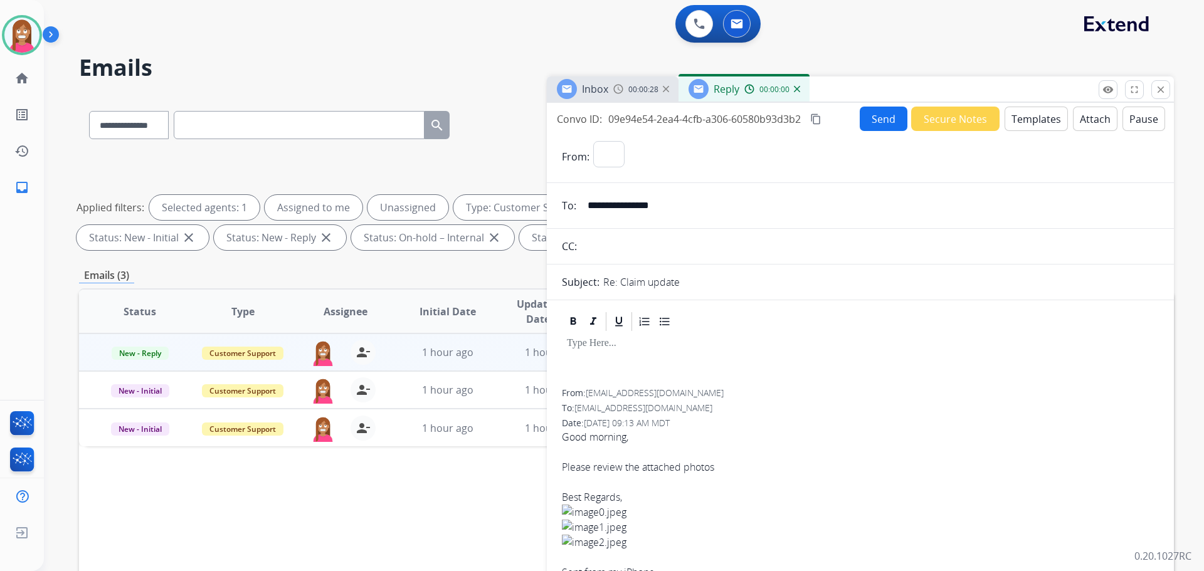
select select "**********"
click at [1009, 115] on button "Templates" at bounding box center [1036, 119] width 63 height 24
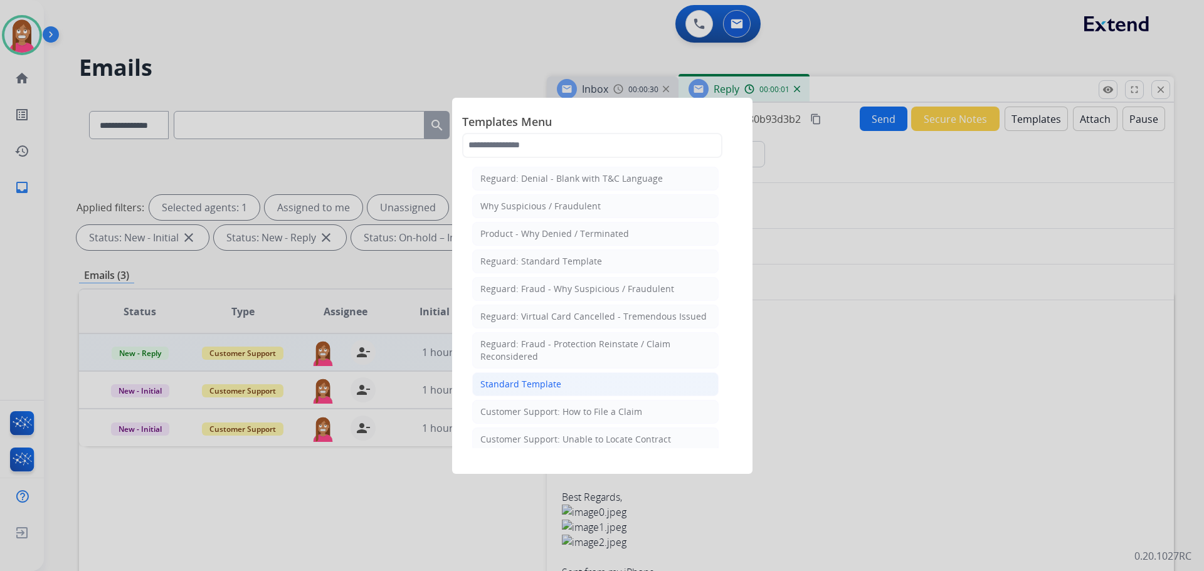
click at [509, 383] on div "Standard Template" at bounding box center [520, 384] width 81 height 13
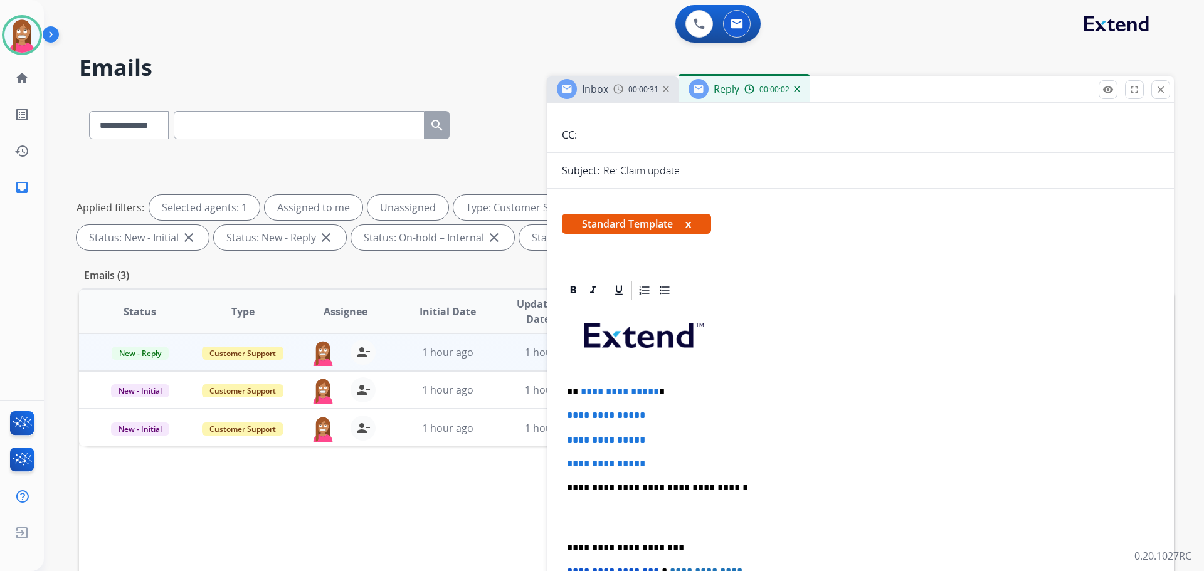
scroll to position [125, 0]
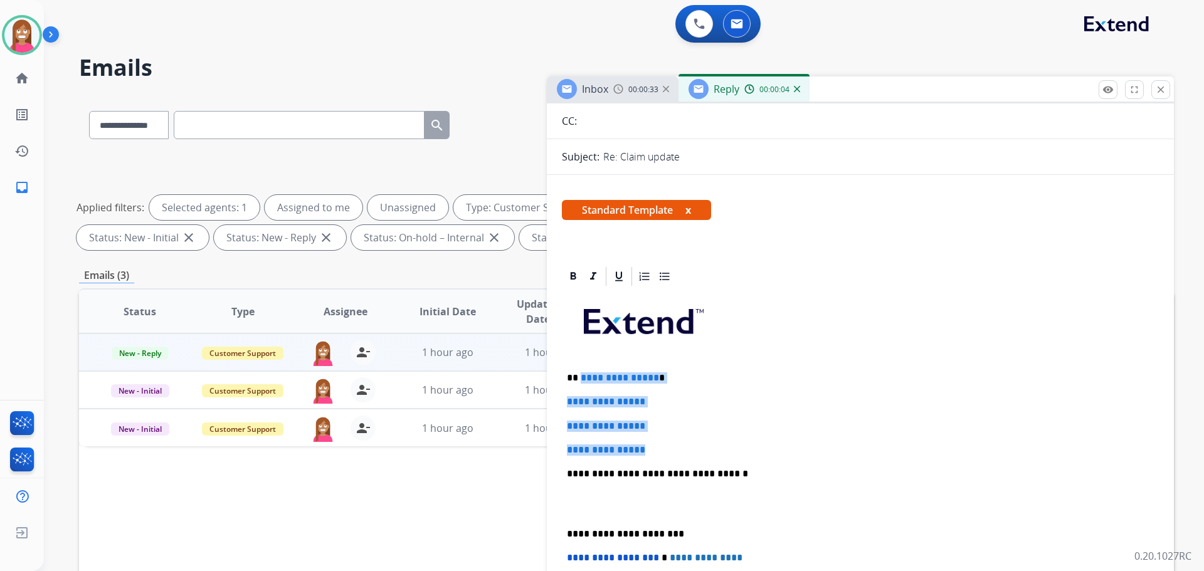
drag, startPoint x: 674, startPoint y: 448, endPoint x: 579, endPoint y: 372, distance: 121.8
click at [579, 372] on div "**********" at bounding box center [860, 504] width 597 height 432
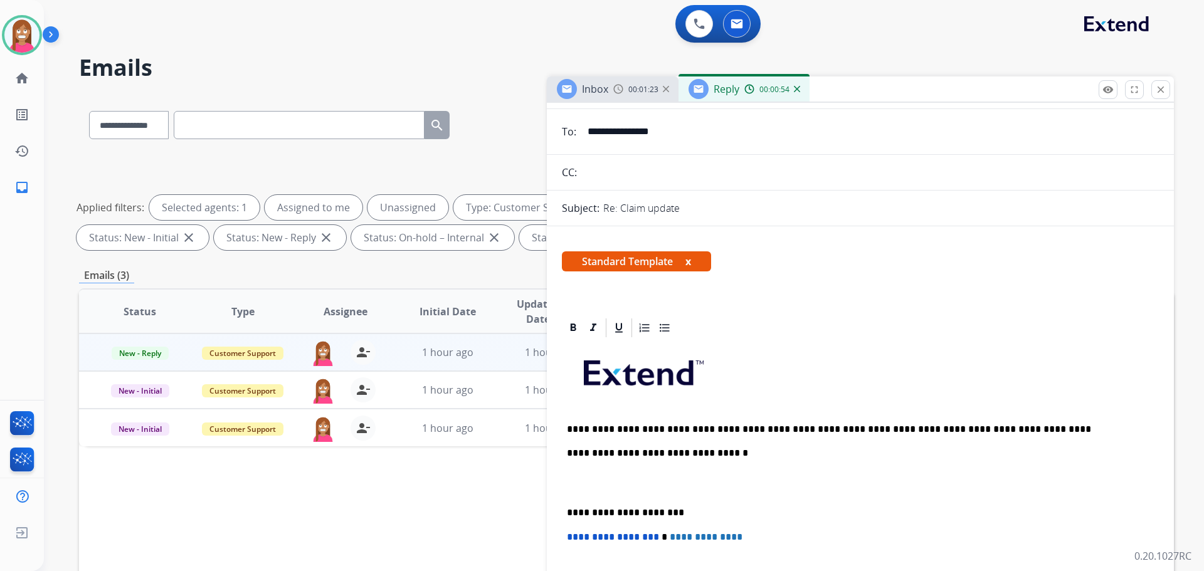
scroll to position [0, 0]
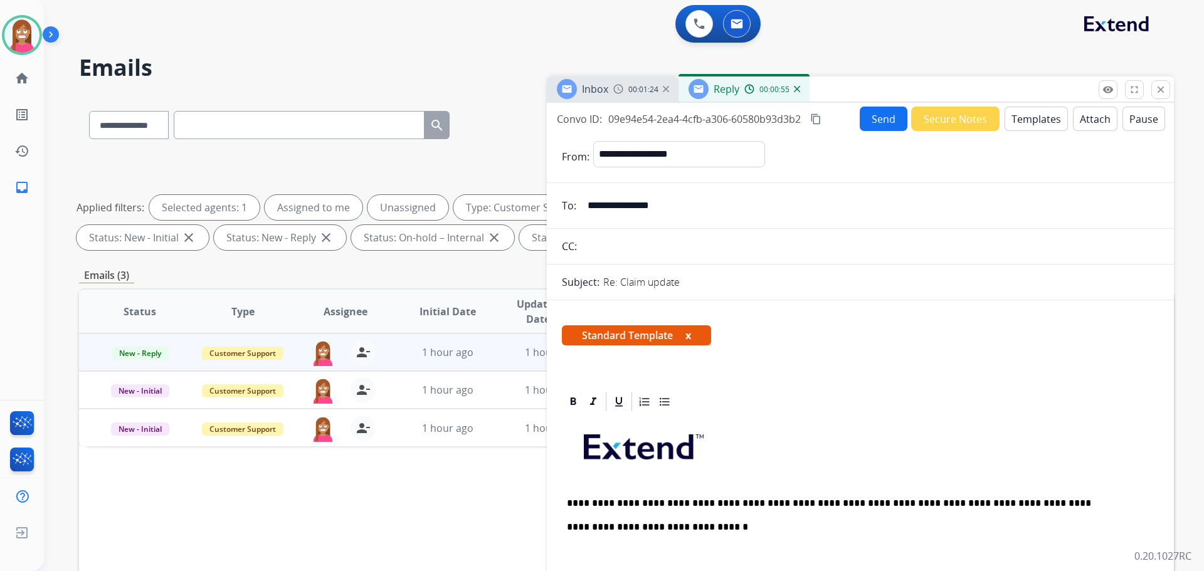
click at [871, 115] on button "Send" at bounding box center [884, 119] width 48 height 24
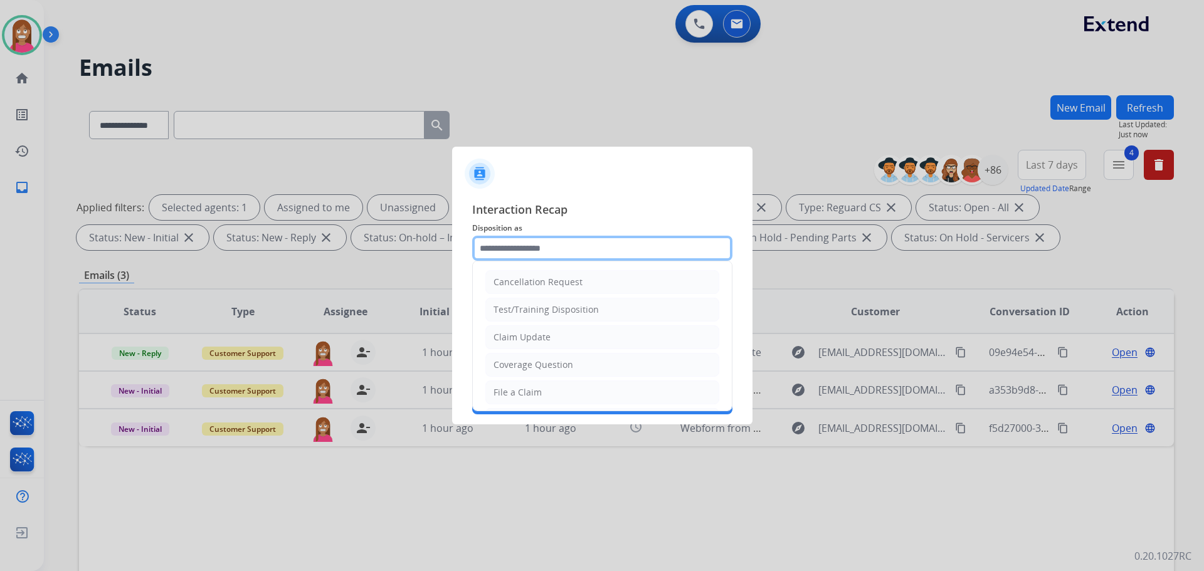
click at [588, 250] on input "text" at bounding box center [602, 248] width 260 height 25
click at [539, 323] on ul "Cancellation Request Test/Training Disposition Claim Update Coverage Question F…" at bounding box center [602, 434] width 259 height 345
click at [539, 336] on div "Claim Update" at bounding box center [522, 337] width 57 height 13
type input "**********"
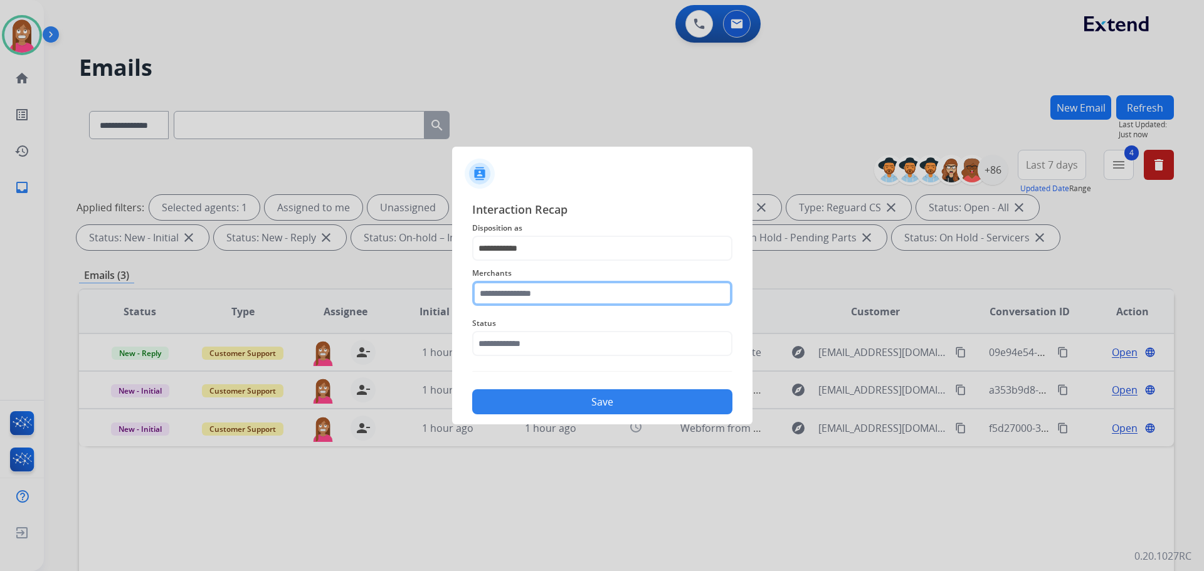
click at [517, 294] on input "text" at bounding box center [602, 293] width 260 height 25
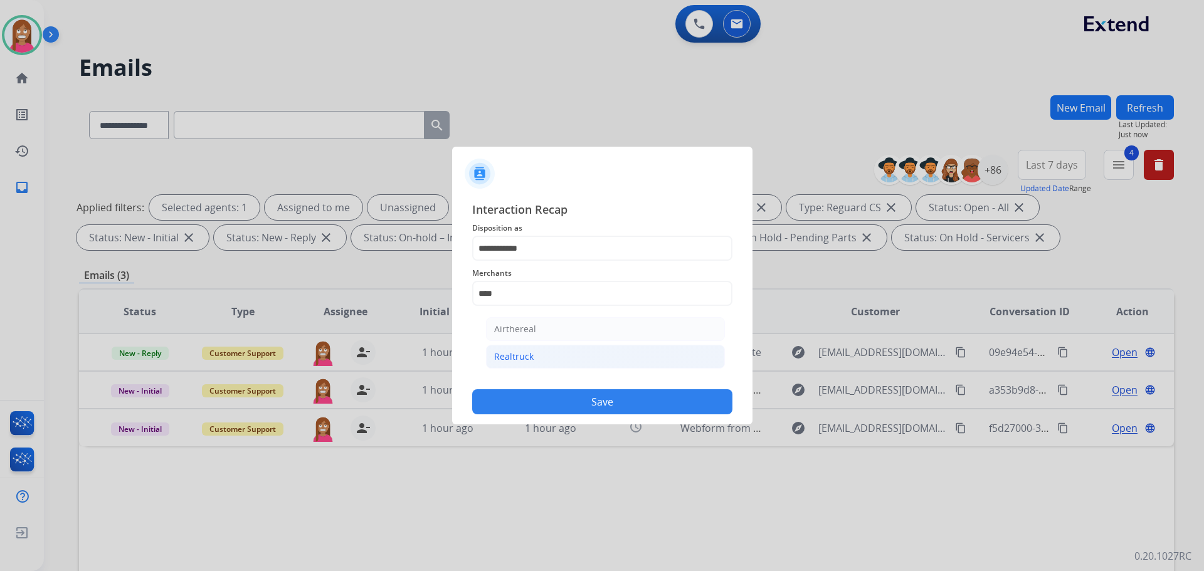
click at [569, 361] on li "Realtruck" at bounding box center [605, 357] width 239 height 24
type input "*********"
click at [507, 345] on input "text" at bounding box center [602, 343] width 260 height 25
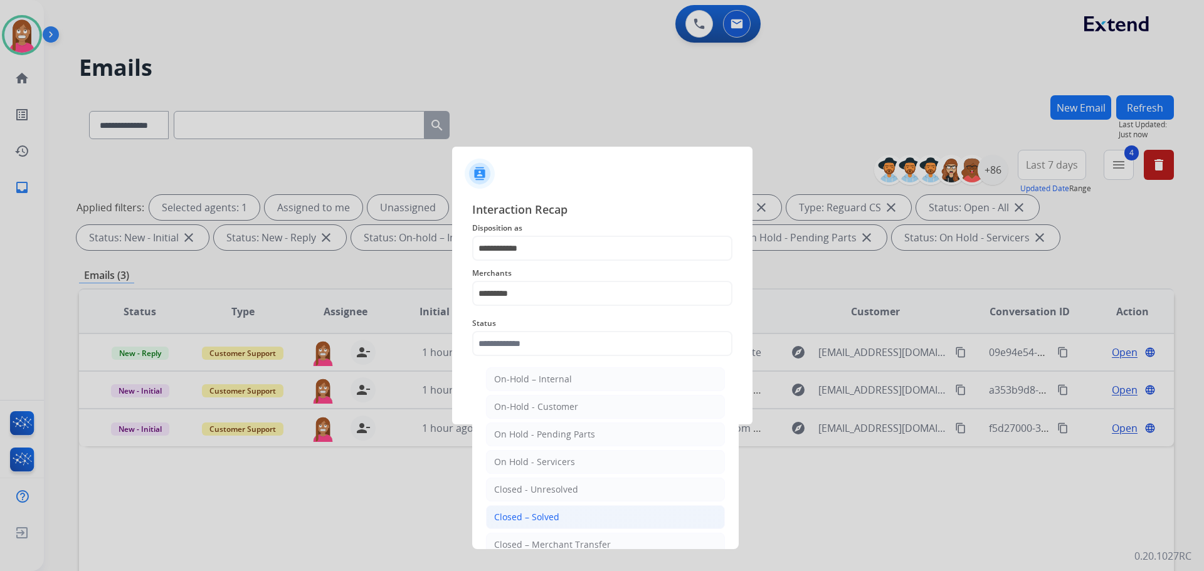
click at [529, 516] on div "Closed – Solved" at bounding box center [526, 517] width 65 height 13
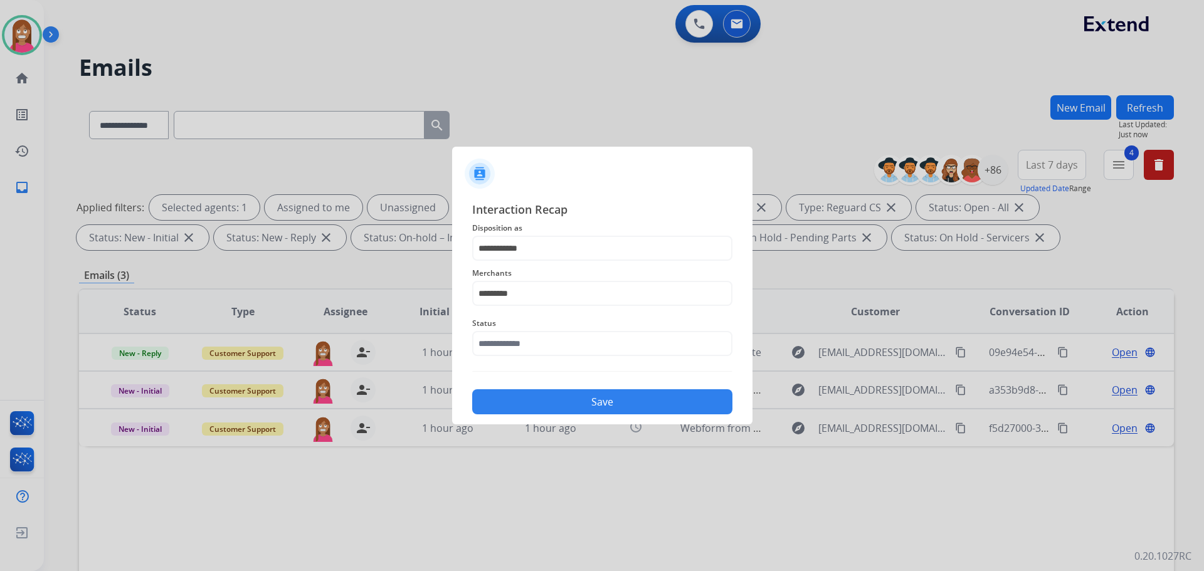
type input "**********"
click at [548, 403] on button "Save" at bounding box center [602, 401] width 260 height 25
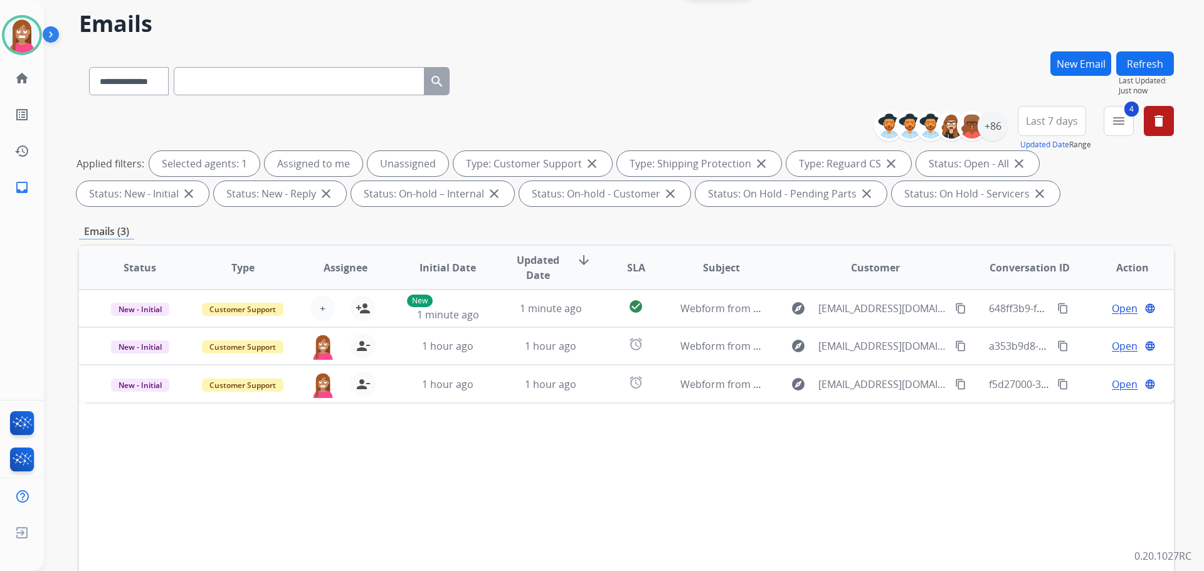
scroll to position [203, 0]
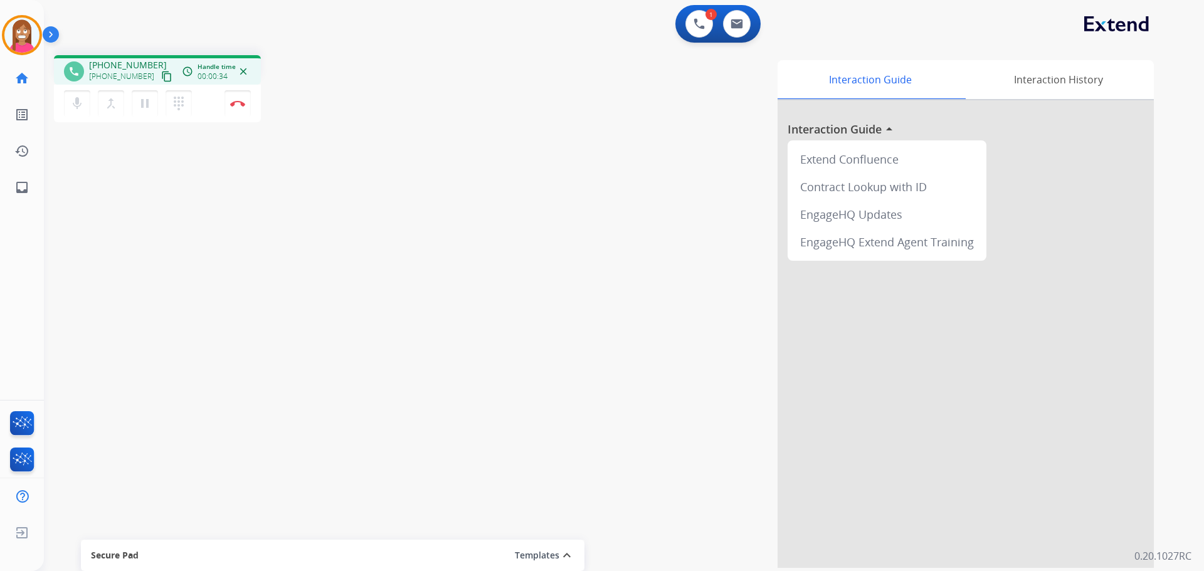
click at [161, 78] on mat-icon "content_copy" at bounding box center [166, 76] width 11 height 11
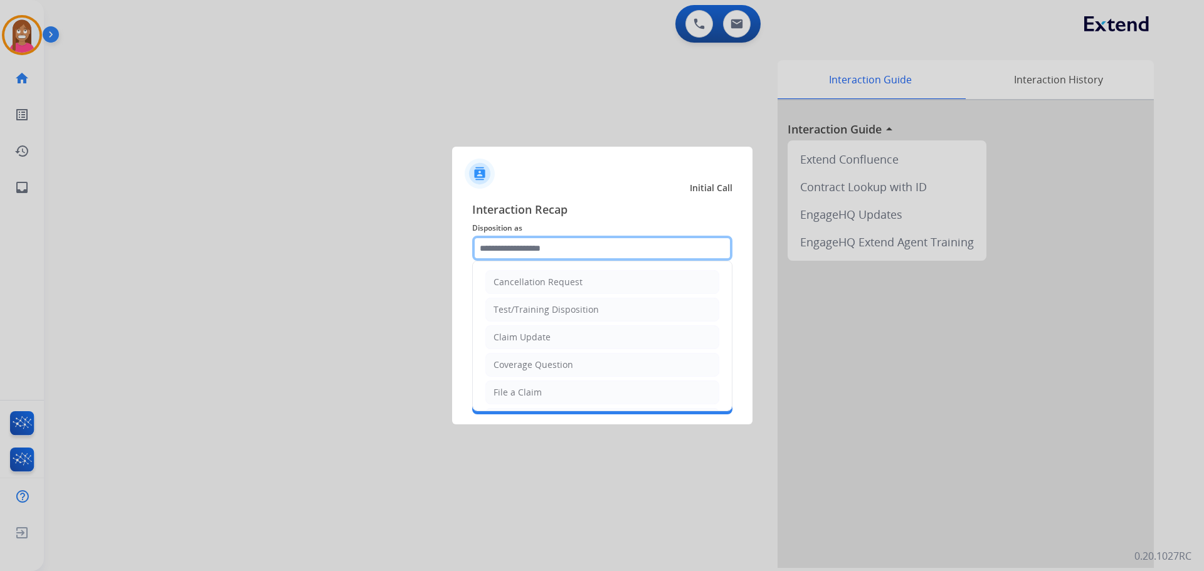
click at [563, 241] on input "text" at bounding box center [602, 248] width 260 height 25
click at [517, 367] on div "Coverage Question" at bounding box center [534, 365] width 80 height 13
type input "**********"
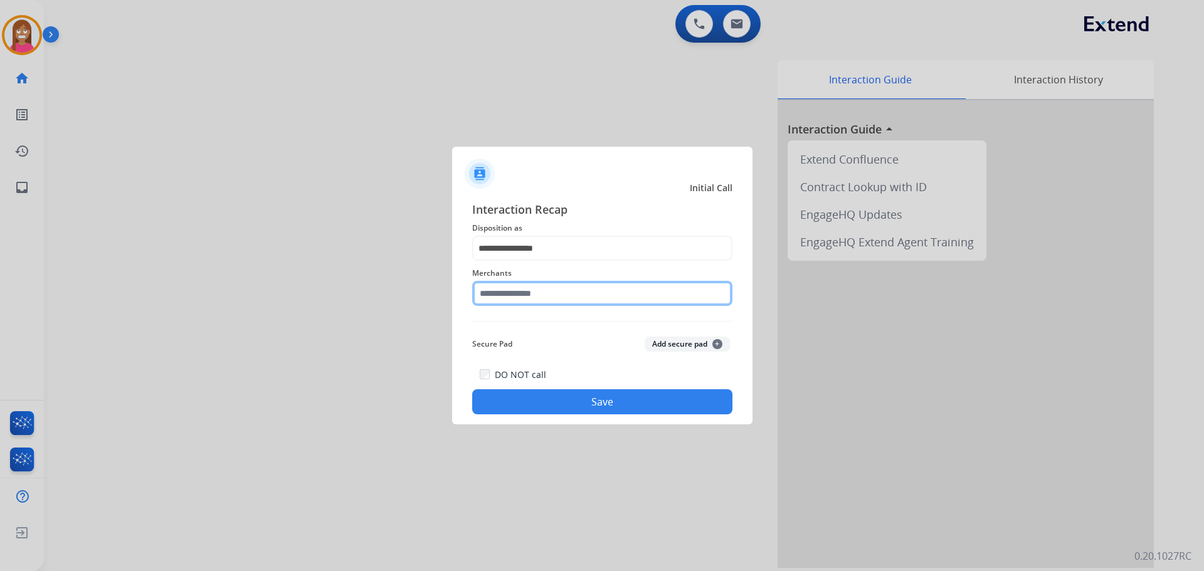
click at [504, 300] on input "text" at bounding box center [602, 293] width 260 height 25
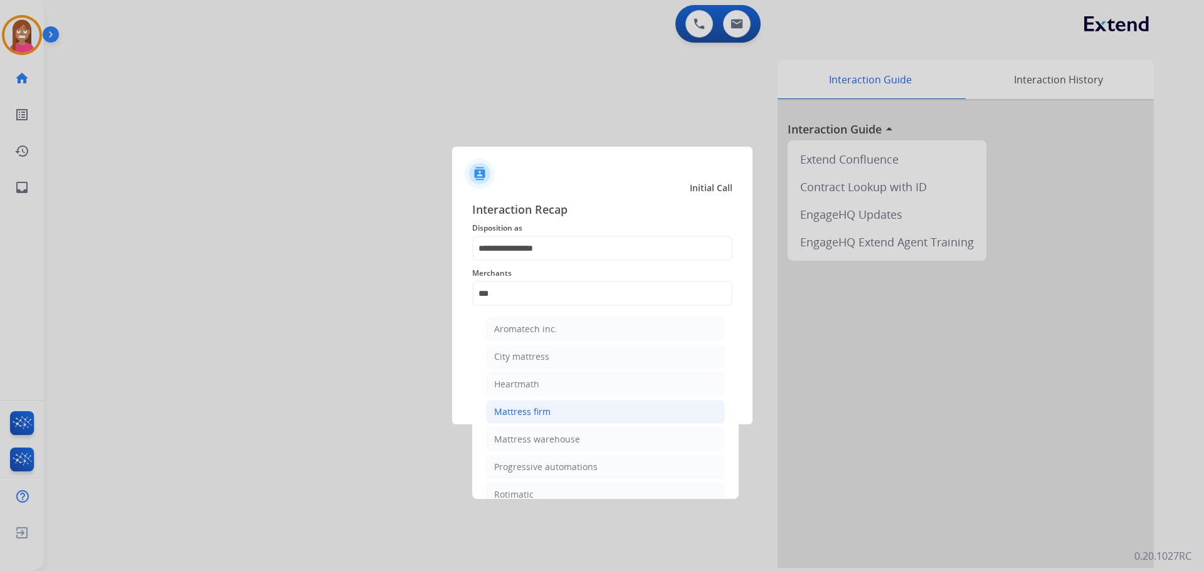
click at [563, 416] on li "Mattress firm" at bounding box center [605, 412] width 239 height 24
type input "**********"
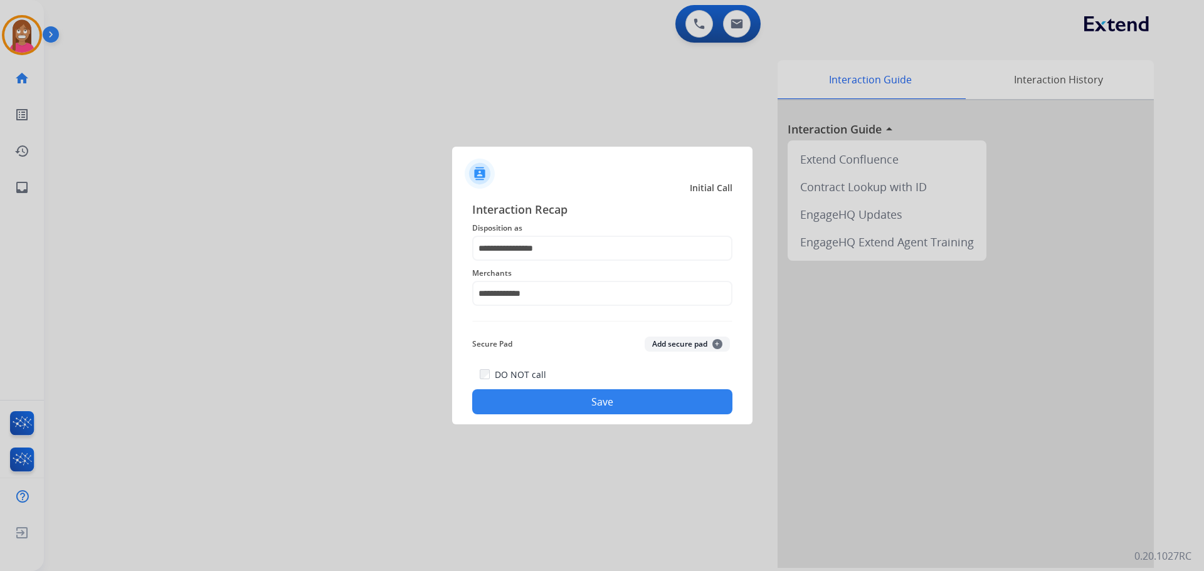
click at [553, 401] on button "Save" at bounding box center [602, 401] width 260 height 25
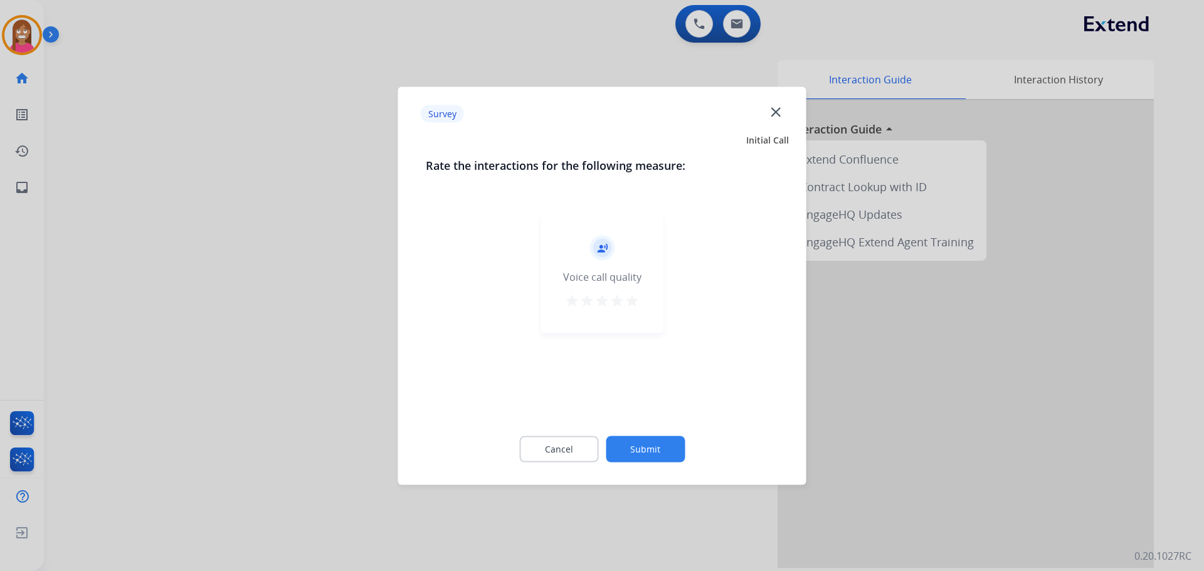
click at [773, 110] on mat-icon "close" at bounding box center [776, 111] width 16 height 16
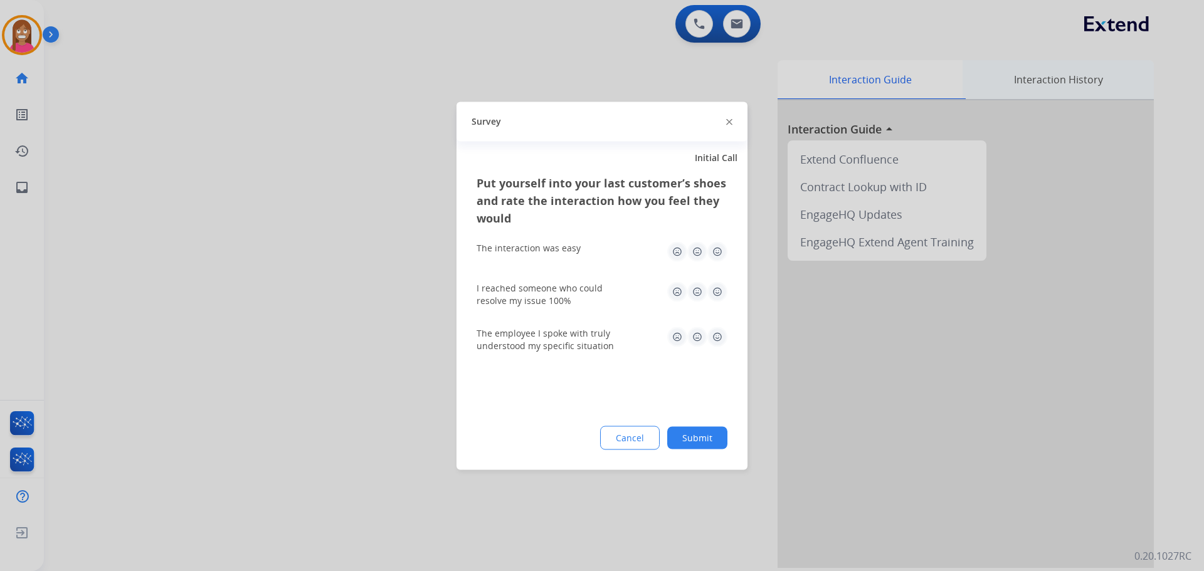
drag, startPoint x: 729, startPoint y: 122, endPoint x: 976, endPoint y: 71, distance: 251.8
click at [731, 121] on img at bounding box center [729, 122] width 6 height 6
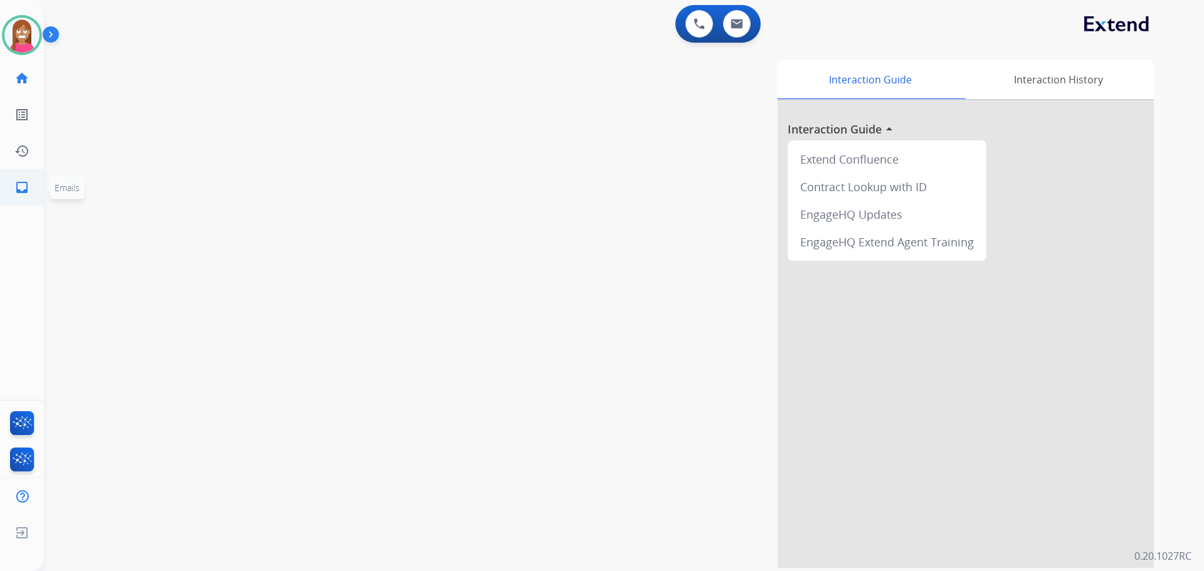
click at [16, 186] on mat-icon "inbox" at bounding box center [21, 187] width 15 height 15
select select "**********"
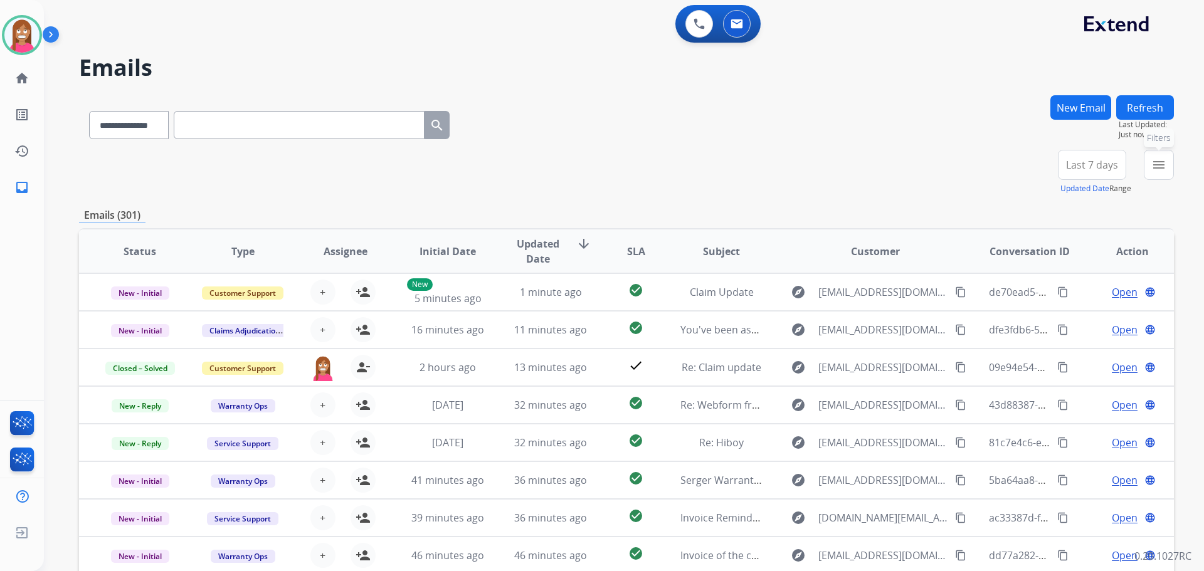
click at [1155, 168] on mat-icon "menu" at bounding box center [1159, 164] width 15 height 15
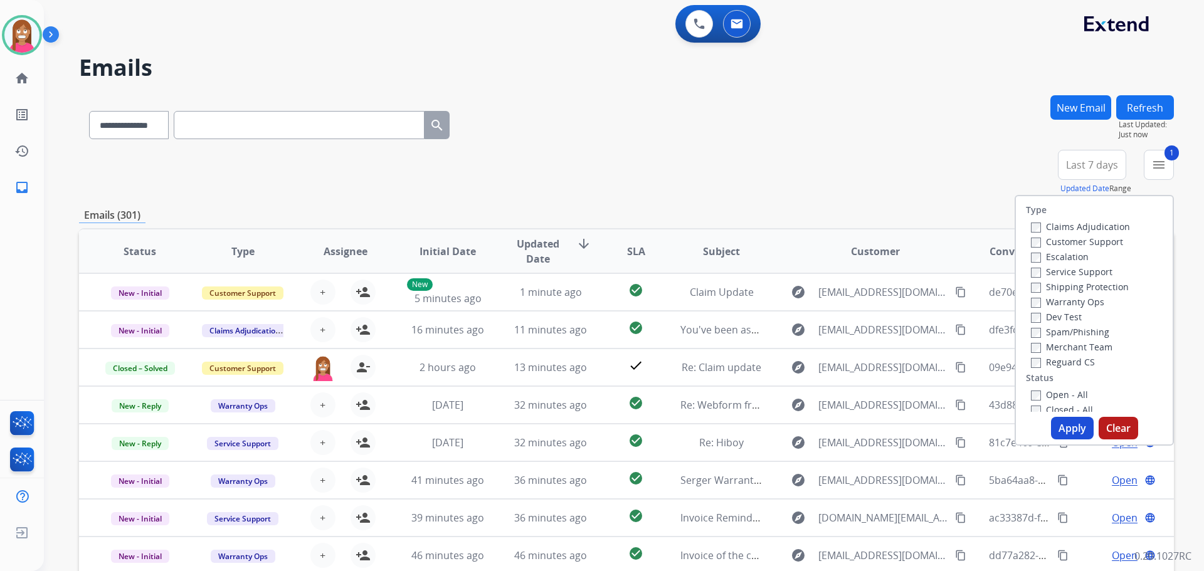
click at [1057, 284] on label "Shipping Protection" at bounding box center [1080, 287] width 98 height 12
click at [1047, 359] on label "Reguard CS" at bounding box center [1063, 362] width 64 height 12
drag, startPoint x: 1043, startPoint y: 394, endPoint x: 1059, endPoint y: 413, distance: 24.9
click at [1046, 397] on label "Open - All" at bounding box center [1059, 395] width 57 height 12
click at [1061, 422] on button "Apply" at bounding box center [1072, 428] width 43 height 23
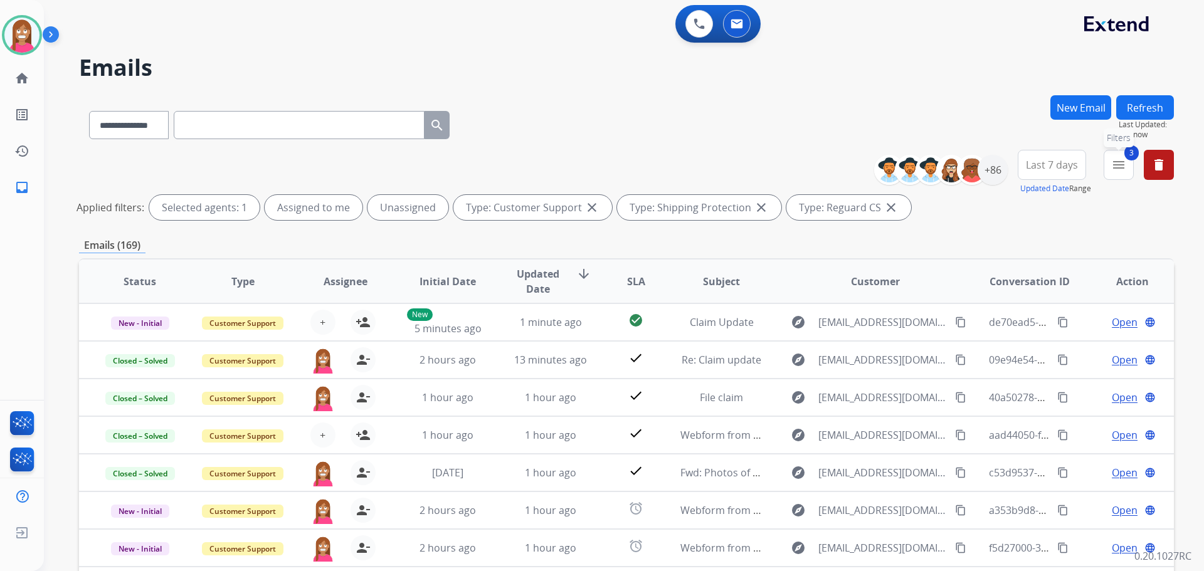
click at [1118, 179] on div "3 menu Filters Type Claims Adjudication Customer Support Escalation Service Sup…" at bounding box center [1119, 172] width 30 height 45
click at [1118, 178] on button "3 menu Filters" at bounding box center [1119, 165] width 30 height 30
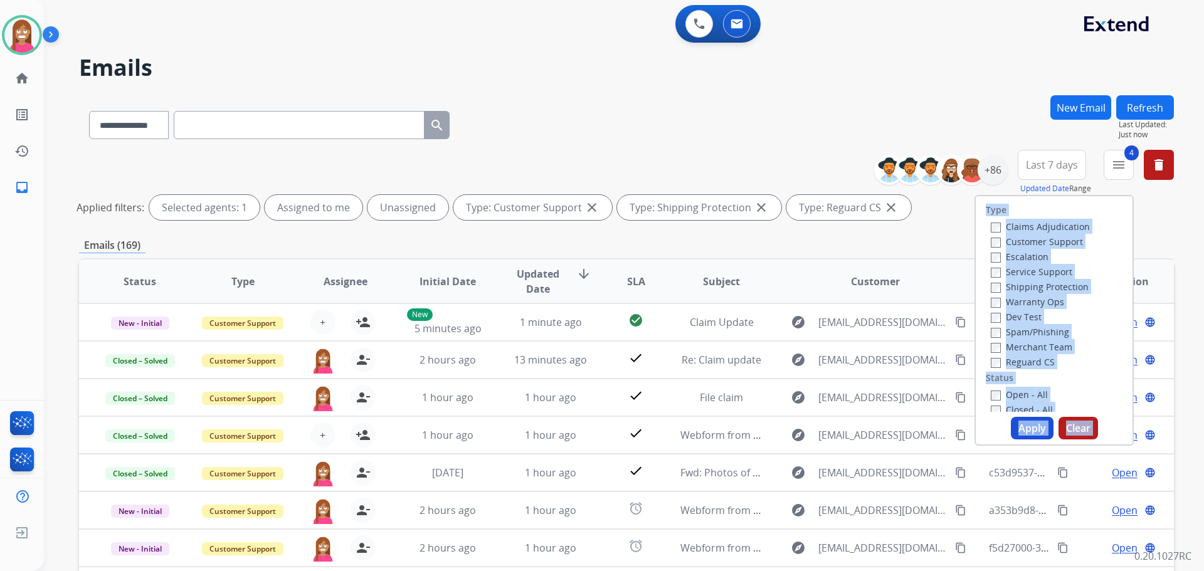
click at [1022, 429] on button "Apply" at bounding box center [1032, 428] width 43 height 23
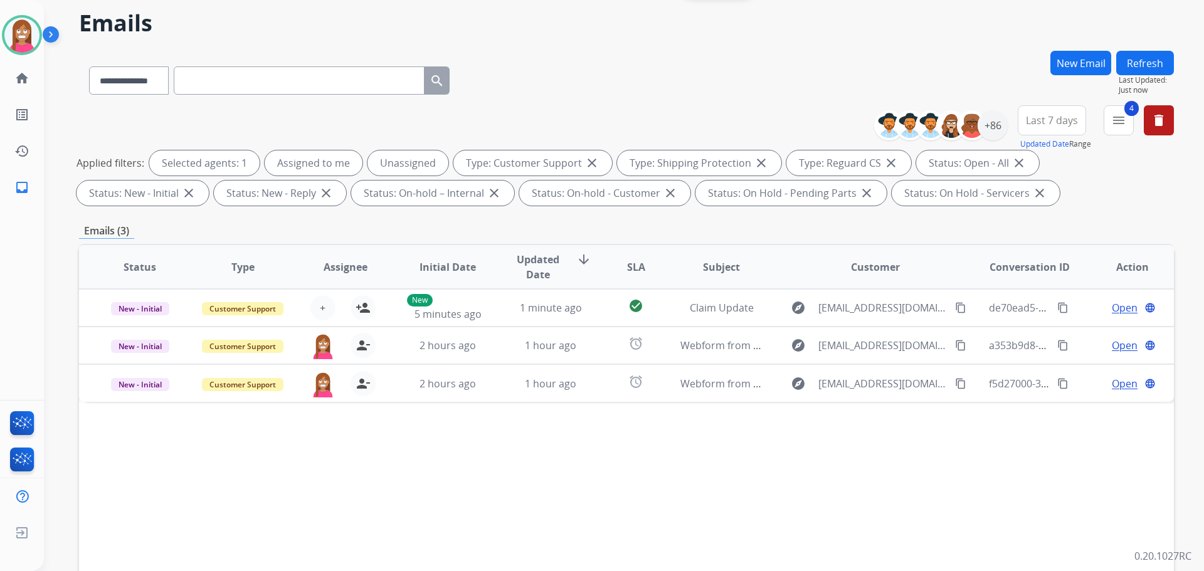
scroll to position [125, 0]
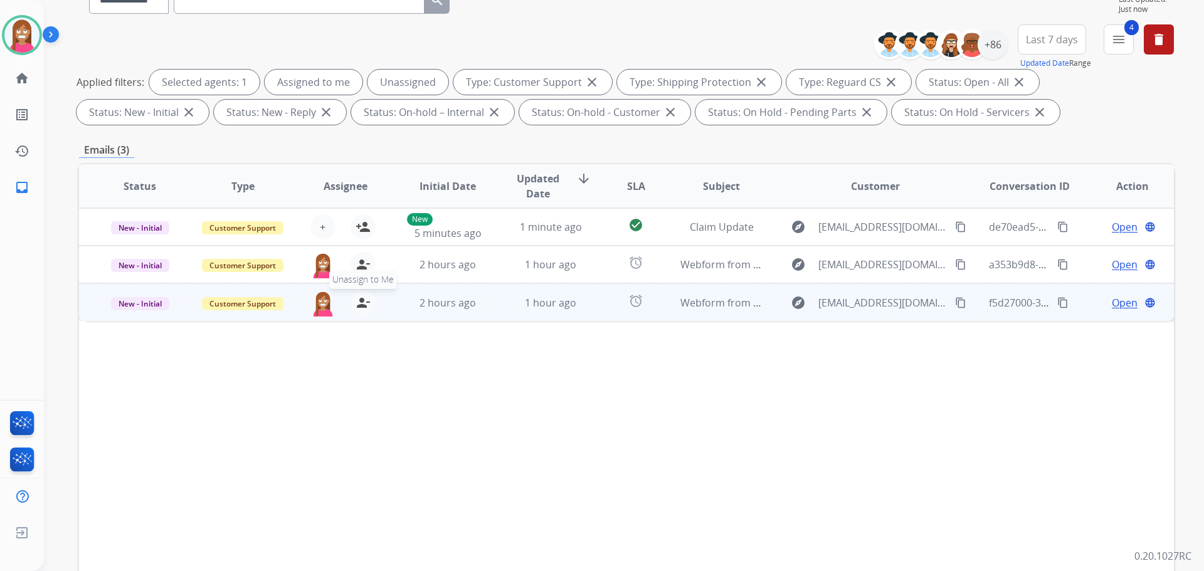
click at [366, 308] on mat-icon "person_remove" at bounding box center [363, 302] width 15 height 15
click at [366, 308] on mat-icon "person_add" at bounding box center [363, 302] width 15 height 15
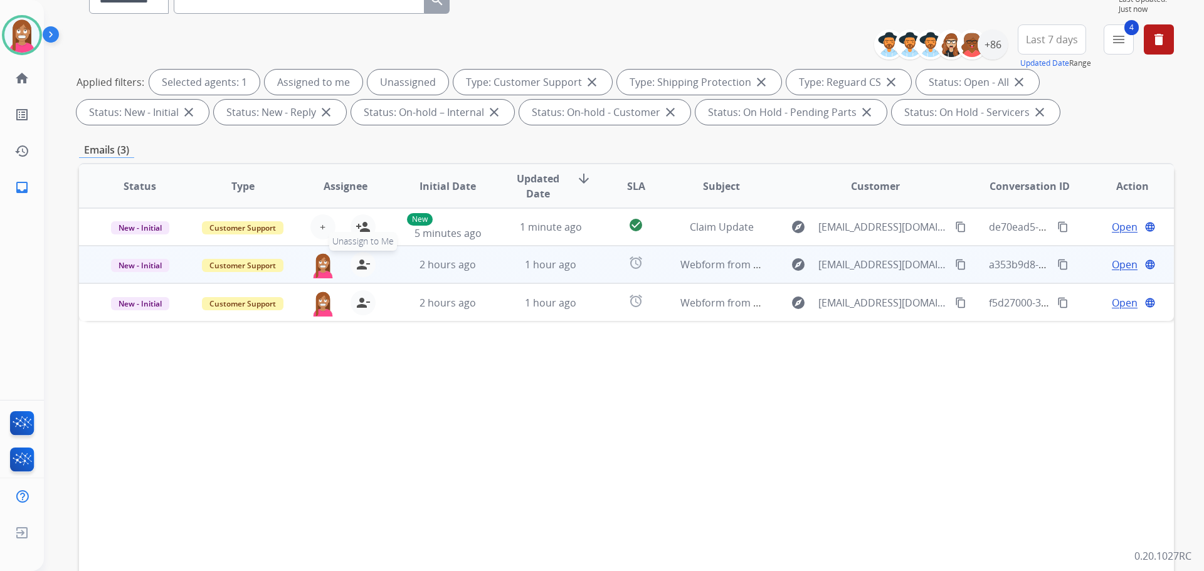
click at [364, 270] on mat-icon "person_remove" at bounding box center [363, 264] width 15 height 15
click at [364, 270] on mat-icon "person_add" at bounding box center [363, 264] width 15 height 15
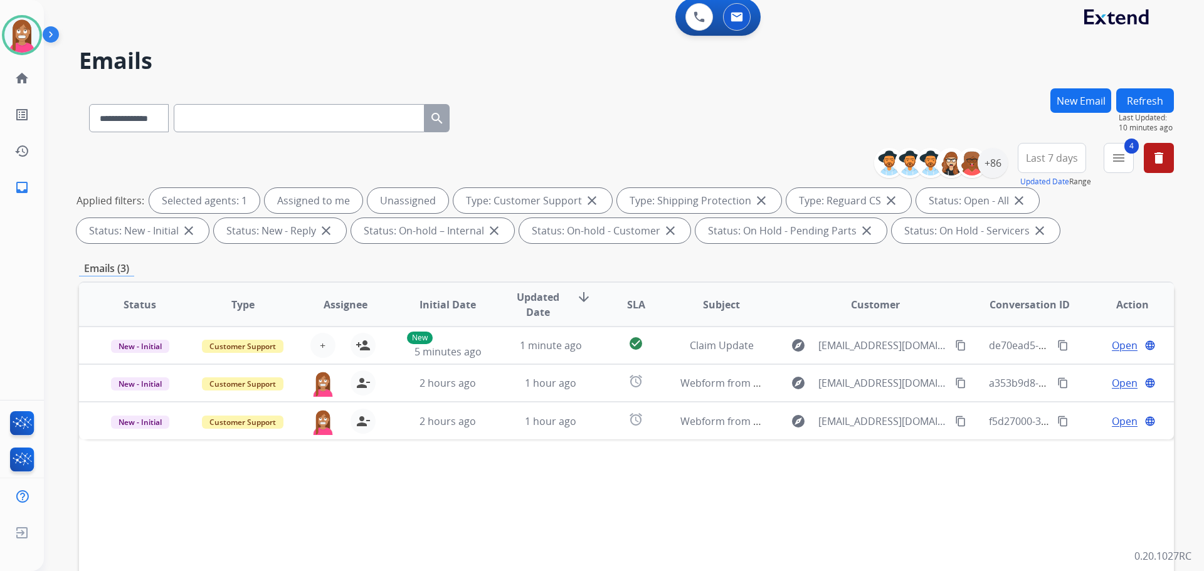
scroll to position [0, 0]
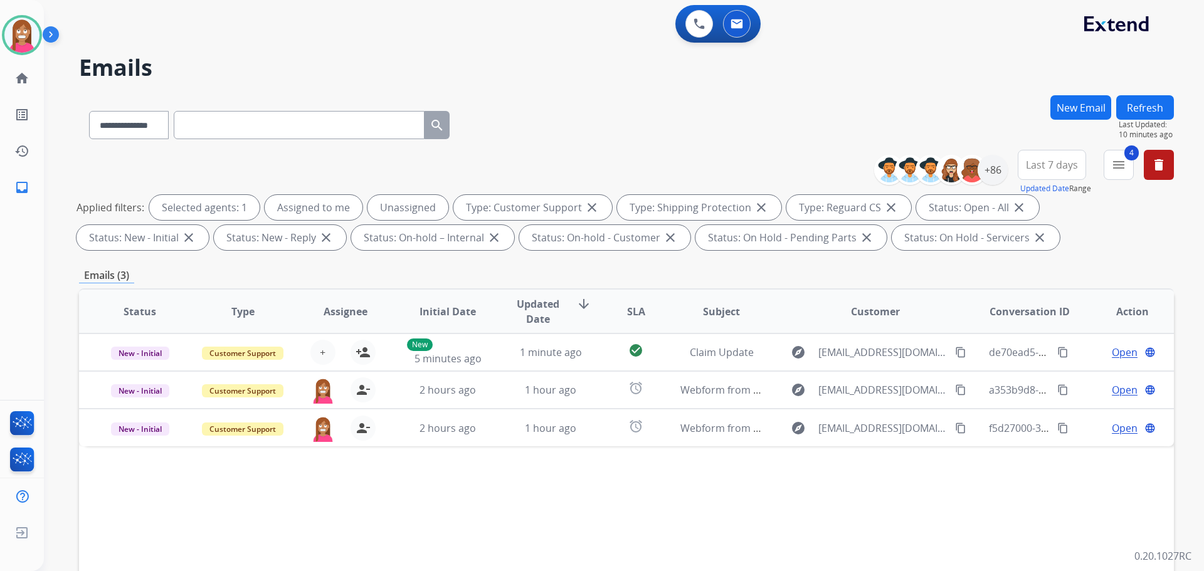
click at [1135, 106] on button "Refresh" at bounding box center [1145, 107] width 58 height 24
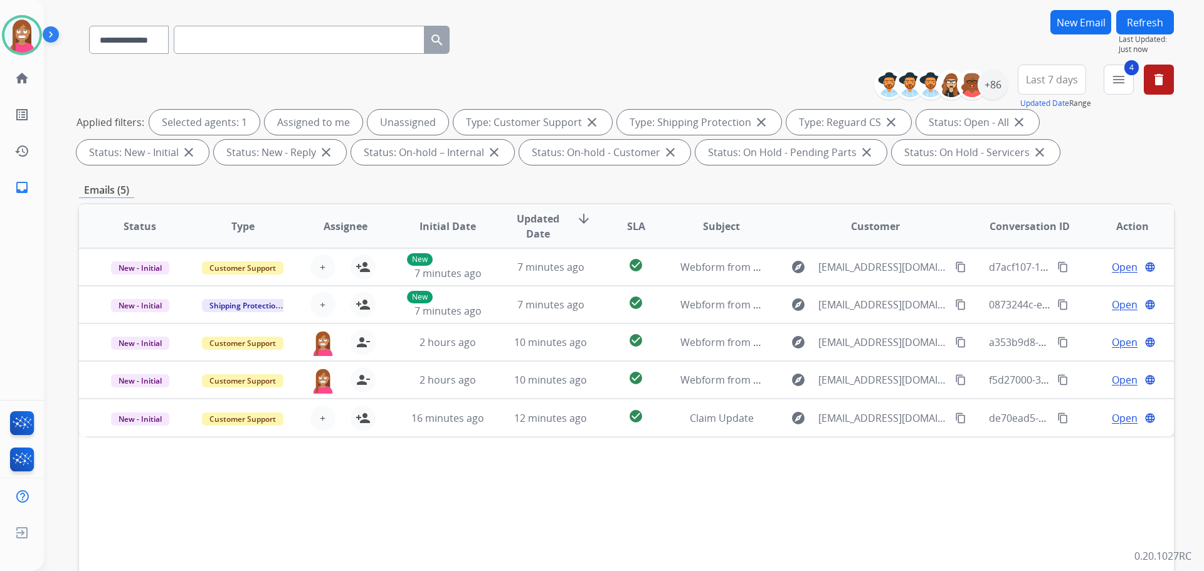
scroll to position [125, 0]
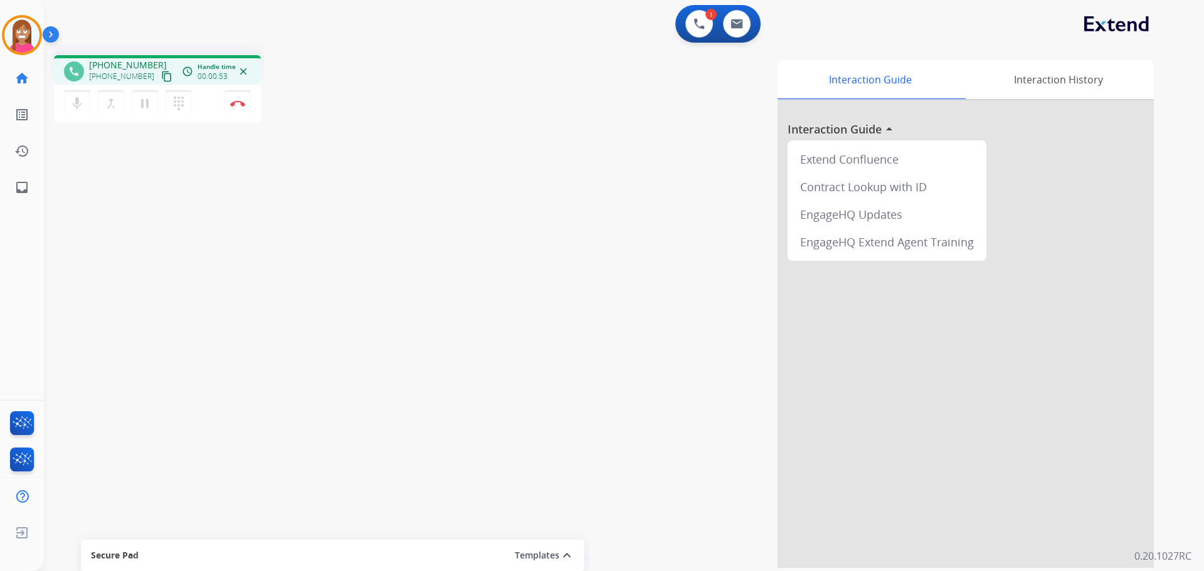
click at [161, 77] on mat-icon "content_copy" at bounding box center [166, 76] width 11 height 11
click at [29, 183] on mat-icon "inbox" at bounding box center [21, 187] width 15 height 15
select select "**********"
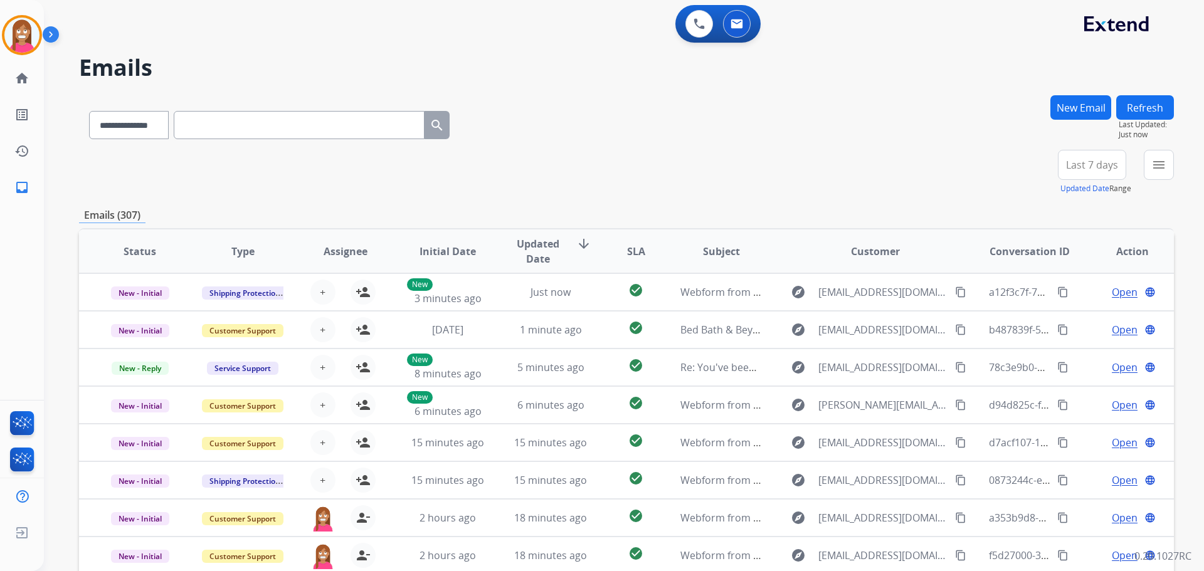
click at [1084, 111] on button "New Email" at bounding box center [1081, 107] width 61 height 24
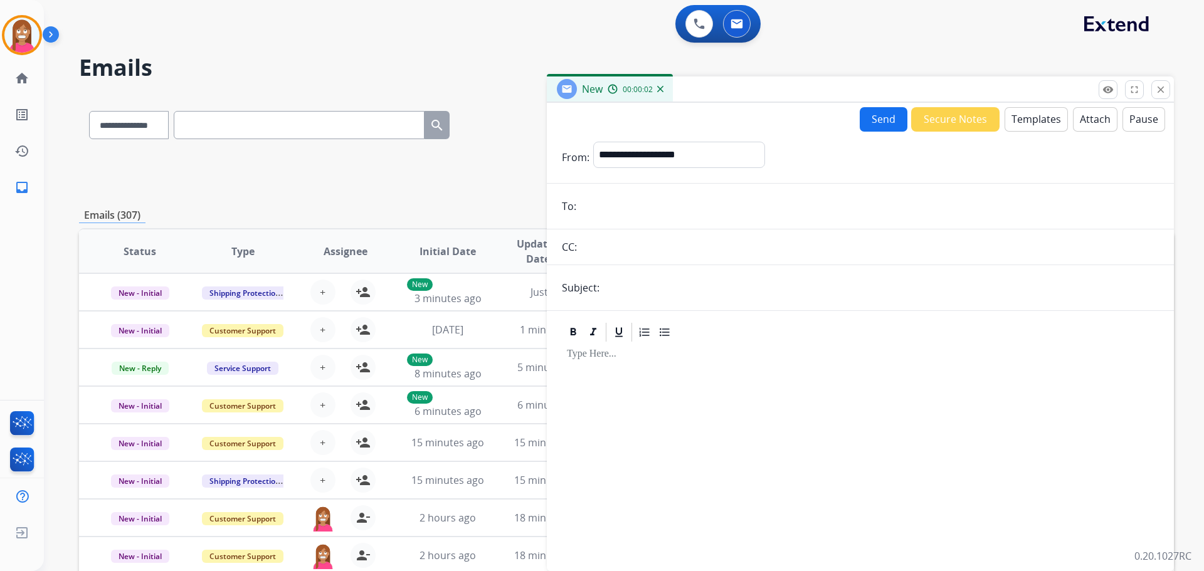
click at [1029, 122] on button "Templates" at bounding box center [1036, 119] width 63 height 24
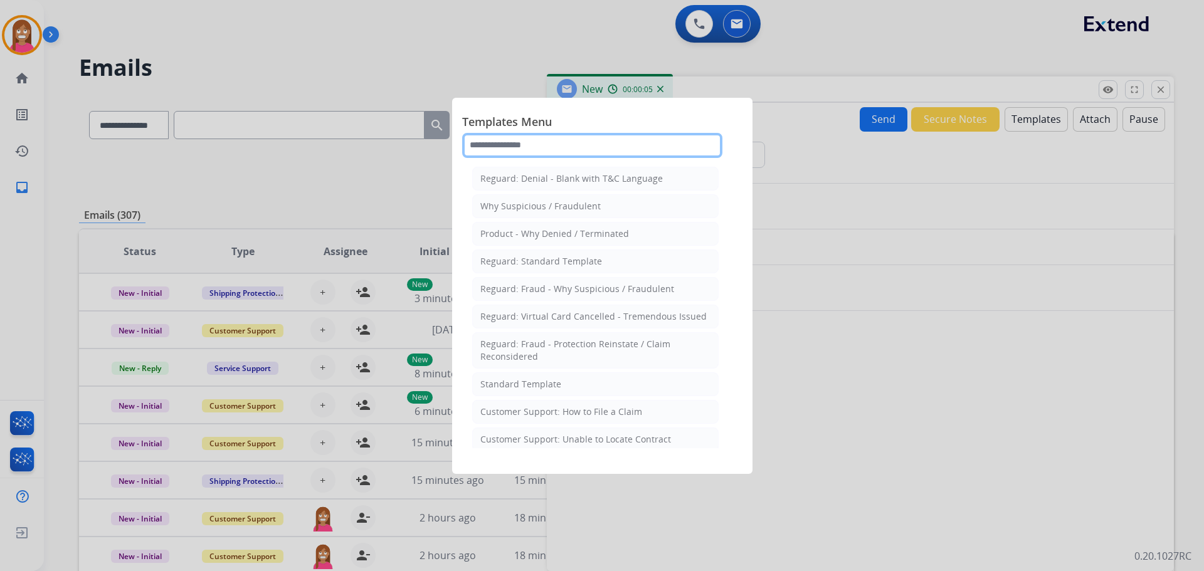
drag, startPoint x: 521, startPoint y: 142, endPoint x: 509, endPoint y: 144, distance: 12.1
click at [519, 142] on input "text" at bounding box center [592, 145] width 260 height 25
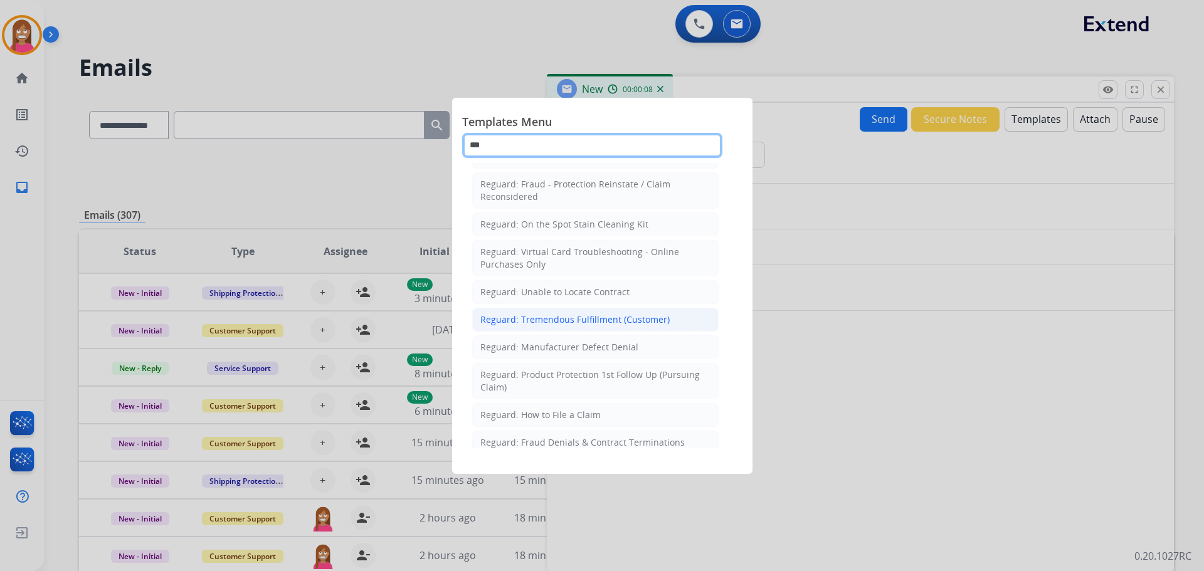
scroll to position [142, 0]
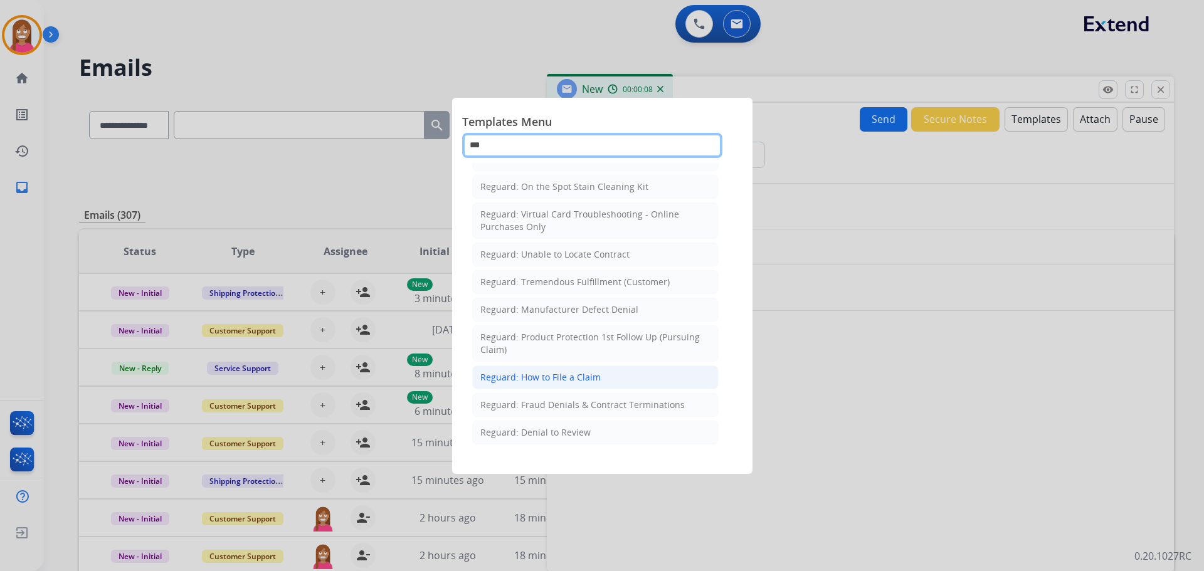
type input "***"
click at [558, 383] on div "Reguard: How to File a Claim" at bounding box center [540, 377] width 120 height 13
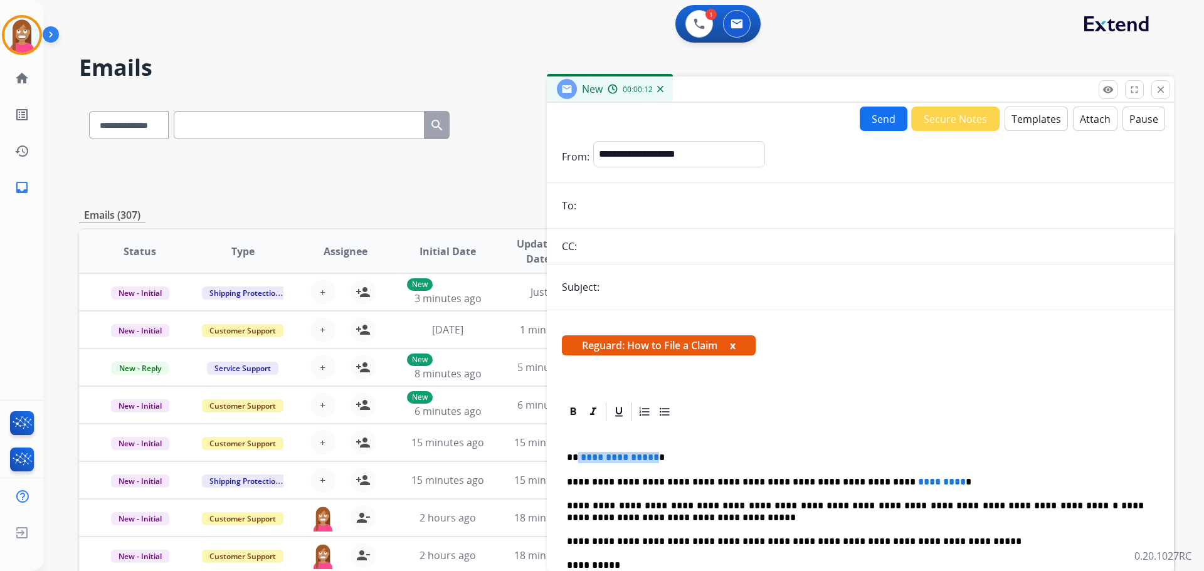
drag, startPoint x: 652, startPoint y: 443, endPoint x: 578, endPoint y: 448, distance: 74.8
click at [578, 448] on div "**********" at bounding box center [860, 564] width 597 height 283
click at [615, 213] on input "email" at bounding box center [869, 205] width 579 height 25
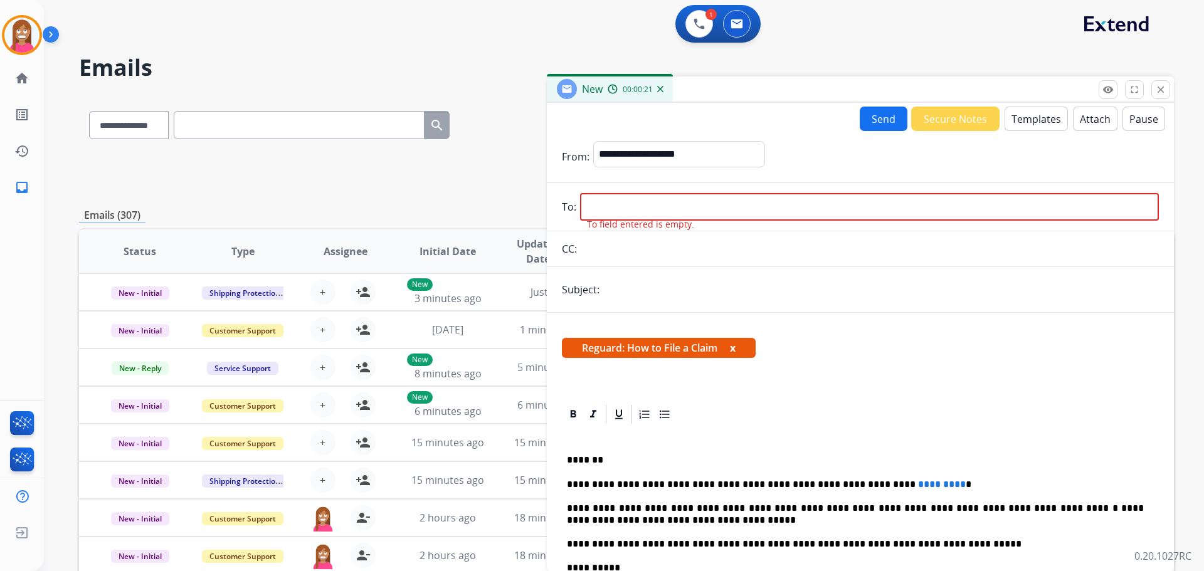
paste input "**********"
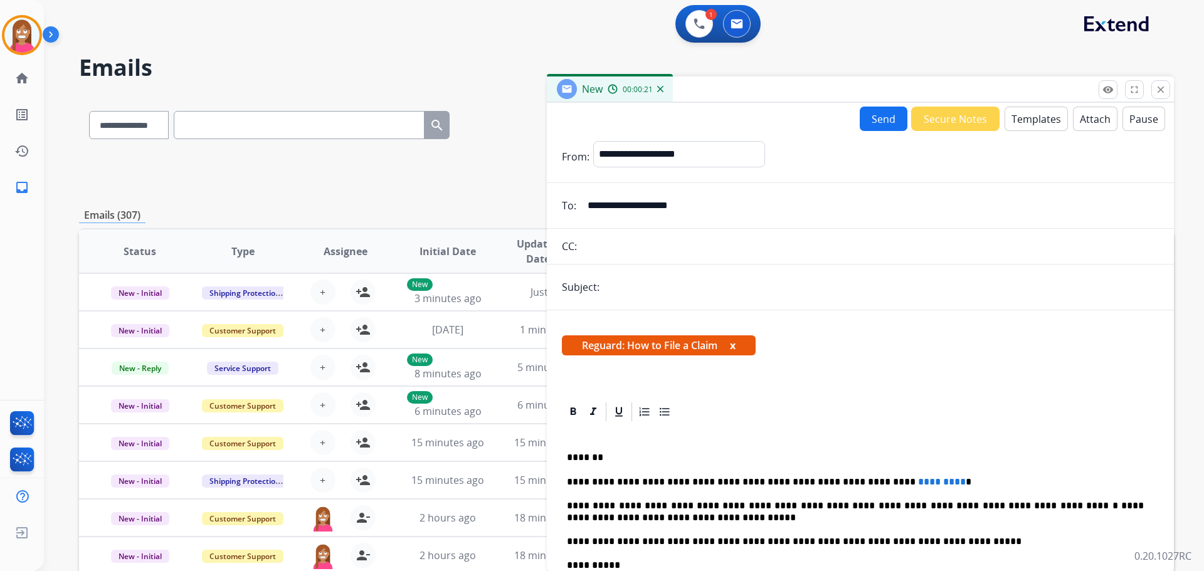
type input "**********"
click at [615, 295] on input "text" at bounding box center [881, 287] width 556 height 25
type input "**********"
click at [646, 166] on select "**********" at bounding box center [678, 153] width 171 height 25
select select "**********"
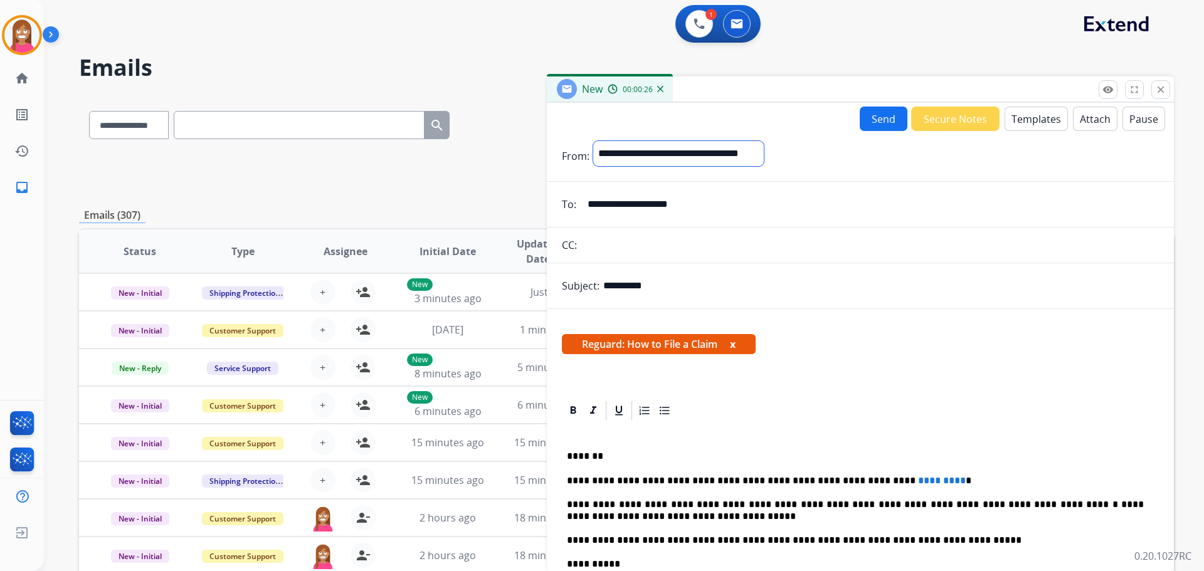
click at [593, 141] on select "**********" at bounding box center [678, 153] width 171 height 25
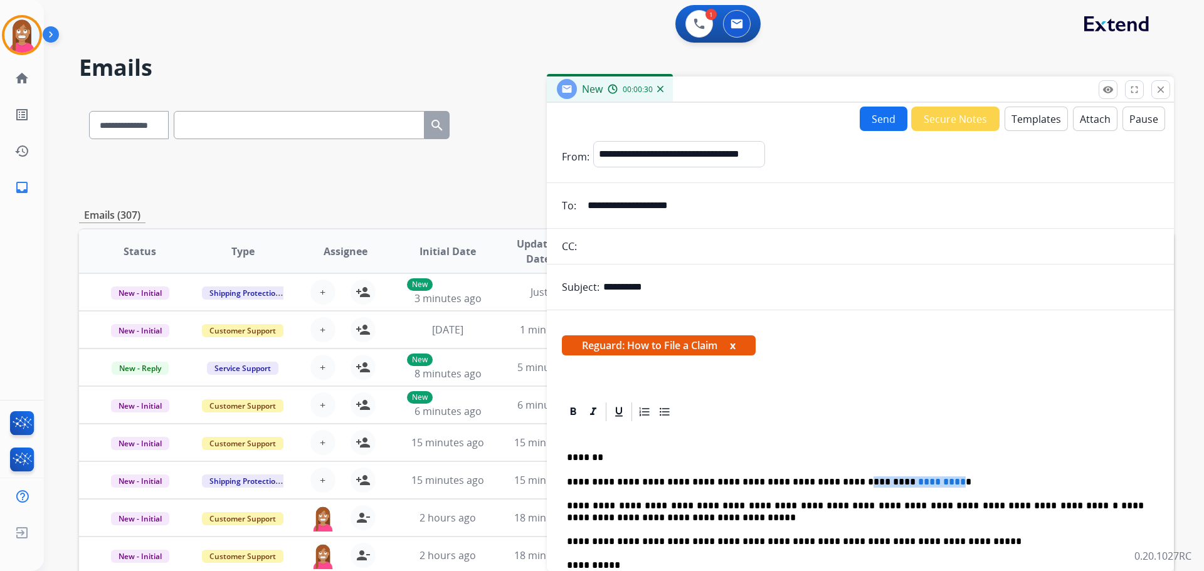
drag, startPoint x: 910, startPoint y: 471, endPoint x: 819, endPoint y: 474, distance: 91.0
click at [819, 474] on div "**********" at bounding box center [860, 564] width 597 height 283
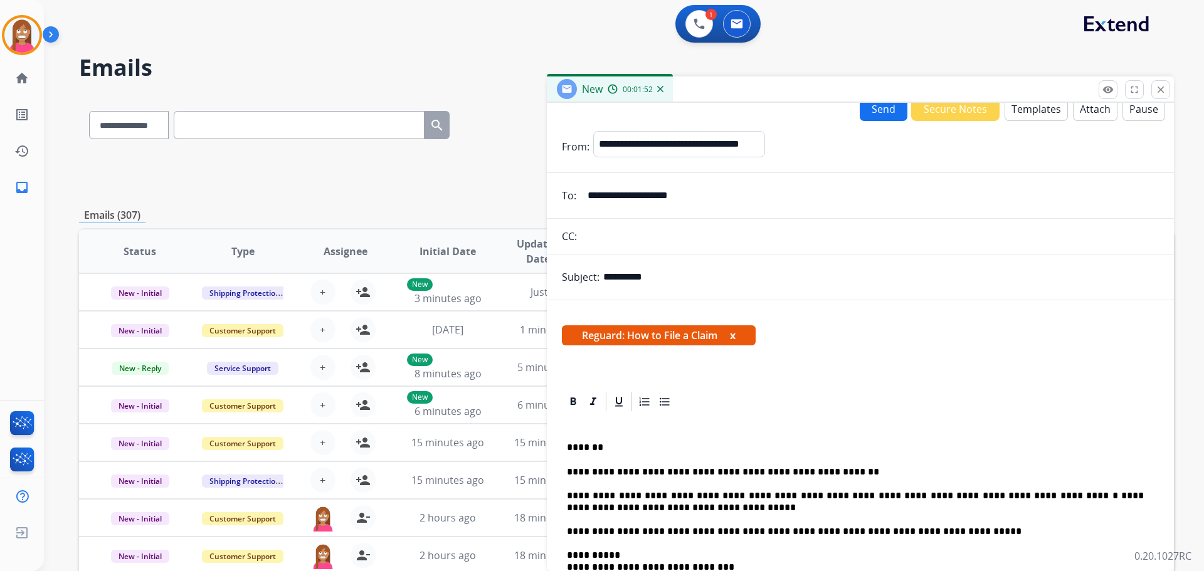
scroll to position [0, 0]
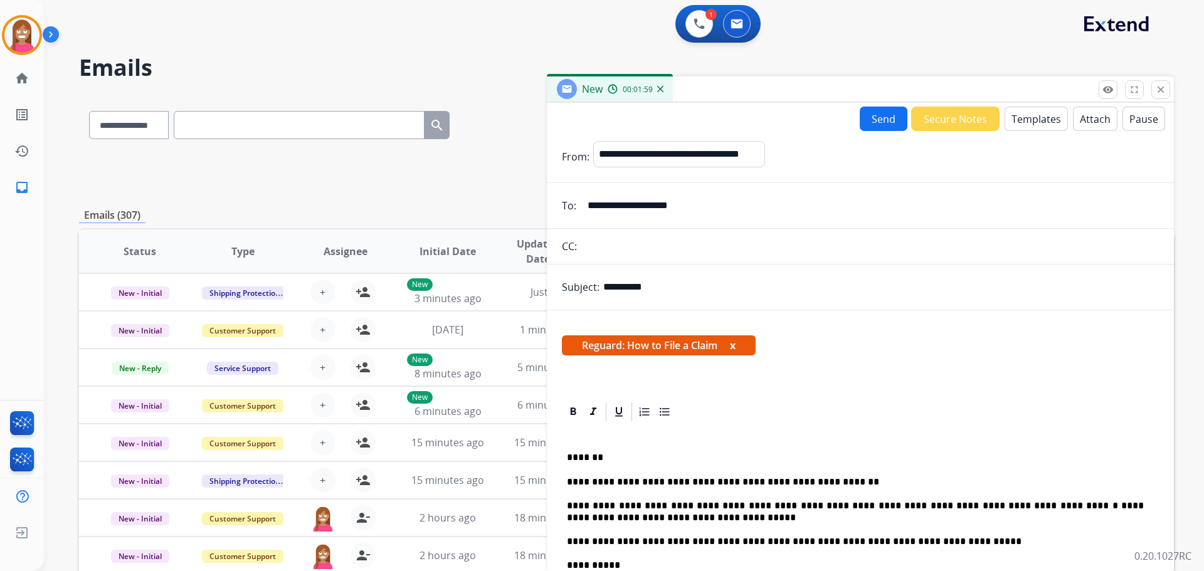
click at [870, 119] on button "Send" at bounding box center [884, 119] width 48 height 24
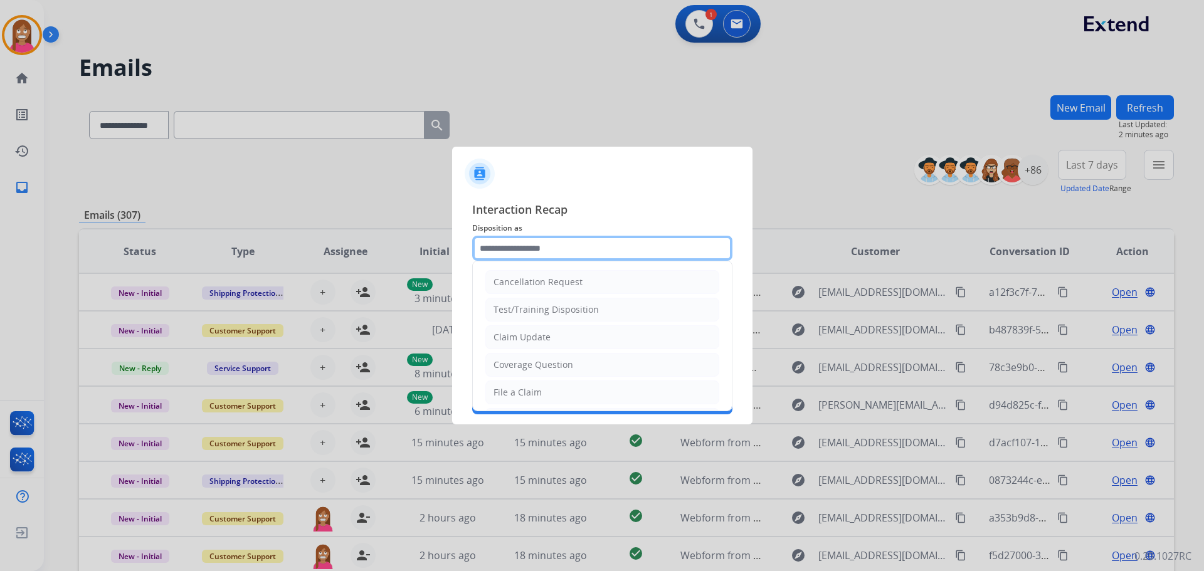
click at [498, 253] on input "text" at bounding box center [602, 248] width 260 height 25
click at [526, 396] on div "File a Claim" at bounding box center [518, 392] width 48 height 13
type input "**********"
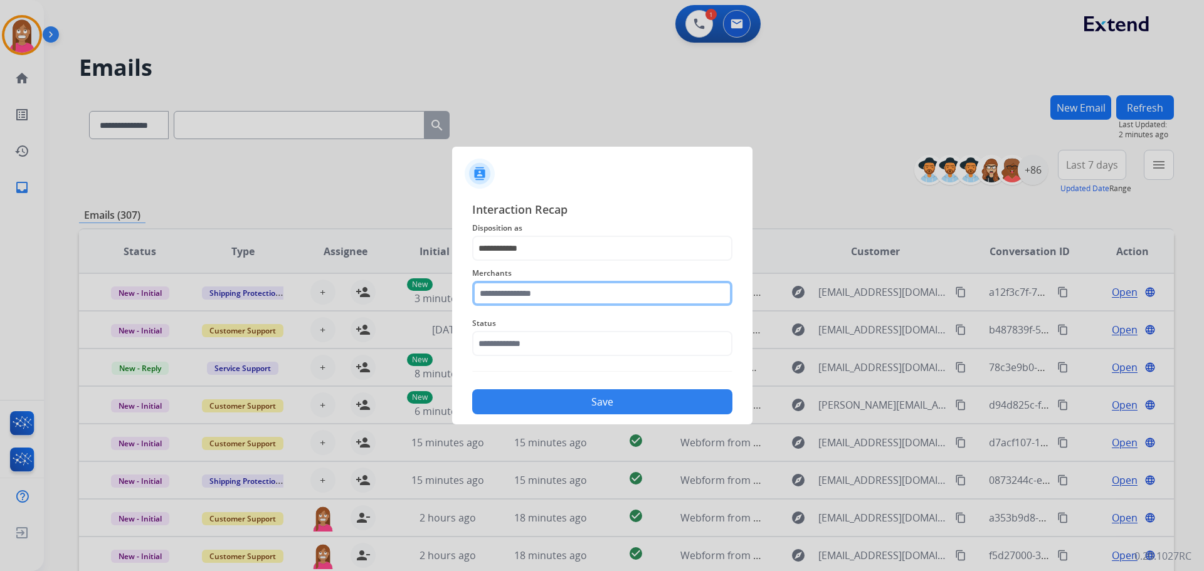
click at [527, 289] on input "text" at bounding box center [602, 293] width 260 height 25
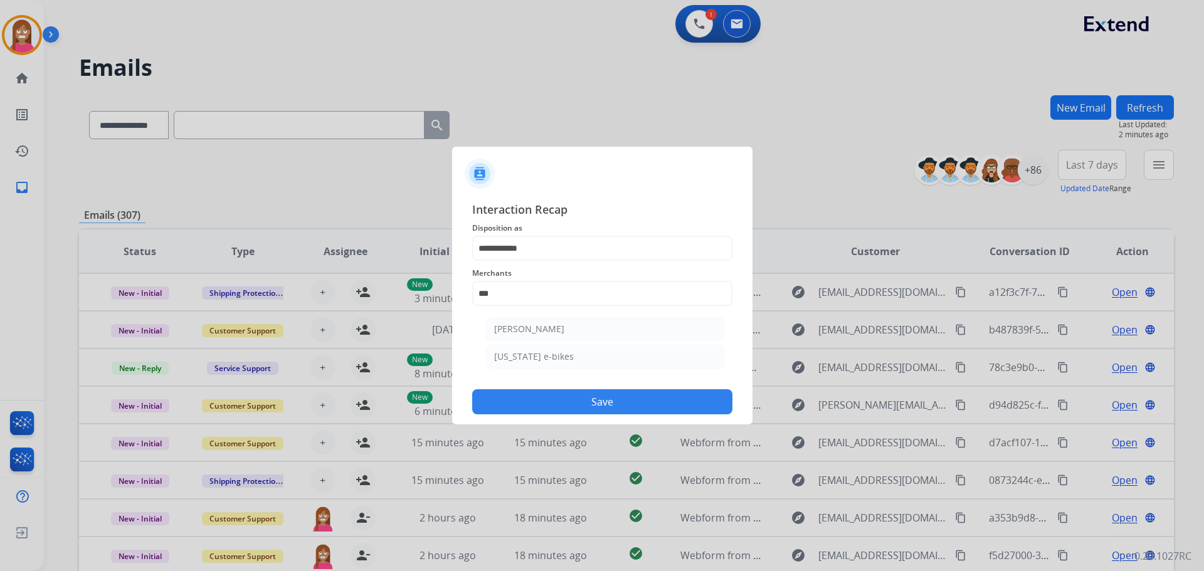
click at [535, 332] on div "[PERSON_NAME]" at bounding box center [529, 329] width 70 height 13
type input "**********"
click at [504, 343] on input "text" at bounding box center [602, 343] width 260 height 25
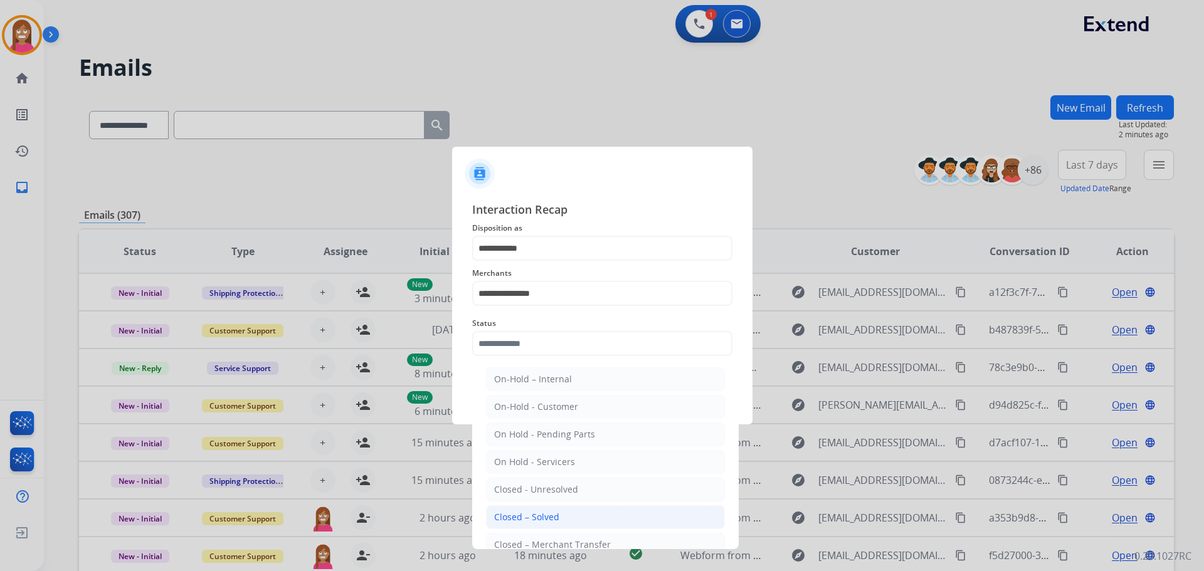
click at [543, 511] on div "Closed – Solved" at bounding box center [526, 517] width 65 height 13
type input "**********"
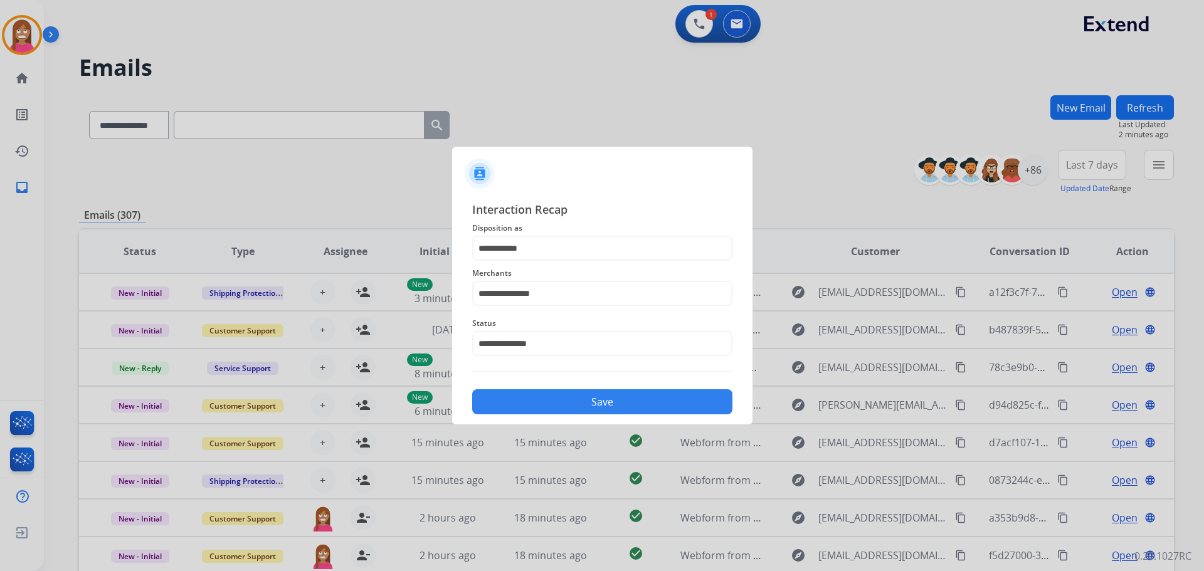
click at [543, 398] on button "Save" at bounding box center [602, 401] width 260 height 25
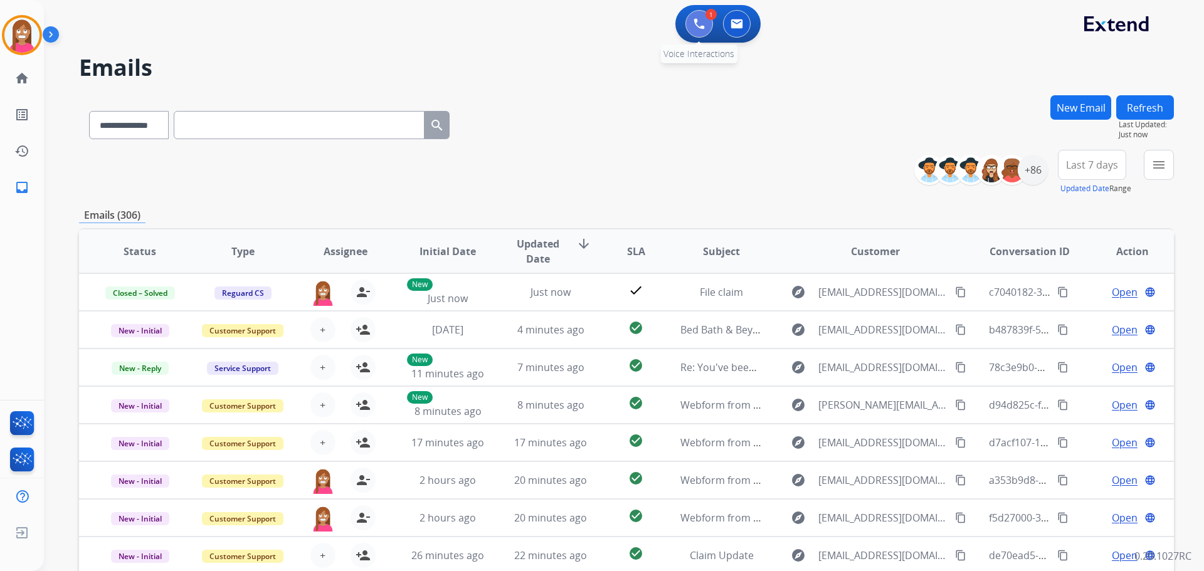
click at [700, 32] on button at bounding box center [700, 24] width 28 height 28
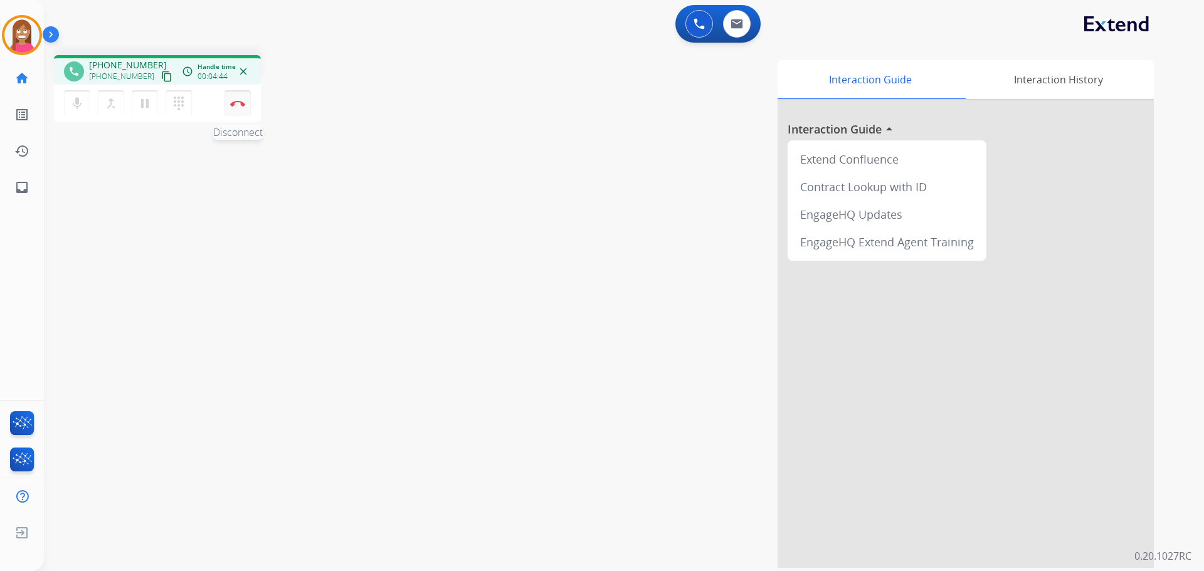
click at [243, 107] on button "Disconnect" at bounding box center [238, 103] width 26 height 26
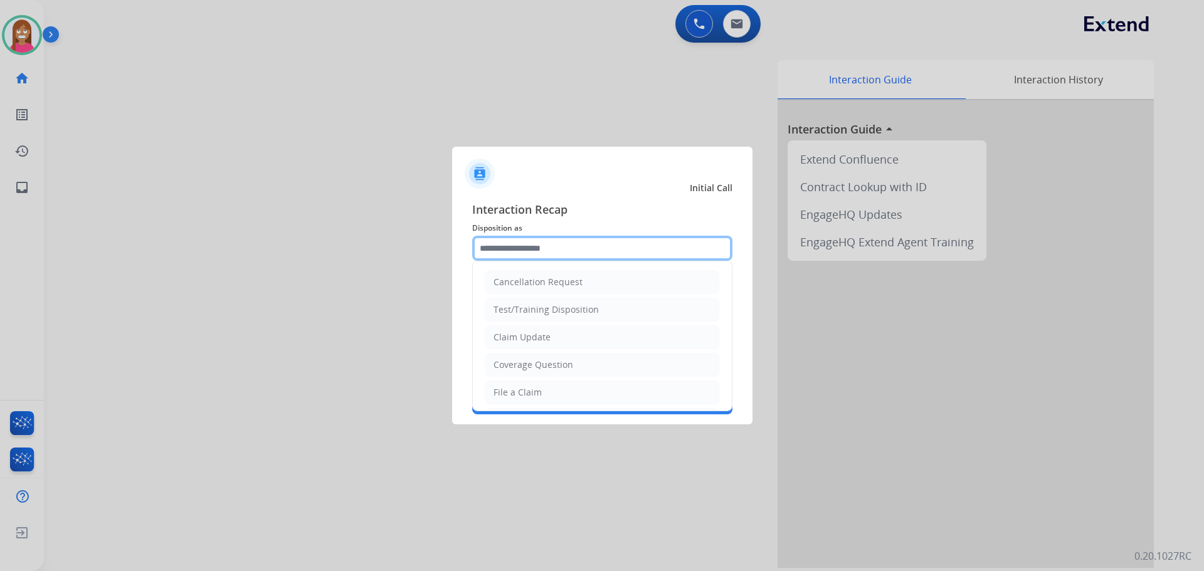
click at [538, 255] on input "text" at bounding box center [602, 248] width 260 height 25
click at [568, 389] on li "File a Claim" at bounding box center [602, 393] width 234 height 24
type input "**********"
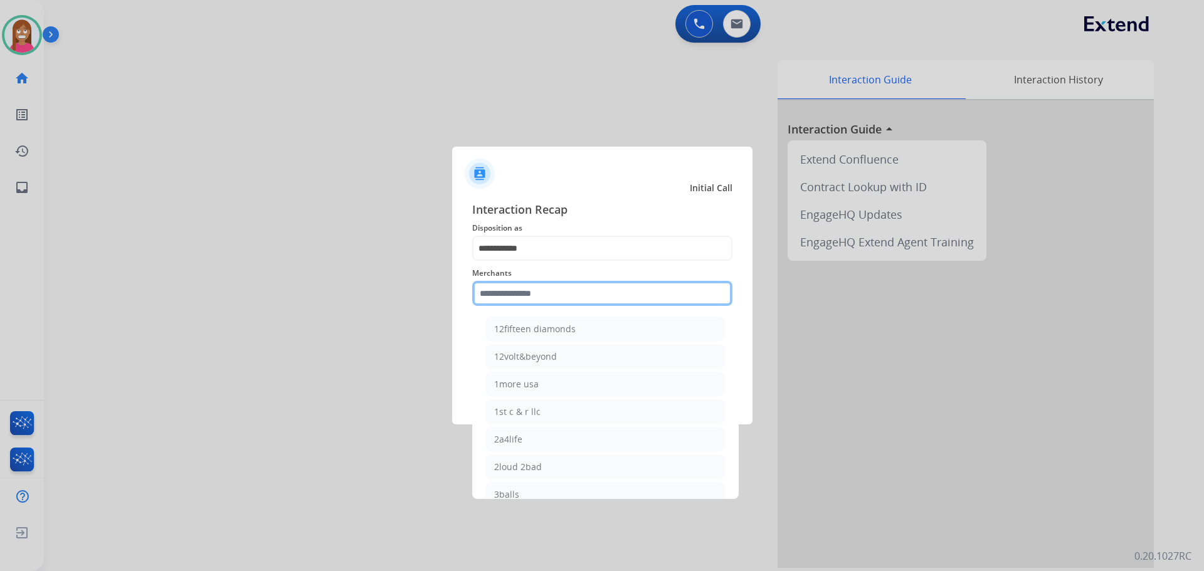
click at [536, 295] on input "text" at bounding box center [602, 293] width 260 height 25
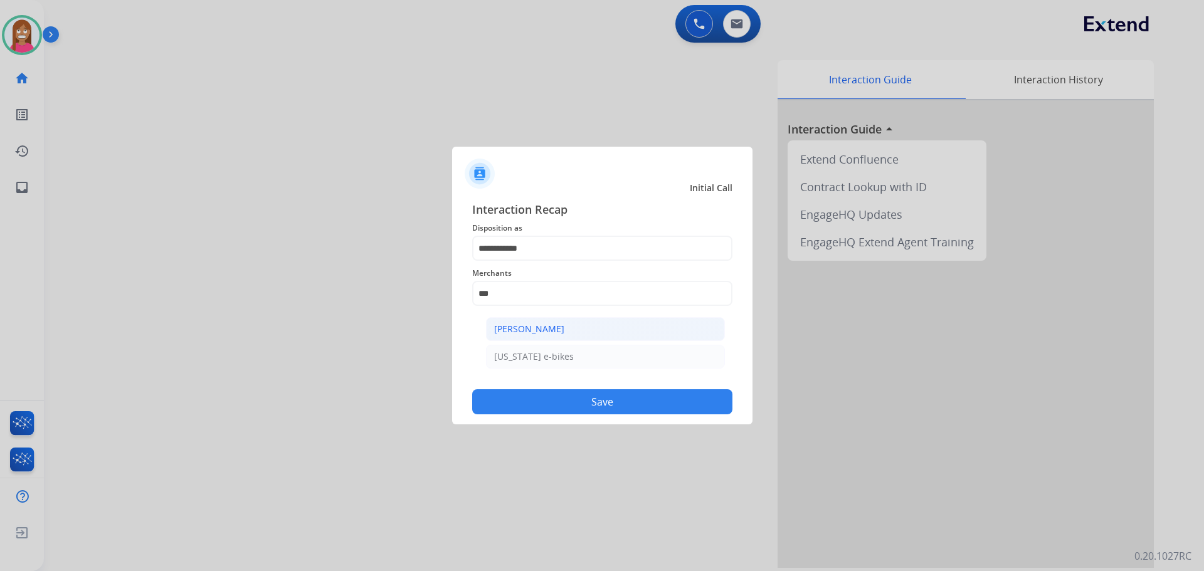
click at [536, 335] on div "[PERSON_NAME]" at bounding box center [529, 329] width 70 height 13
type input "**********"
click at [591, 406] on button "Save" at bounding box center [602, 401] width 260 height 25
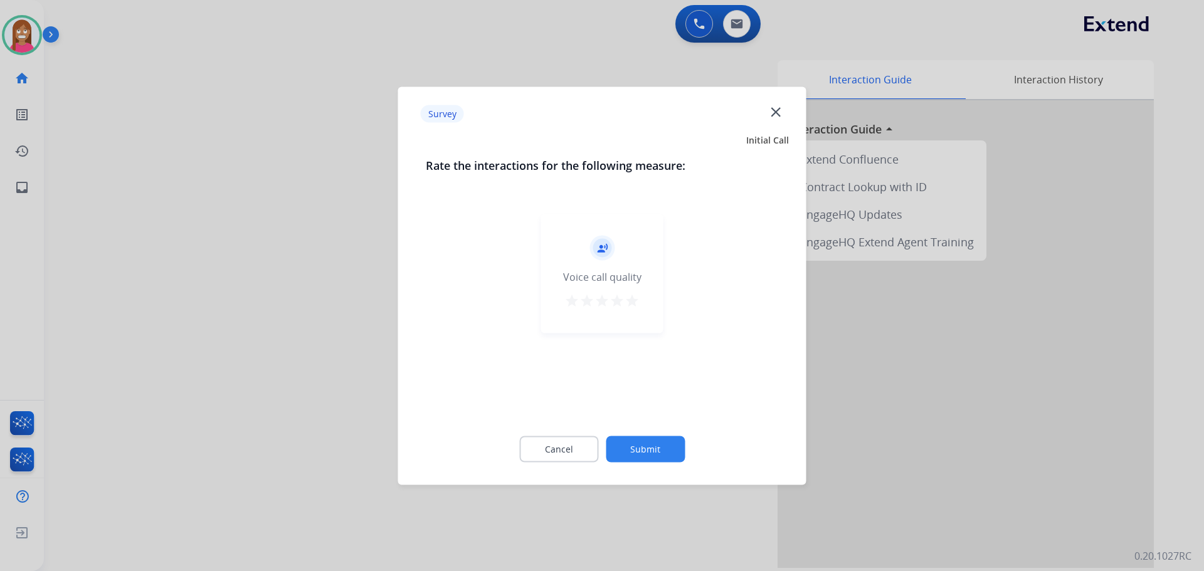
click at [782, 114] on mat-icon "close" at bounding box center [776, 111] width 16 height 16
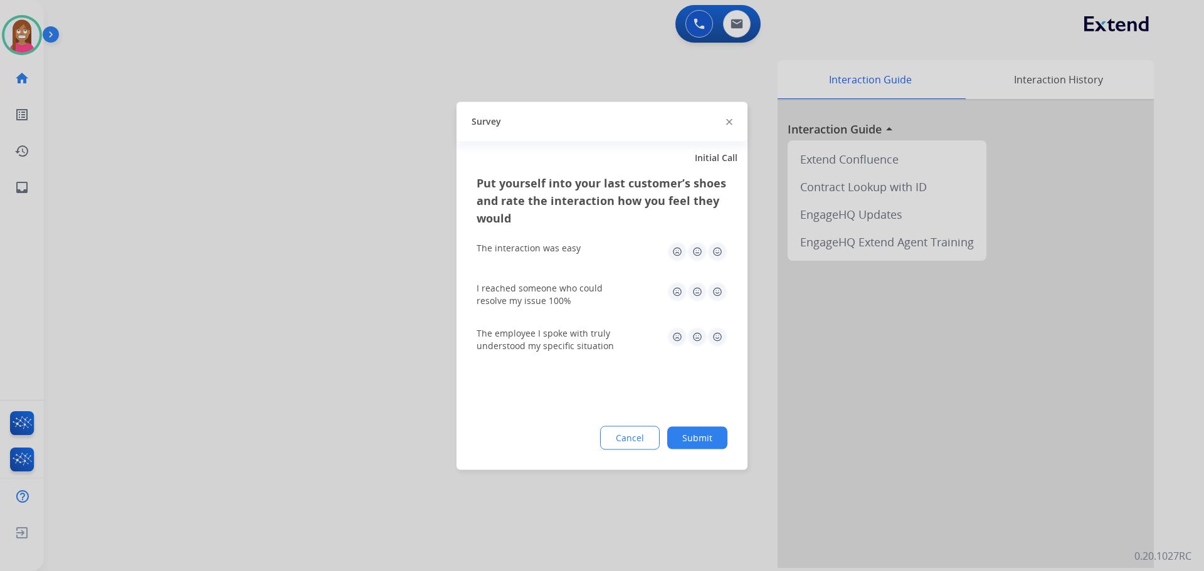
click at [734, 124] on div "Survey" at bounding box center [602, 122] width 291 height 40
click at [730, 124] on img at bounding box center [729, 122] width 6 height 6
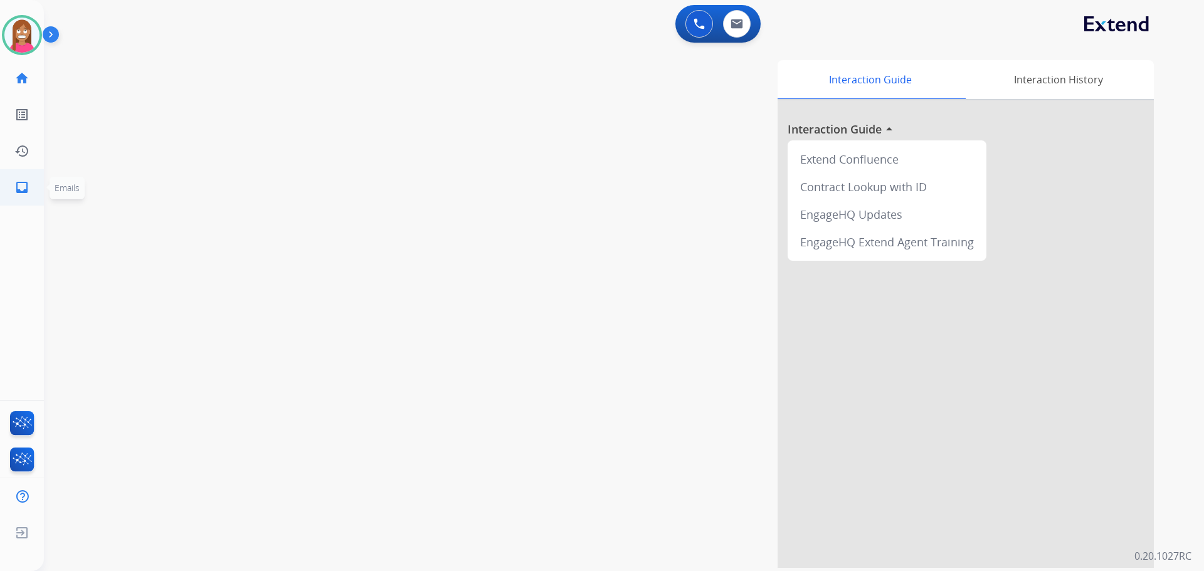
click at [36, 194] on link "inbox Emails" at bounding box center [21, 187] width 35 height 35
select select "**********"
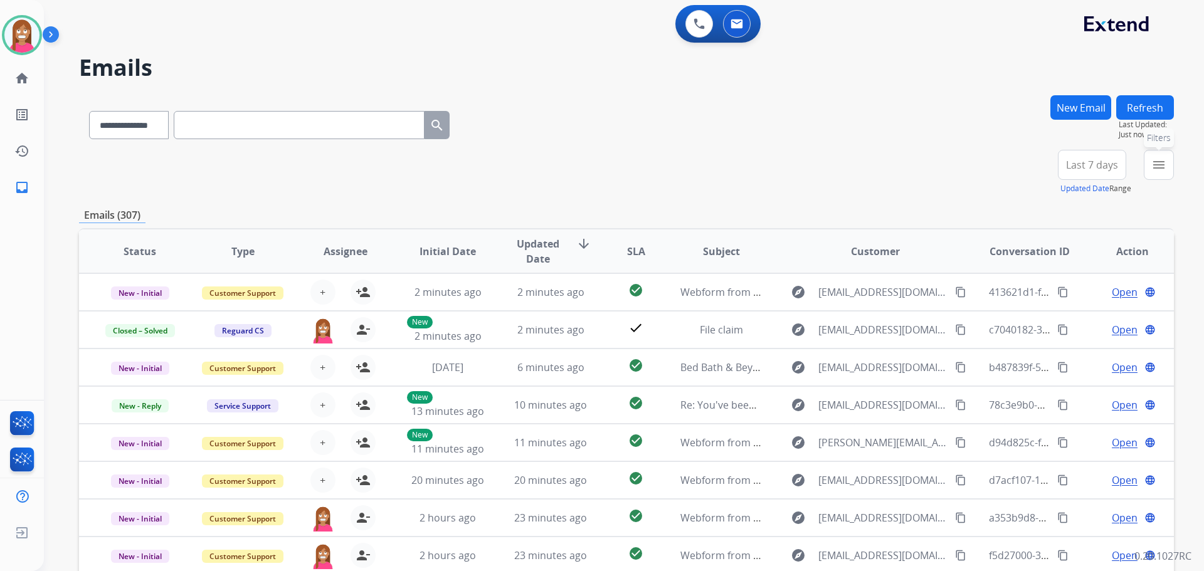
drag, startPoint x: 1159, startPoint y: 164, endPoint x: 1149, endPoint y: 171, distance: 11.8
click at [1158, 164] on mat-icon "menu" at bounding box center [1159, 164] width 15 height 15
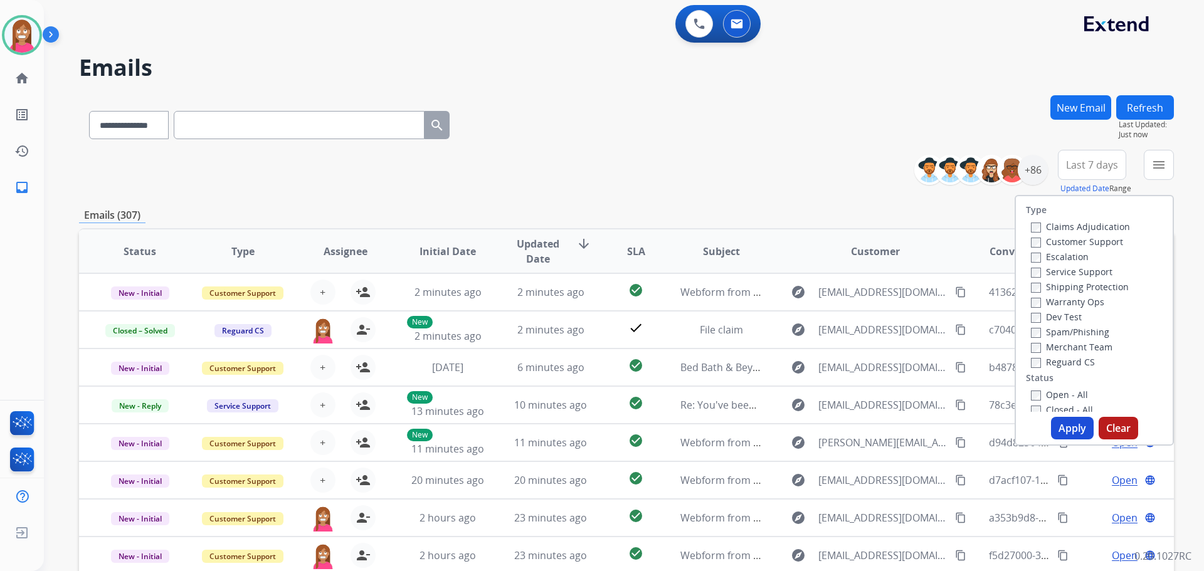
click at [1071, 239] on label "Customer Support" at bounding box center [1077, 242] width 92 height 12
click at [1063, 285] on label "Shipping Protection" at bounding box center [1080, 287] width 98 height 12
click at [1056, 362] on label "Reguard CS" at bounding box center [1063, 362] width 64 height 12
click at [1058, 393] on label "Open - All" at bounding box center [1059, 395] width 57 height 12
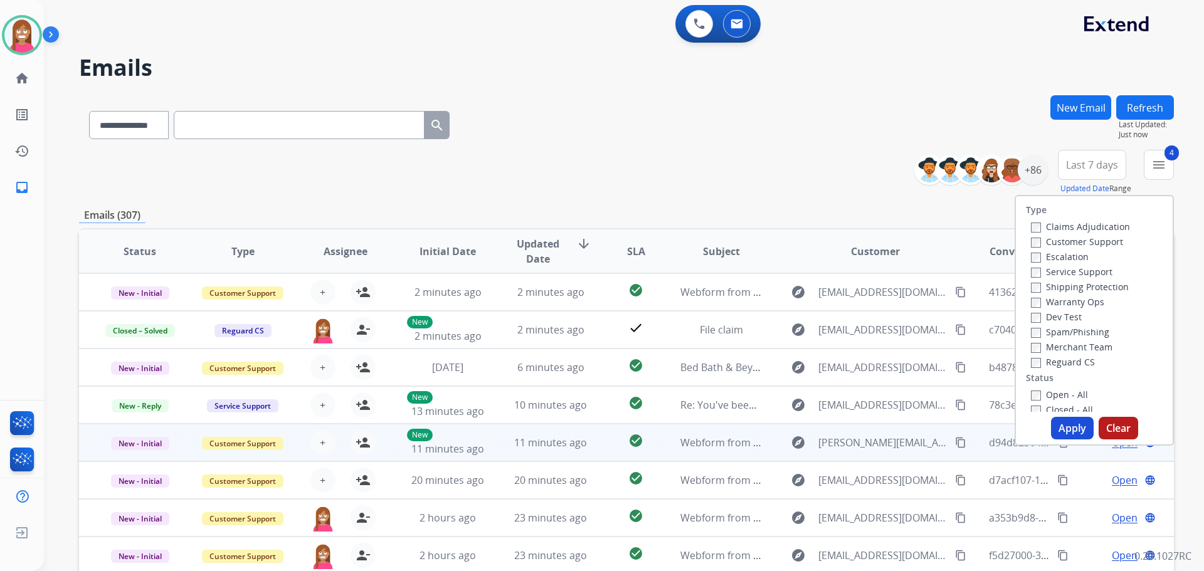
click at [1071, 448] on td "Open language" at bounding box center [1122, 443] width 103 height 38
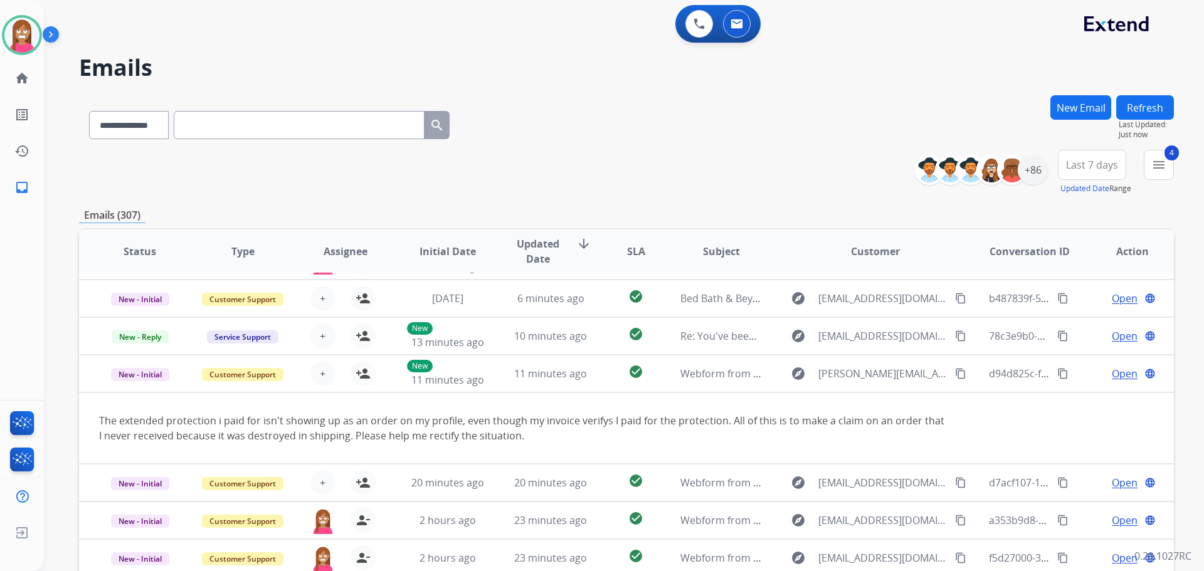
scroll to position [73, 0]
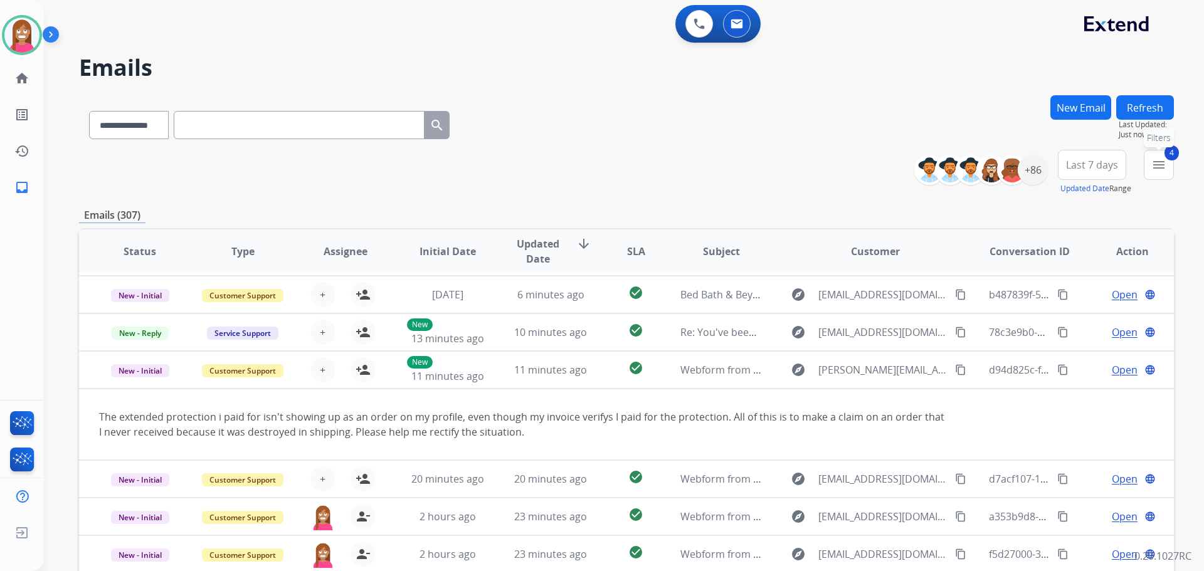
click at [1155, 167] on mat-icon "menu" at bounding box center [1159, 164] width 15 height 15
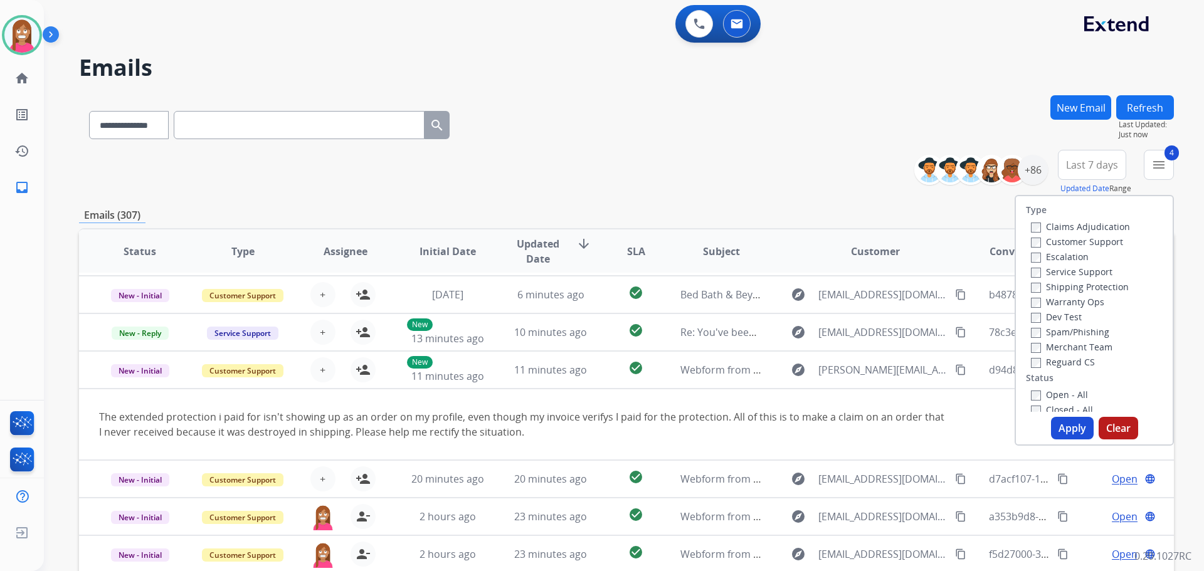
click at [1064, 430] on button "Apply" at bounding box center [1072, 428] width 43 height 23
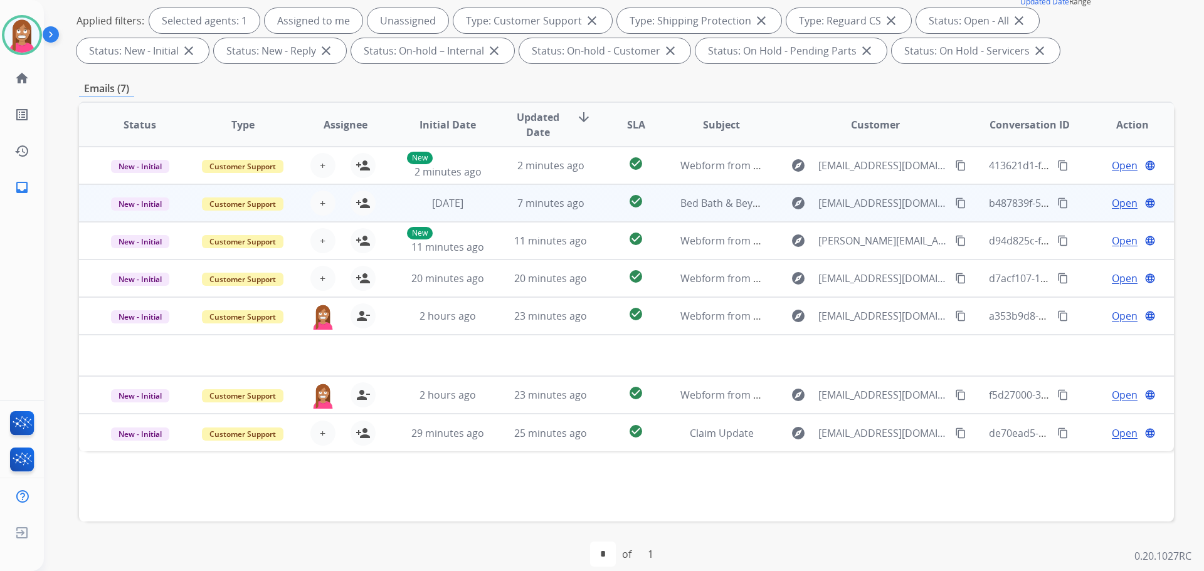
scroll to position [203, 0]
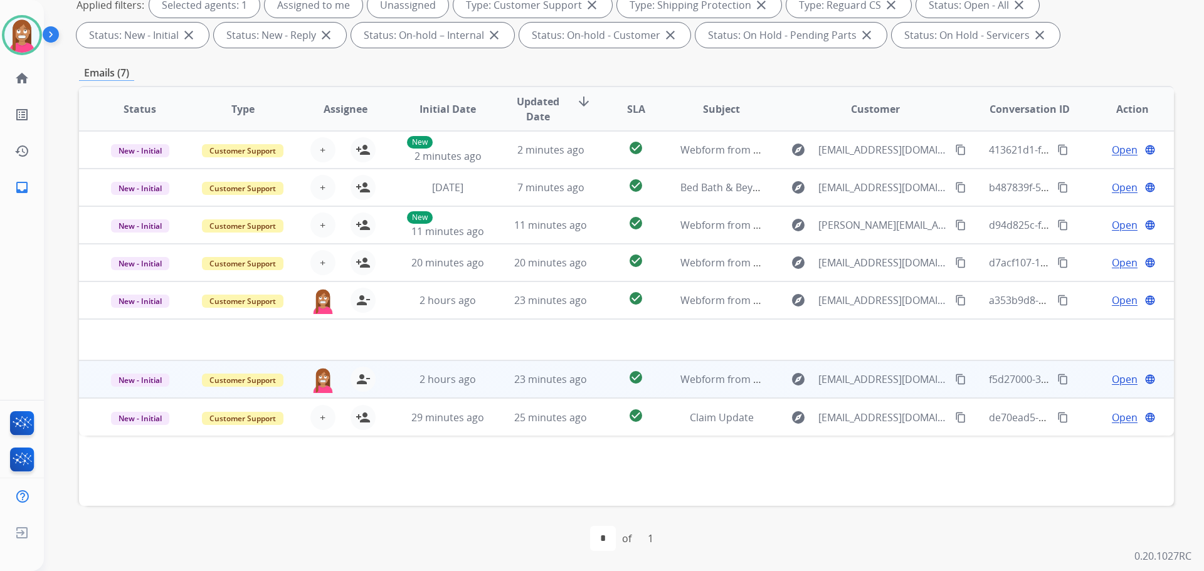
click at [501, 384] on td "23 minutes ago" at bounding box center [541, 380] width 103 height 38
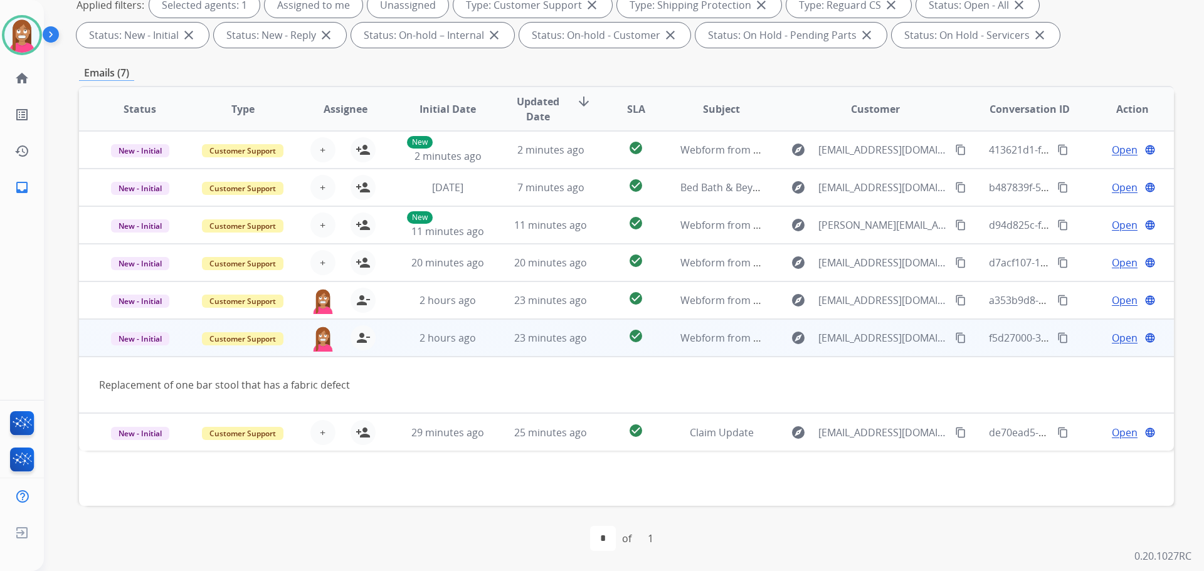
click at [1112, 336] on span "Open" at bounding box center [1125, 338] width 26 height 15
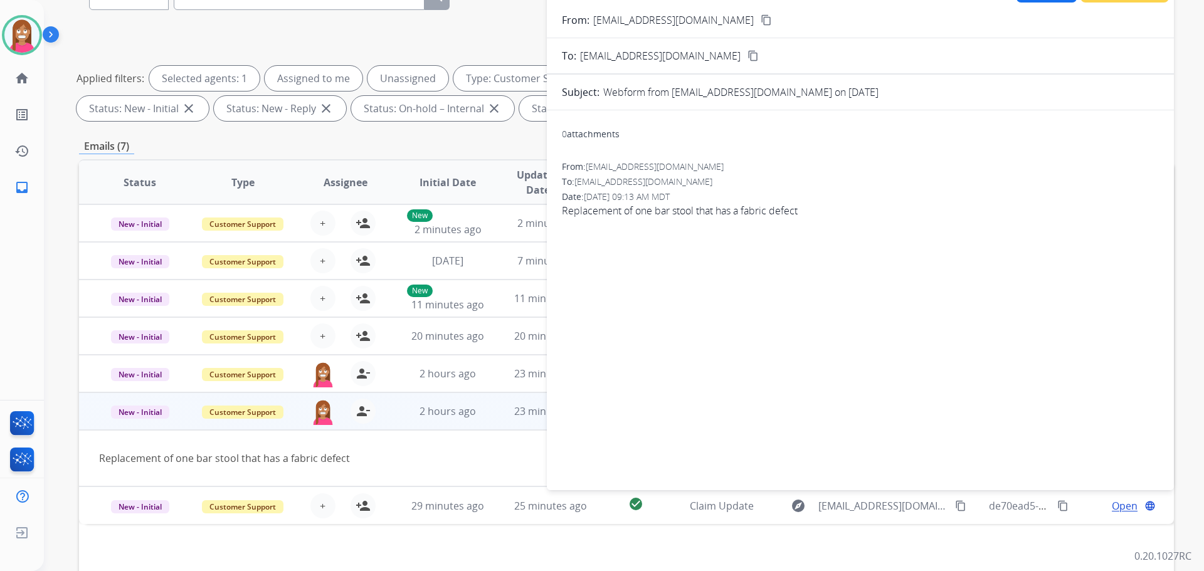
scroll to position [14, 0]
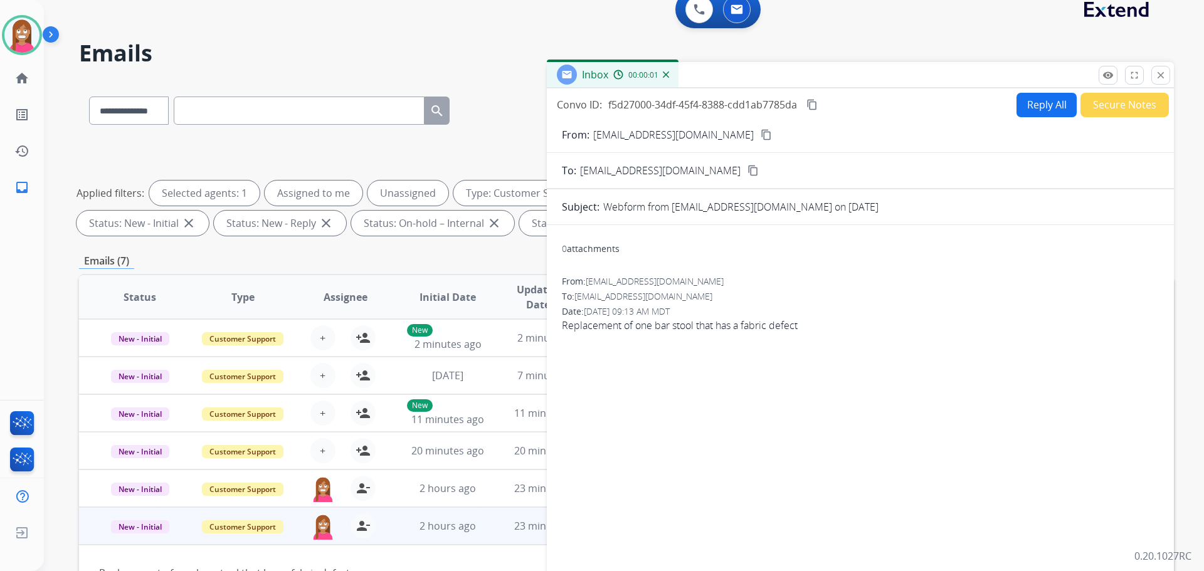
click at [1041, 103] on button "Reply All" at bounding box center [1047, 105] width 60 height 24
select select "**********"
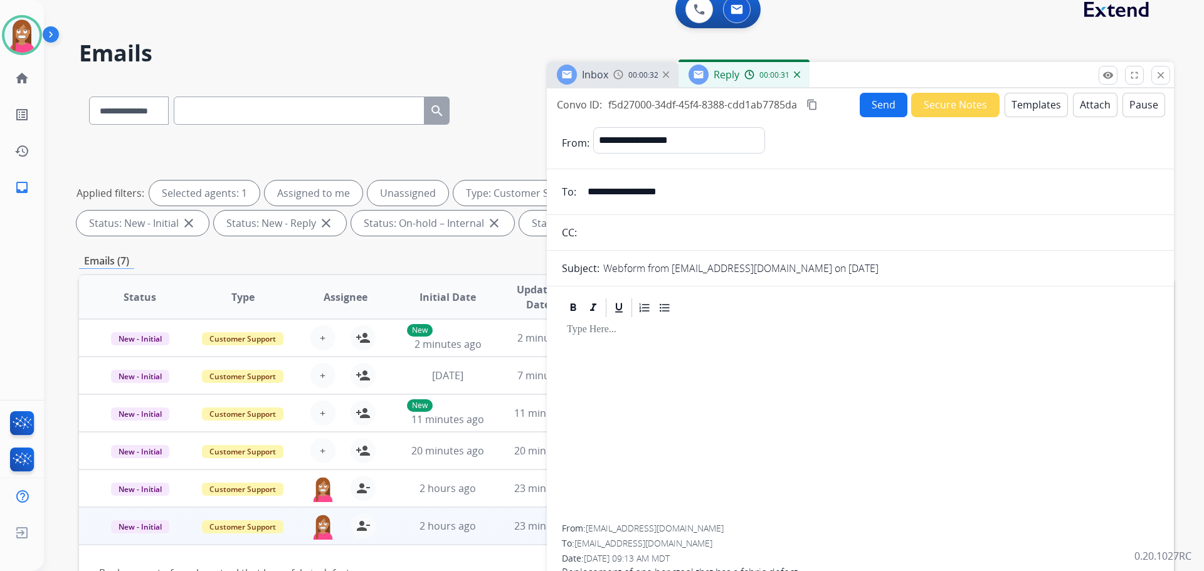
click at [1032, 104] on button "Templates" at bounding box center [1036, 105] width 63 height 24
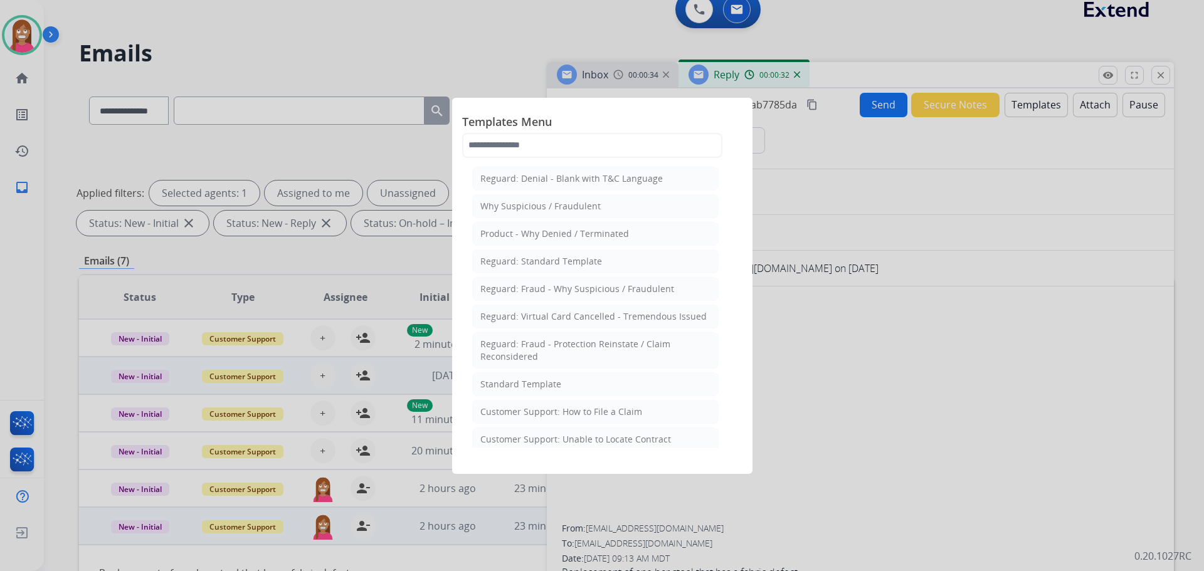
click at [512, 384] on div "Standard Template" at bounding box center [520, 384] width 81 height 13
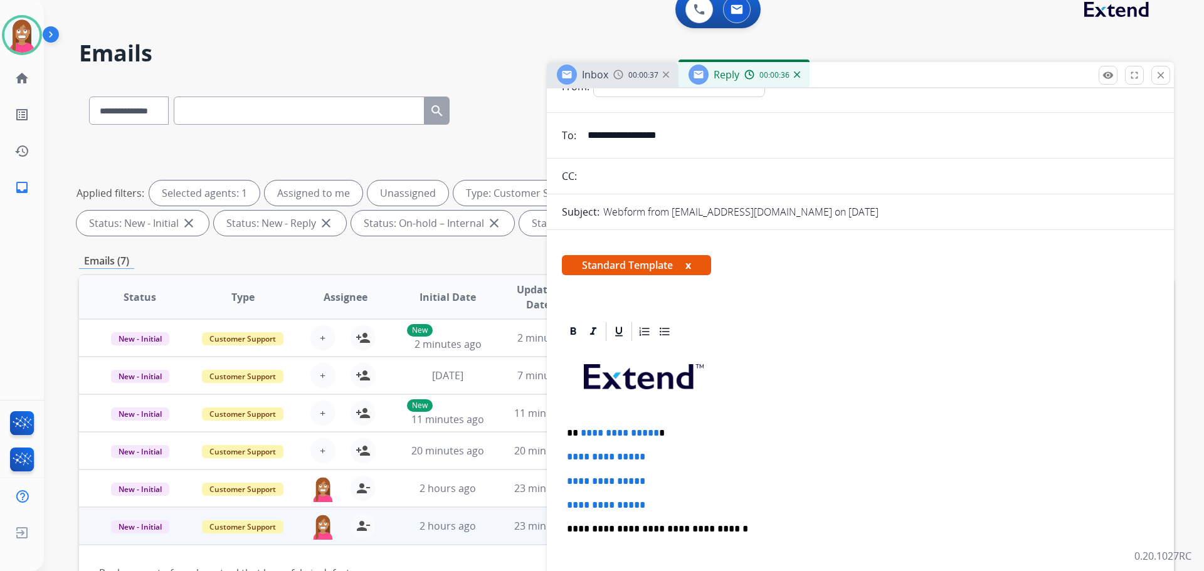
scroll to position [63, 0]
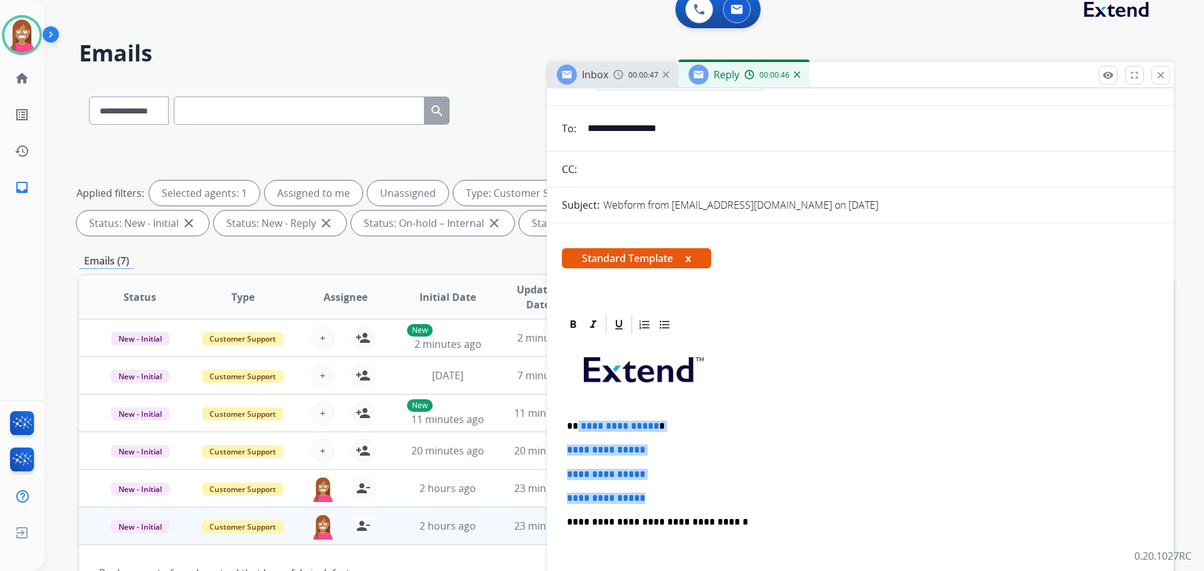
drag, startPoint x: 659, startPoint y: 499, endPoint x: 578, endPoint y: 421, distance: 112.2
click at [578, 421] on div "**********" at bounding box center [860, 552] width 597 height 432
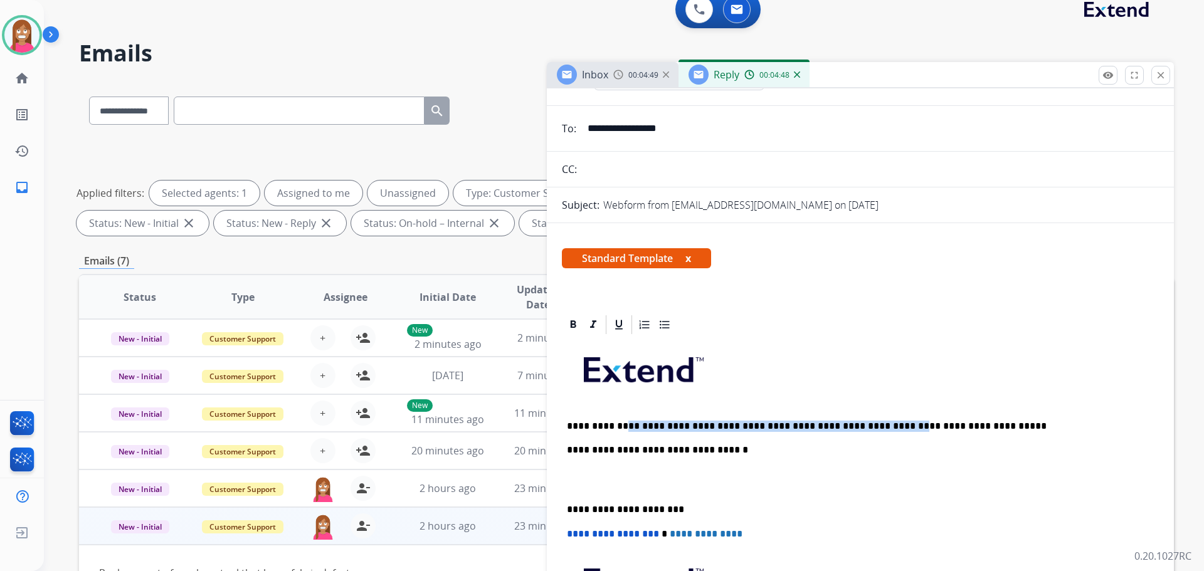
drag, startPoint x: 619, startPoint y: 426, endPoint x: 874, endPoint y: 430, distance: 254.7
click at [874, 430] on p "**********" at bounding box center [855, 426] width 577 height 11
copy p "**********"
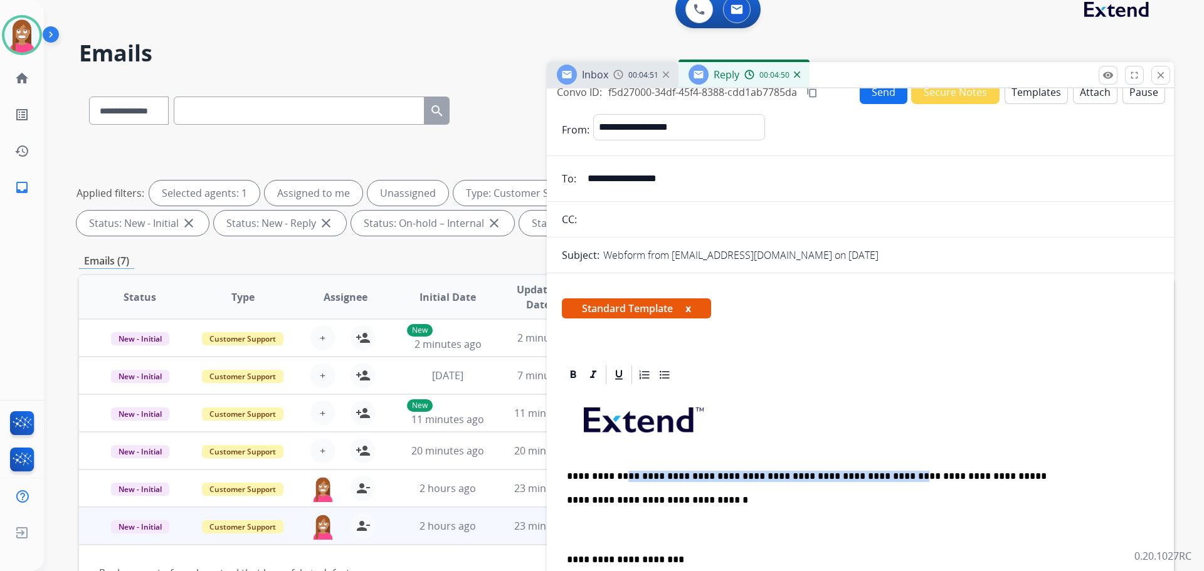
scroll to position [0, 0]
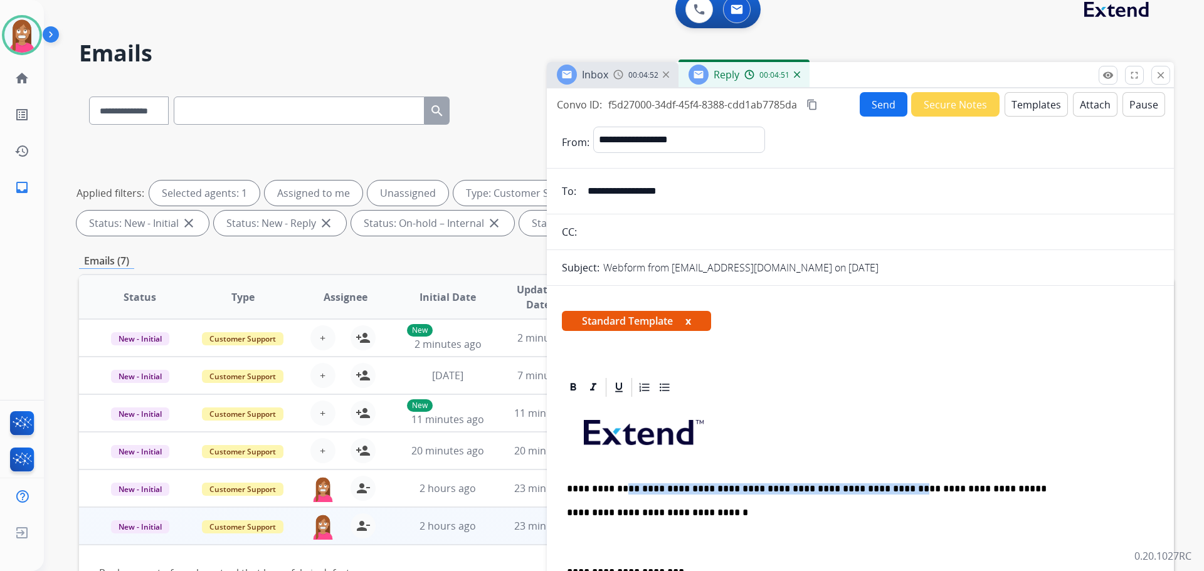
click at [1052, 110] on button "Templates" at bounding box center [1036, 104] width 63 height 24
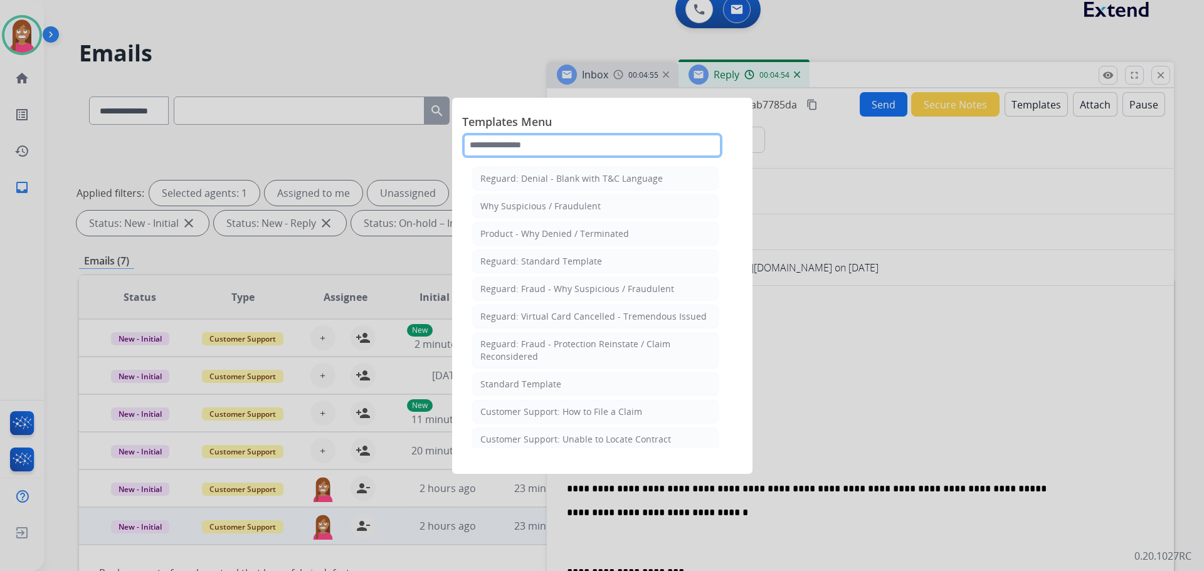
click at [529, 145] on input "text" at bounding box center [592, 145] width 260 height 25
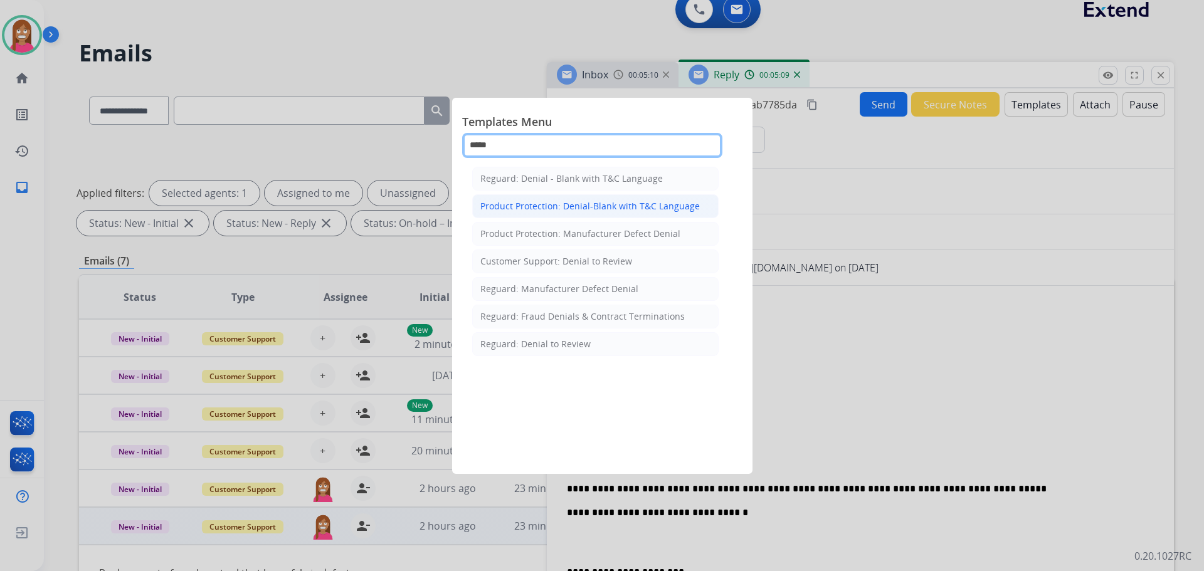
type input "*****"
click at [559, 213] on li "Product Protection: Denial-Blank with T&C Language" at bounding box center [595, 206] width 246 height 24
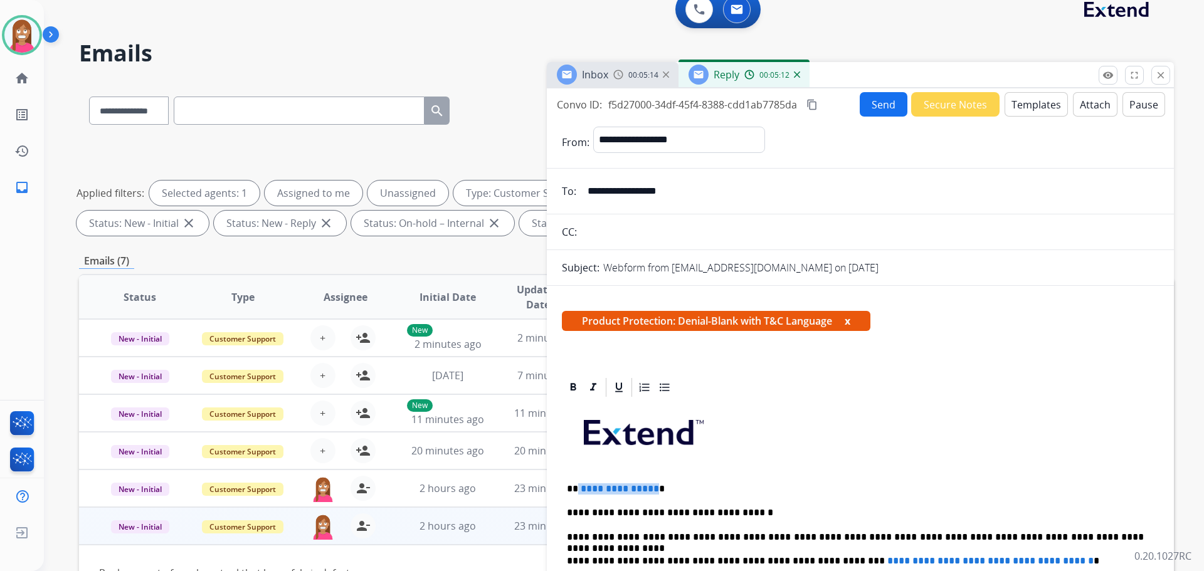
drag, startPoint x: 651, startPoint y: 484, endPoint x: 578, endPoint y: 487, distance: 73.4
click at [578, 487] on p "**********" at bounding box center [855, 489] width 577 height 11
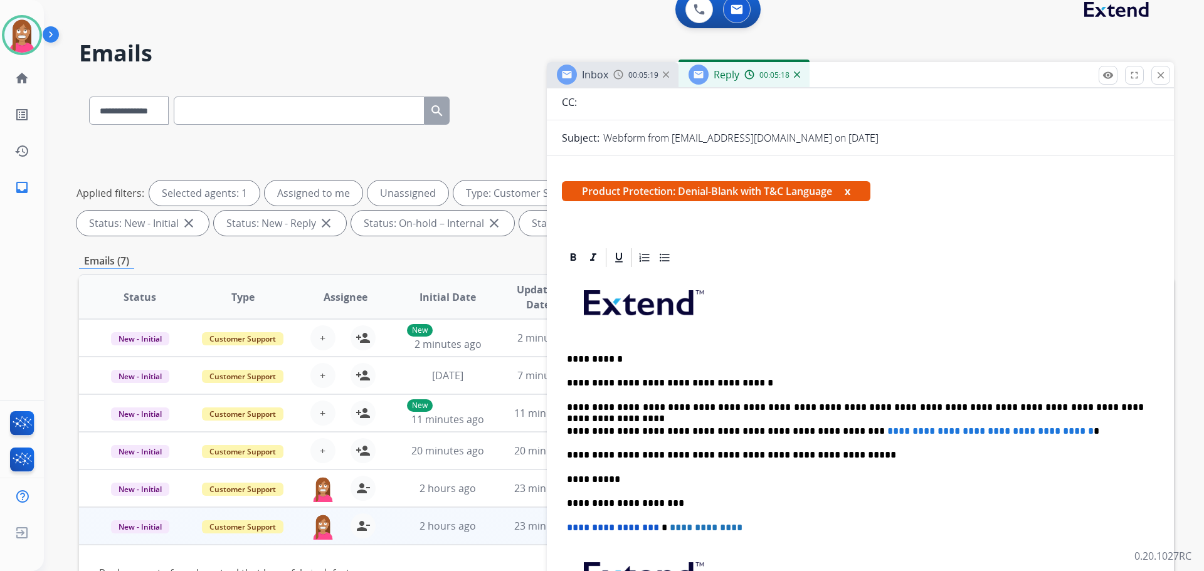
scroll to position [188, 0]
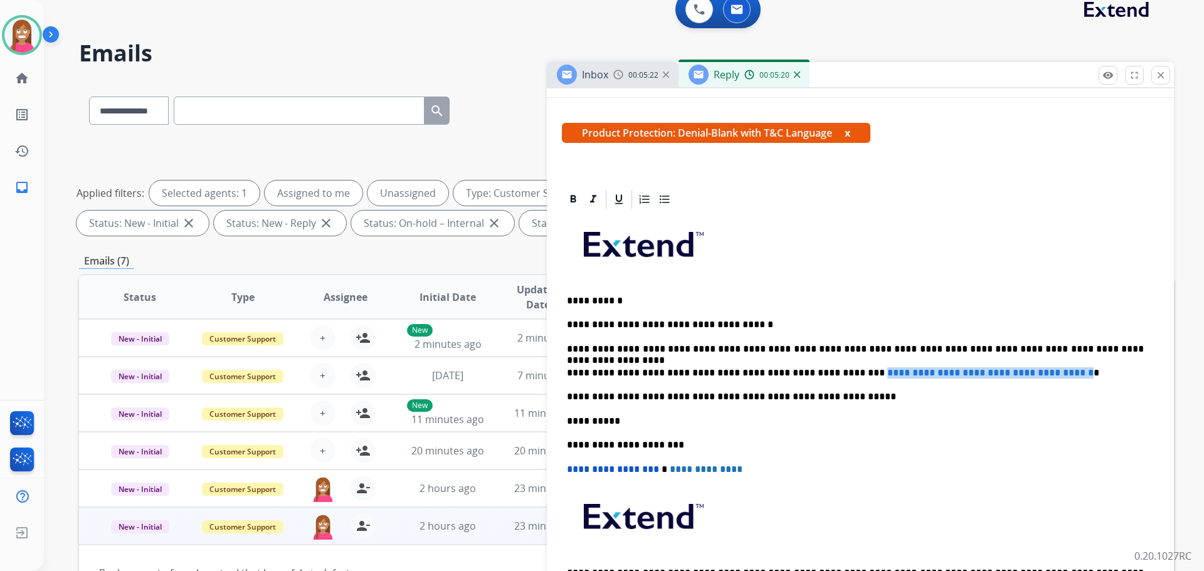
drag, startPoint x: 1069, startPoint y: 363, endPoint x: 824, endPoint y: 376, distance: 245.6
click at [824, 376] on div "**********" at bounding box center [860, 421] width 597 height 420
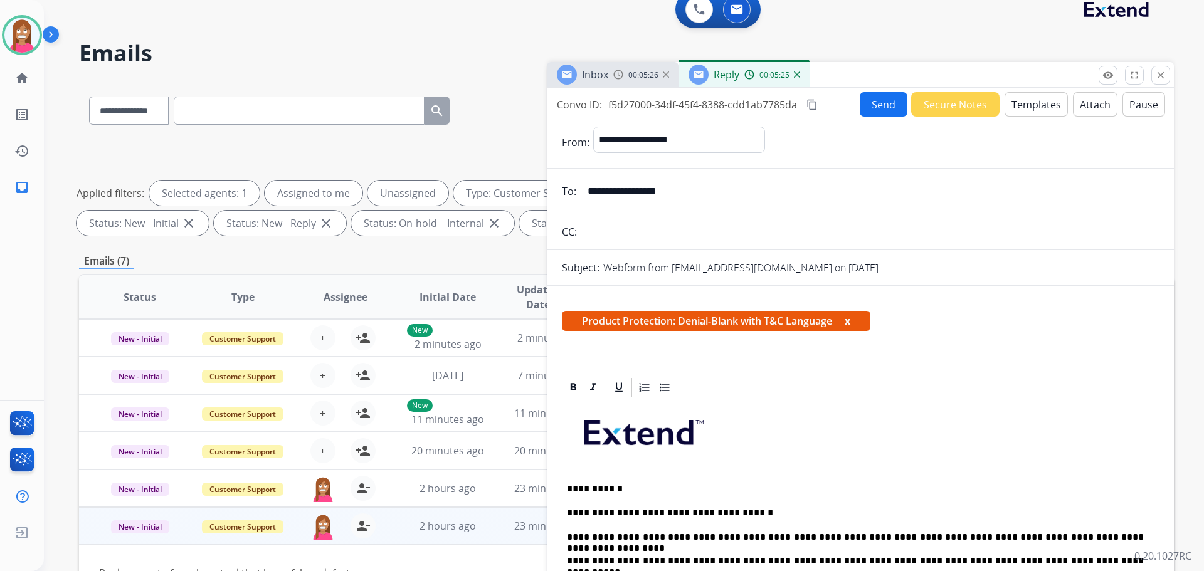
scroll to position [0, 0]
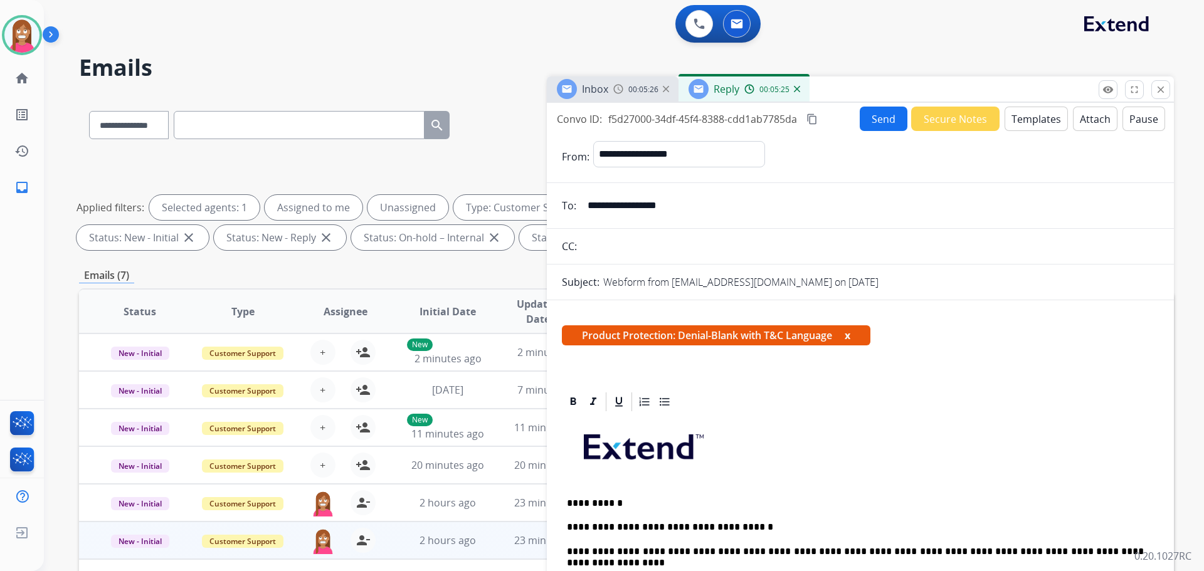
click at [873, 118] on button "Send" at bounding box center [884, 119] width 48 height 24
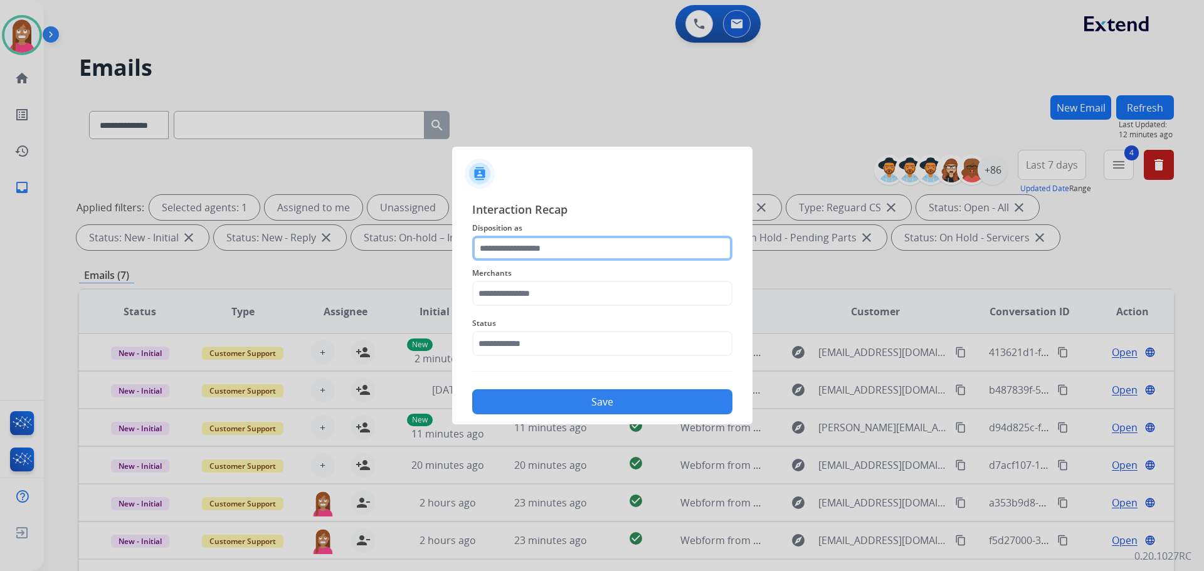
click at [508, 255] on input "text" at bounding box center [602, 248] width 260 height 25
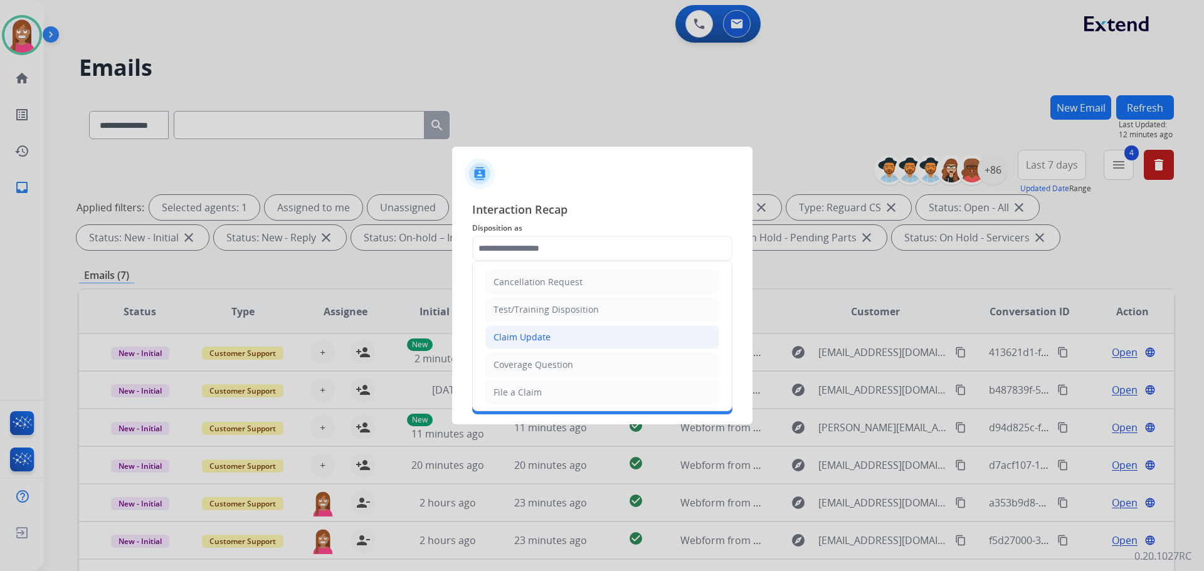
click at [513, 338] on div "Claim Update" at bounding box center [522, 337] width 57 height 13
type input "**********"
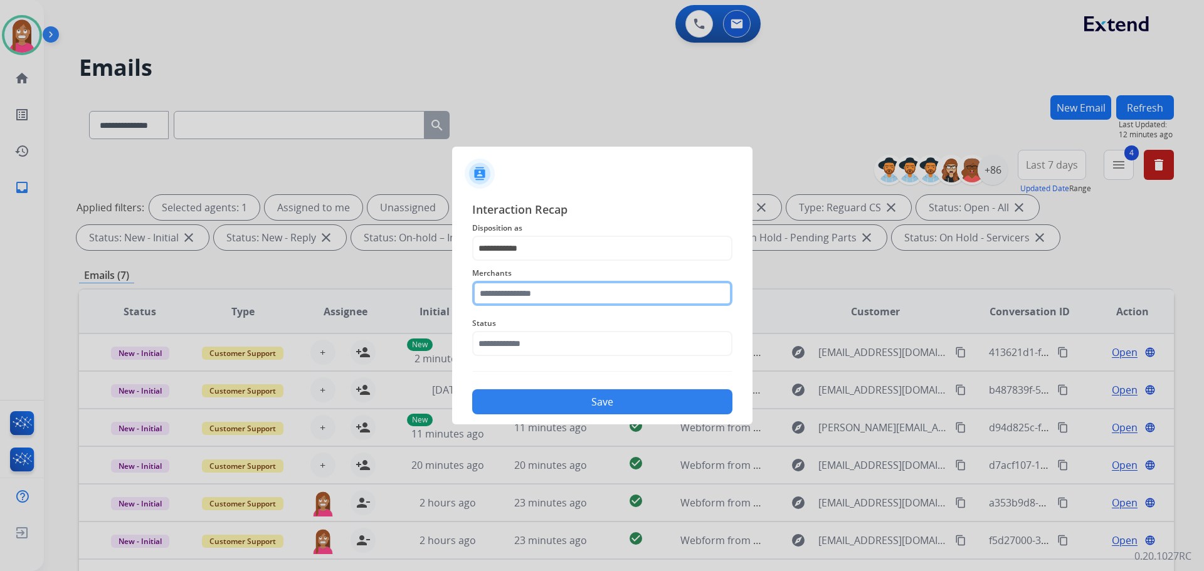
click at [498, 300] on input "text" at bounding box center [602, 293] width 260 height 25
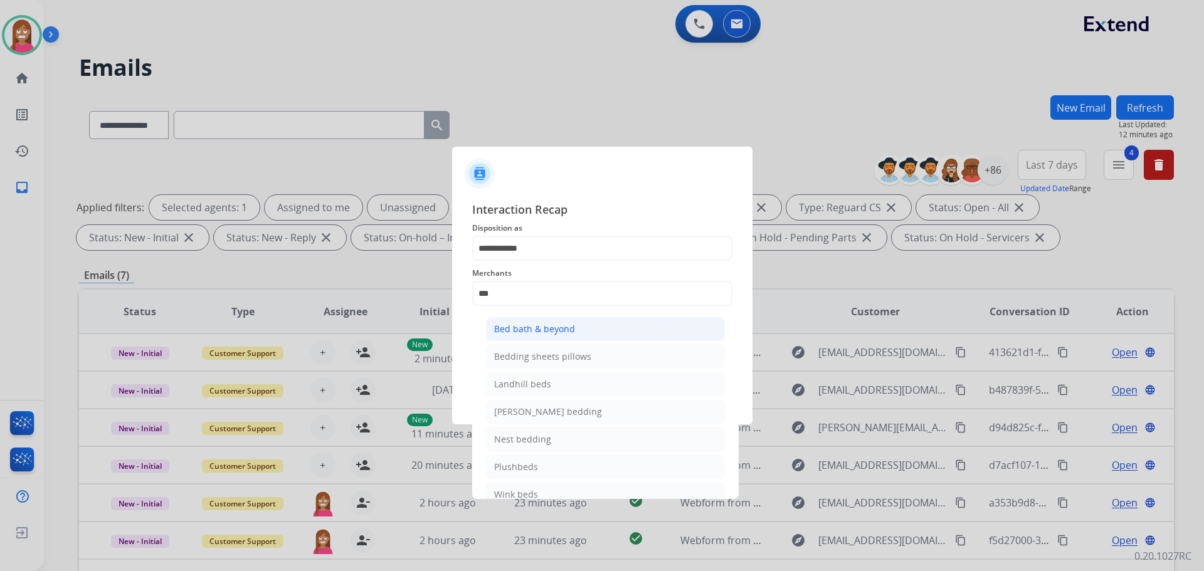
click at [537, 326] on div "Bed bath & beyond" at bounding box center [534, 329] width 81 height 13
type input "**********"
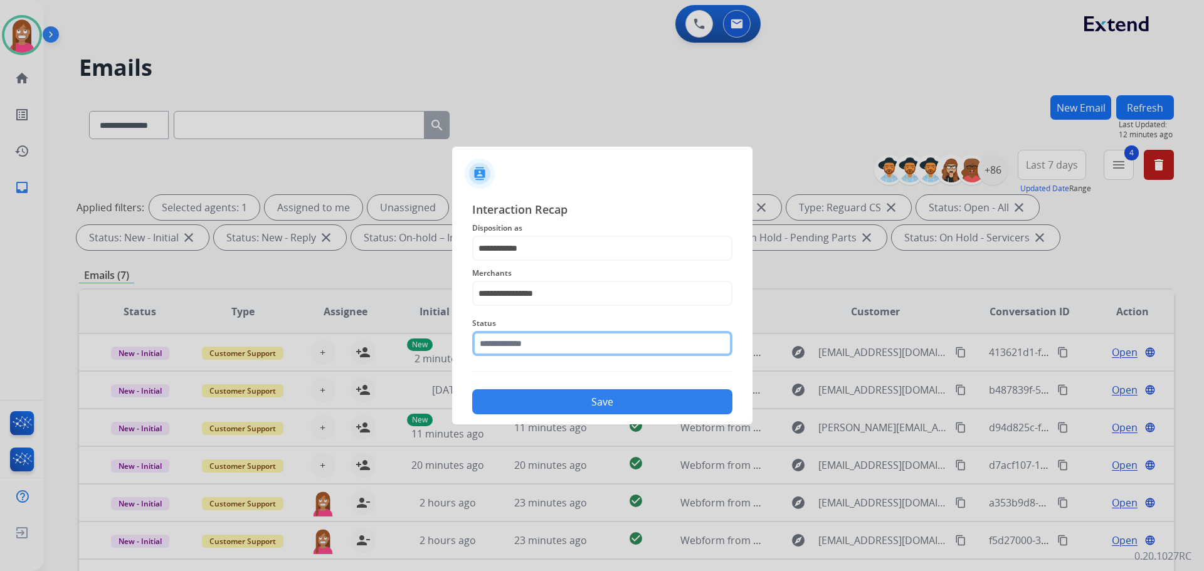
click at [533, 347] on input "text" at bounding box center [602, 343] width 260 height 25
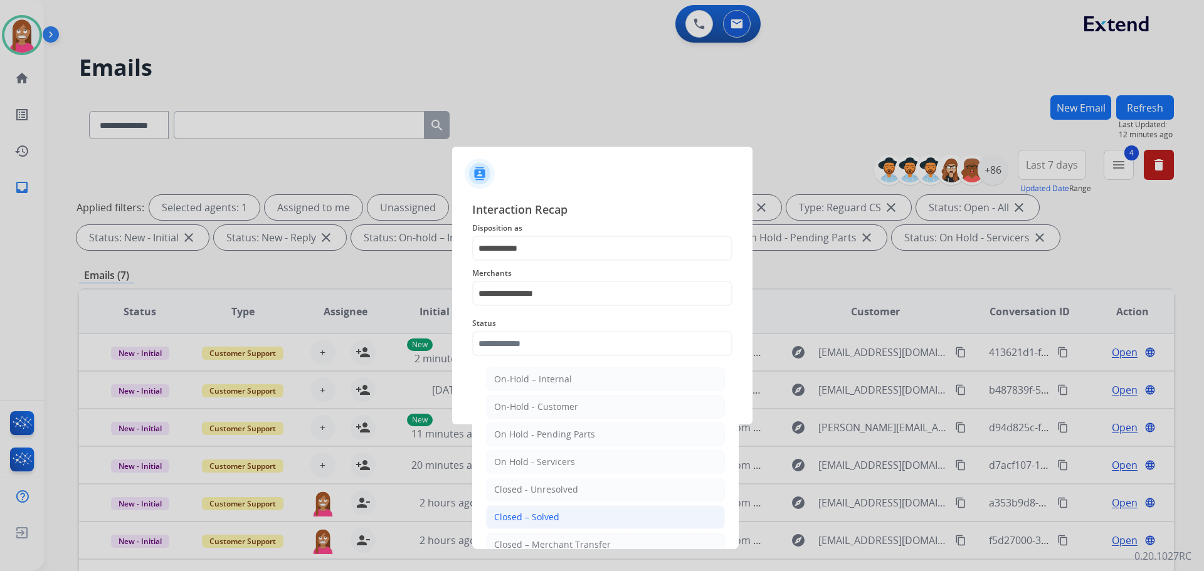
click at [549, 513] on div "Closed – Solved" at bounding box center [526, 517] width 65 height 13
type input "**********"
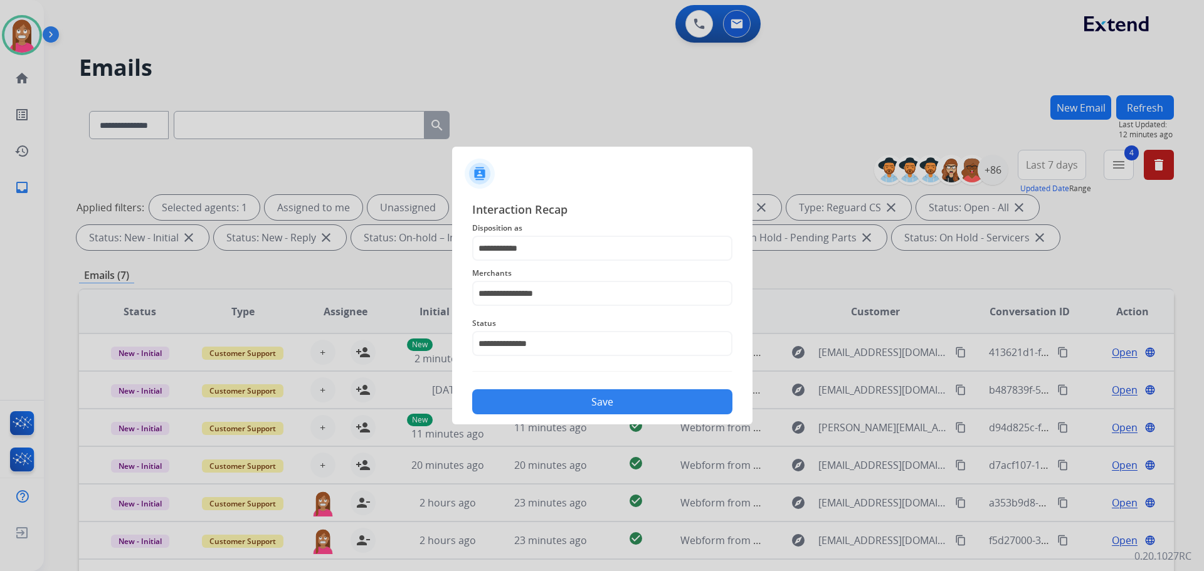
drag, startPoint x: 517, startPoint y: 401, endPoint x: 510, endPoint y: 398, distance: 7.9
click at [515, 400] on button "Save" at bounding box center [602, 401] width 260 height 25
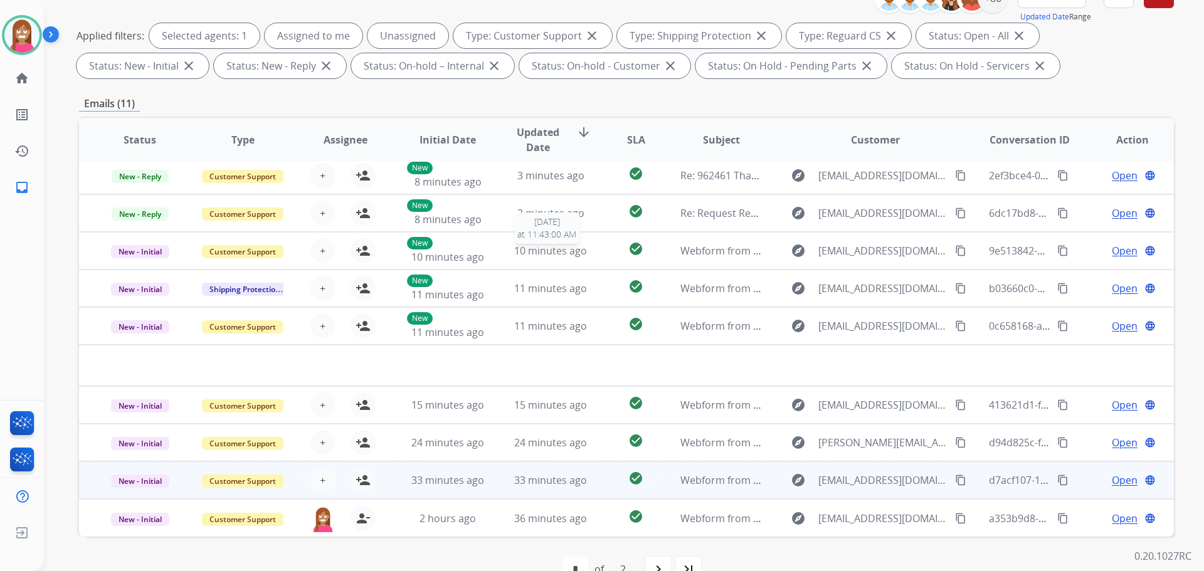
scroll to position [203, 0]
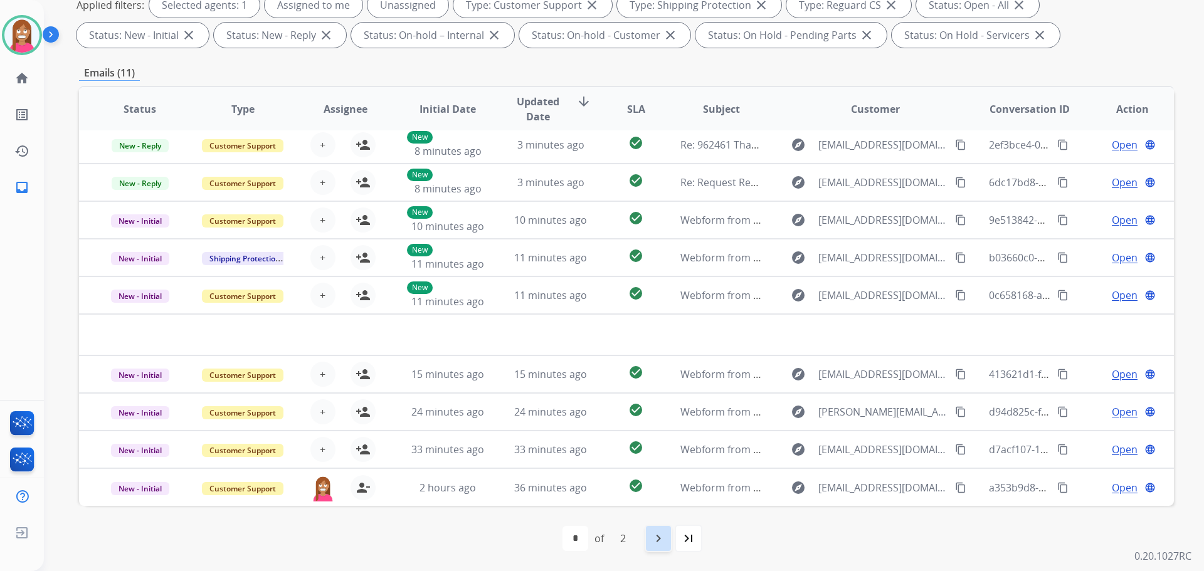
click at [664, 539] on mat-icon "navigate_next" at bounding box center [658, 538] width 15 height 15
select select "*"
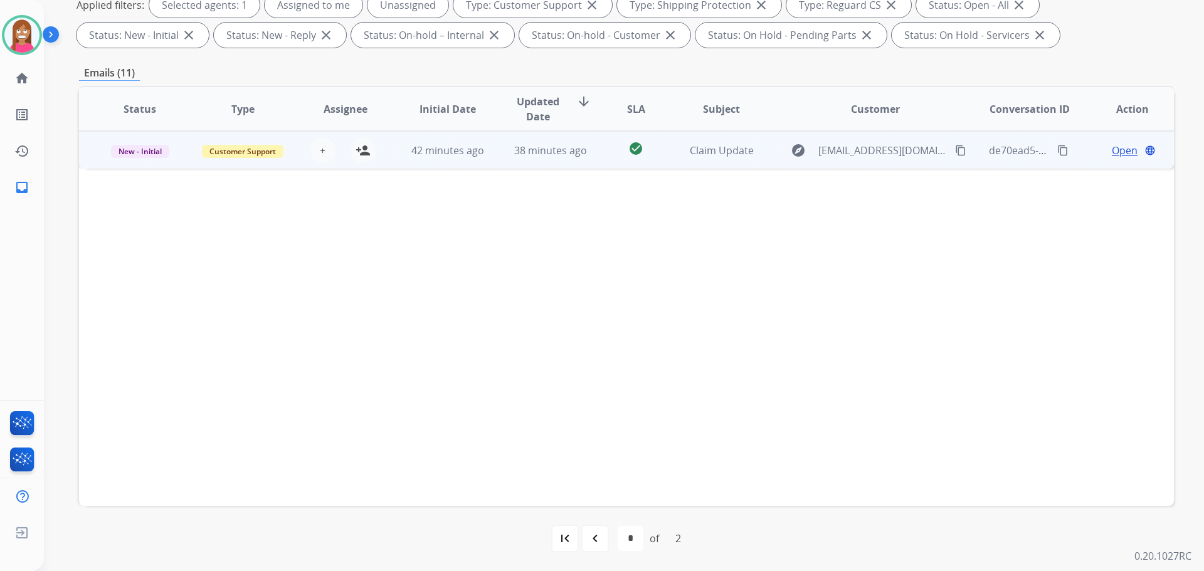
click at [503, 163] on td "38 minutes ago" at bounding box center [541, 150] width 103 height 38
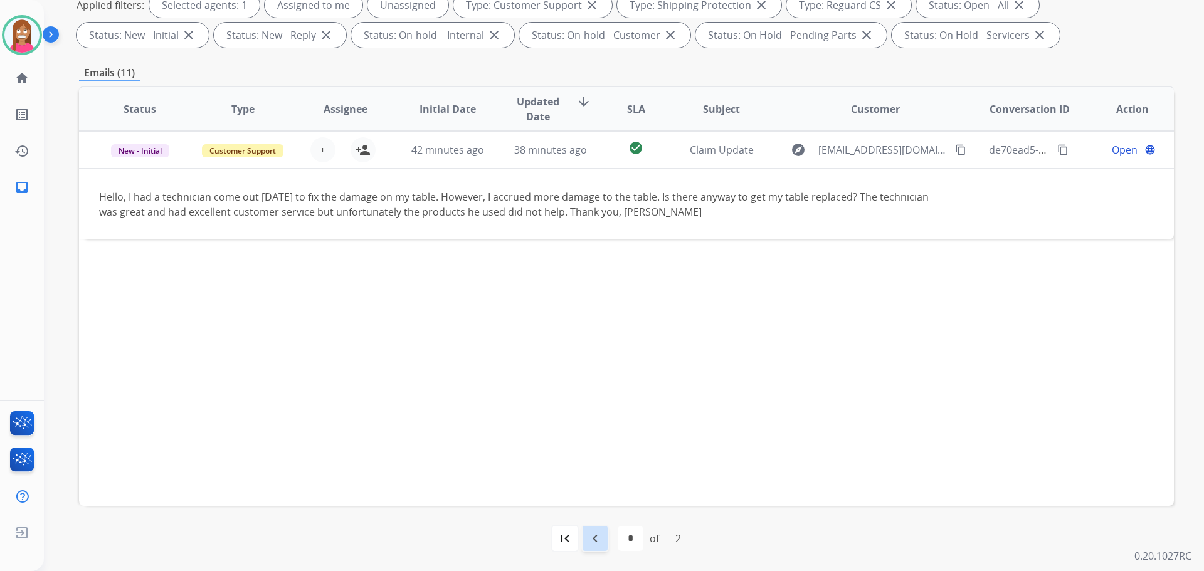
click at [594, 548] on div "navigate_before" at bounding box center [595, 539] width 28 height 28
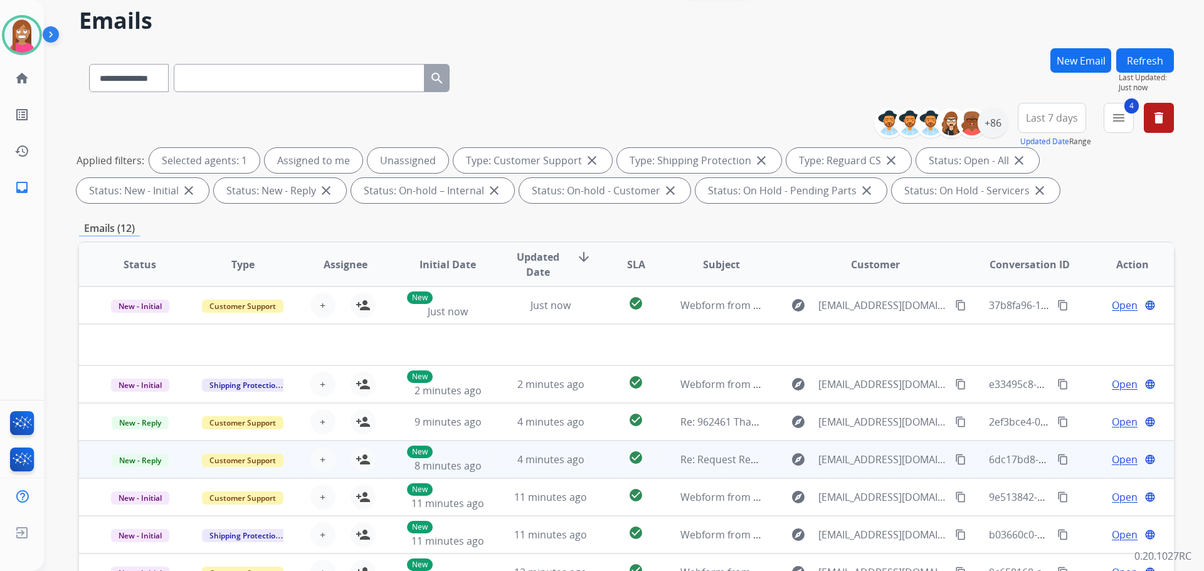
scroll to position [188, 0]
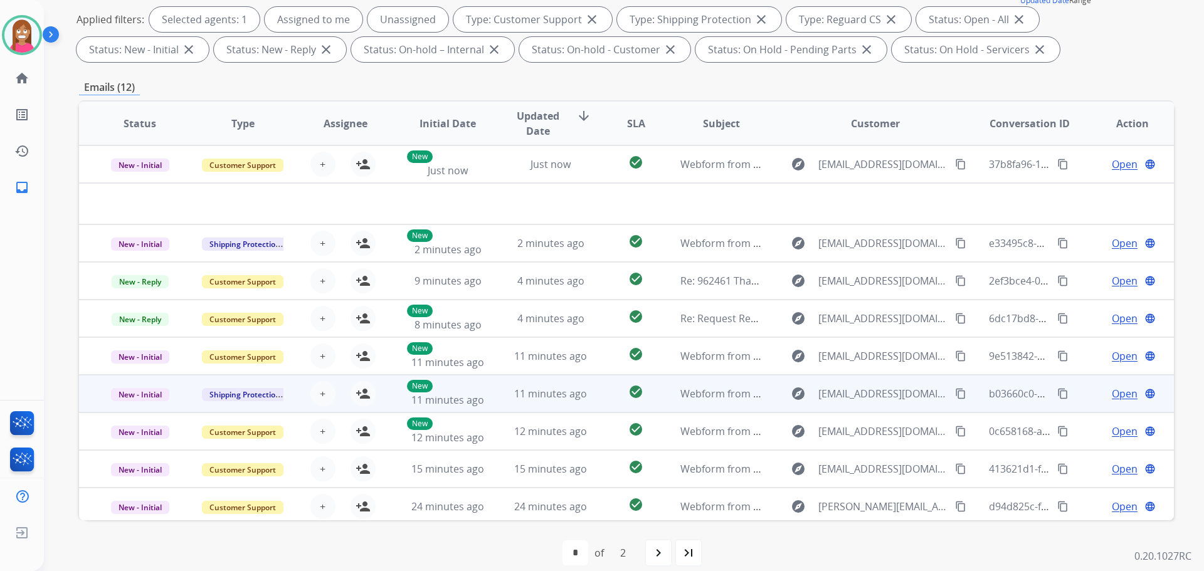
click at [506, 406] on td "11 minutes ago" at bounding box center [541, 394] width 103 height 38
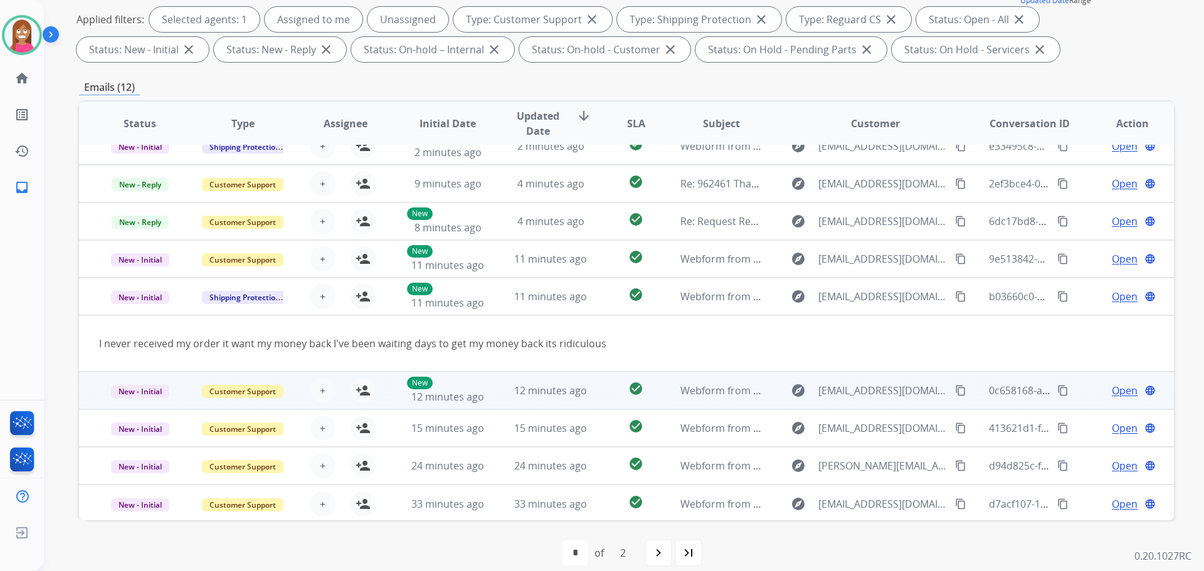
scroll to position [58, 0]
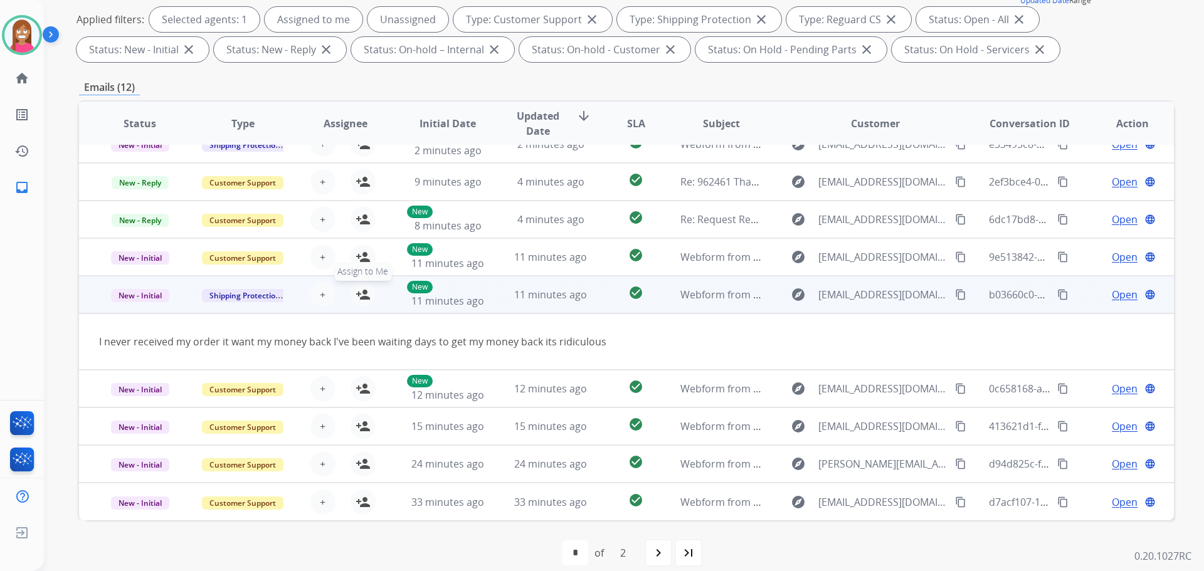
click at [356, 296] on mat-icon "person_add" at bounding box center [363, 294] width 15 height 15
click at [955, 292] on mat-icon "content_copy" at bounding box center [960, 294] width 11 height 11
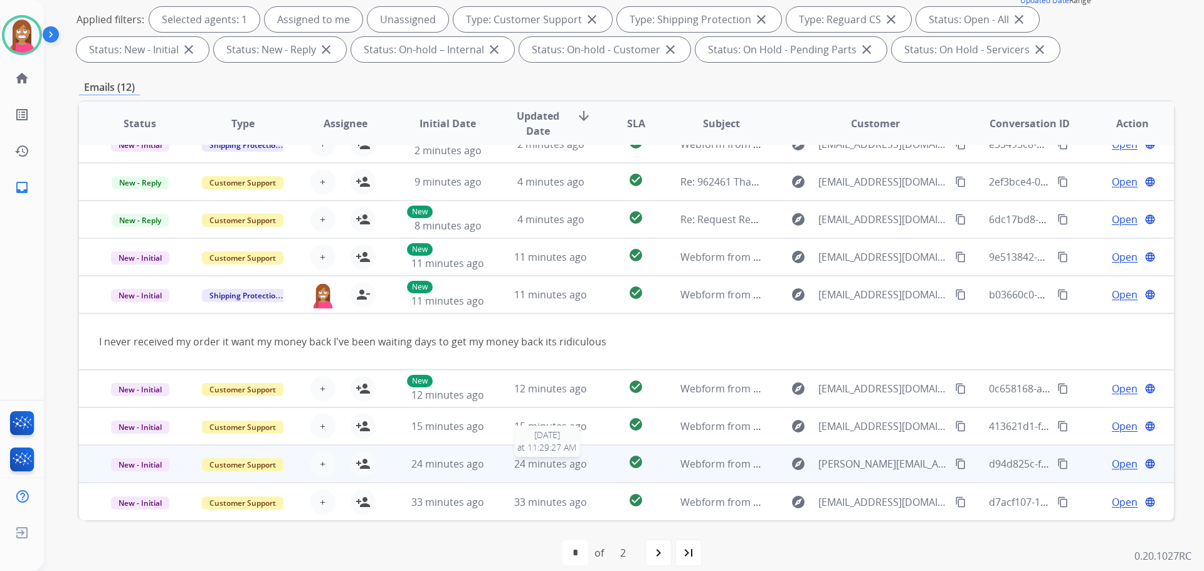
click at [537, 468] on span "24 minutes ago" at bounding box center [550, 464] width 73 height 14
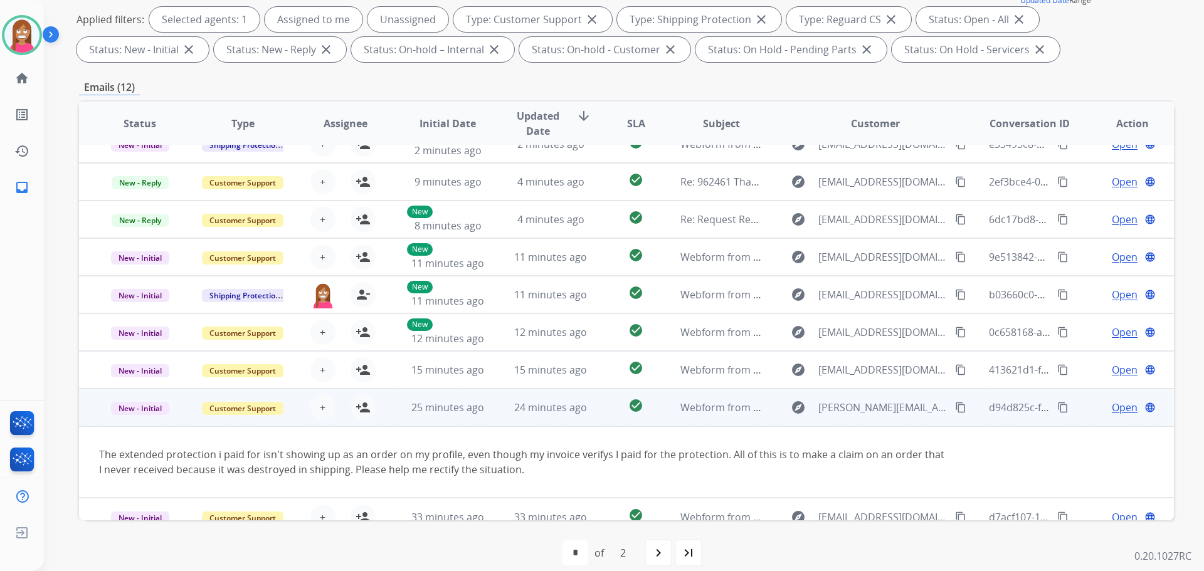
scroll to position [73, 0]
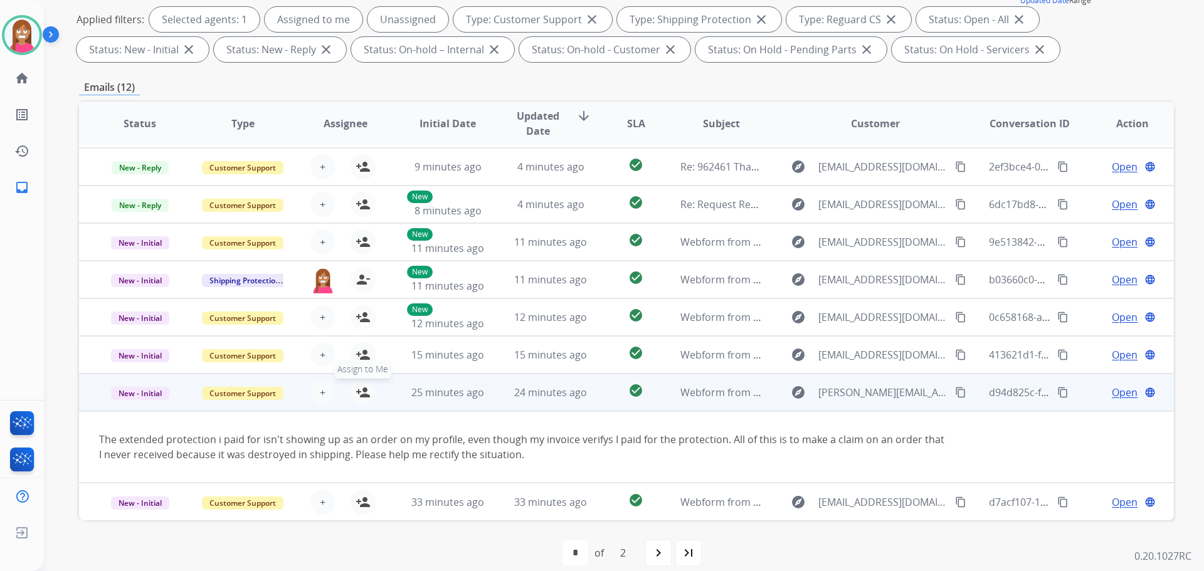
click at [363, 398] on mat-icon "person_add" at bounding box center [363, 392] width 15 height 15
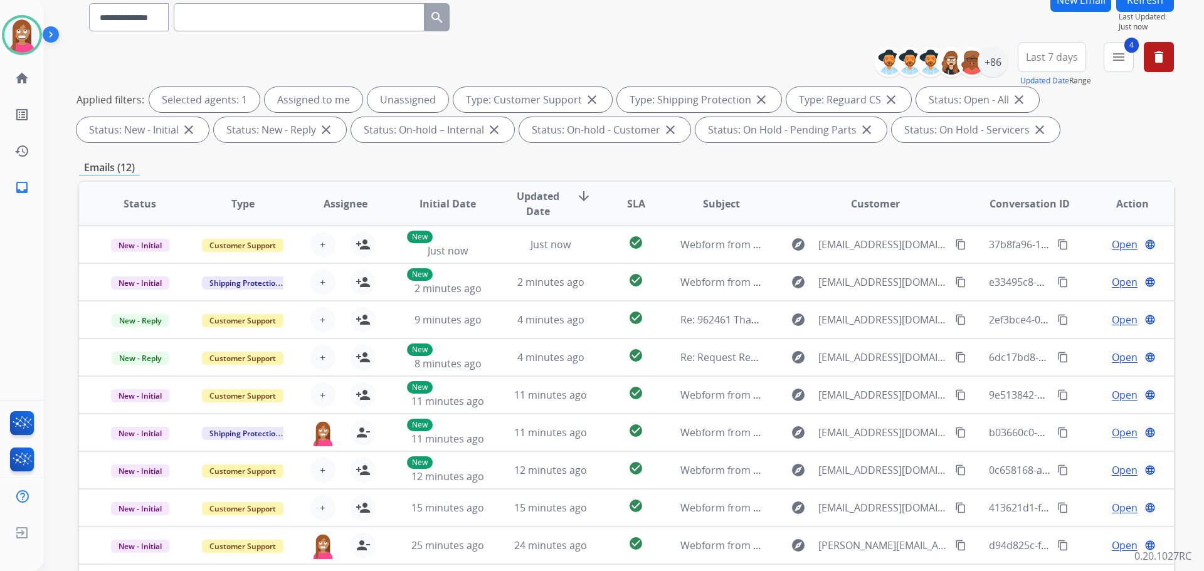
scroll to position [0, 0]
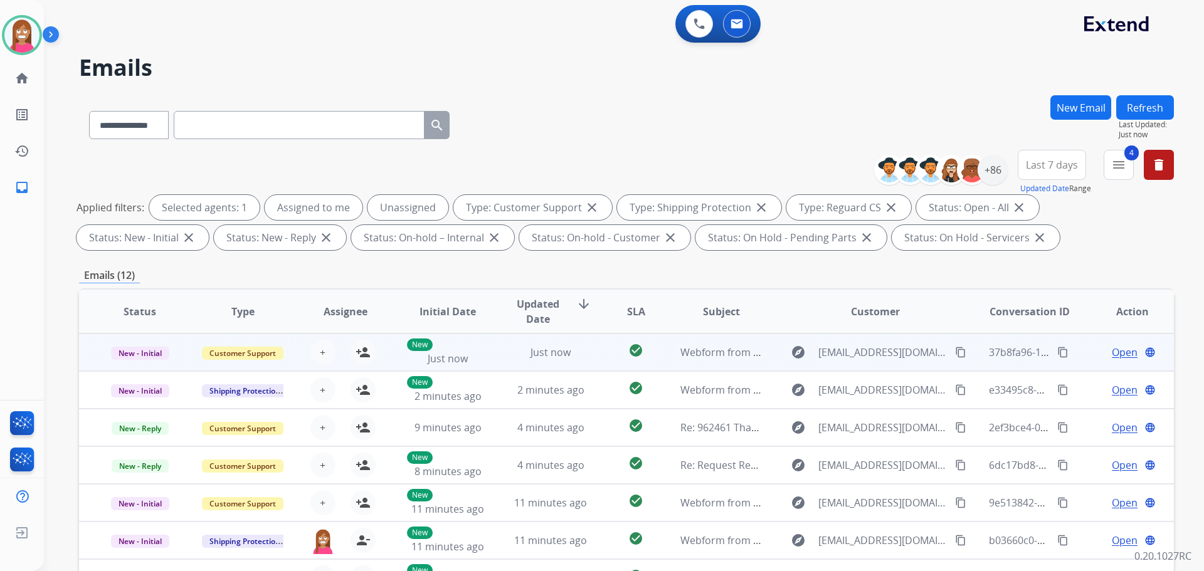
click at [499, 359] on td "Just now" at bounding box center [541, 353] width 103 height 38
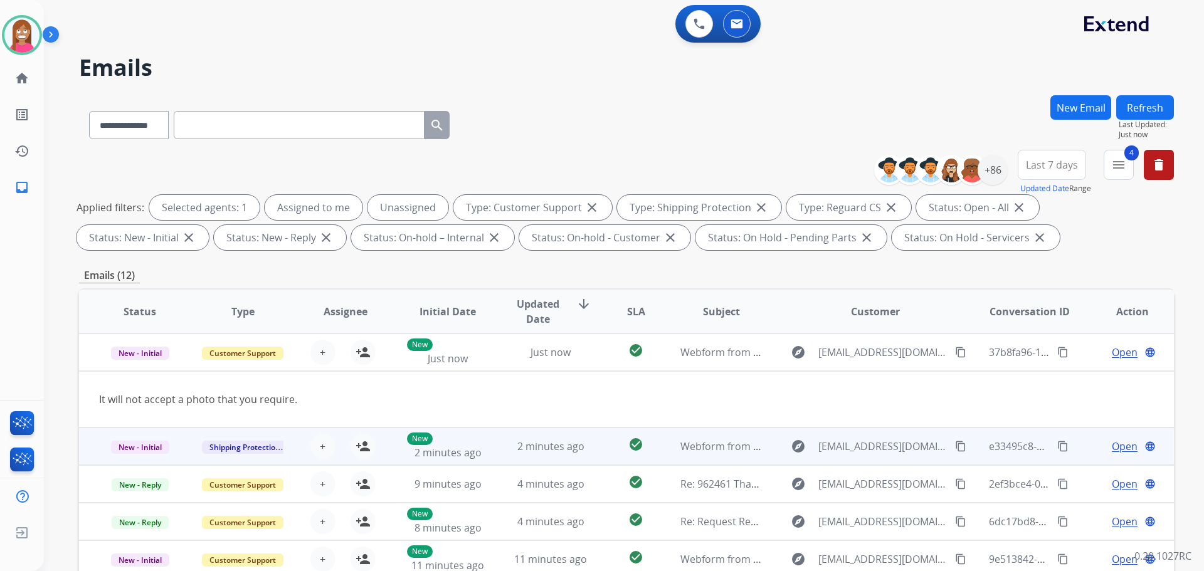
click at [495, 449] on td "2 minutes ago" at bounding box center [541, 447] width 103 height 38
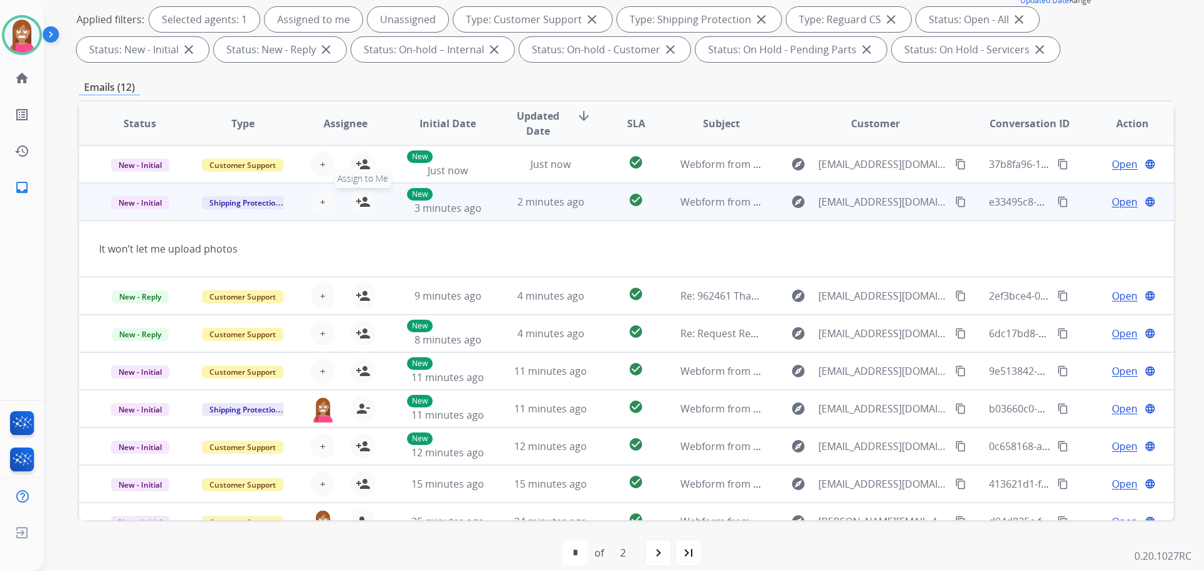
click at [363, 204] on mat-icon "person_add" at bounding box center [363, 201] width 15 height 15
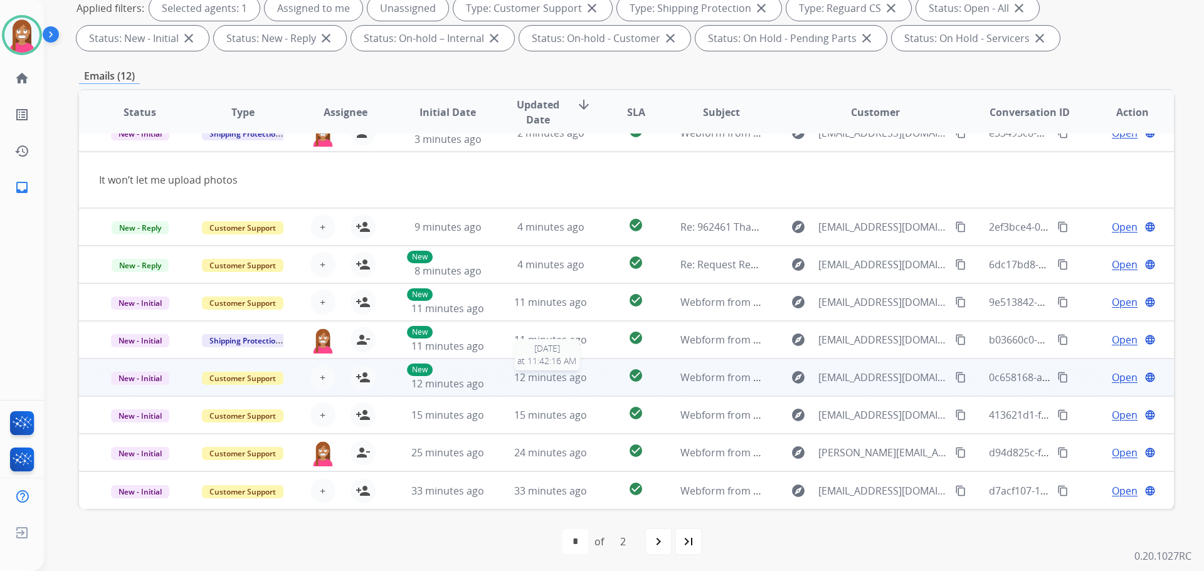
scroll to position [203, 0]
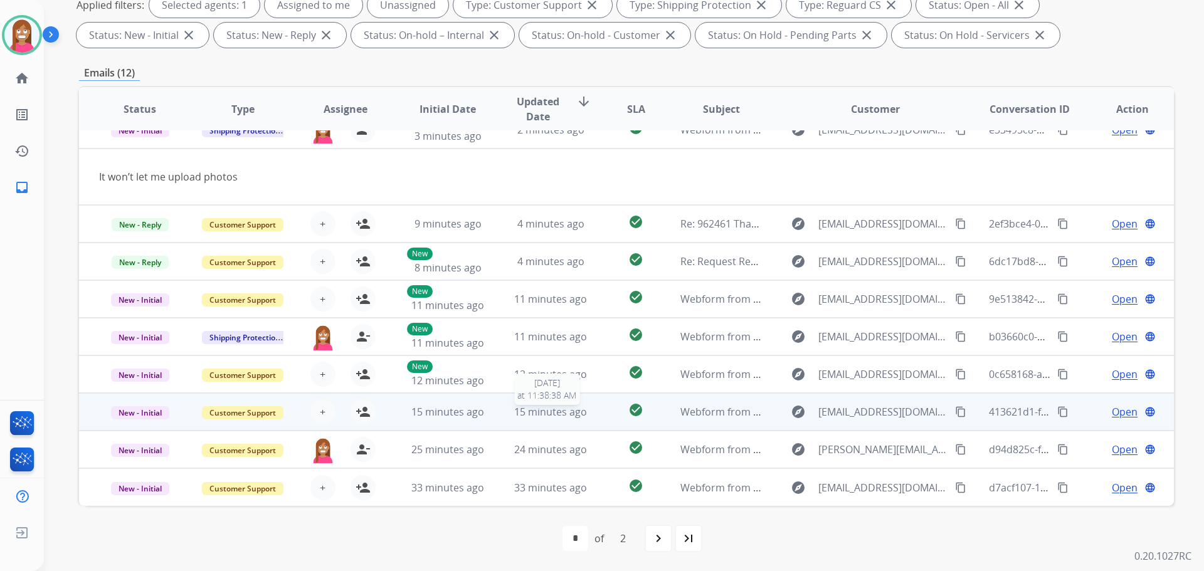
click at [558, 416] on span "15 minutes ago" at bounding box center [550, 412] width 73 height 14
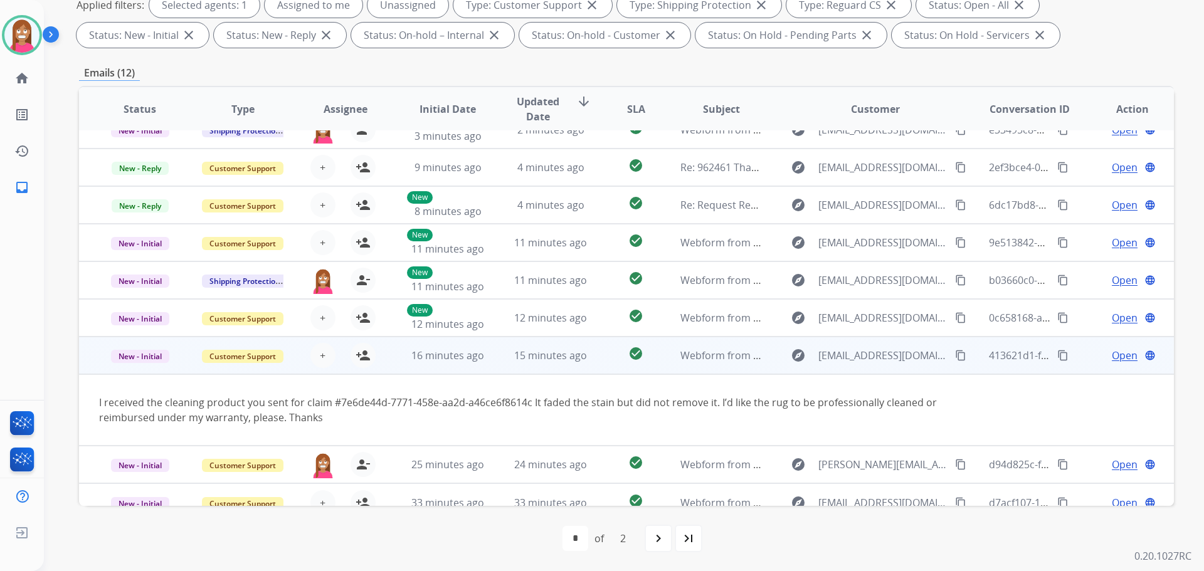
scroll to position [73, 0]
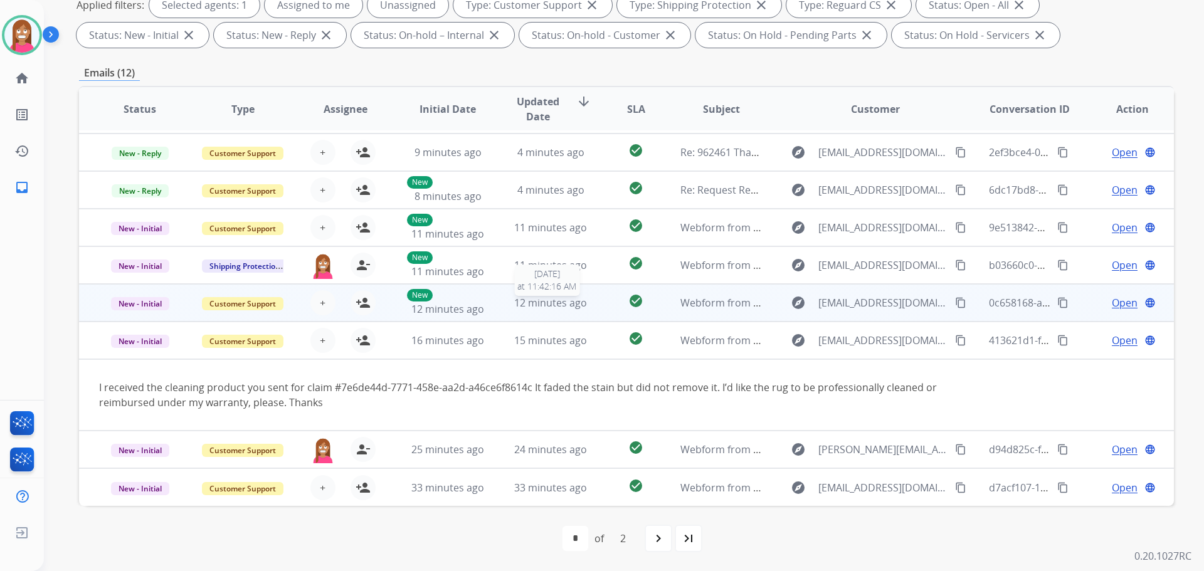
click at [529, 308] on span "12 minutes ago" at bounding box center [550, 303] width 73 height 14
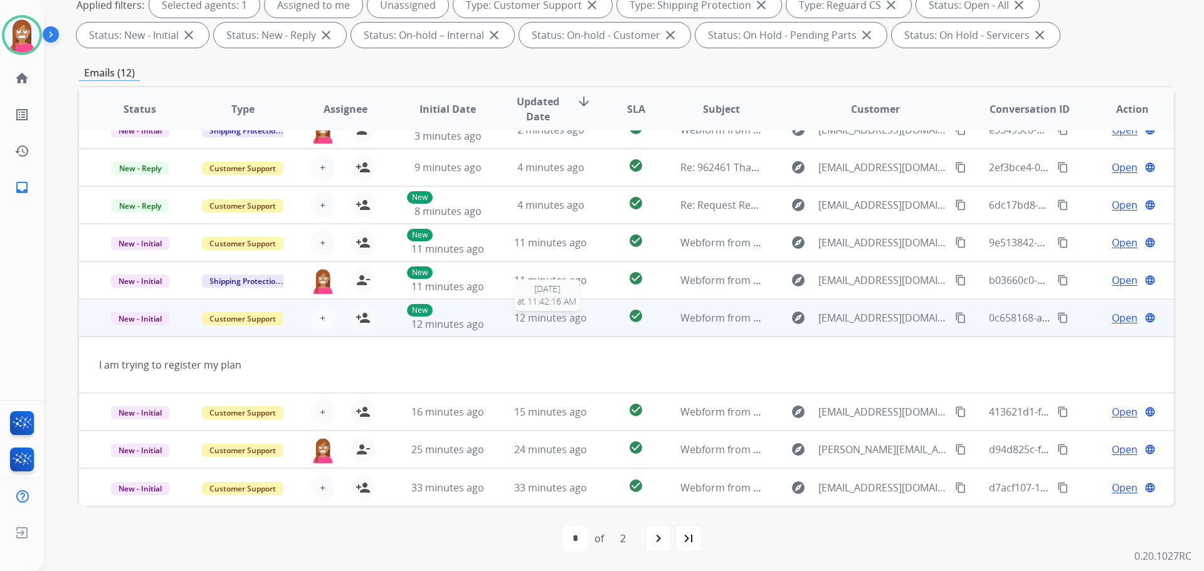
scroll to position [58, 0]
click at [955, 317] on mat-icon "content_copy" at bounding box center [960, 317] width 11 height 11
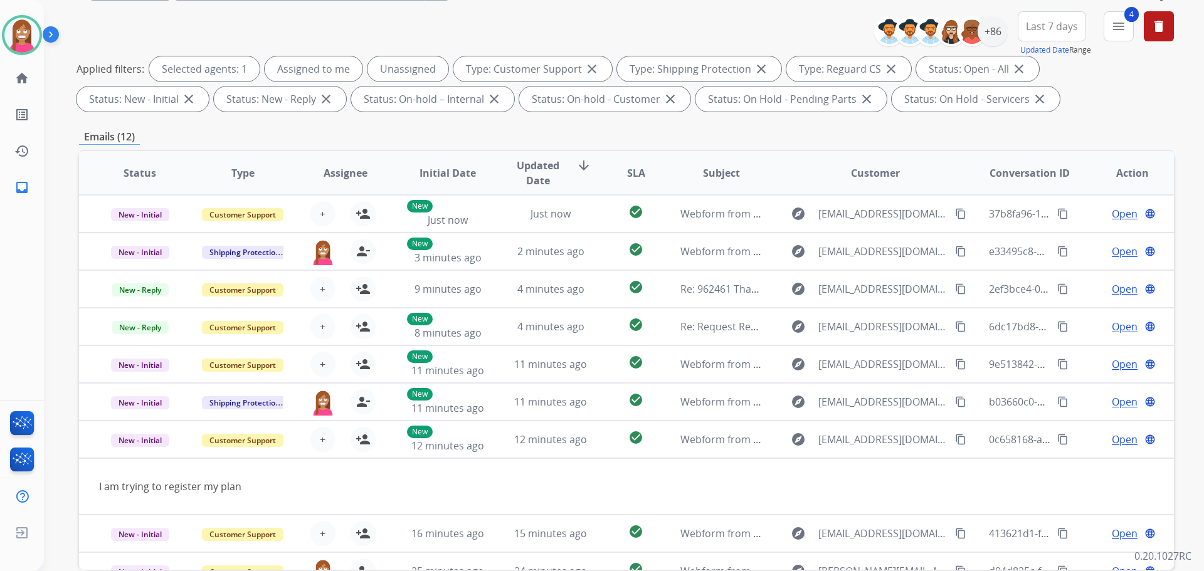
scroll to position [77, 0]
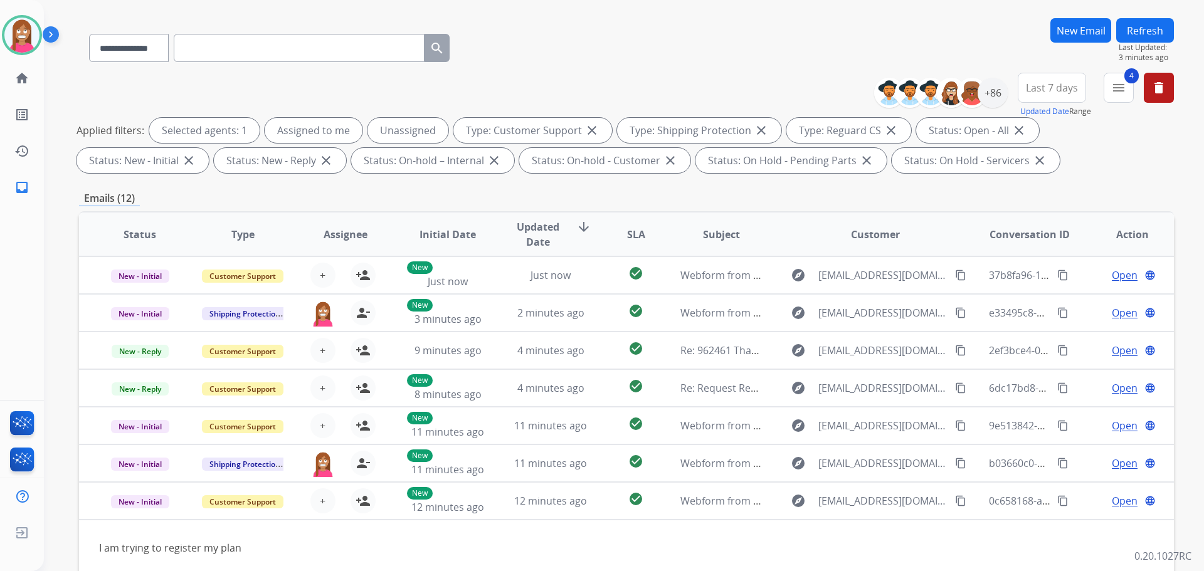
drag, startPoint x: 1145, startPoint y: 32, endPoint x: 1138, endPoint y: 23, distance: 11.2
click at [1145, 32] on button "Refresh" at bounding box center [1145, 30] width 58 height 24
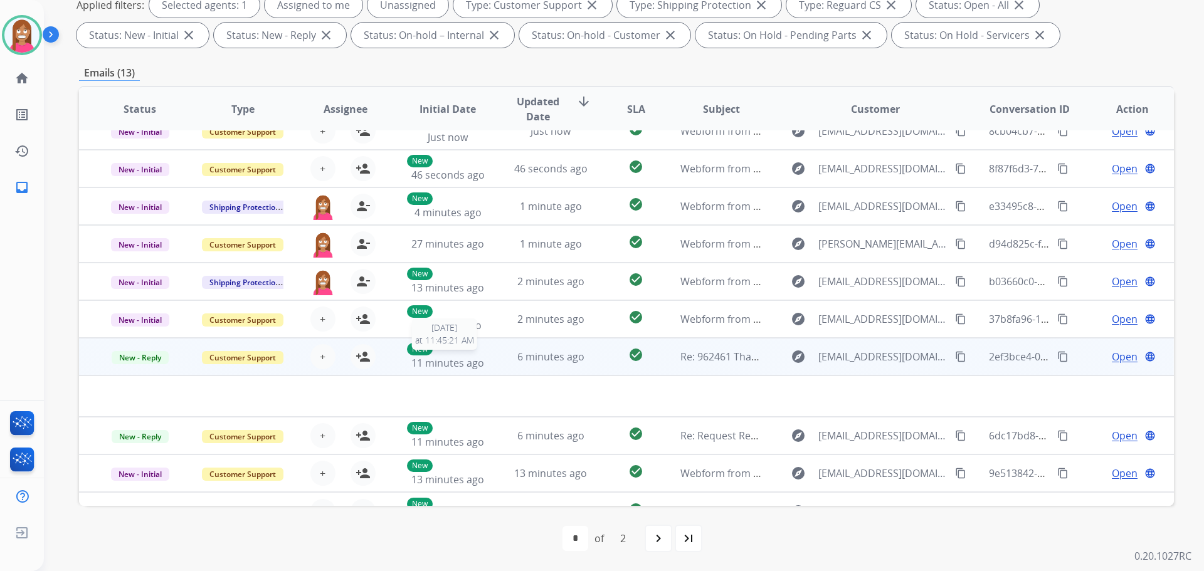
scroll to position [0, 0]
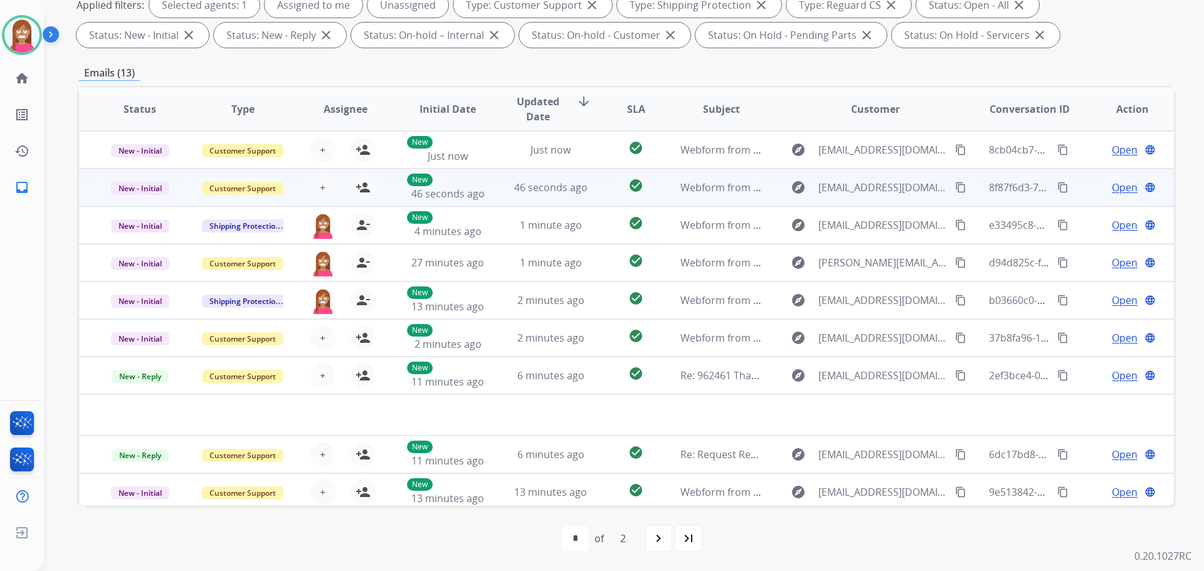
click at [605, 190] on td "check_circle" at bounding box center [626, 188] width 68 height 38
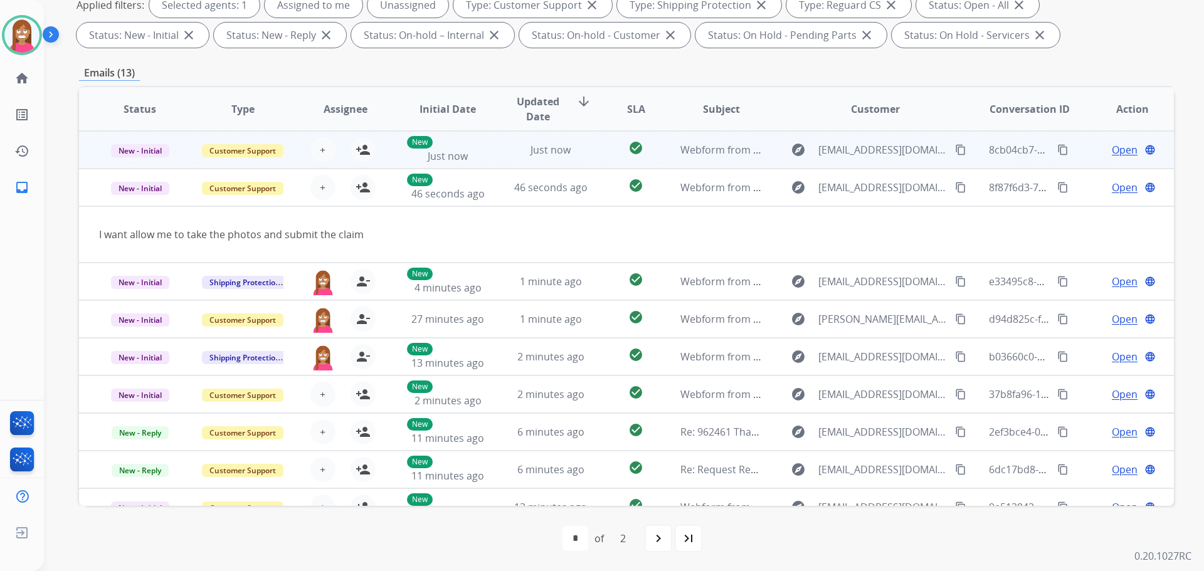
click at [592, 159] on td "check_circle" at bounding box center [626, 150] width 68 height 38
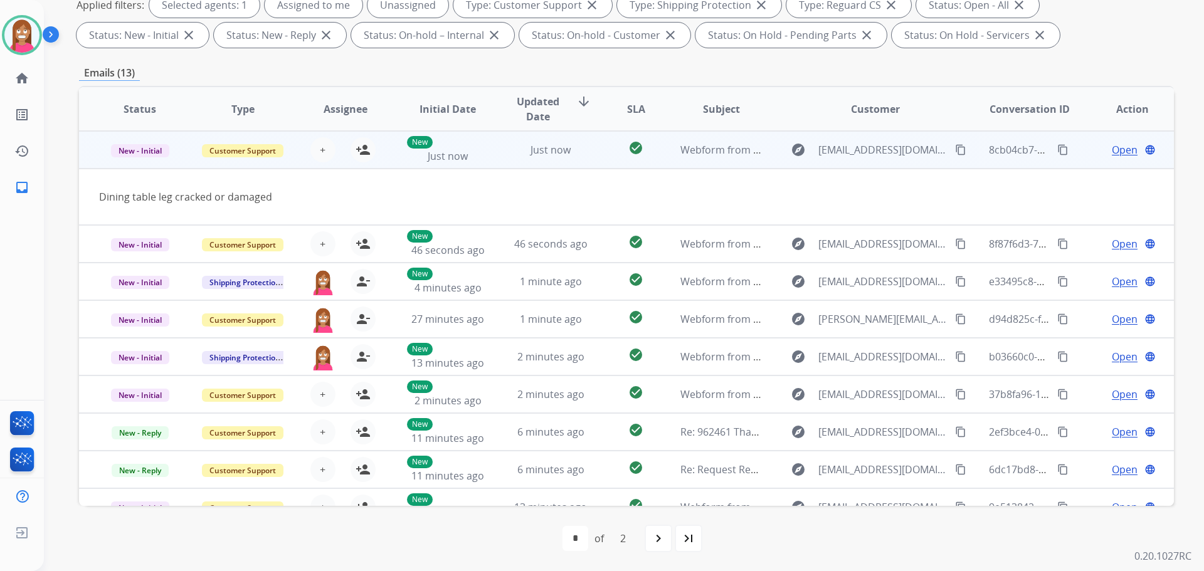
click at [955, 151] on mat-icon "content_copy" at bounding box center [960, 149] width 11 height 11
click at [362, 152] on mat-icon "person_add" at bounding box center [363, 149] width 15 height 15
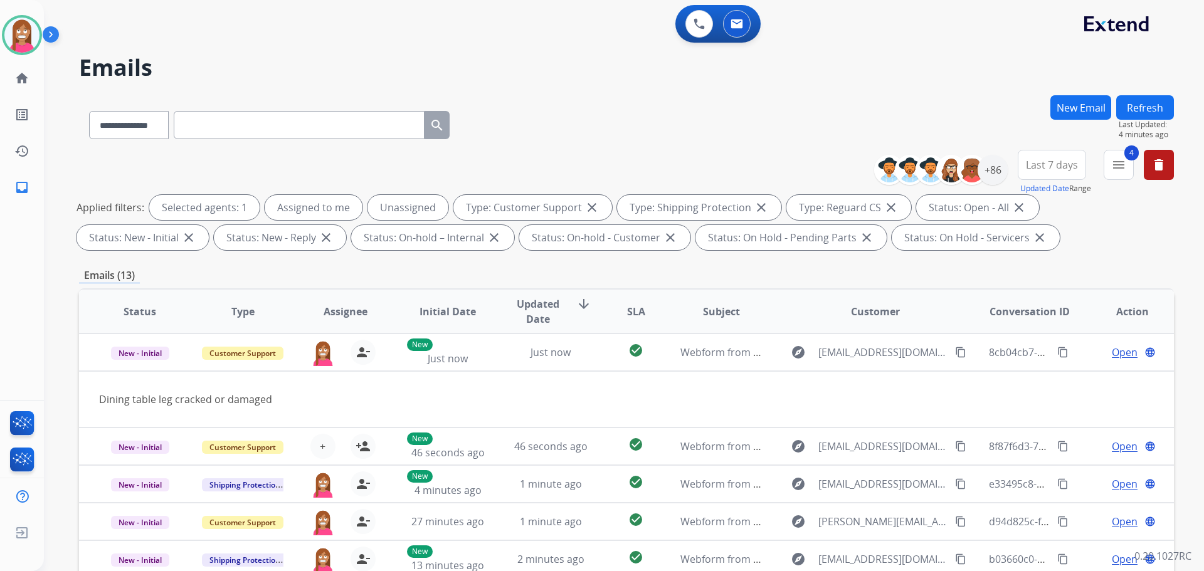
click at [1141, 101] on button "Refresh" at bounding box center [1145, 107] width 58 height 24
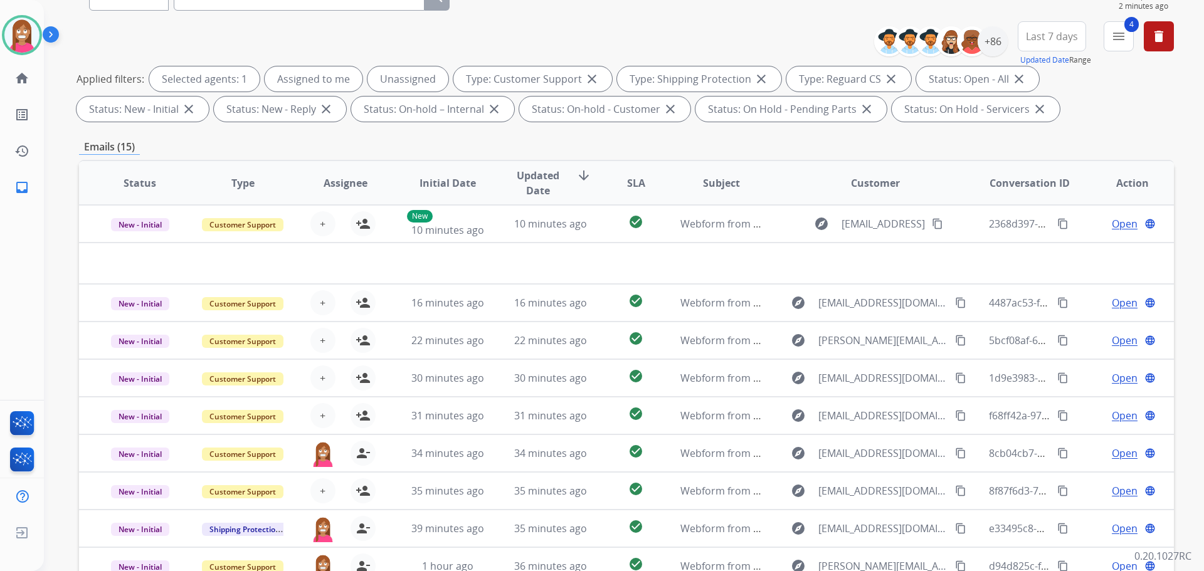
scroll to position [14, 0]
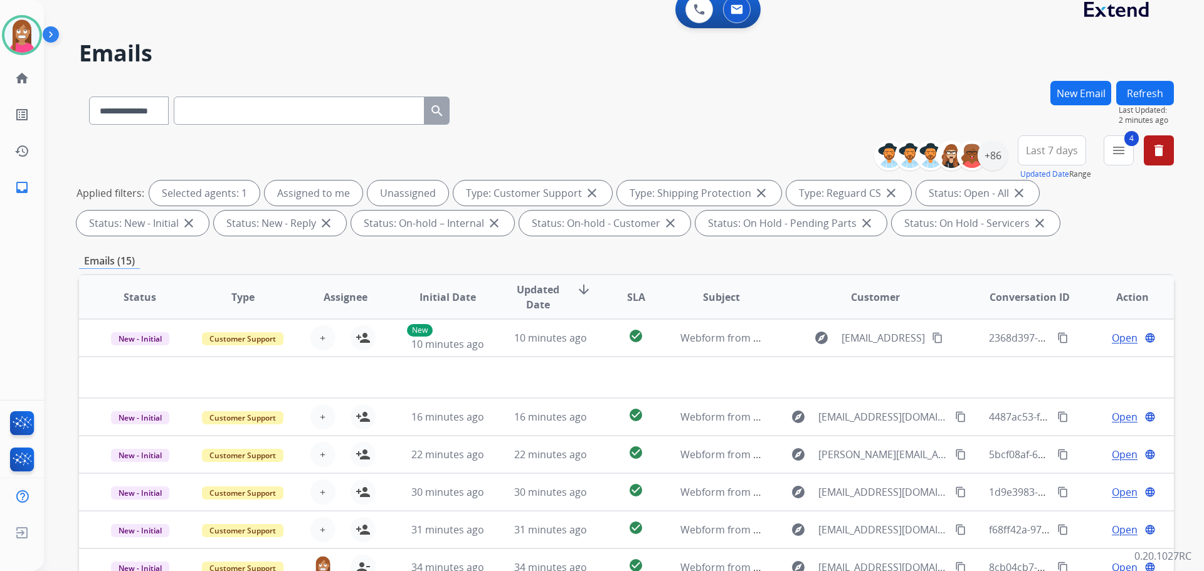
click at [1140, 88] on button "Refresh" at bounding box center [1145, 93] width 58 height 24
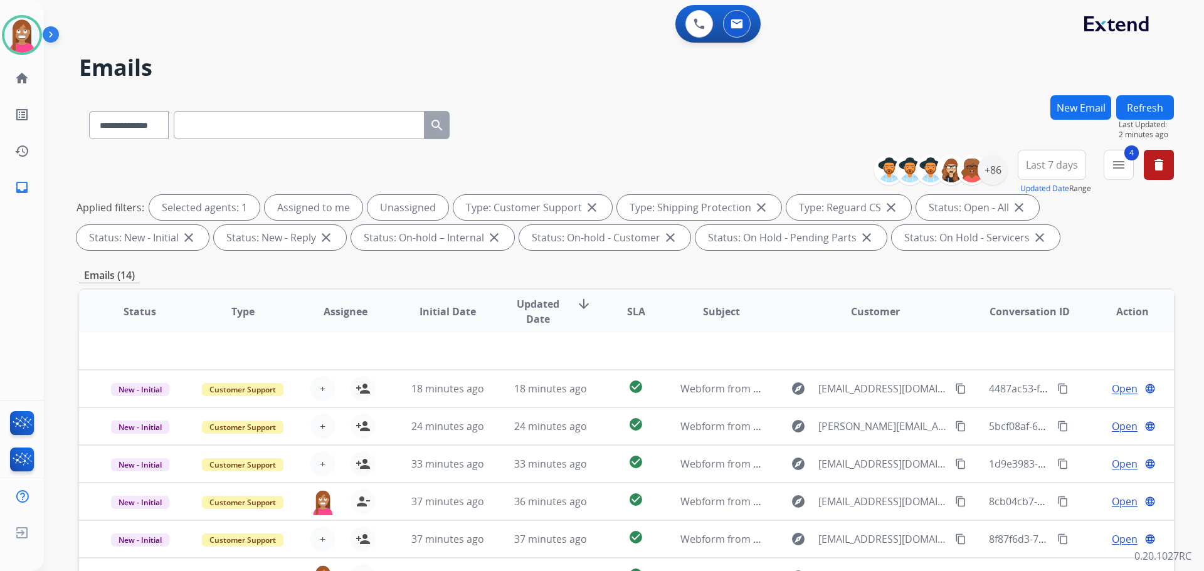
scroll to position [0, 0]
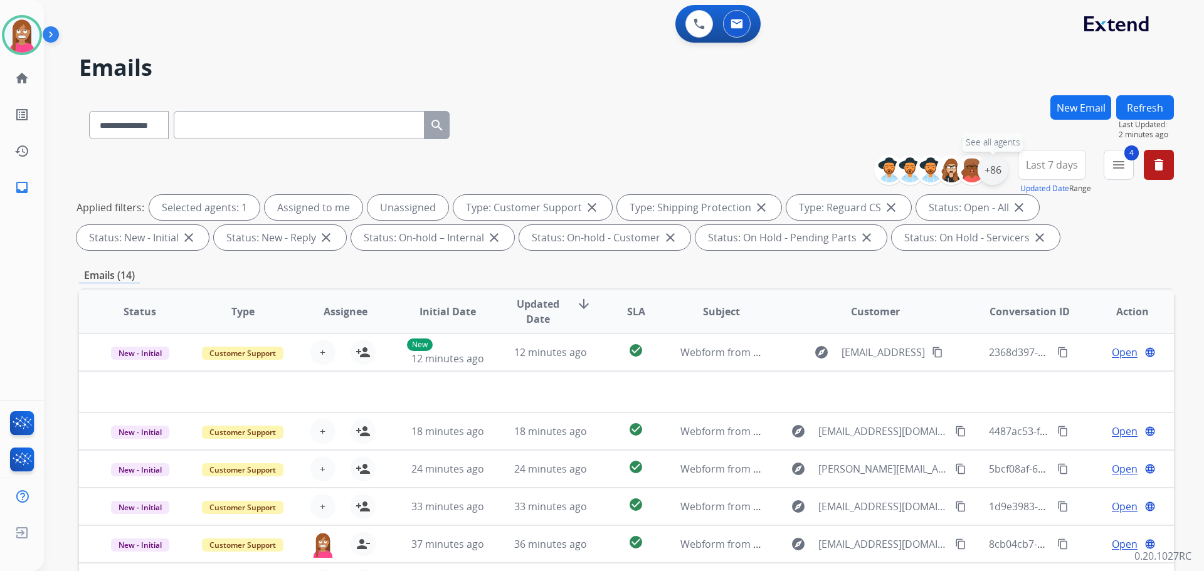
drag, startPoint x: 997, startPoint y: 171, endPoint x: 980, endPoint y: 179, distance: 18.5
click at [992, 173] on div "+86" at bounding box center [993, 170] width 30 height 30
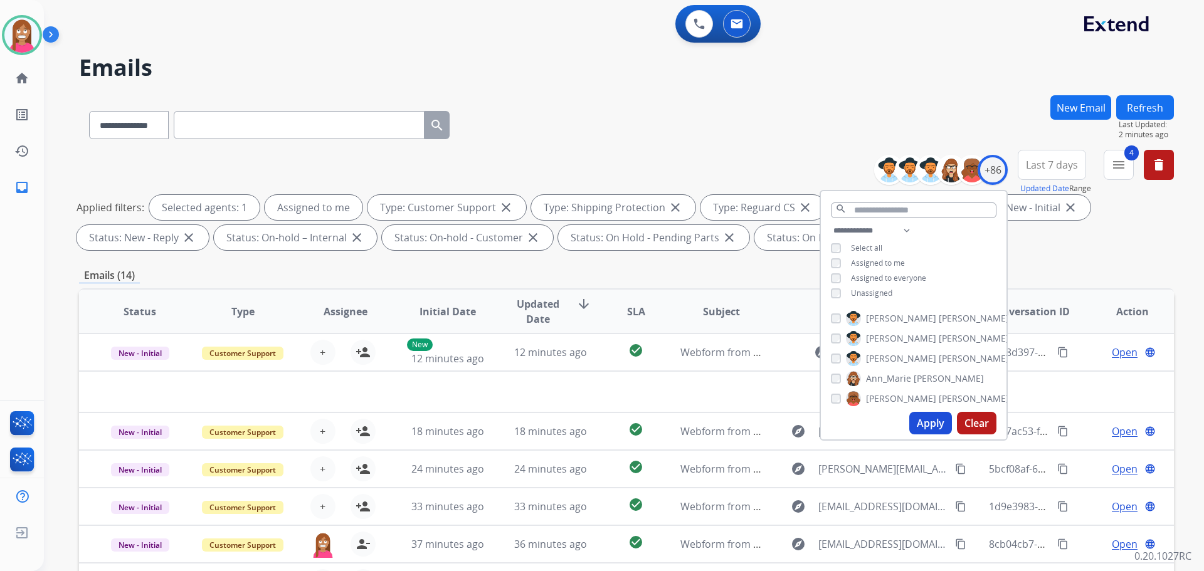
click at [937, 424] on button "Apply" at bounding box center [930, 423] width 43 height 23
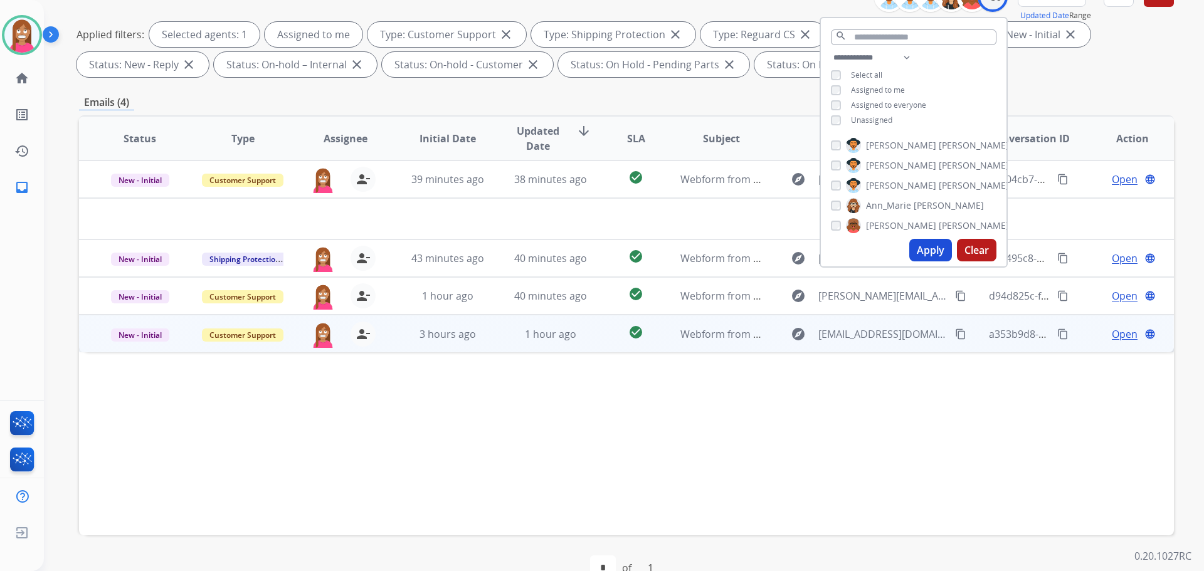
scroll to position [203, 0]
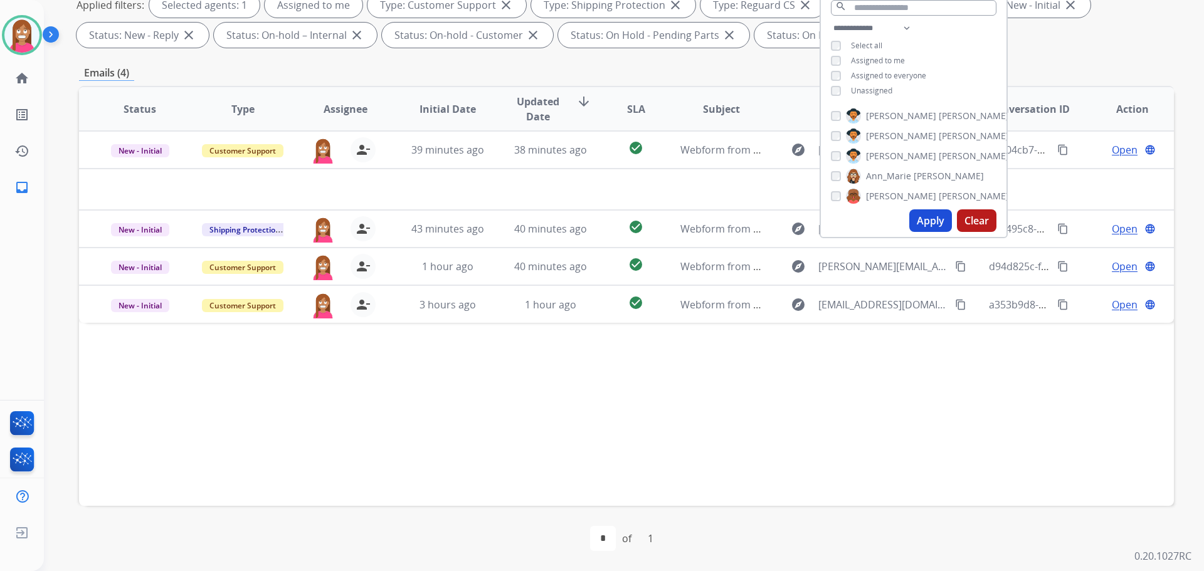
click at [682, 394] on div "Status Type Assignee Initial Date Updated Date arrow_downward SLA Subject Custo…" at bounding box center [626, 296] width 1095 height 420
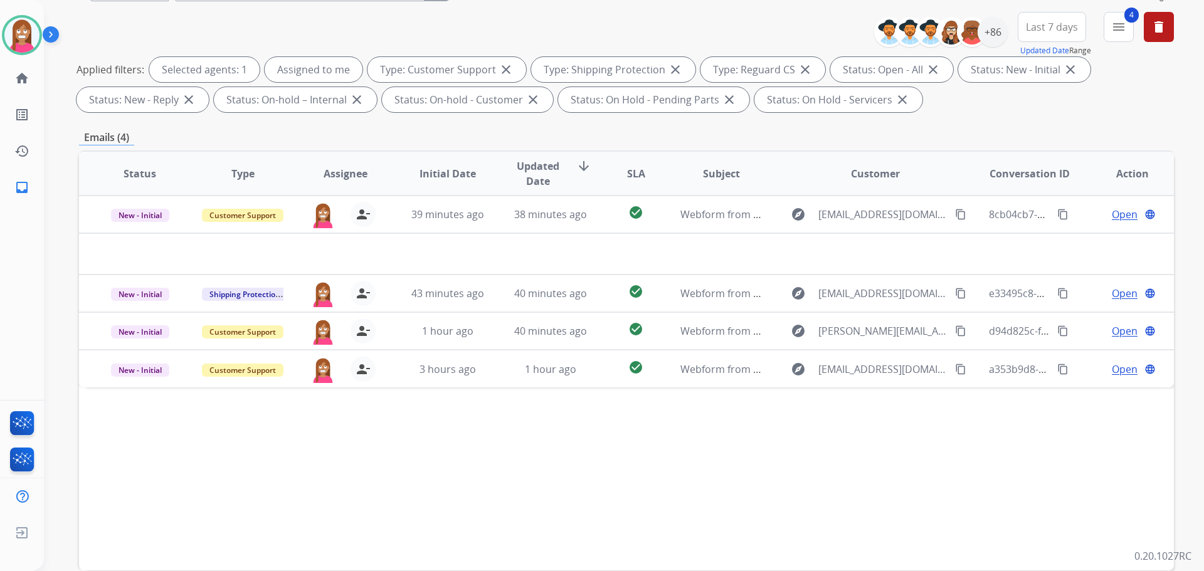
scroll to position [77, 0]
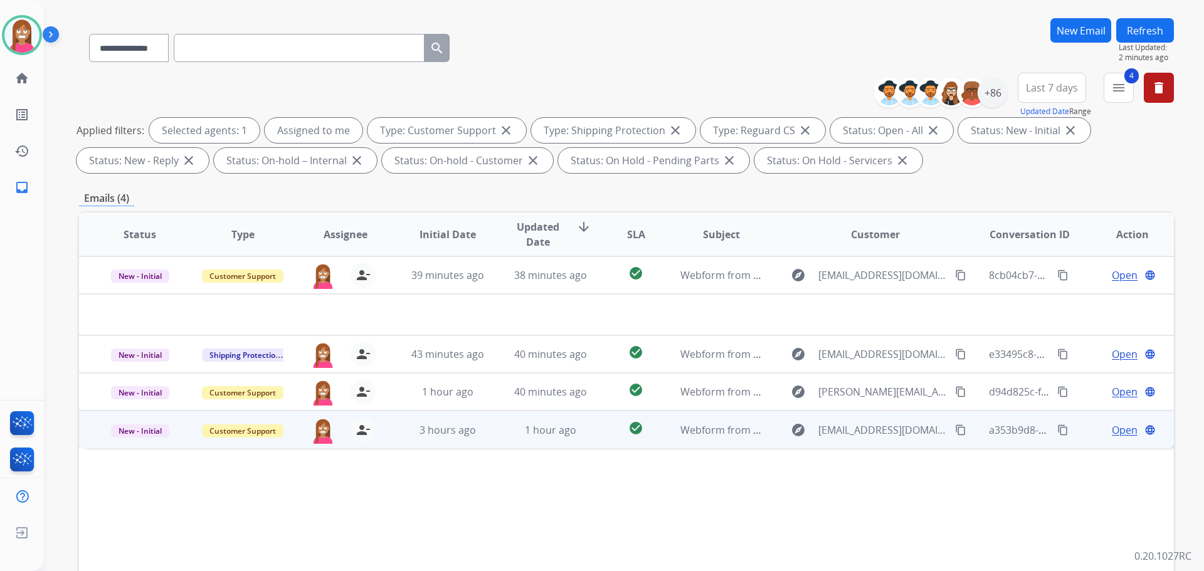
click at [601, 439] on td "check_circle" at bounding box center [626, 430] width 68 height 38
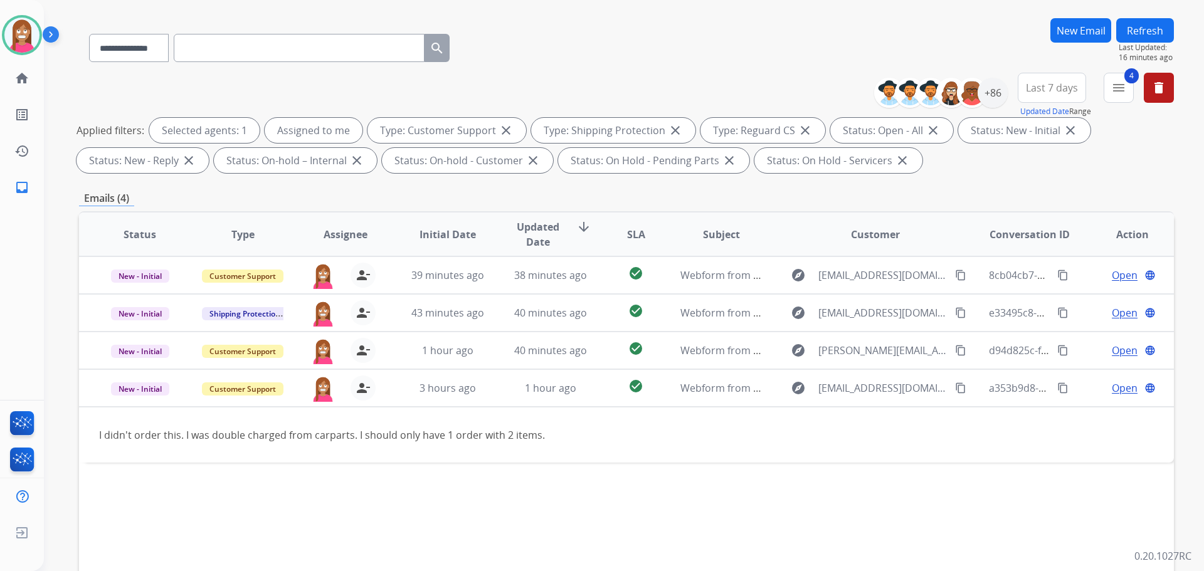
scroll to position [0, 0]
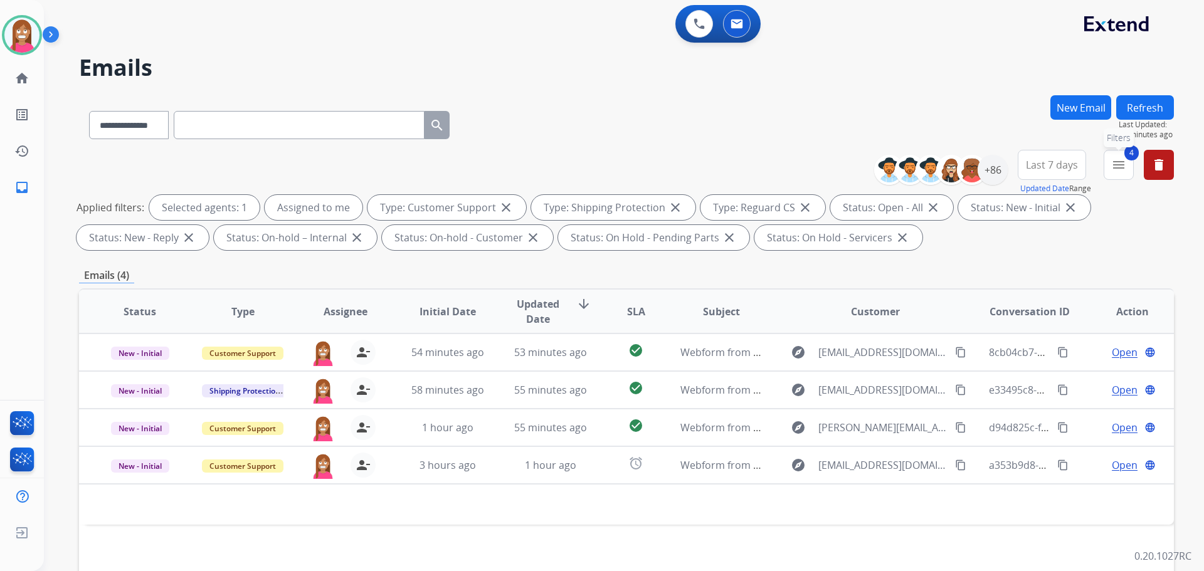
click at [1116, 173] on button "4 menu Filters" at bounding box center [1119, 165] width 30 height 30
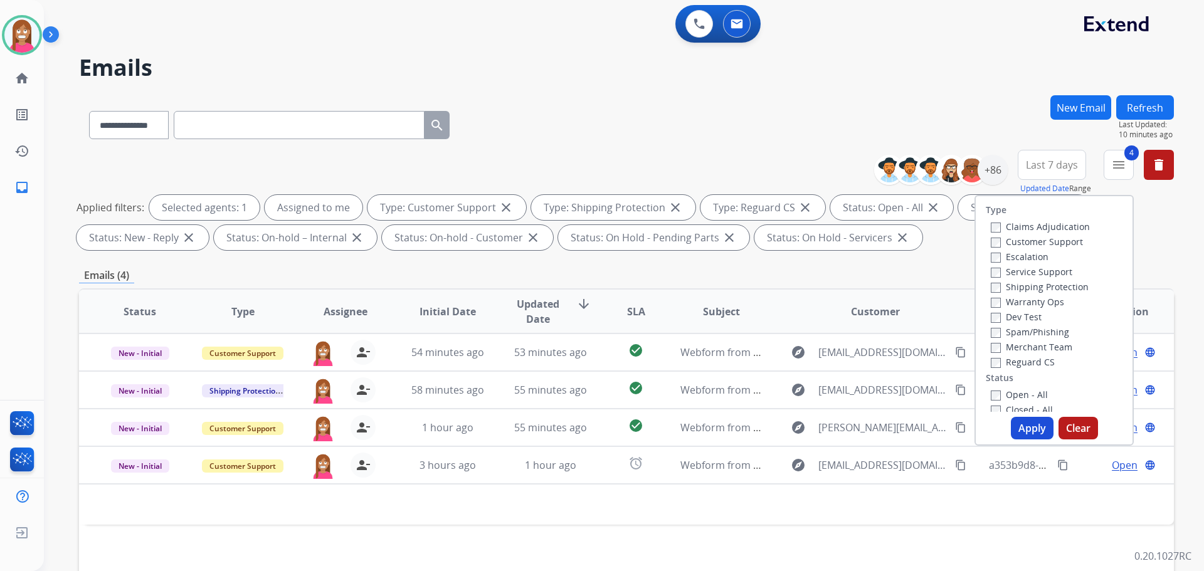
drag, startPoint x: 938, startPoint y: 83, endPoint x: 960, endPoint y: 128, distance: 50.5
click at [938, 82] on div "**********" at bounding box center [609, 330] width 1130 height 571
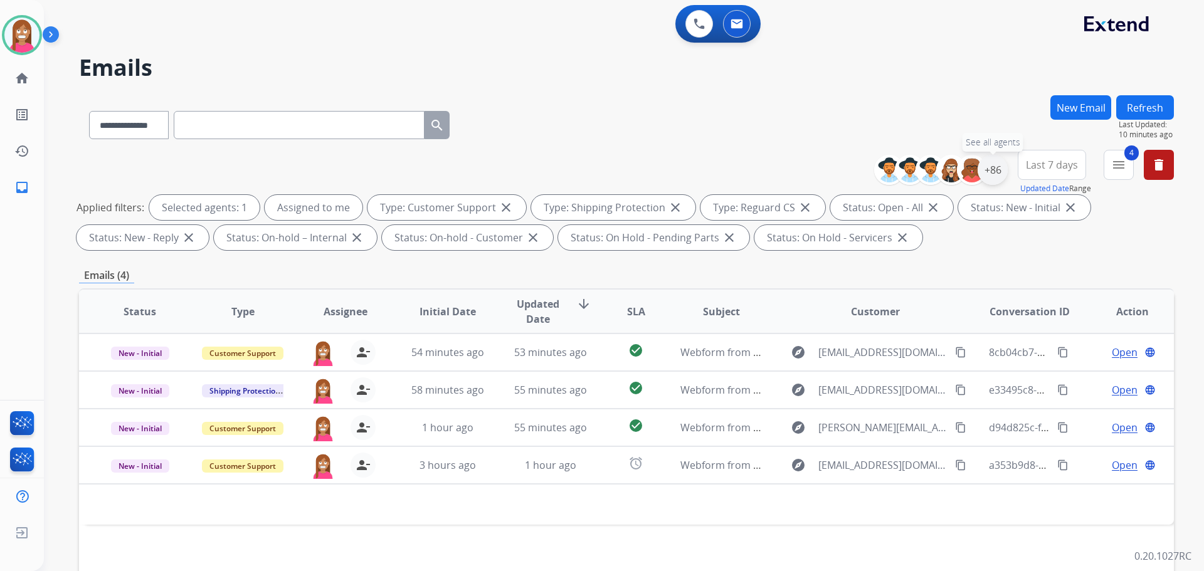
click at [992, 177] on div "+86" at bounding box center [993, 170] width 30 height 30
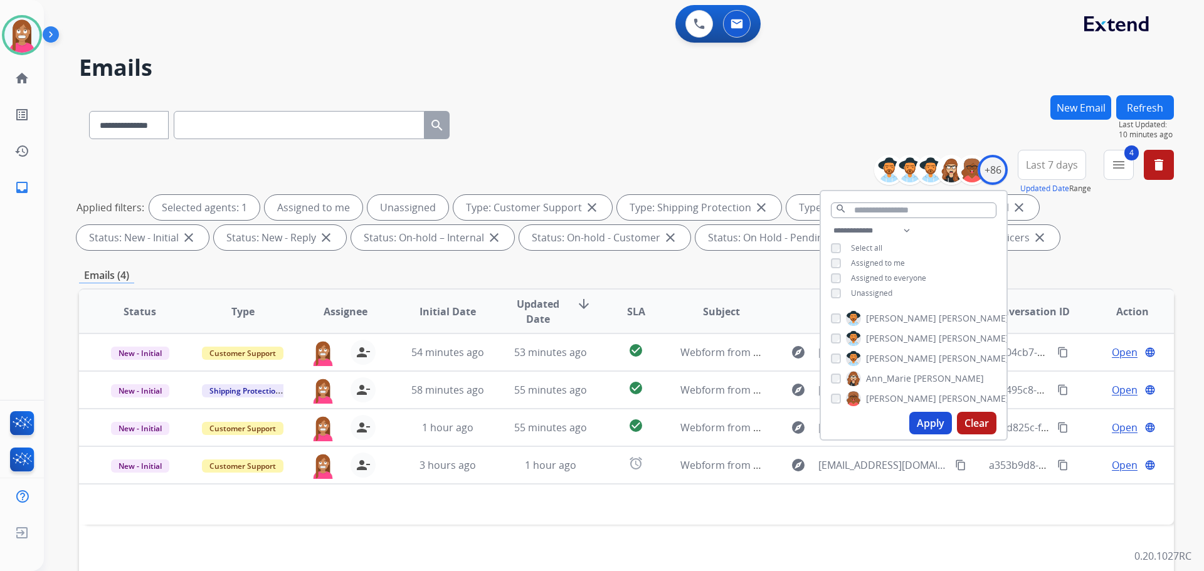
drag, startPoint x: 932, startPoint y: 415, endPoint x: 906, endPoint y: 419, distance: 26.1
click at [931, 414] on button "Apply" at bounding box center [930, 423] width 43 height 23
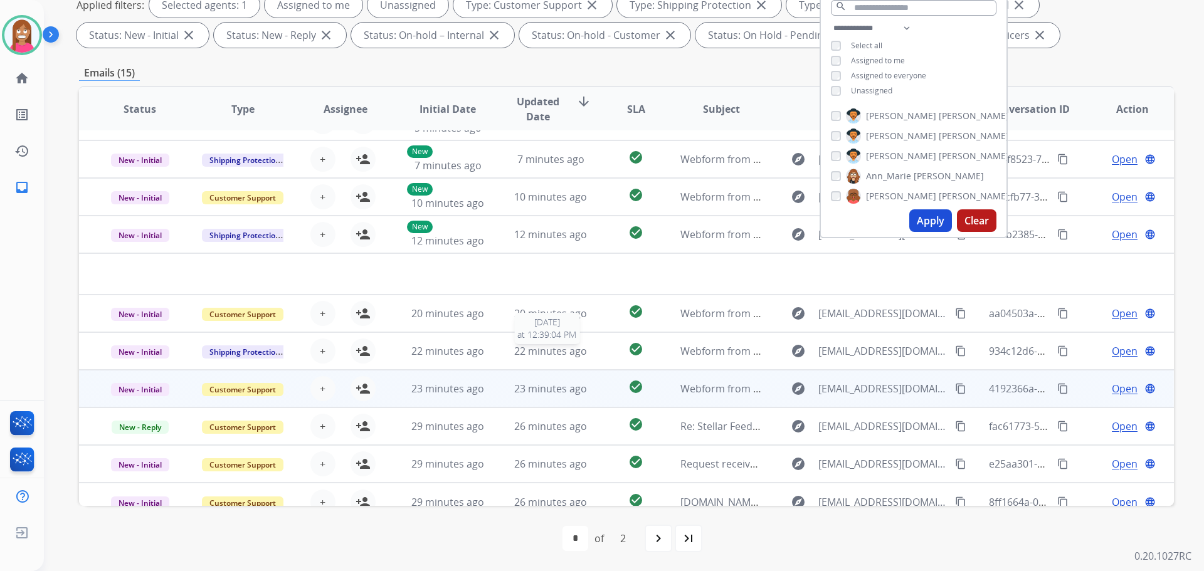
scroll to position [43, 0]
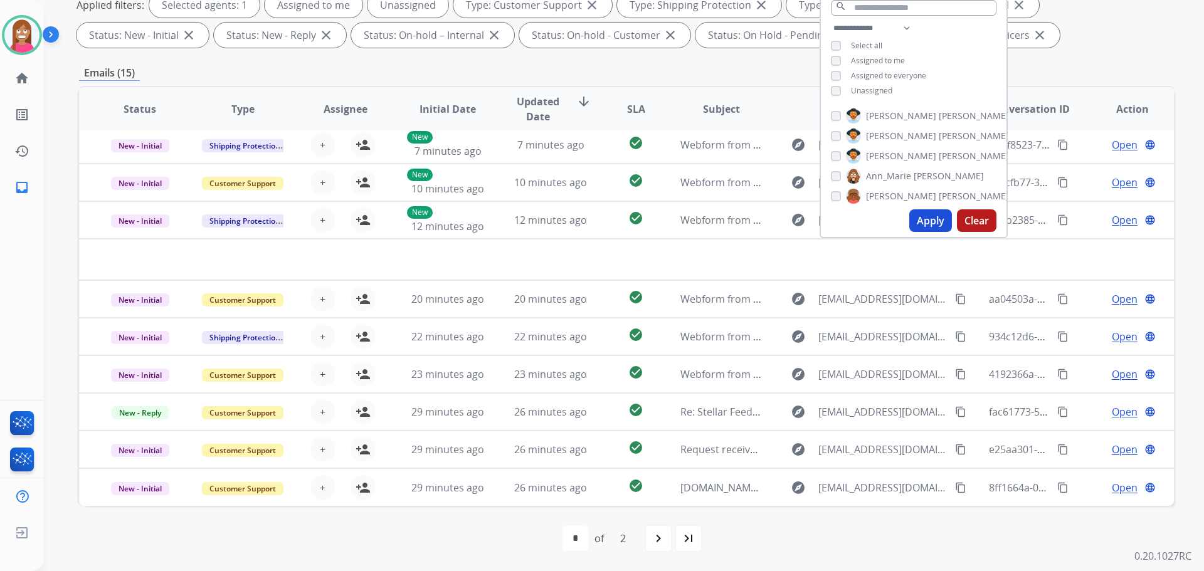
click at [495, 543] on div "first_page navigate_before * * of 2 navigate_next last_page" at bounding box center [626, 538] width 1095 height 25
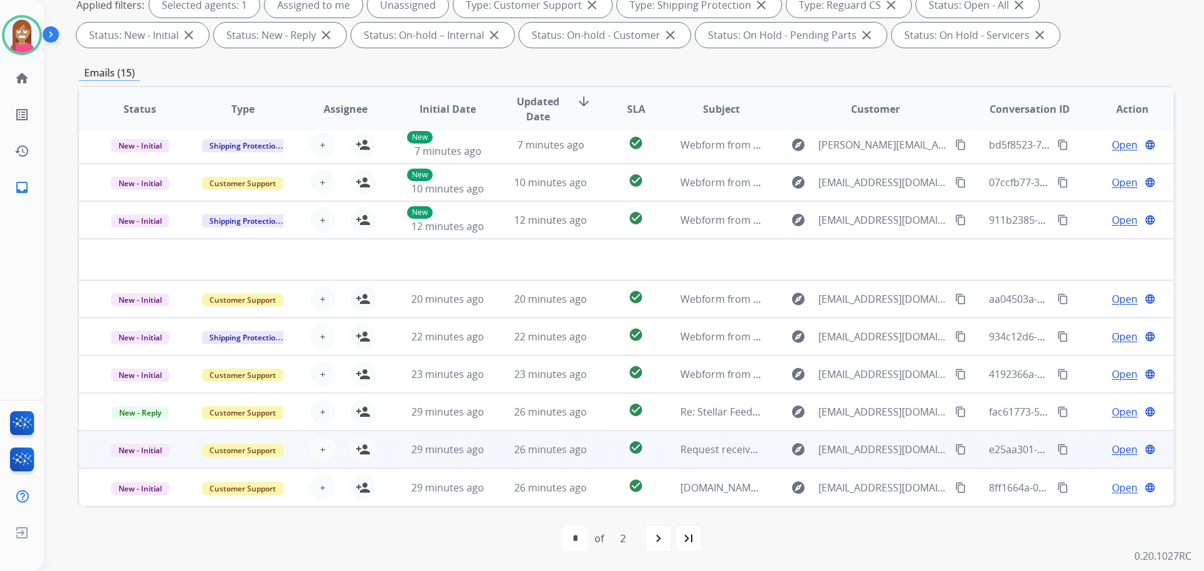
click at [665, 460] on td "Request received]" at bounding box center [711, 450] width 103 height 38
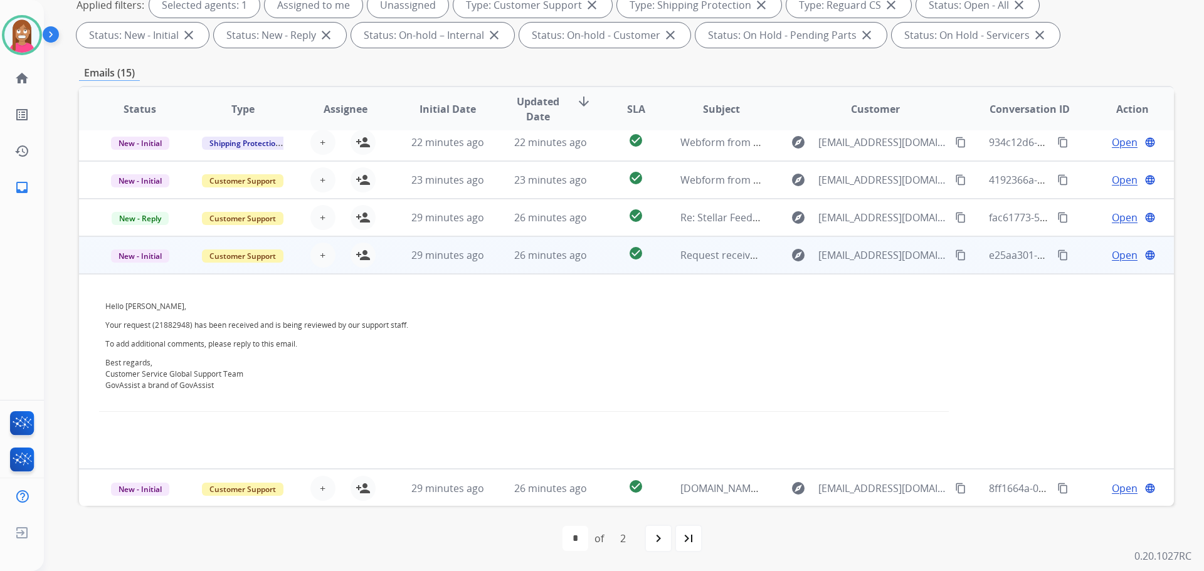
scroll to position [196, 0]
click at [368, 253] on mat-icon "person_add" at bounding box center [363, 254] width 15 height 15
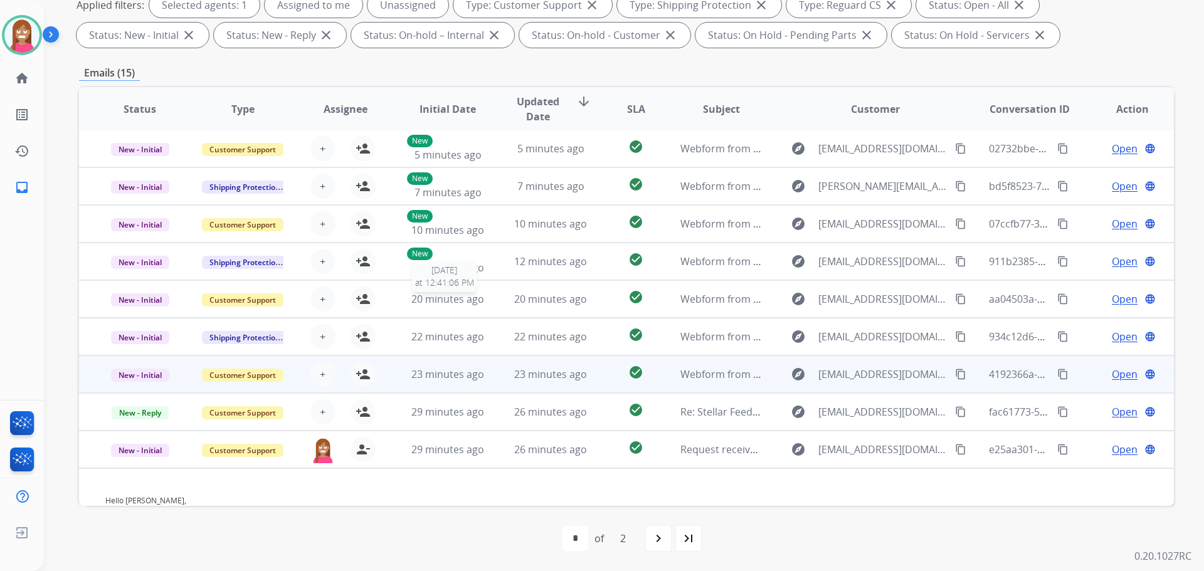
scroll to position [0, 0]
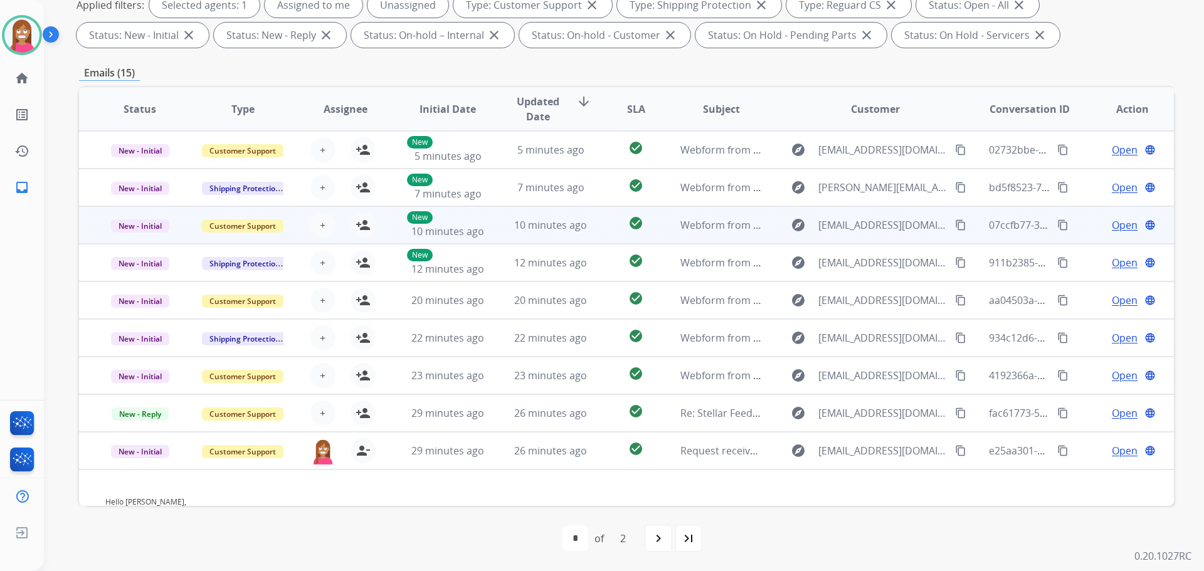
click at [498, 230] on td "10 minutes ago" at bounding box center [541, 225] width 103 height 38
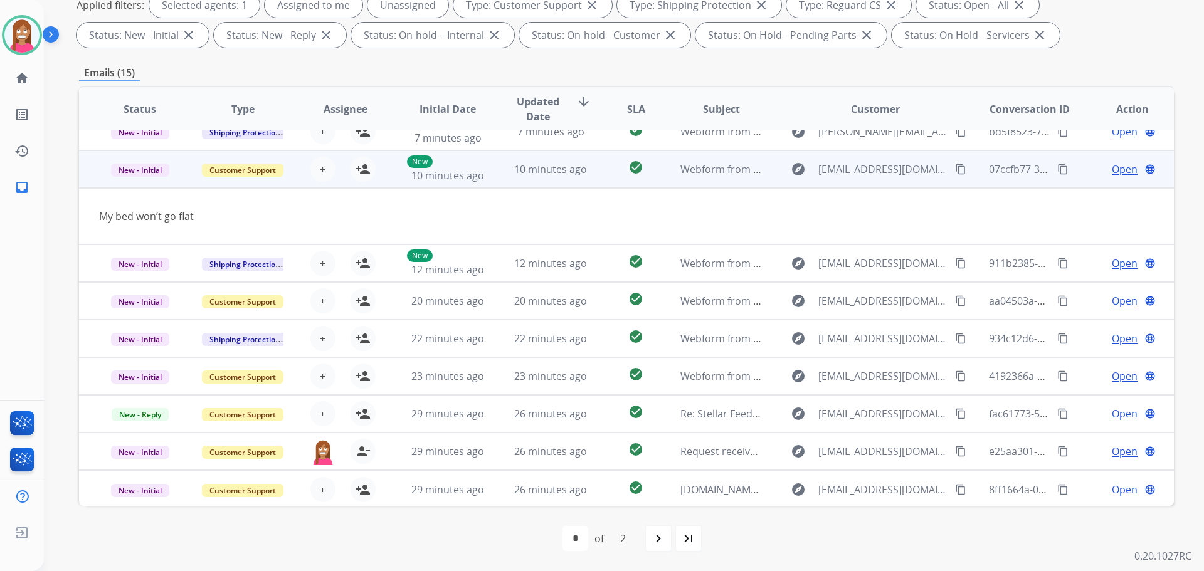
scroll to position [58, 0]
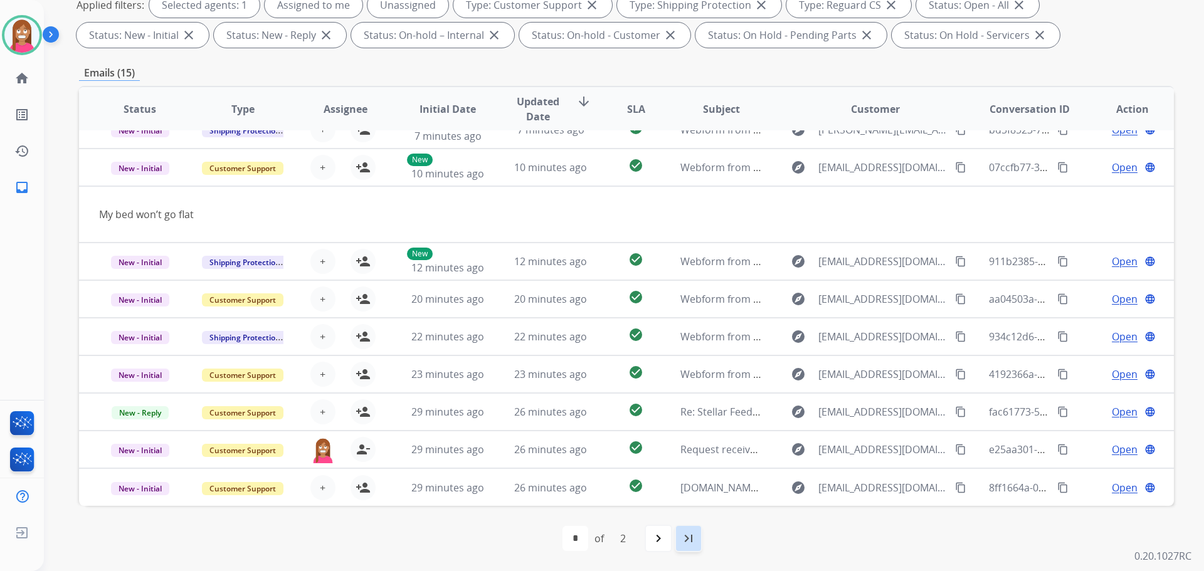
click at [681, 539] on mat-icon "last_page" at bounding box center [688, 538] width 15 height 15
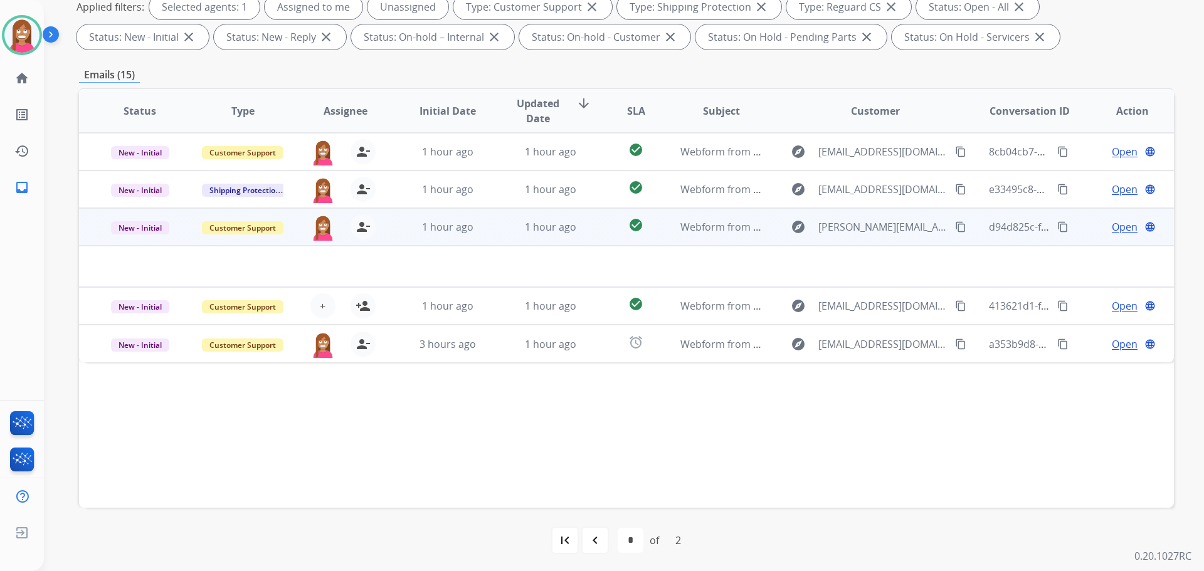
scroll to position [203, 0]
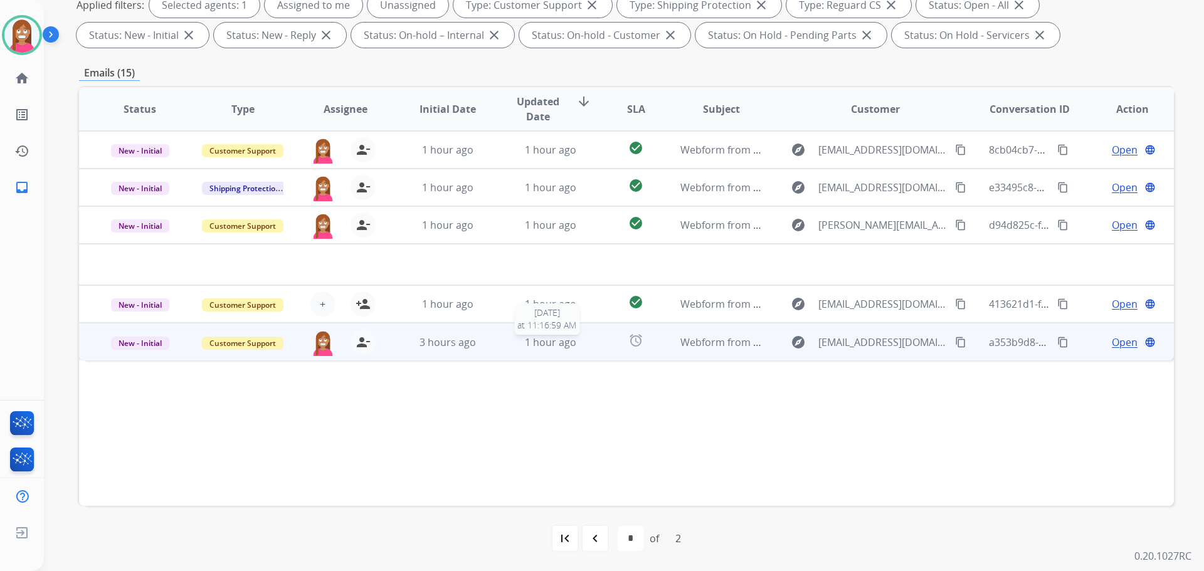
click at [510, 349] on div "1 hour ago" at bounding box center [551, 342] width 82 height 15
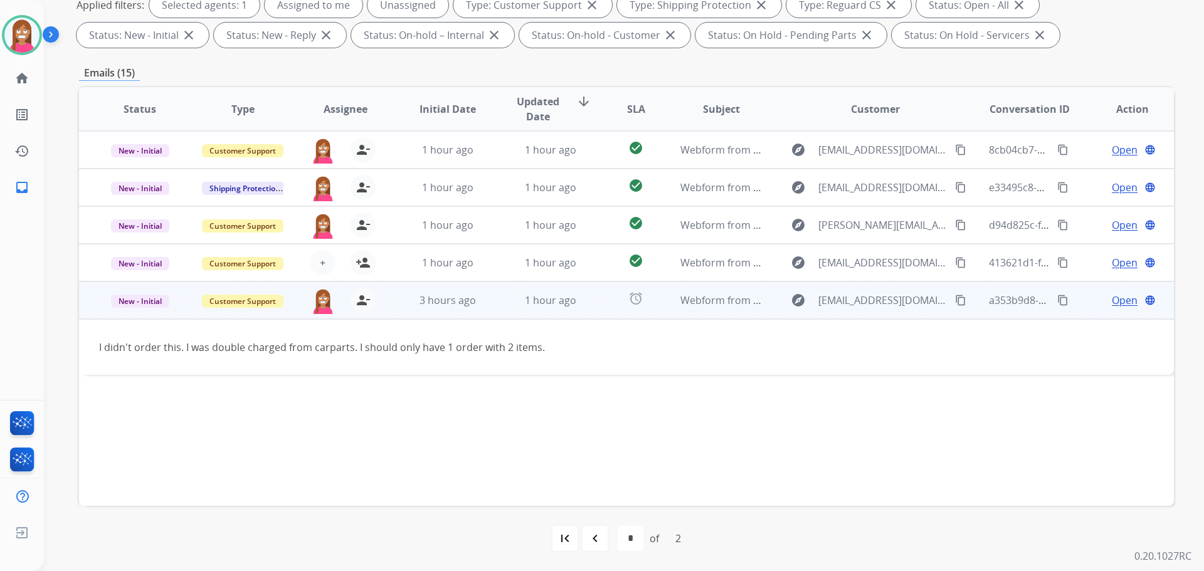
click at [1113, 307] on span "Open" at bounding box center [1125, 300] width 26 height 15
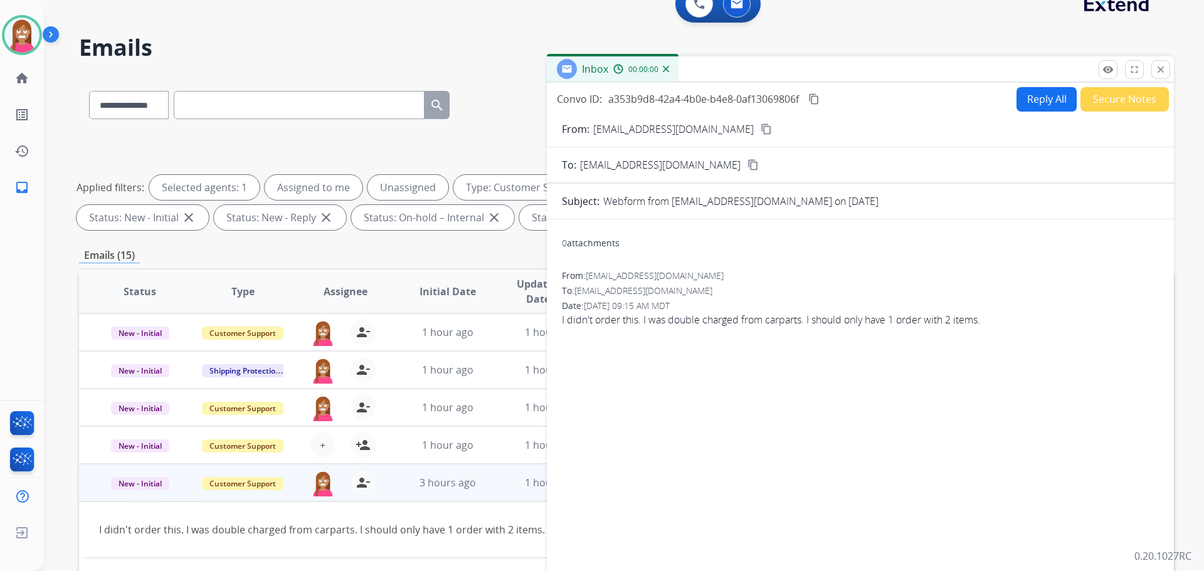
scroll to position [14, 0]
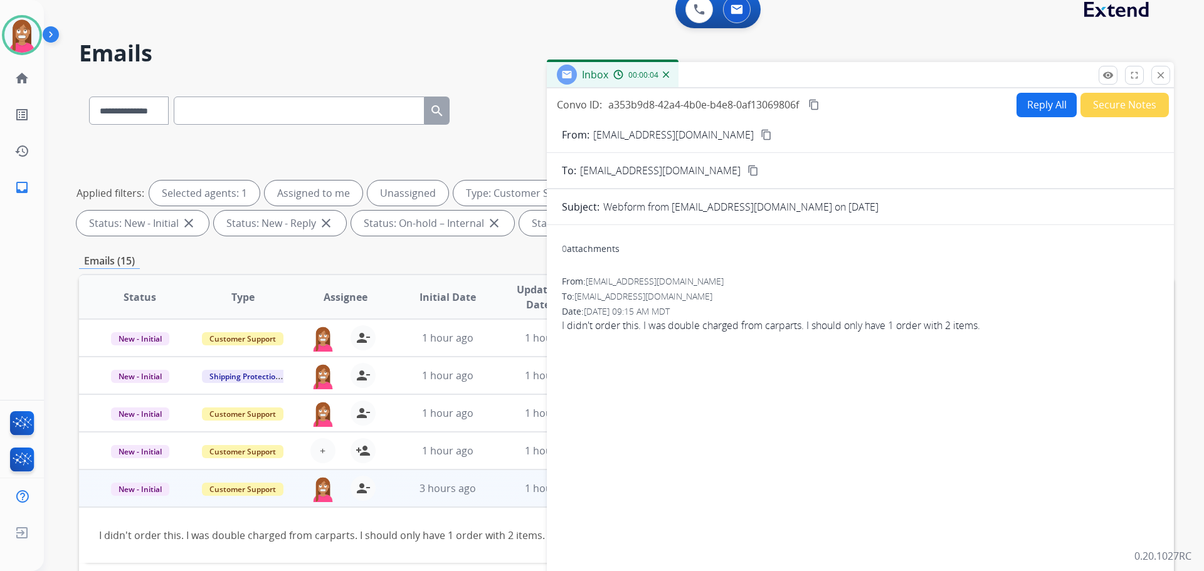
click at [1025, 119] on form "From: amandaboone499@gmail.com content_copy To: support@extend.com content_copy…" at bounding box center [860, 358] width 627 height 483
click at [1022, 115] on button "Reply All" at bounding box center [1047, 105] width 60 height 24
select select "**********"
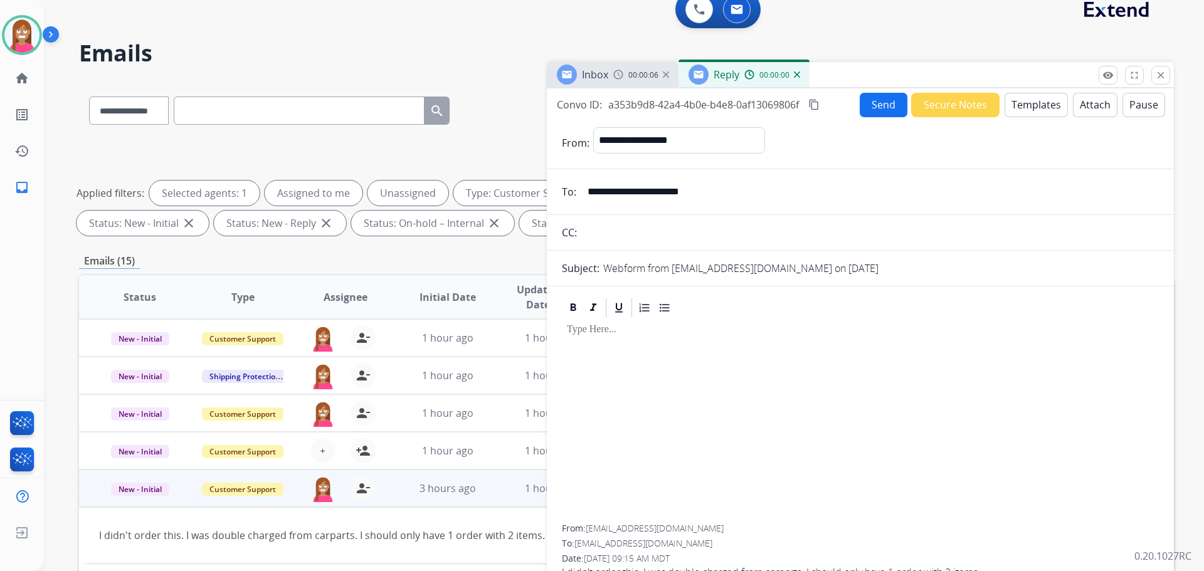
click at [1005, 107] on button "Templates" at bounding box center [1036, 105] width 63 height 24
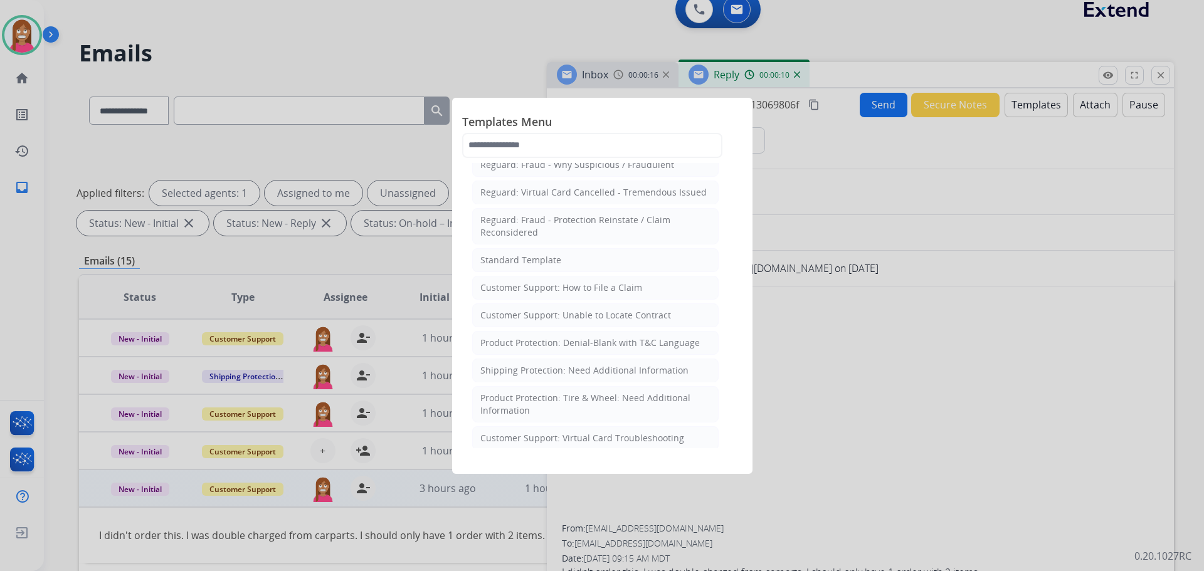
scroll to position [125, 0]
click at [521, 263] on div "Standard Template" at bounding box center [520, 259] width 81 height 13
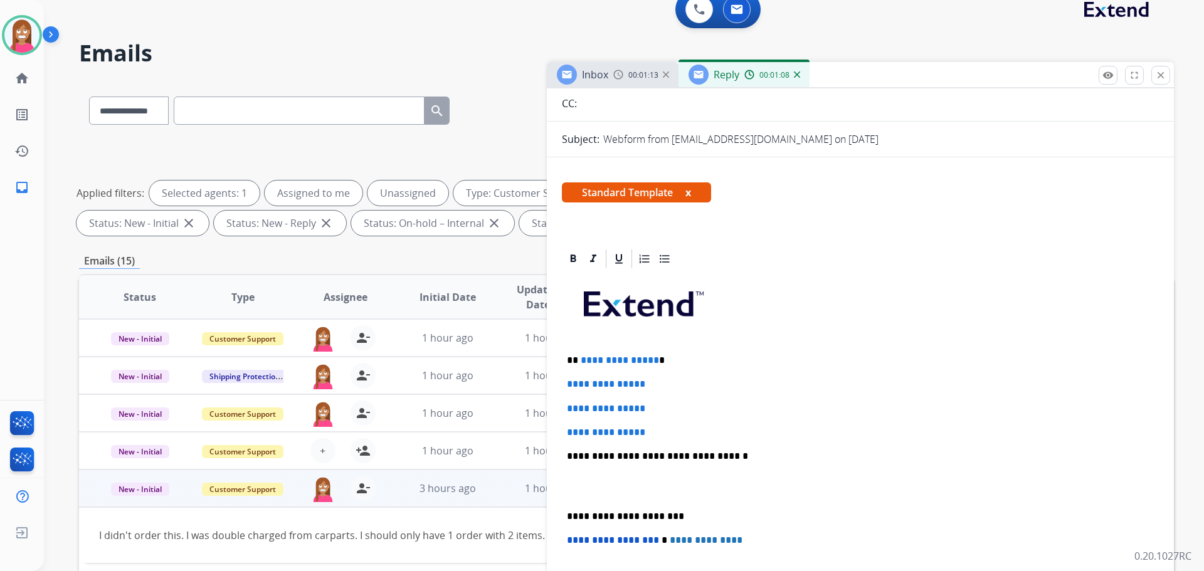
scroll to position [188, 0]
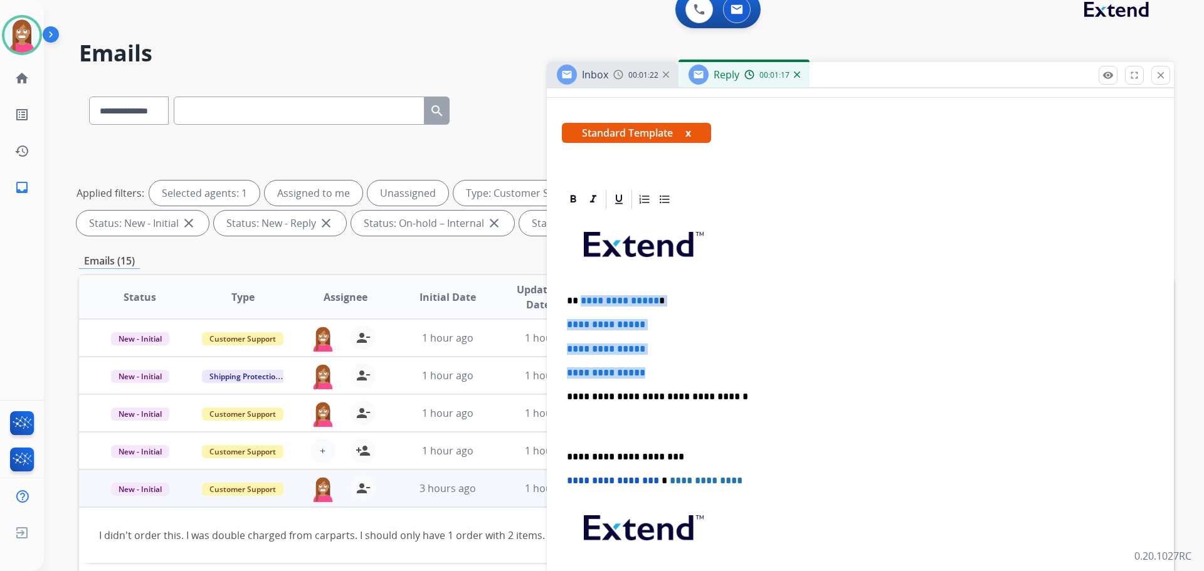
drag, startPoint x: 670, startPoint y: 378, endPoint x: 575, endPoint y: 299, distance: 122.9
click at [578, 298] on div "**********" at bounding box center [860, 427] width 597 height 432
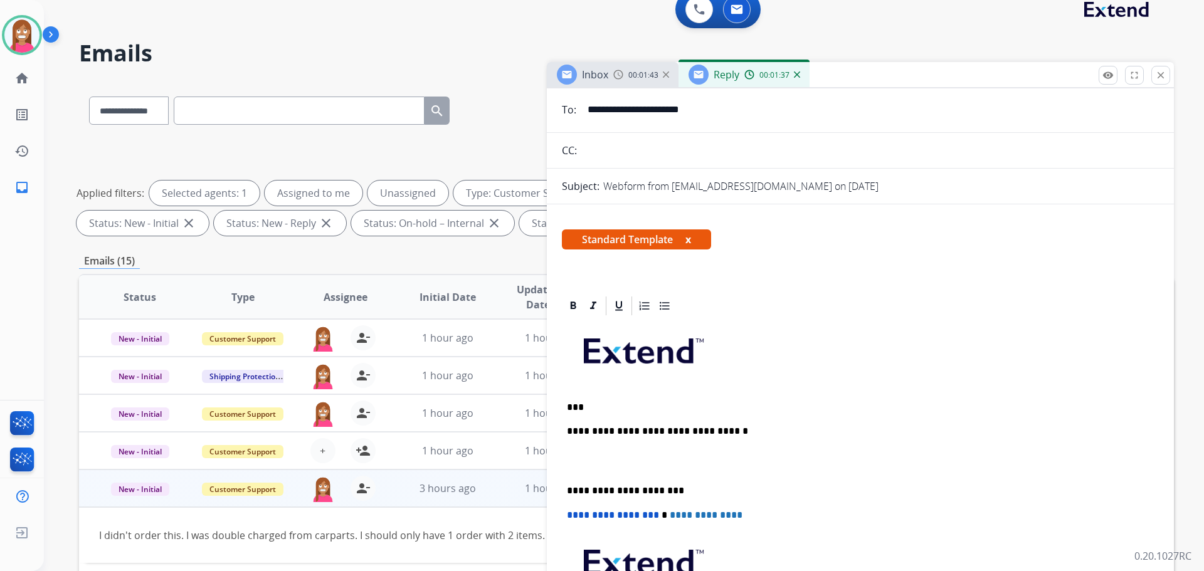
scroll to position [227, 0]
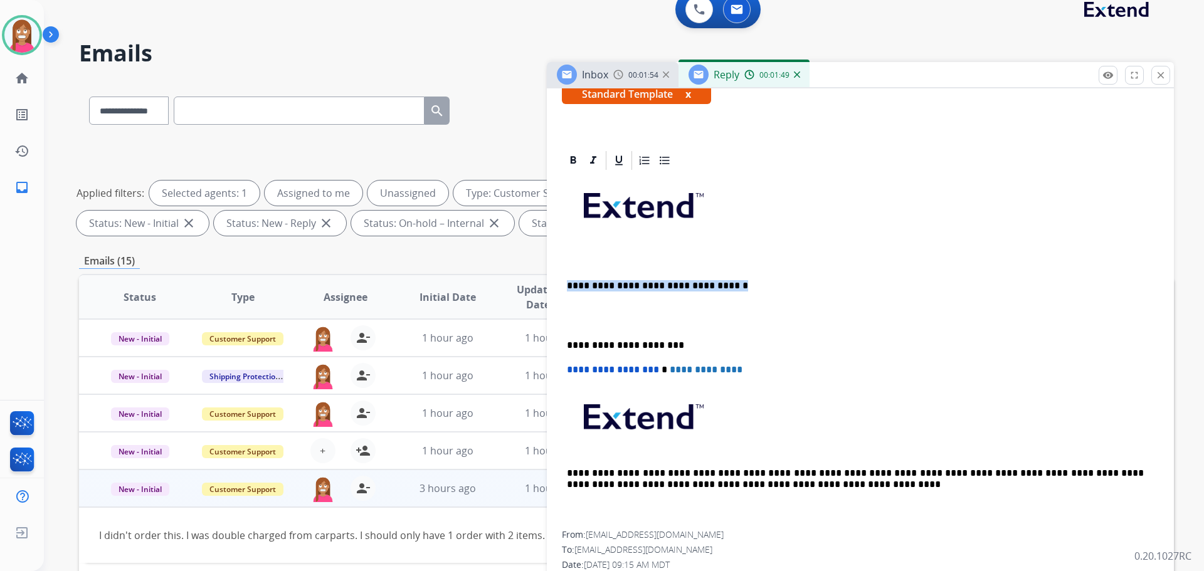
drag, startPoint x: 728, startPoint y: 291, endPoint x: 559, endPoint y: 291, distance: 168.7
click at [559, 291] on div "**********" at bounding box center [860, 372] width 627 height 447
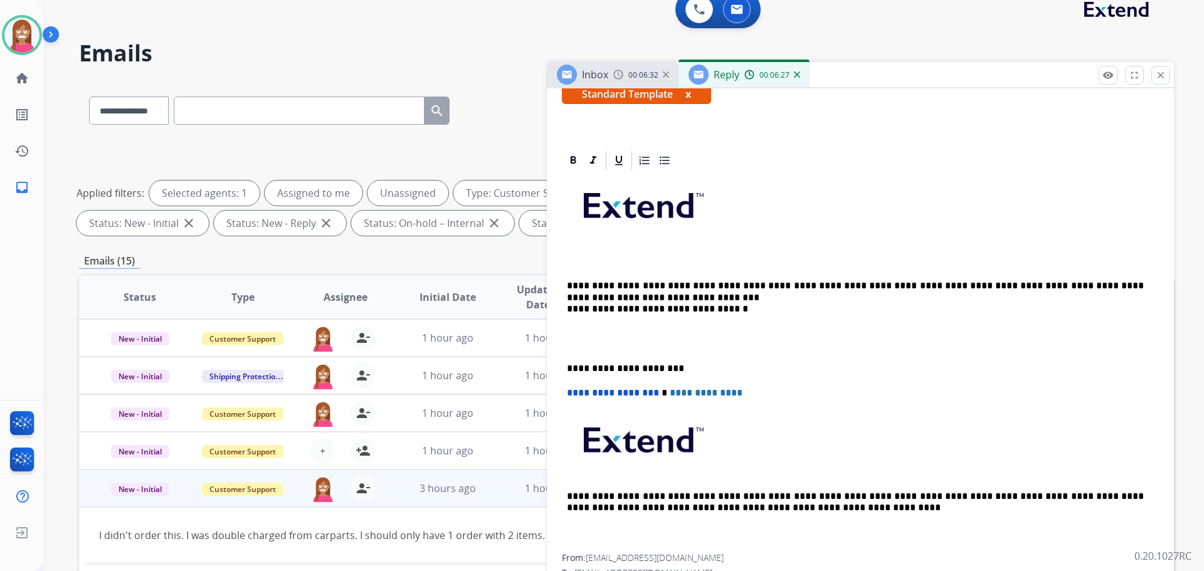
click at [578, 284] on p "**********" at bounding box center [855, 297] width 577 height 34
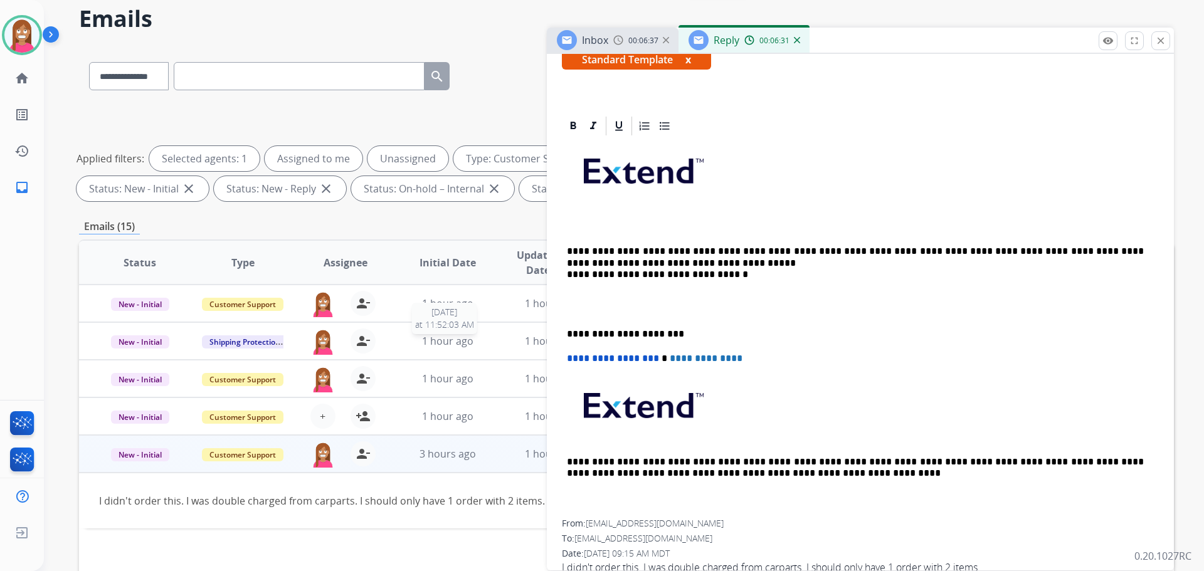
scroll to position [77, 0]
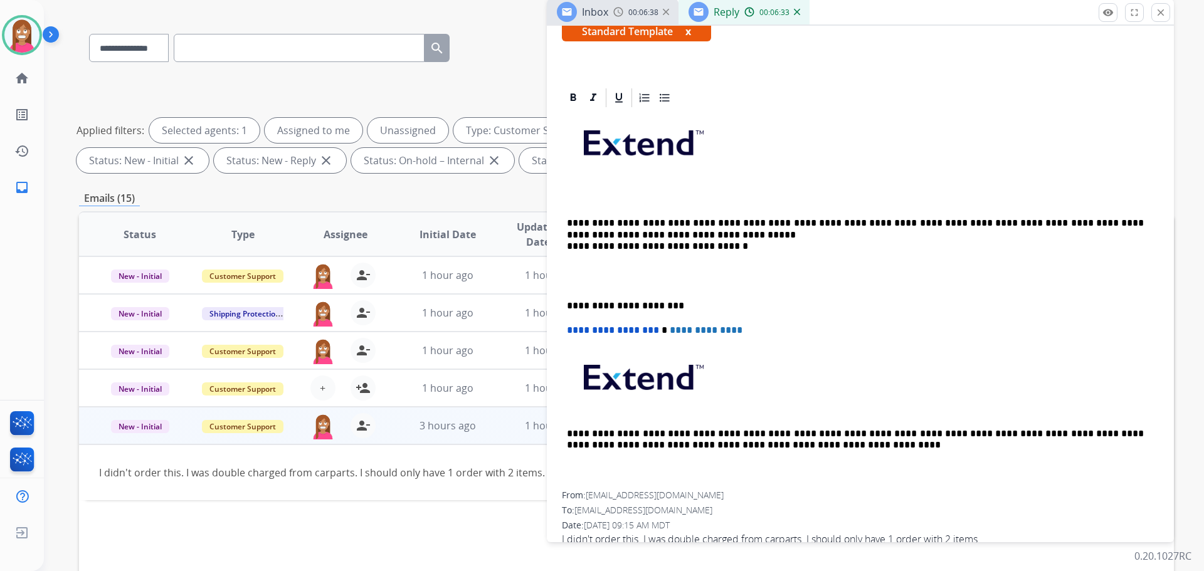
click at [659, 231] on p "**********" at bounding box center [855, 235] width 577 height 34
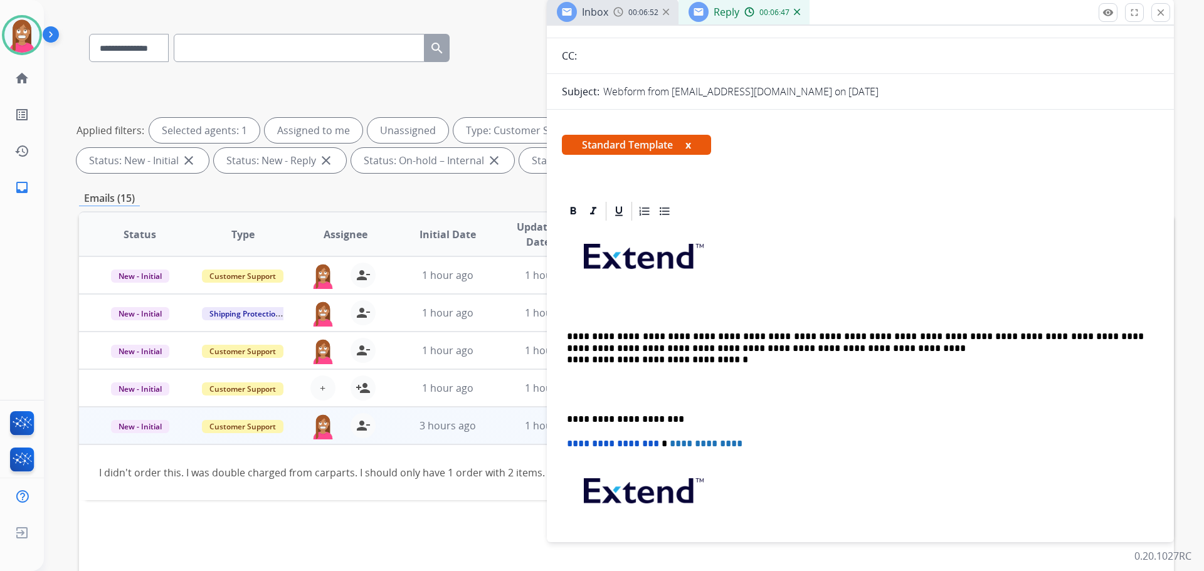
scroll to position [0, 0]
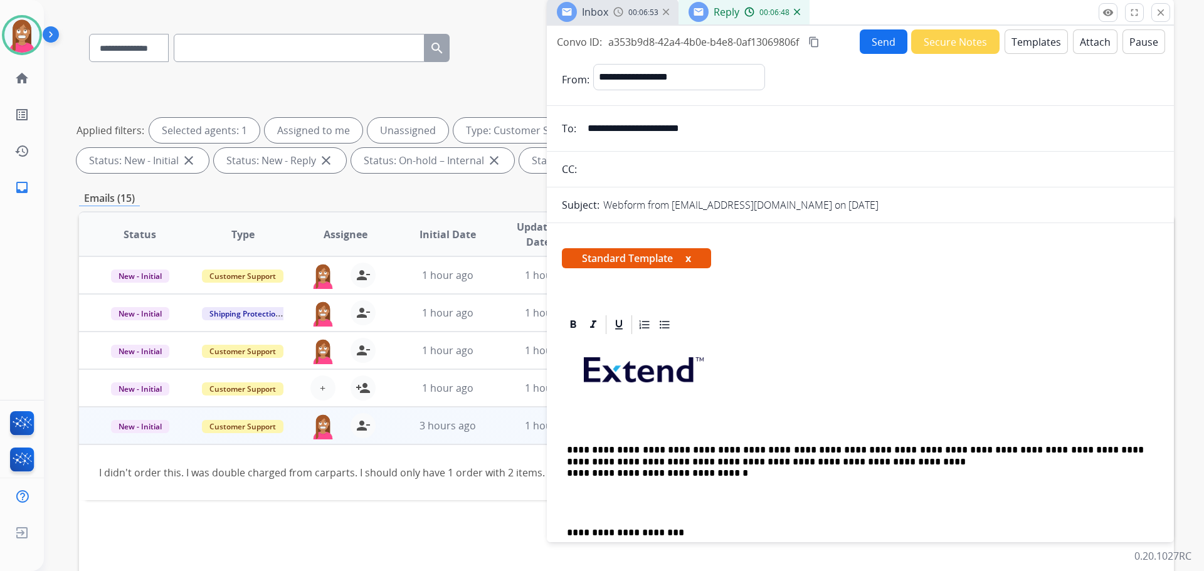
click at [866, 37] on button "Send" at bounding box center [884, 41] width 48 height 24
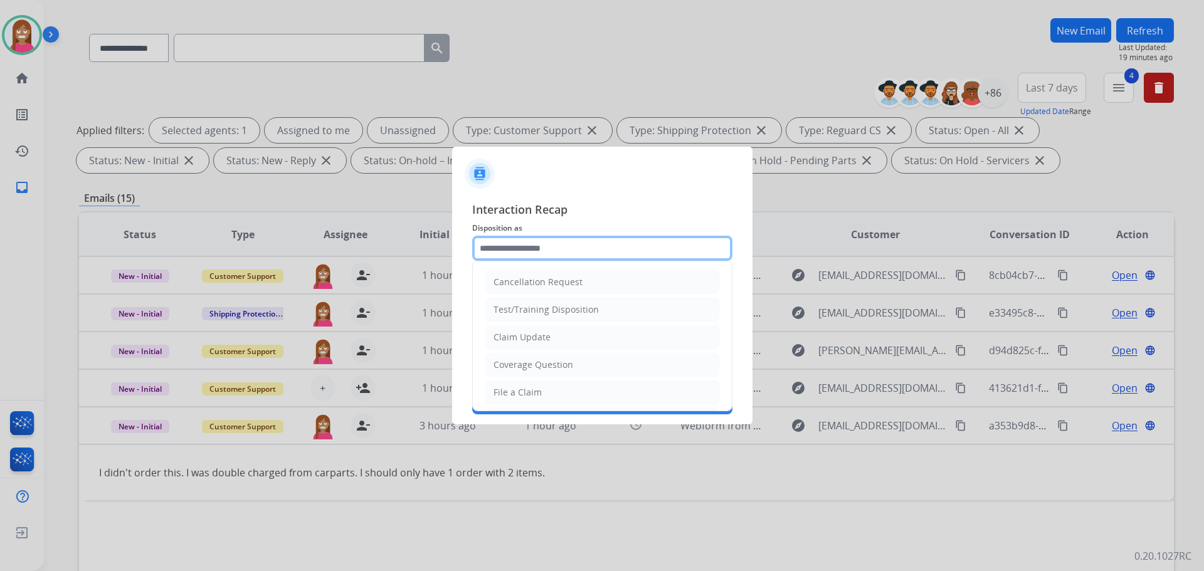
click at [601, 252] on input "text" at bounding box center [602, 248] width 260 height 25
click at [516, 393] on div "File a Claim" at bounding box center [518, 392] width 48 height 13
click at [536, 246] on input "**********" at bounding box center [602, 248] width 260 height 25
type input "*"
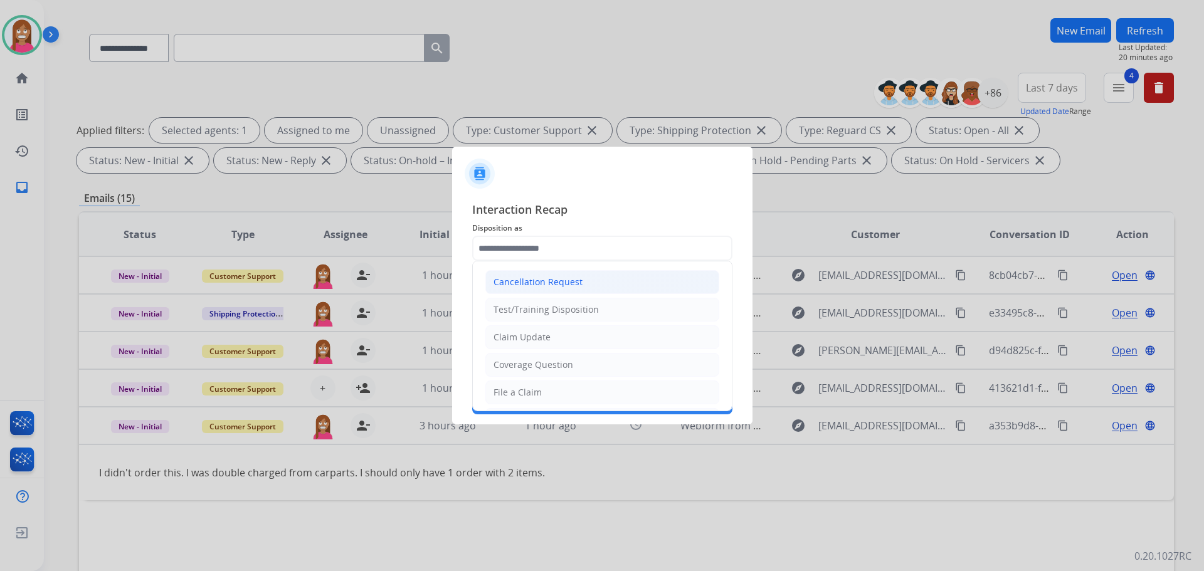
click at [563, 275] on li "Cancellation Request" at bounding box center [602, 282] width 234 height 24
type input "**********"
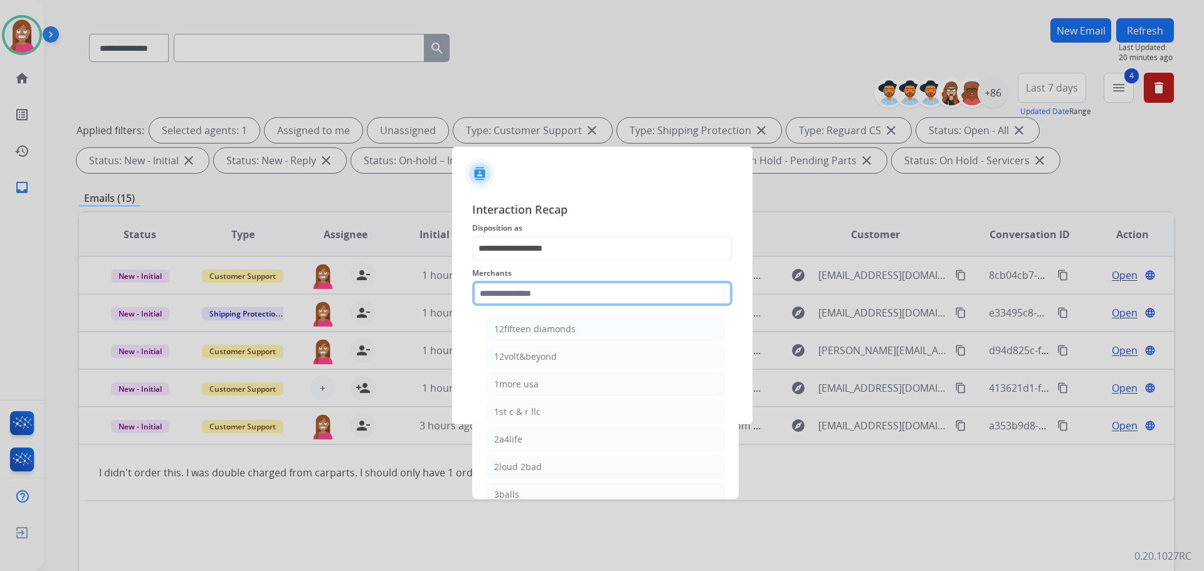
click at [533, 290] on input "text" at bounding box center [602, 293] width 260 height 25
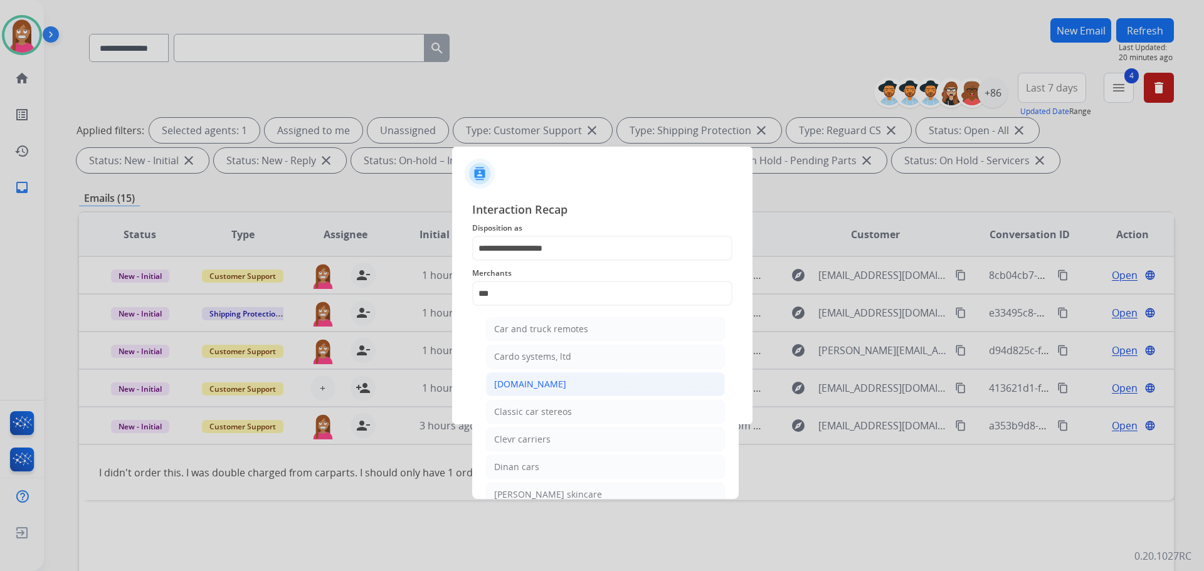
click at [488, 389] on li "[DOMAIN_NAME]" at bounding box center [605, 385] width 239 height 24
type input "**********"
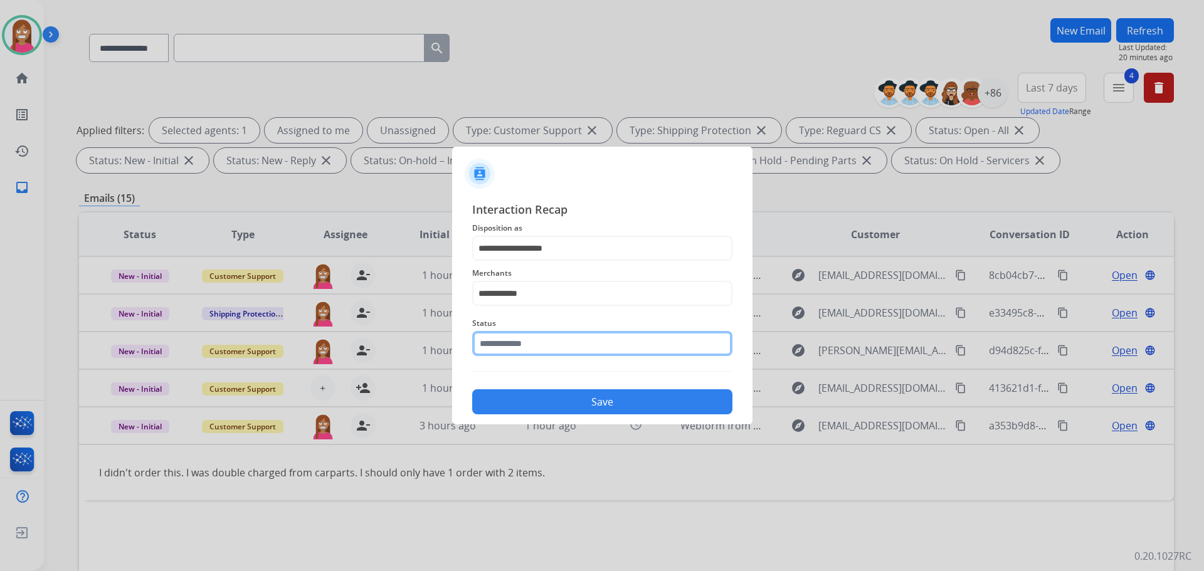
click at [512, 344] on input "text" at bounding box center [602, 343] width 260 height 25
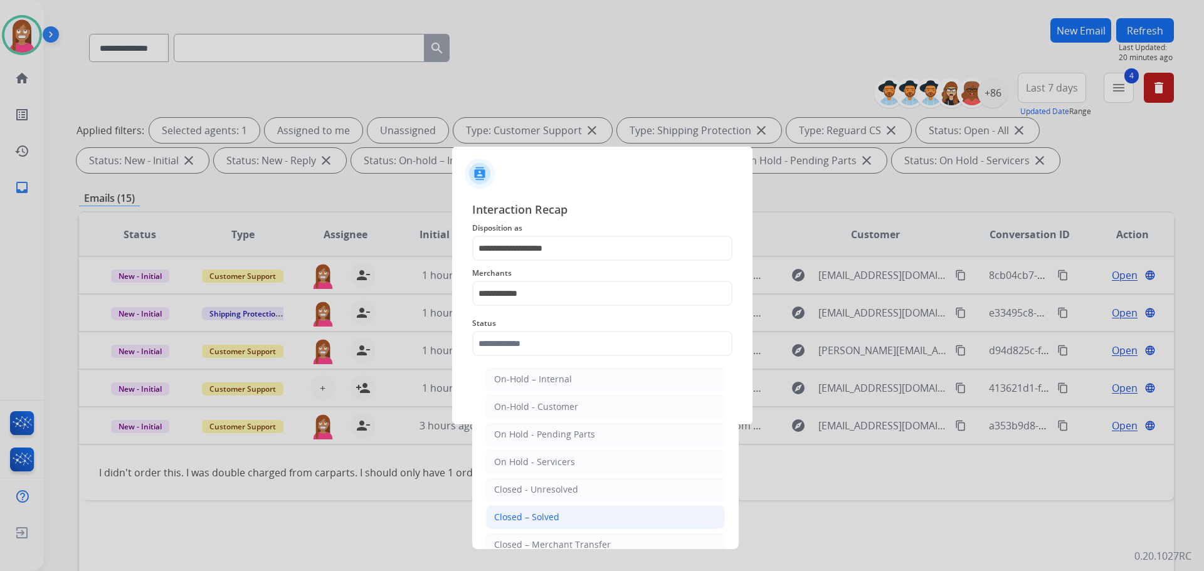
click at [536, 522] on div "Closed – Solved" at bounding box center [526, 517] width 65 height 13
type input "**********"
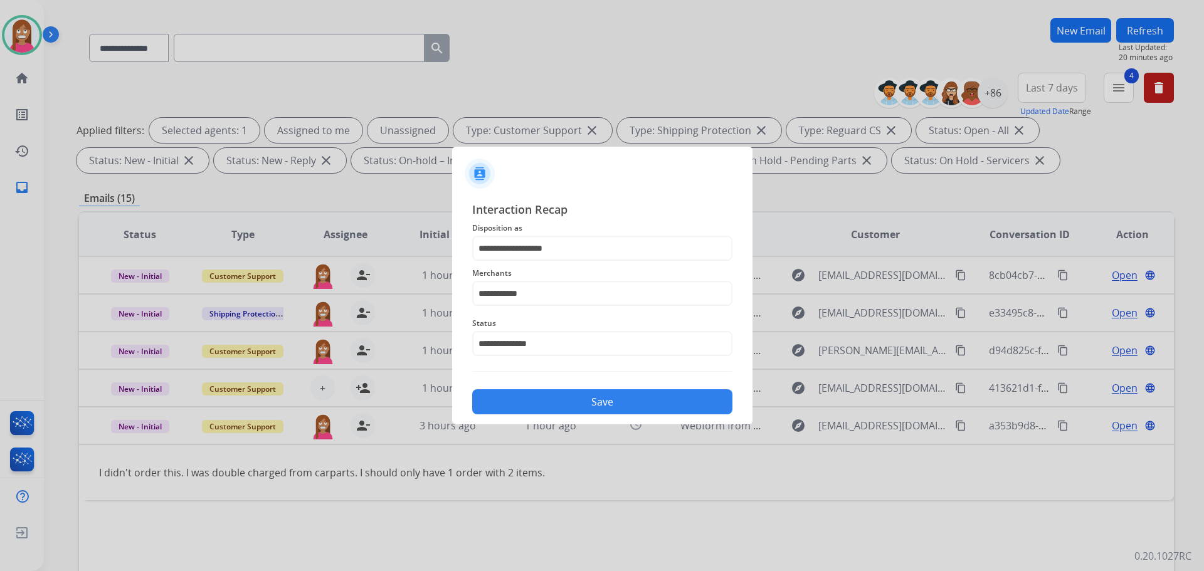
click at [564, 413] on button "Save" at bounding box center [602, 401] width 260 height 25
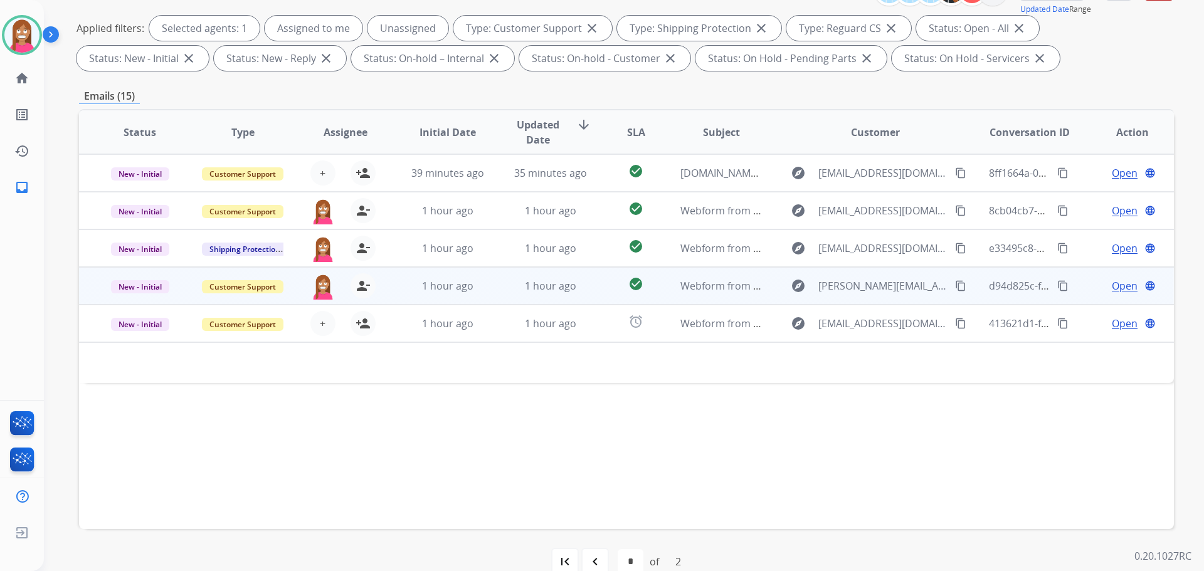
scroll to position [203, 0]
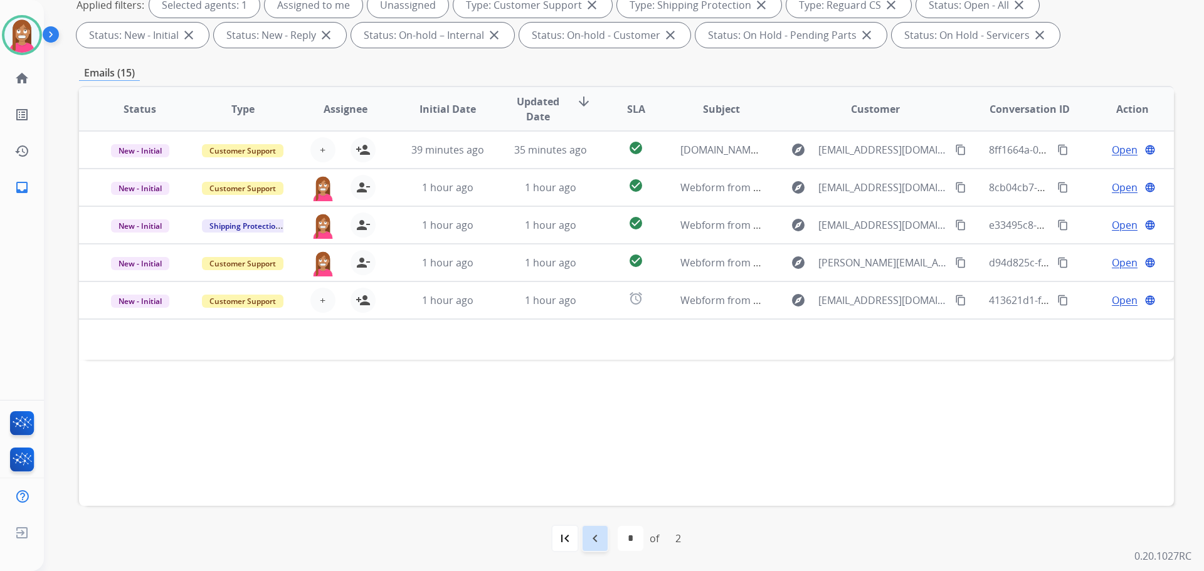
click at [588, 541] on mat-icon "navigate_before" at bounding box center [595, 538] width 15 height 15
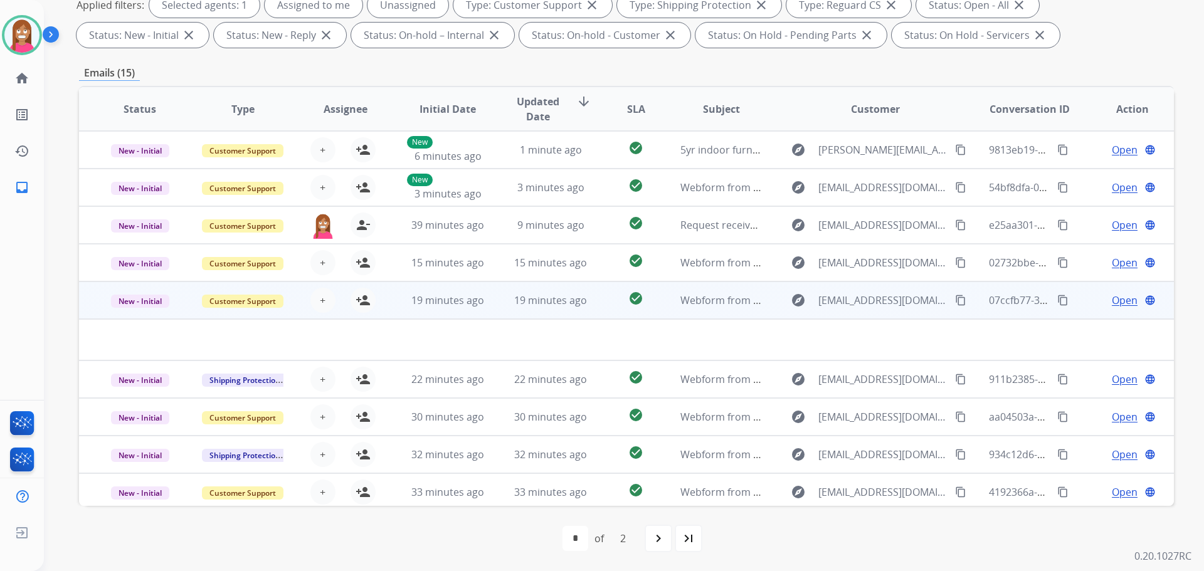
scroll to position [43, 0]
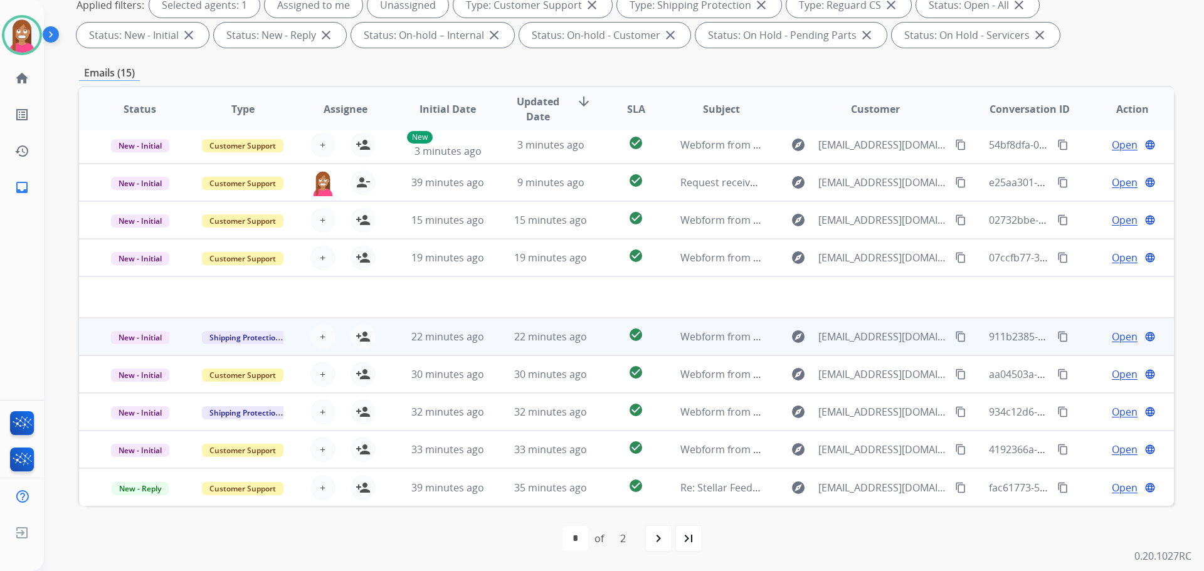
click at [490, 347] on td "22 minutes ago" at bounding box center [541, 337] width 103 height 38
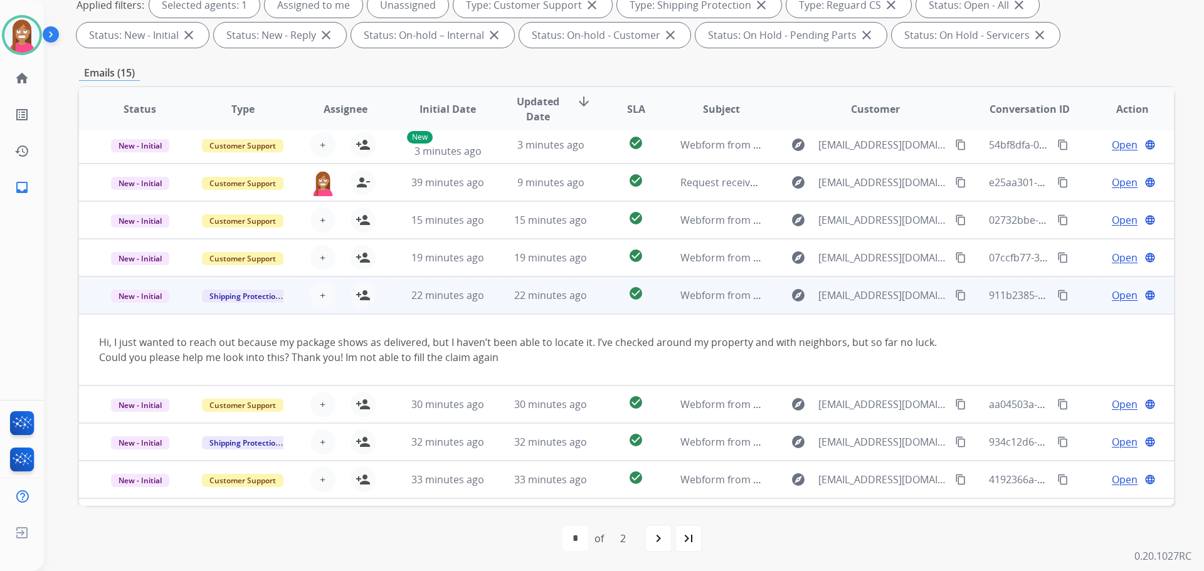
scroll to position [73, 0]
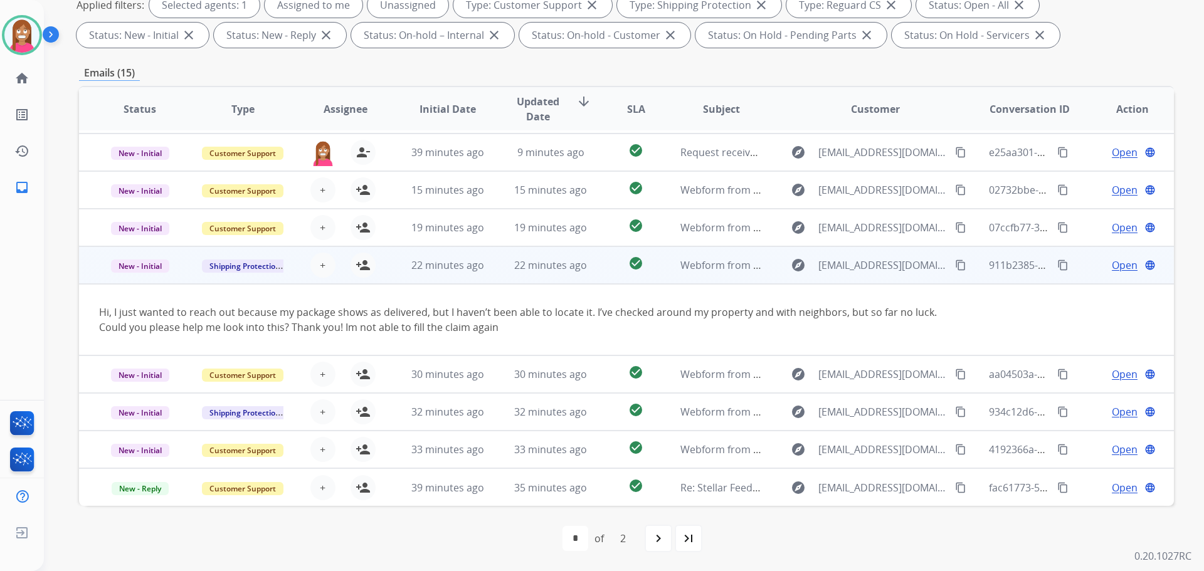
click at [955, 262] on mat-icon "content_copy" at bounding box center [960, 265] width 11 height 11
click at [365, 268] on mat-icon "person_add" at bounding box center [363, 265] width 15 height 15
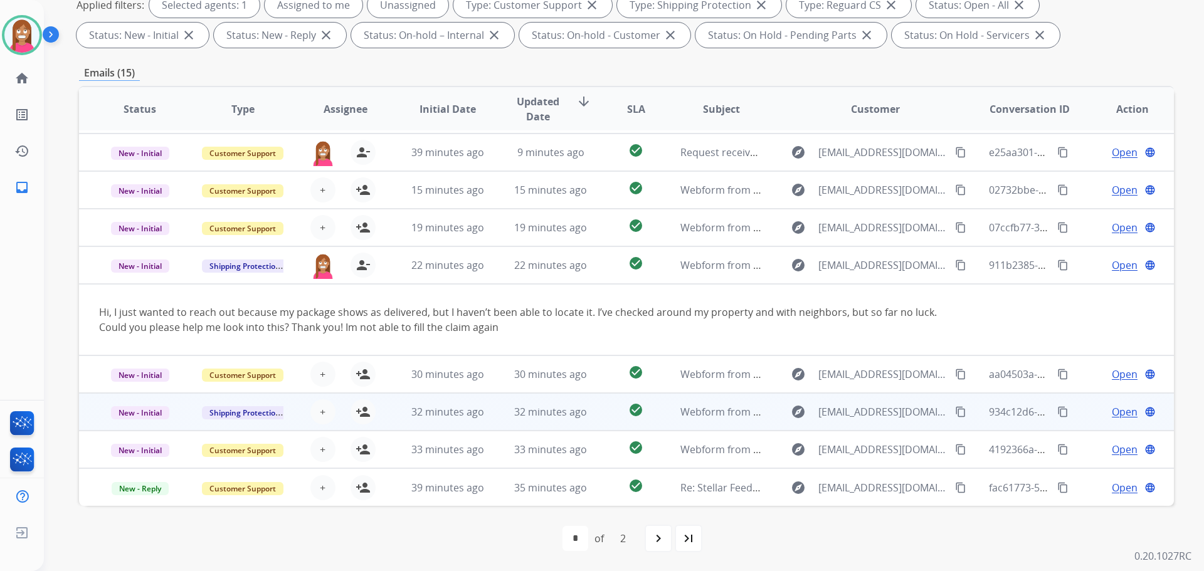
click at [495, 413] on td "32 minutes ago" at bounding box center [541, 412] width 103 height 38
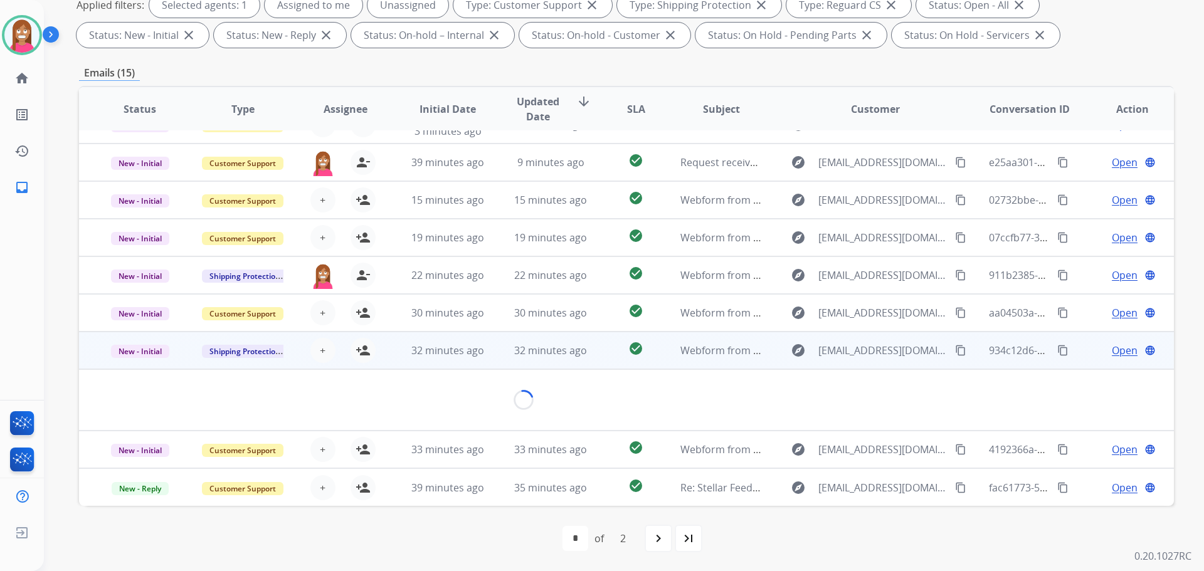
scroll to position [58, 0]
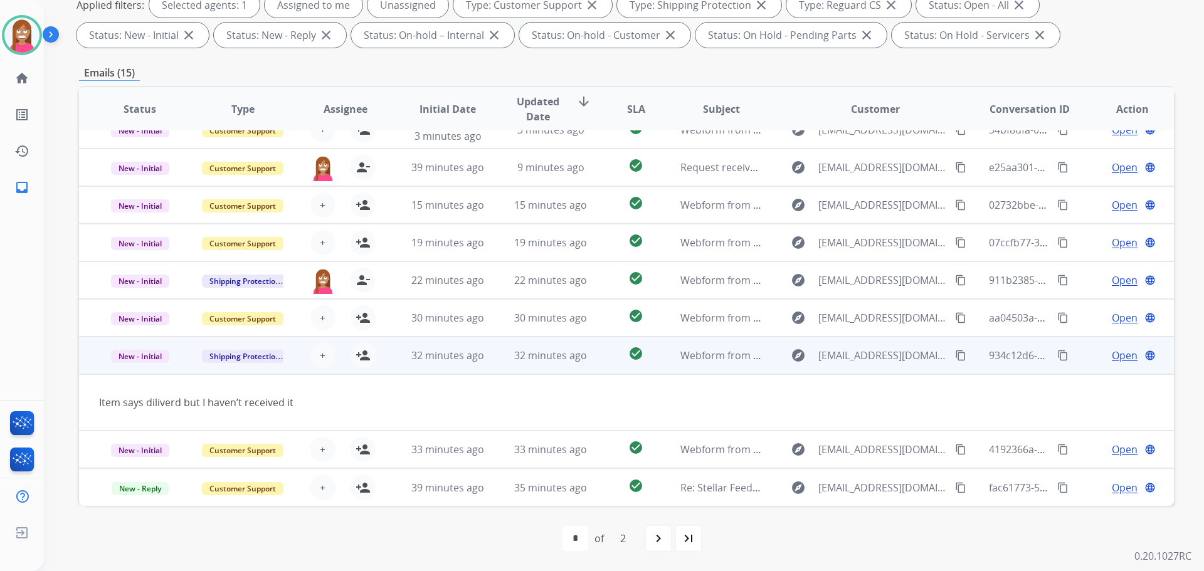
click at [955, 356] on mat-icon "content_copy" at bounding box center [960, 355] width 11 height 11
click at [357, 360] on mat-icon "person_add" at bounding box center [363, 355] width 15 height 15
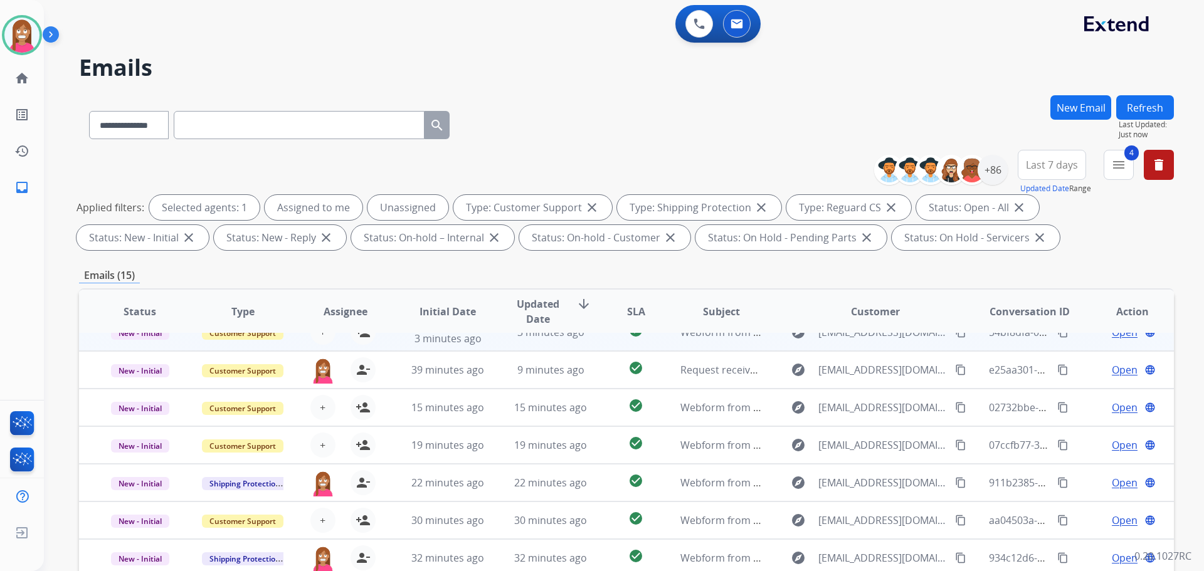
scroll to position [0, 0]
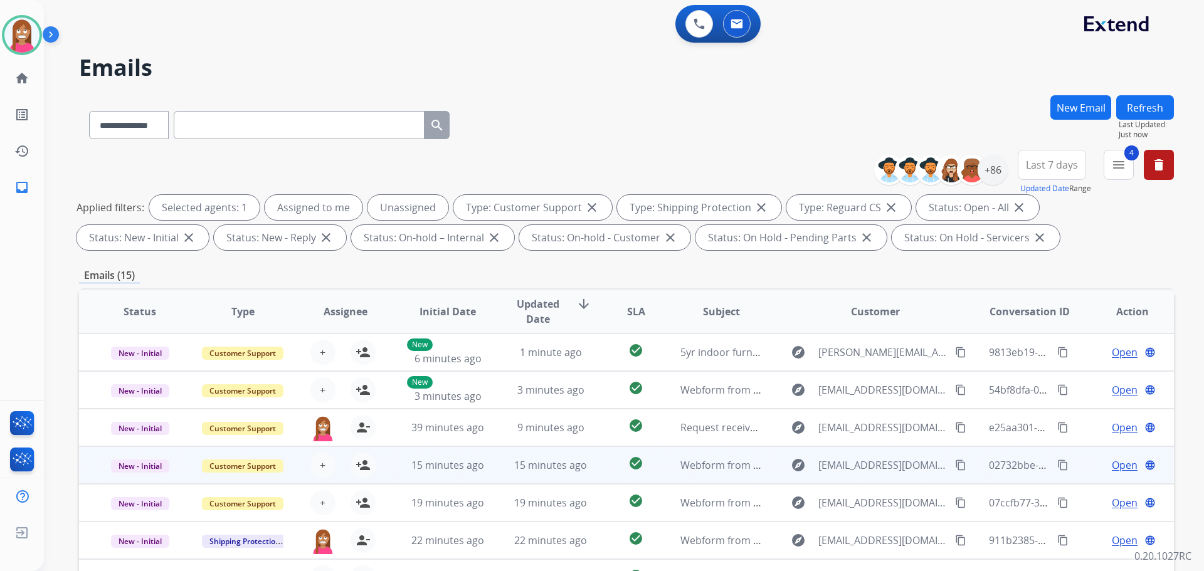
click at [580, 479] on td "15 minutes ago" at bounding box center [541, 466] width 103 height 38
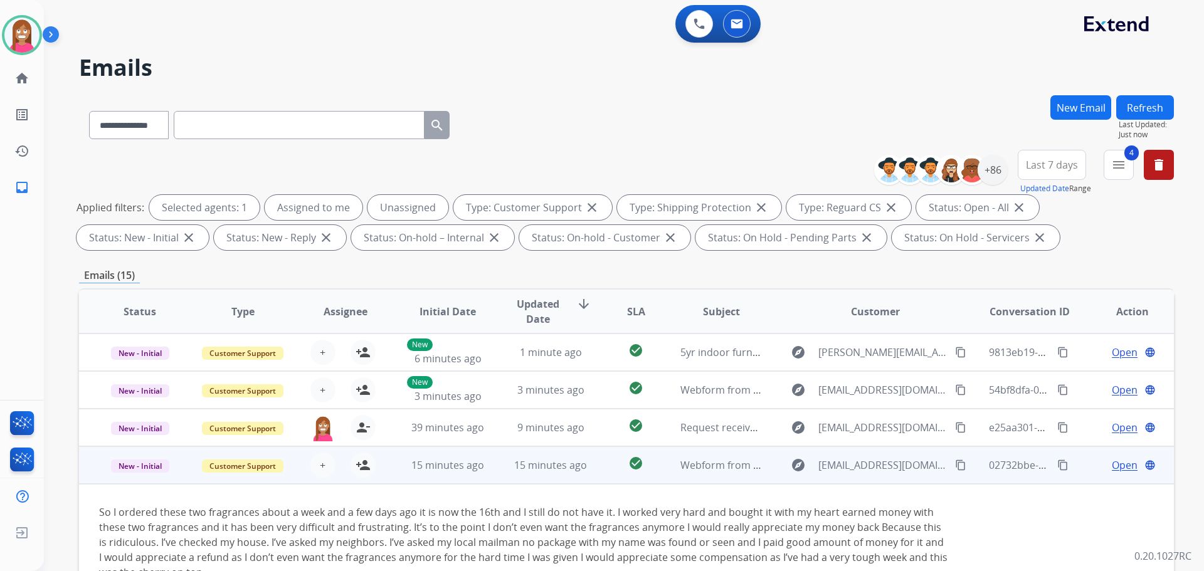
scroll to position [113, 0]
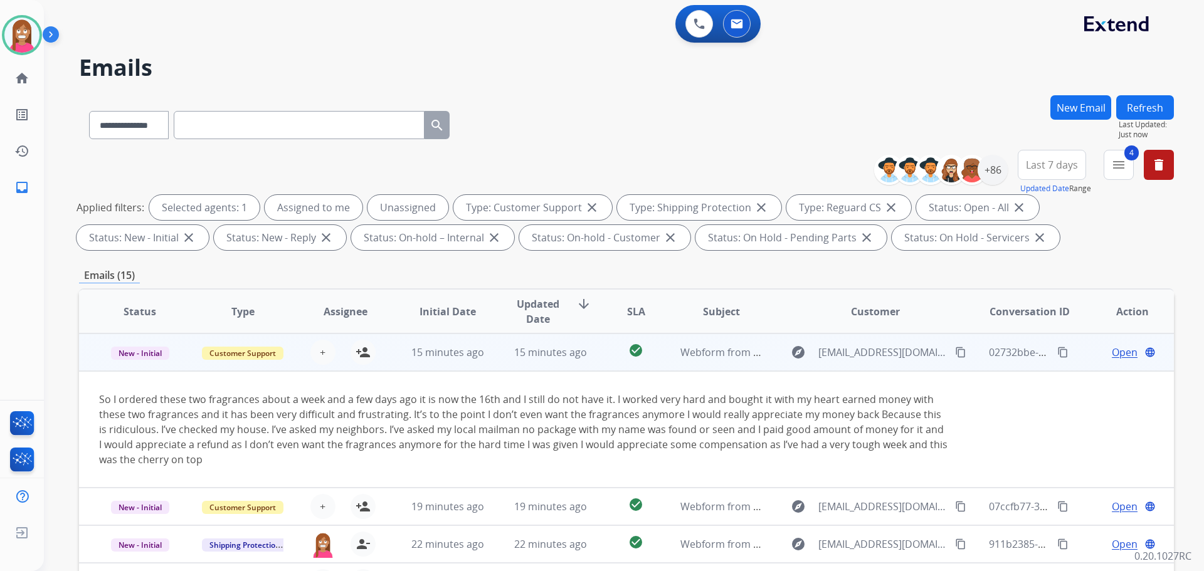
click at [955, 353] on mat-icon "content_copy" at bounding box center [960, 352] width 11 height 11
click at [359, 355] on mat-icon "person_add" at bounding box center [363, 352] width 15 height 15
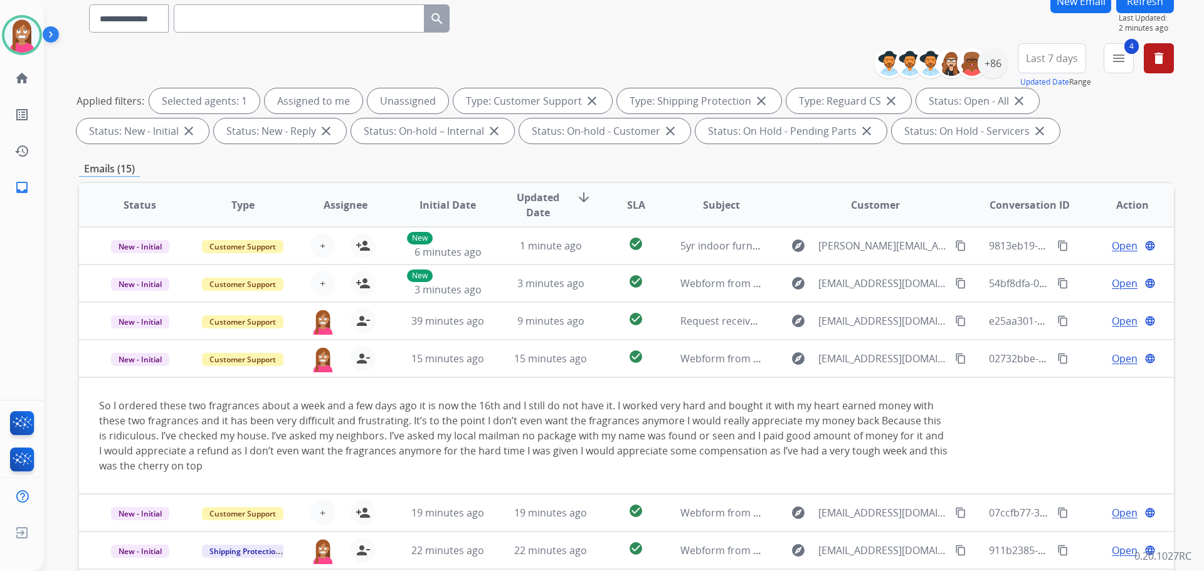
scroll to position [14, 0]
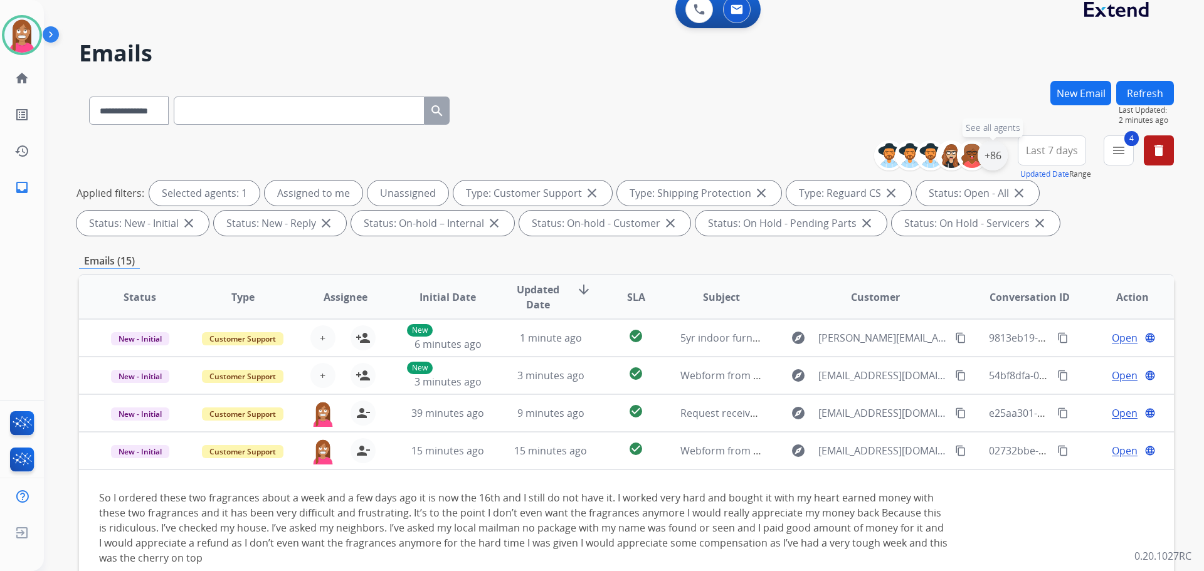
click at [992, 157] on div "+86" at bounding box center [993, 155] width 30 height 30
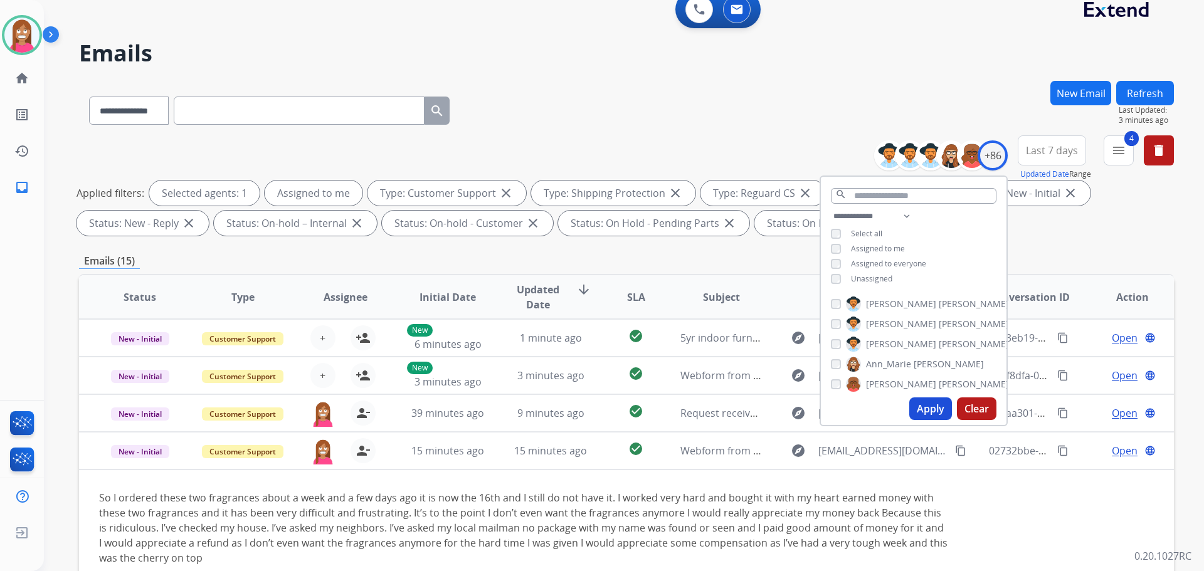
click at [923, 407] on button "Apply" at bounding box center [930, 409] width 43 height 23
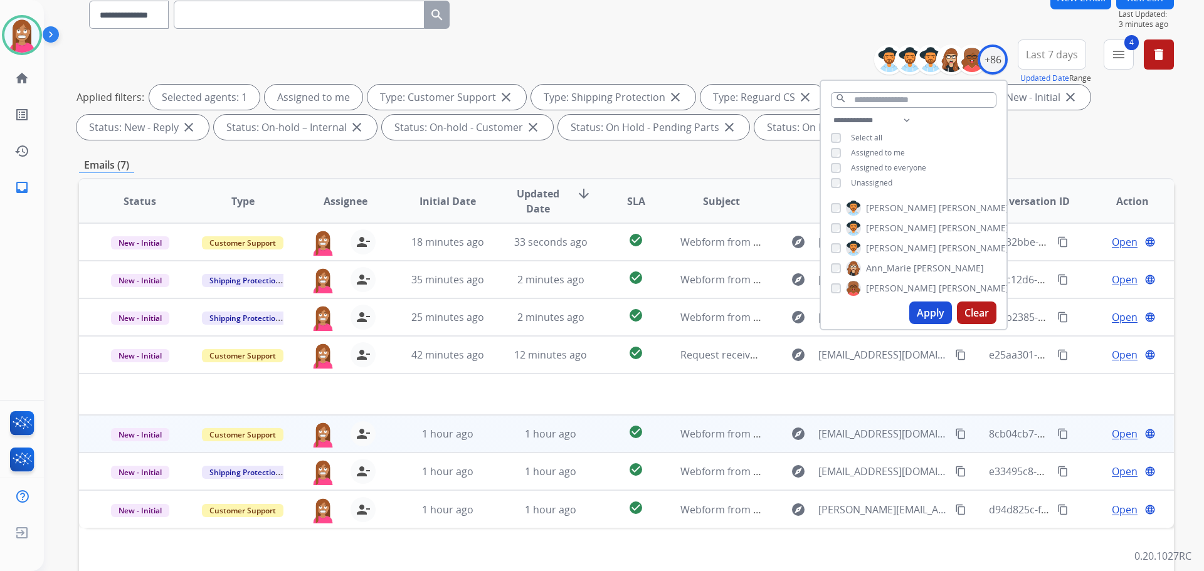
scroll to position [203, 0]
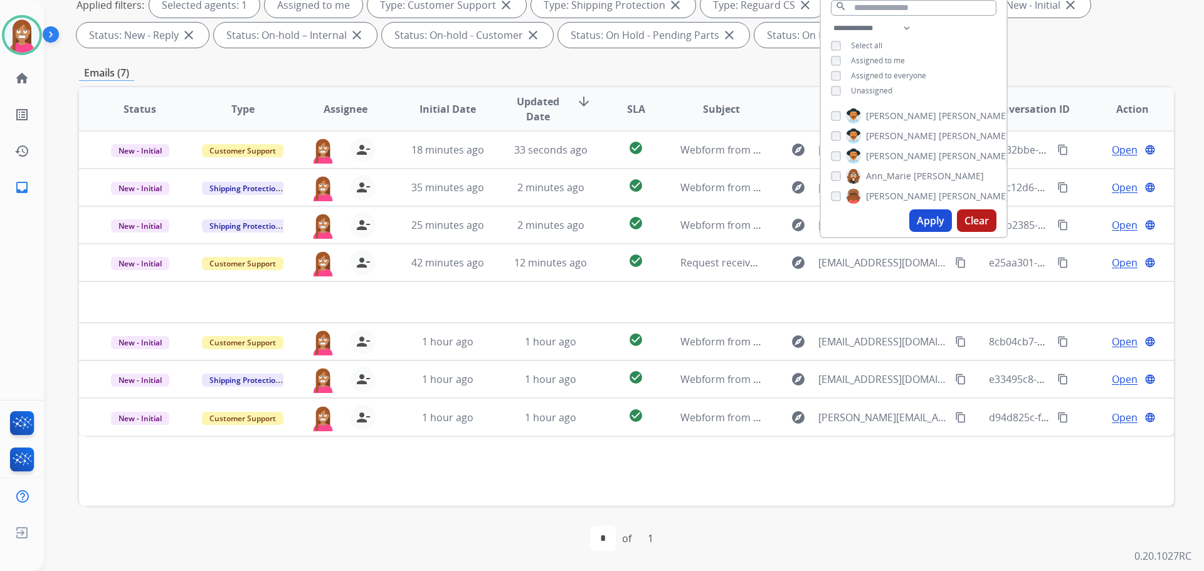
click at [479, 479] on div "Status Type Assignee Initial Date Updated Date arrow_downward SLA Subject Custo…" at bounding box center [626, 296] width 1095 height 420
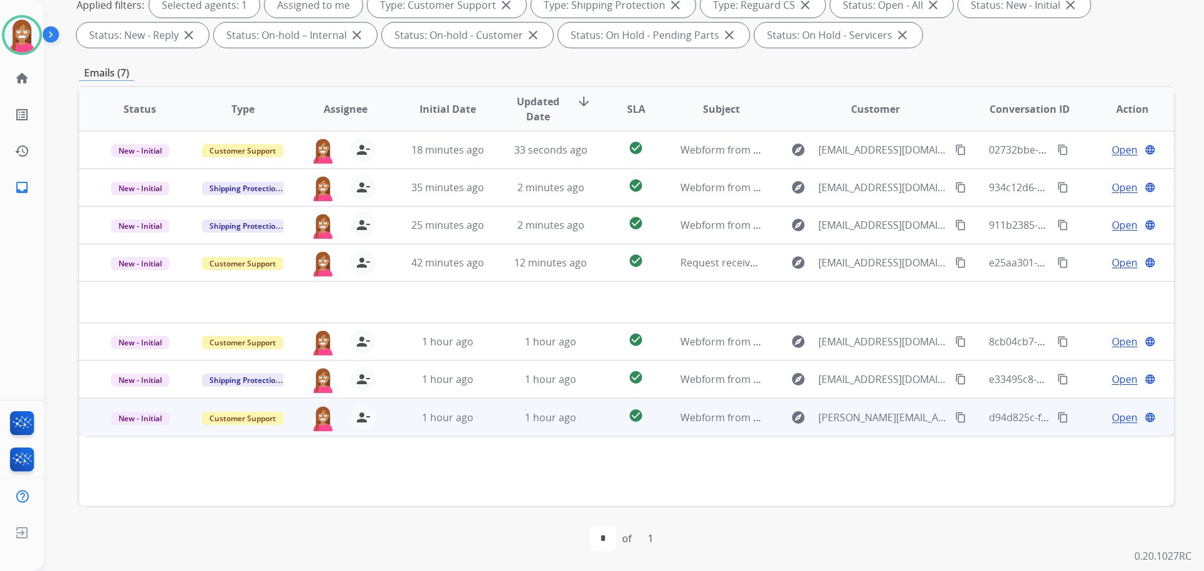
click at [495, 432] on td "1 hour ago" at bounding box center [541, 417] width 103 height 38
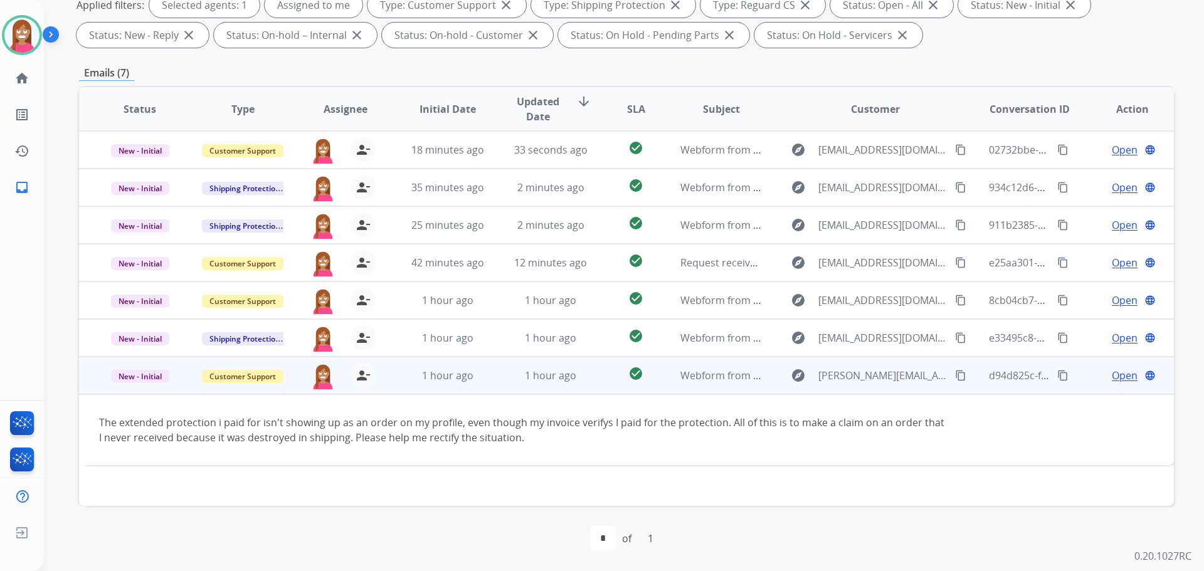
click at [1117, 376] on span "Open" at bounding box center [1125, 375] width 26 height 15
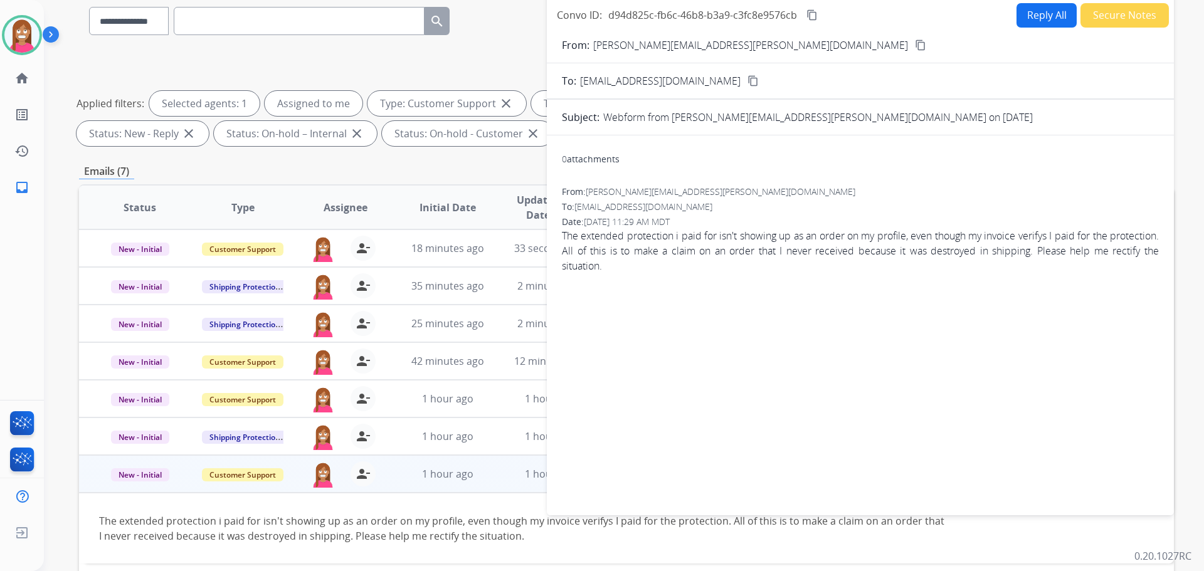
scroll to position [14, 0]
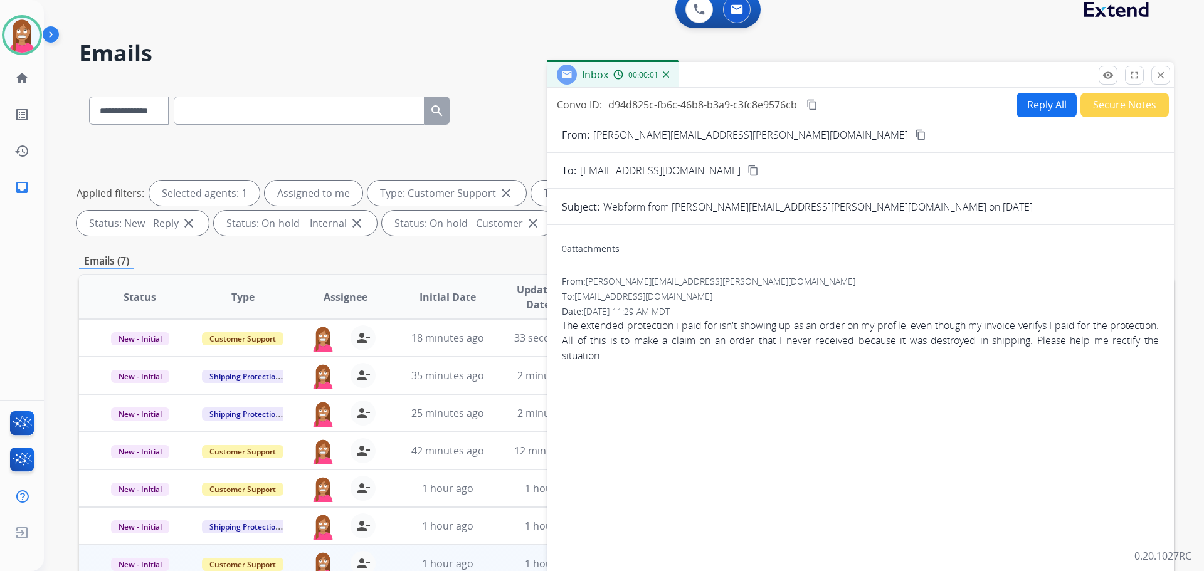
click at [1029, 92] on div "Convo ID: d94d825c-fb6c-46b8-b3a9-c3fc8e9576cb content_copy Reply All Secure No…" at bounding box center [860, 344] width 627 height 512
click at [1032, 104] on button "Reply All" at bounding box center [1047, 105] width 60 height 24
select select "**********"
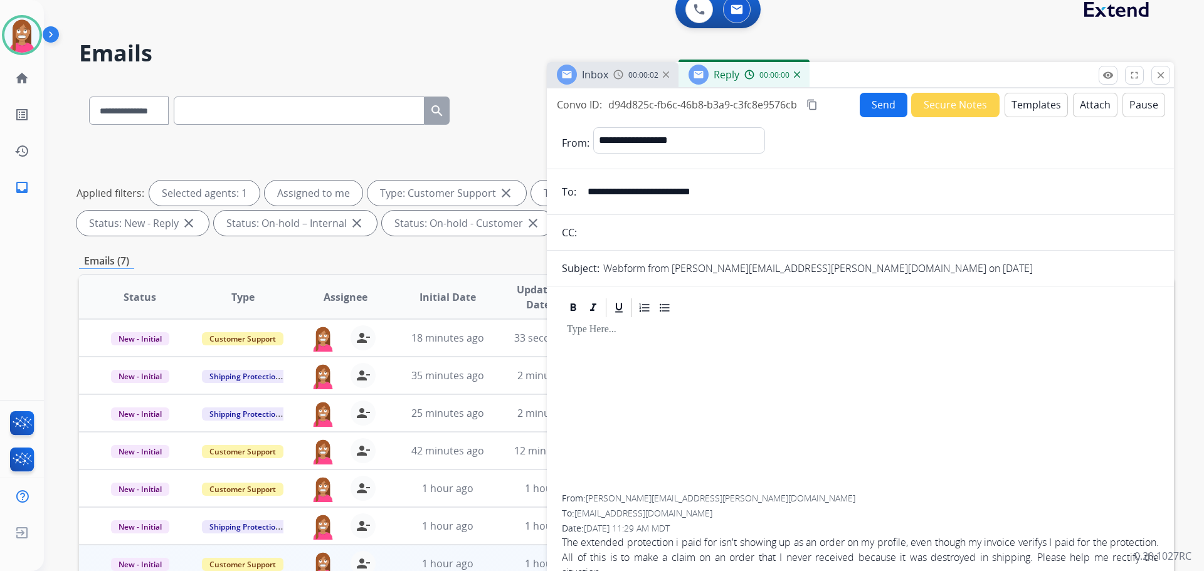
click at [1037, 109] on button "Templates" at bounding box center [1036, 105] width 63 height 24
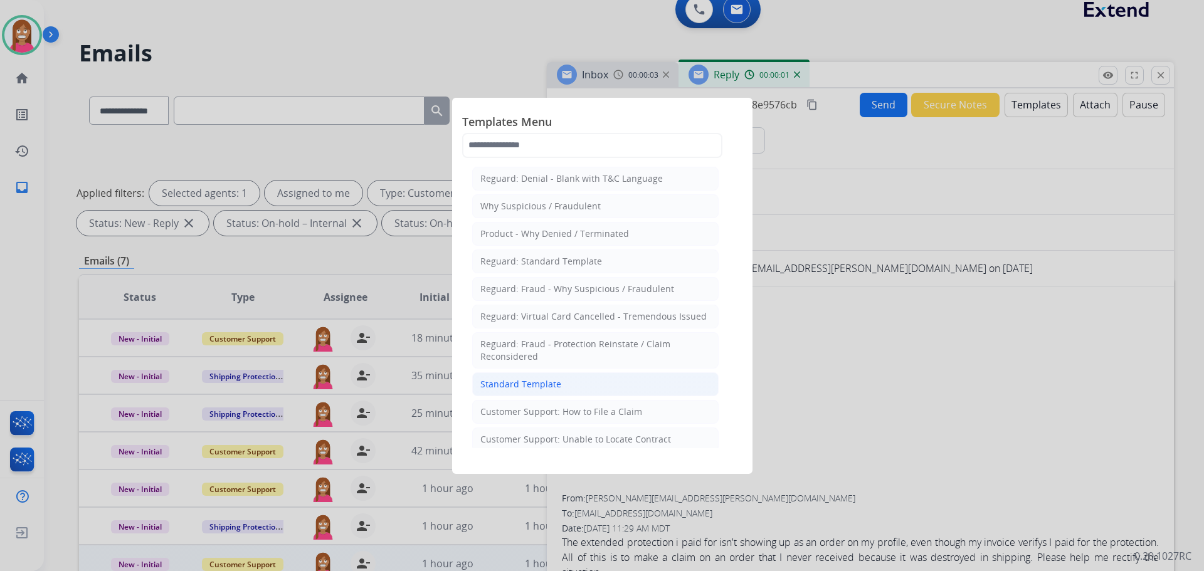
click at [505, 386] on div "Standard Template" at bounding box center [520, 384] width 81 height 13
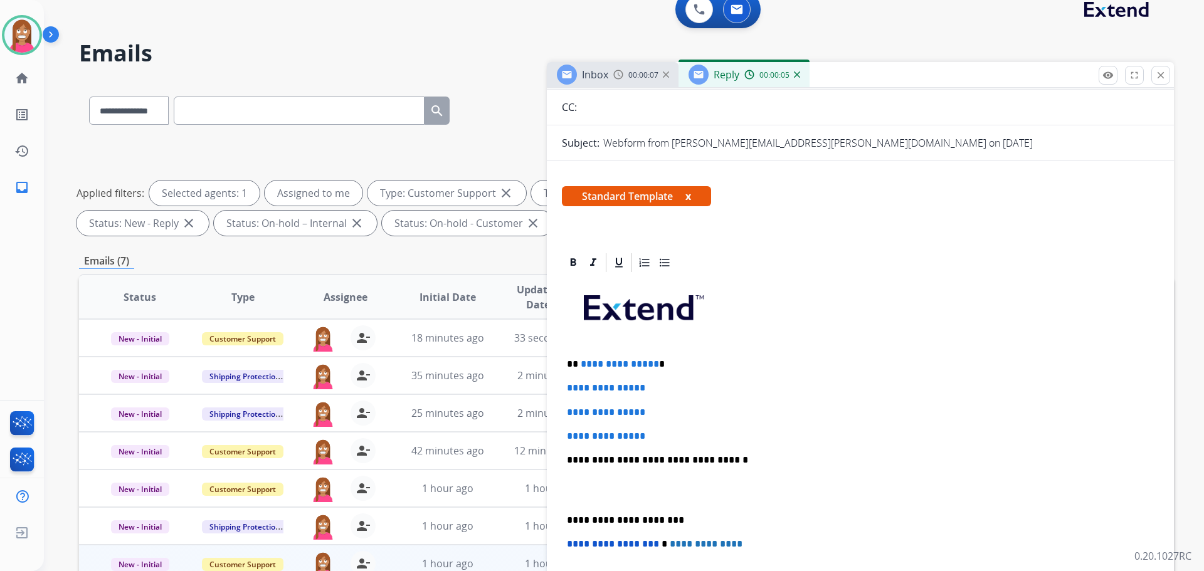
scroll to position [125, 0]
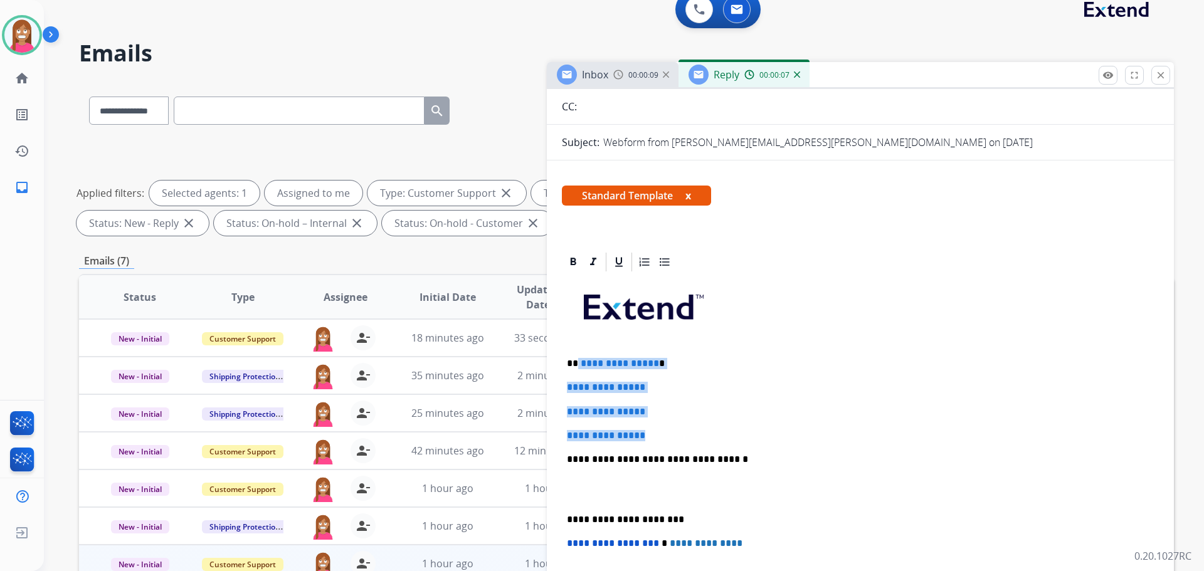
drag, startPoint x: 675, startPoint y: 435, endPoint x: 576, endPoint y: 347, distance: 132.5
click at [576, 347] on div "**********" at bounding box center [860, 489] width 597 height 432
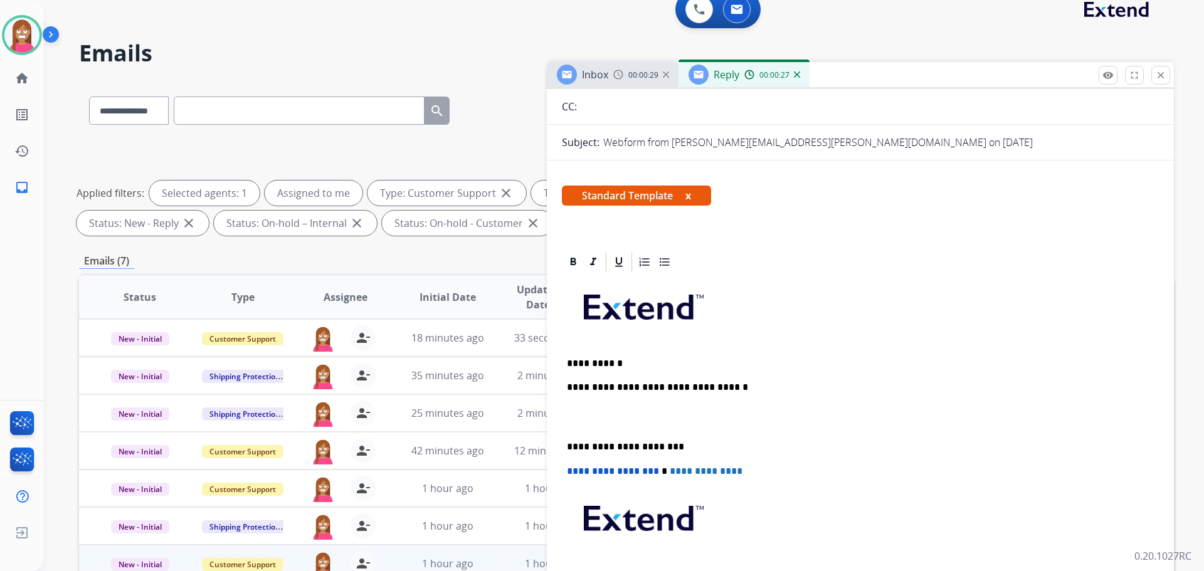
click at [959, 228] on div "Standard Template x" at bounding box center [860, 201] width 627 height 60
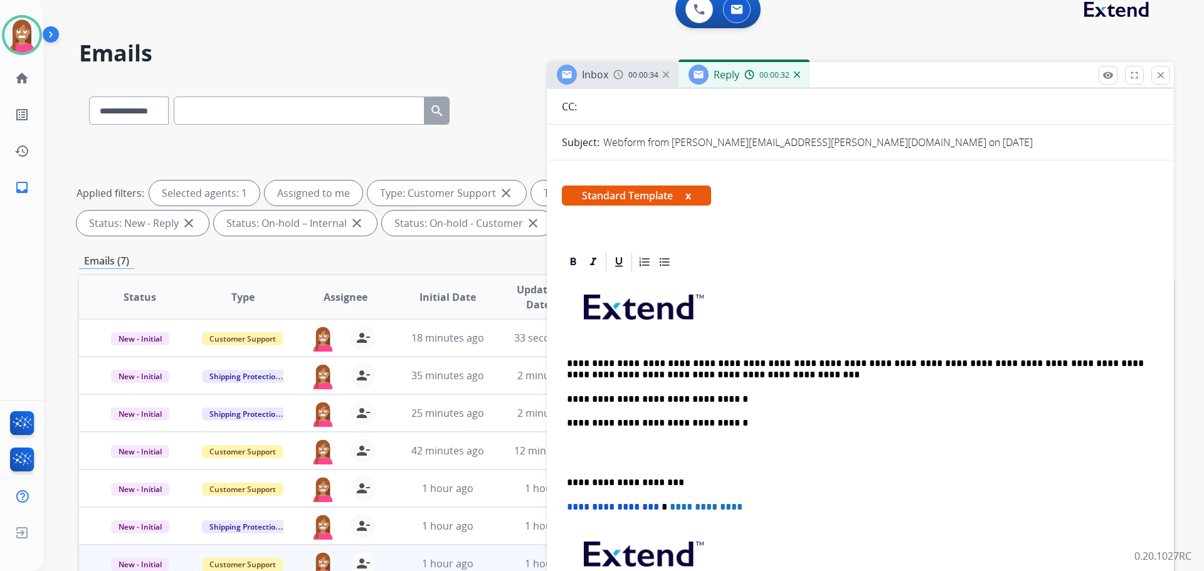
click at [630, 359] on p "**********" at bounding box center [855, 369] width 577 height 23
drag, startPoint x: 726, startPoint y: 398, endPoint x: 568, endPoint y: 400, distance: 158.7
click at [568, 400] on p "**********" at bounding box center [855, 399] width 577 height 11
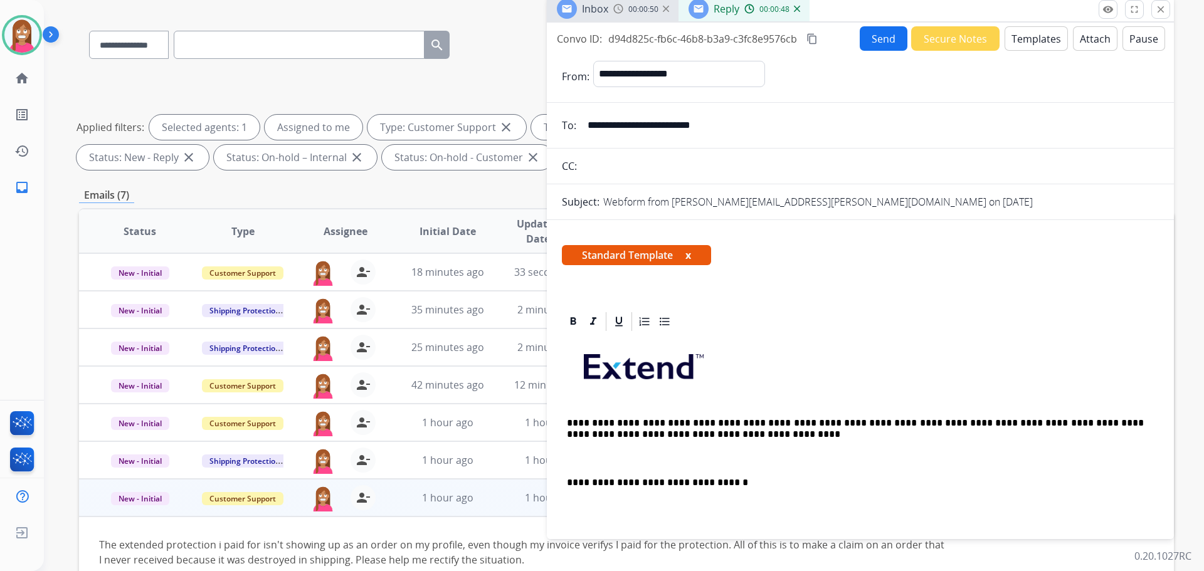
scroll to position [14, 0]
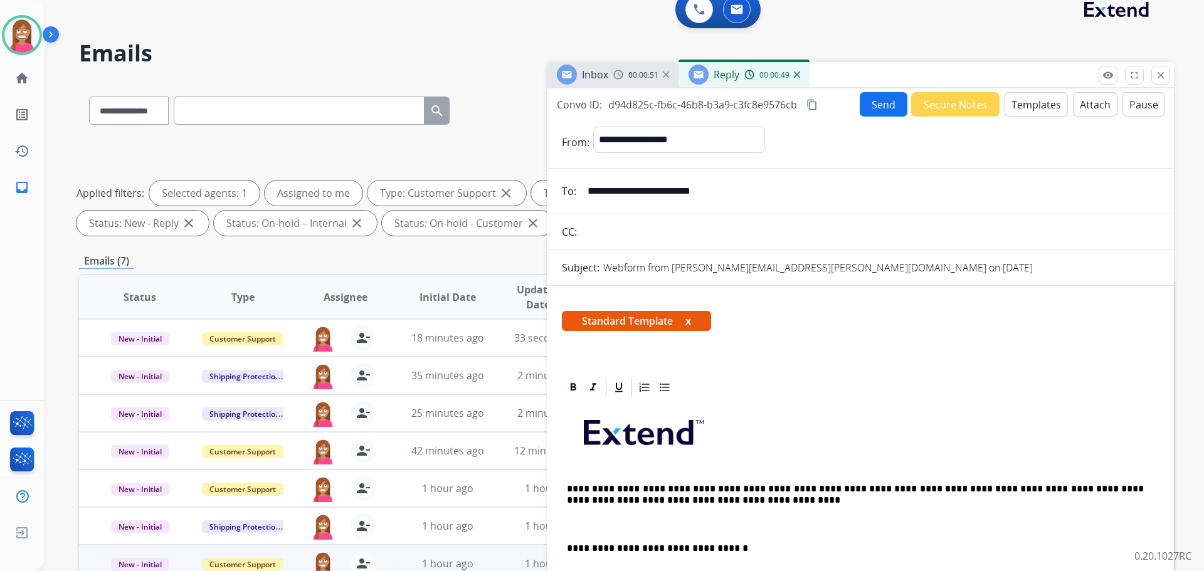
click at [887, 104] on button "Send" at bounding box center [884, 104] width 48 height 24
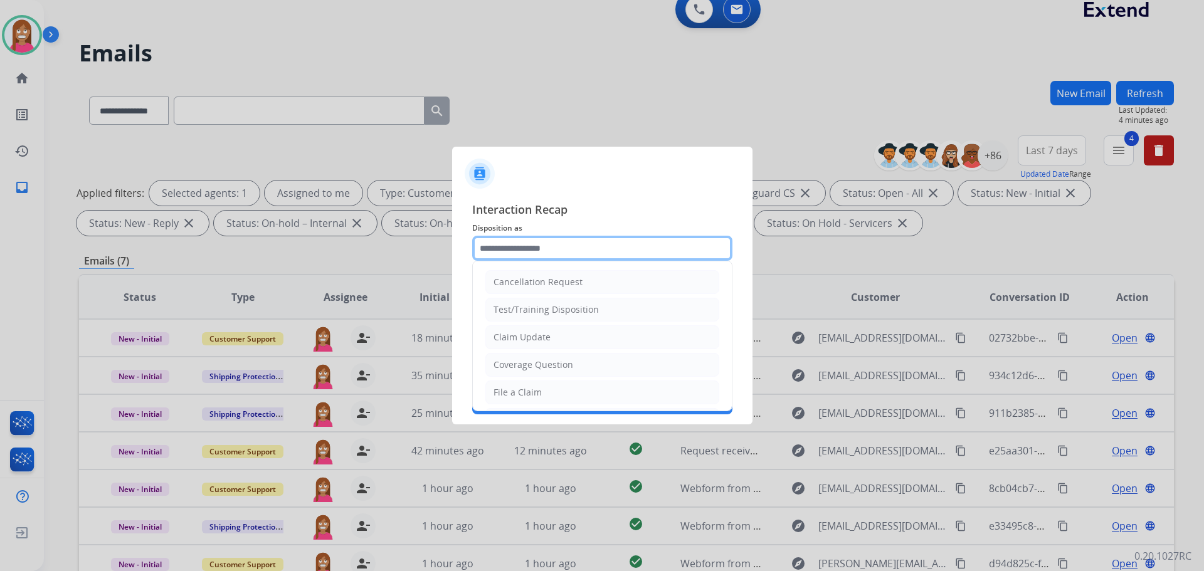
drag, startPoint x: 517, startPoint y: 255, endPoint x: 486, endPoint y: 220, distance: 47.6
click at [514, 248] on input "text" at bounding box center [602, 248] width 260 height 25
click at [499, 395] on div "File a Claim" at bounding box center [518, 392] width 48 height 13
type input "**********"
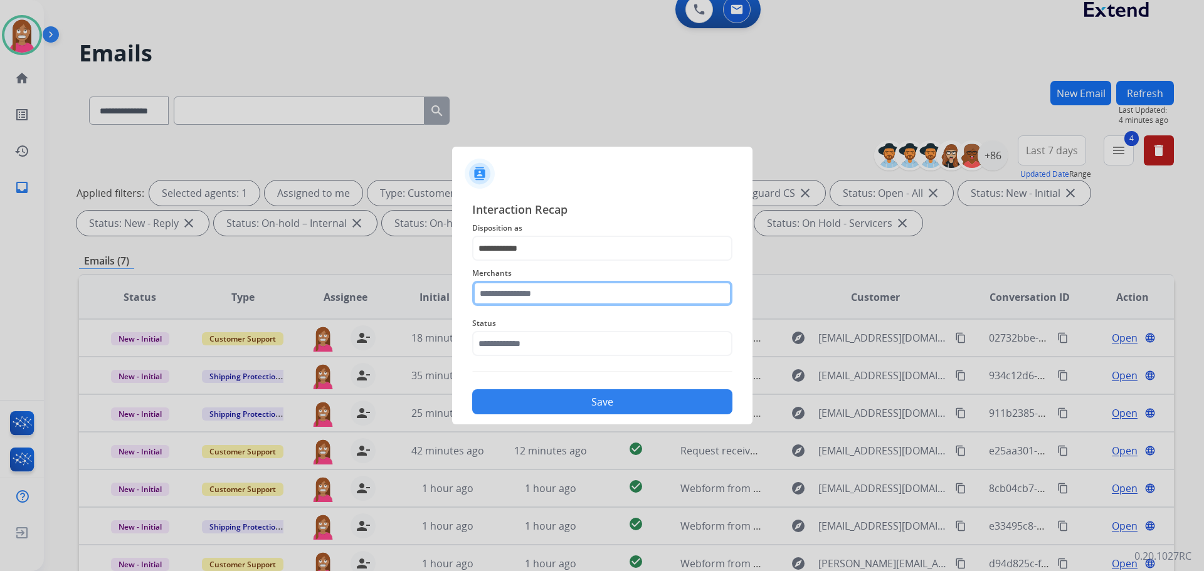
click at [528, 301] on input "text" at bounding box center [602, 293] width 260 height 25
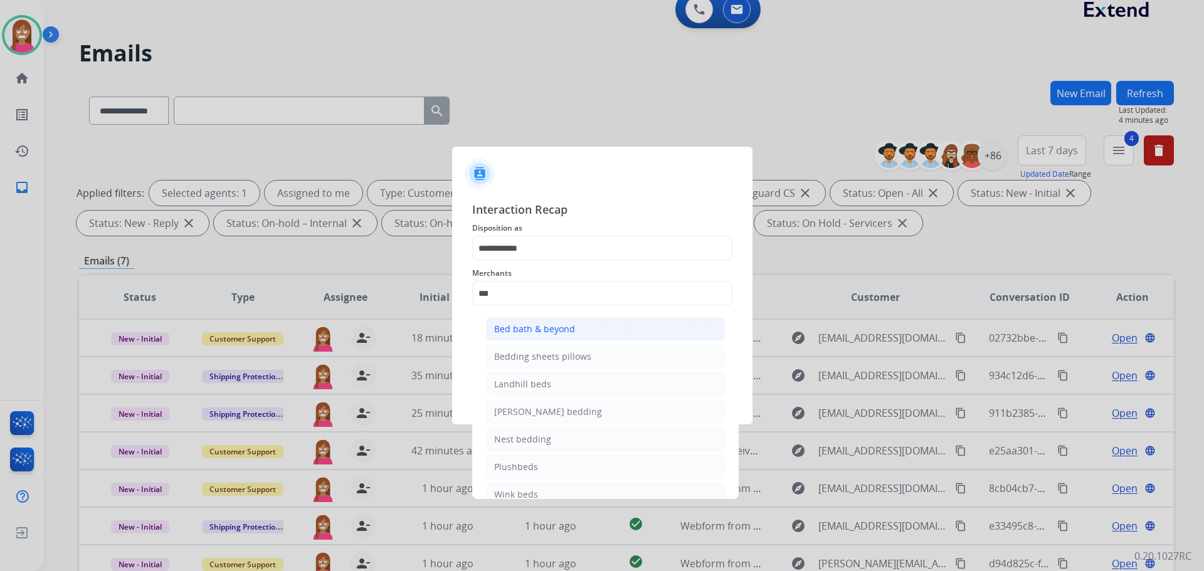
click at [571, 330] on div "Bed bath & beyond" at bounding box center [534, 329] width 81 height 13
type input "**********"
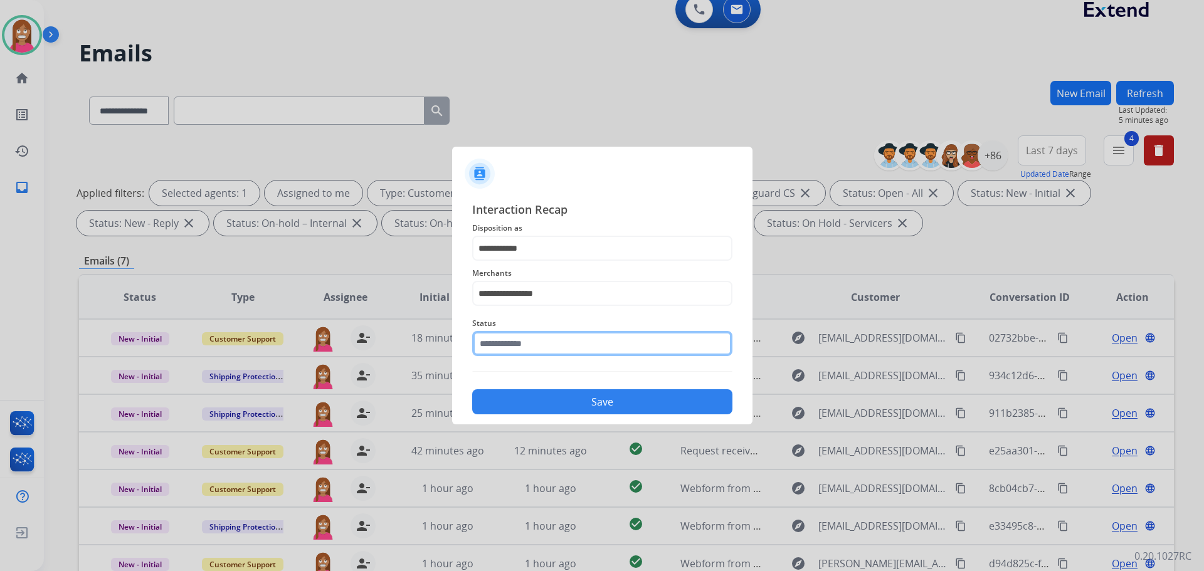
drag, startPoint x: 511, startPoint y: 346, endPoint x: 521, endPoint y: 353, distance: 12.5
click at [512, 345] on input "text" at bounding box center [602, 343] width 260 height 25
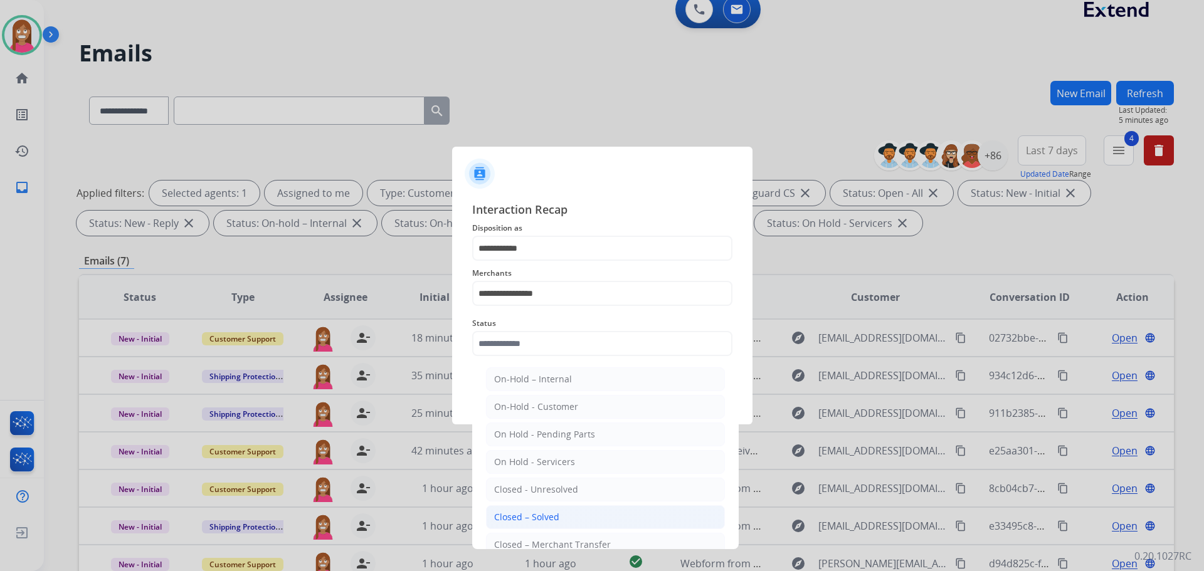
drag, startPoint x: 529, startPoint y: 522, endPoint x: 529, endPoint y: 496, distance: 26.3
click at [529, 521] on div "Closed – Solved" at bounding box center [526, 517] width 65 height 13
type input "**********"
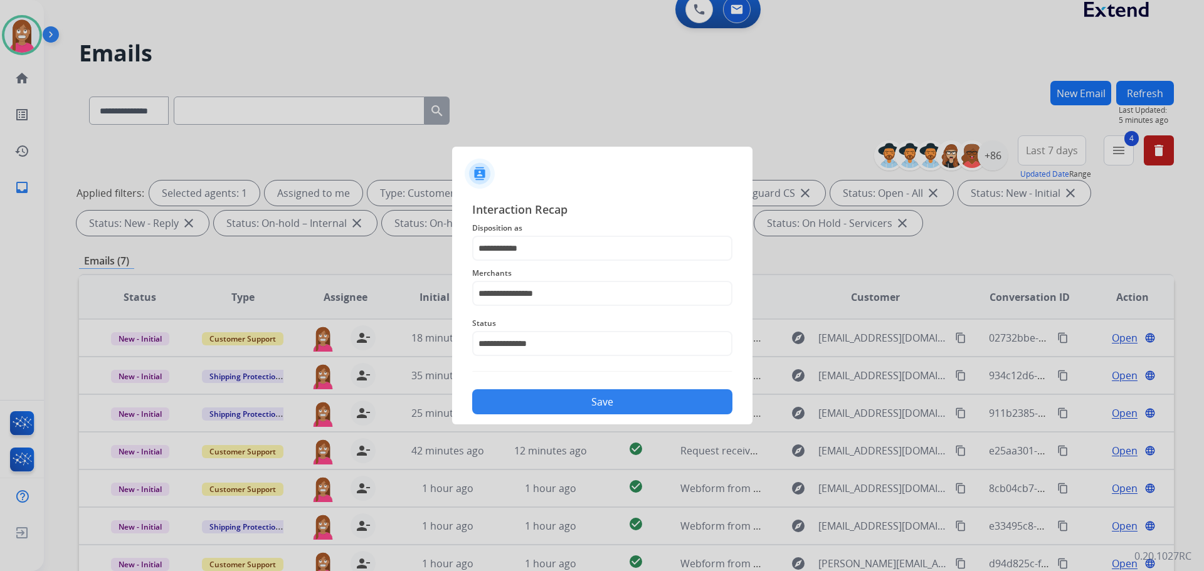
drag, startPoint x: 534, startPoint y: 401, endPoint x: 536, endPoint y: 458, distance: 56.5
click at [532, 398] on button "Save" at bounding box center [602, 401] width 260 height 25
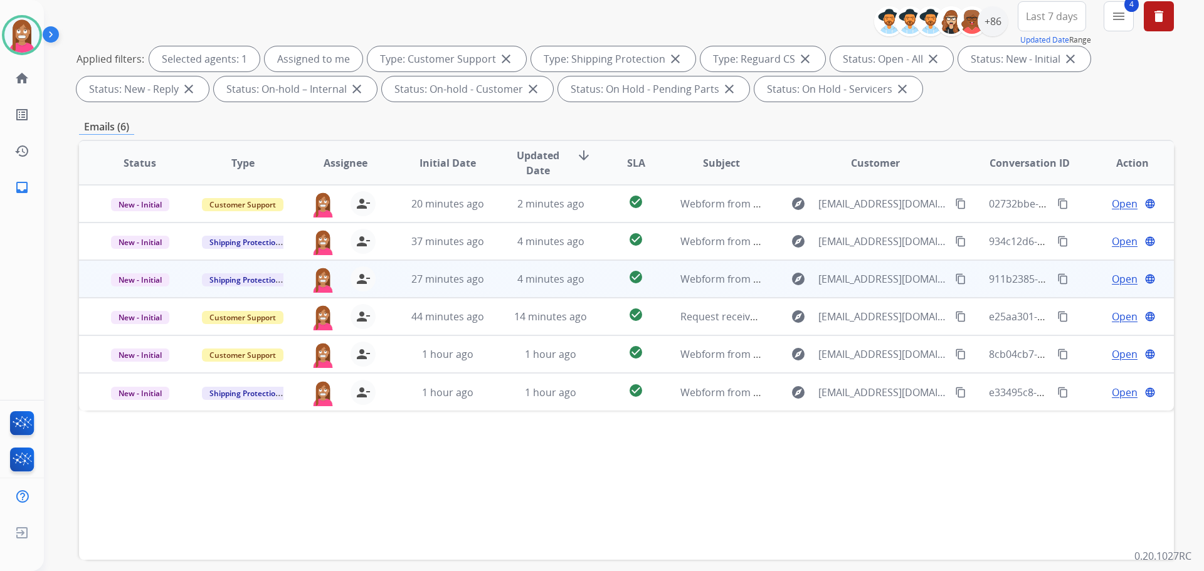
scroll to position [188, 0]
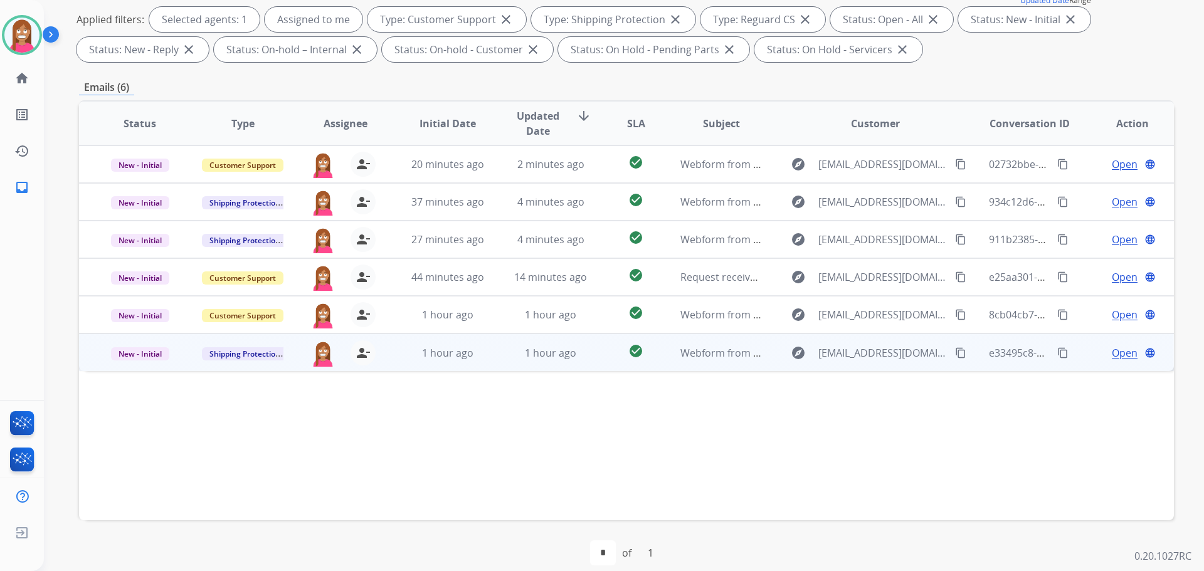
click at [490, 366] on td "1 hour ago" at bounding box center [541, 353] width 103 height 38
click at [1116, 351] on span "Open" at bounding box center [1125, 352] width 26 height 15
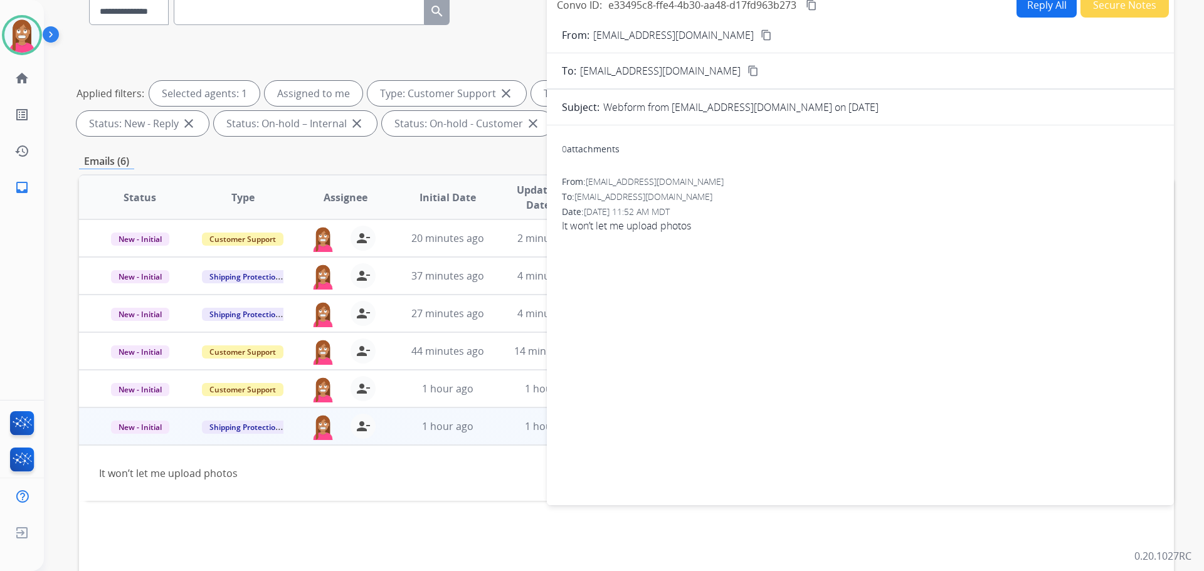
scroll to position [0, 0]
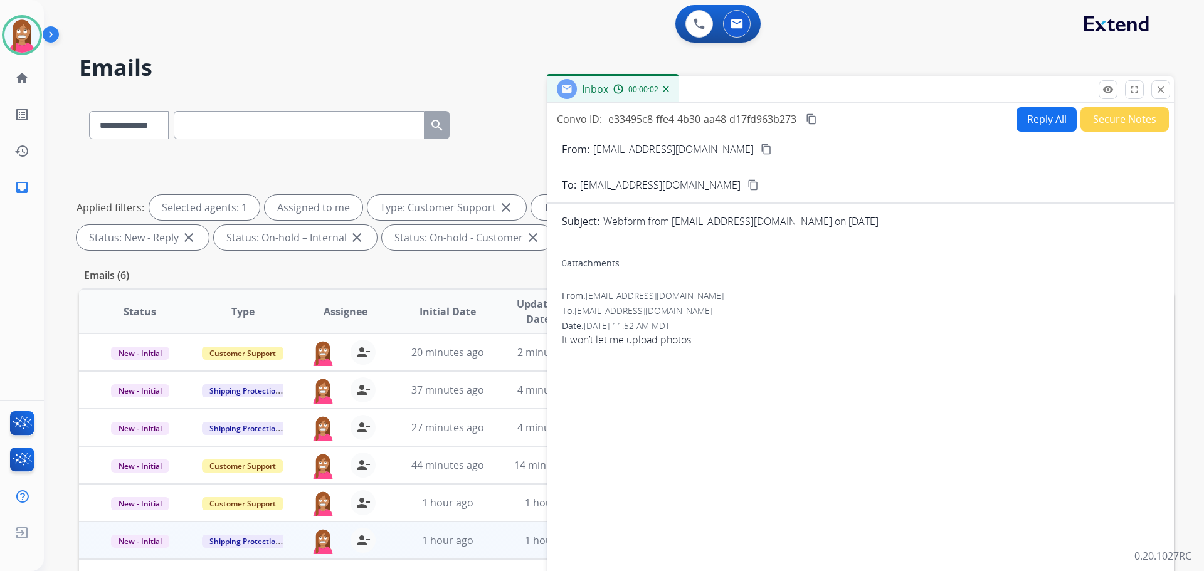
click at [1046, 123] on button "Reply All" at bounding box center [1047, 119] width 60 height 24
select select "**********"
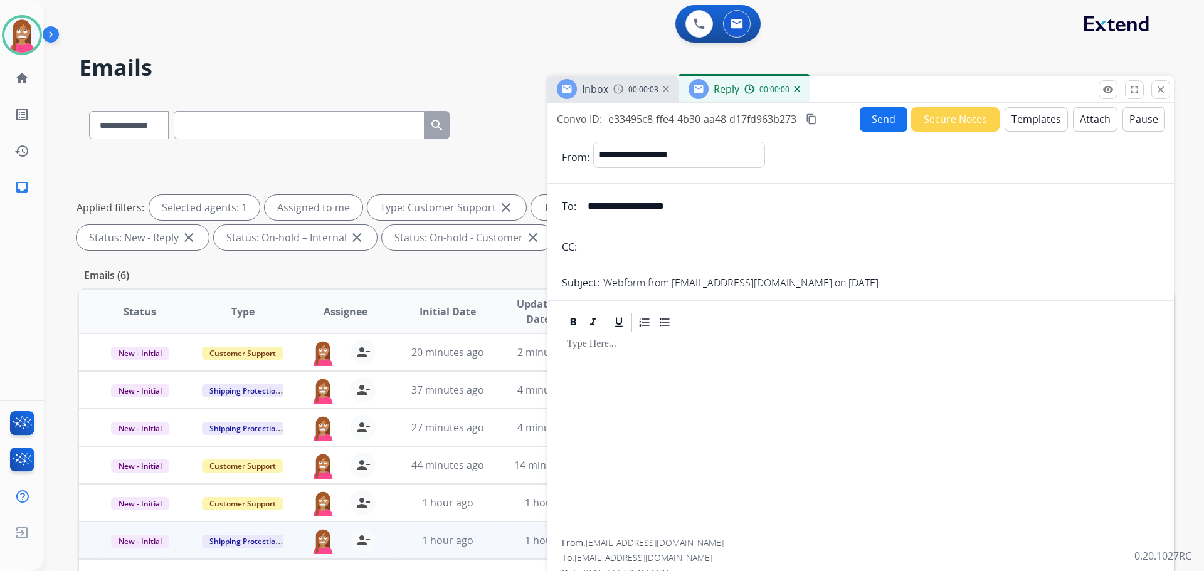
click at [1046, 123] on button "Templates" at bounding box center [1036, 119] width 63 height 24
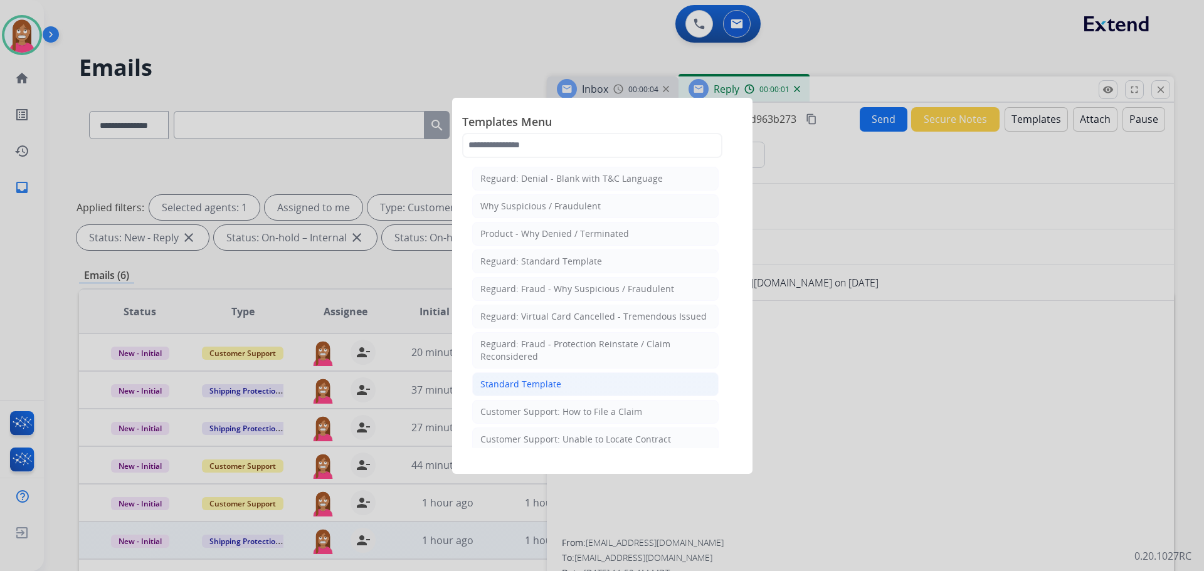
click at [518, 382] on div "Standard Template" at bounding box center [520, 384] width 81 height 13
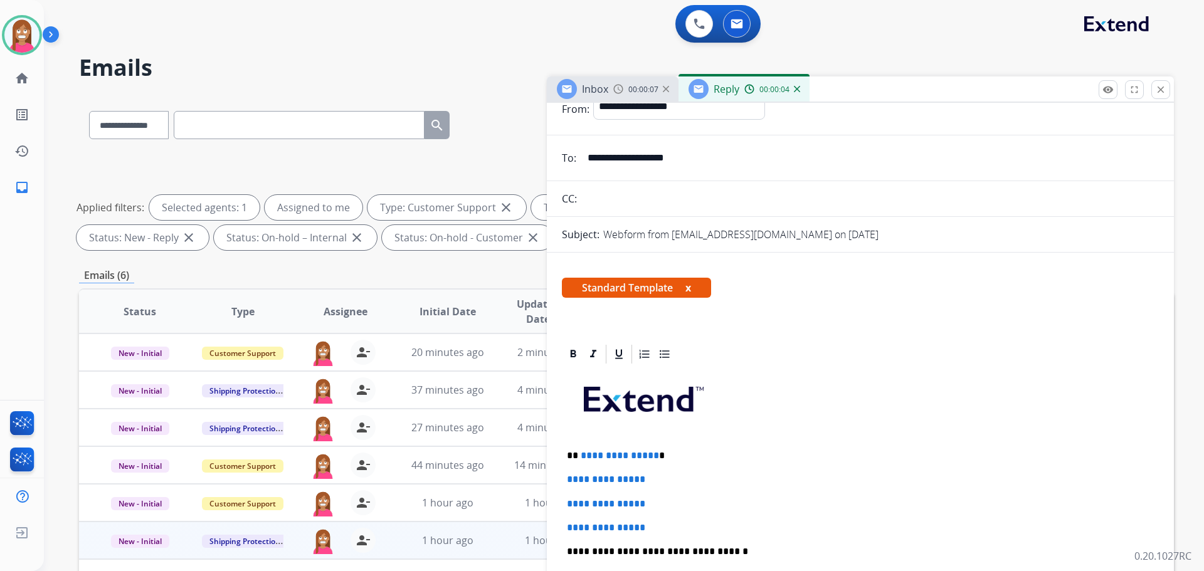
scroll to position [125, 0]
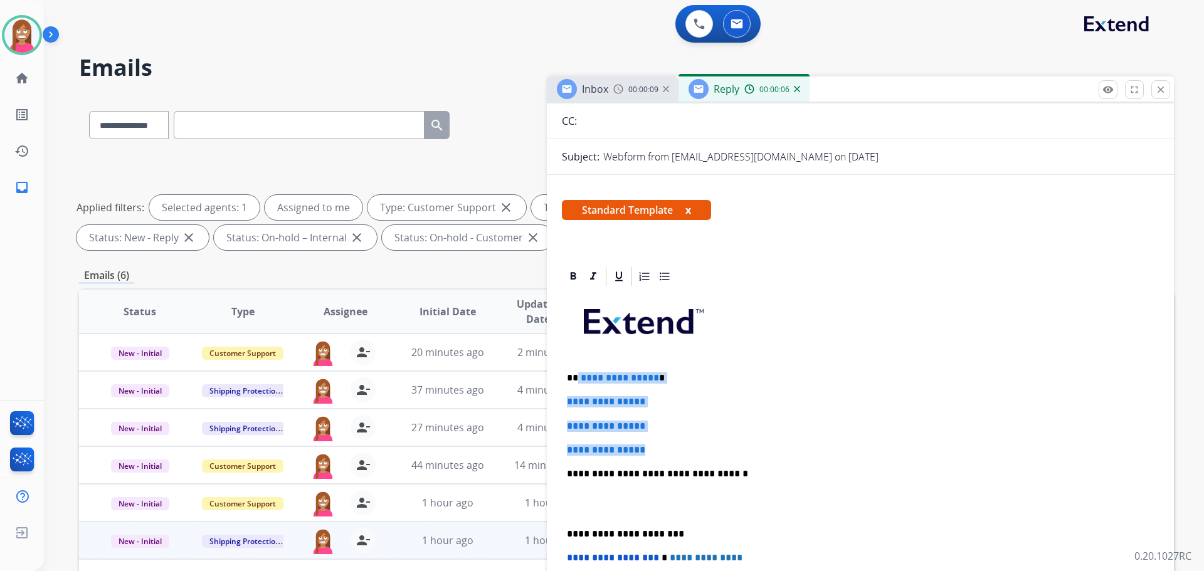
drag, startPoint x: 657, startPoint y: 448, endPoint x: 578, endPoint y: 377, distance: 106.2
click at [578, 377] on div "**********" at bounding box center [860, 504] width 597 height 432
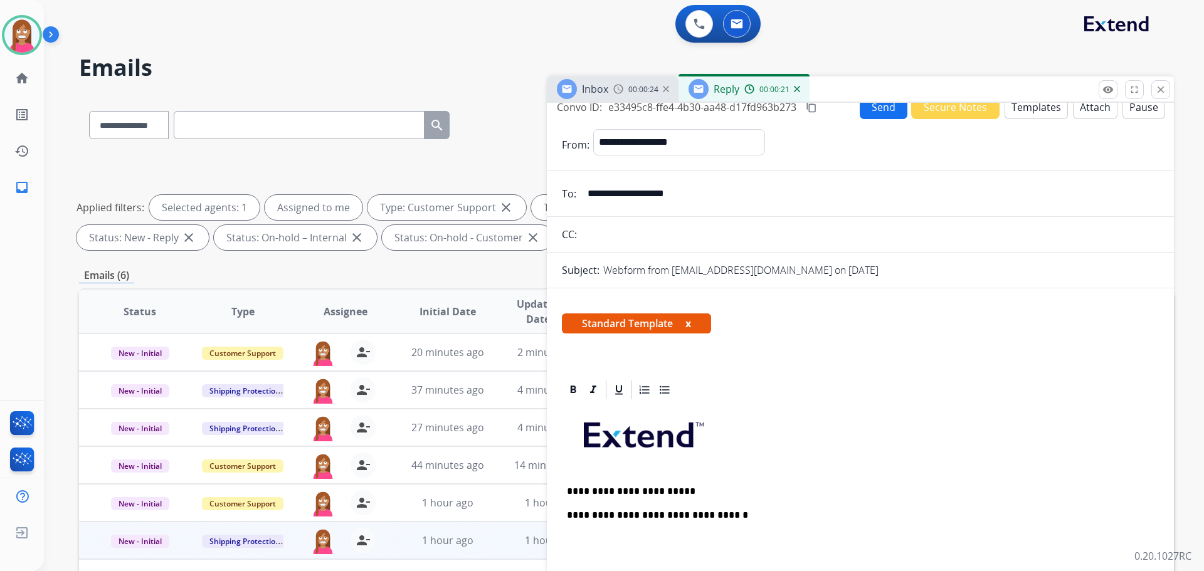
scroll to position [0, 0]
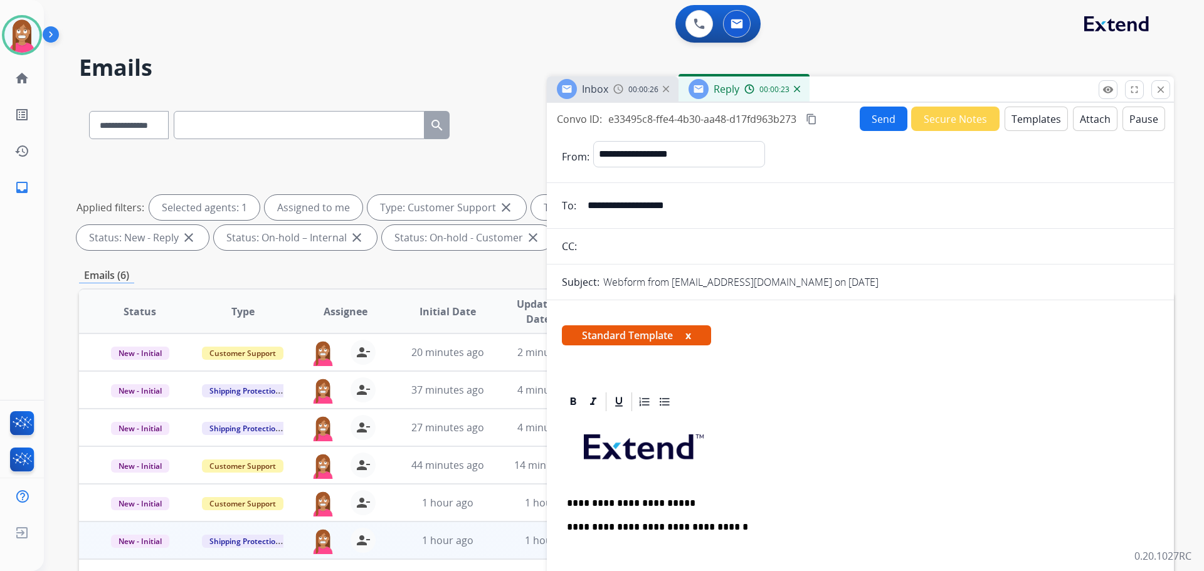
drag, startPoint x: 699, startPoint y: 208, endPoint x: 588, endPoint y: 208, distance: 111.0
click at [588, 208] on input "**********" at bounding box center [869, 205] width 579 height 25
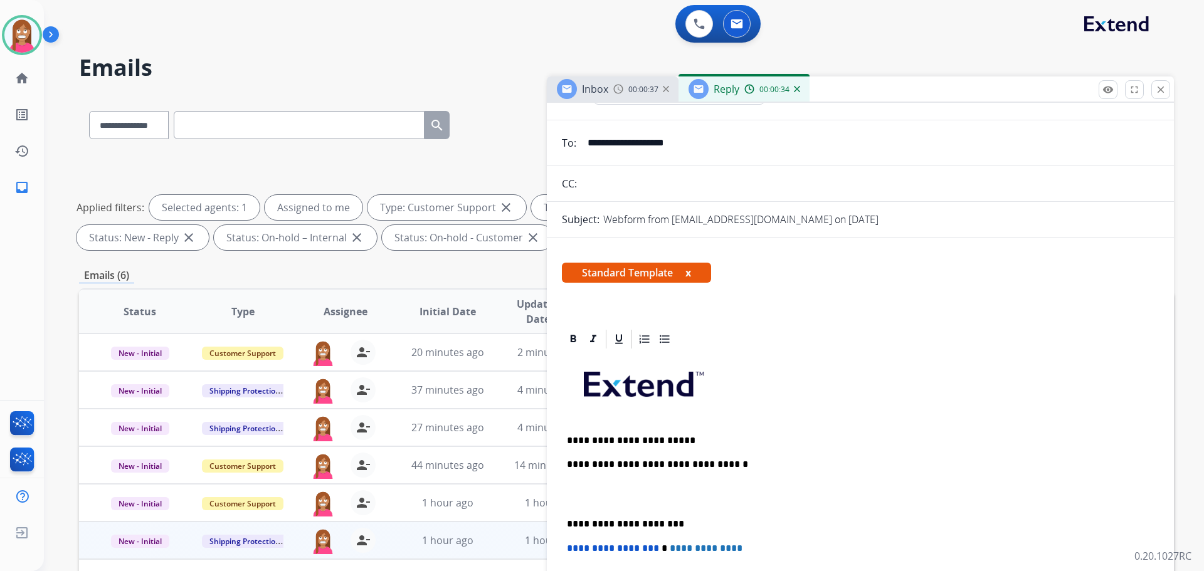
click at [690, 440] on p "**********" at bounding box center [855, 440] width 577 height 11
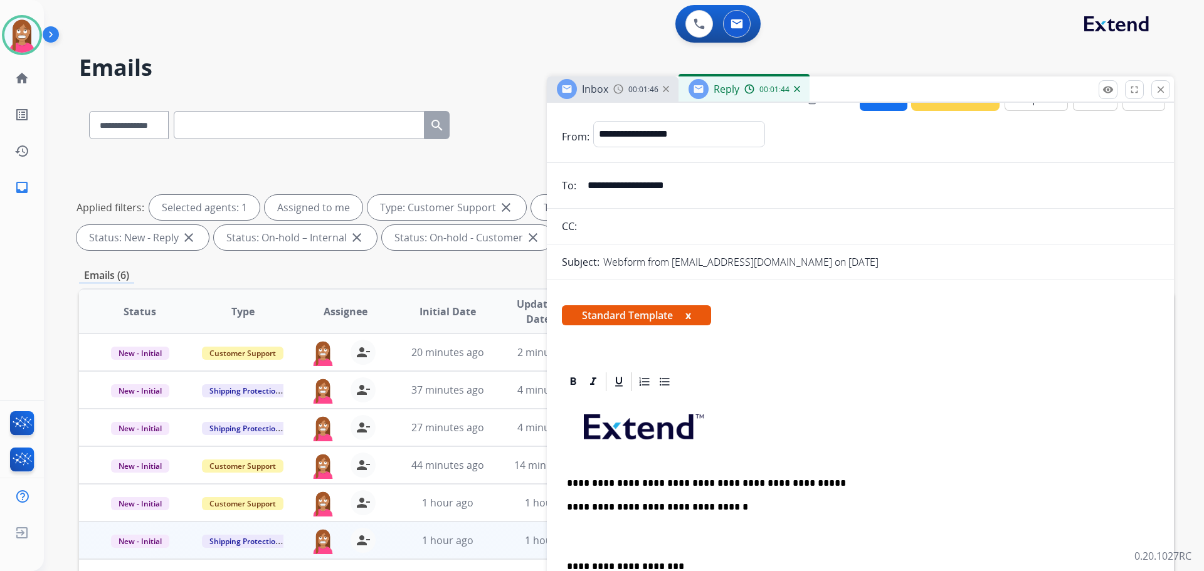
scroll to position [0, 0]
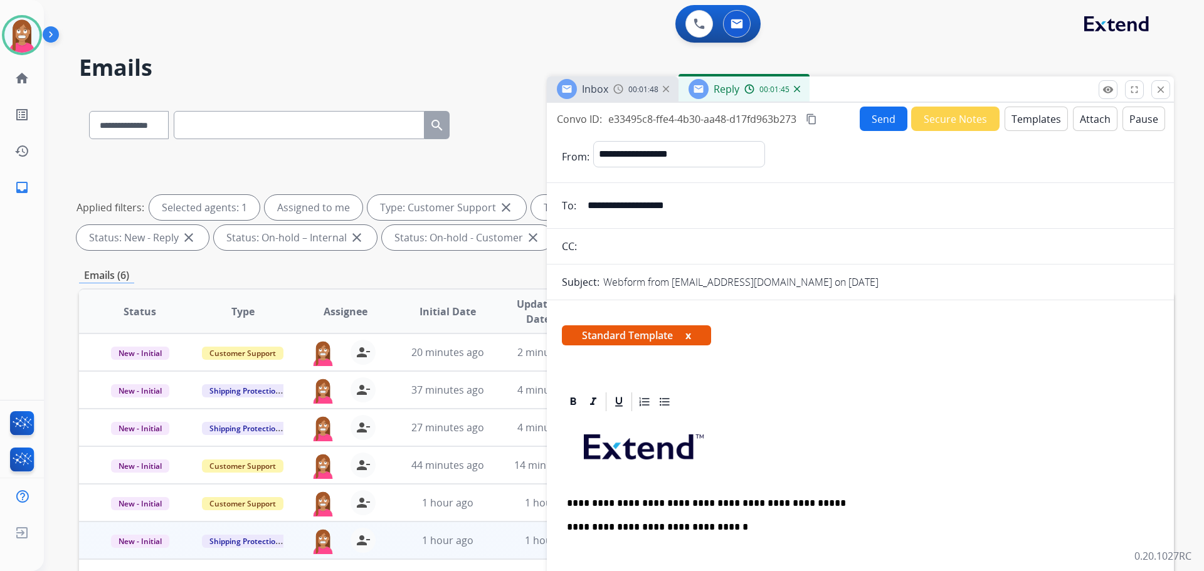
click at [876, 125] on button "Send" at bounding box center [884, 119] width 48 height 24
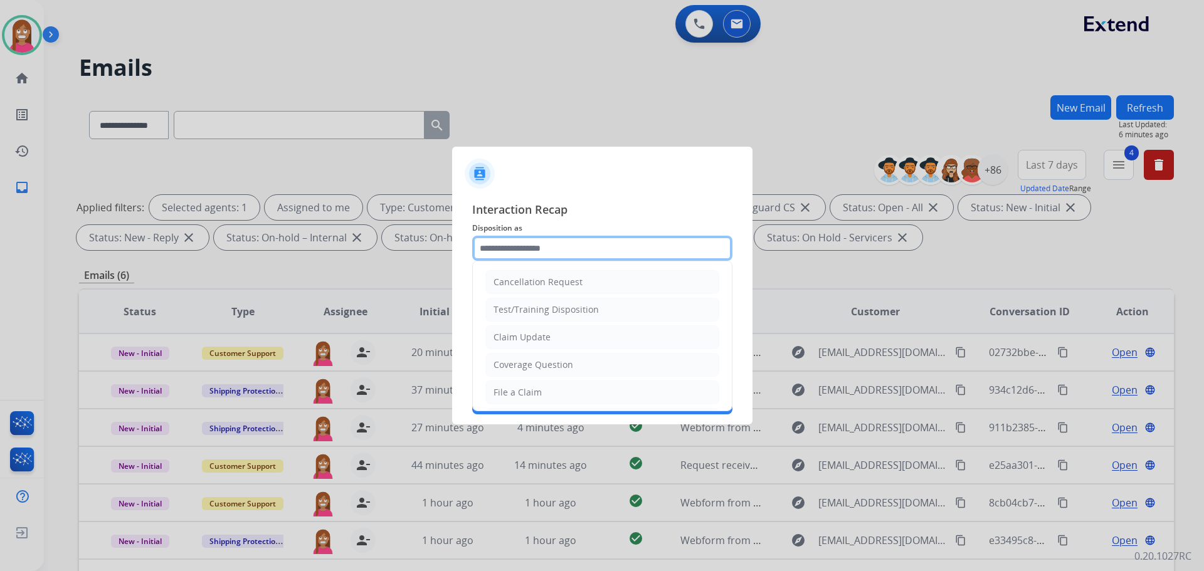
click at [556, 251] on input "text" at bounding box center [602, 248] width 260 height 25
click at [550, 394] on li "File a Claim" at bounding box center [602, 393] width 234 height 24
type input "**********"
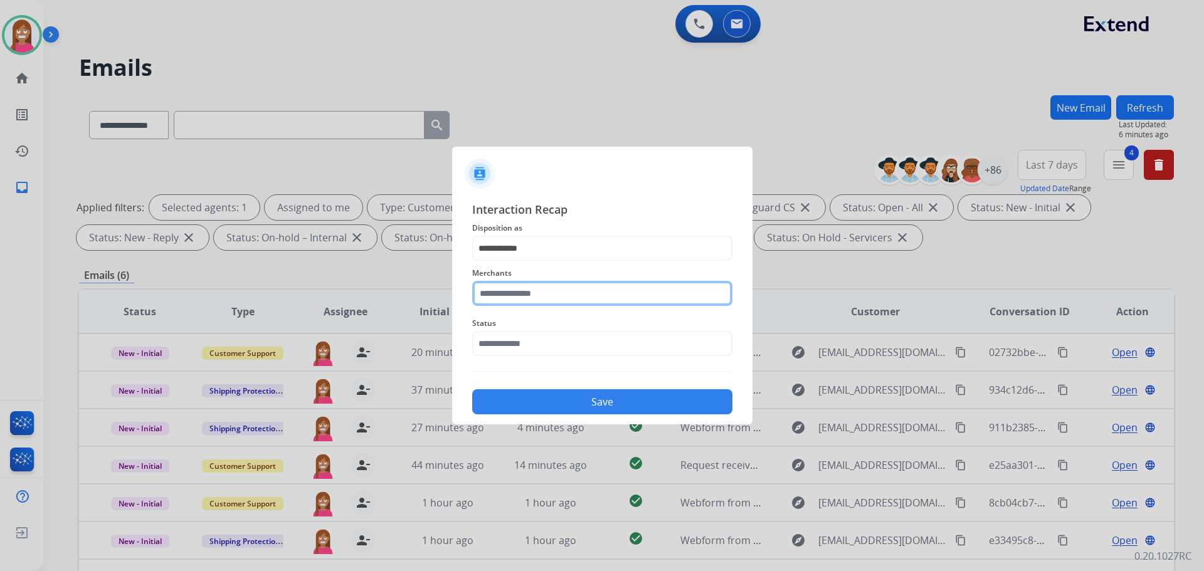
click at [511, 296] on input "text" at bounding box center [602, 293] width 260 height 25
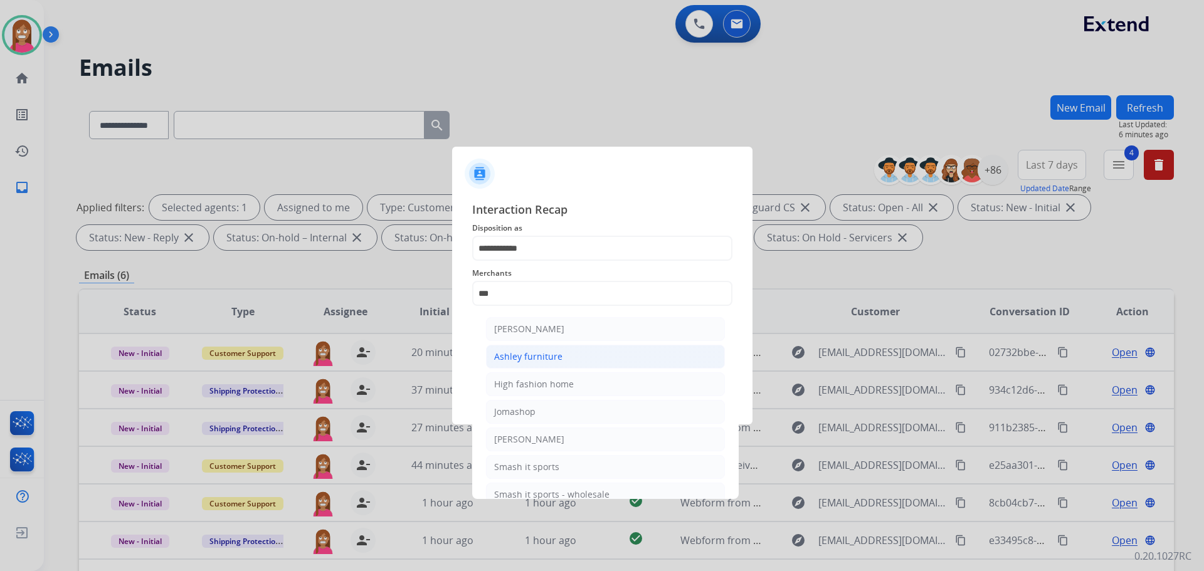
click at [525, 358] on div "Ashley furniture" at bounding box center [528, 357] width 68 height 13
type input "**********"
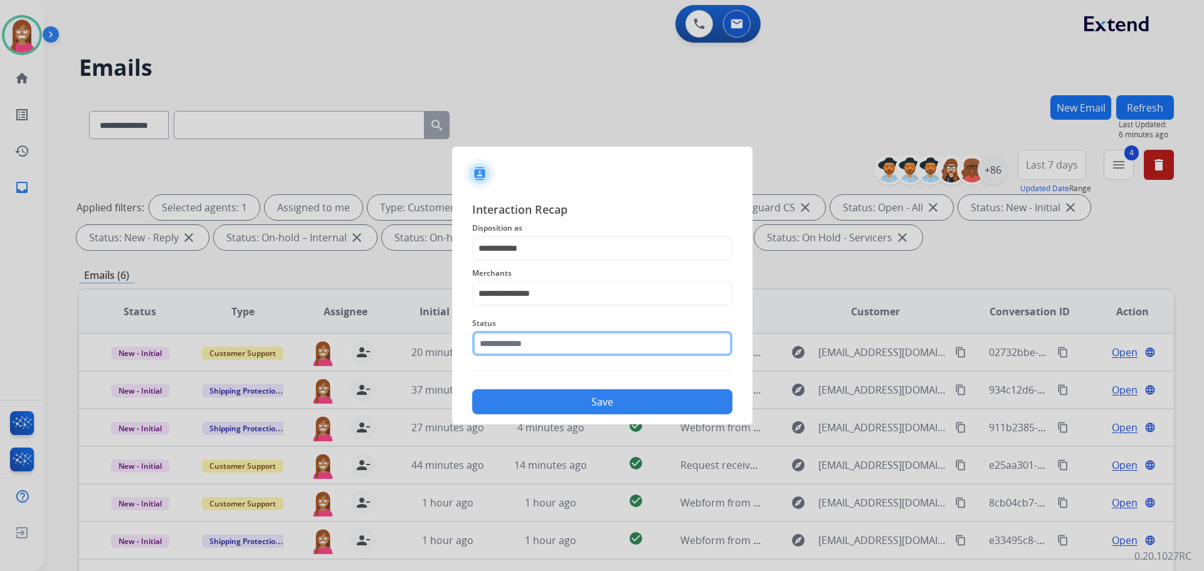
click at [501, 337] on input "text" at bounding box center [602, 343] width 260 height 25
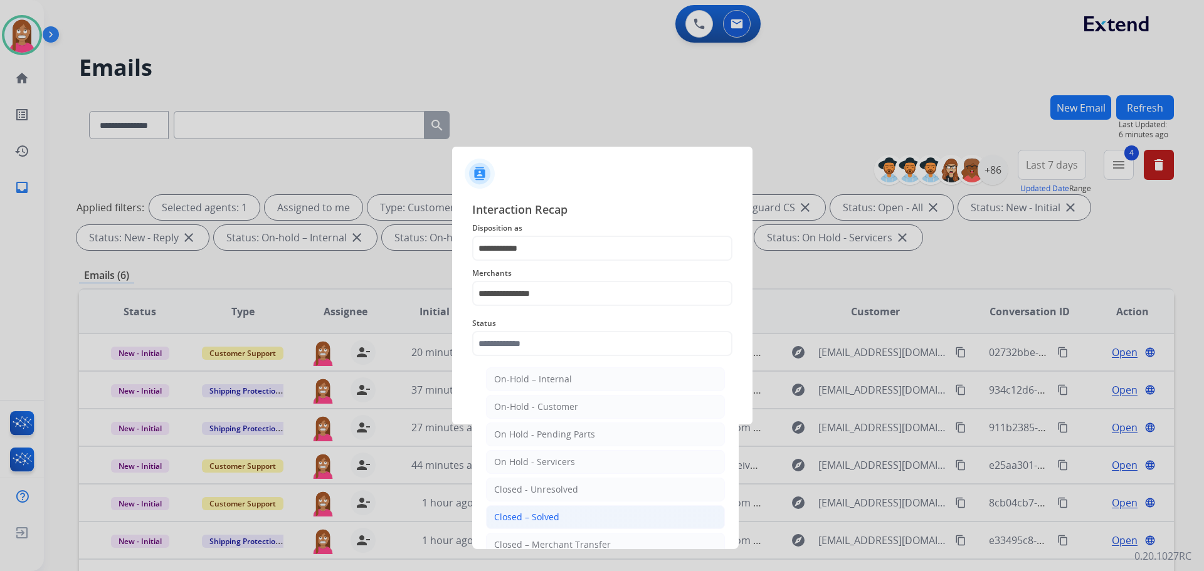
click at [522, 512] on div "Closed – Solved" at bounding box center [526, 517] width 65 height 13
type input "**********"
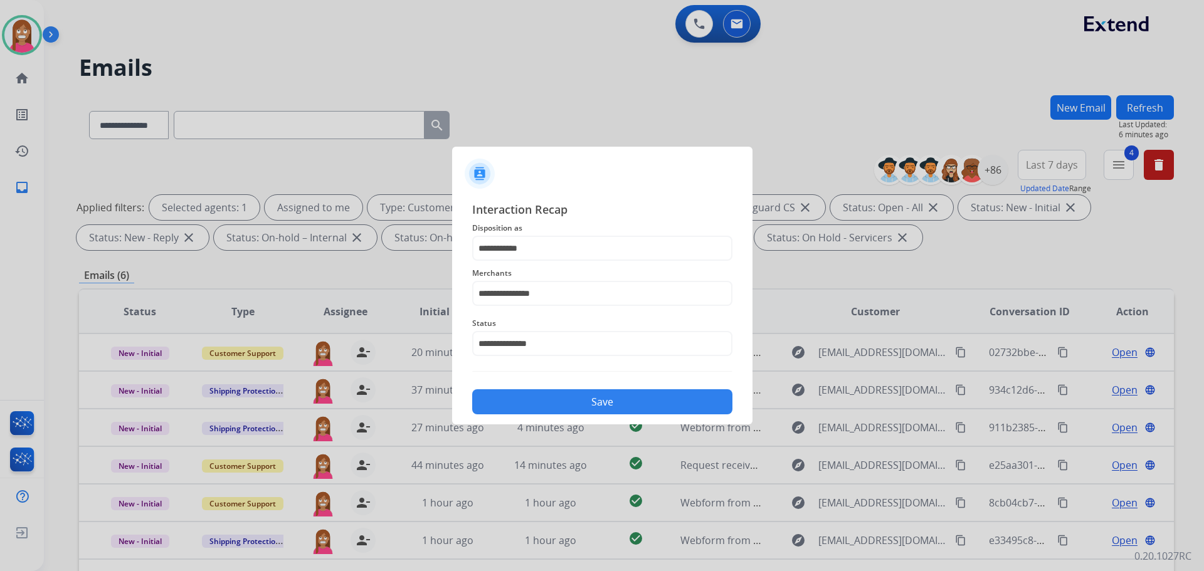
click at [536, 413] on div "**********" at bounding box center [602, 308] width 300 height 234
click at [536, 405] on button "Save" at bounding box center [602, 401] width 260 height 25
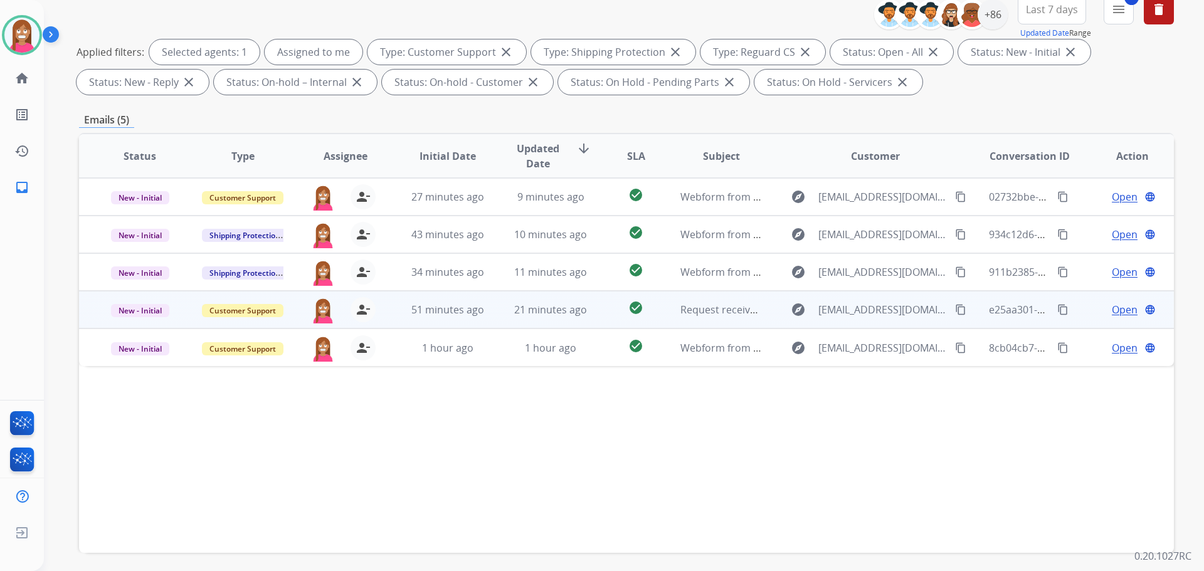
scroll to position [77, 0]
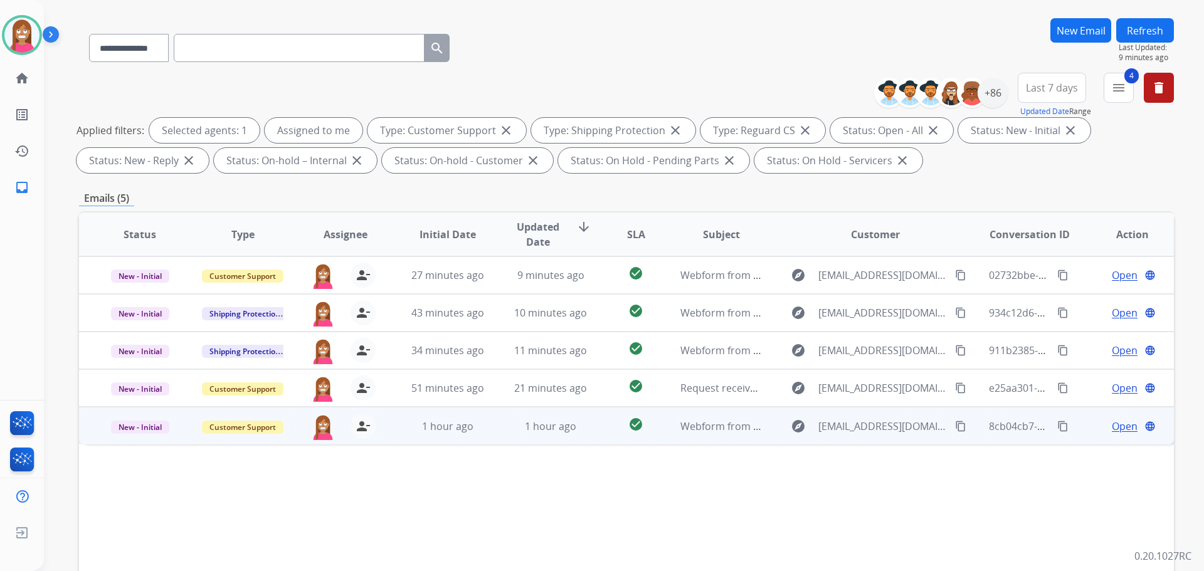
click at [500, 438] on td "1 hour ago" at bounding box center [541, 426] width 103 height 38
click at [1112, 426] on span "Open" at bounding box center [1125, 425] width 26 height 15
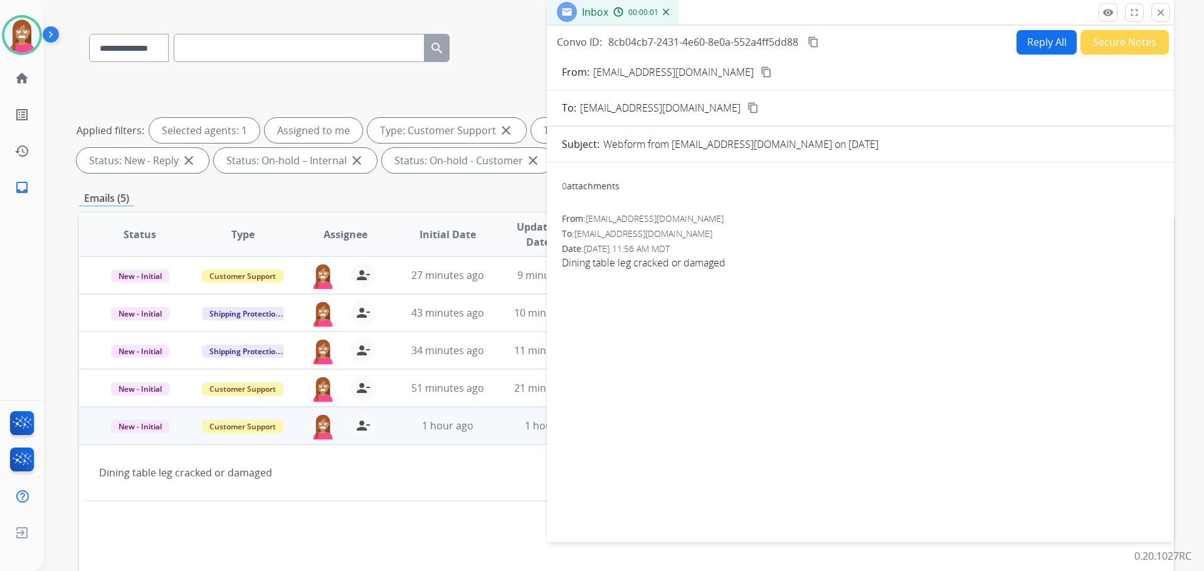
click at [1030, 42] on button "Reply All" at bounding box center [1047, 42] width 60 height 24
select select "**********"
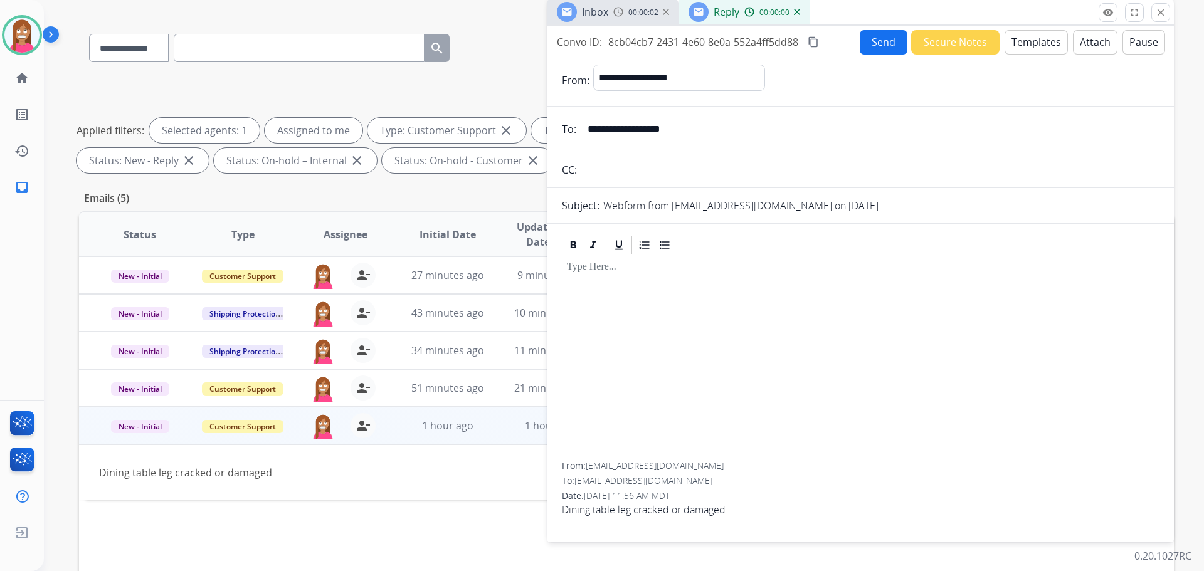
click at [1025, 44] on button "Templates" at bounding box center [1036, 42] width 63 height 24
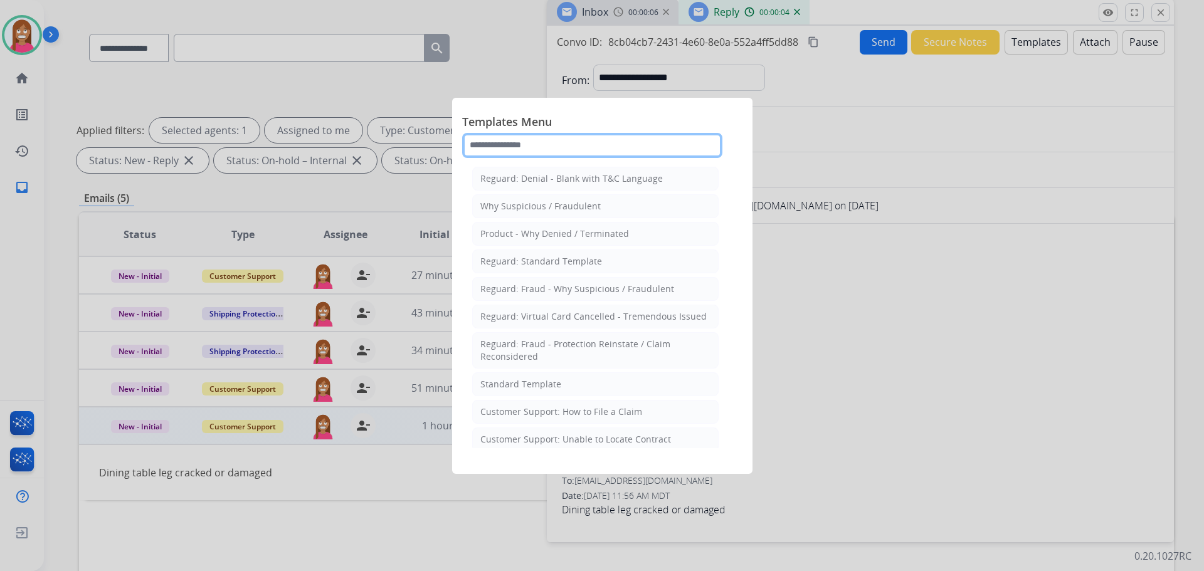
click at [541, 146] on input "text" at bounding box center [592, 145] width 260 height 25
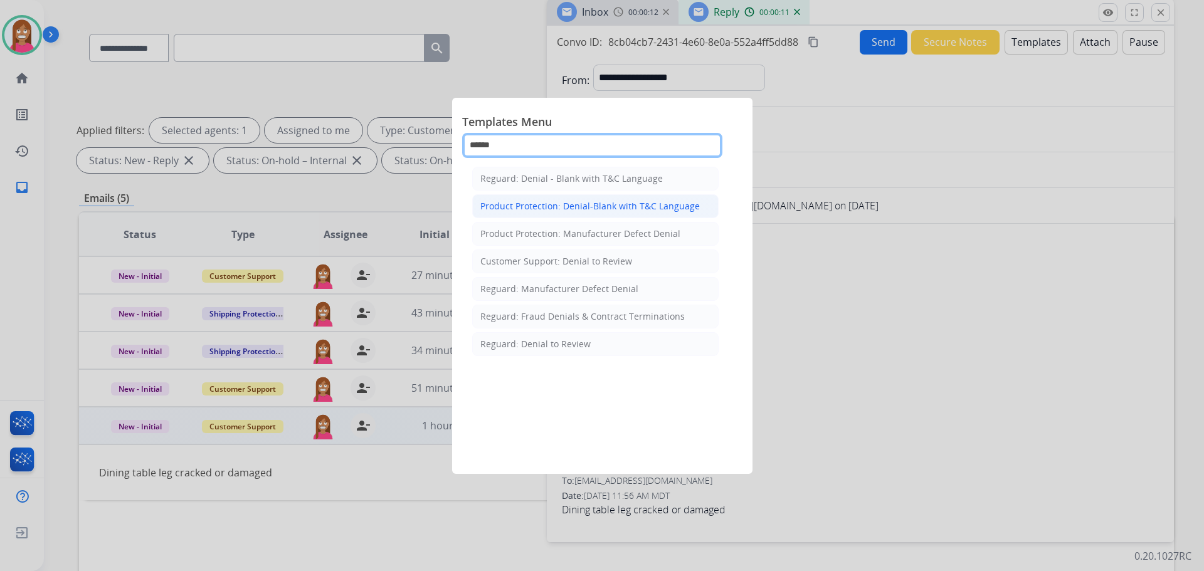
type input "******"
click at [569, 208] on div "Product Protection: Denial-Blank with T&C Language" at bounding box center [590, 206] width 220 height 13
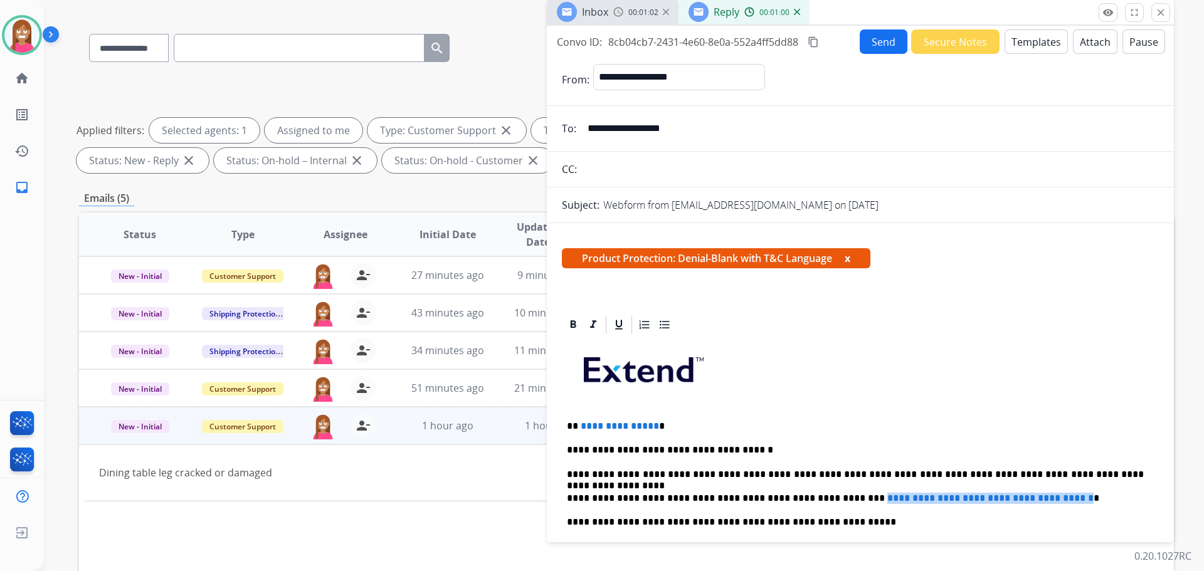
drag, startPoint x: 1069, startPoint y: 494, endPoint x: 823, endPoint y: 492, distance: 245.9
click at [887, 494] on span "**********" at bounding box center [990, 498] width 206 height 9
drag, startPoint x: 652, startPoint y: 416, endPoint x: 576, endPoint y: 415, distance: 75.9
click at [576, 415] on div "**********" at bounding box center [860, 546] width 597 height 420
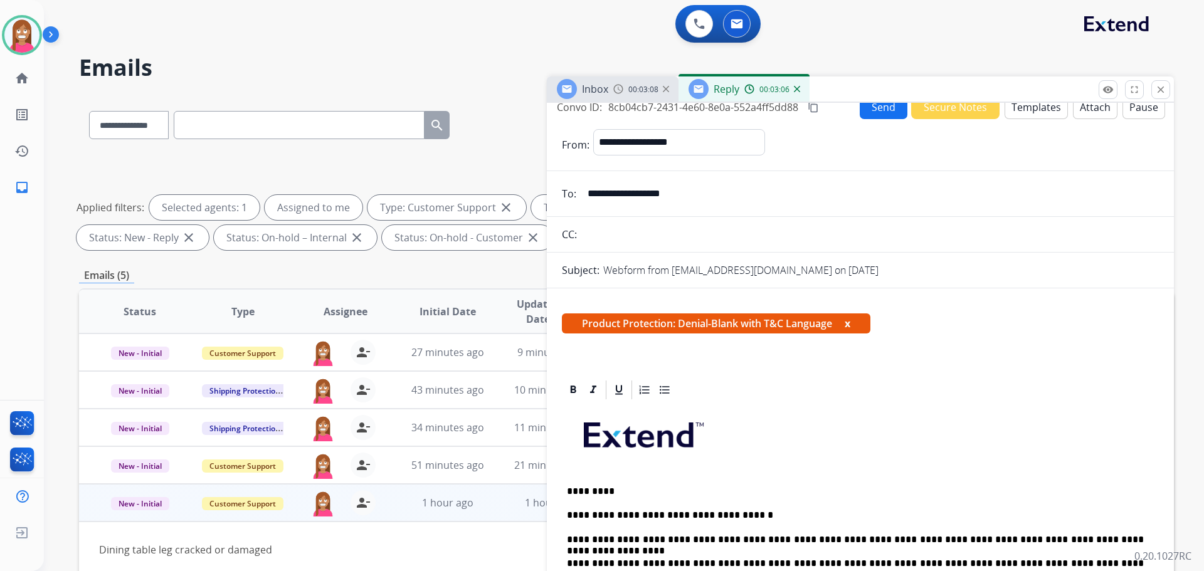
scroll to position [0, 0]
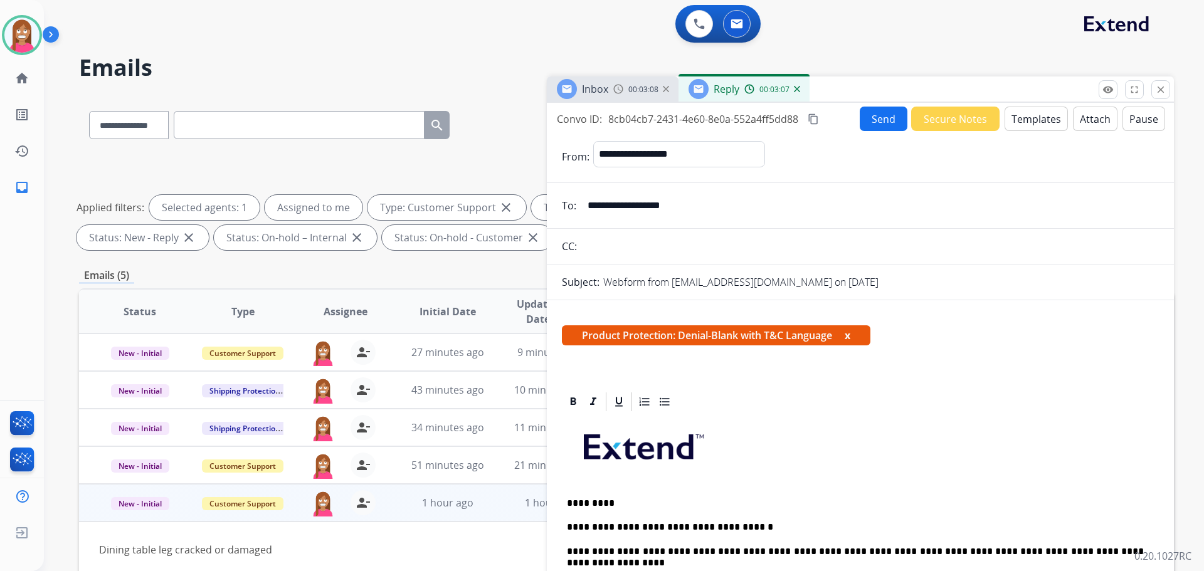
click at [874, 117] on button "Send" at bounding box center [884, 119] width 48 height 24
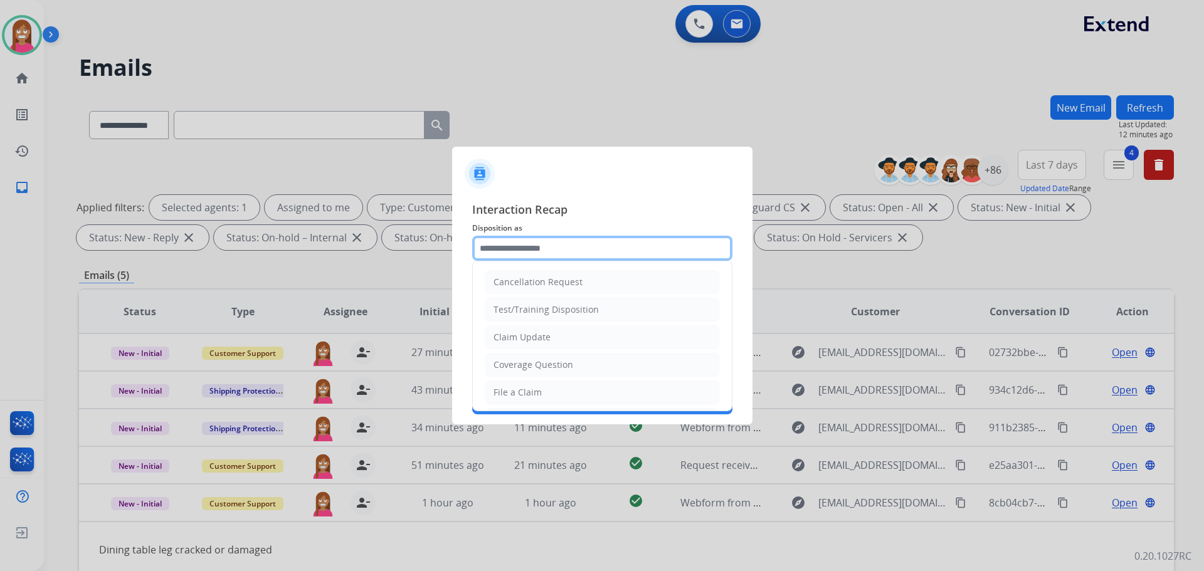
click at [527, 251] on input "text" at bounding box center [602, 248] width 260 height 25
click at [525, 339] on div "Claim Update" at bounding box center [522, 337] width 57 height 13
type input "**********"
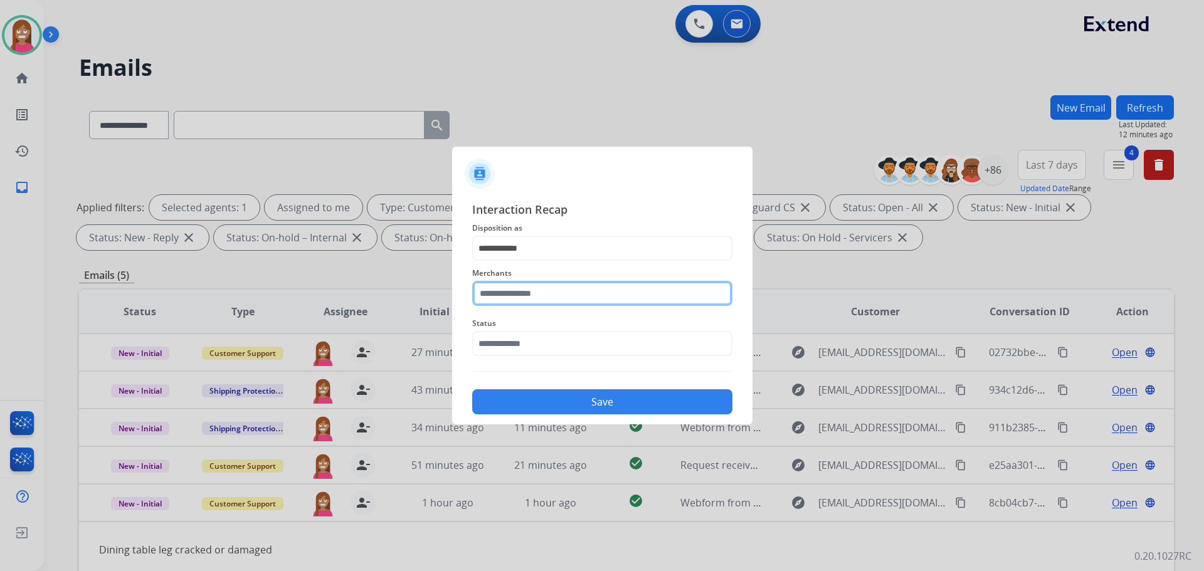
click at [523, 294] on input "text" at bounding box center [602, 293] width 260 height 25
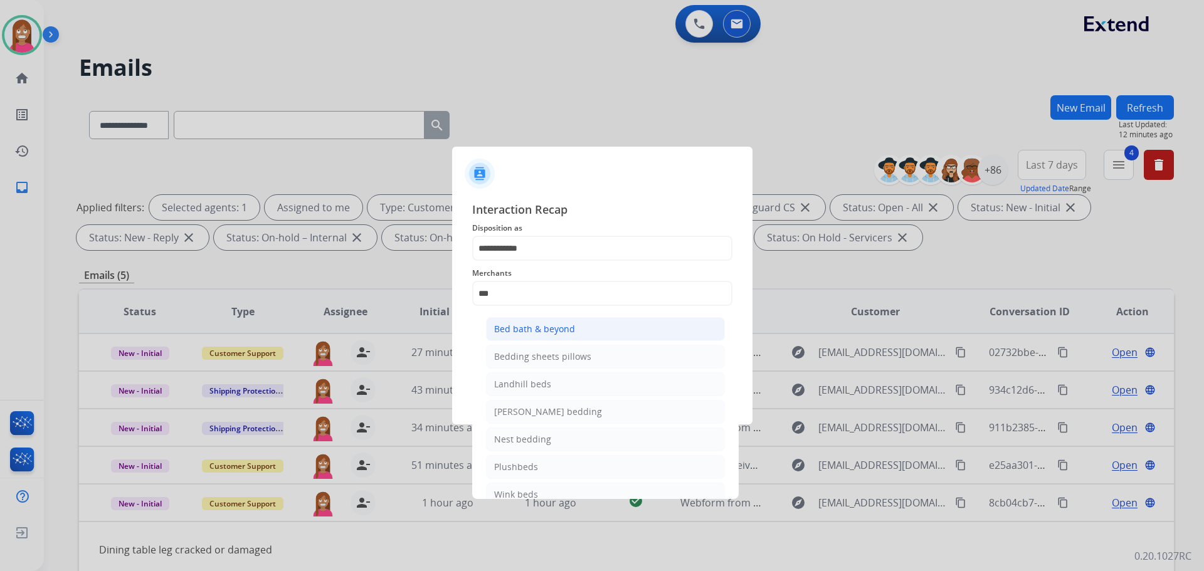
click at [535, 334] on div "Bed bath & beyond" at bounding box center [534, 329] width 81 height 13
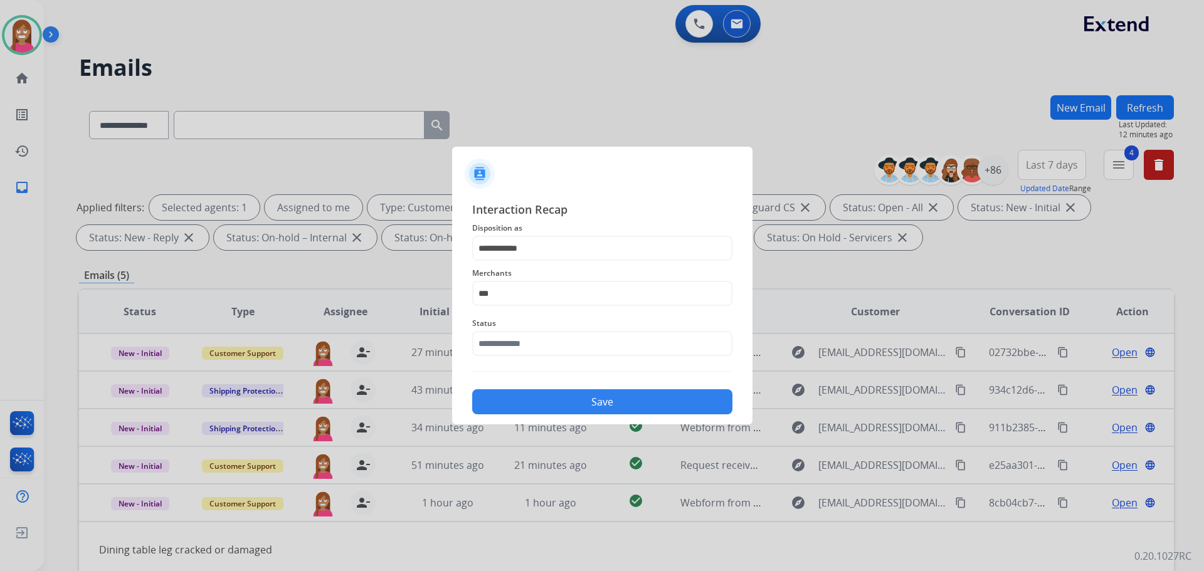
type input "**********"
click at [509, 346] on input "text" at bounding box center [602, 343] width 260 height 25
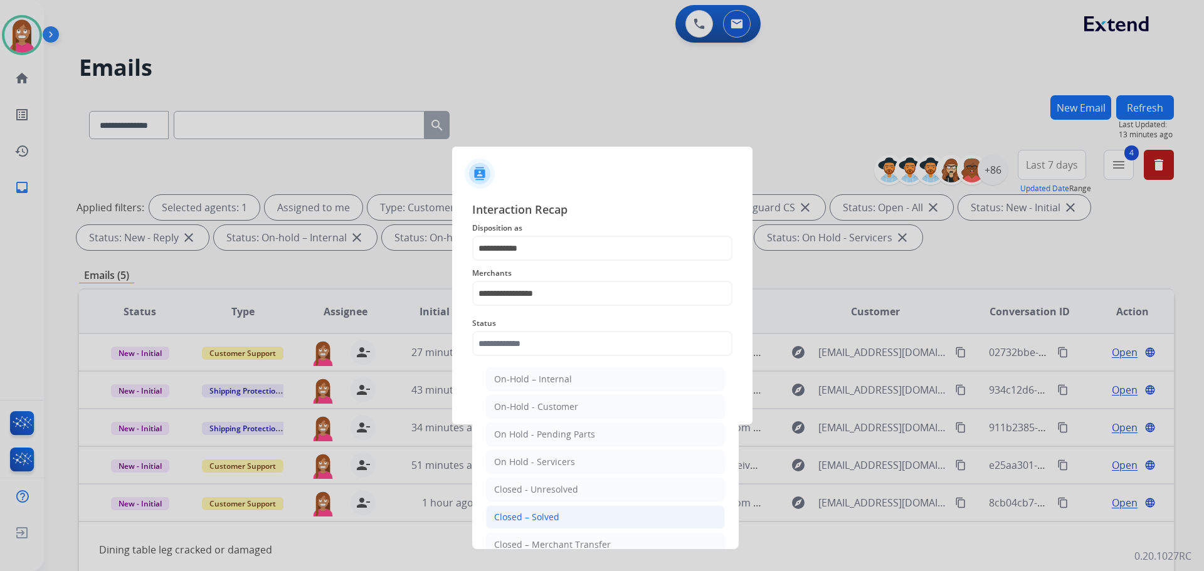
click at [522, 516] on div "Closed – Solved" at bounding box center [526, 517] width 65 height 13
type input "**********"
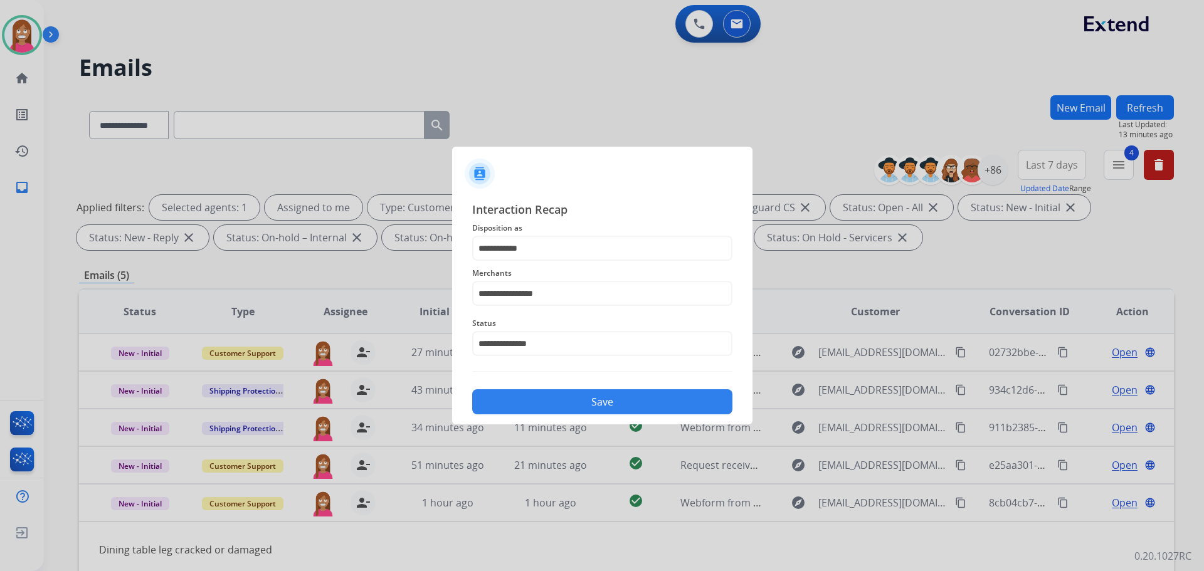
click at [531, 400] on button "Save" at bounding box center [602, 401] width 260 height 25
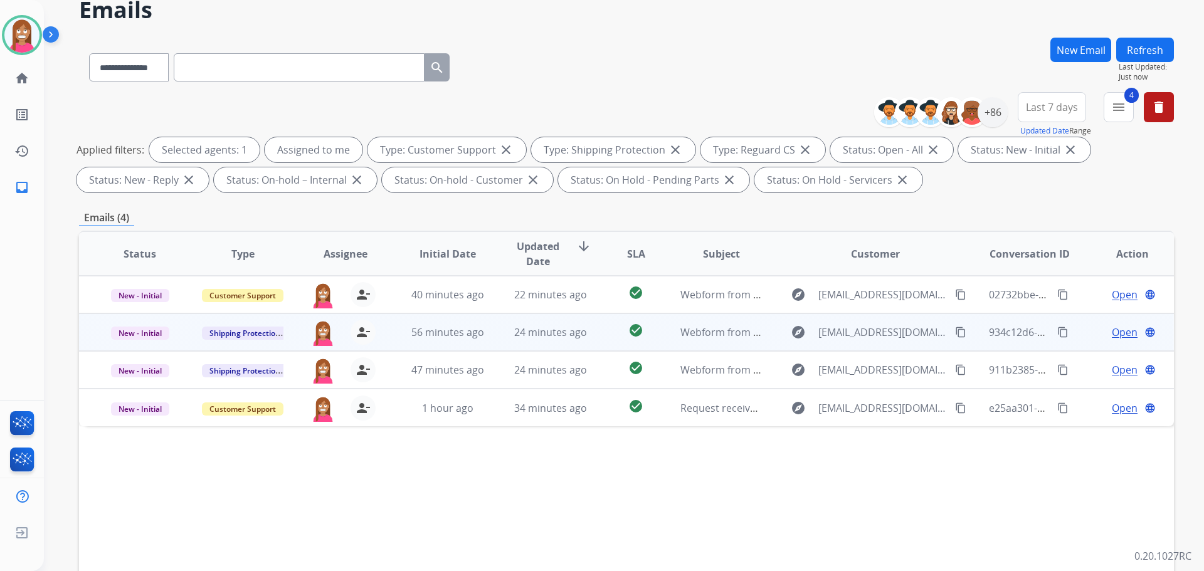
scroll to position [188, 0]
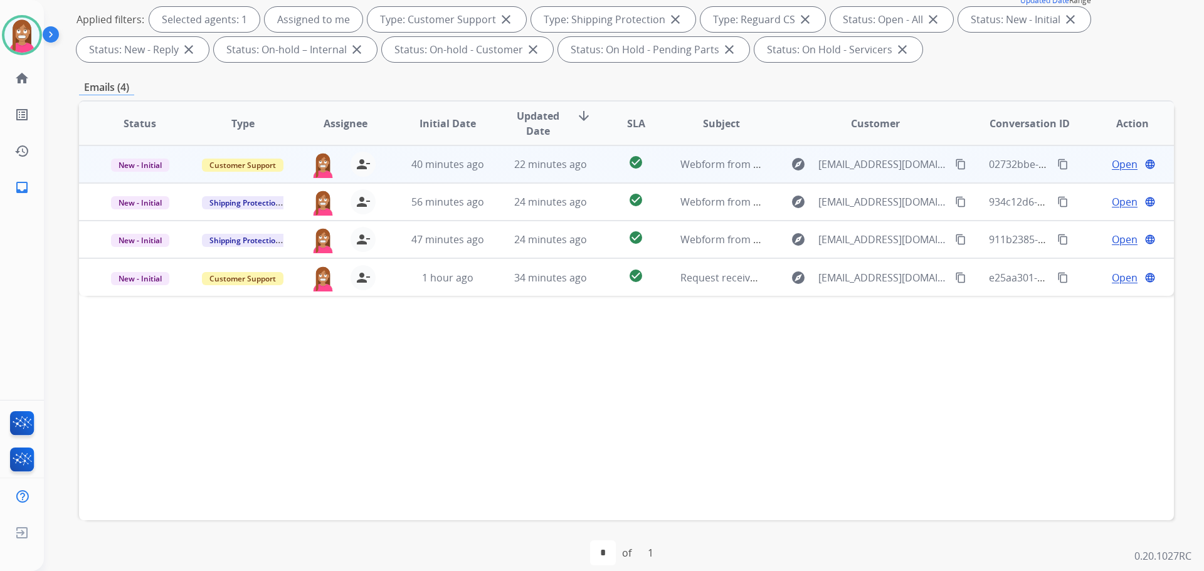
click at [603, 176] on td "check_circle" at bounding box center [626, 165] width 68 height 38
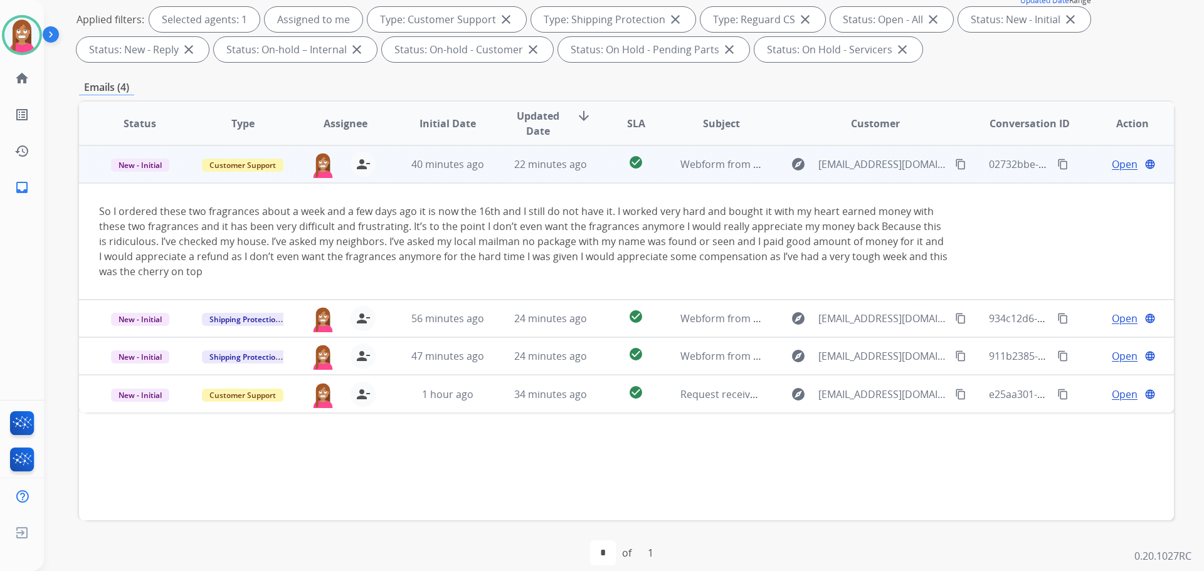
click at [1112, 167] on span "Open" at bounding box center [1125, 164] width 26 height 15
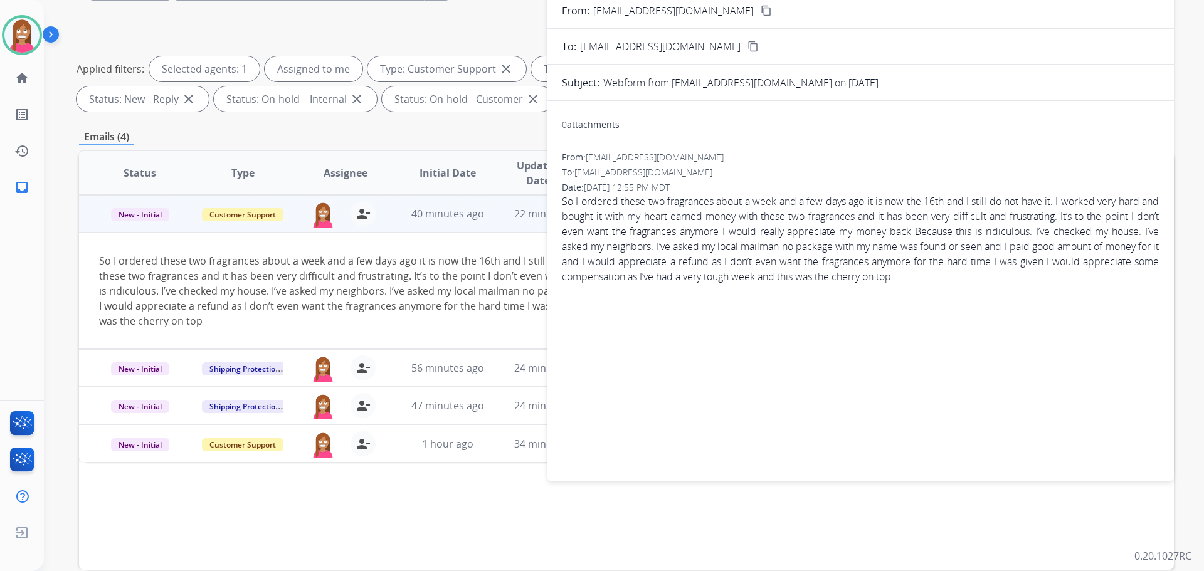
scroll to position [0, 0]
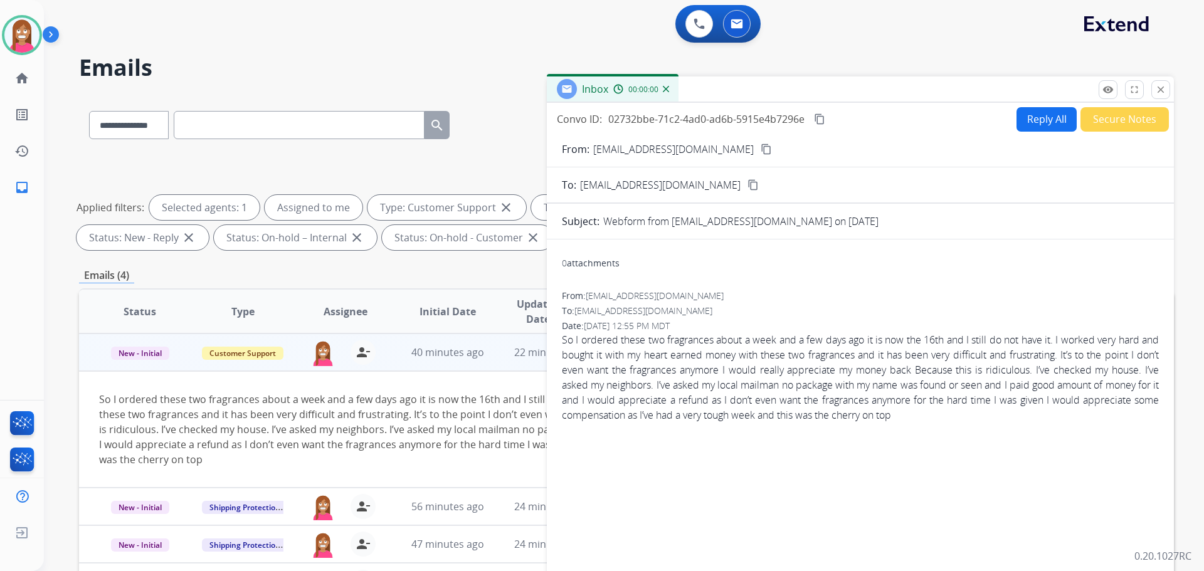
click at [1037, 115] on button "Reply All" at bounding box center [1047, 119] width 60 height 24
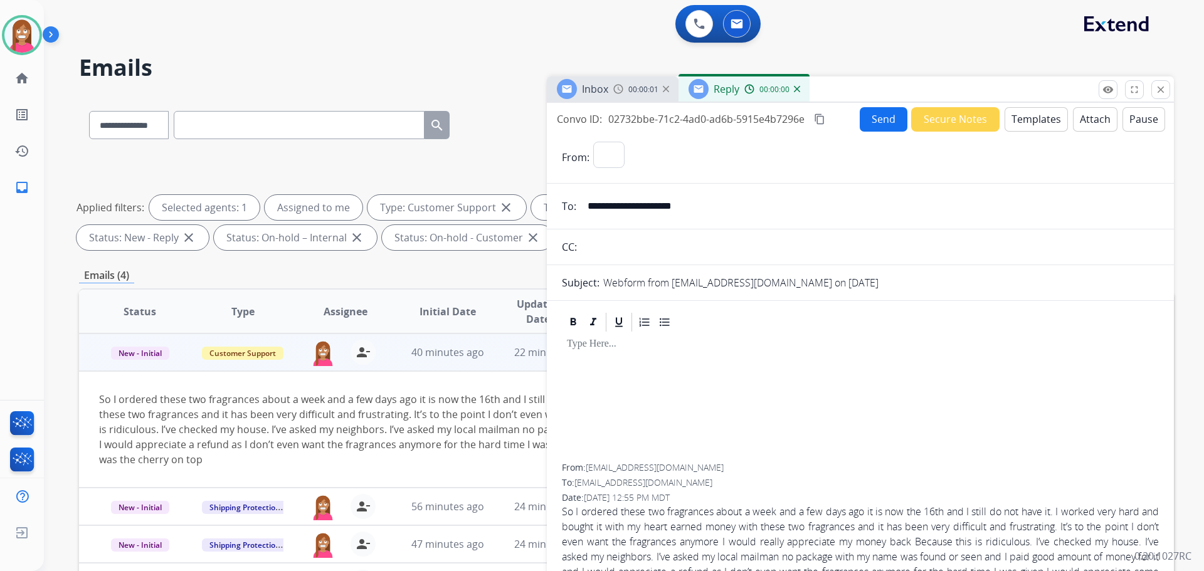
select select "**********"
click at [1034, 117] on button "Templates" at bounding box center [1036, 119] width 63 height 24
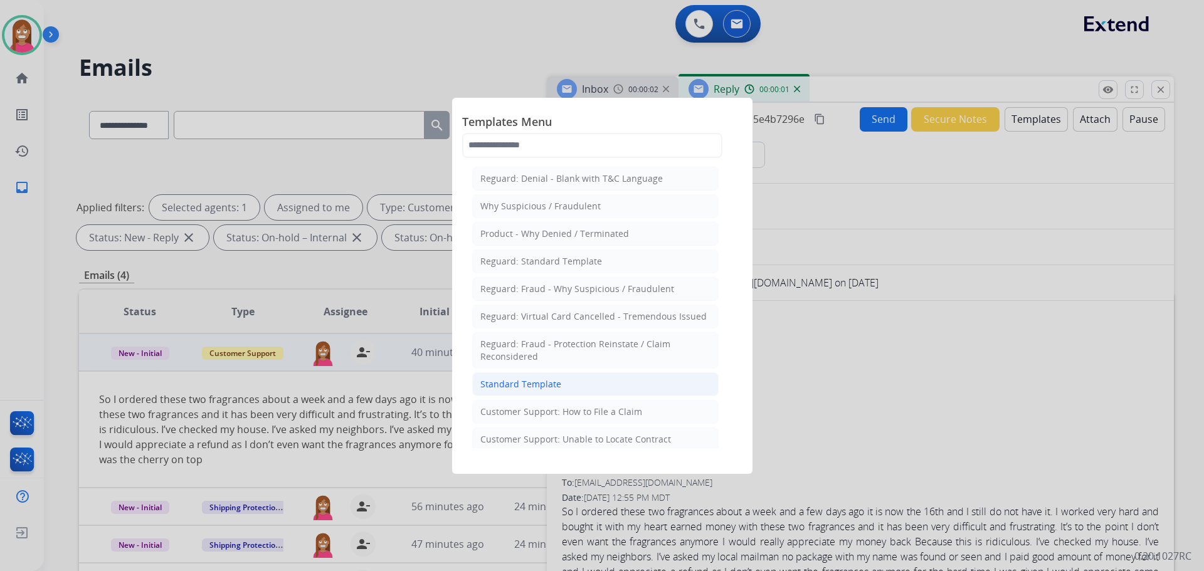
click at [515, 388] on div "Standard Template" at bounding box center [520, 384] width 81 height 13
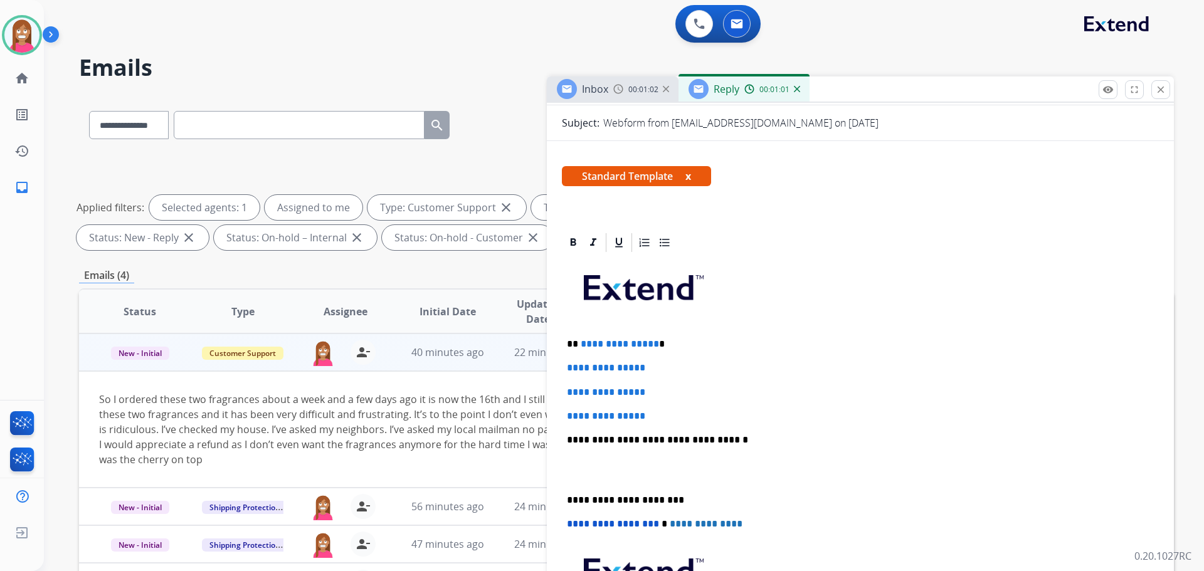
scroll to position [188, 0]
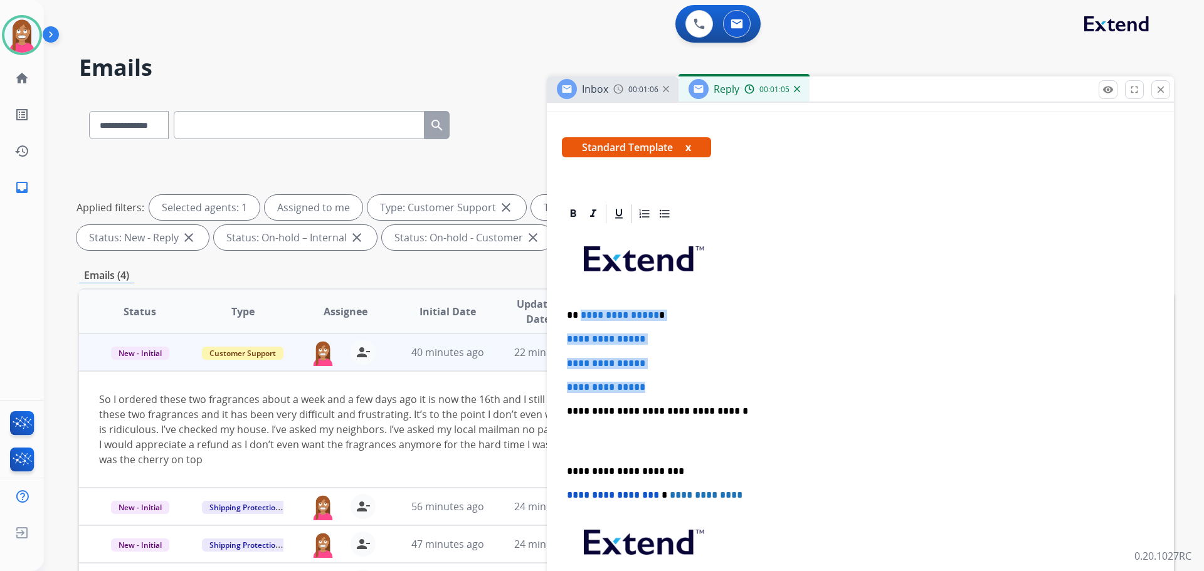
drag, startPoint x: 667, startPoint y: 389, endPoint x: 581, endPoint y: 313, distance: 114.6
click at [581, 313] on div "**********" at bounding box center [860, 441] width 597 height 432
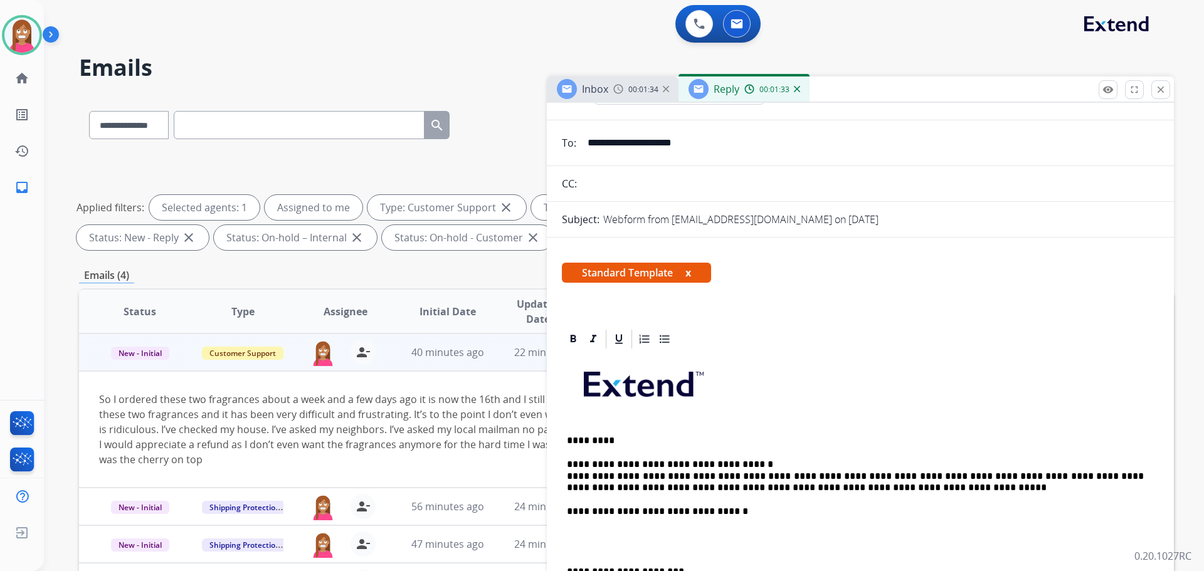
scroll to position [0, 0]
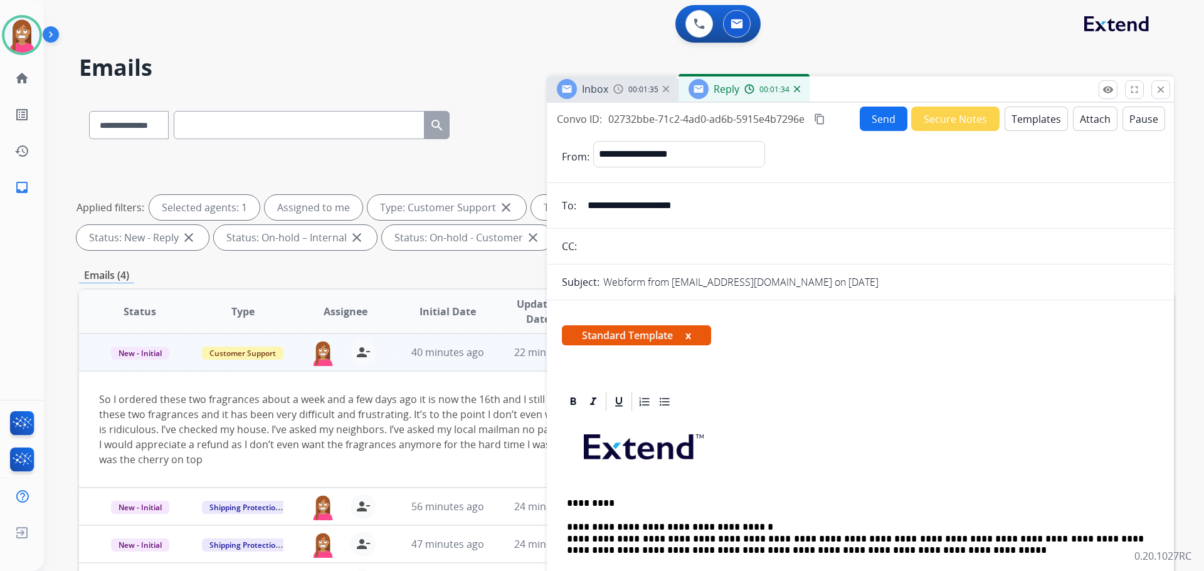
click at [884, 125] on button "Send" at bounding box center [884, 119] width 48 height 24
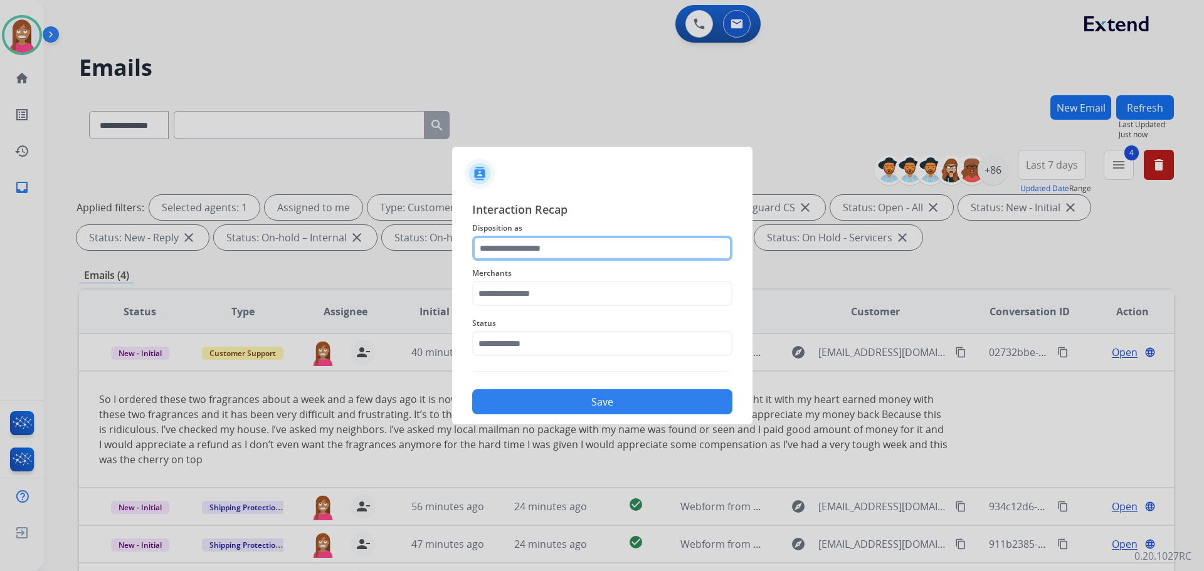
drag, startPoint x: 529, startPoint y: 246, endPoint x: 534, endPoint y: 238, distance: 9.6
click at [532, 247] on input "text" at bounding box center [602, 248] width 260 height 25
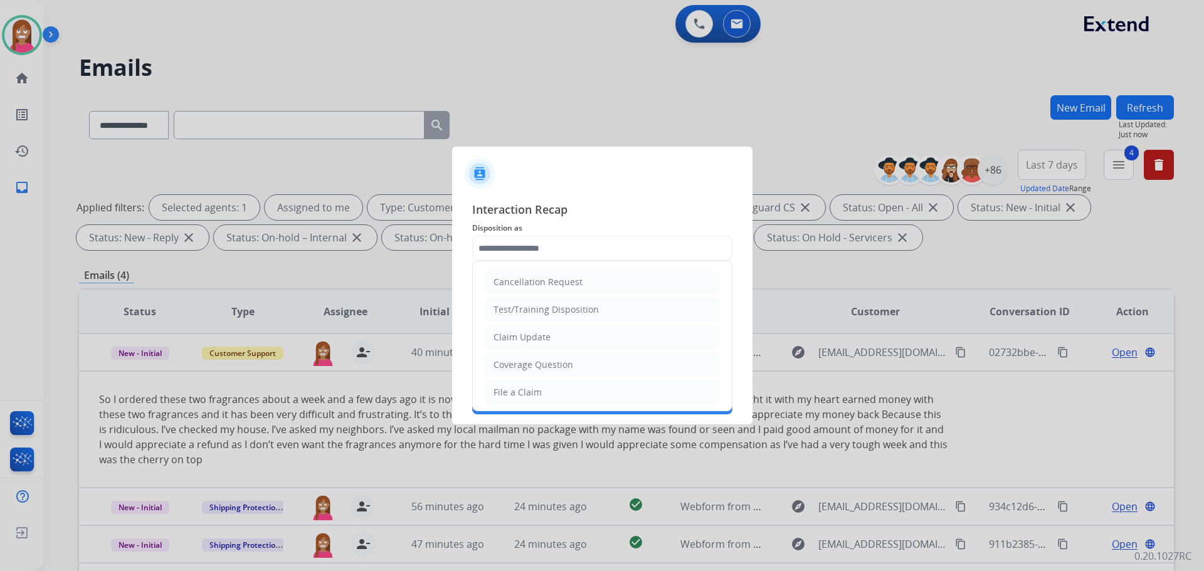
click at [531, 325] on ul "Cancellation Request Test/Training Disposition Claim Update Coverage Question F…" at bounding box center [602, 434] width 259 height 345
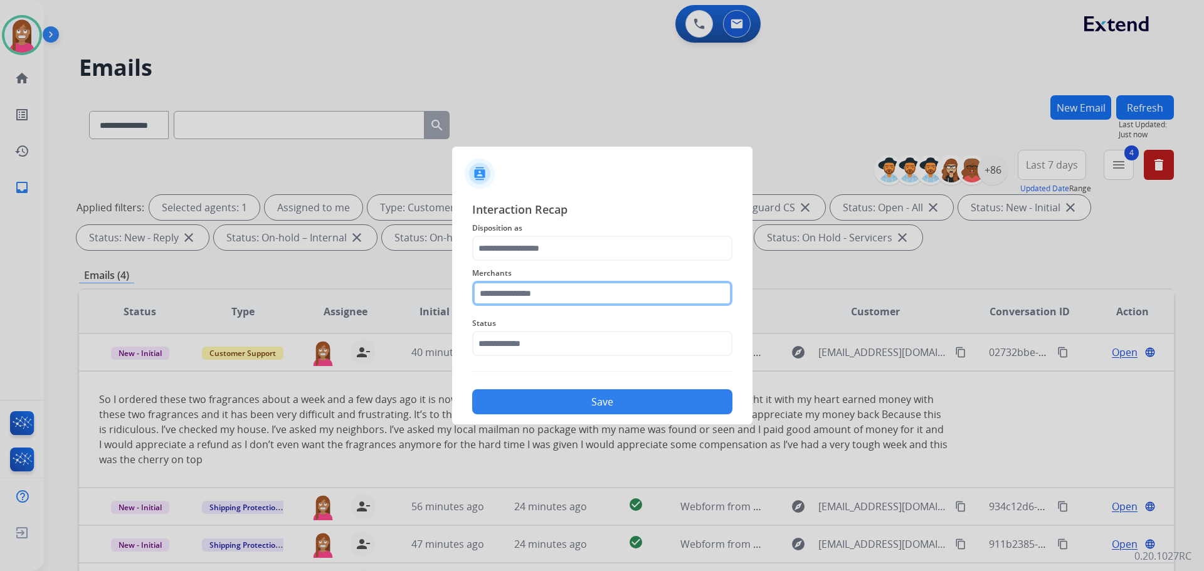
click at [531, 295] on input "text" at bounding box center [602, 293] width 260 height 25
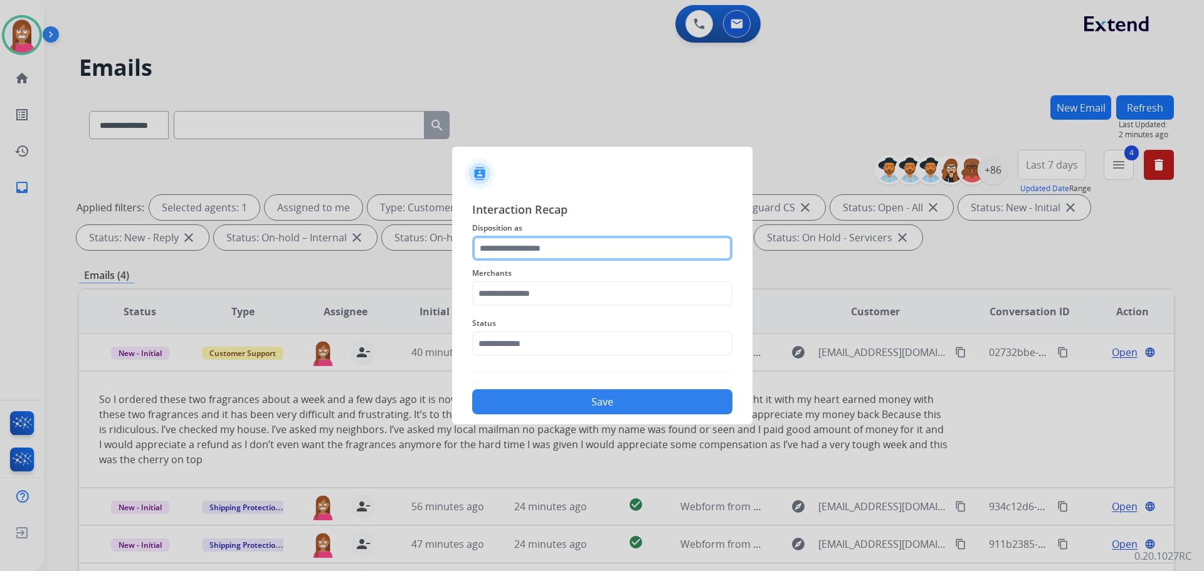
click at [514, 248] on input "text" at bounding box center [602, 248] width 260 height 25
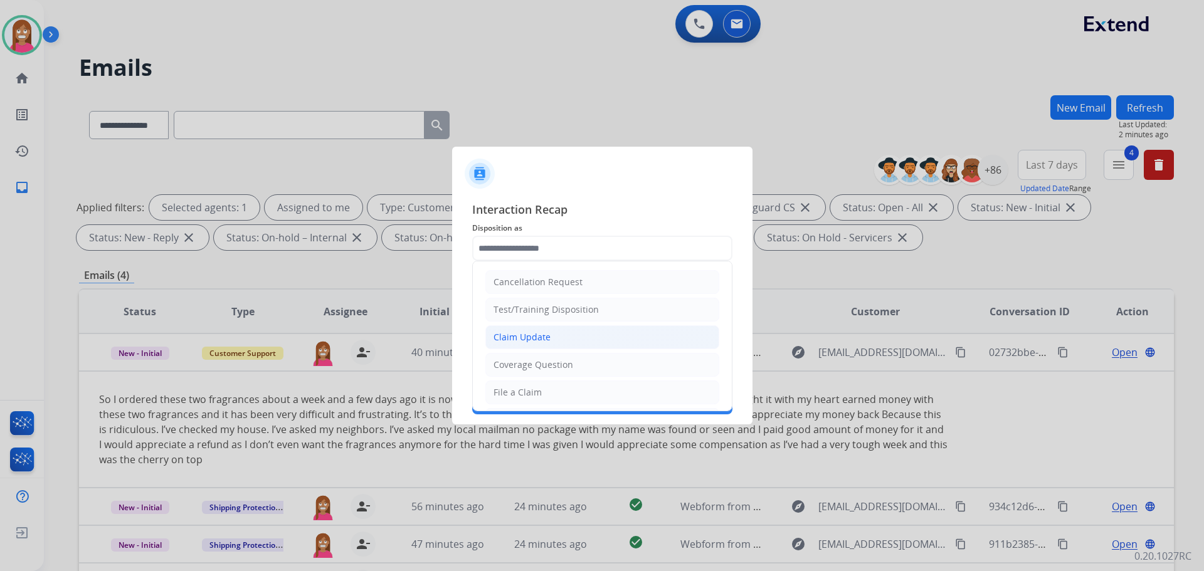
click at [514, 337] on div "Claim Update" at bounding box center [522, 337] width 57 height 13
type input "**********"
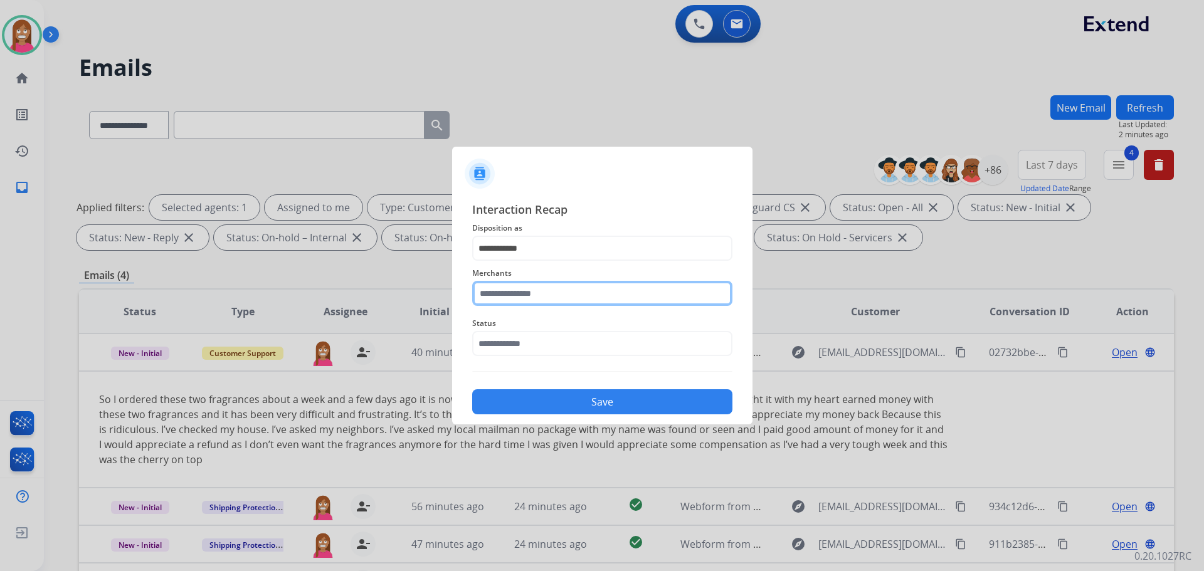
click at [511, 293] on input "text" at bounding box center [602, 293] width 260 height 25
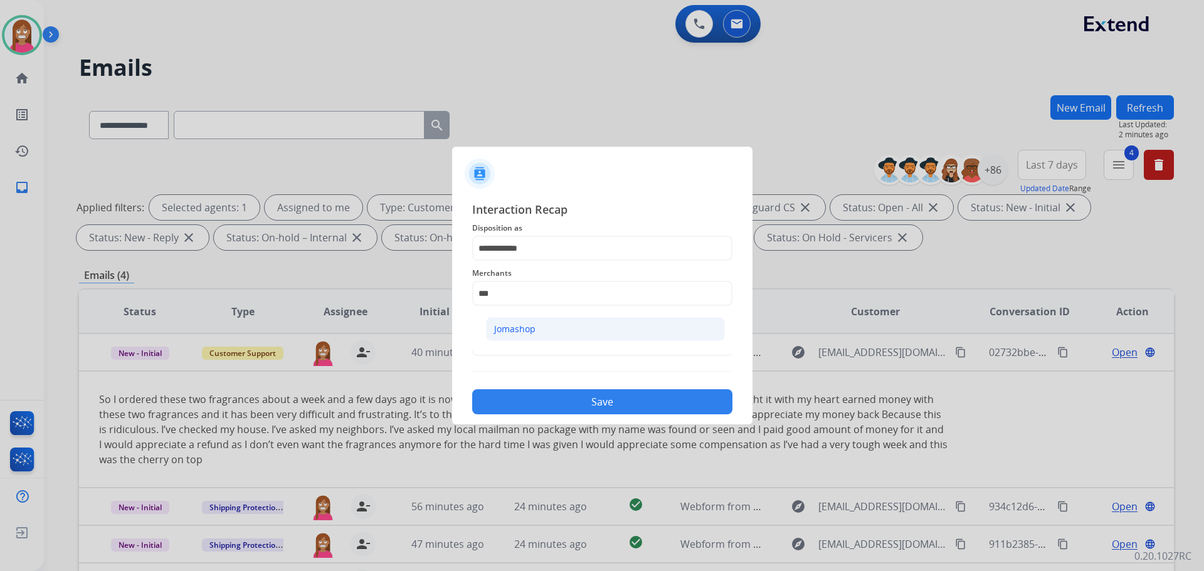
click at [537, 327] on li "Jomashop" at bounding box center [605, 329] width 239 height 24
type input "********"
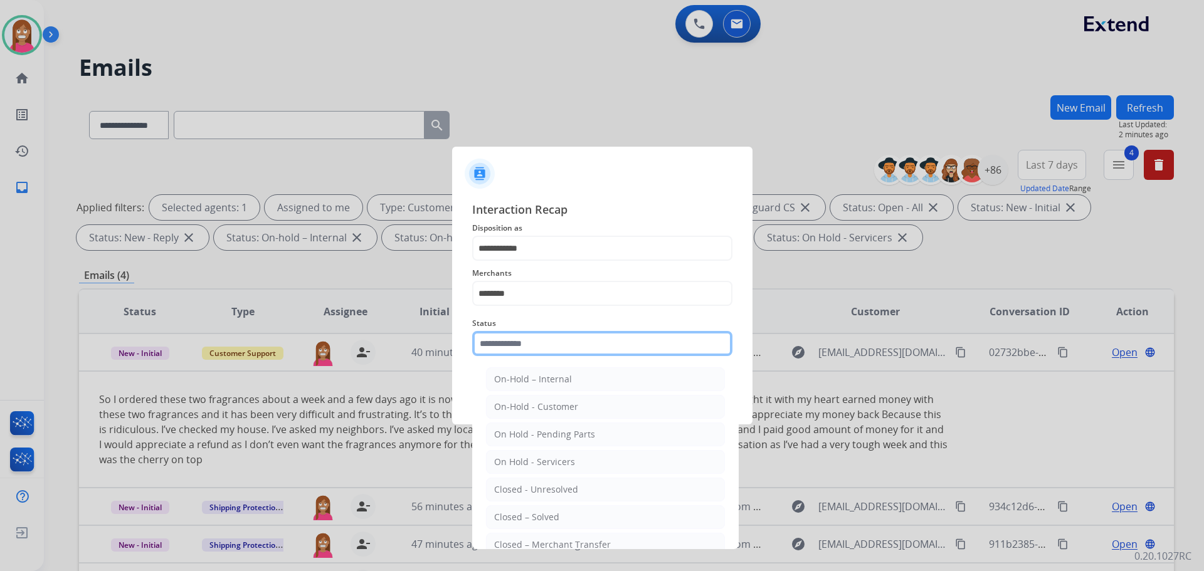
click at [521, 341] on input "text" at bounding box center [602, 343] width 260 height 25
click at [523, 526] on li "Closed – Solved" at bounding box center [605, 518] width 239 height 24
type input "**********"
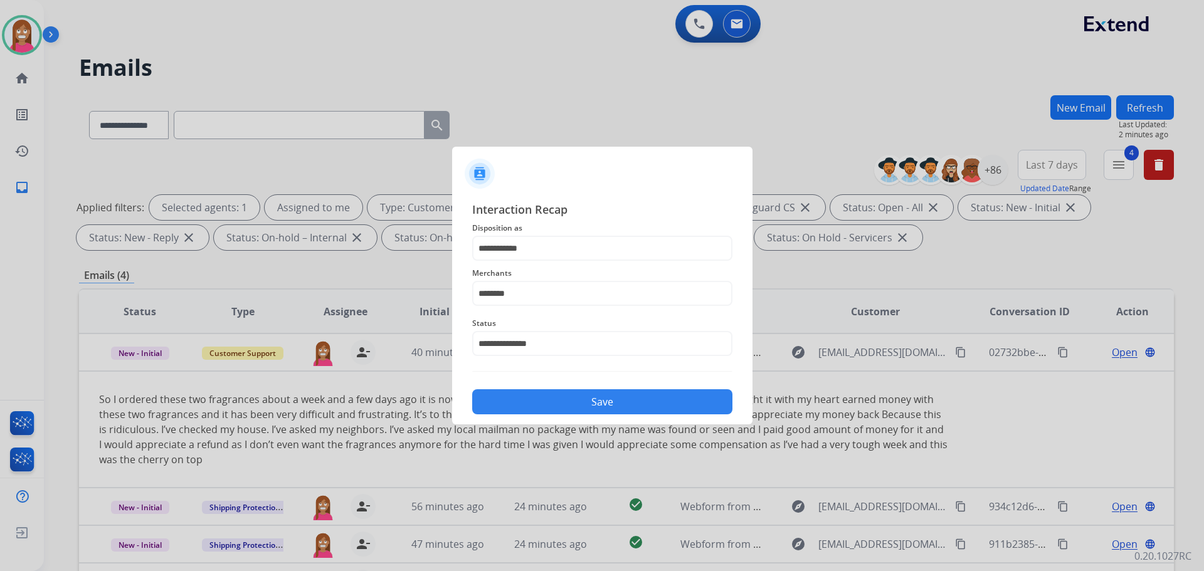
drag, startPoint x: 593, startPoint y: 401, endPoint x: 769, endPoint y: 246, distance: 234.6
click at [593, 401] on button "Save" at bounding box center [602, 401] width 260 height 25
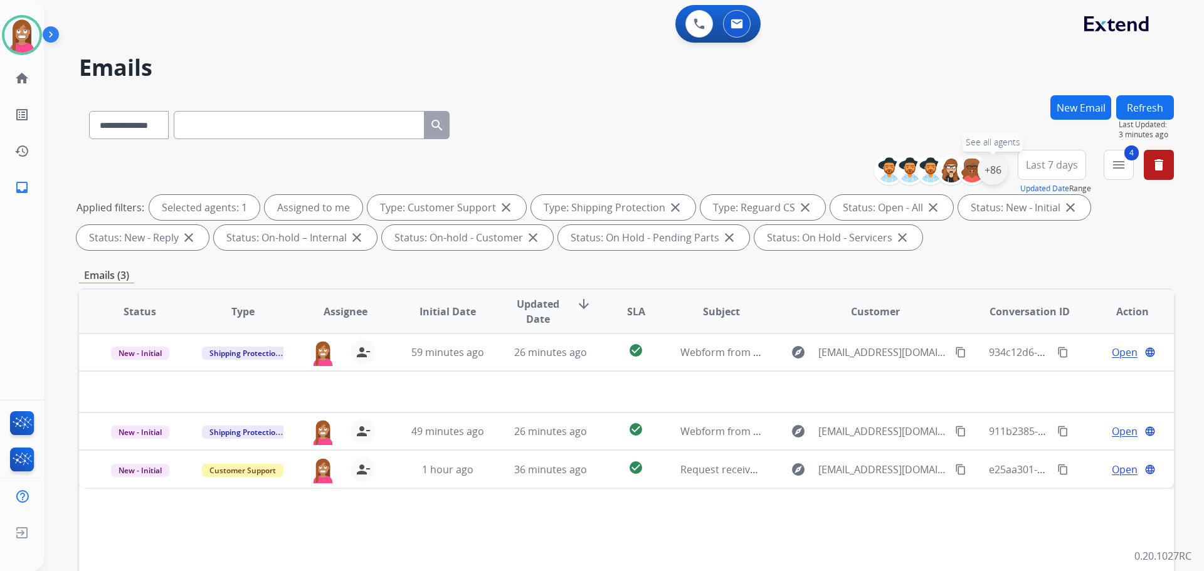
click at [990, 169] on div "+86" at bounding box center [993, 170] width 30 height 30
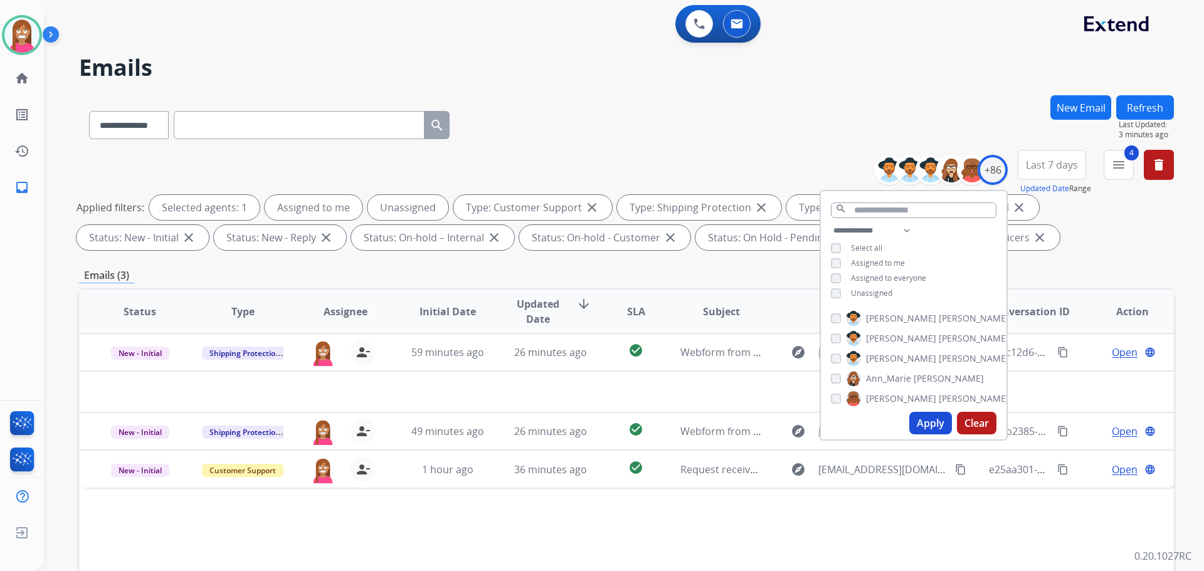
click at [920, 423] on button "Apply" at bounding box center [930, 423] width 43 height 23
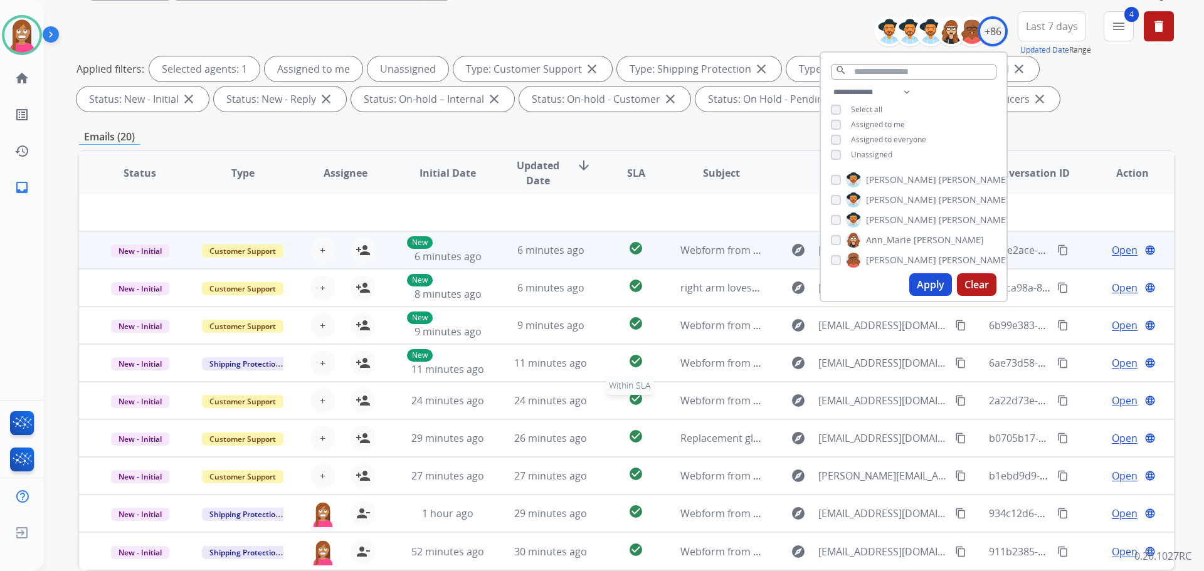
scroll to position [203, 0]
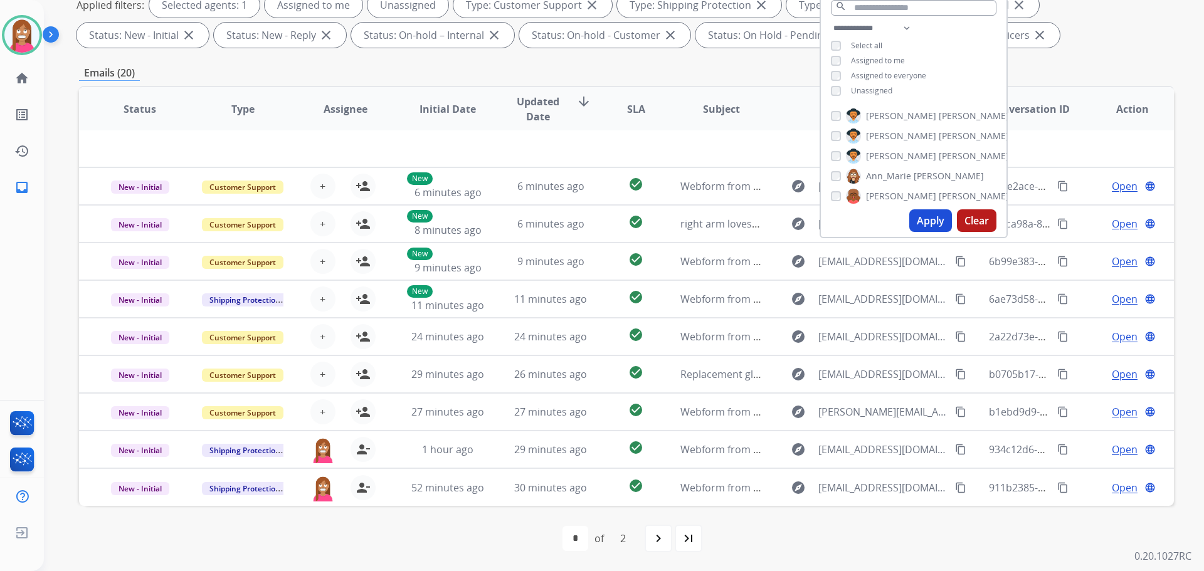
click at [462, 532] on div "first_page navigate_before * * of 2 navigate_next last_page" at bounding box center [626, 538] width 1095 height 25
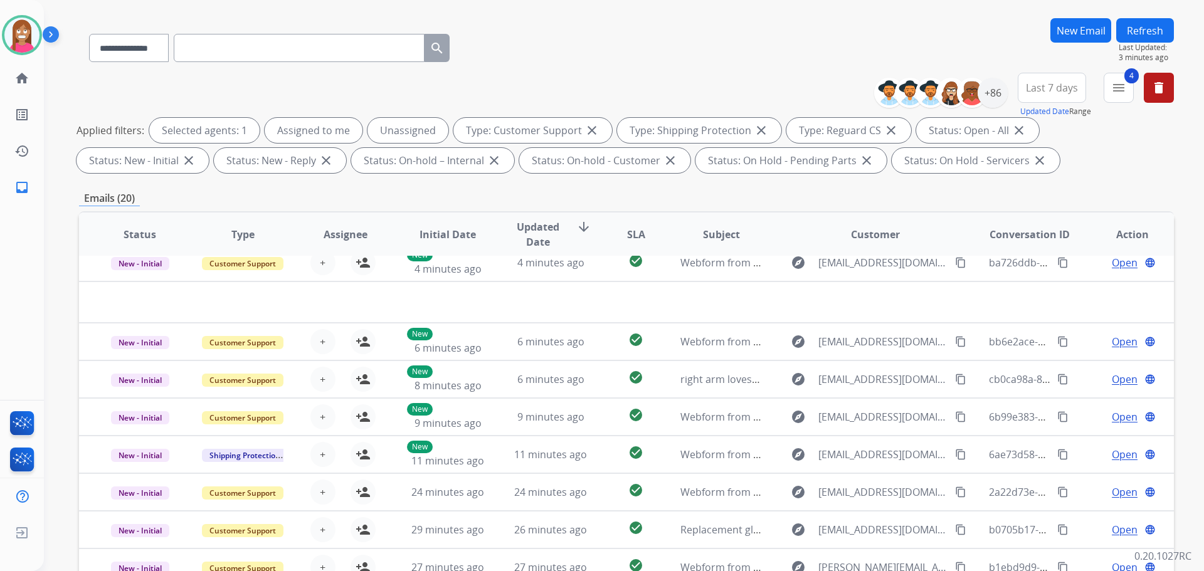
scroll to position [0, 0]
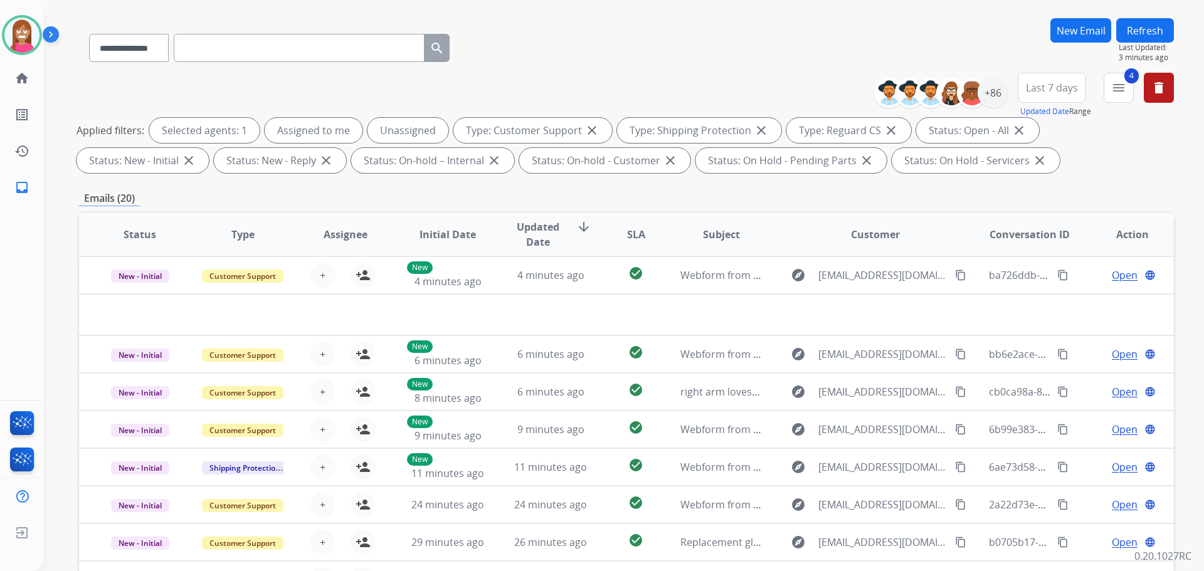
paste input "**********"
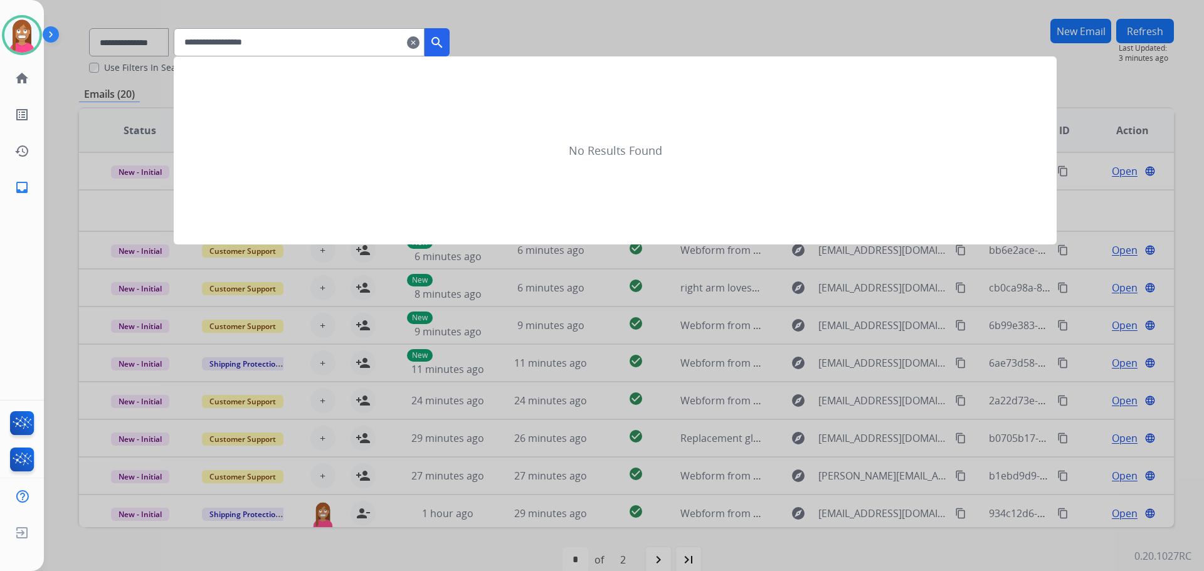
type input "**********"
click at [445, 38] on mat-icon "search" at bounding box center [437, 42] width 15 height 15
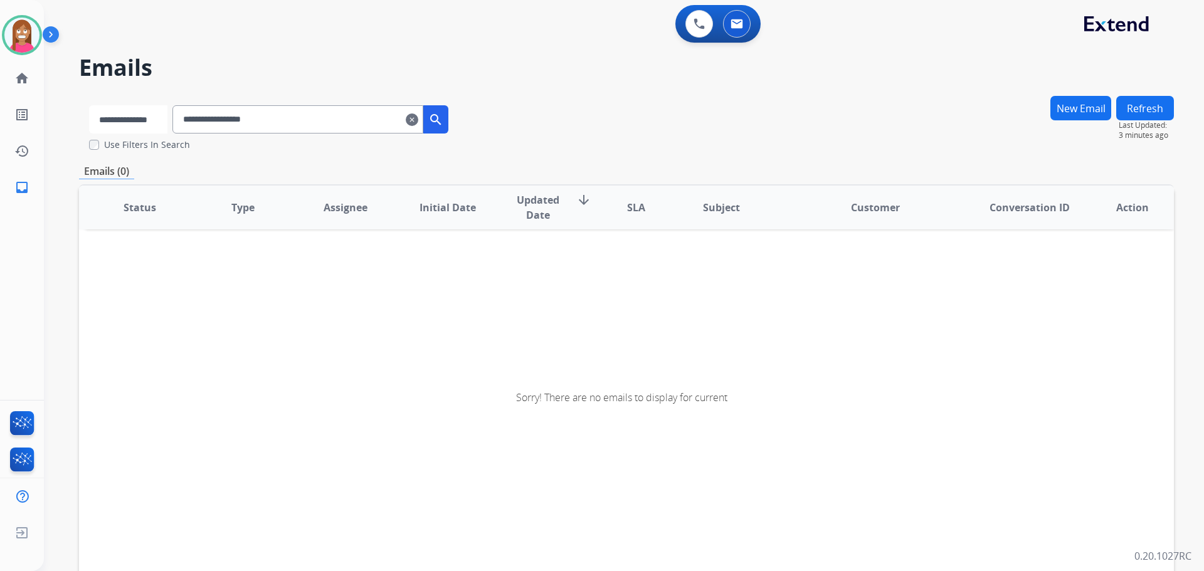
click at [122, 115] on select "**********" at bounding box center [128, 119] width 78 height 28
click at [89, 105] on select "**********" at bounding box center [128, 119] width 78 height 28
click at [450, 128] on button "search" at bounding box center [437, 119] width 25 height 28
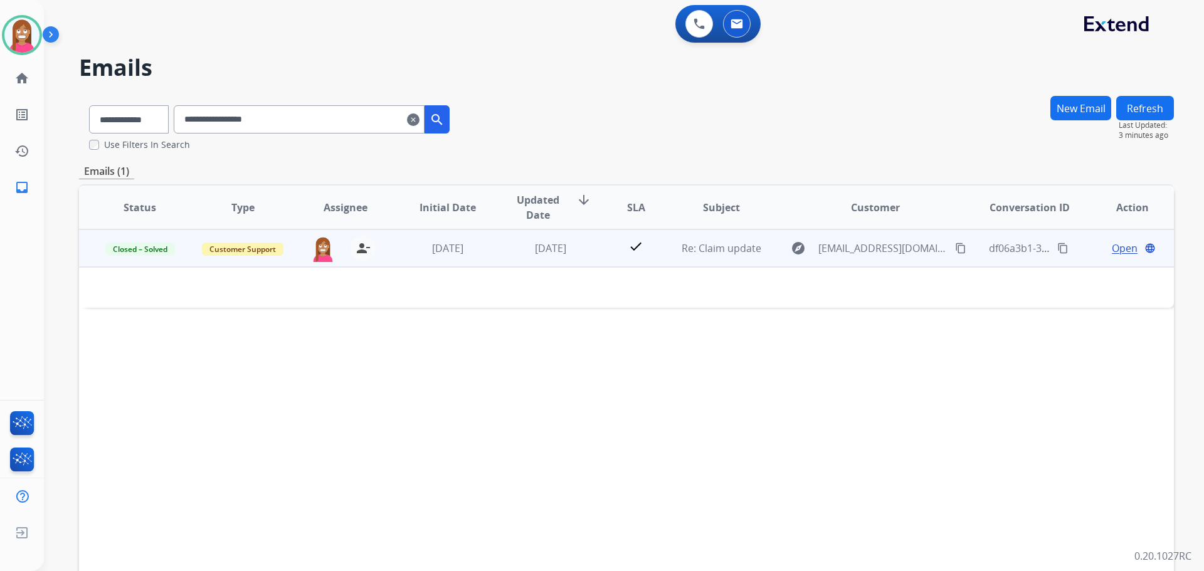
click at [649, 262] on td "check" at bounding box center [626, 249] width 68 height 38
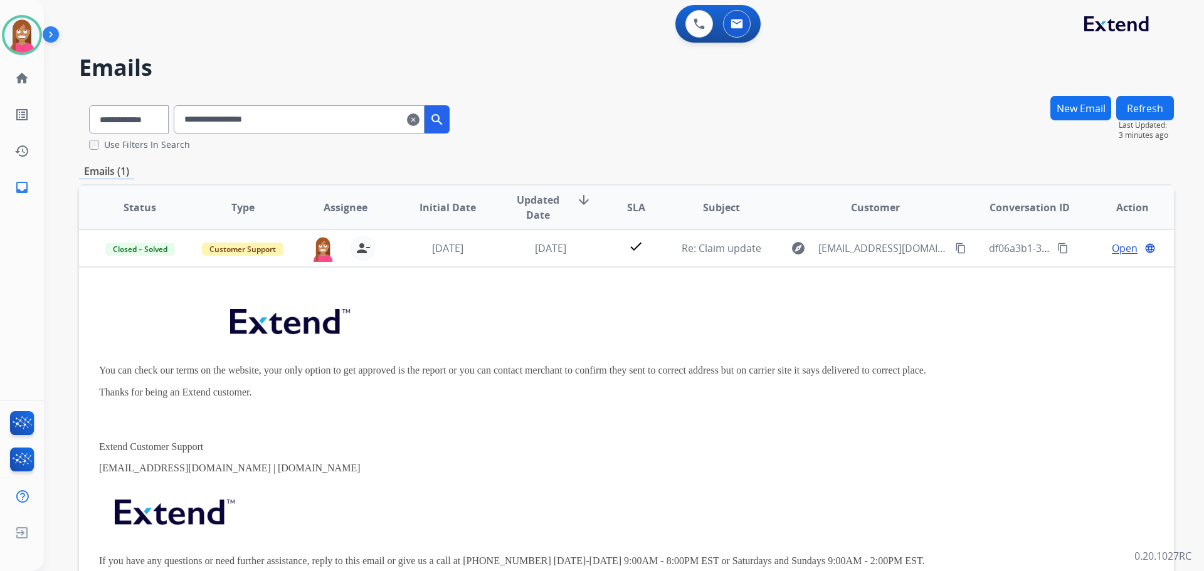
click at [420, 115] on mat-icon "clear" at bounding box center [413, 119] width 13 height 15
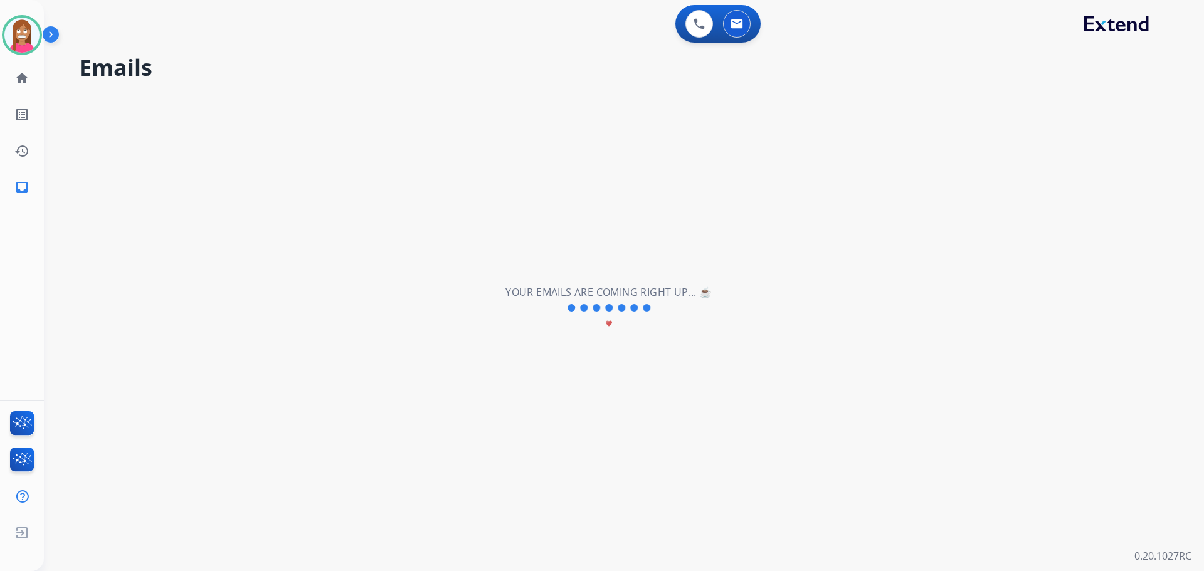
select select "**********"
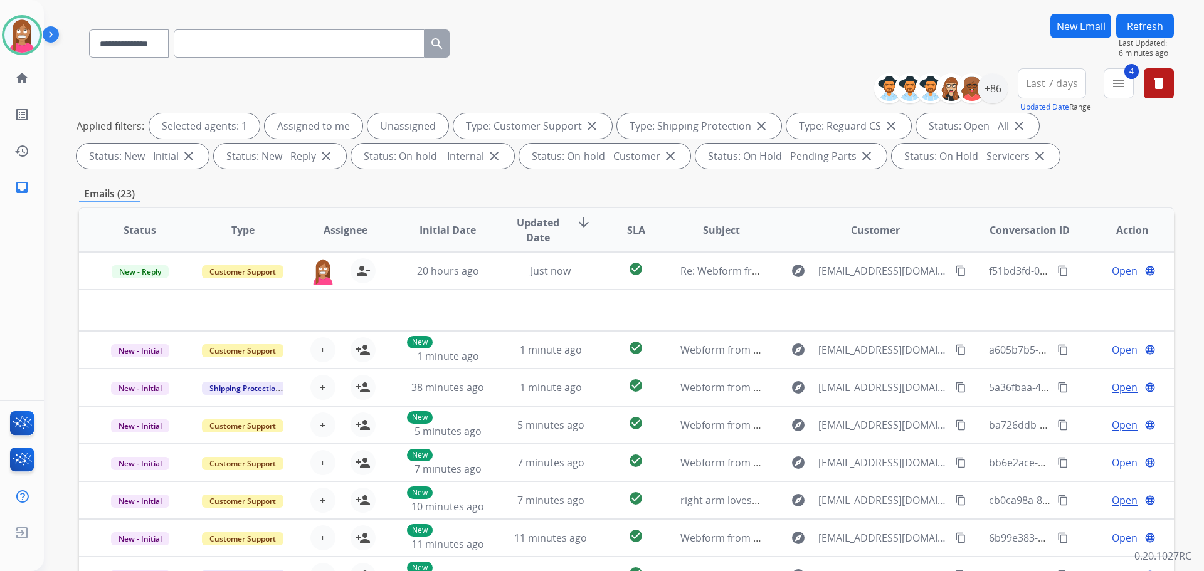
scroll to position [125, 0]
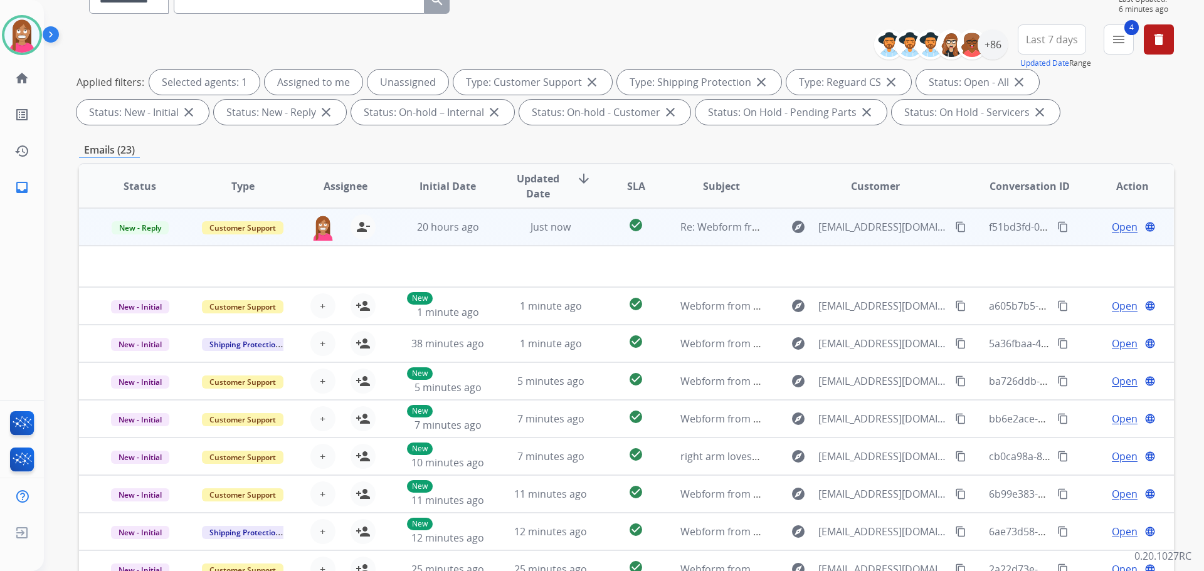
click at [592, 237] on td "check_circle" at bounding box center [626, 227] width 68 height 38
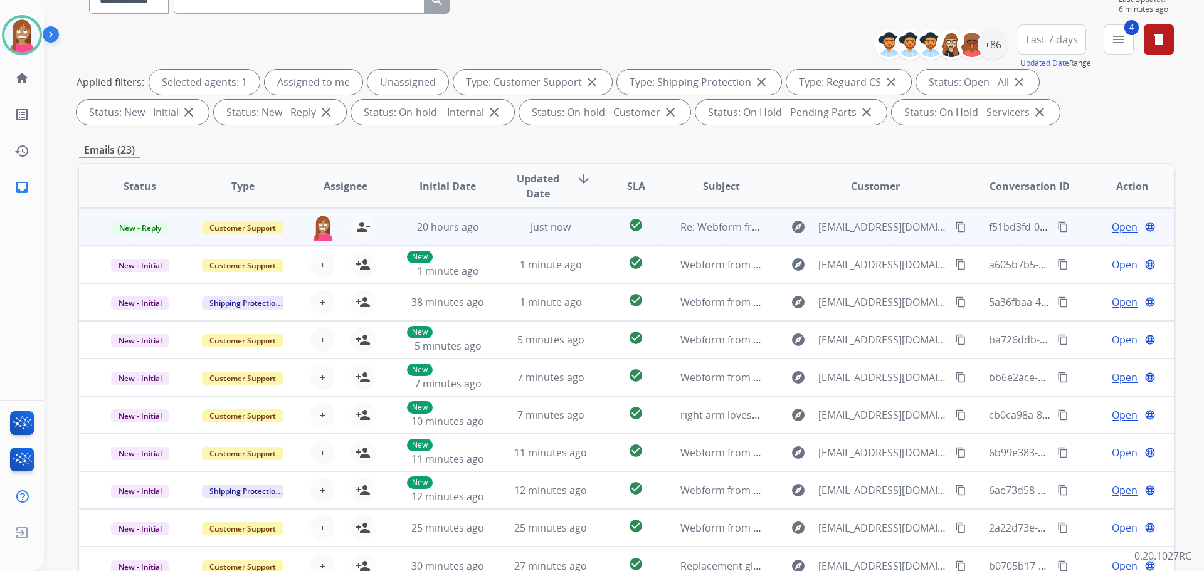
click at [592, 237] on td "check_circle" at bounding box center [626, 227] width 68 height 38
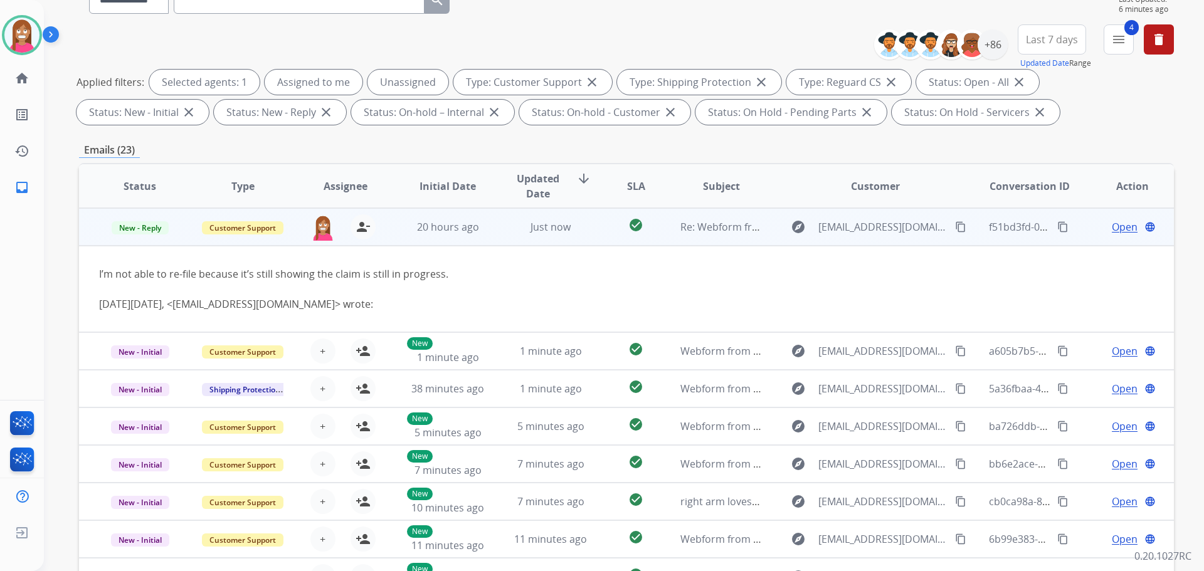
click at [1116, 226] on span "Open" at bounding box center [1125, 227] width 26 height 15
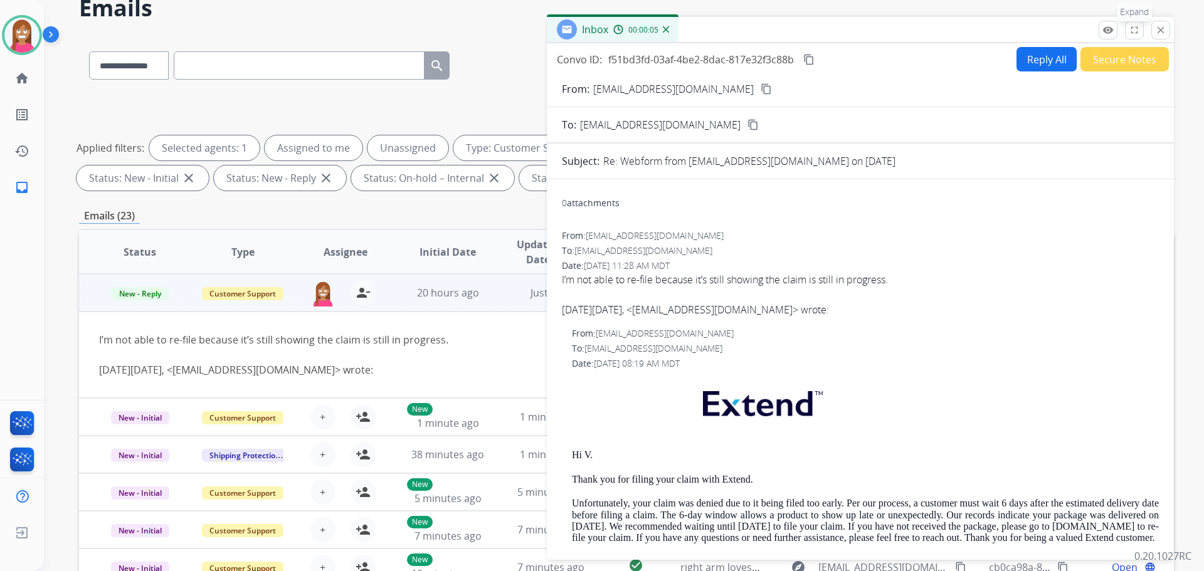
scroll to position [0, 0]
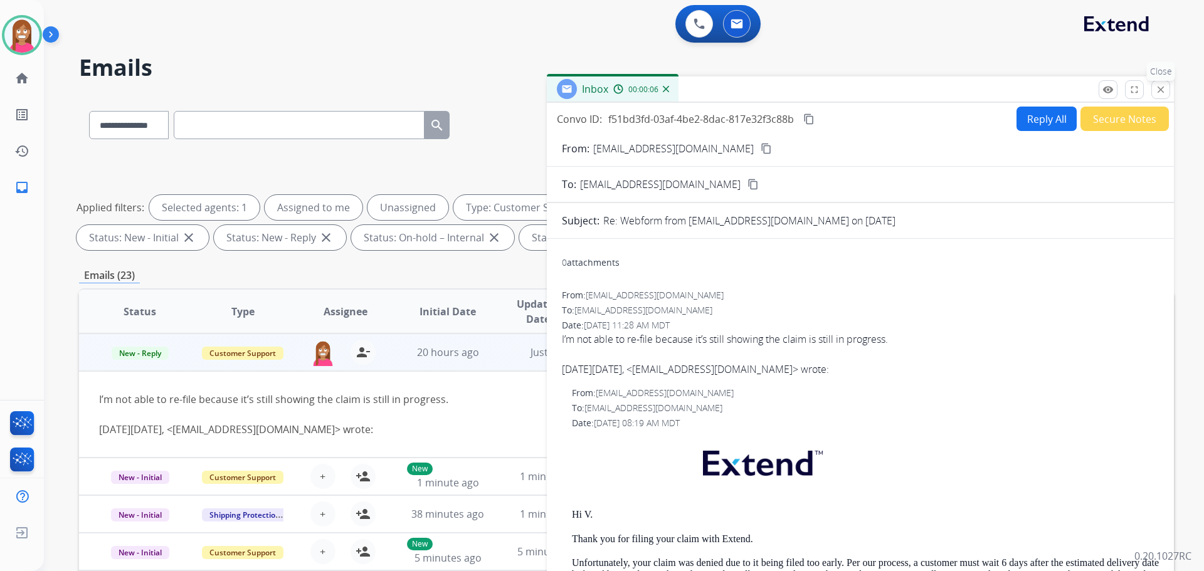
click at [1160, 92] on mat-icon "close" at bounding box center [1160, 89] width 11 height 11
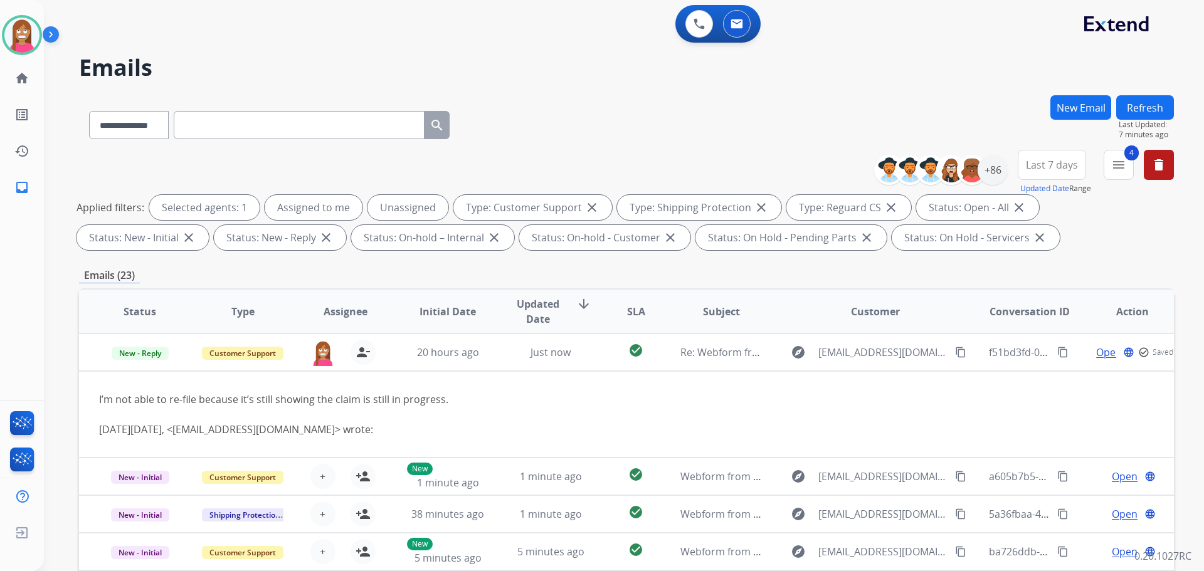
click at [1128, 107] on button "Refresh" at bounding box center [1145, 107] width 58 height 24
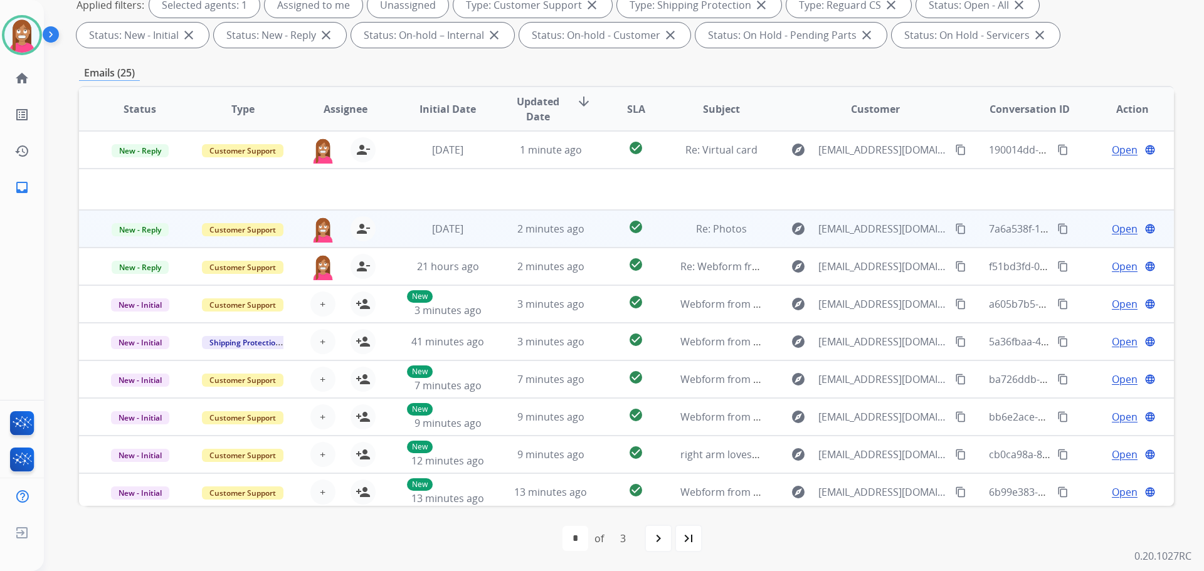
click at [493, 238] on td "2 minutes ago" at bounding box center [541, 229] width 103 height 38
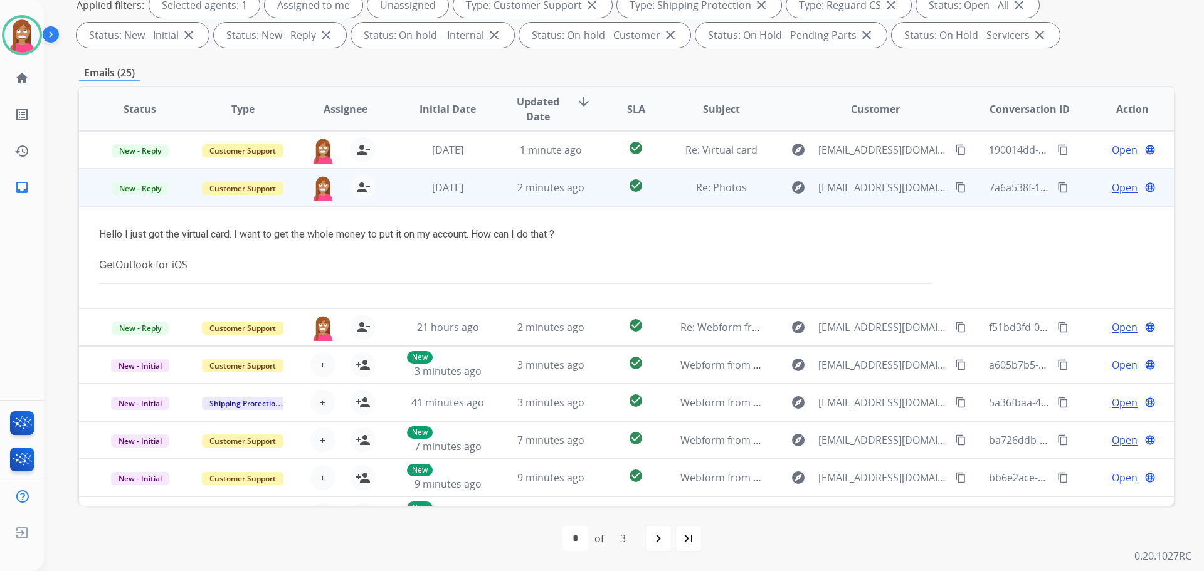
click at [1114, 190] on span "Open" at bounding box center [1125, 187] width 26 height 15
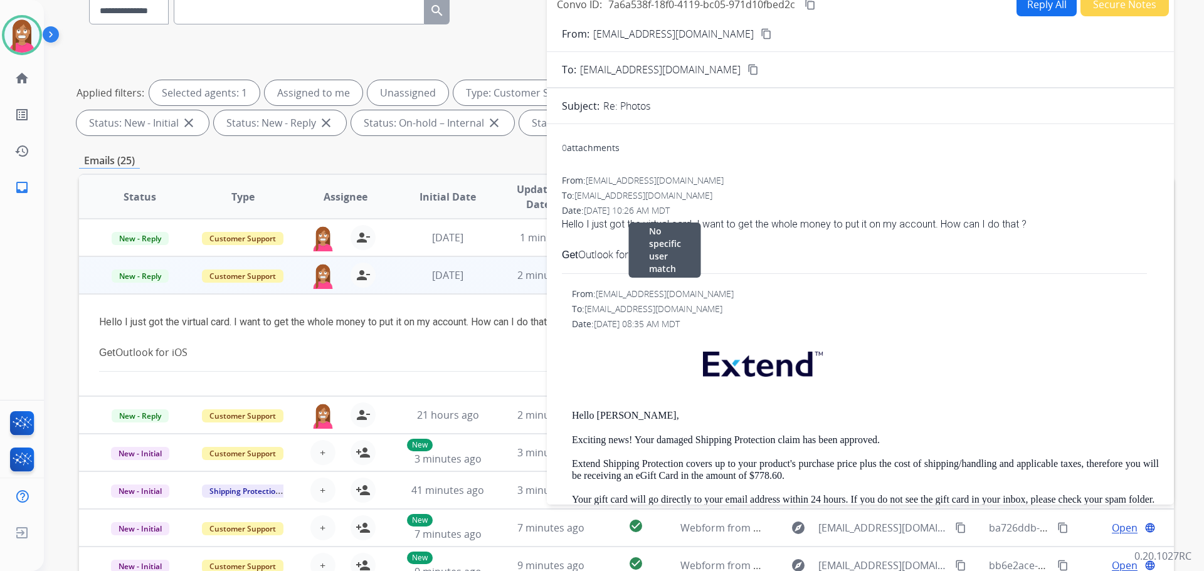
scroll to position [77, 0]
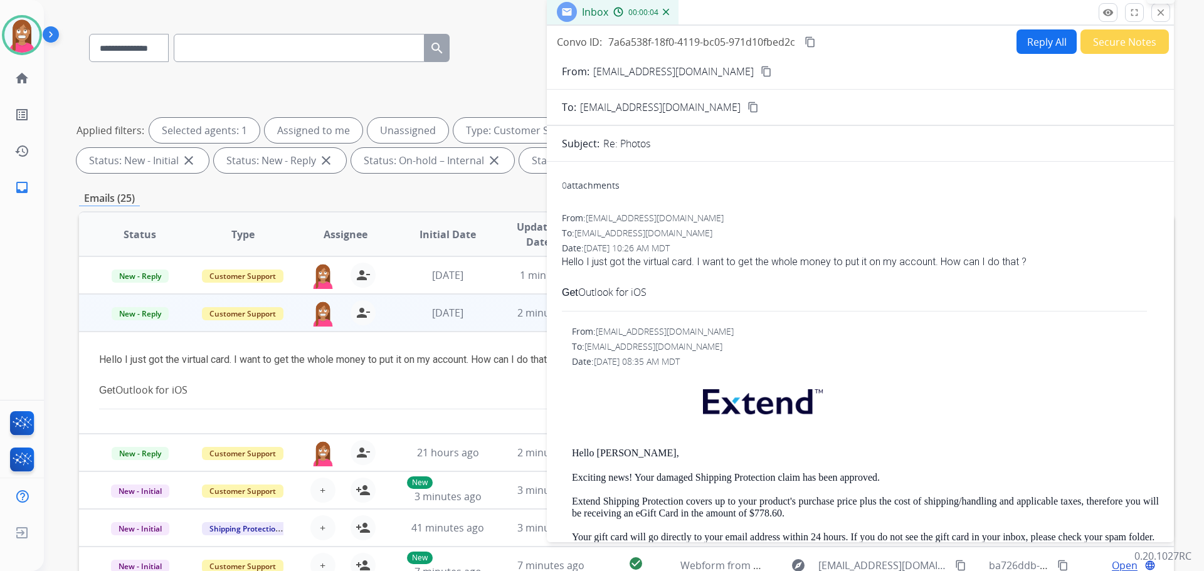
click at [1159, 19] on button "close Close" at bounding box center [1161, 12] width 19 height 19
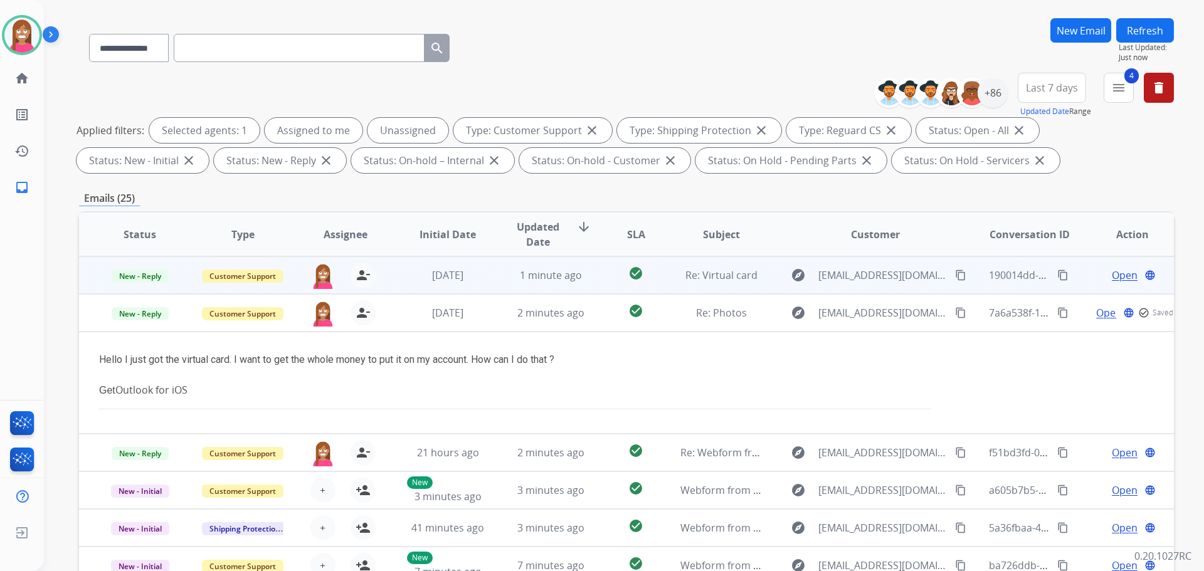
click at [490, 285] on td "1 minute ago" at bounding box center [541, 276] width 103 height 38
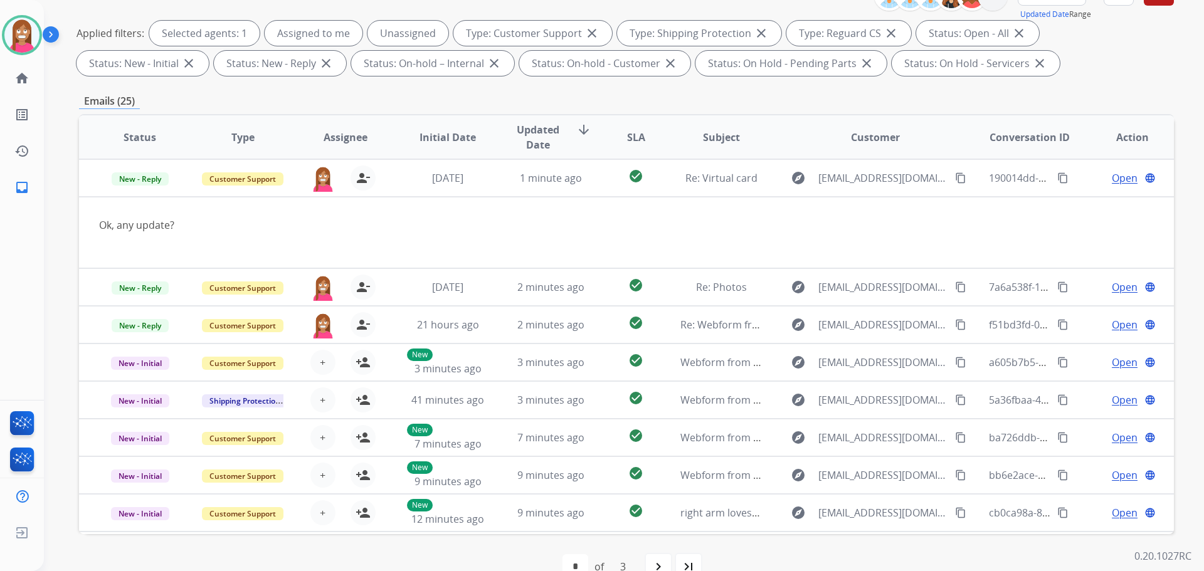
scroll to position [14, 0]
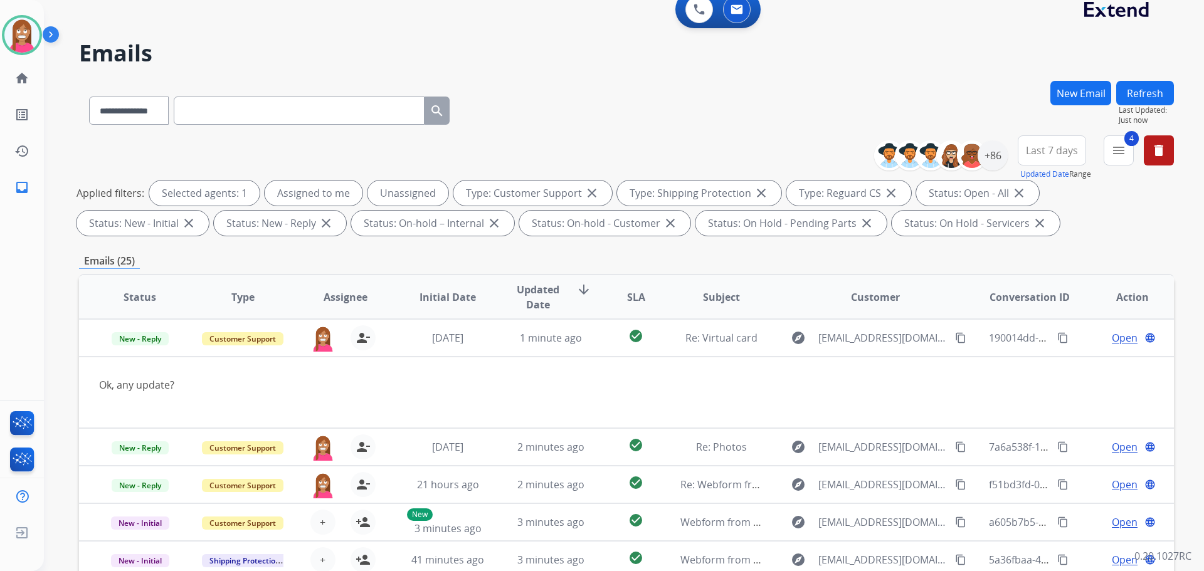
click at [1141, 82] on button "Refresh" at bounding box center [1145, 93] width 58 height 24
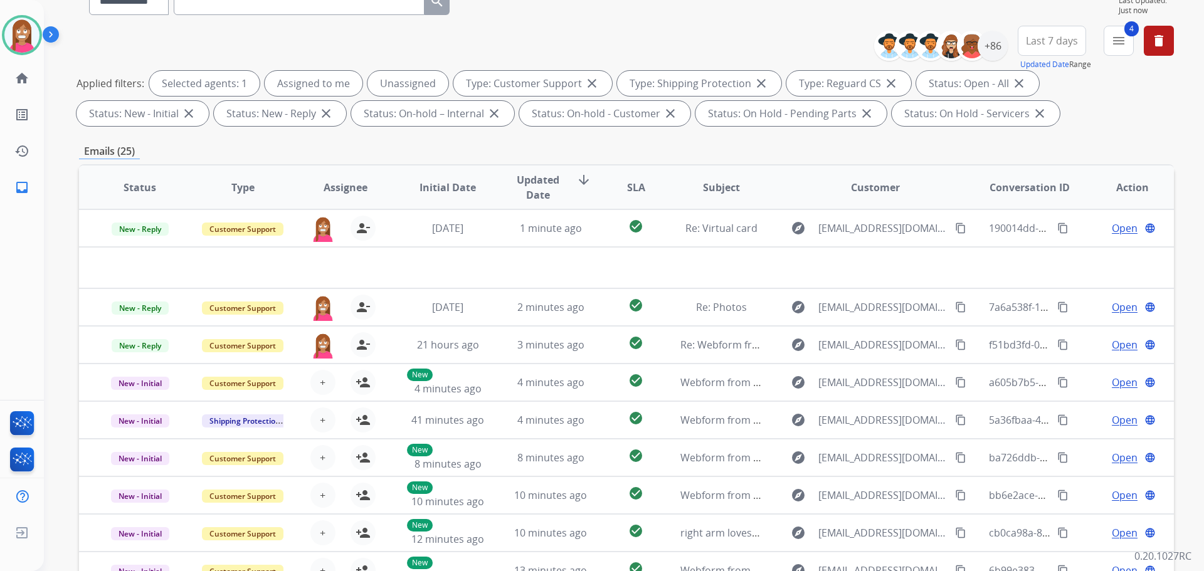
scroll to position [0, 0]
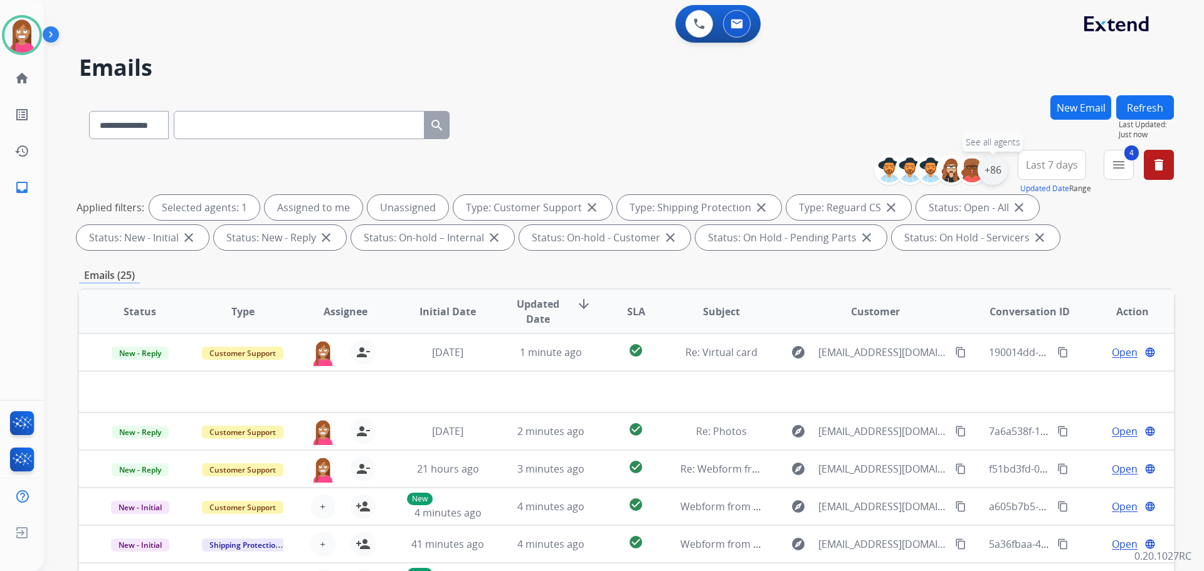
click at [998, 173] on div "+86" at bounding box center [993, 170] width 30 height 30
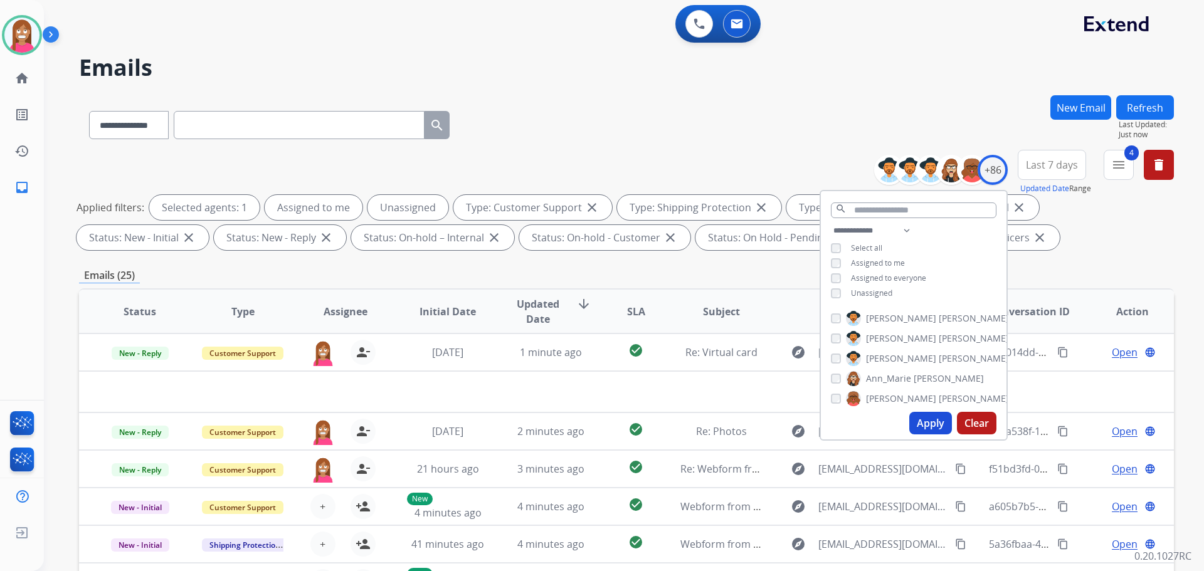
click at [839, 292] on div "Unassigned" at bounding box center [861, 294] width 61 height 10
click at [913, 429] on button "Apply" at bounding box center [930, 423] width 43 height 23
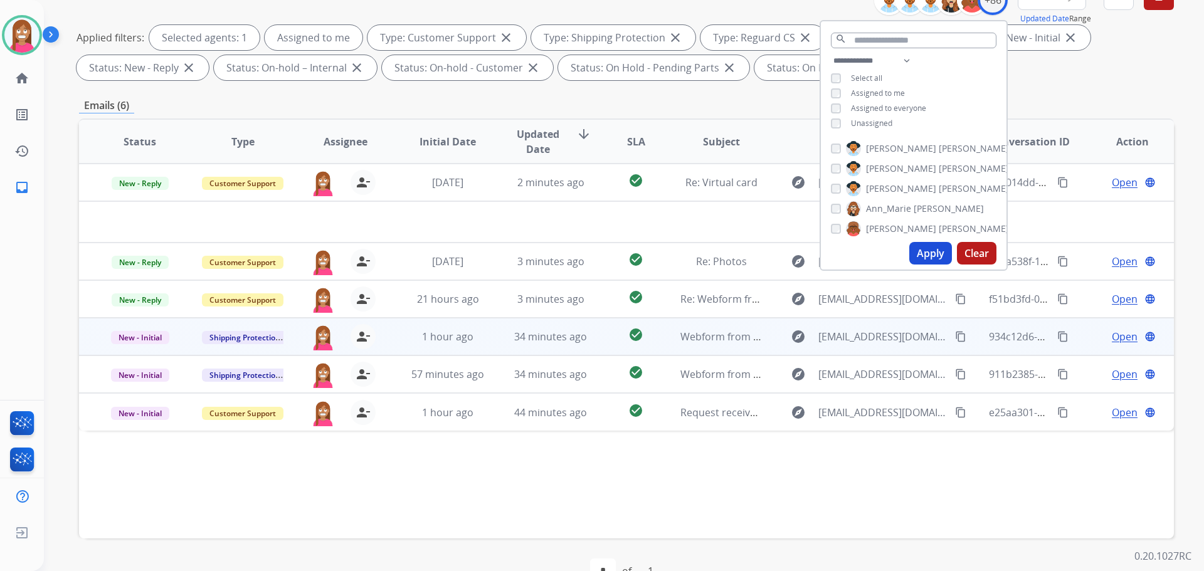
scroll to position [203, 0]
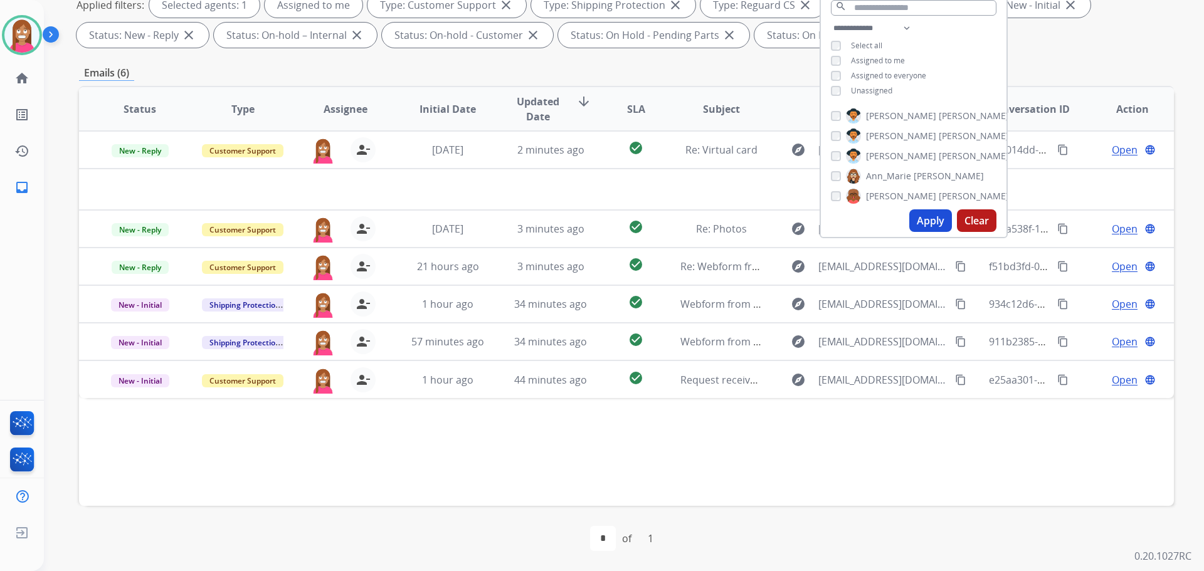
click at [556, 435] on div "Status Type Assignee Initial Date Updated Date arrow_downward SLA Subject Custo…" at bounding box center [626, 296] width 1095 height 420
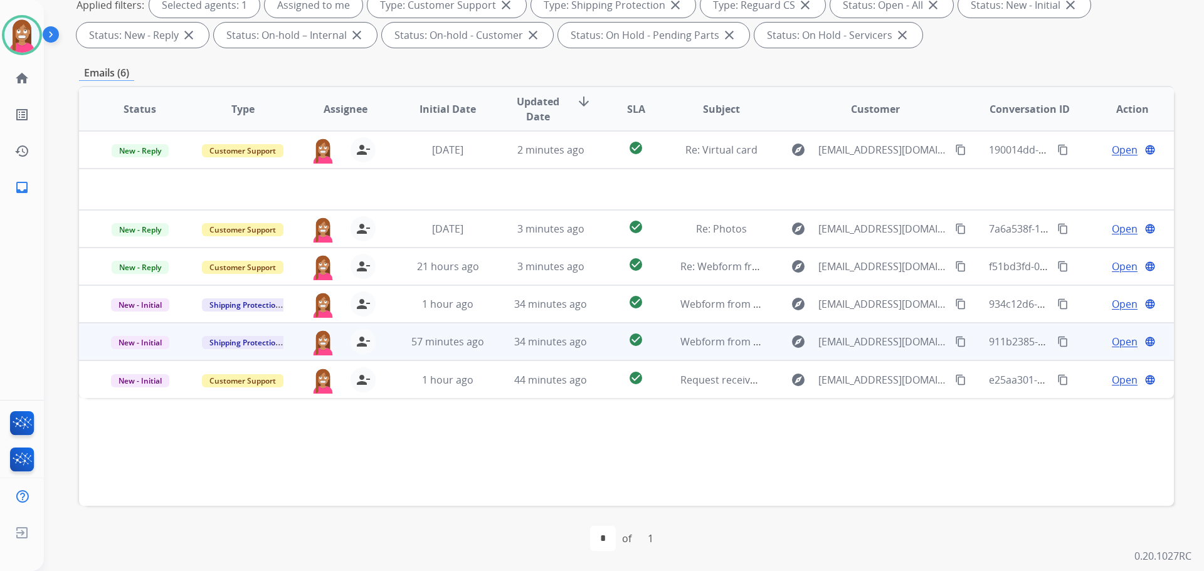
click at [549, 351] on td "34 minutes ago" at bounding box center [541, 342] width 103 height 38
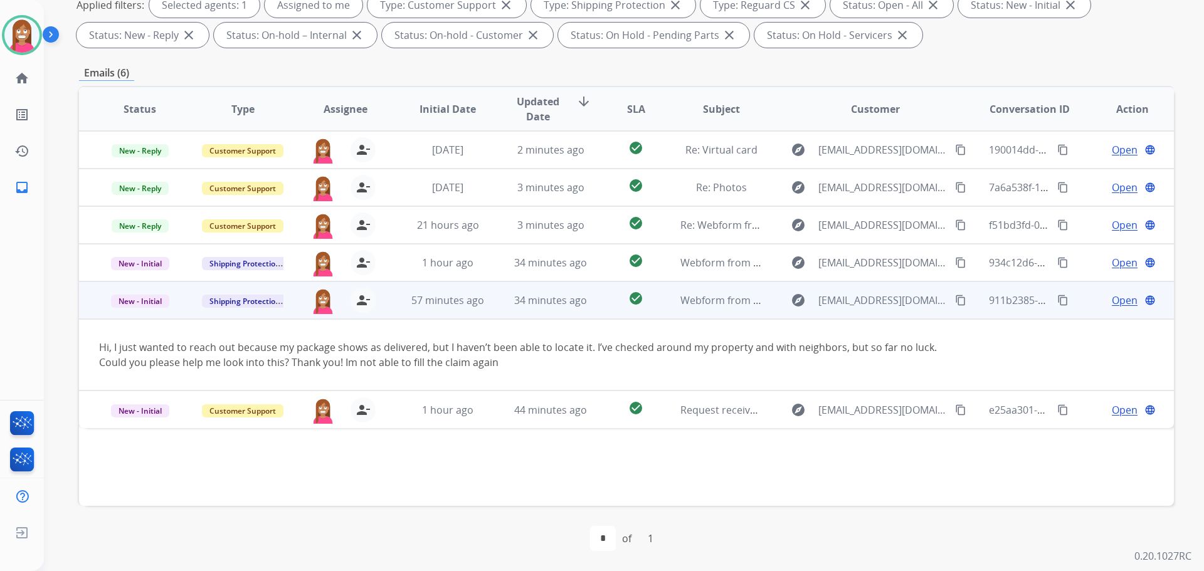
click at [1116, 303] on span "Open" at bounding box center [1125, 300] width 26 height 15
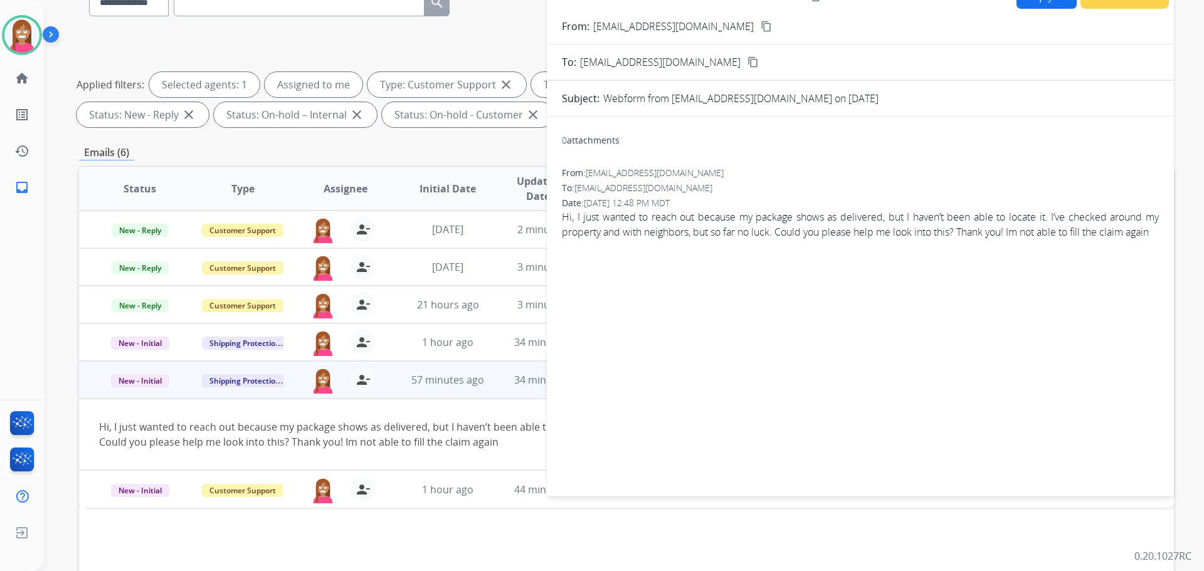
scroll to position [14, 0]
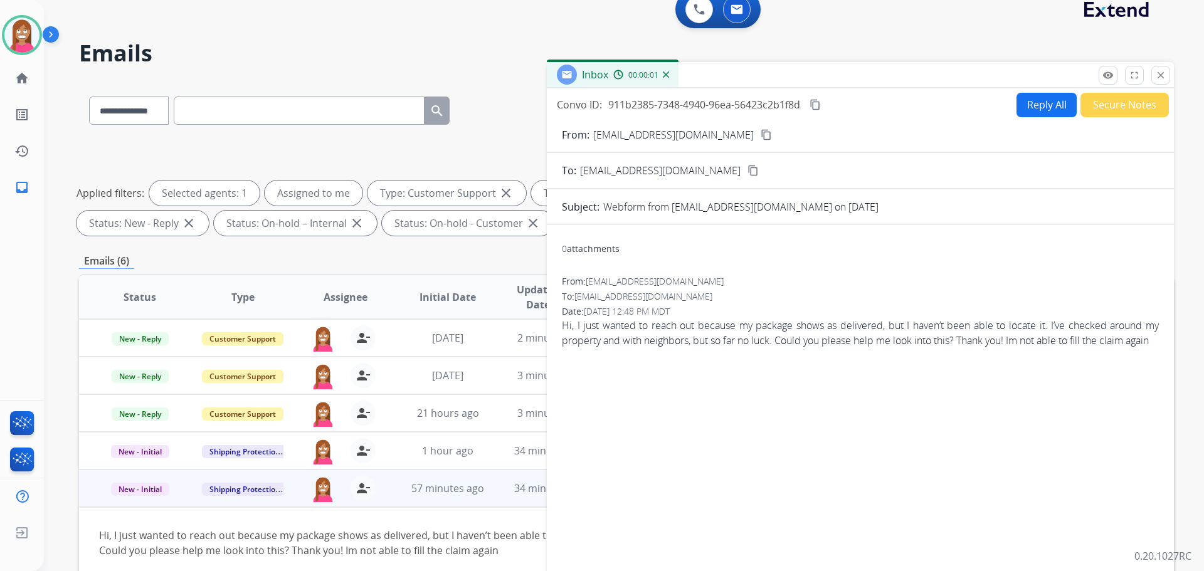
click at [1037, 107] on button "Reply All" at bounding box center [1047, 105] width 60 height 24
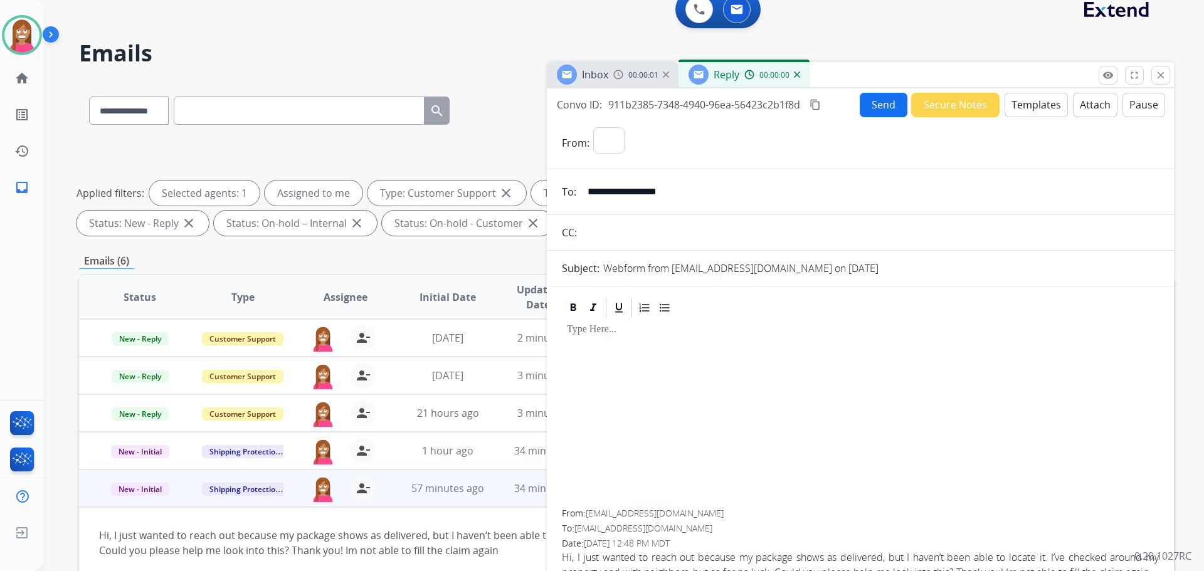
select select "**********"
click at [1034, 110] on button "Templates" at bounding box center [1036, 105] width 63 height 24
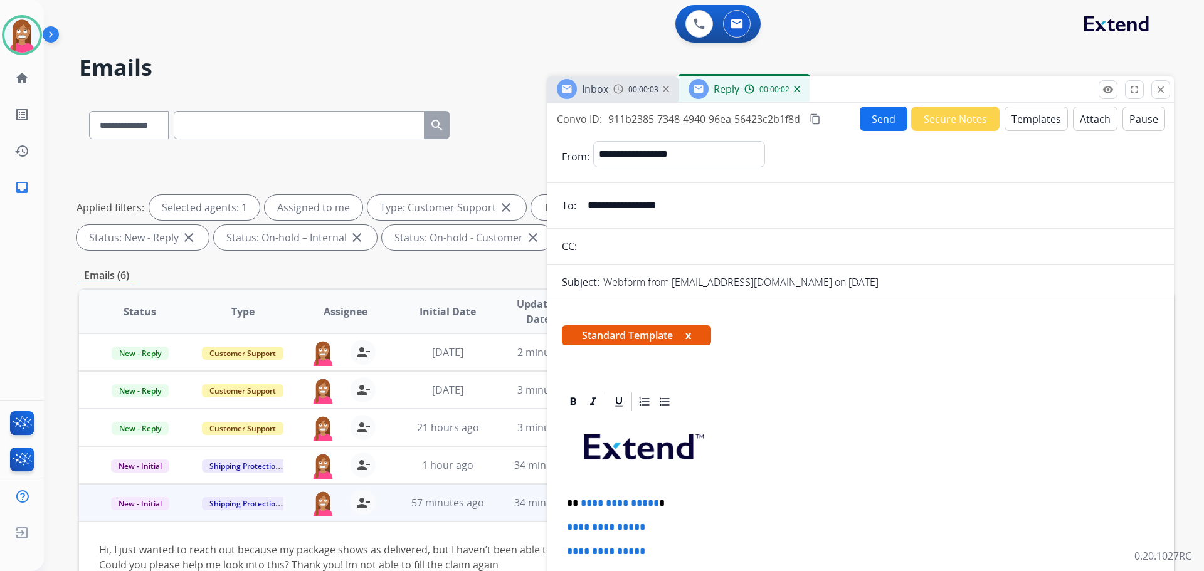
select select "**********"
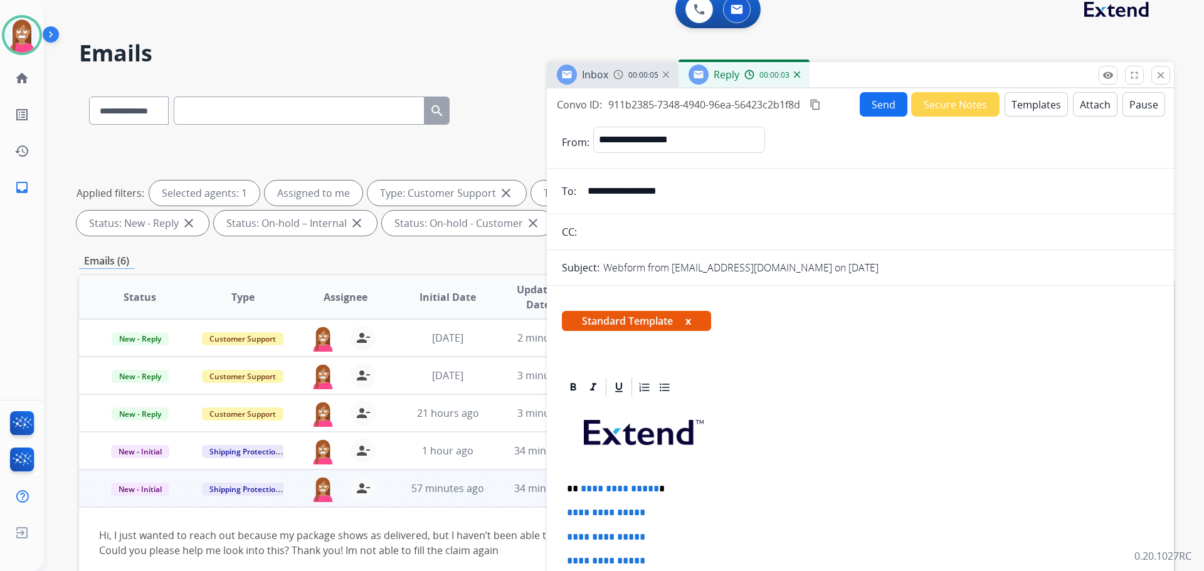
scroll to position [125, 0]
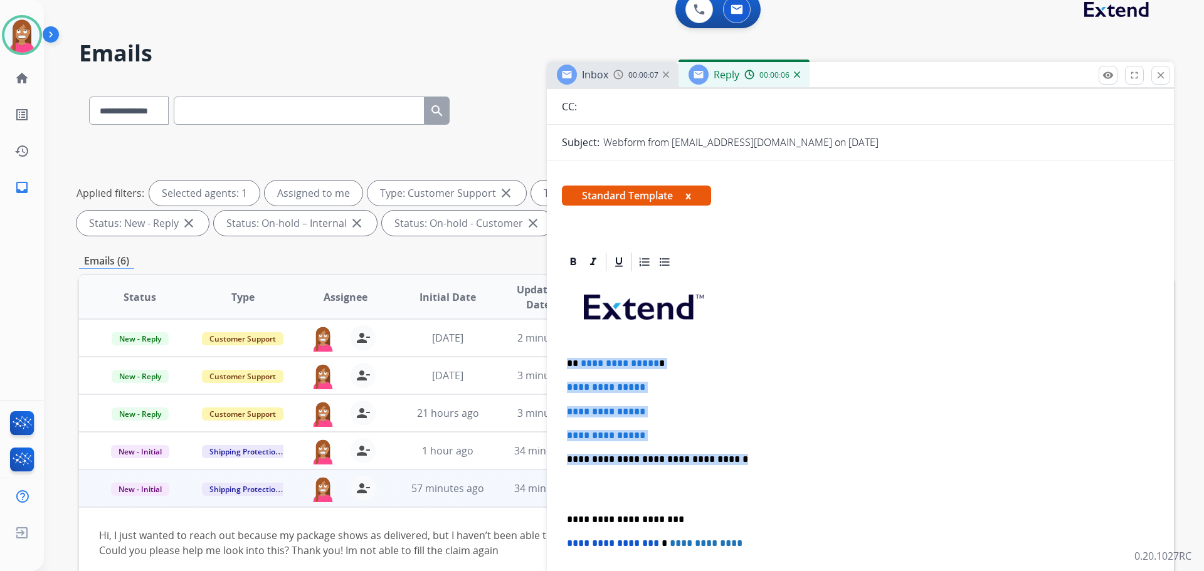
drag, startPoint x: 733, startPoint y: 461, endPoint x: 570, endPoint y: 360, distance: 191.8
click at [570, 360] on div "**********" at bounding box center [860, 489] width 597 height 432
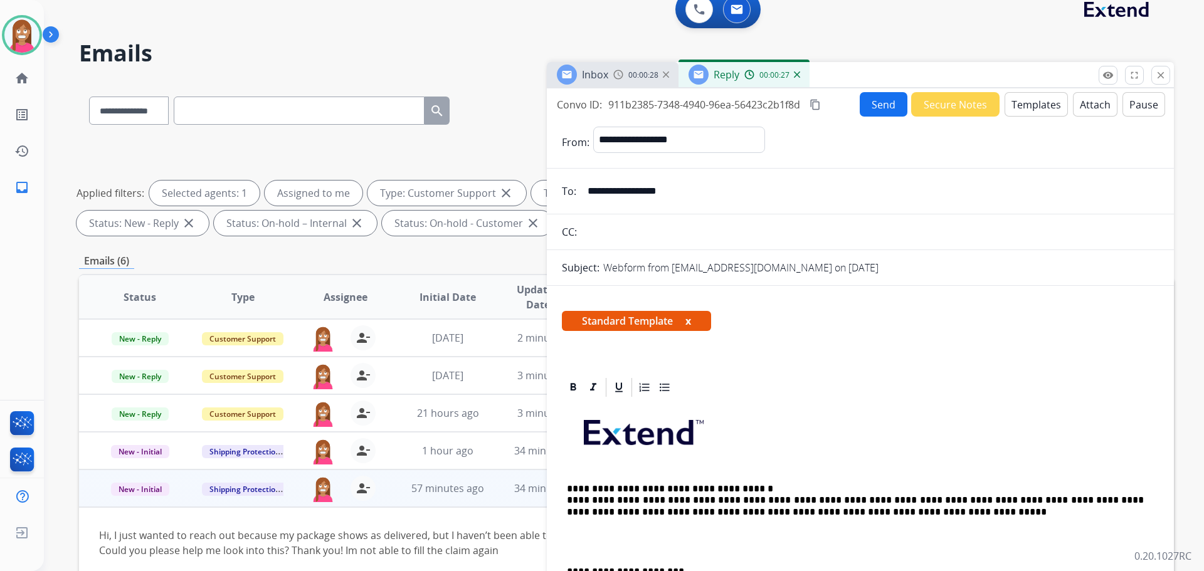
scroll to position [0, 0]
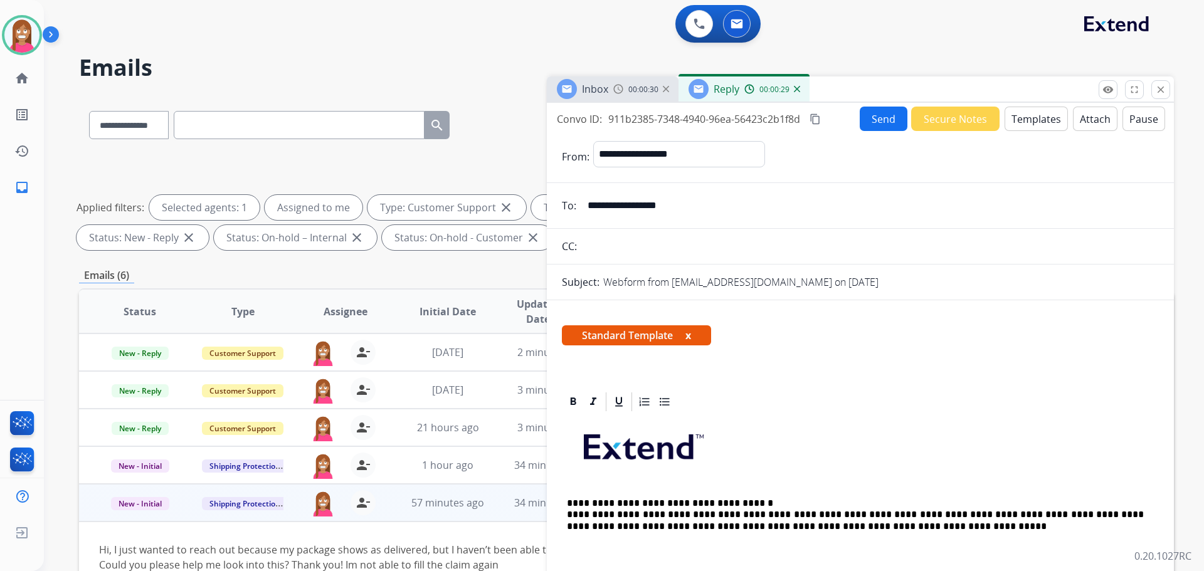
click at [878, 120] on button "Send" at bounding box center [884, 119] width 48 height 24
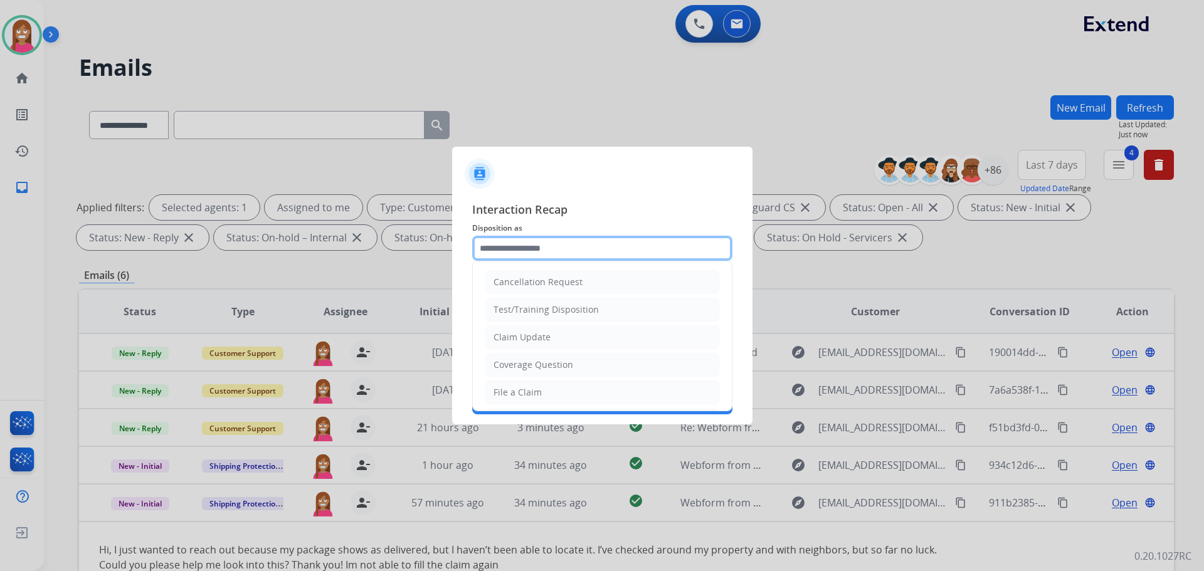
click at [523, 246] on input "text" at bounding box center [602, 248] width 260 height 25
click at [522, 332] on div "Claim Update" at bounding box center [522, 337] width 57 height 13
type input "**********"
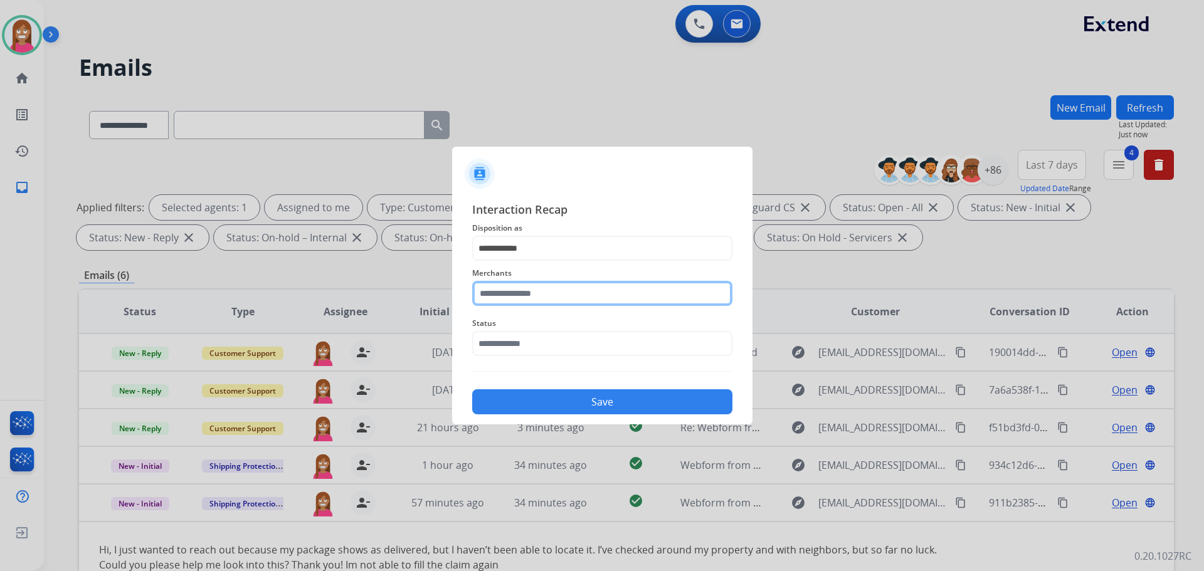
click at [514, 296] on input "text" at bounding box center [602, 293] width 260 height 25
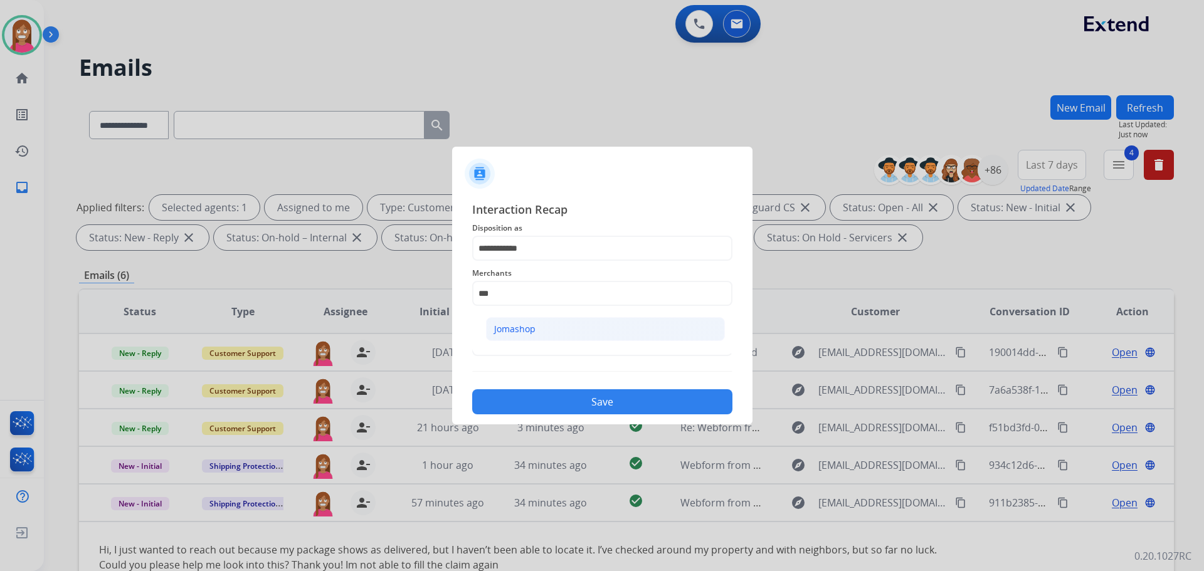
click at [555, 331] on li "Jomashop" at bounding box center [605, 329] width 239 height 24
type input "********"
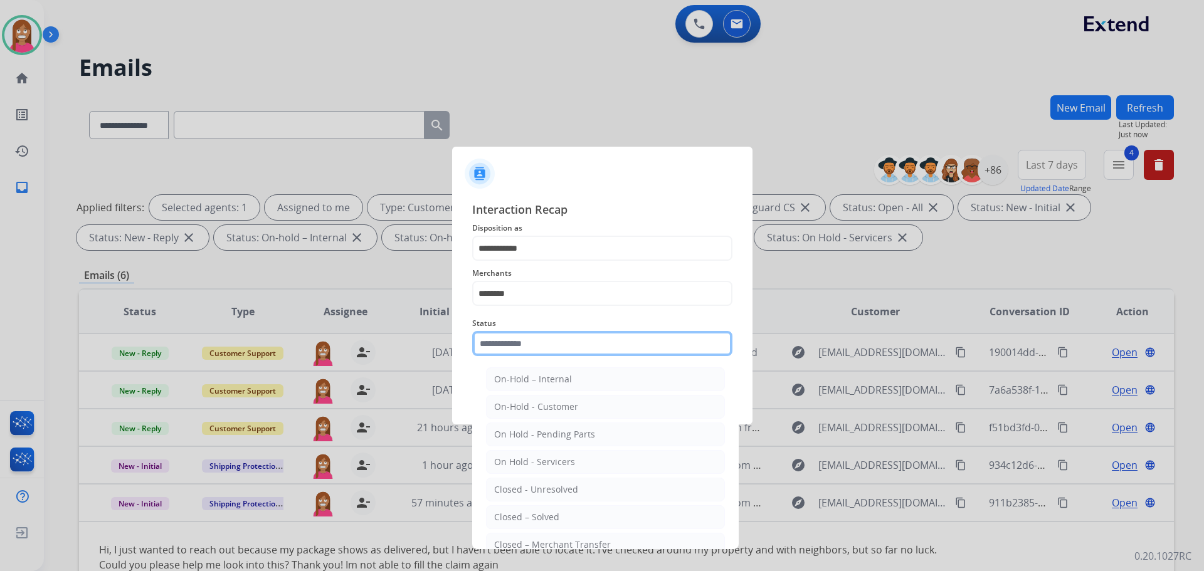
click at [509, 347] on input "text" at bounding box center [602, 343] width 260 height 25
click at [513, 522] on div "Closed – Solved" at bounding box center [526, 517] width 65 height 13
type input "**********"
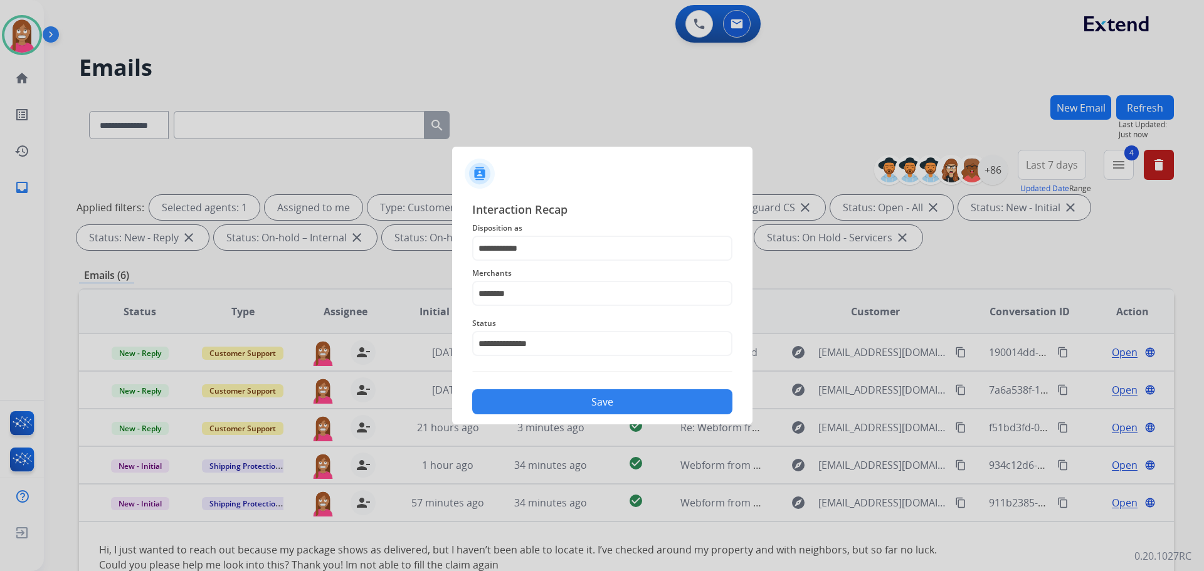
click at [547, 389] on div "Save" at bounding box center [602, 398] width 260 height 33
click at [544, 411] on button "Save" at bounding box center [602, 401] width 260 height 25
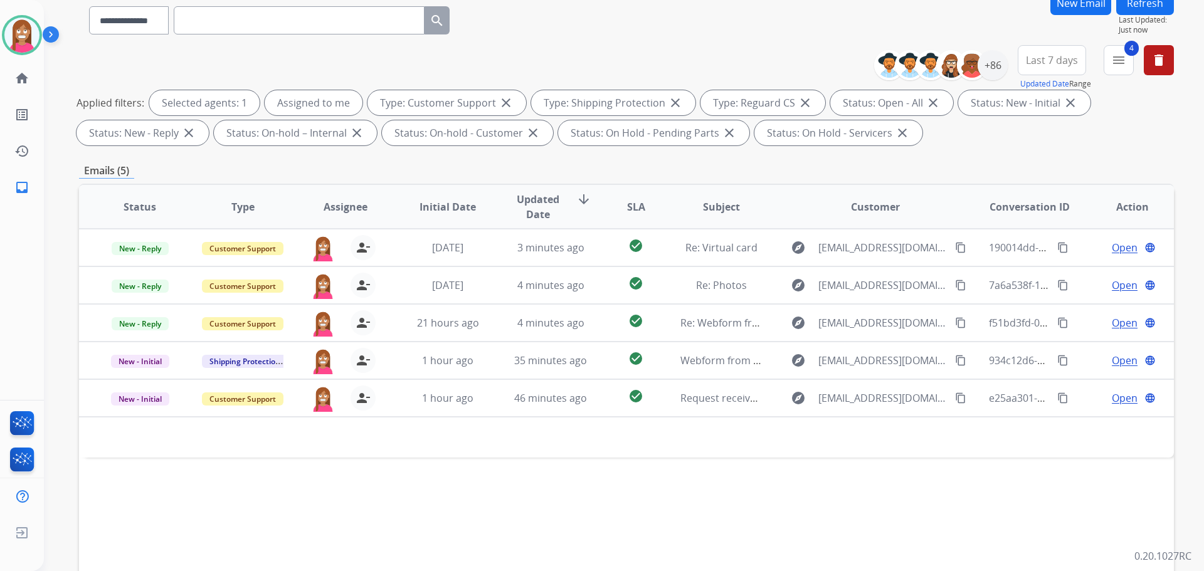
scroll to position [14, 0]
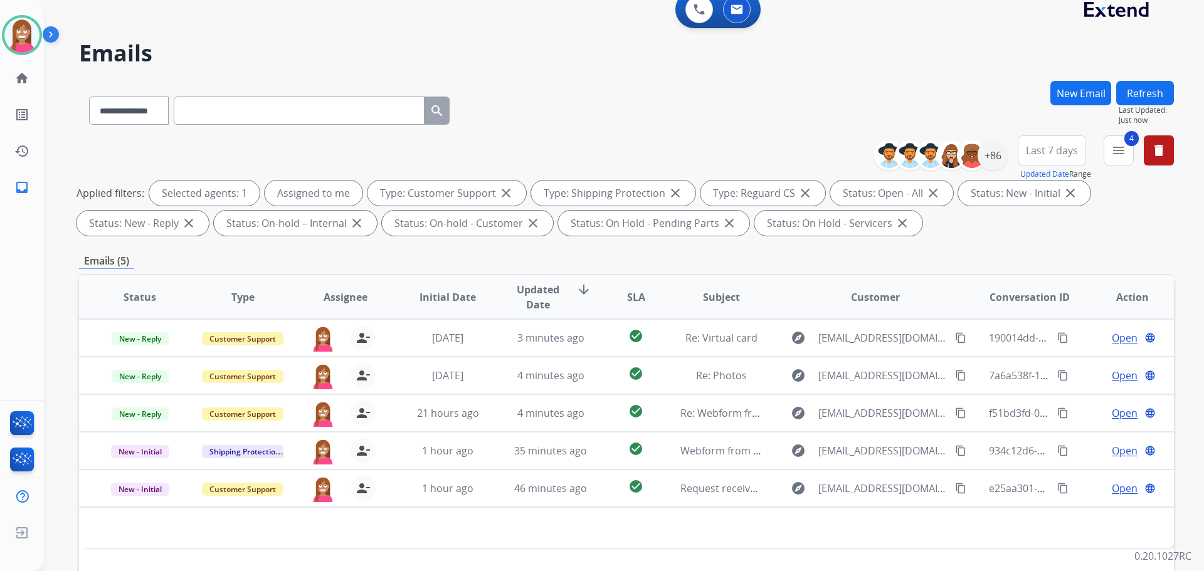
click at [1135, 88] on button "Refresh" at bounding box center [1145, 93] width 58 height 24
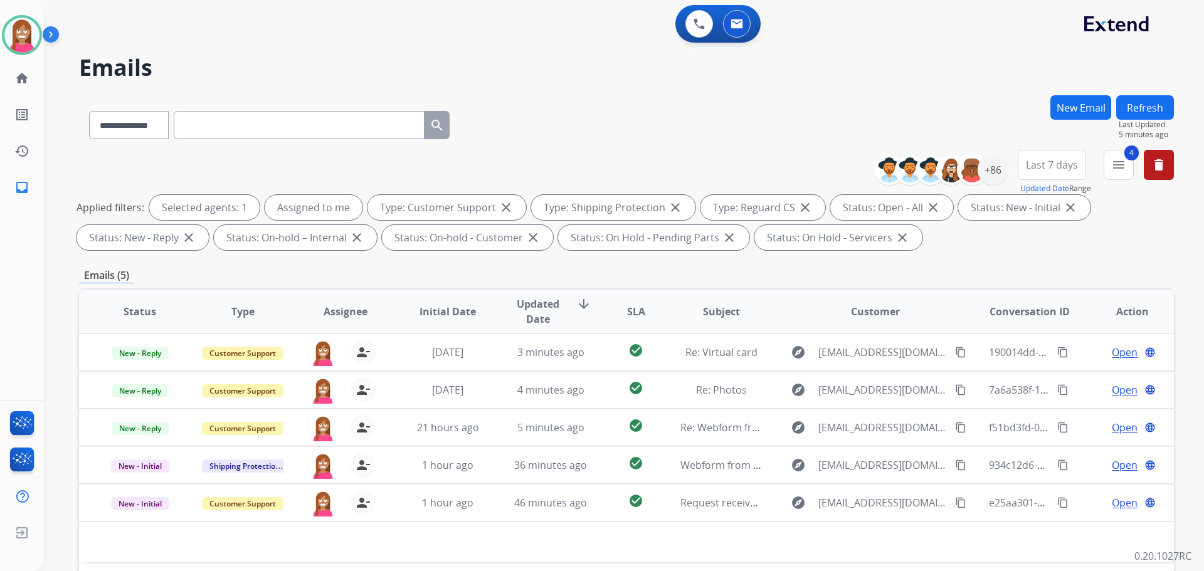
click at [1130, 109] on button "Refresh" at bounding box center [1145, 107] width 58 height 24
click at [1140, 111] on button "Refresh" at bounding box center [1145, 107] width 58 height 24
click at [1141, 110] on button "Refresh" at bounding box center [1145, 107] width 58 height 24
click at [1153, 102] on button "Refresh" at bounding box center [1145, 107] width 58 height 24
click at [1141, 100] on button "Refresh" at bounding box center [1145, 107] width 58 height 24
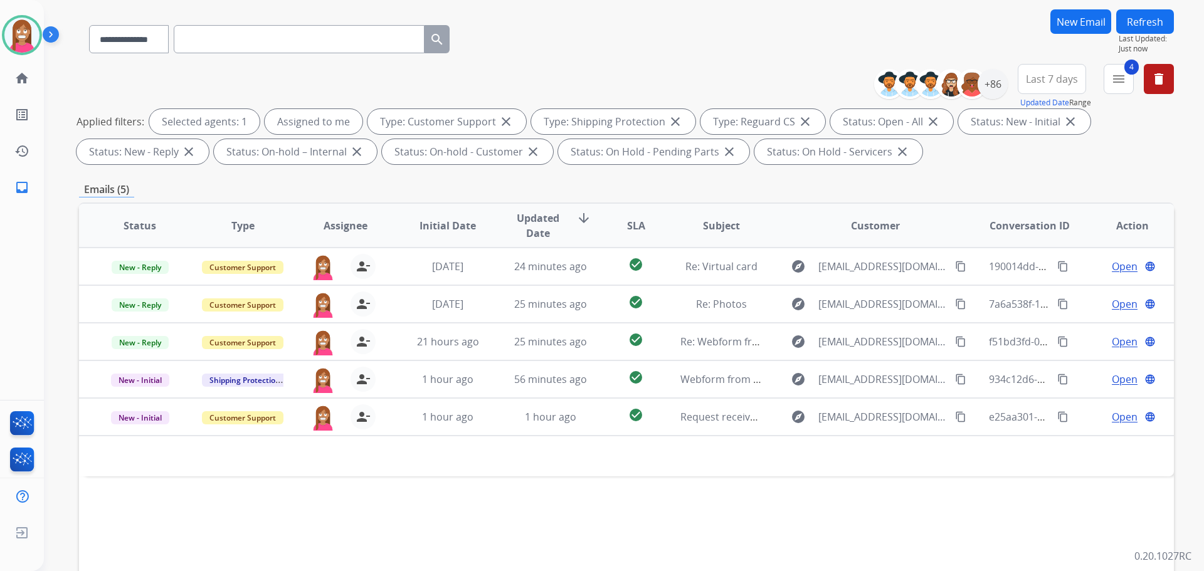
scroll to position [125, 0]
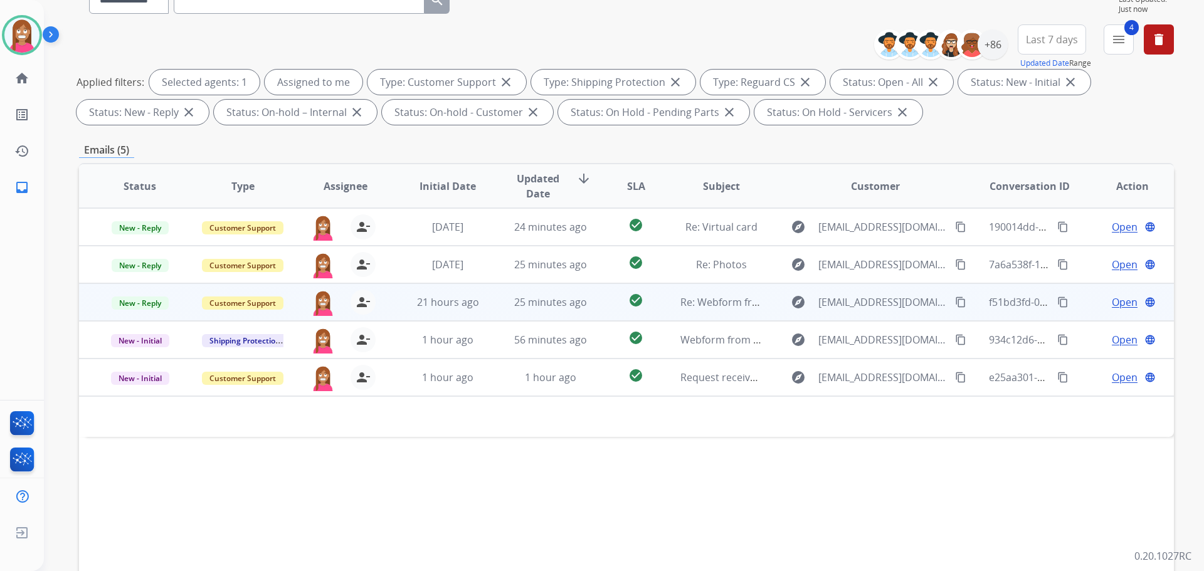
click at [490, 314] on td "25 minutes ago" at bounding box center [541, 302] width 103 height 38
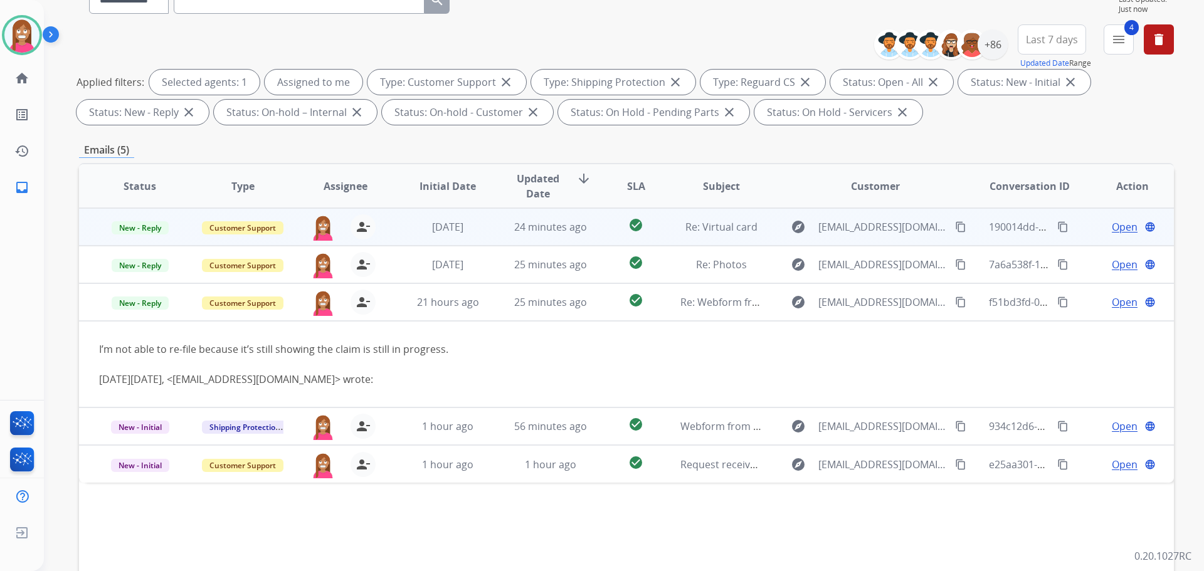
click at [500, 239] on td "24 minutes ago" at bounding box center [541, 227] width 103 height 38
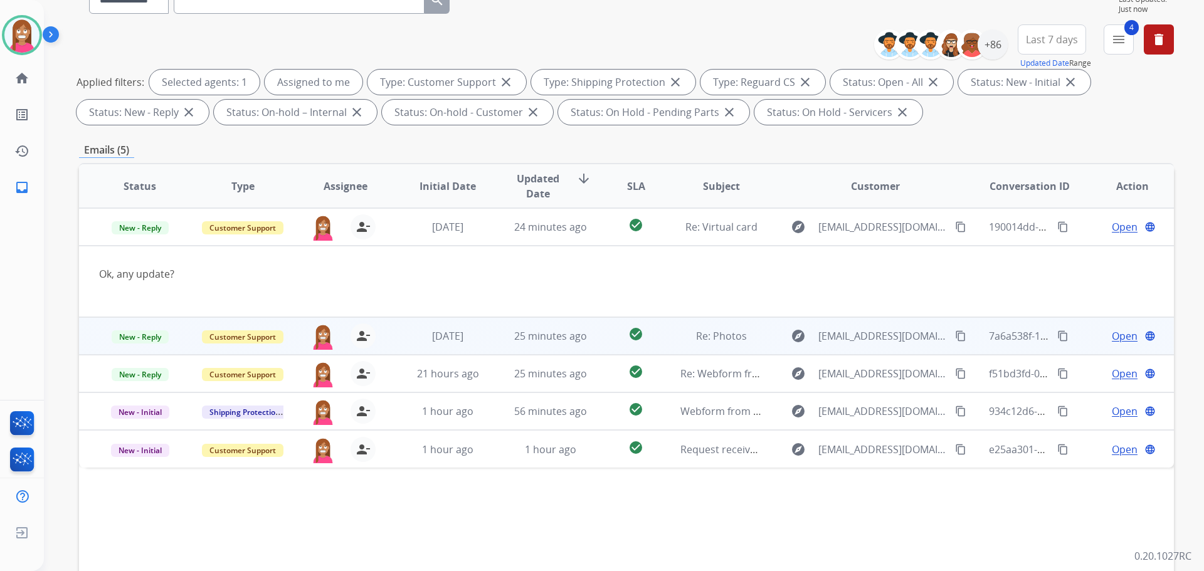
click at [490, 345] on td "25 minutes ago" at bounding box center [541, 336] width 103 height 38
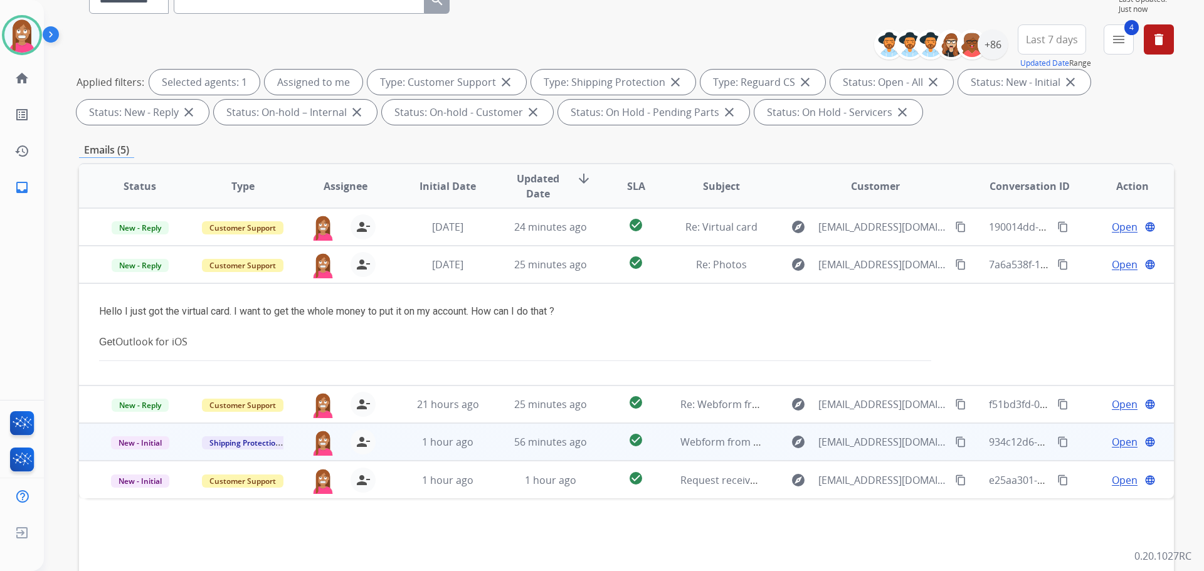
click at [596, 448] on td "check_circle" at bounding box center [626, 442] width 68 height 38
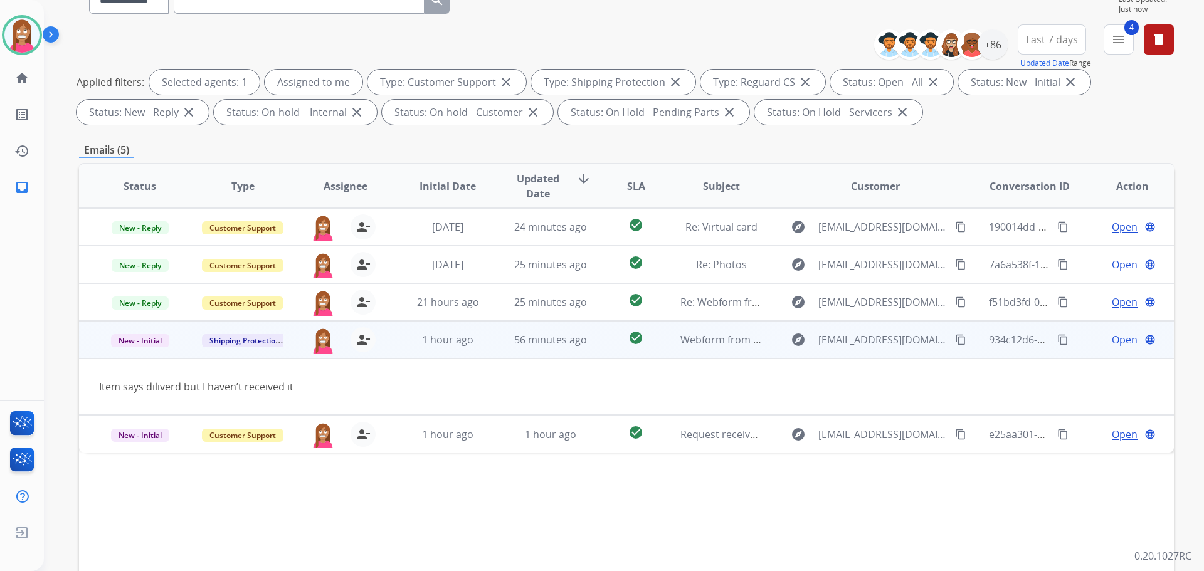
click at [1118, 342] on span "Open" at bounding box center [1125, 339] width 26 height 15
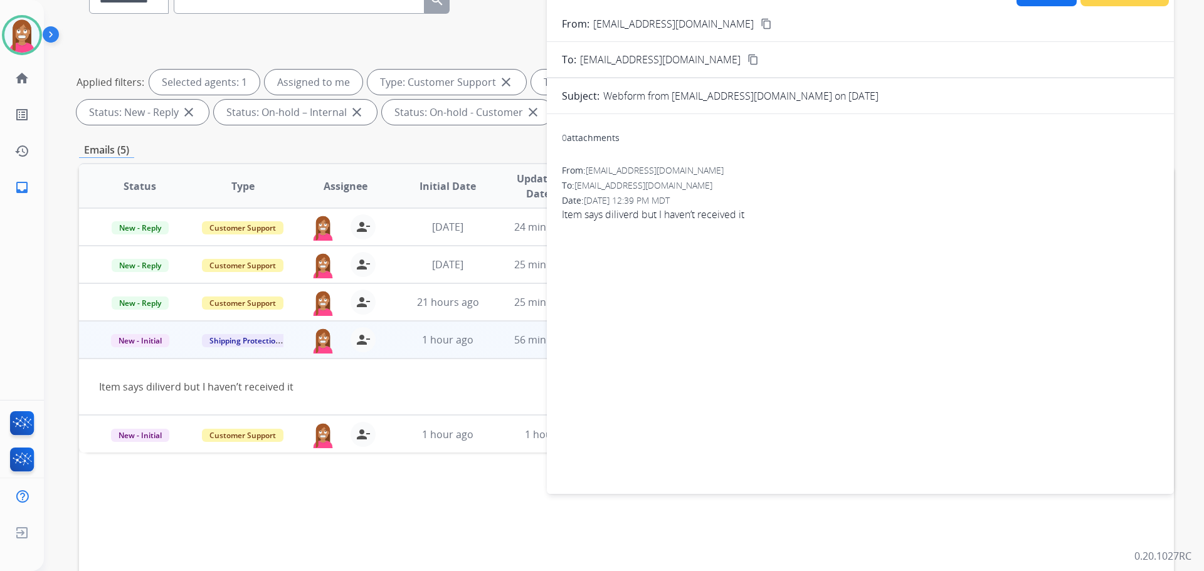
scroll to position [63, 0]
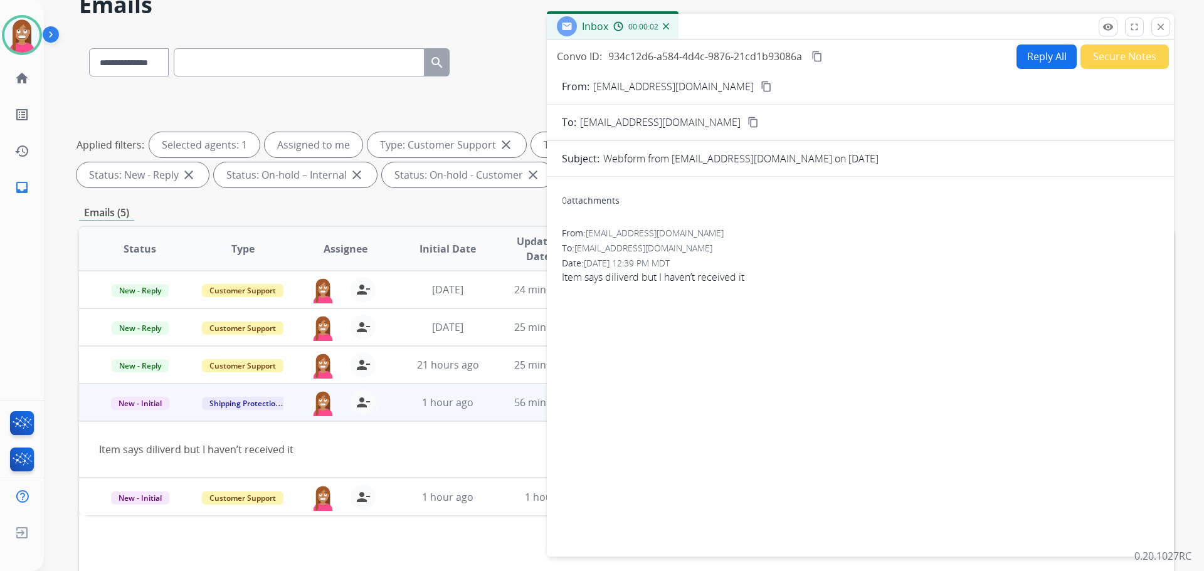
click at [1032, 62] on button "Reply All" at bounding box center [1047, 57] width 60 height 24
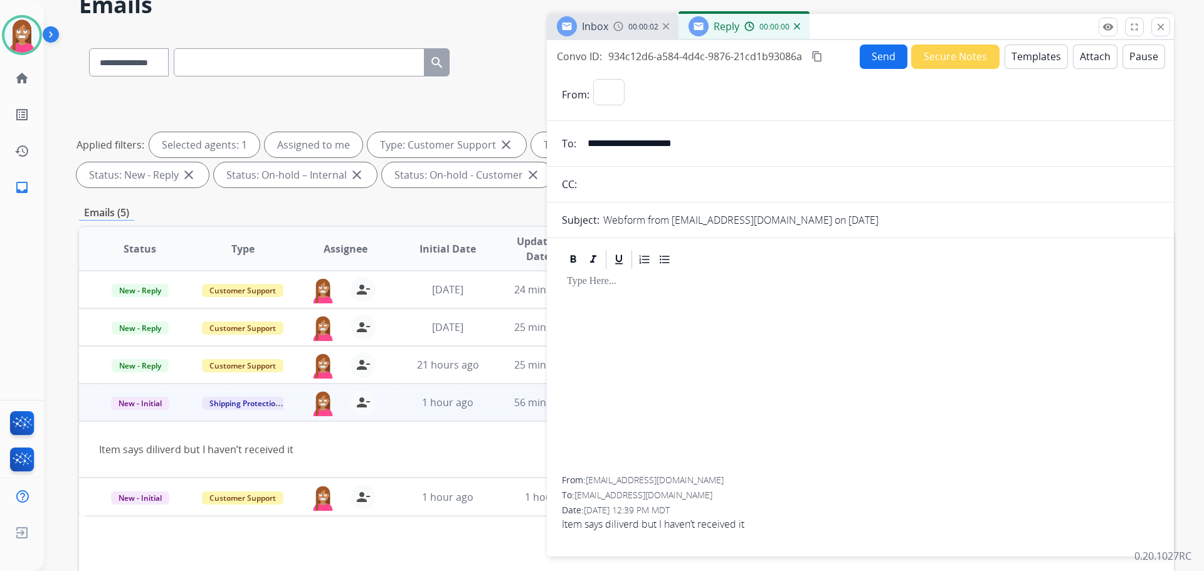
select select "**********"
click at [1019, 62] on button "Templates" at bounding box center [1036, 57] width 63 height 24
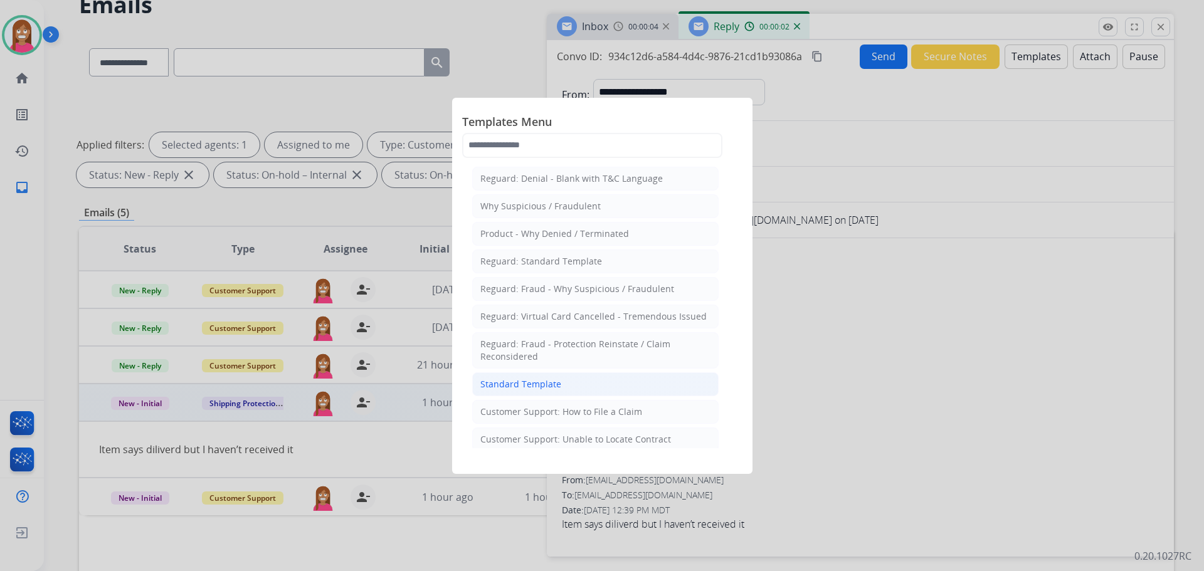
click at [500, 383] on div "Standard Template" at bounding box center [520, 384] width 81 height 13
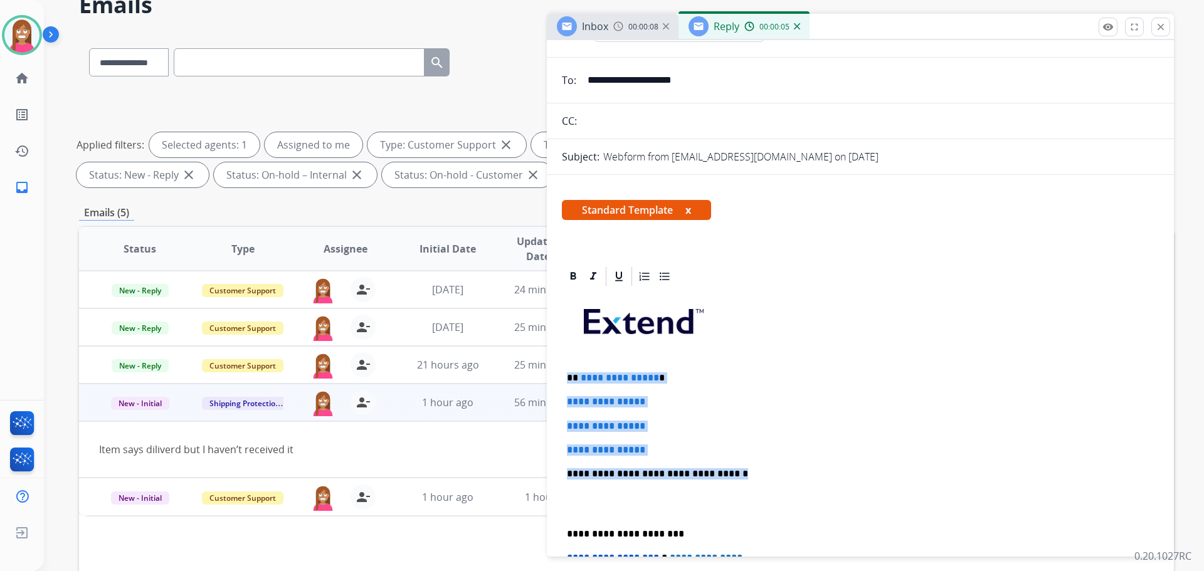
drag, startPoint x: 728, startPoint y: 474, endPoint x: 569, endPoint y: 377, distance: 186.6
click at [569, 376] on div "**********" at bounding box center [860, 504] width 597 height 432
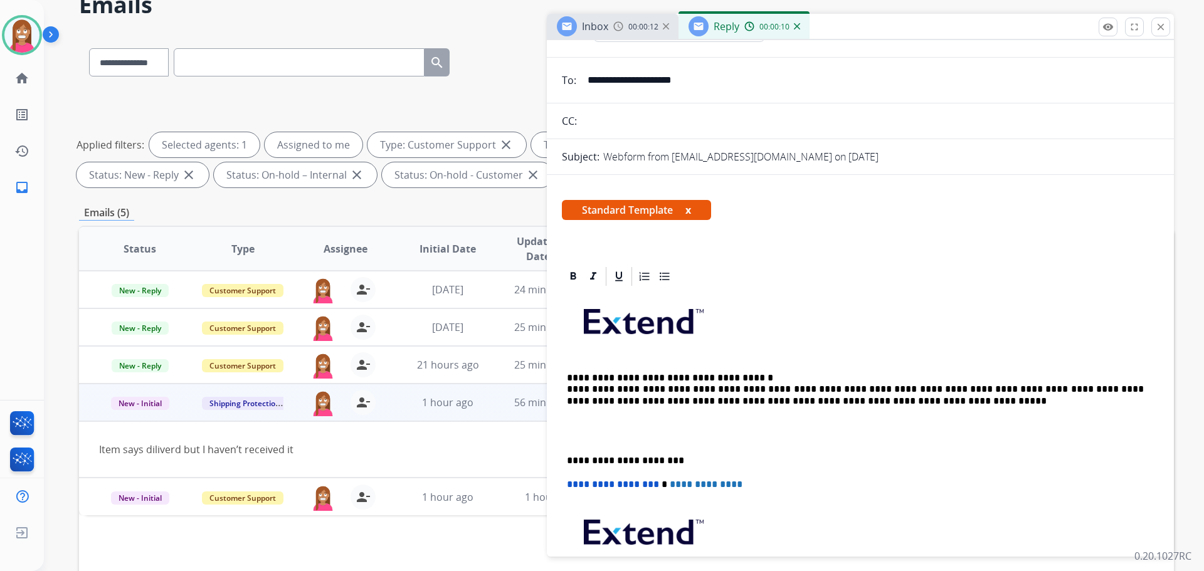
scroll to position [0, 0]
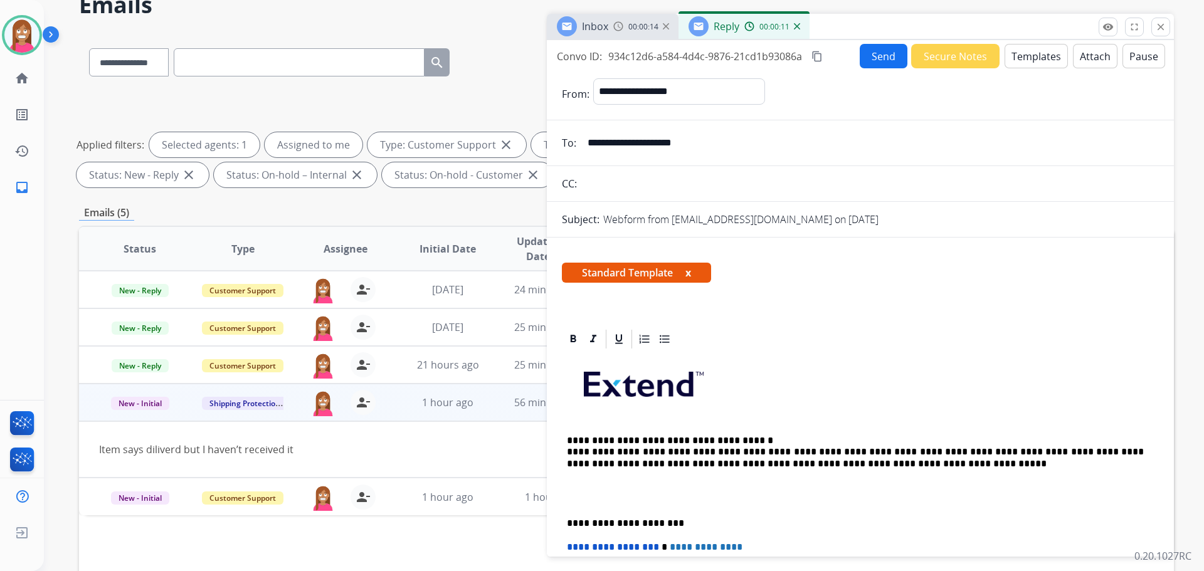
drag, startPoint x: 711, startPoint y: 141, endPoint x: 588, endPoint y: 149, distance: 123.2
click at [588, 149] on input "**********" at bounding box center [869, 142] width 579 height 25
click at [879, 57] on button "Send" at bounding box center [884, 56] width 48 height 24
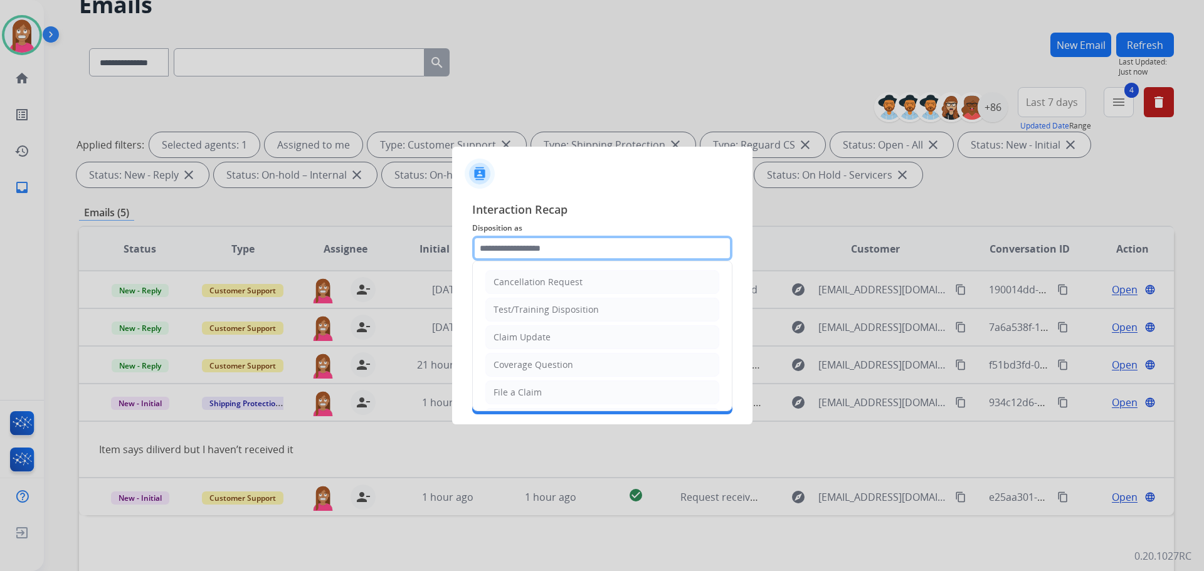
click at [536, 250] on input "text" at bounding box center [602, 248] width 260 height 25
drag, startPoint x: 514, startPoint y: 395, endPoint x: 516, endPoint y: 332, distance: 62.7
click at [514, 393] on div "File a Claim" at bounding box center [518, 392] width 48 height 13
type input "**********"
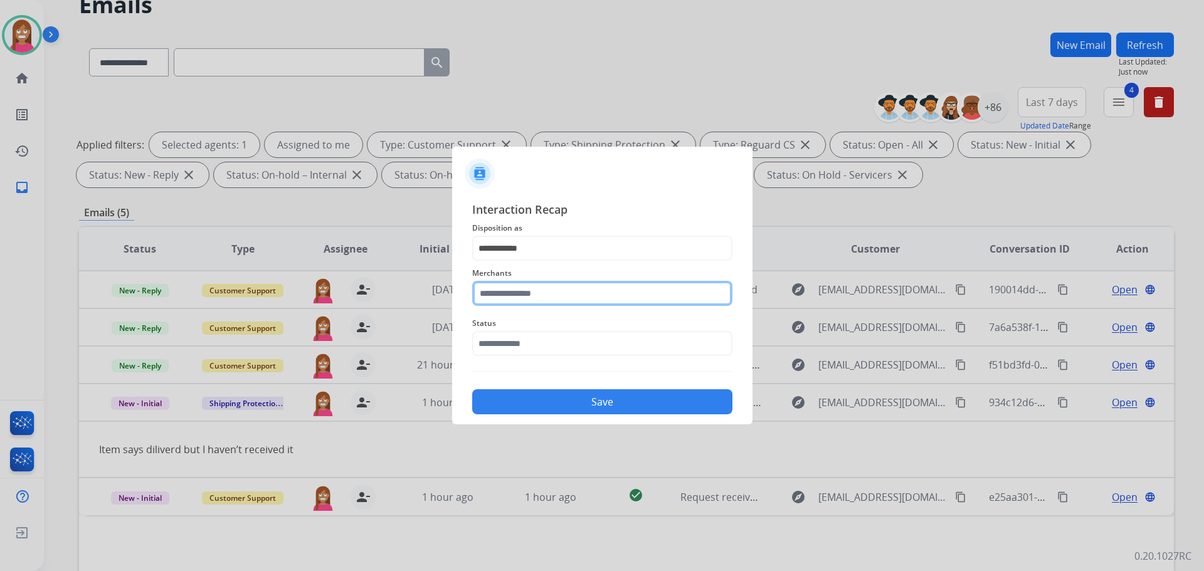
click at [512, 300] on input "text" at bounding box center [602, 293] width 260 height 25
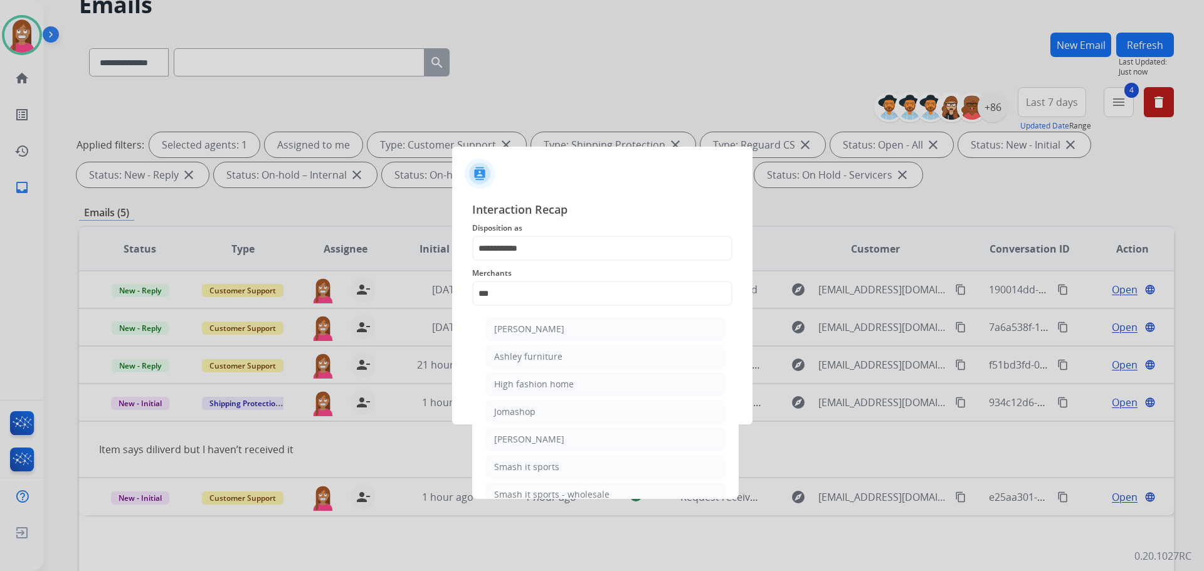
click at [537, 360] on div "Ashley furniture" at bounding box center [528, 357] width 68 height 13
type input "**********"
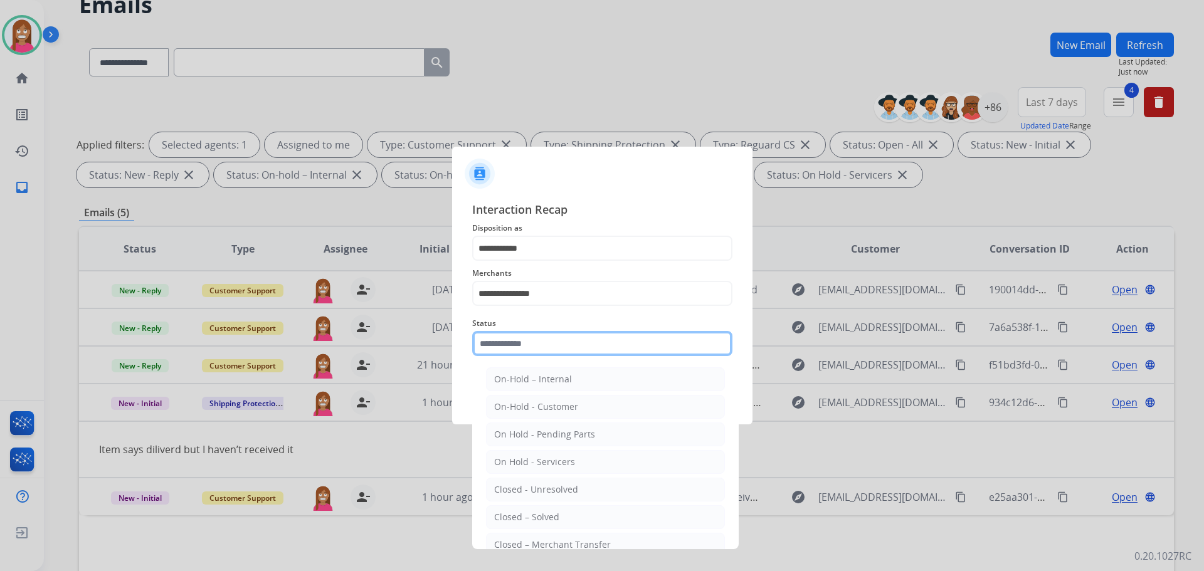
click at [537, 348] on input "text" at bounding box center [602, 343] width 260 height 25
click at [529, 514] on div "Closed – Solved" at bounding box center [526, 517] width 65 height 13
type input "**********"
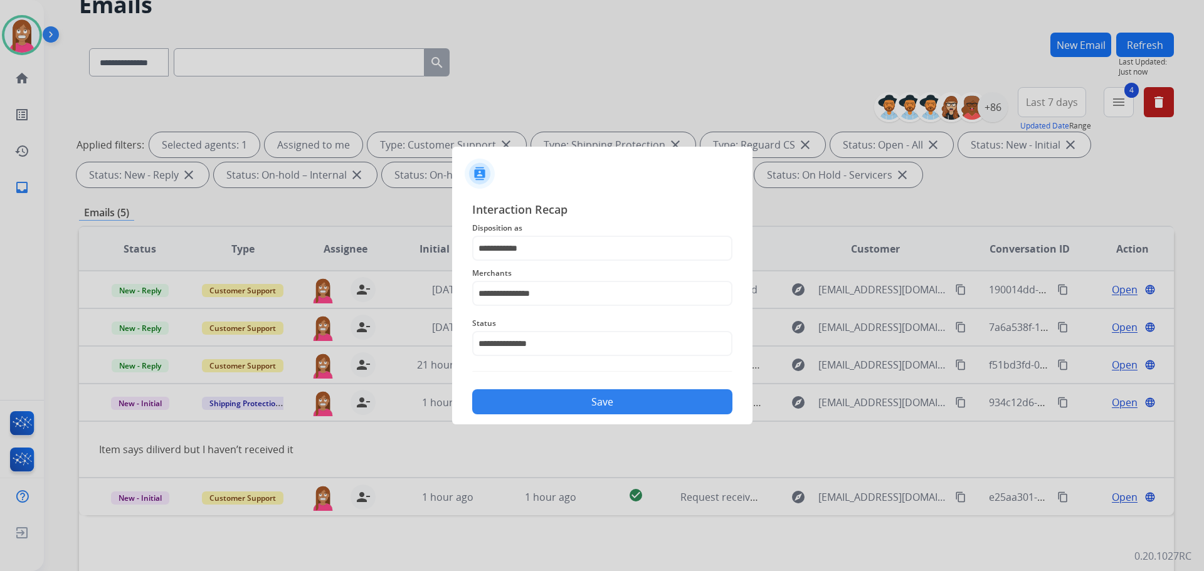
click at [544, 389] on div "Save" at bounding box center [602, 398] width 260 height 33
click at [543, 401] on button "Save" at bounding box center [602, 401] width 260 height 25
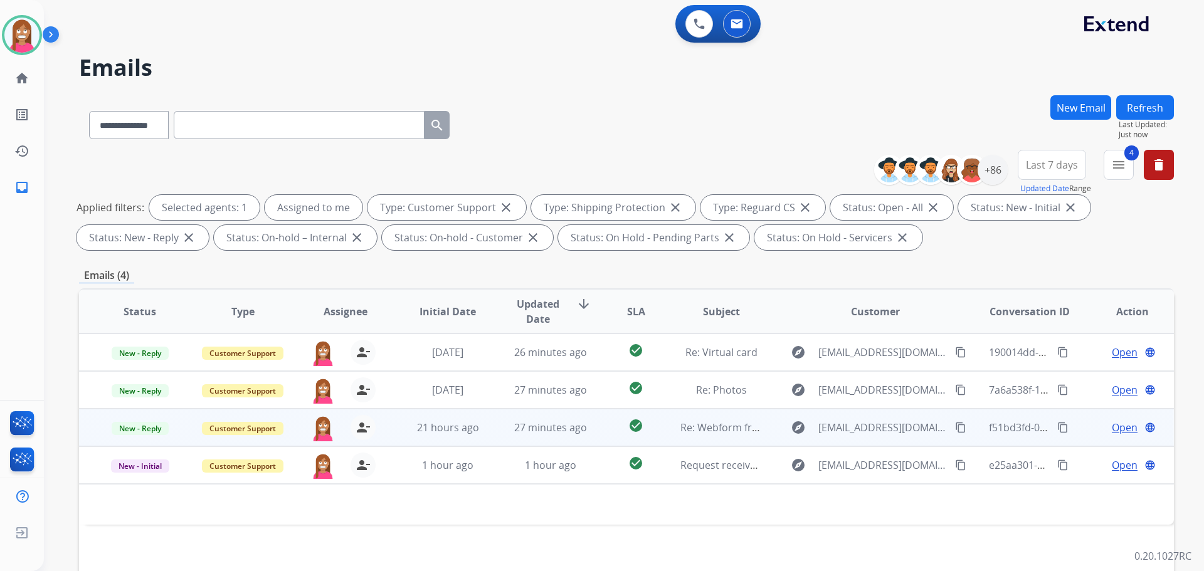
click at [585, 439] on td "27 minutes ago" at bounding box center [541, 428] width 103 height 38
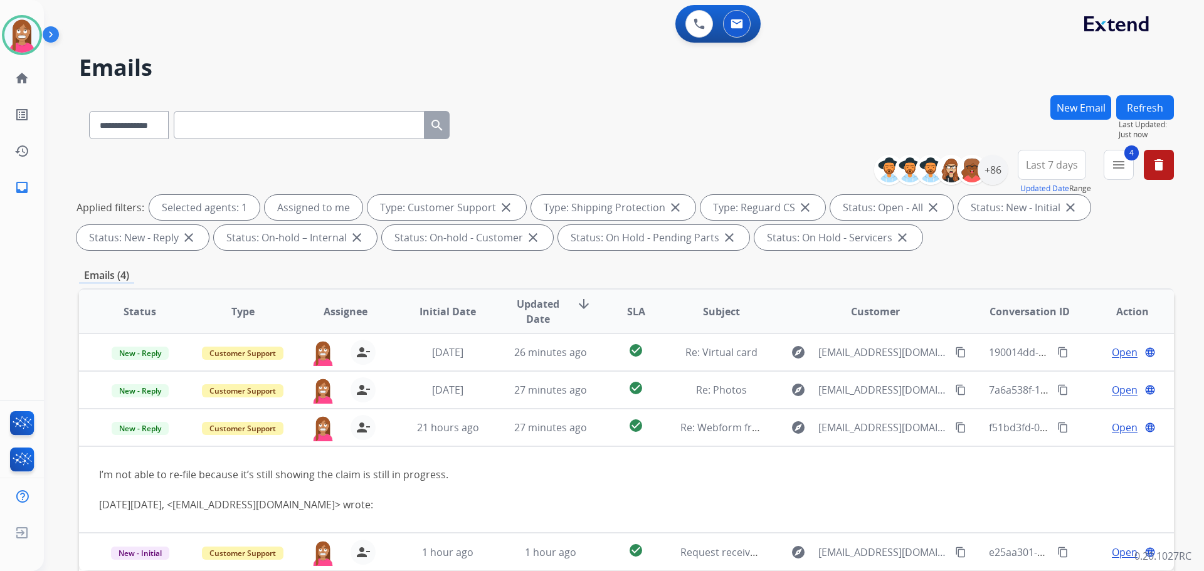
drag, startPoint x: 953, startPoint y: 426, endPoint x: 1146, endPoint y: 303, distance: 228.8
click at [955, 427] on mat-icon "content_copy" at bounding box center [960, 427] width 11 height 11
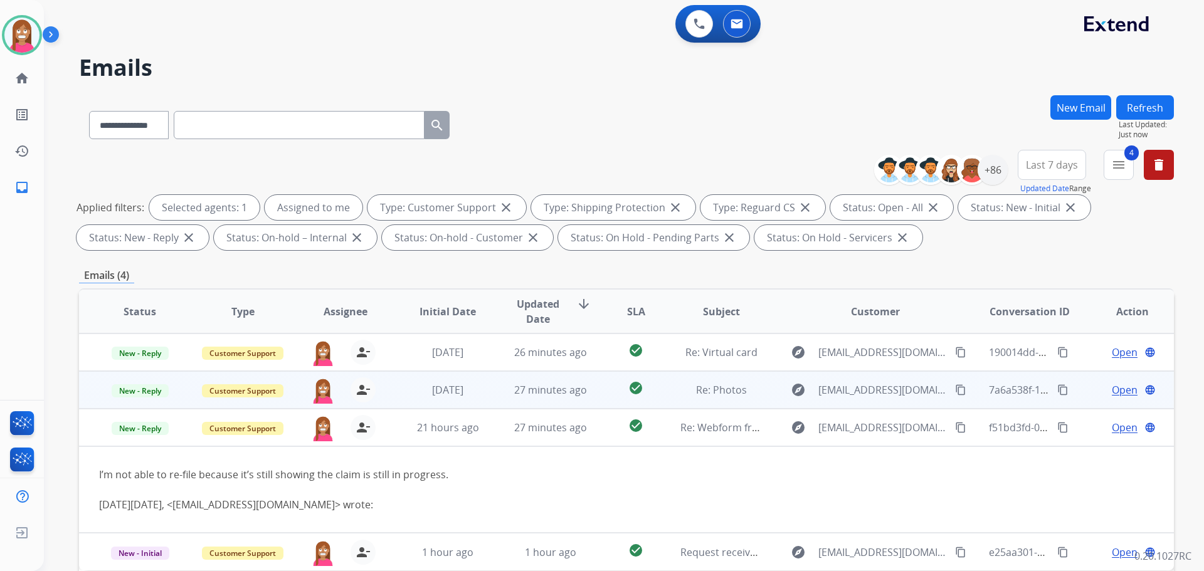
click at [592, 400] on td "check_circle" at bounding box center [626, 390] width 68 height 38
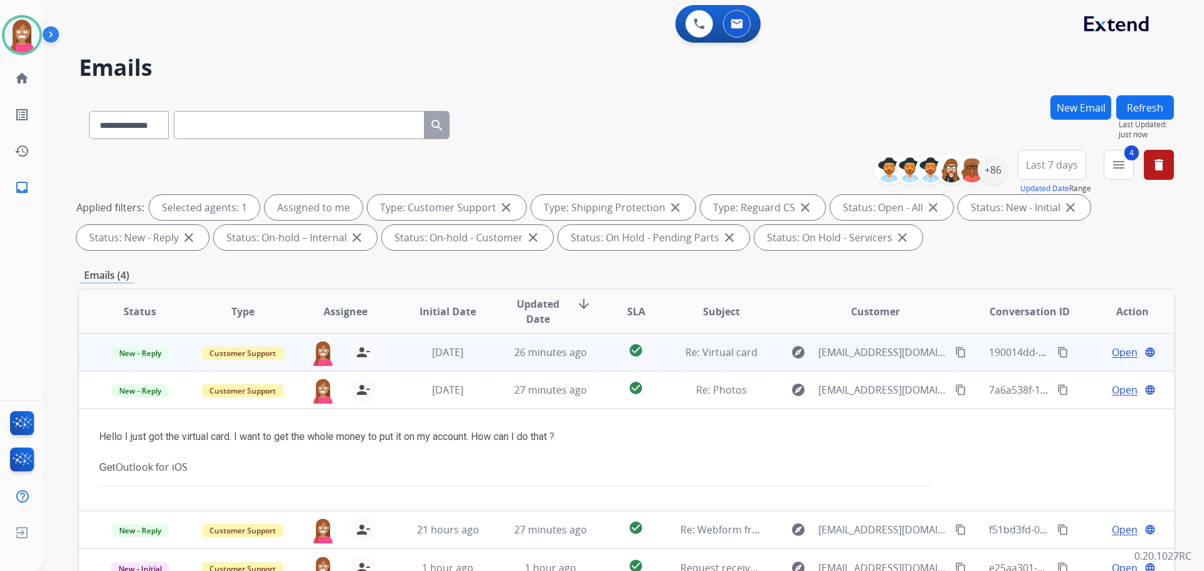
drag, startPoint x: 506, startPoint y: 366, endPoint x: 499, endPoint y: 363, distance: 7.9
click at [502, 362] on td "26 minutes ago" at bounding box center [541, 353] width 103 height 38
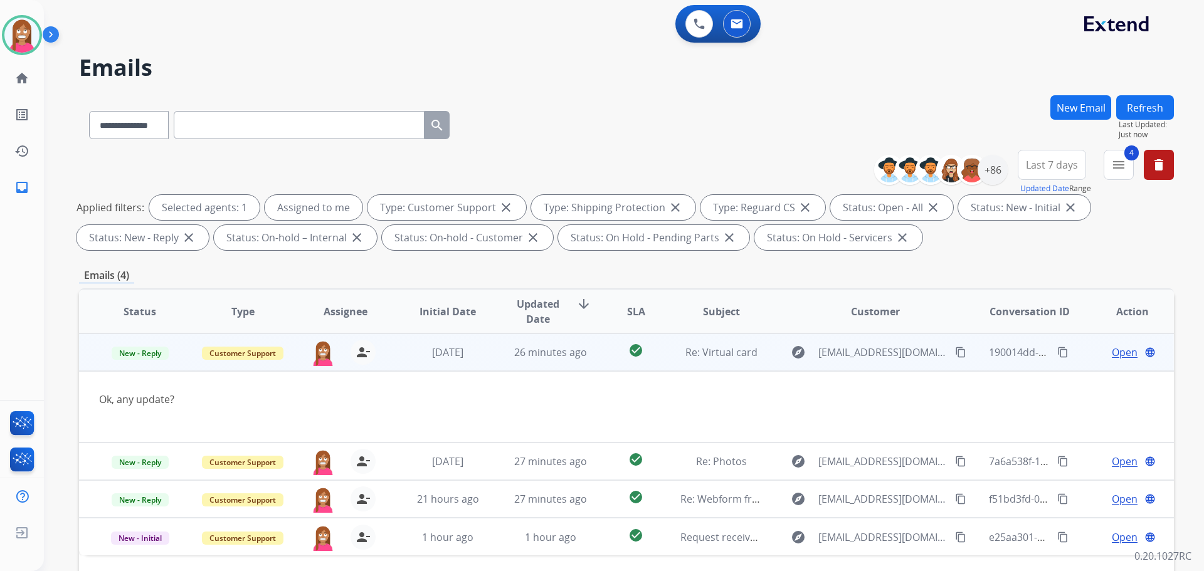
click at [1113, 352] on span "Open" at bounding box center [1125, 352] width 26 height 15
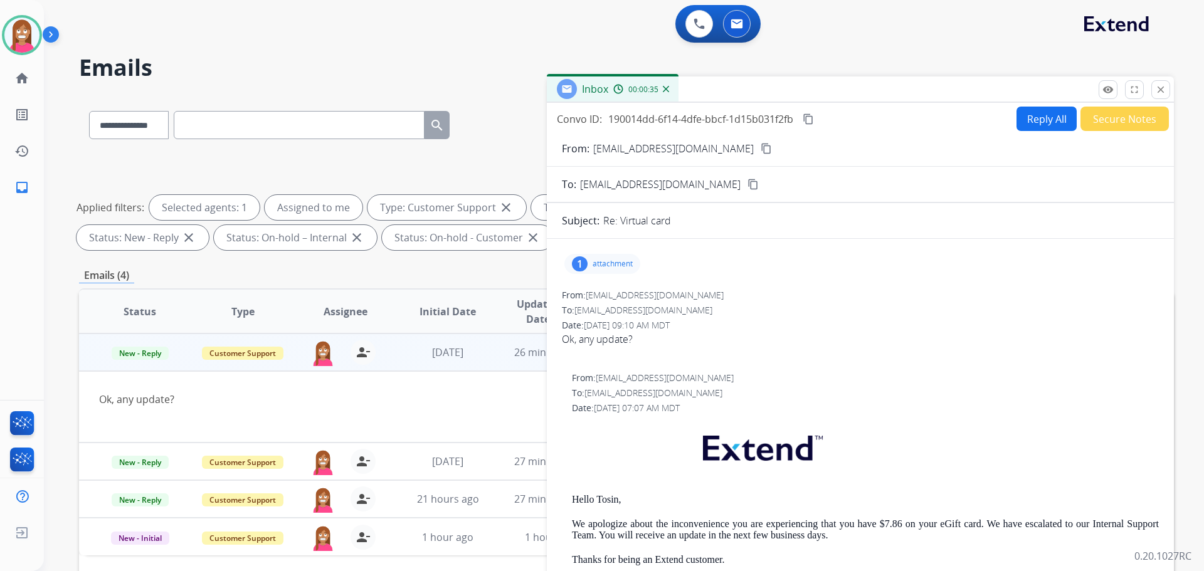
click at [761, 150] on mat-icon "content_copy" at bounding box center [766, 148] width 11 height 11
click at [1030, 125] on button "Reply All" at bounding box center [1047, 119] width 60 height 24
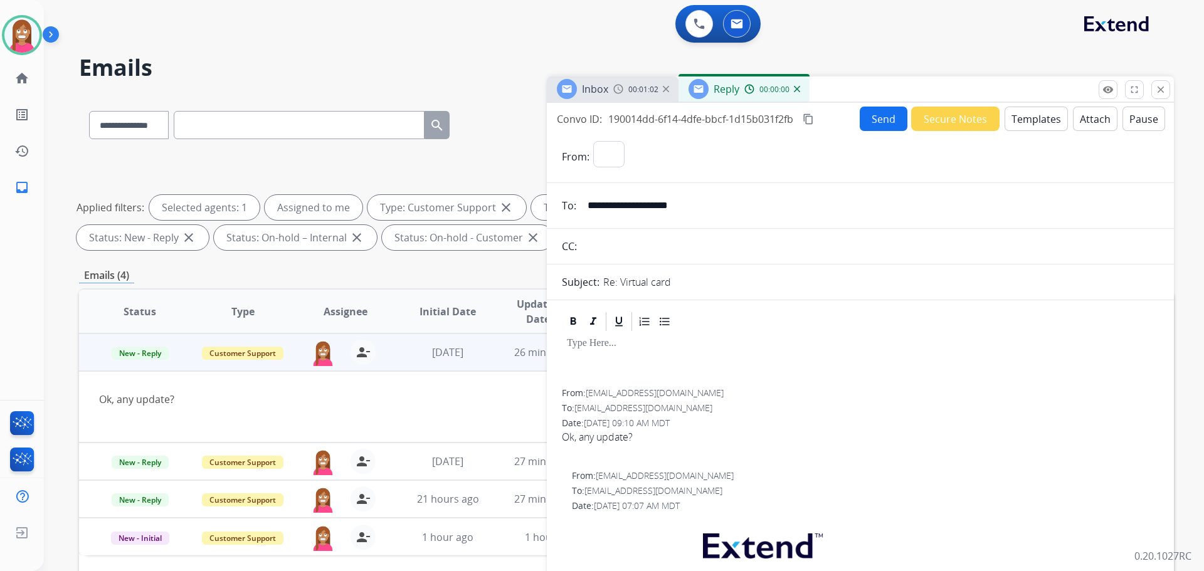
select select "**********"
click at [1024, 121] on button "Templates" at bounding box center [1036, 119] width 63 height 24
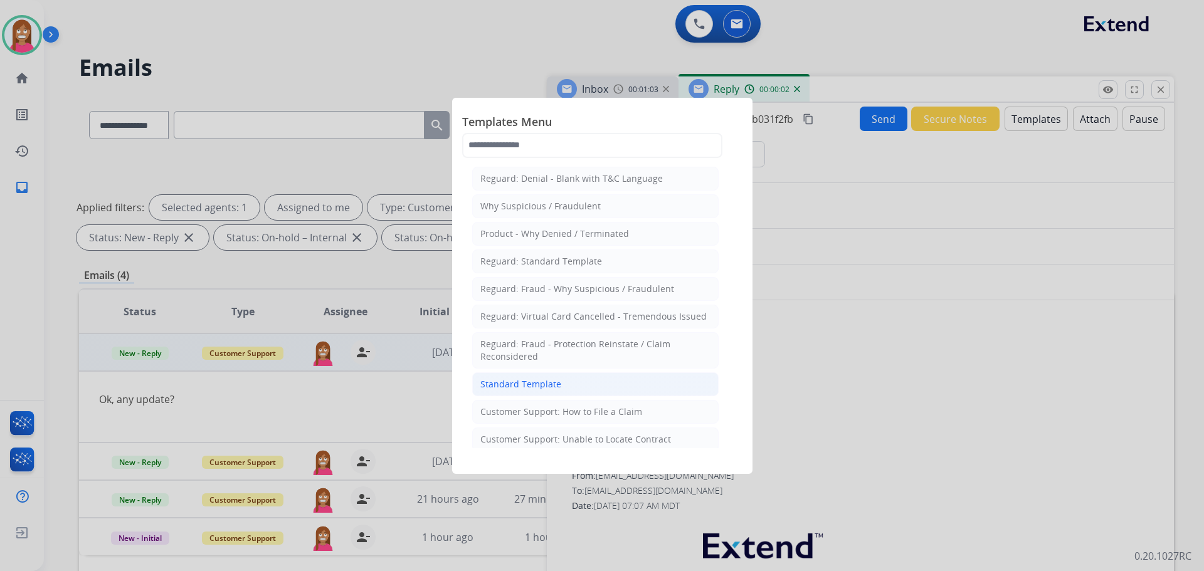
click at [548, 388] on div "Standard Template" at bounding box center [520, 384] width 81 height 13
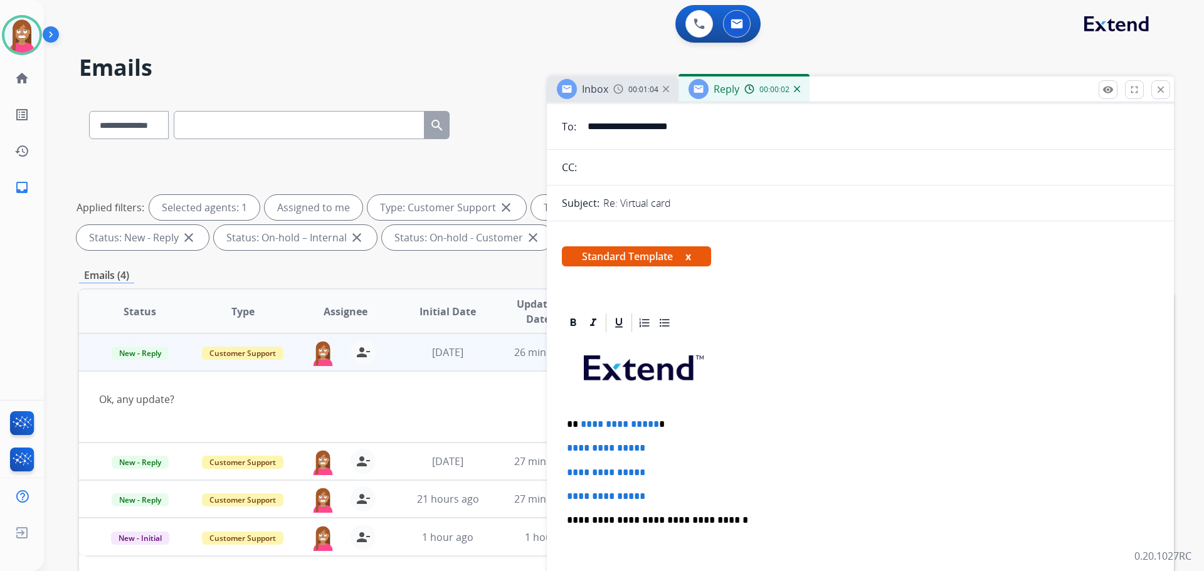
scroll to position [125, 0]
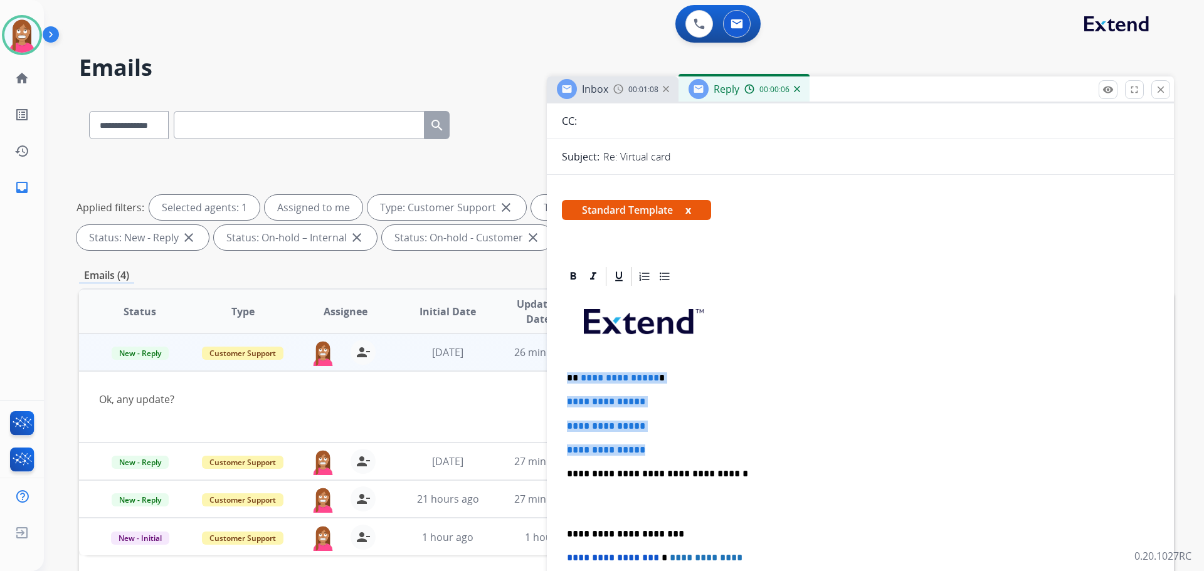
drag, startPoint x: 673, startPoint y: 448, endPoint x: 569, endPoint y: 377, distance: 126.3
click at [569, 377] on div "**********" at bounding box center [860, 504] width 597 height 432
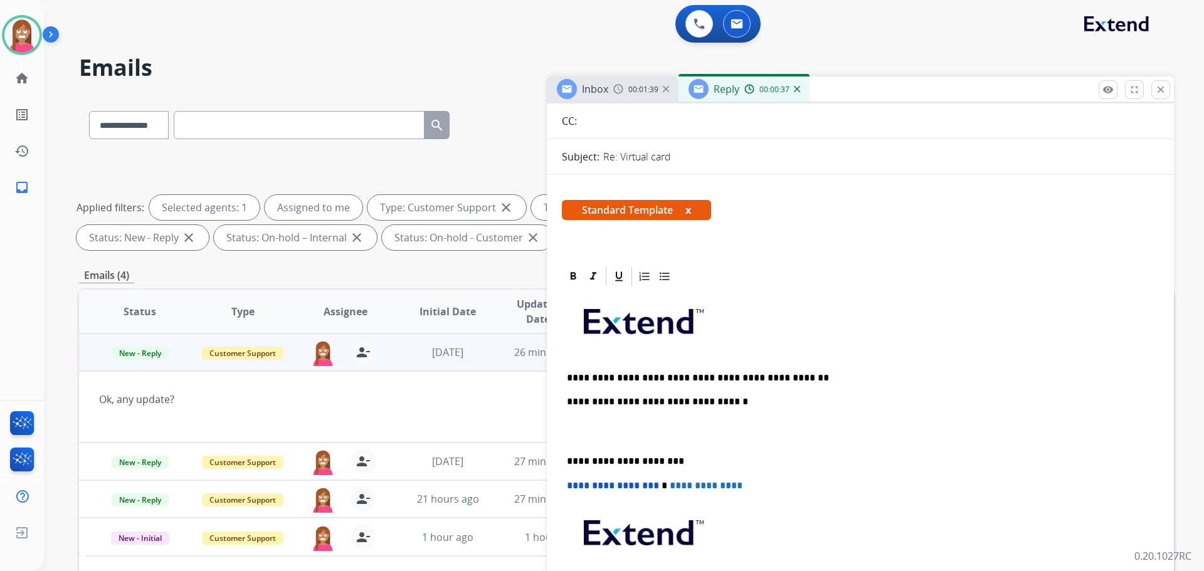
click at [571, 376] on p "**********" at bounding box center [855, 378] width 577 height 11
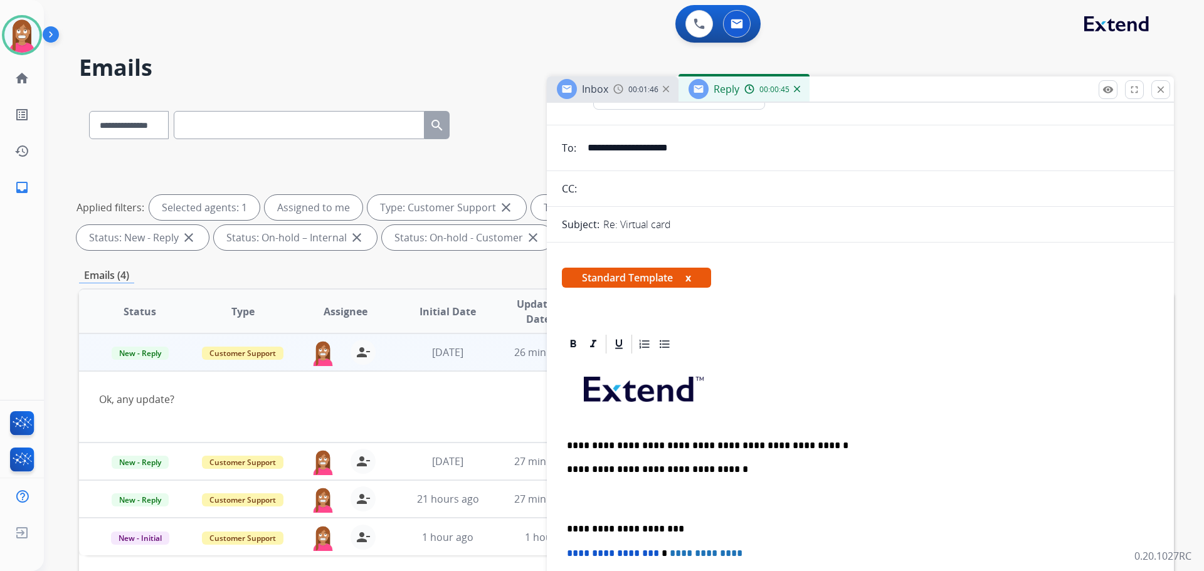
scroll to position [0, 0]
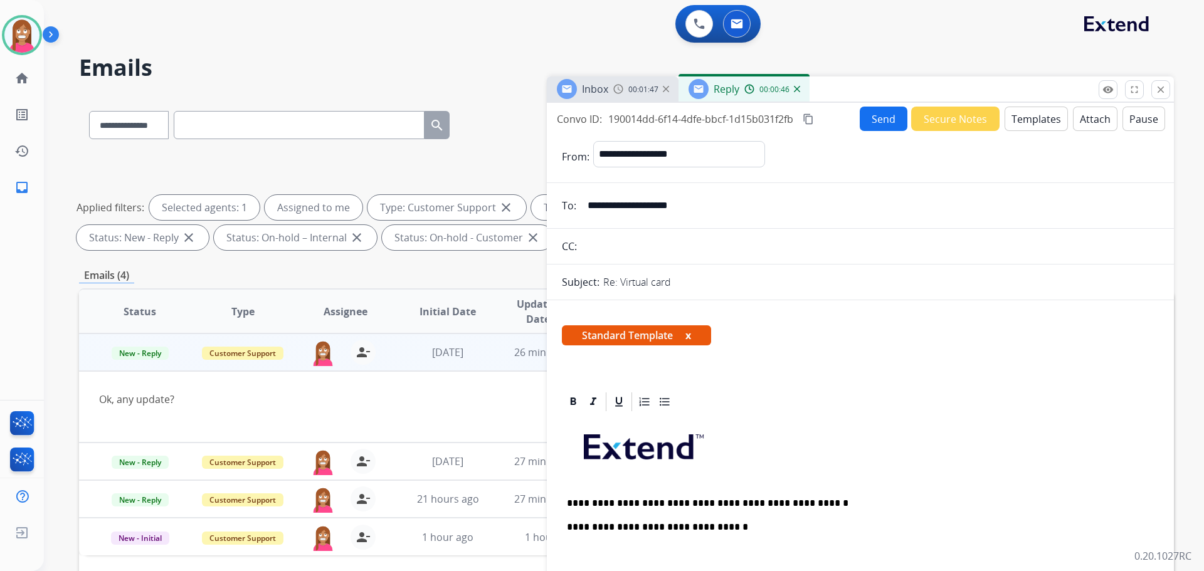
click at [871, 124] on button "Send" at bounding box center [884, 119] width 48 height 24
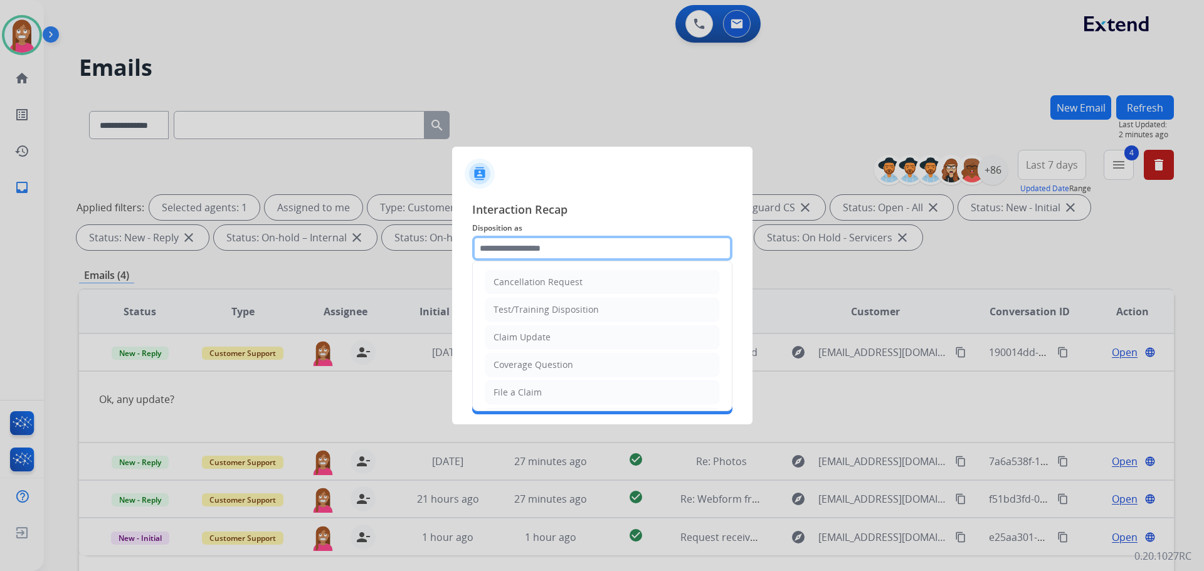
click at [503, 255] on input "text" at bounding box center [602, 248] width 260 height 25
click at [510, 339] on div "Claim Update" at bounding box center [522, 337] width 57 height 13
type input "**********"
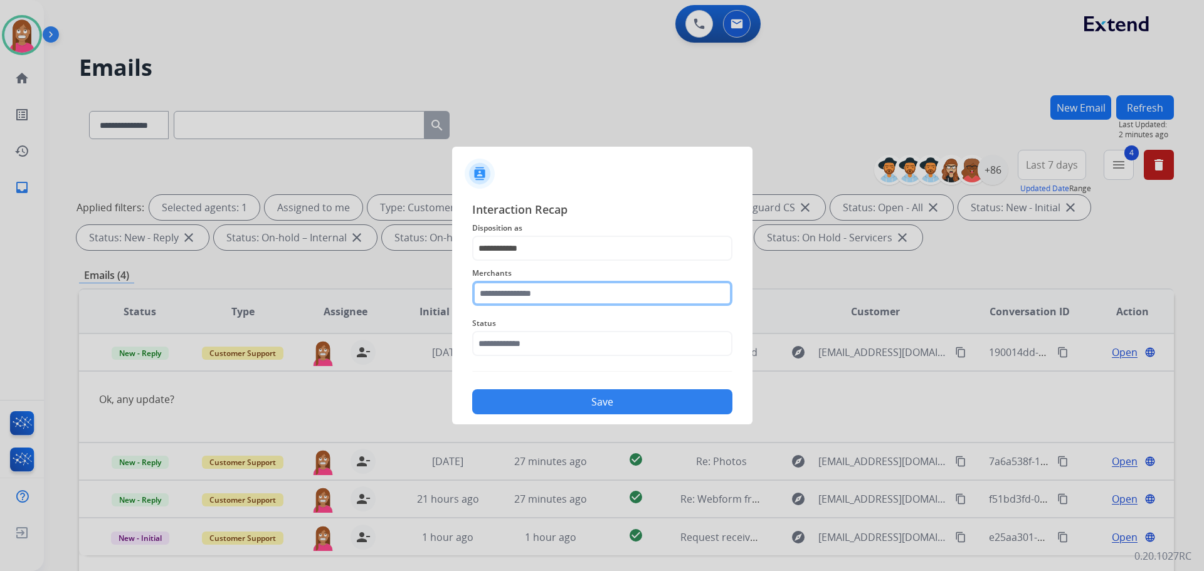
click at [504, 297] on input "text" at bounding box center [602, 293] width 260 height 25
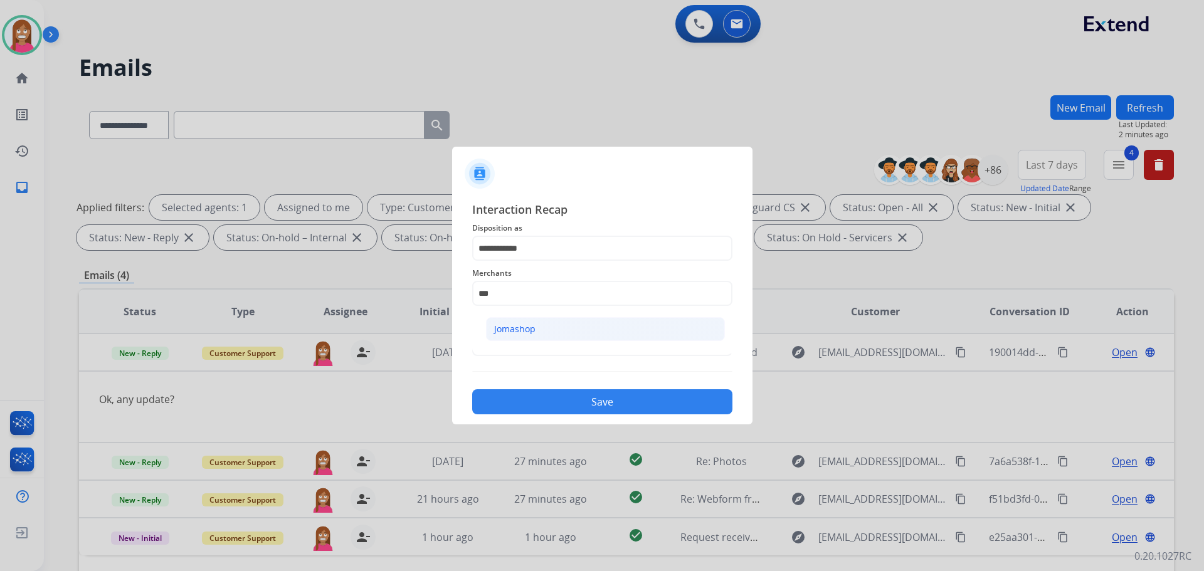
click at [559, 325] on li "Jomashop" at bounding box center [605, 329] width 239 height 24
type input "********"
click at [558, 346] on input "text" at bounding box center [602, 343] width 260 height 25
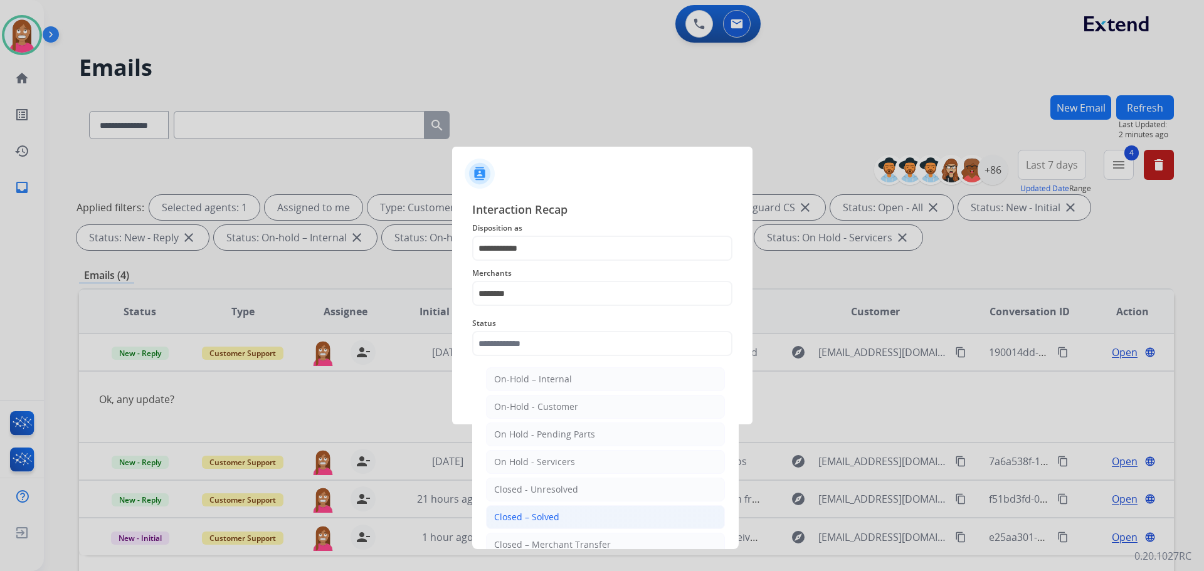
click at [534, 521] on div "Closed – Solved" at bounding box center [526, 517] width 65 height 13
type input "**********"
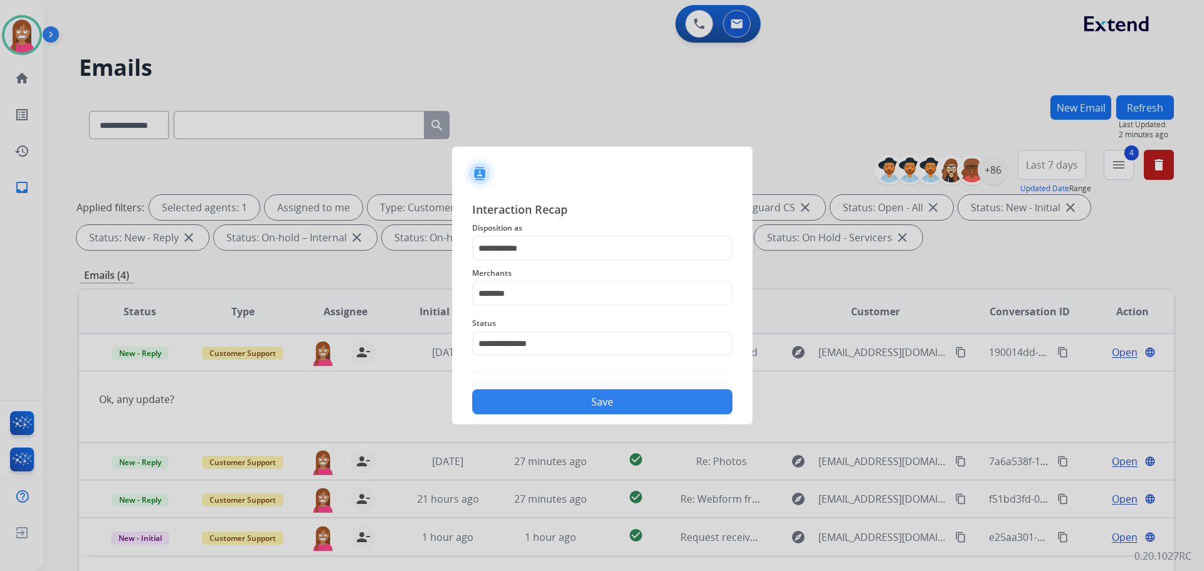
click at [511, 408] on button "Save" at bounding box center [602, 401] width 260 height 25
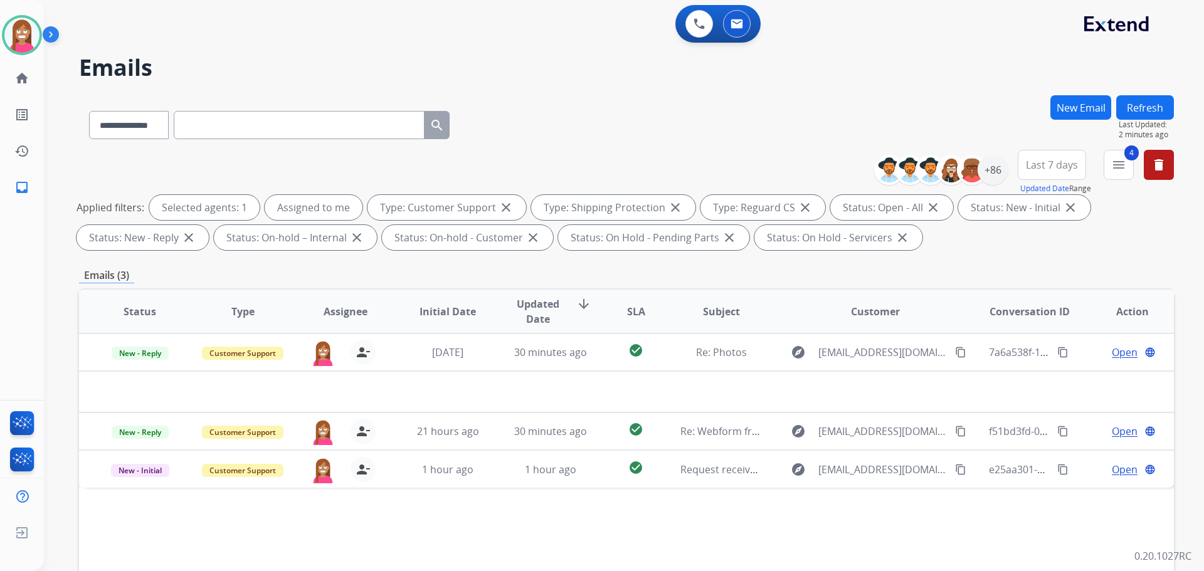
click at [1137, 107] on button "Refresh" at bounding box center [1145, 107] width 58 height 24
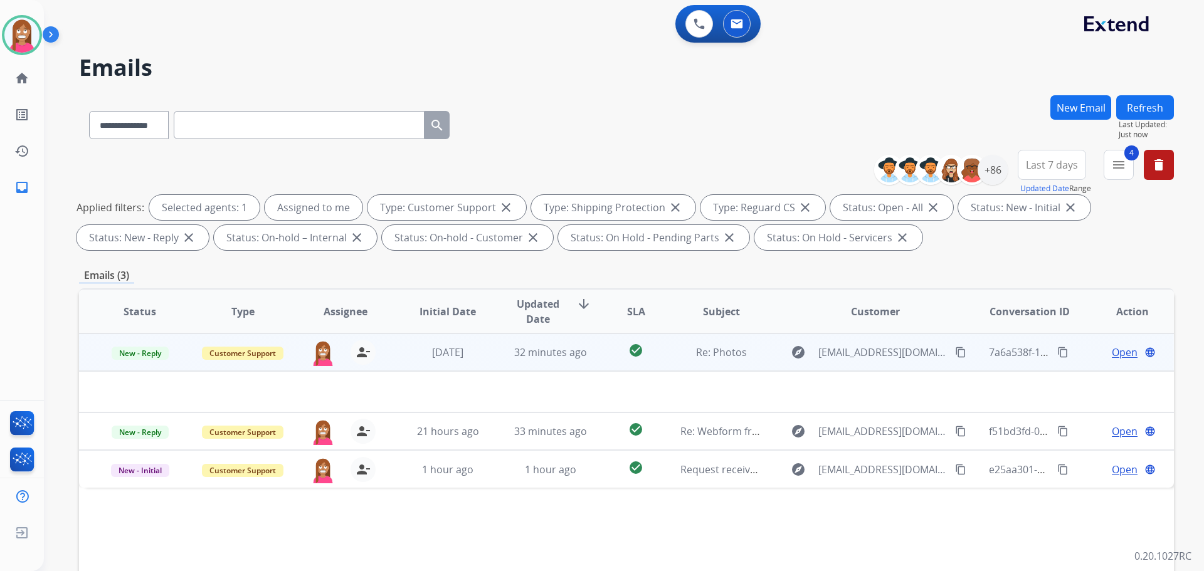
click at [494, 362] on td "32 minutes ago" at bounding box center [541, 353] width 103 height 38
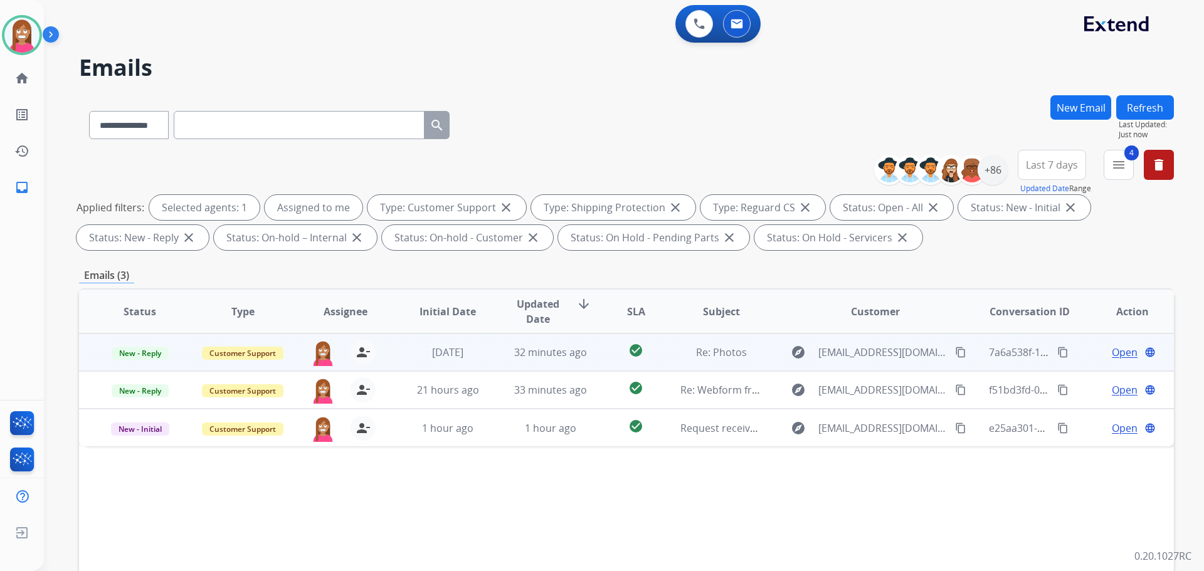
click at [494, 362] on td "32 minutes ago" at bounding box center [541, 353] width 103 height 38
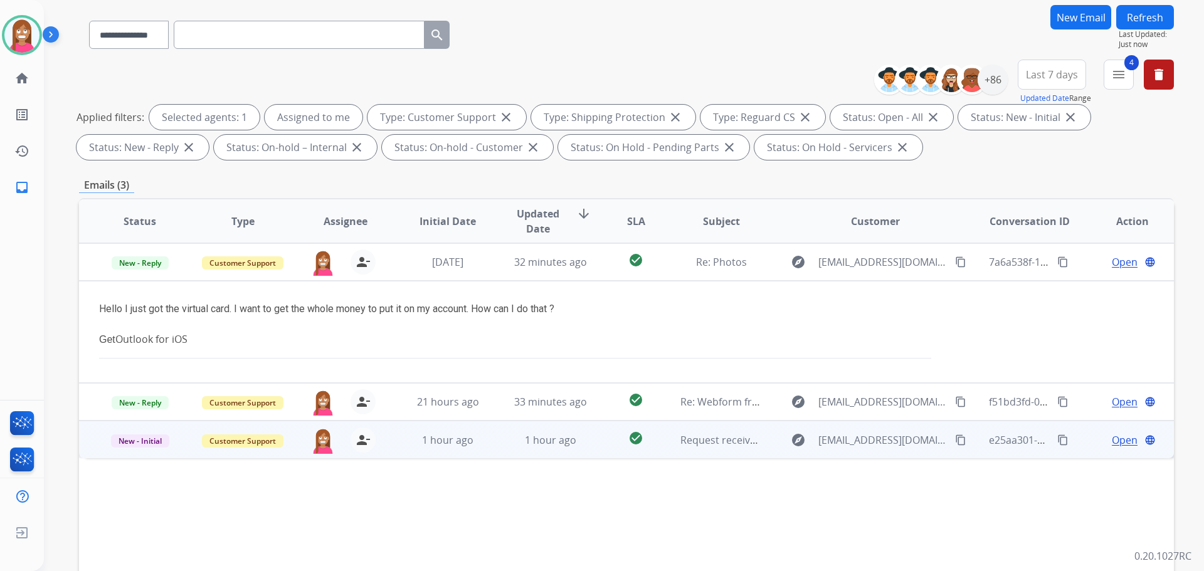
scroll to position [125, 0]
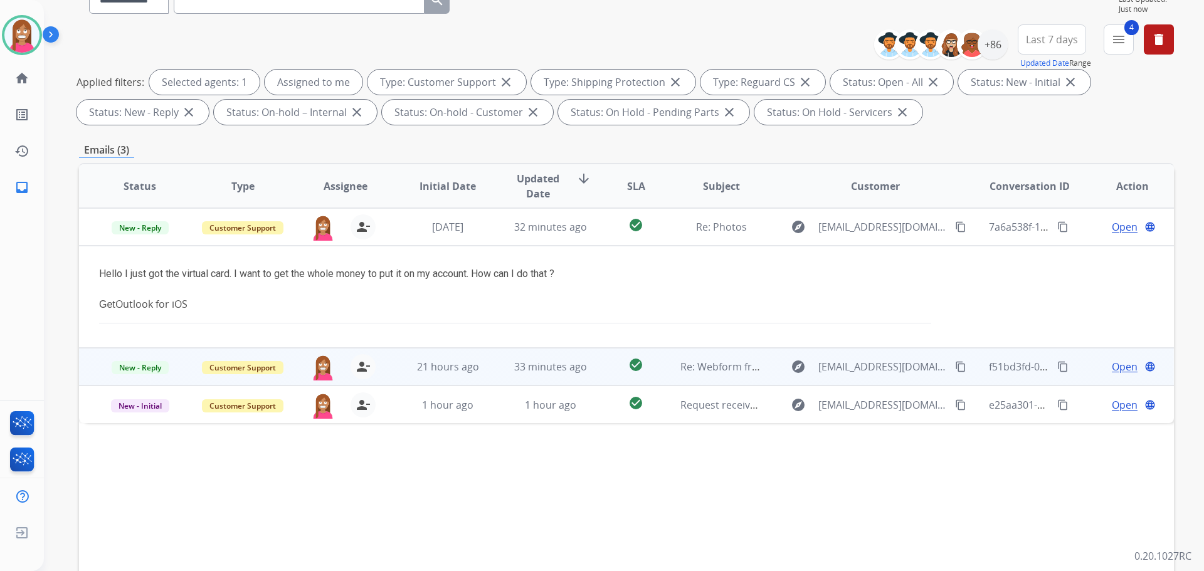
click at [492, 373] on td "33 minutes ago" at bounding box center [541, 367] width 103 height 38
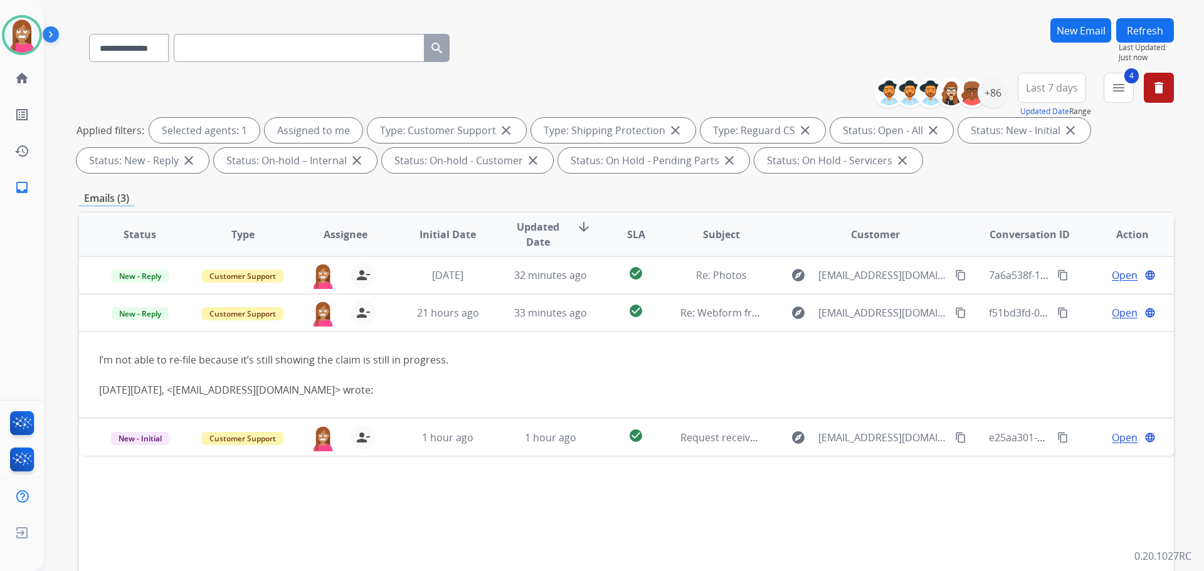
scroll to position [0, 0]
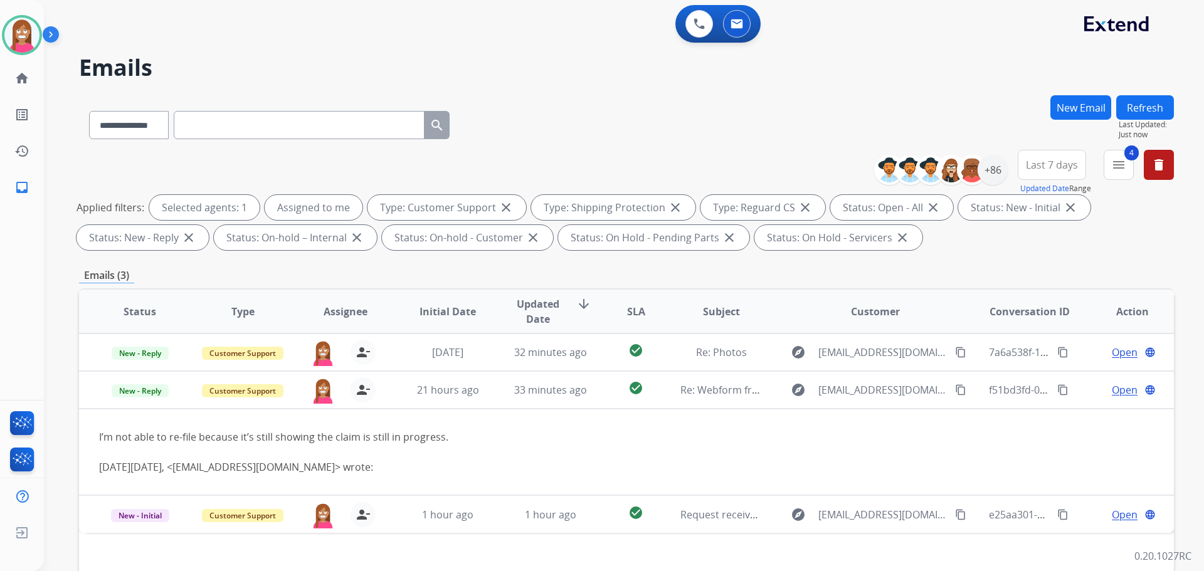
click at [1140, 111] on button "Refresh" at bounding box center [1145, 107] width 58 height 24
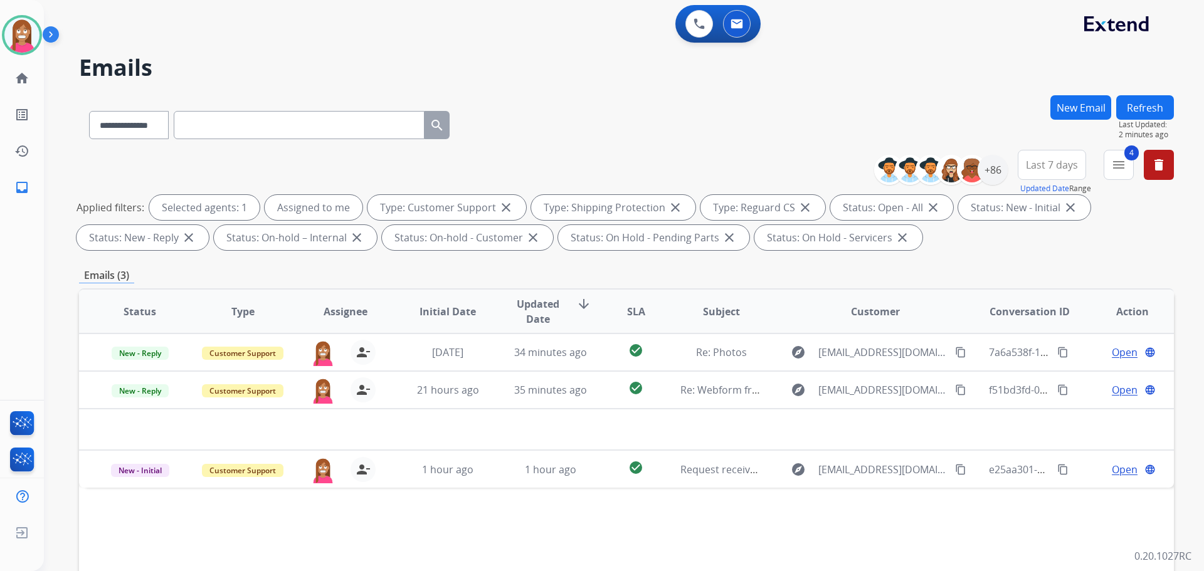
click at [1134, 106] on button "Refresh" at bounding box center [1145, 107] width 58 height 24
click at [1134, 101] on button "Refresh" at bounding box center [1145, 107] width 58 height 24
click at [1153, 97] on button "Refresh" at bounding box center [1145, 107] width 58 height 24
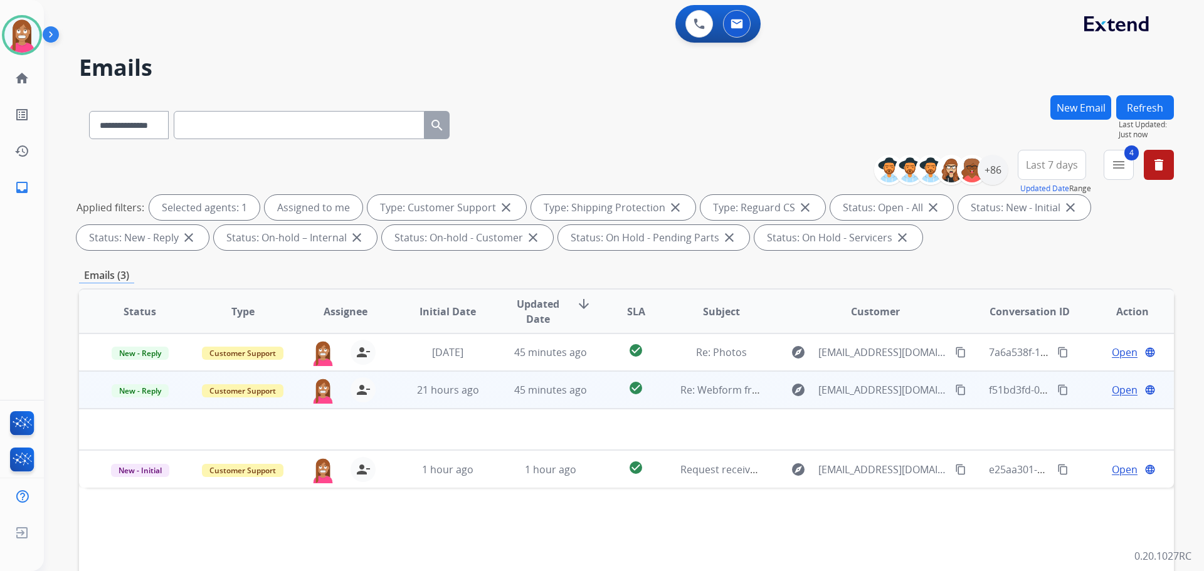
click at [490, 393] on td "45 minutes ago" at bounding box center [541, 390] width 103 height 38
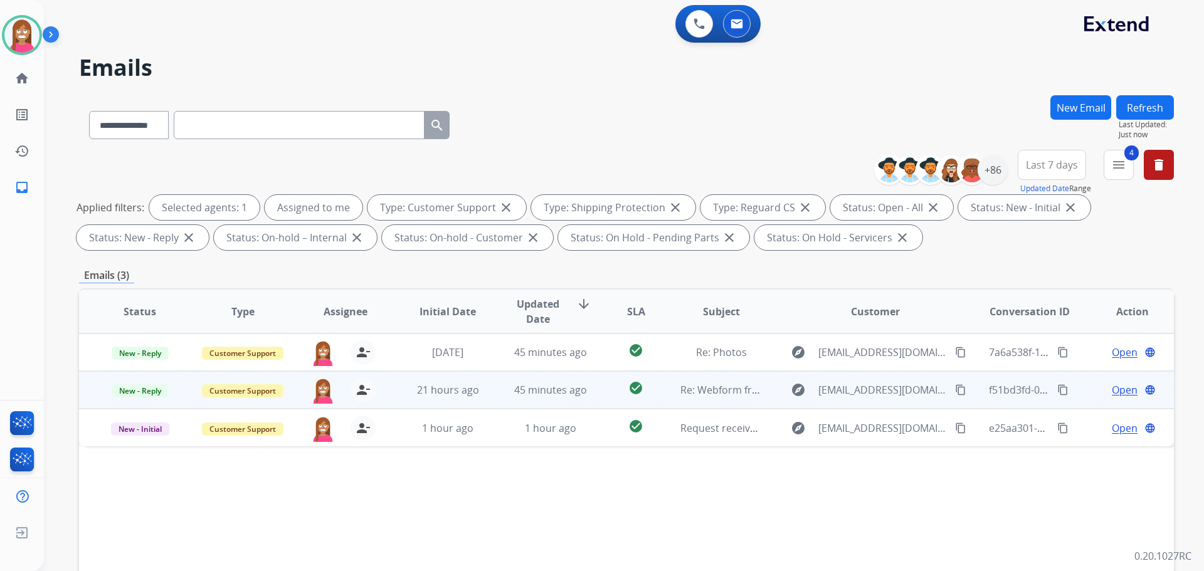
click at [490, 393] on td "45 minutes ago" at bounding box center [541, 390] width 103 height 38
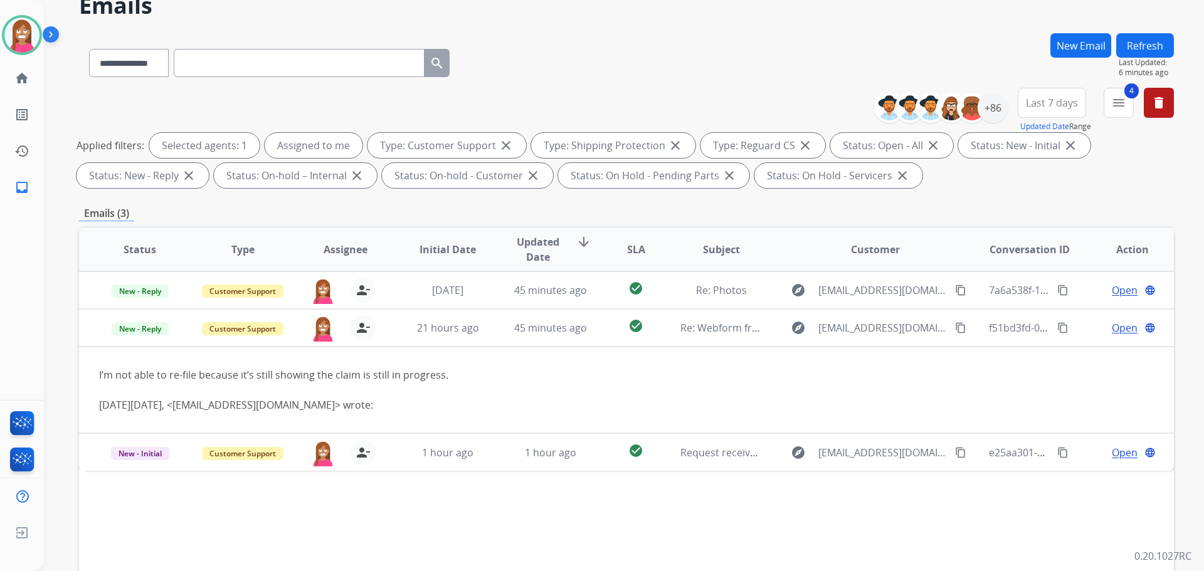
scroll to position [63, 0]
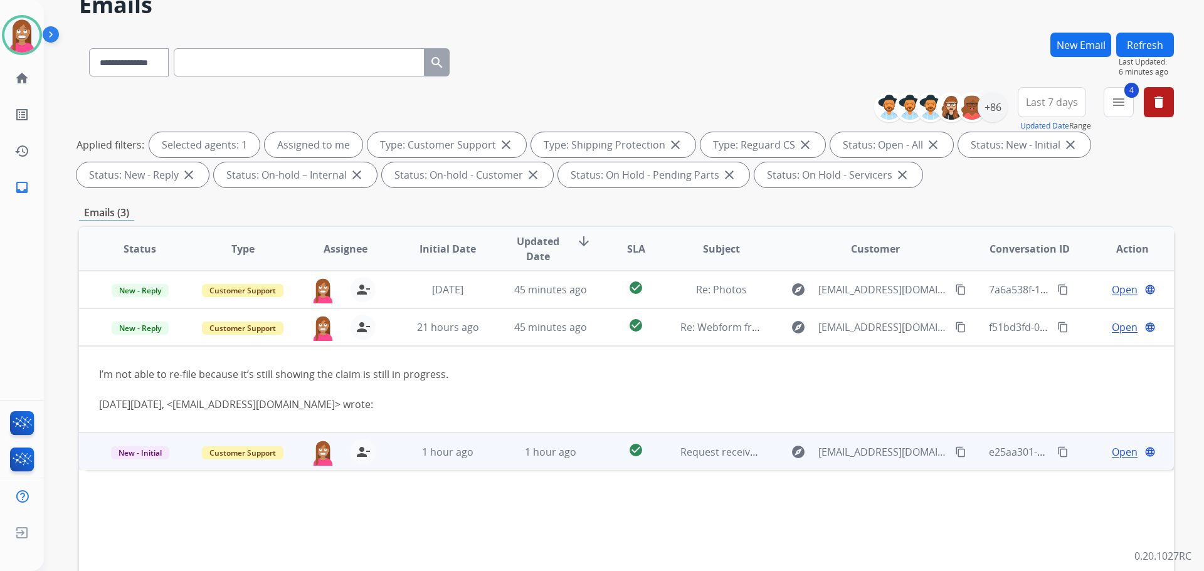
click at [490, 462] on td "1 hour ago" at bounding box center [541, 452] width 103 height 38
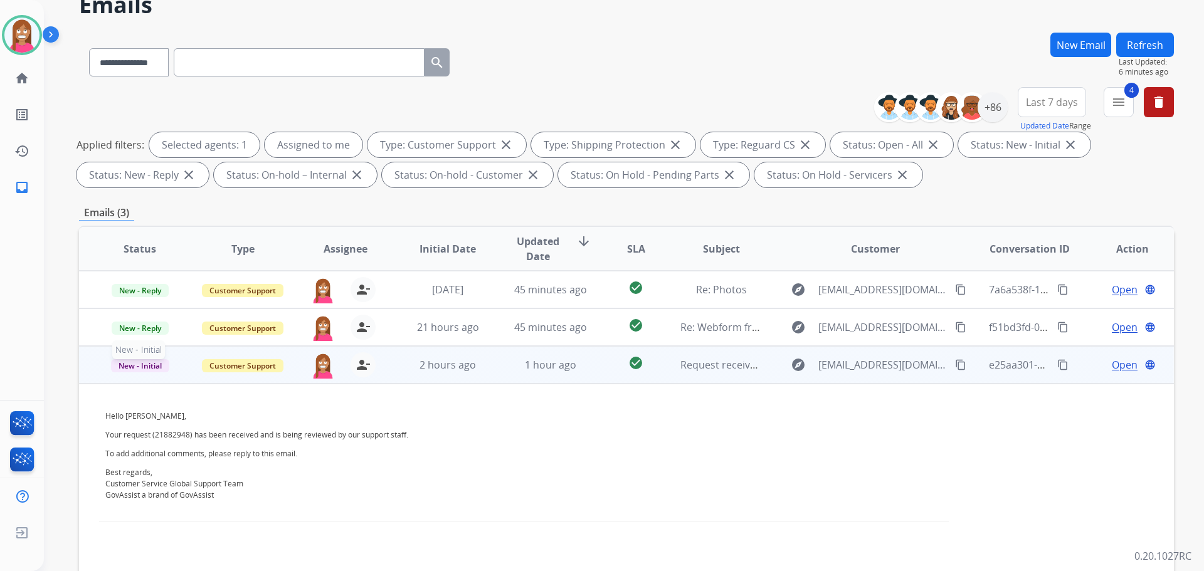
click at [127, 372] on span "New - Initial" at bounding box center [140, 365] width 58 height 13
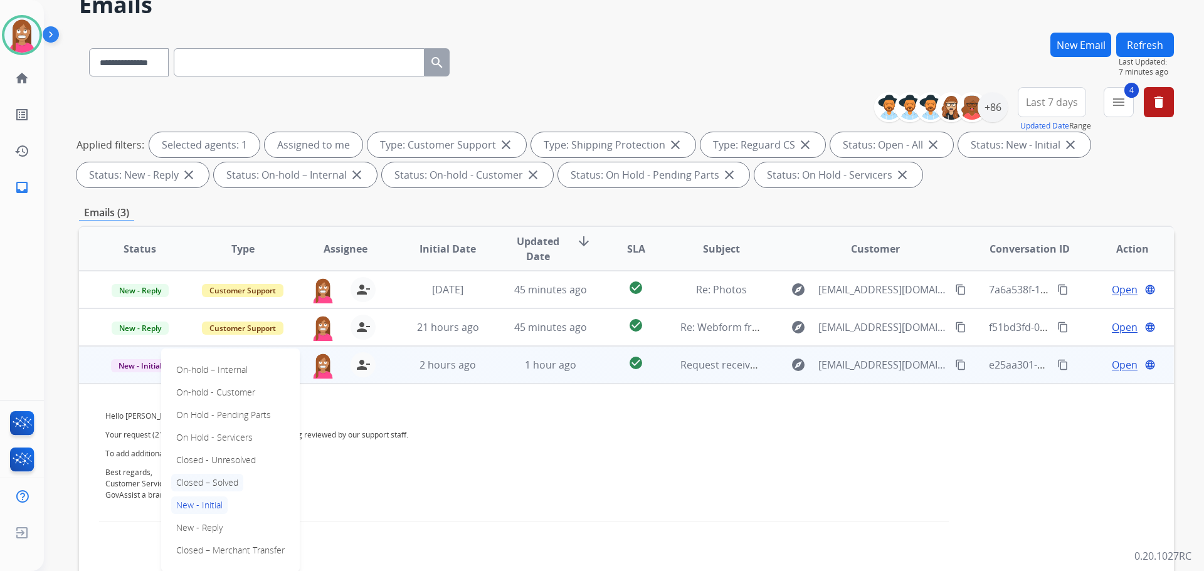
click at [194, 489] on p "Closed – Solved" at bounding box center [207, 483] width 72 height 18
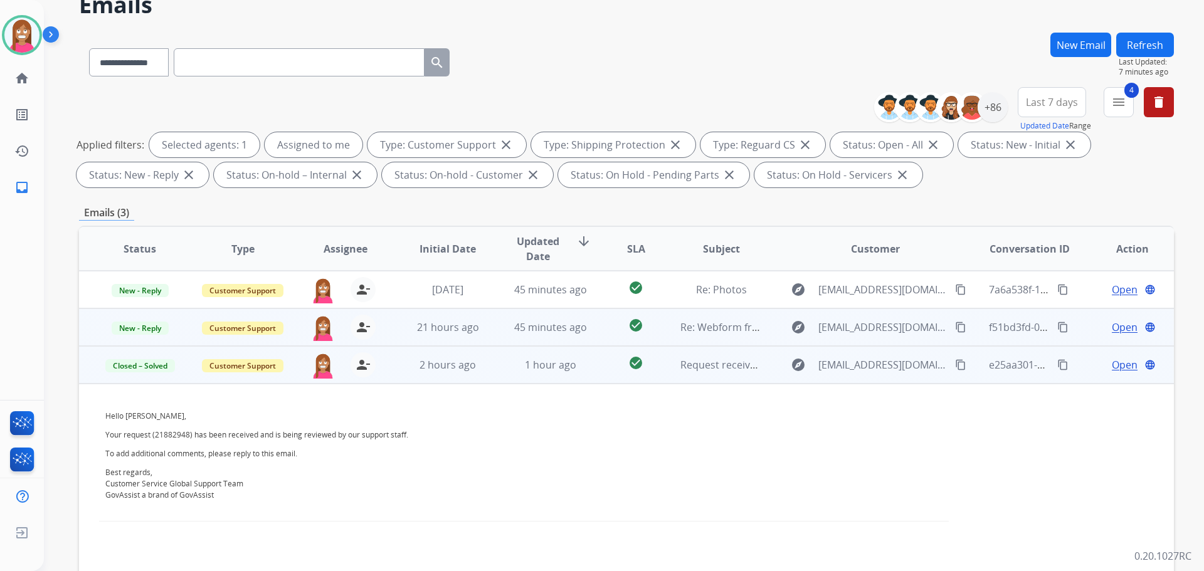
click at [602, 331] on td "check_circle" at bounding box center [626, 328] width 68 height 38
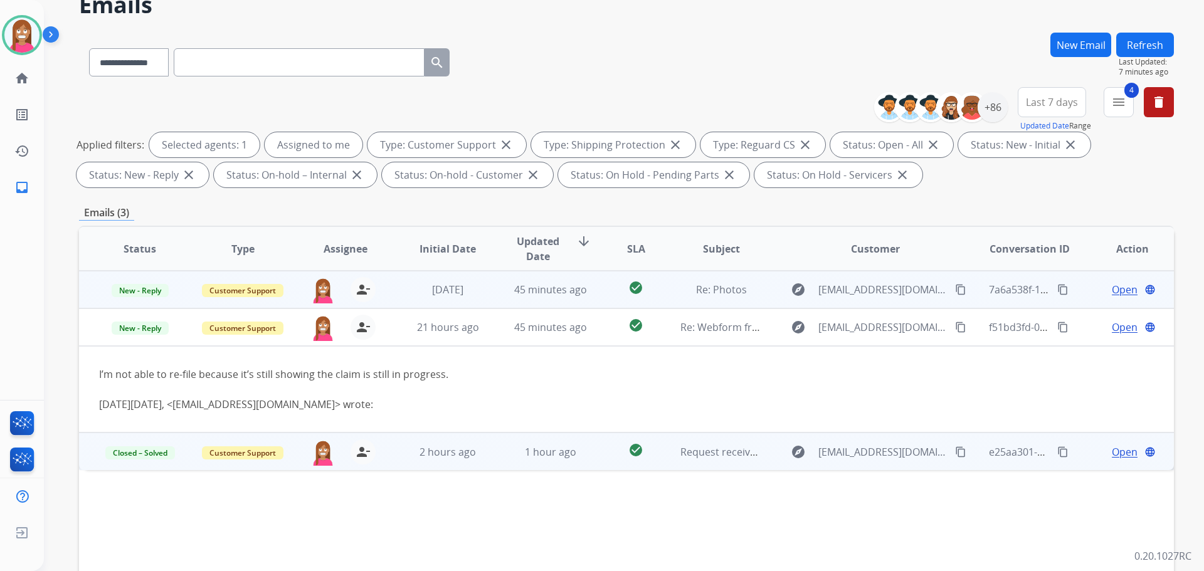
click at [661, 304] on td "Re: Photos" at bounding box center [711, 290] width 103 height 38
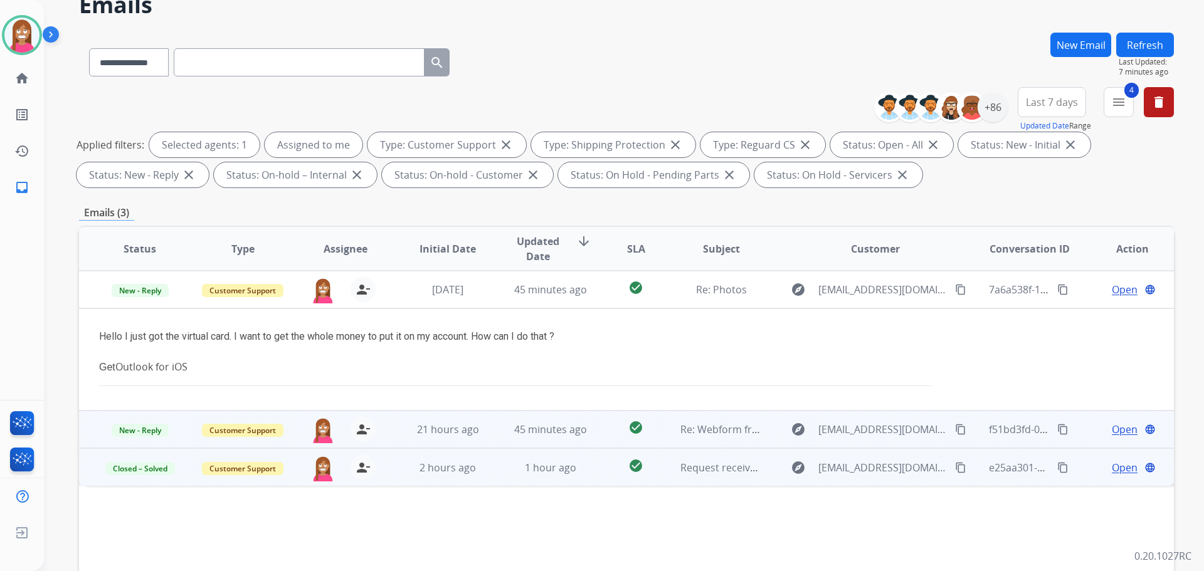
click at [763, 442] on td "explore [EMAIL_ADDRESS][DOMAIN_NAME] content_copy" at bounding box center [865, 430] width 205 height 38
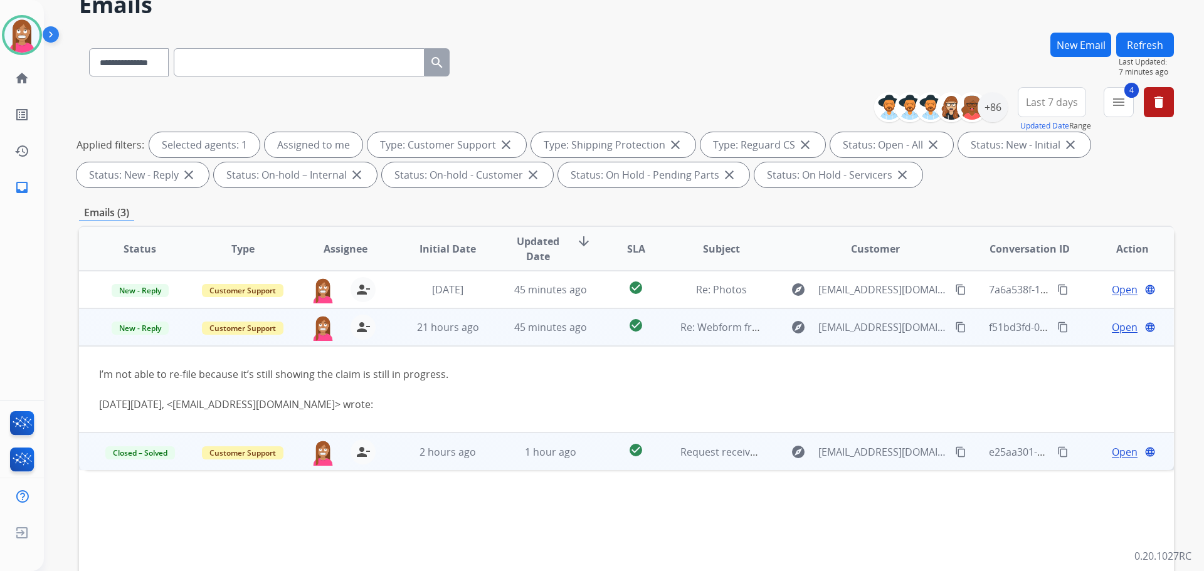
click at [1115, 328] on span "Open" at bounding box center [1125, 327] width 26 height 15
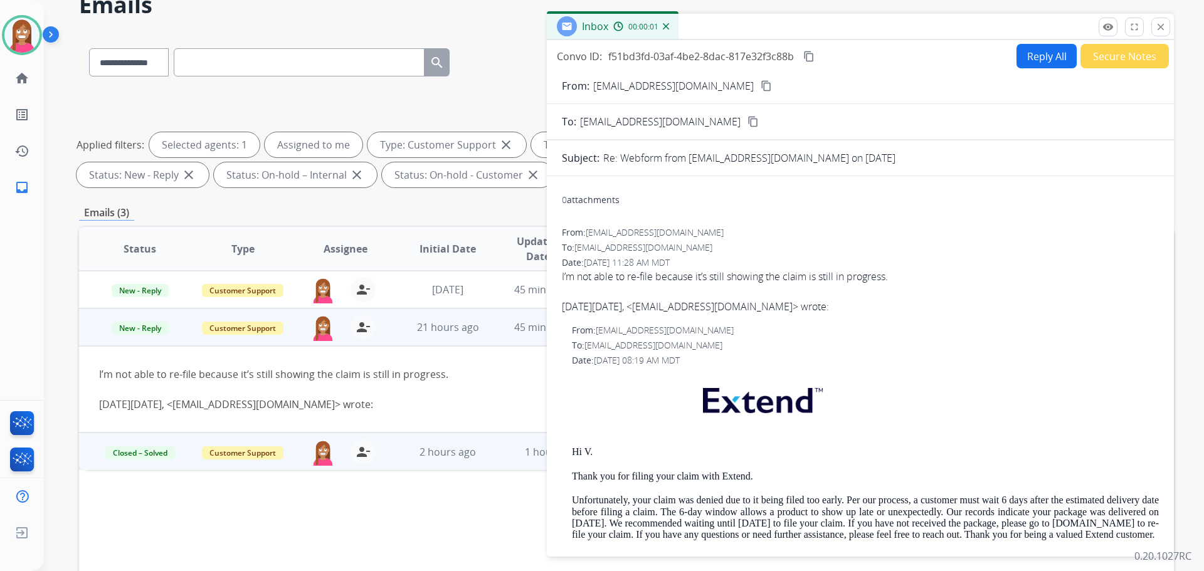
click at [1034, 54] on button "Reply All" at bounding box center [1047, 56] width 60 height 24
select select "**********"
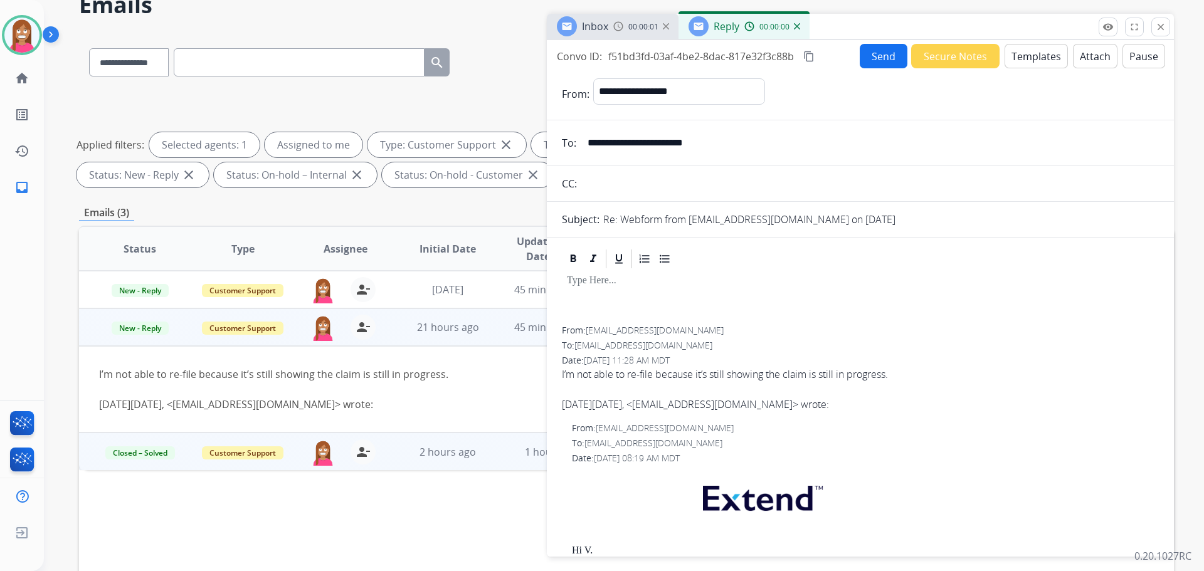
click at [1032, 56] on button "Templates" at bounding box center [1036, 56] width 63 height 24
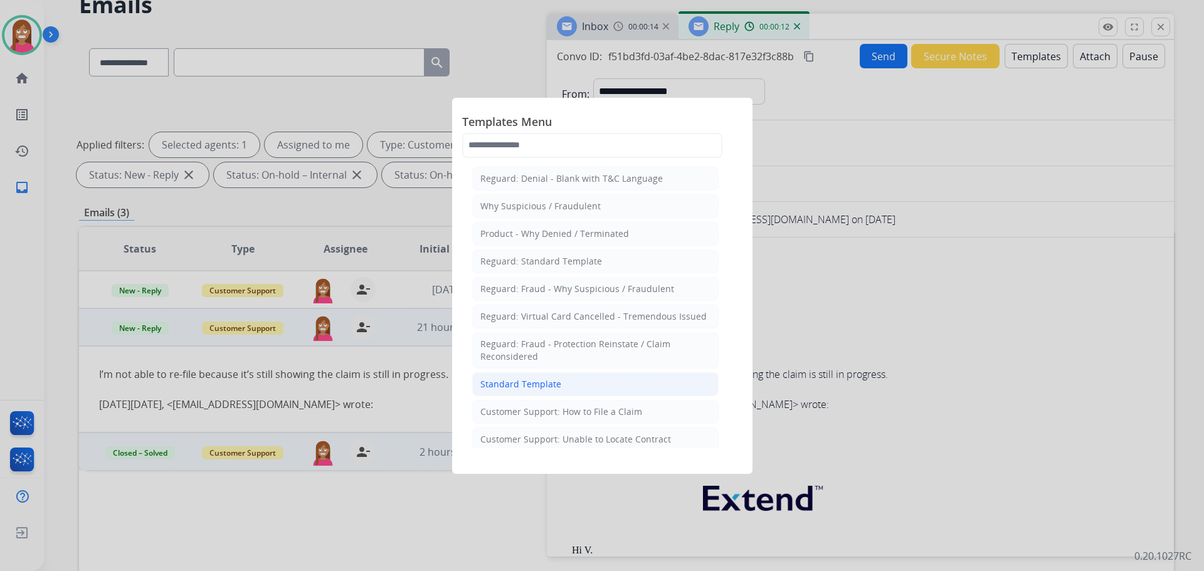
click at [517, 389] on div "Standard Template" at bounding box center [520, 384] width 81 height 13
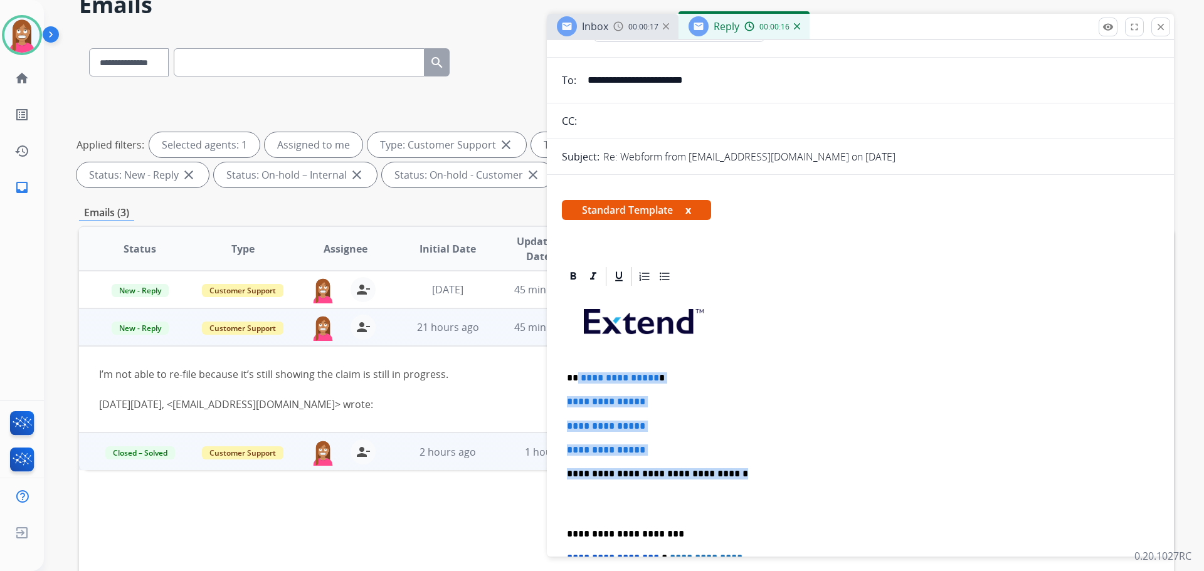
drag, startPoint x: 725, startPoint y: 479, endPoint x: 578, endPoint y: 369, distance: 182.9
click at [578, 369] on div "**********" at bounding box center [860, 504] width 597 height 432
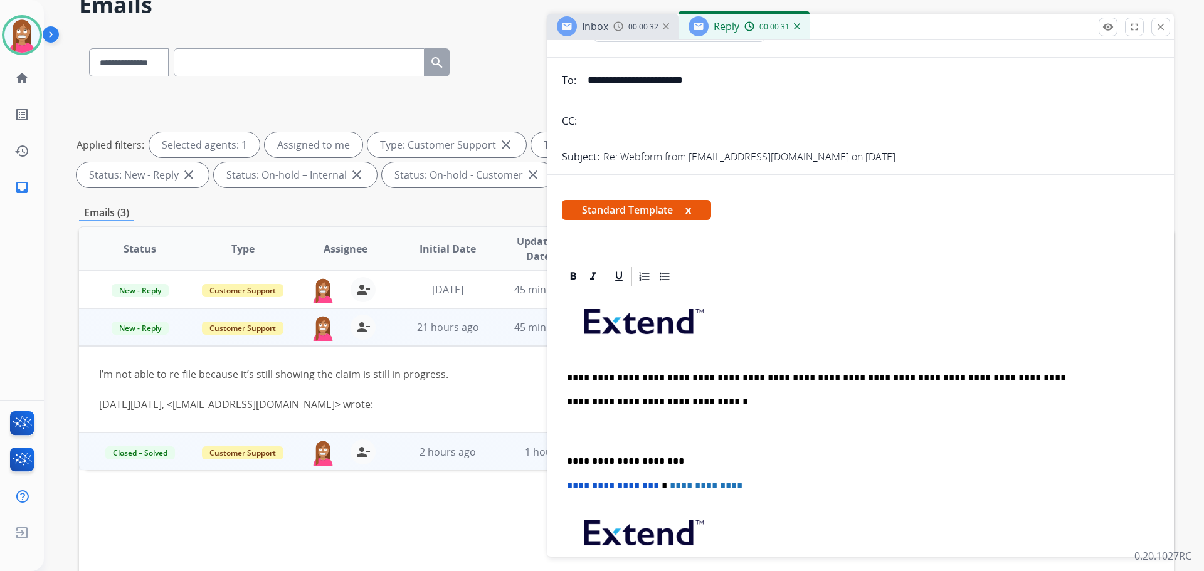
click at [577, 377] on p "**********" at bounding box center [855, 378] width 577 height 11
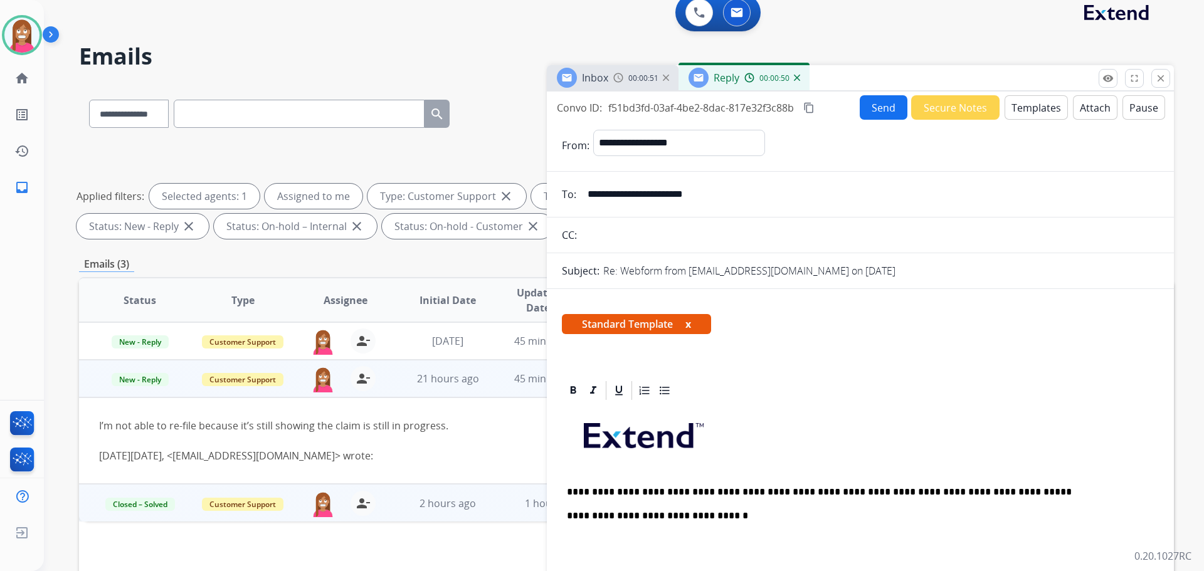
scroll to position [0, 0]
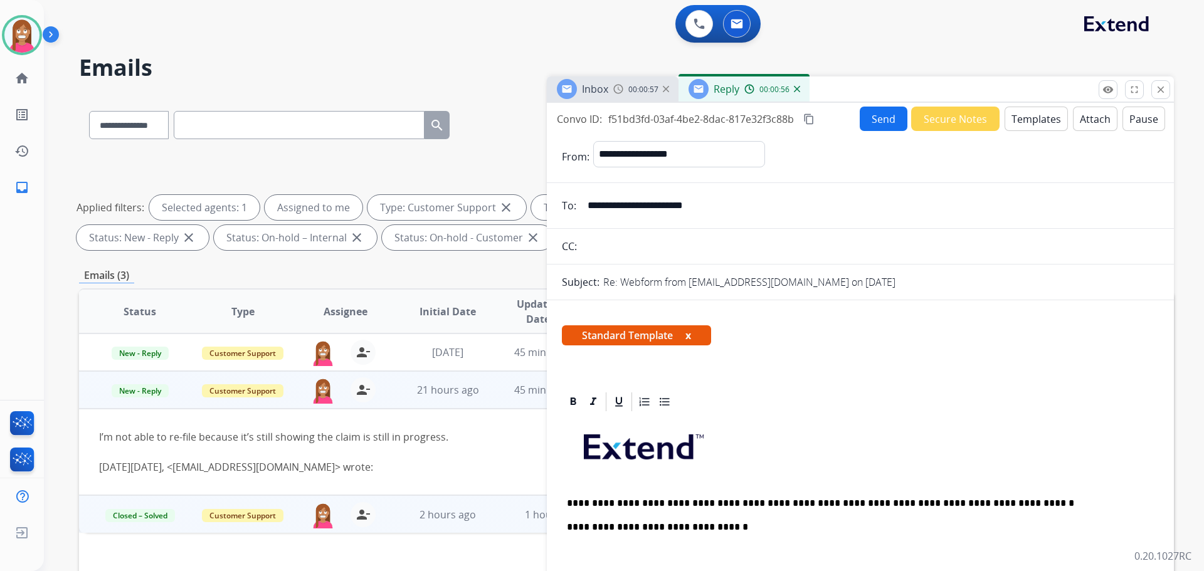
click at [881, 123] on button "Send" at bounding box center [884, 119] width 48 height 24
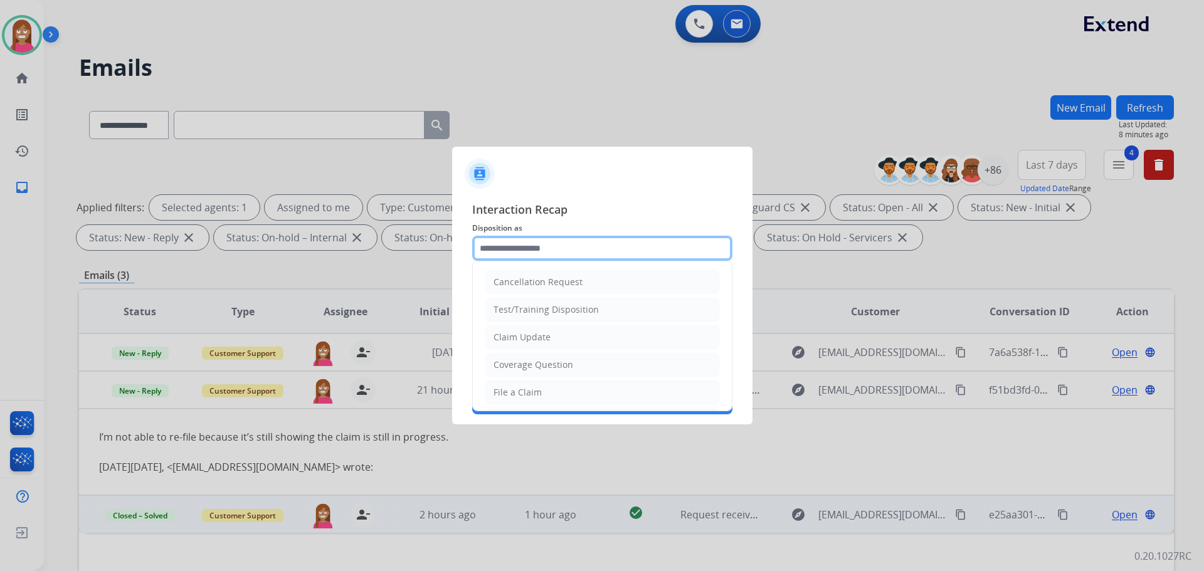
click at [521, 253] on input "text" at bounding box center [602, 248] width 260 height 25
click at [499, 395] on div "File a Claim" at bounding box center [518, 392] width 48 height 13
type input "**********"
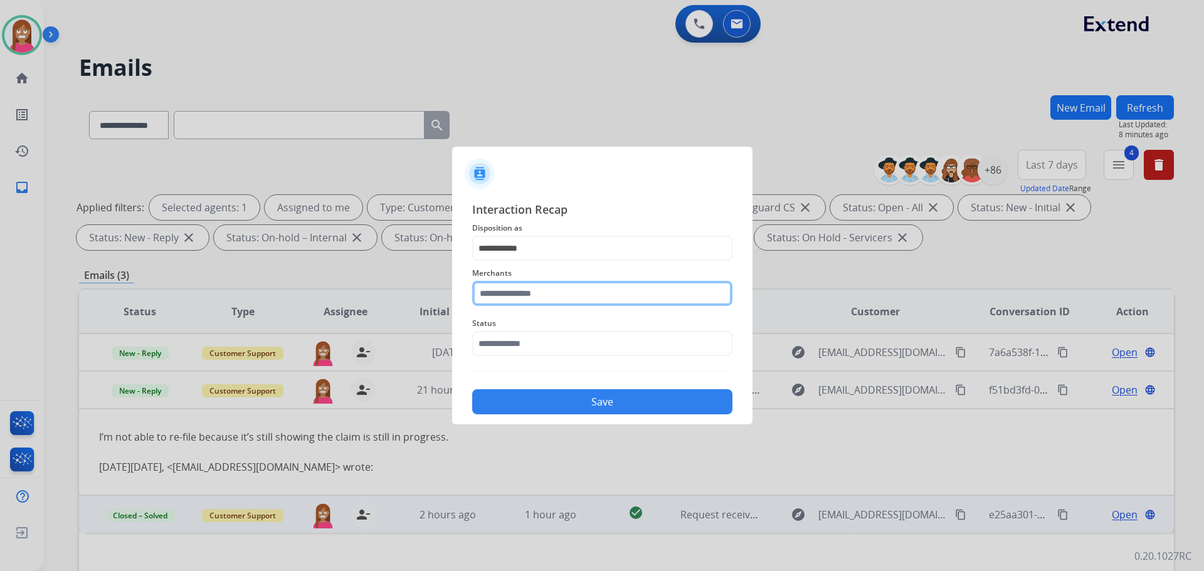
click at [493, 304] on input "text" at bounding box center [602, 293] width 260 height 25
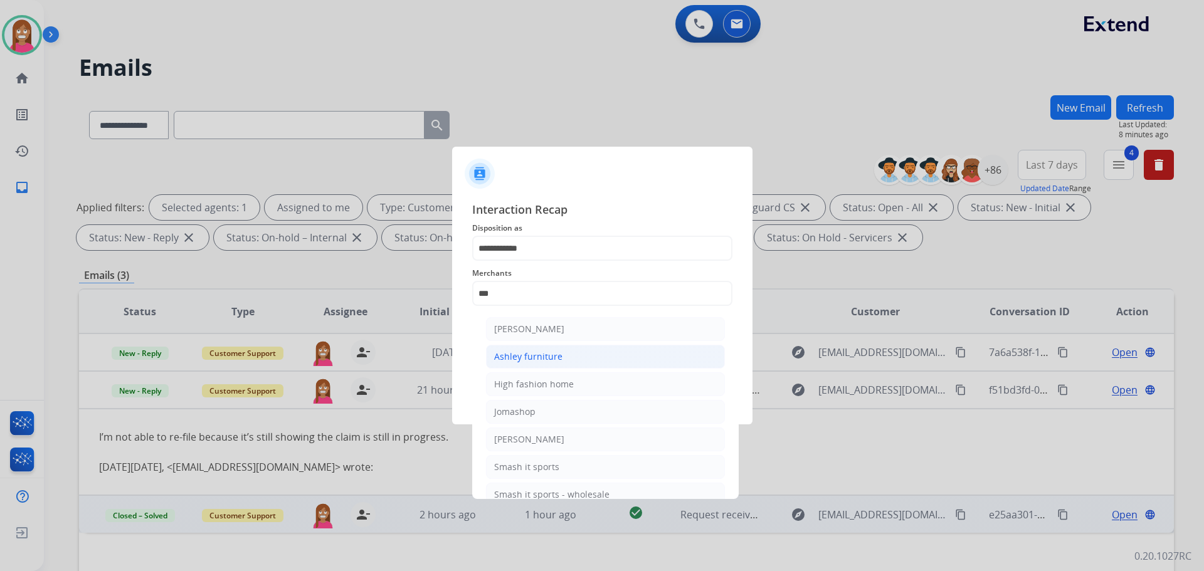
click at [537, 361] on div "Ashley furniture" at bounding box center [528, 357] width 68 height 13
type input "**********"
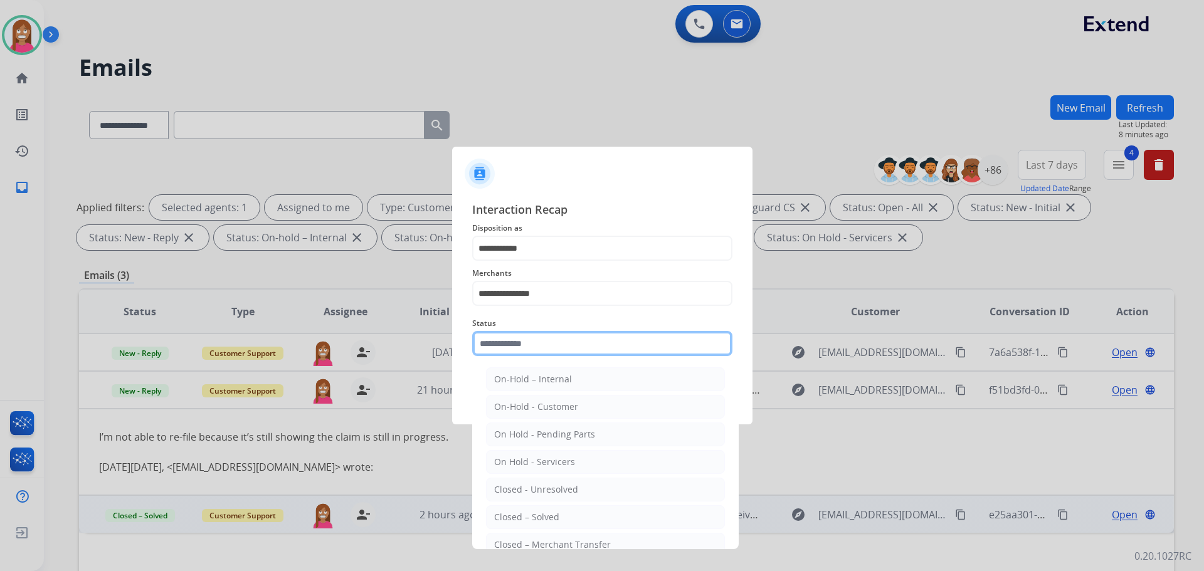
click at [500, 349] on input "text" at bounding box center [602, 343] width 260 height 25
click at [503, 516] on div "Closed – Solved" at bounding box center [526, 517] width 65 height 13
type input "**********"
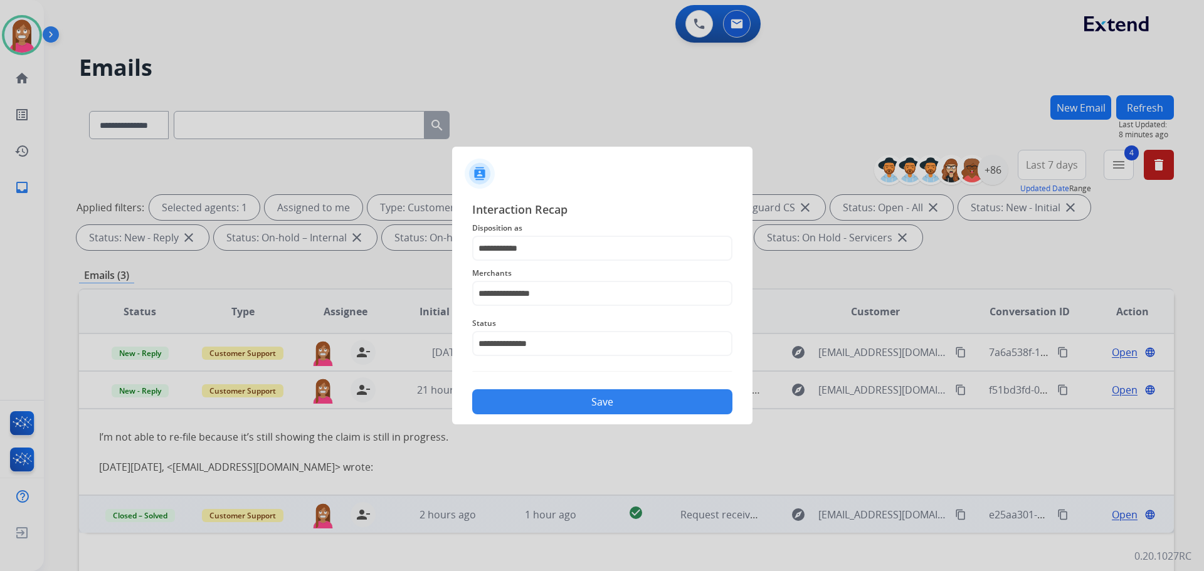
click at [560, 397] on button "Save" at bounding box center [602, 401] width 260 height 25
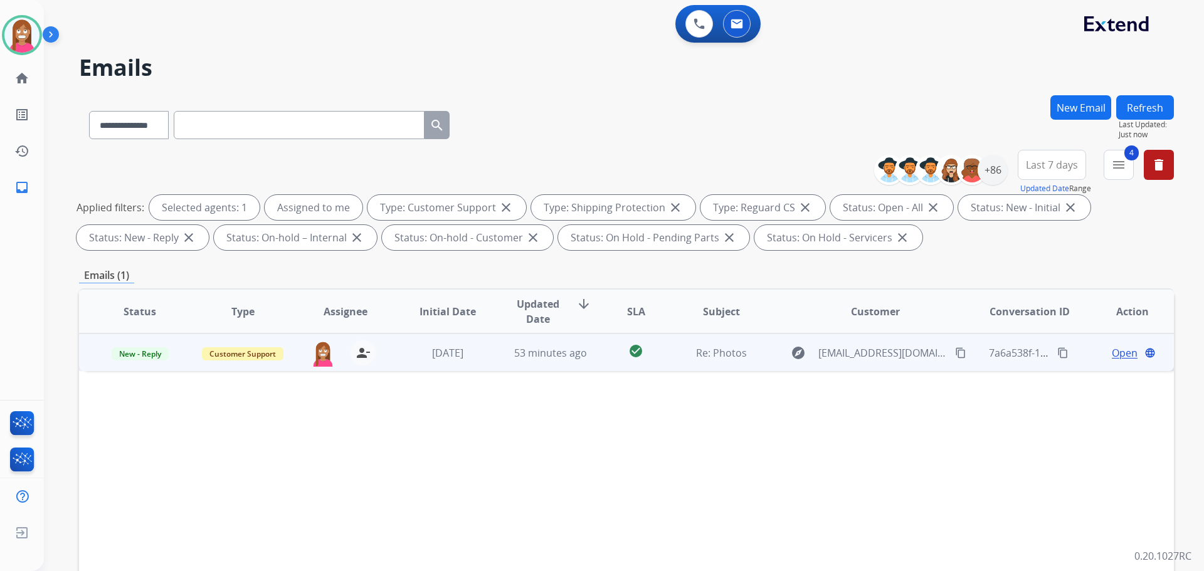
click at [570, 368] on td "53 minutes ago" at bounding box center [541, 353] width 103 height 38
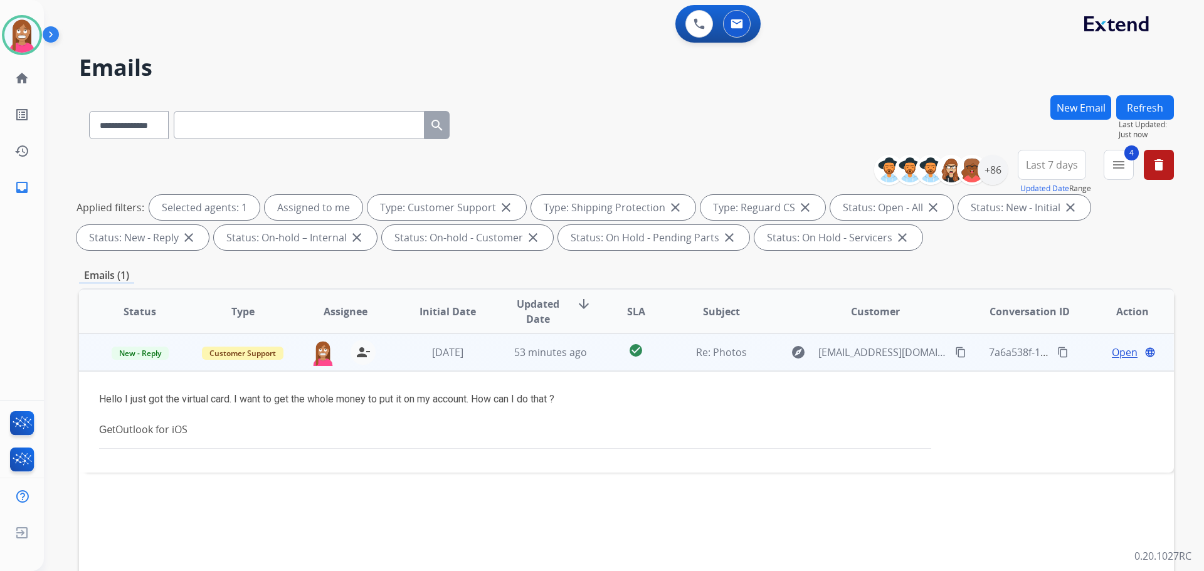
click at [1112, 357] on span "Open" at bounding box center [1125, 352] width 26 height 15
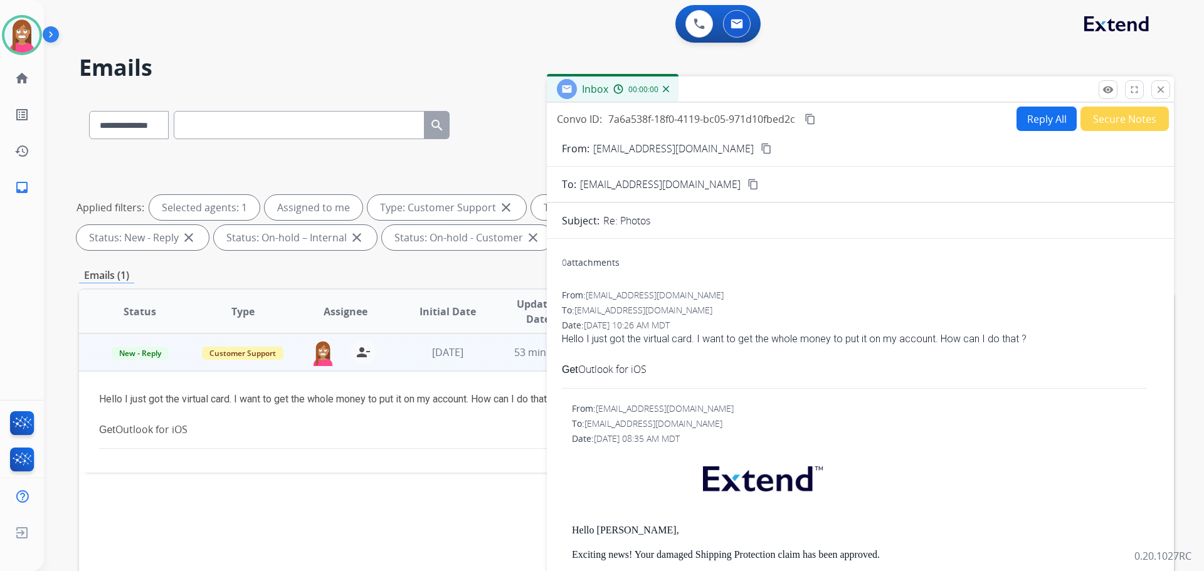
click at [1032, 115] on button "Reply All" at bounding box center [1047, 119] width 60 height 24
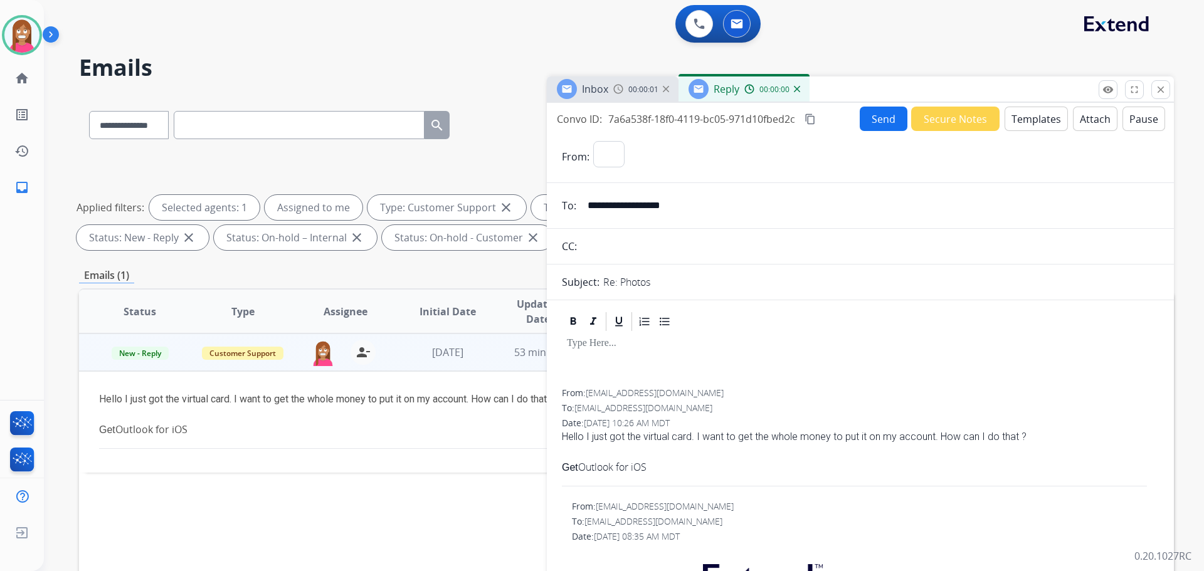
select select "**********"
click at [1030, 117] on button "Templates" at bounding box center [1036, 119] width 63 height 24
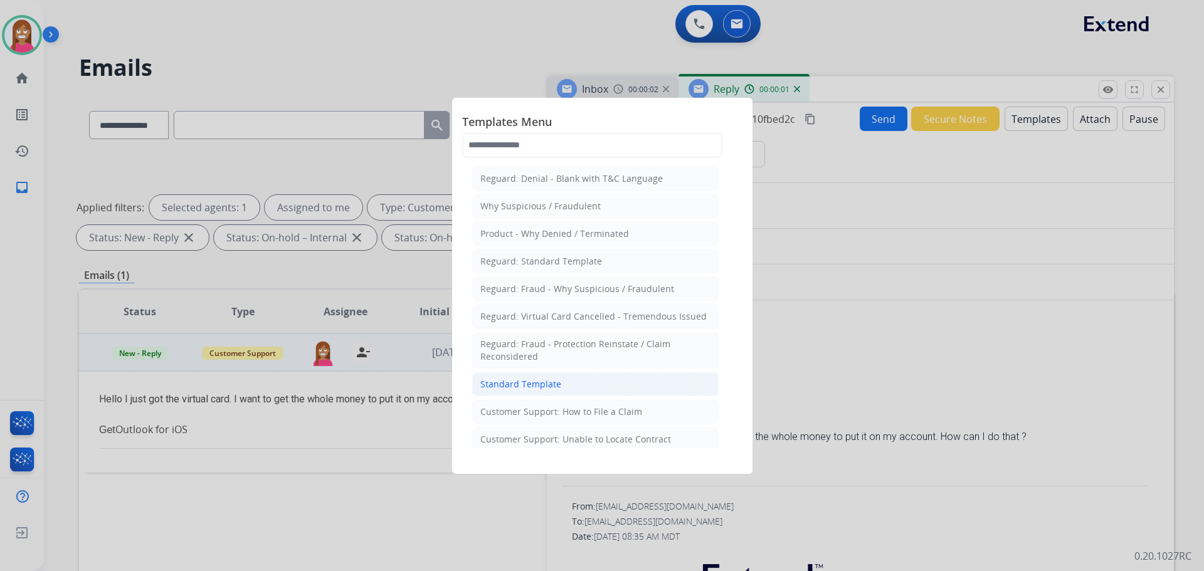
click at [569, 377] on li "Standard Template" at bounding box center [595, 385] width 246 height 24
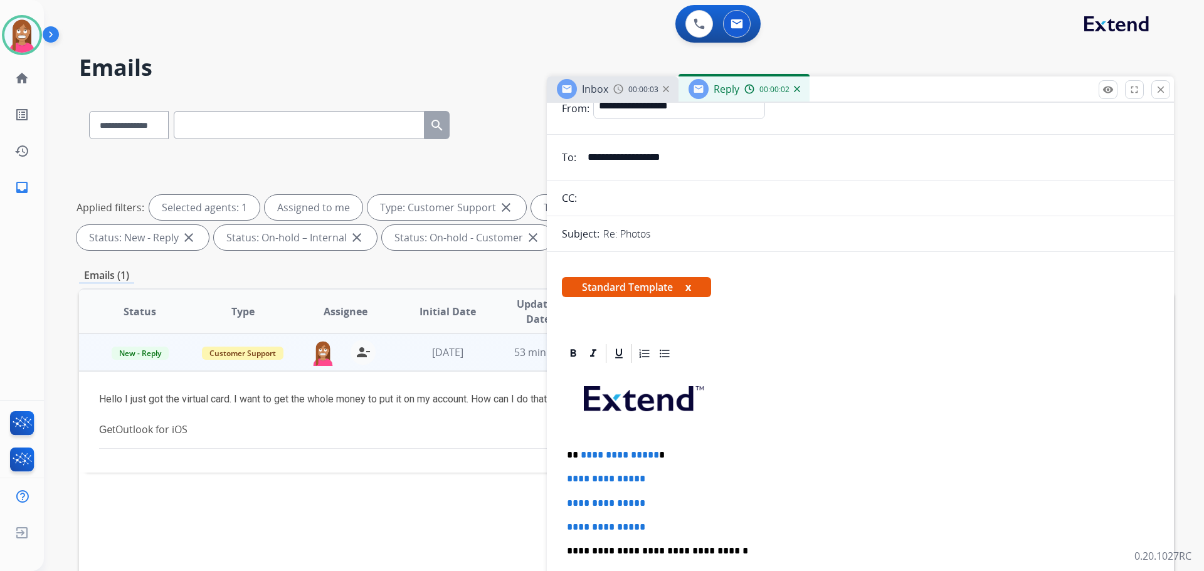
scroll to position [188, 0]
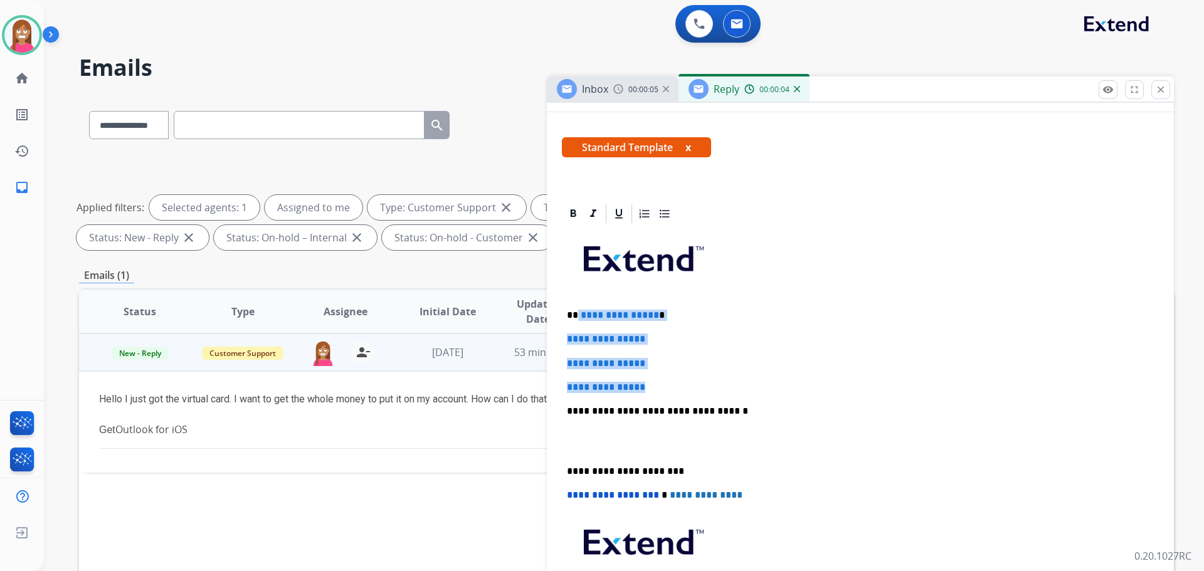
drag, startPoint x: 664, startPoint y: 380, endPoint x: 578, endPoint y: 304, distance: 114.6
click at [578, 304] on div "**********" at bounding box center [860, 441] width 597 height 432
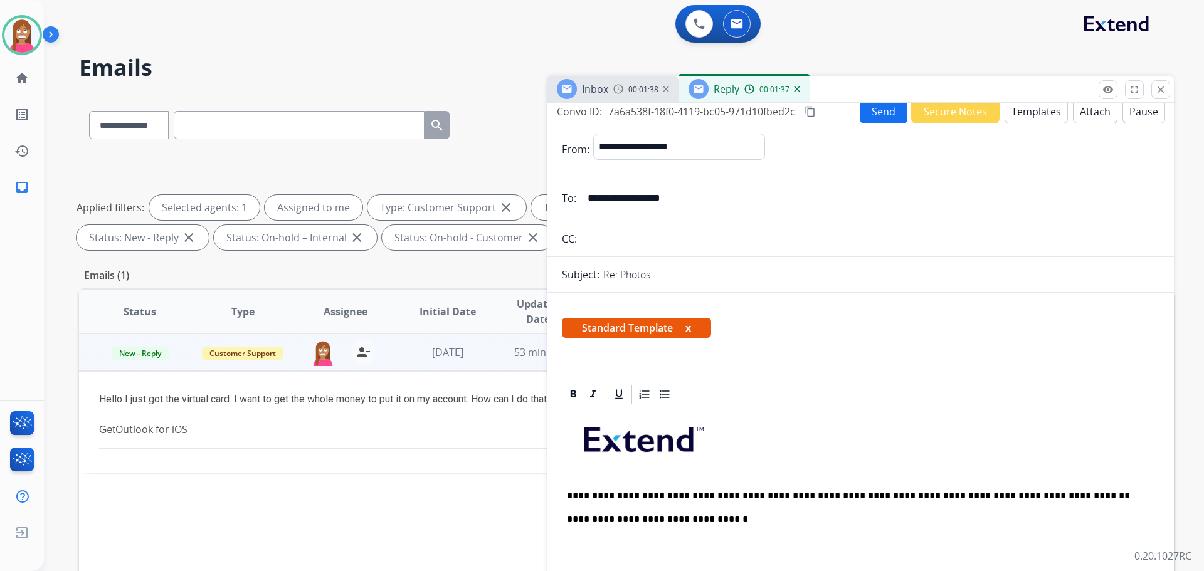
scroll to position [0, 0]
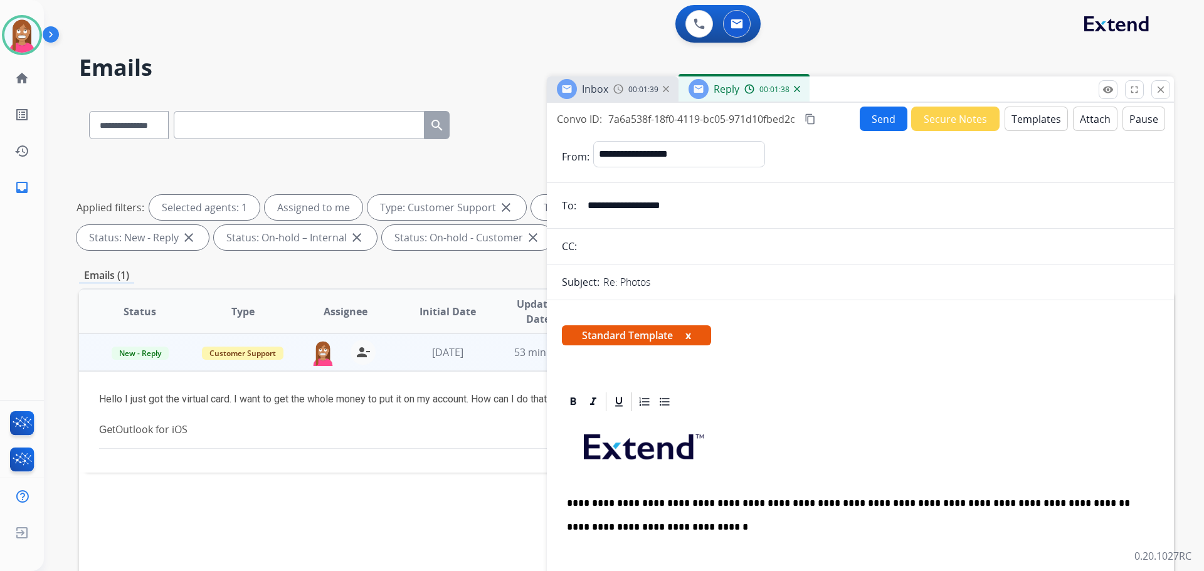
drag, startPoint x: 707, startPoint y: 203, endPoint x: 586, endPoint y: 206, distance: 120.5
click at [586, 206] on input "**********" at bounding box center [869, 205] width 579 height 25
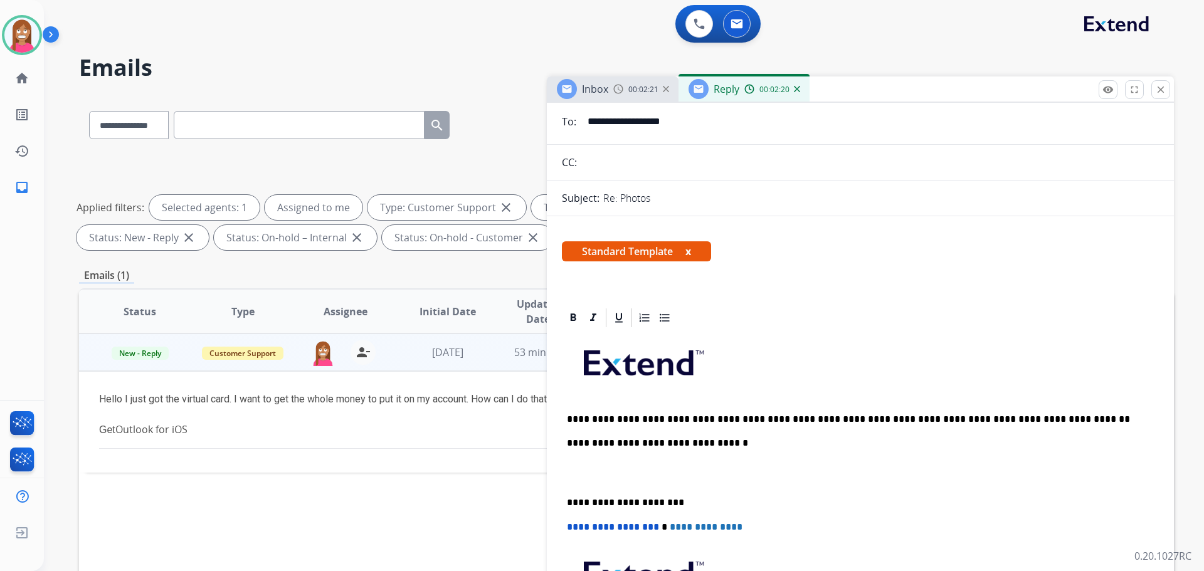
scroll to position [63, 0]
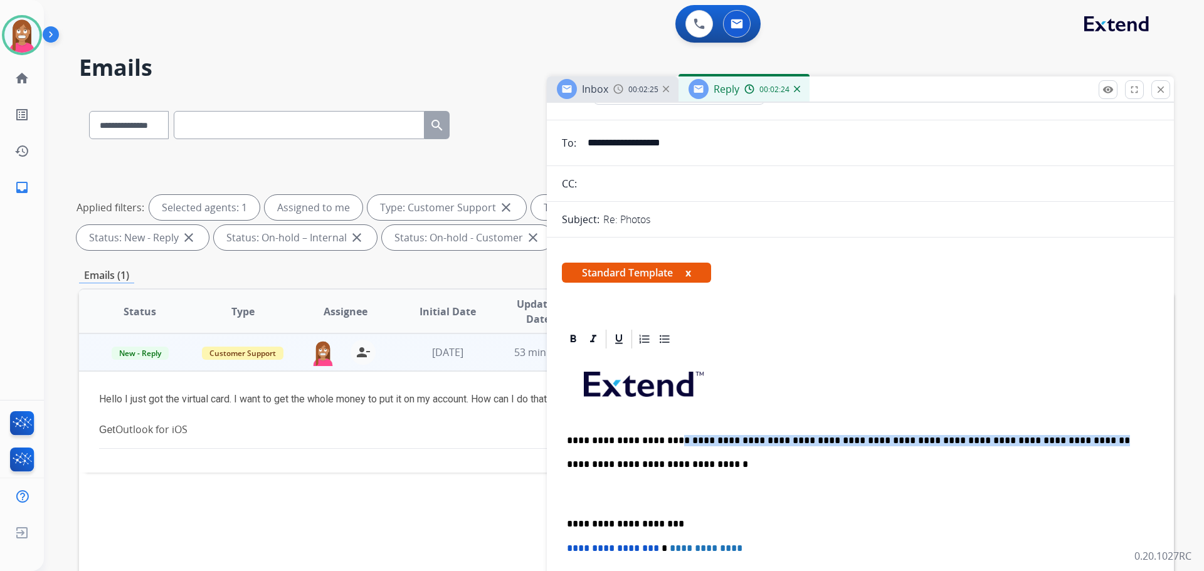
drag, startPoint x: 1029, startPoint y: 440, endPoint x: 659, endPoint y: 439, distance: 370.0
click at [659, 439] on p "**********" at bounding box center [855, 440] width 577 height 11
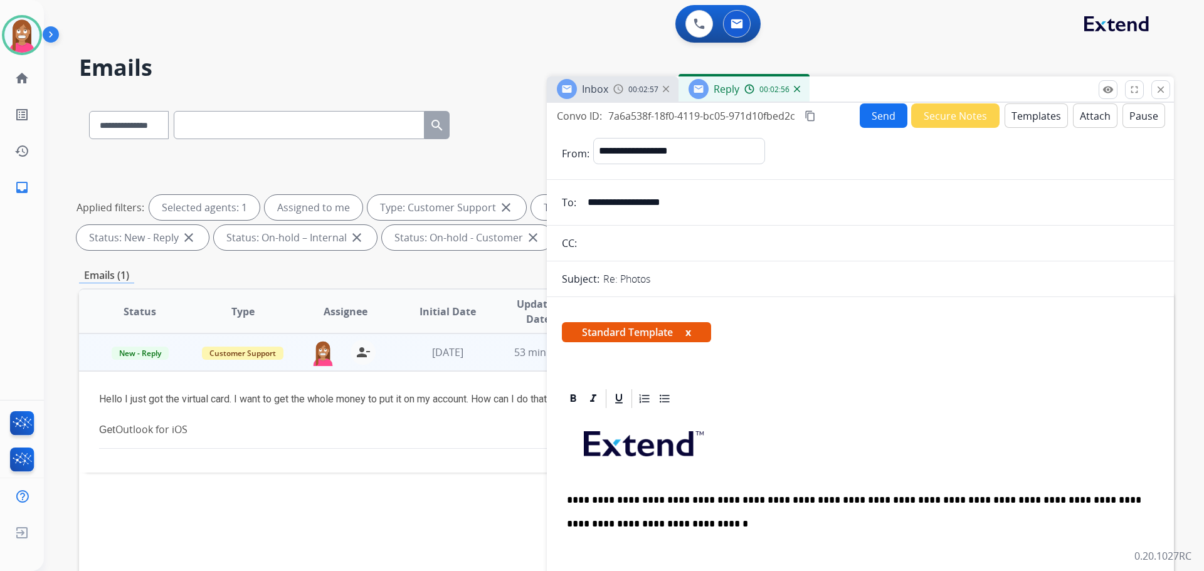
scroll to position [0, 0]
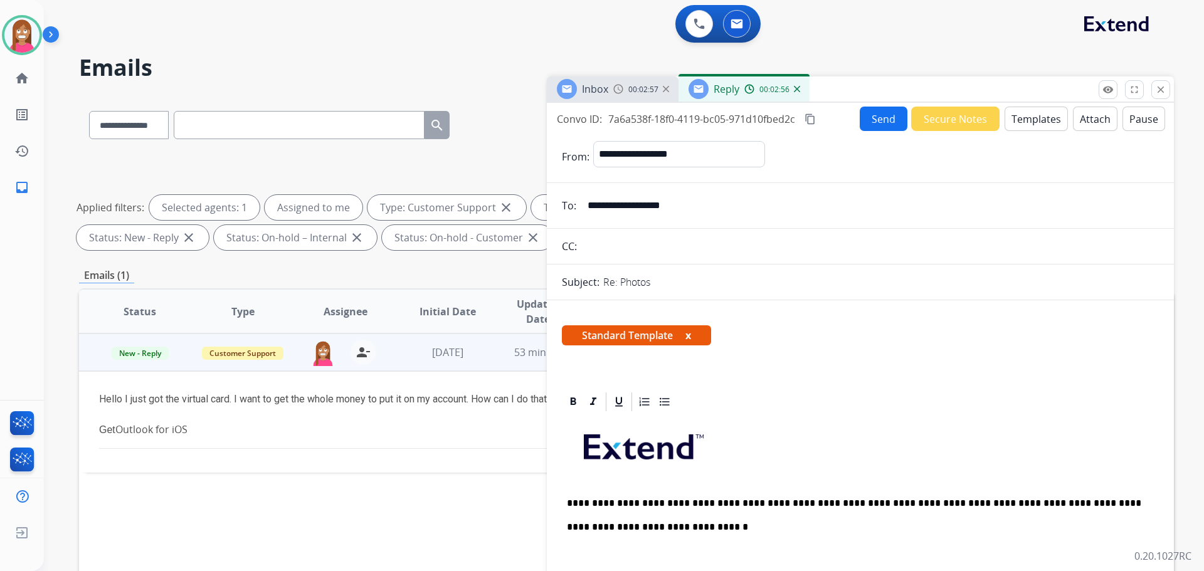
click at [593, 504] on p "**********" at bounding box center [855, 503] width 577 height 11
click at [595, 502] on p "**********" at bounding box center [855, 503] width 577 height 11
click at [886, 120] on button "Send" at bounding box center [884, 119] width 48 height 24
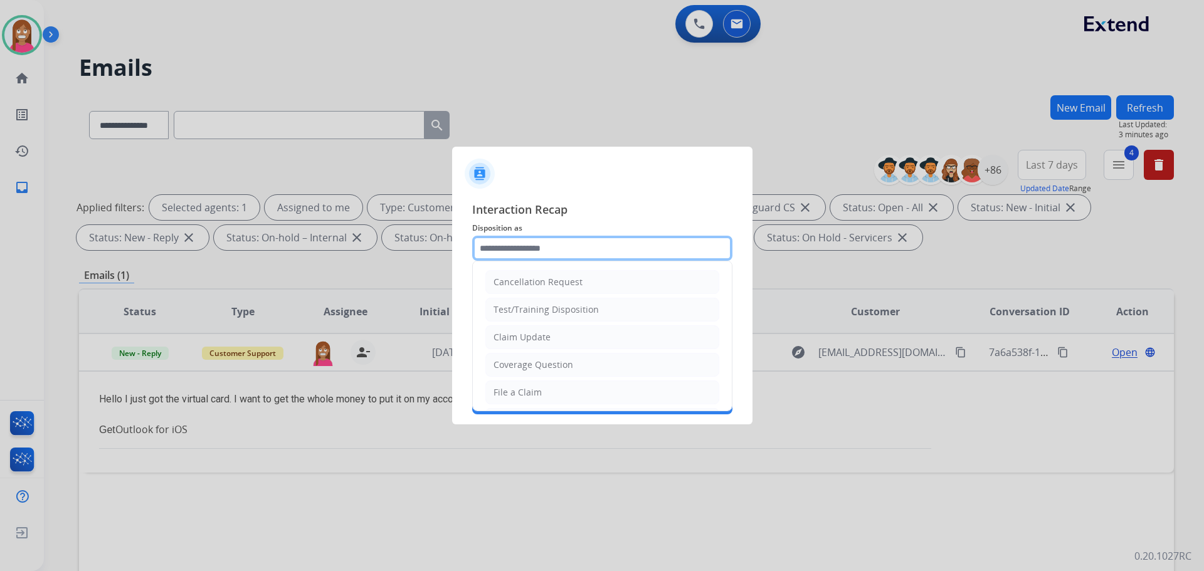
click at [550, 244] on input "text" at bounding box center [602, 248] width 260 height 25
click at [552, 253] on input "text" at bounding box center [602, 248] width 260 height 25
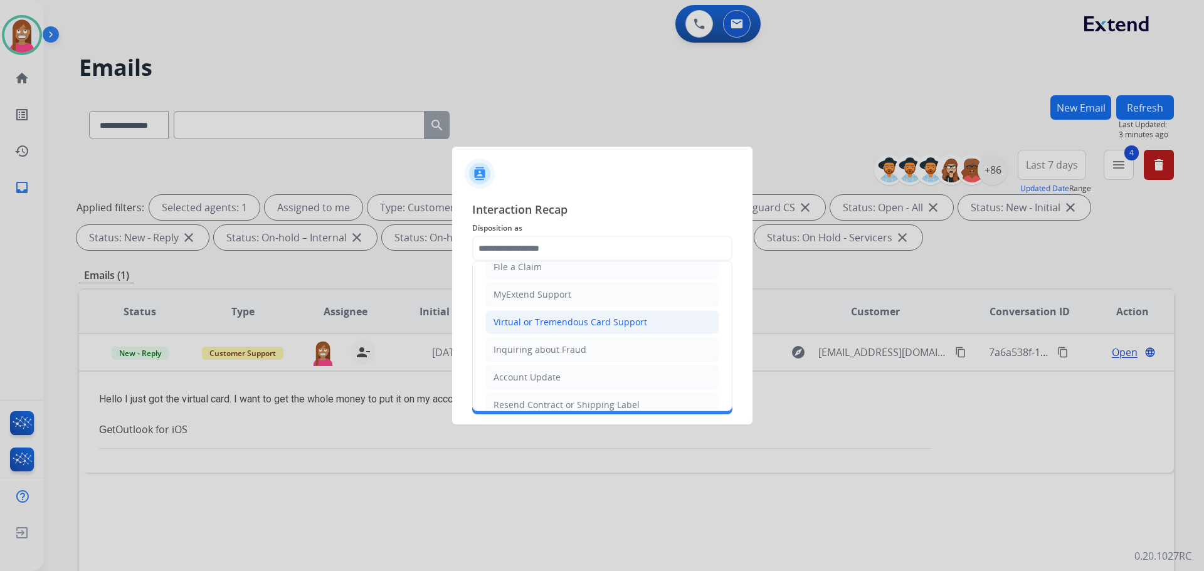
click at [519, 321] on div "Virtual or Tremendous Card Support" at bounding box center [571, 322] width 154 height 13
type input "**********"
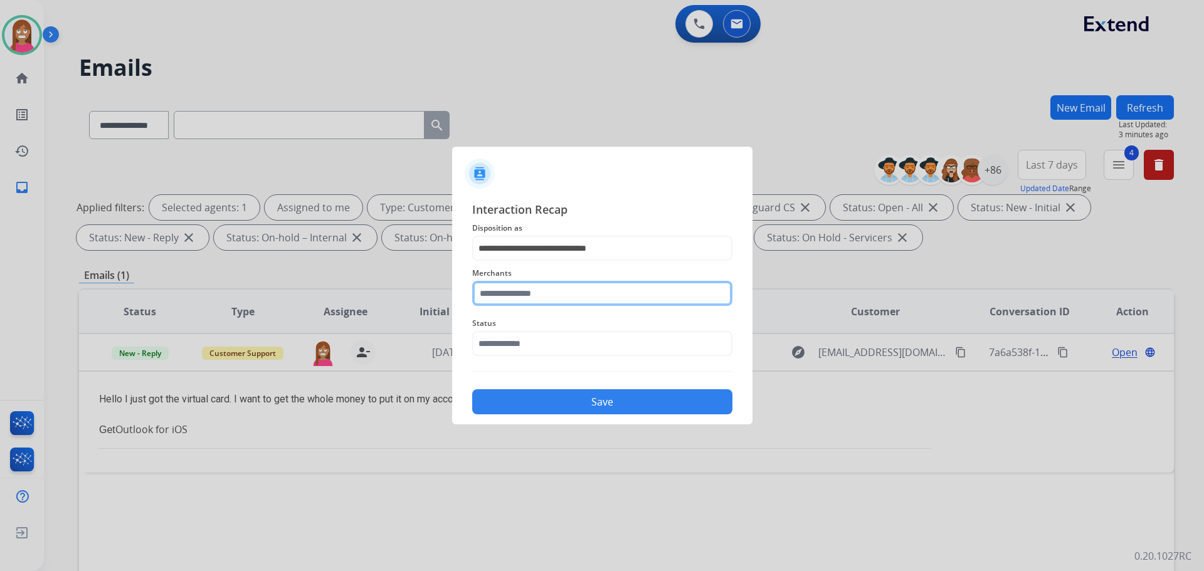
click at [507, 293] on input "text" at bounding box center [602, 293] width 260 height 25
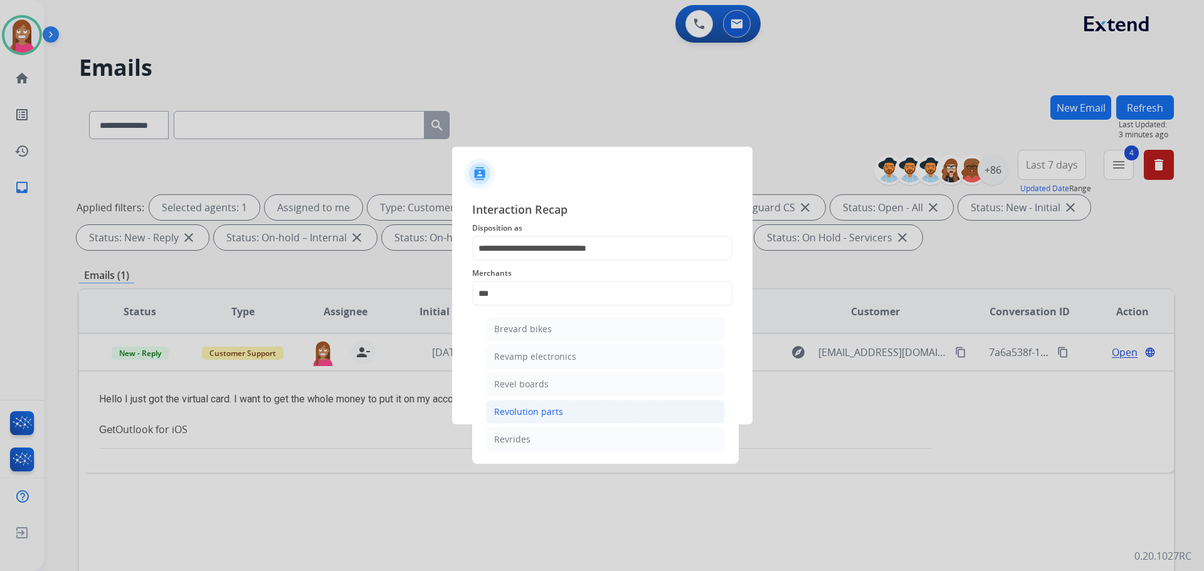
click at [527, 416] on div "Revolution parts" at bounding box center [528, 412] width 69 height 13
type input "**********"
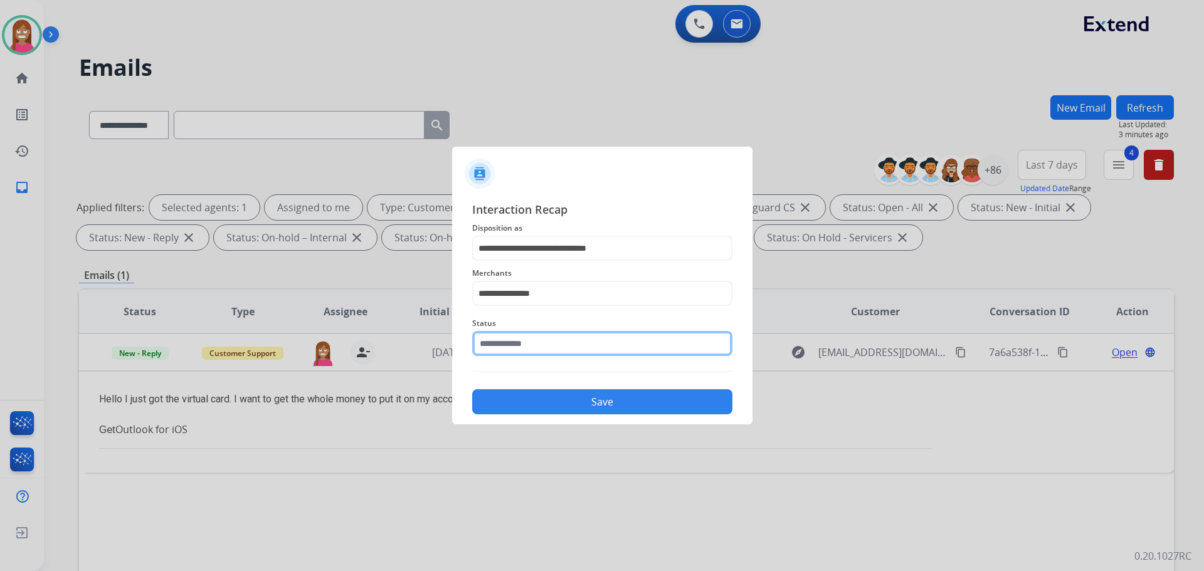
click at [516, 345] on input "text" at bounding box center [602, 343] width 260 height 25
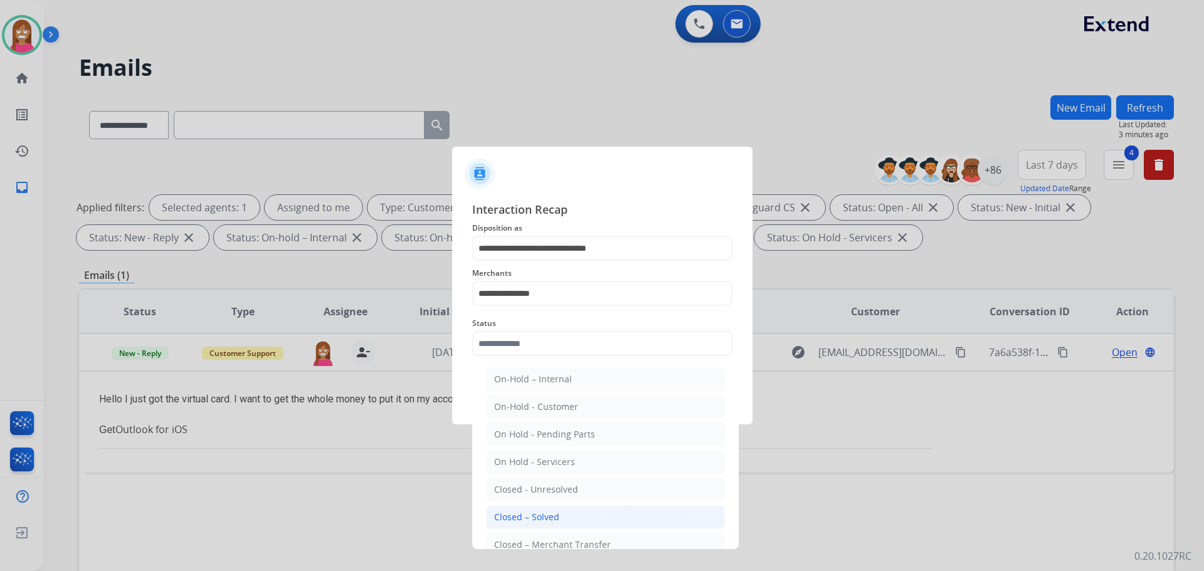
click at [527, 523] on div "Closed – Solved" at bounding box center [526, 517] width 65 height 13
type input "**********"
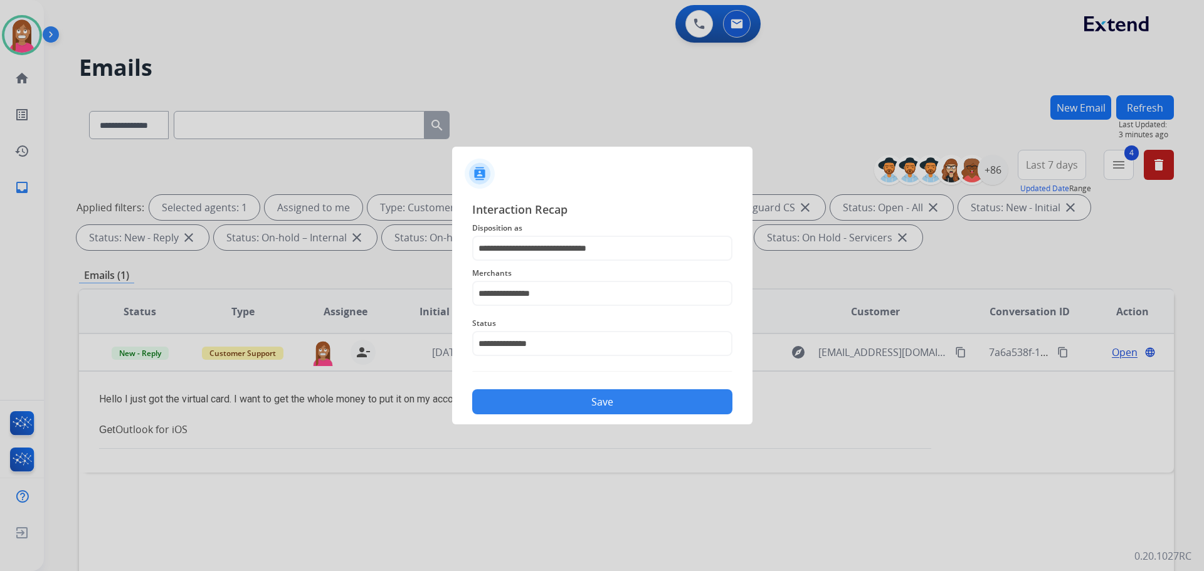
click at [559, 393] on button "Save" at bounding box center [602, 401] width 260 height 25
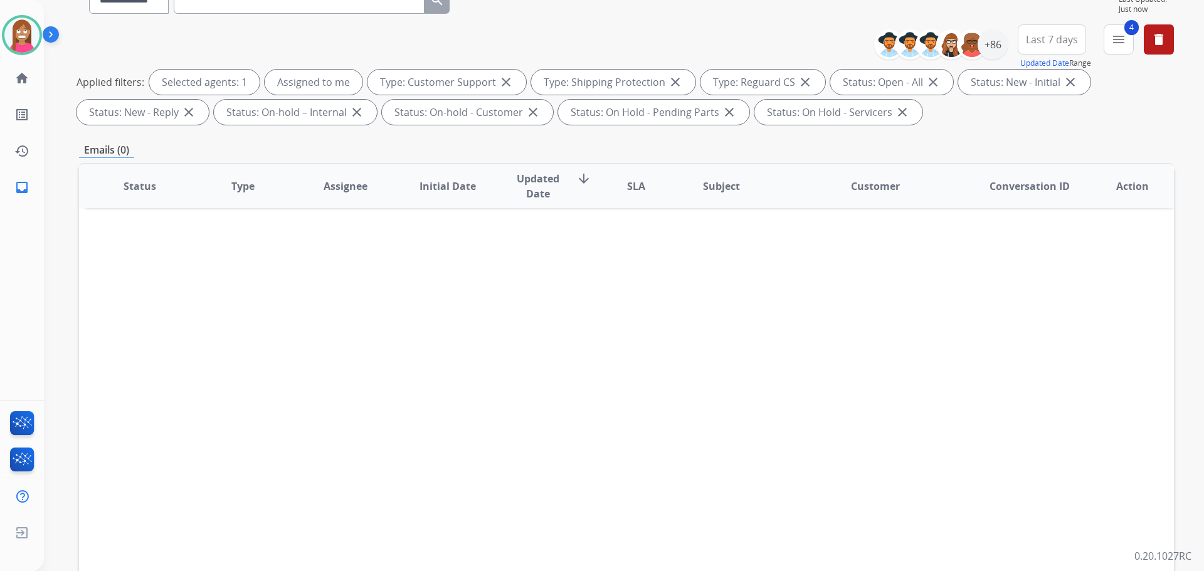
scroll to position [63, 0]
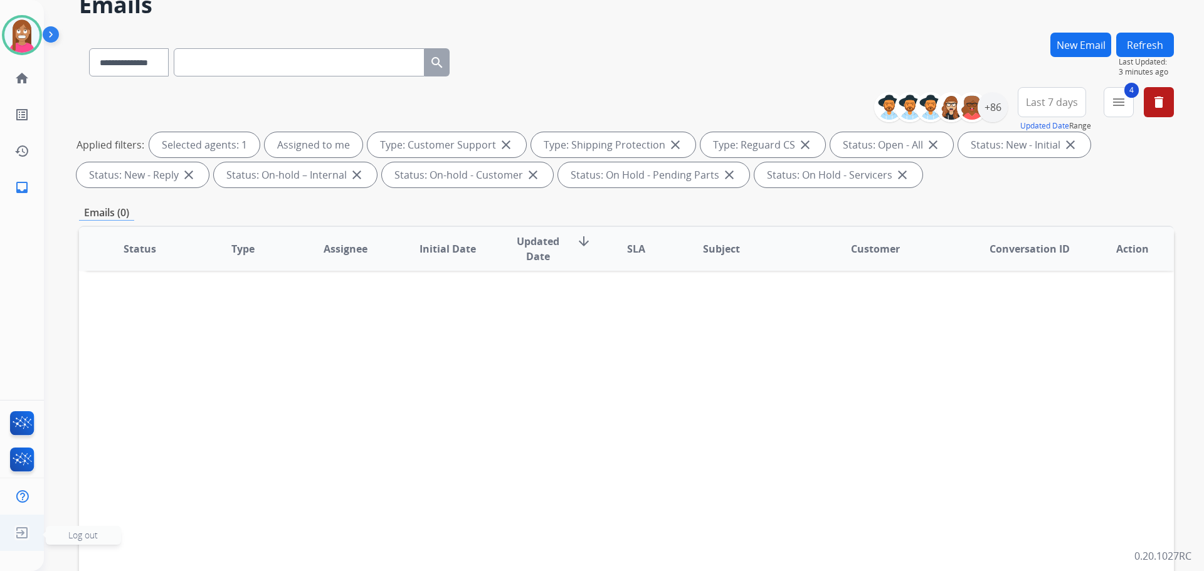
click at [21, 529] on img at bounding box center [22, 533] width 23 height 24
